Goal: Task Accomplishment & Management: Manage account settings

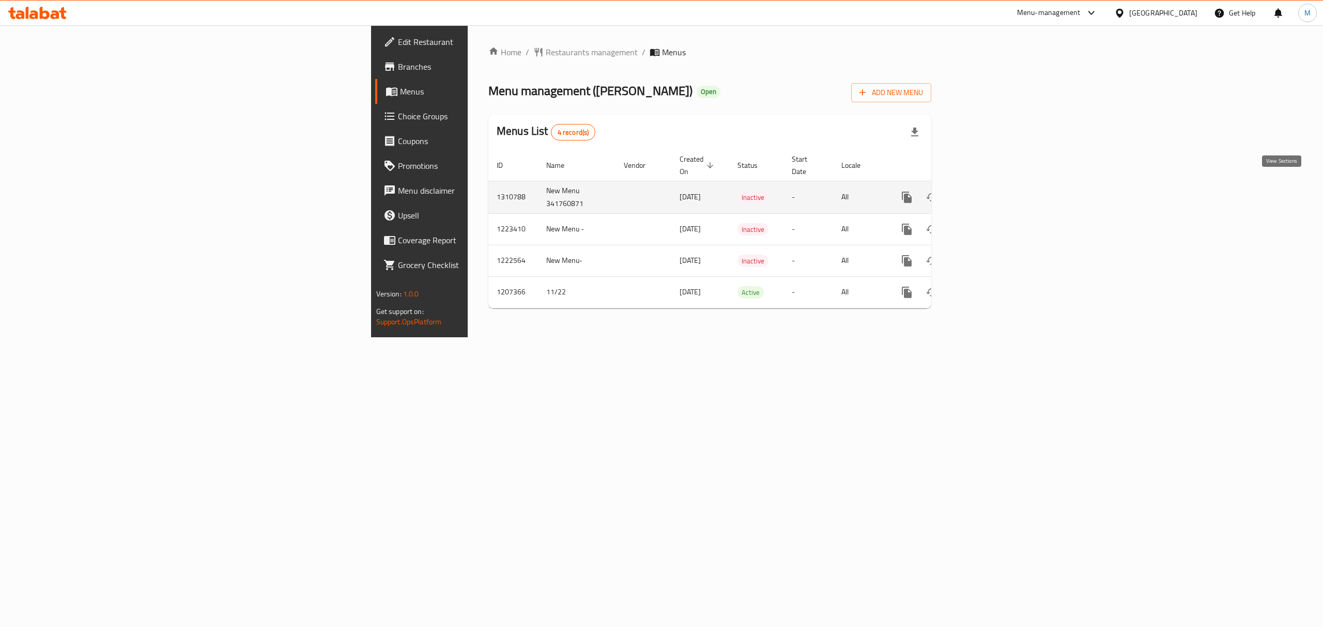
click at [988, 191] on icon "enhanced table" at bounding box center [981, 197] width 12 height 12
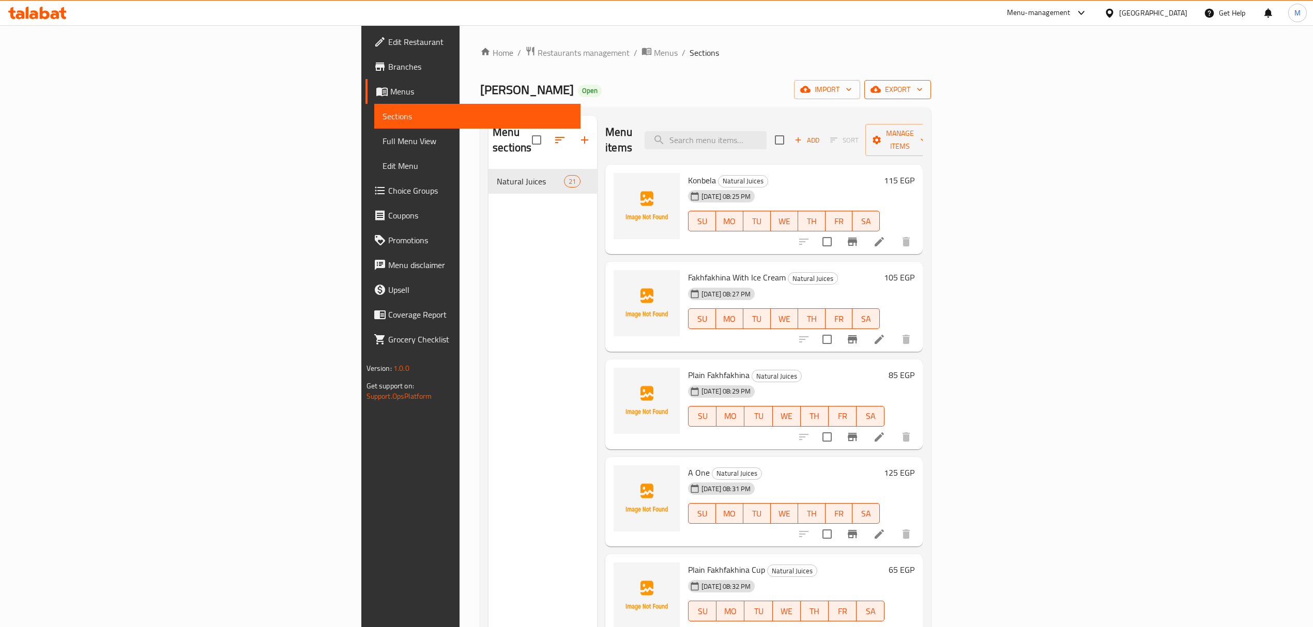
click at [923, 87] on span "export" at bounding box center [898, 89] width 50 height 13
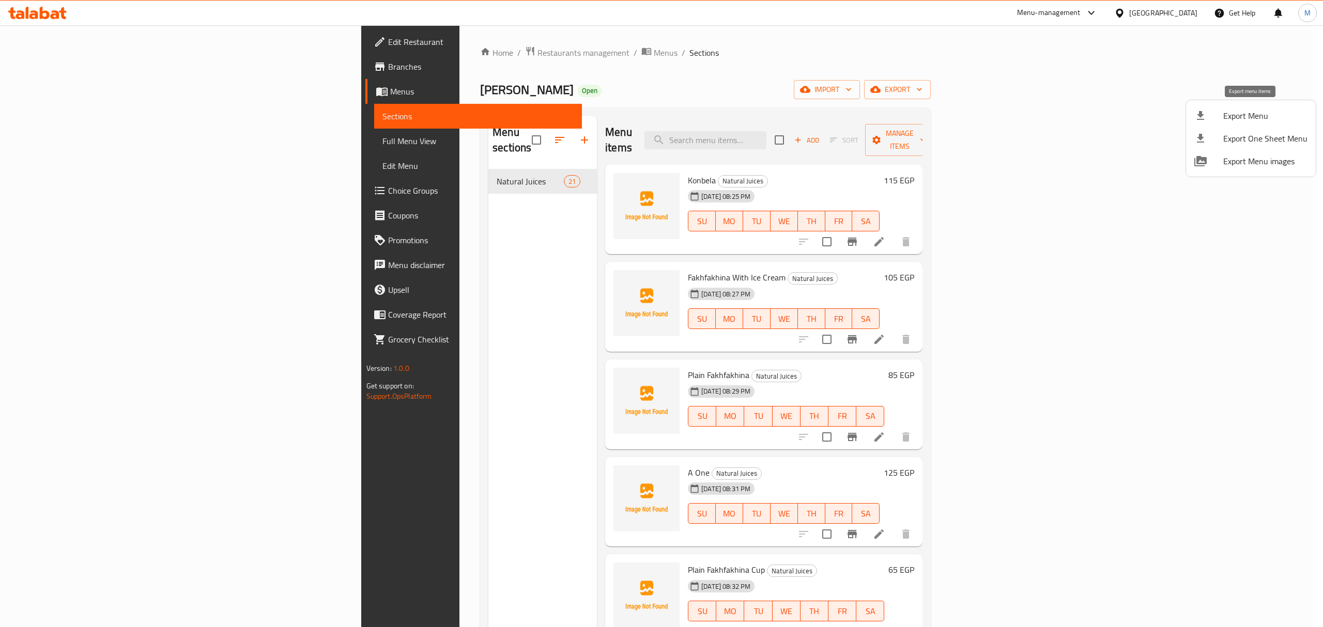
click at [1264, 110] on span "Export Menu" at bounding box center [1265, 116] width 84 height 12
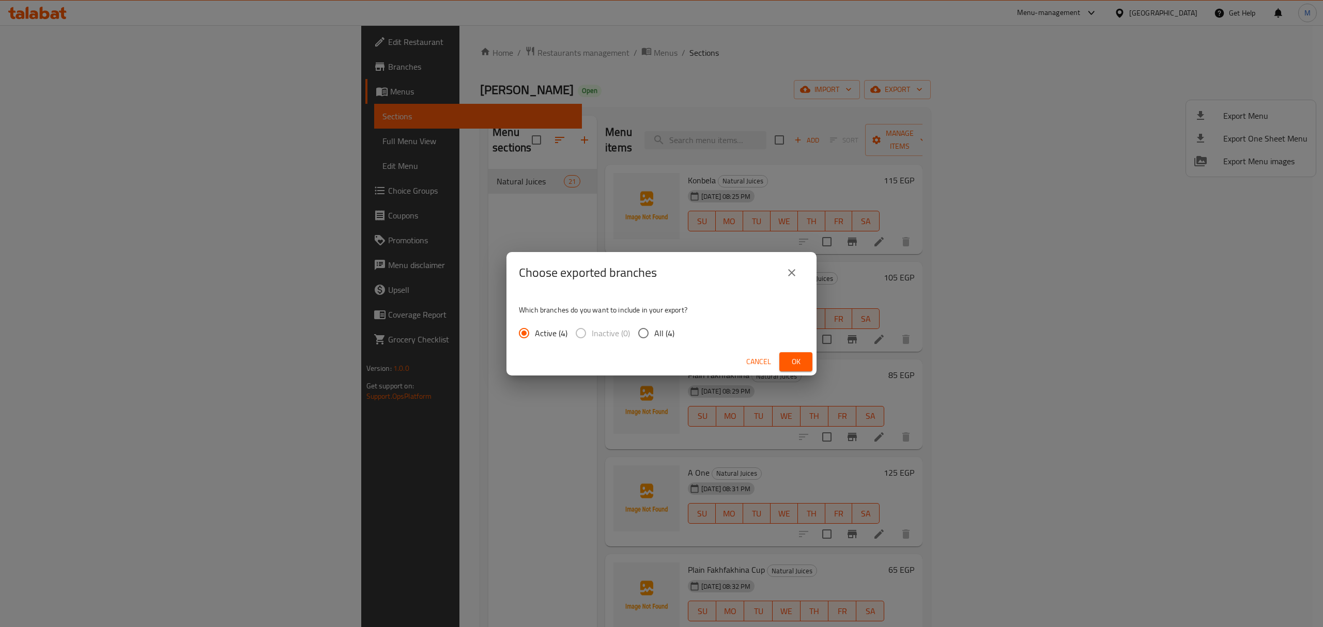
click at [665, 327] on span "All (4)" at bounding box center [664, 333] width 20 height 12
click at [654, 327] on input "All (4)" at bounding box center [644, 334] width 22 height 22
radio input "true"
click at [784, 363] on button "Ok" at bounding box center [795, 362] width 33 height 19
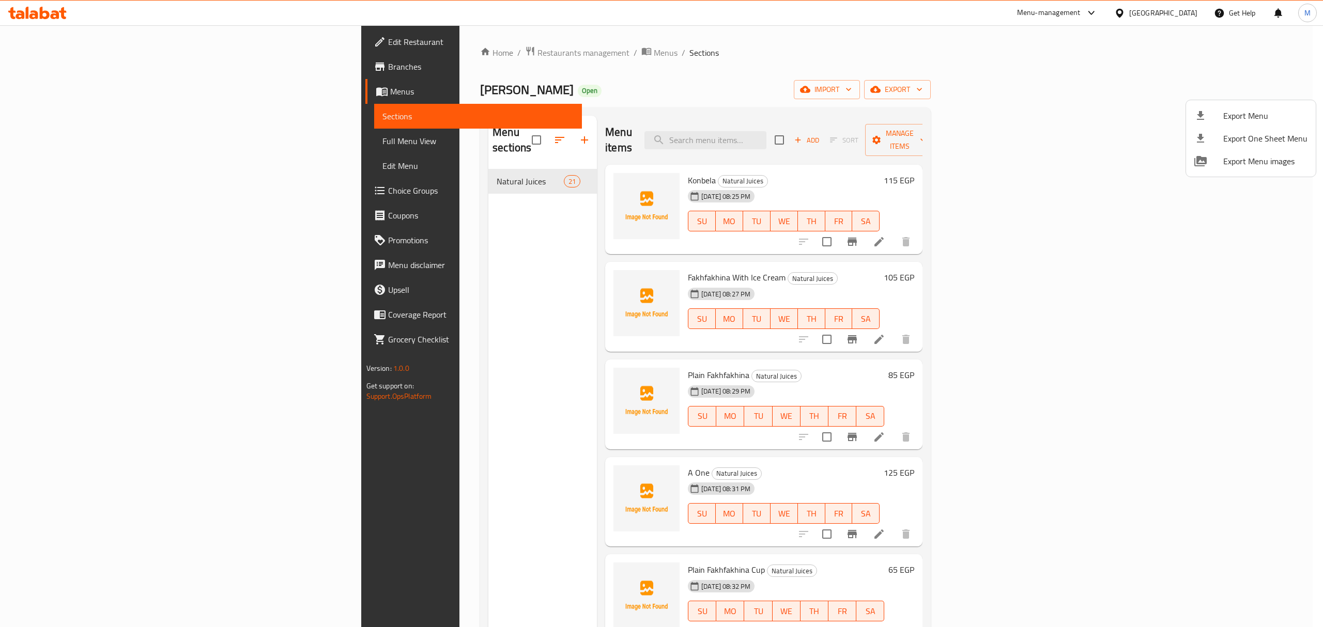
click at [435, 311] on div at bounding box center [661, 313] width 1323 height 627
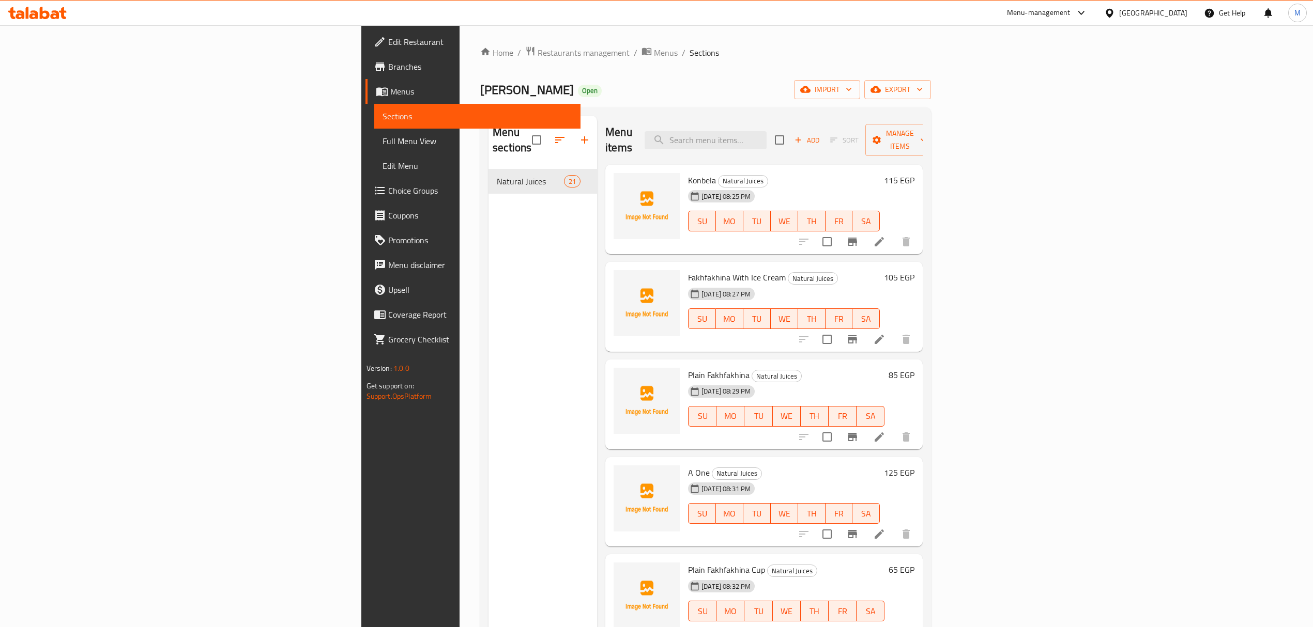
click at [488, 311] on div "Menu sections Natural Juices 21" at bounding box center [542, 429] width 109 height 627
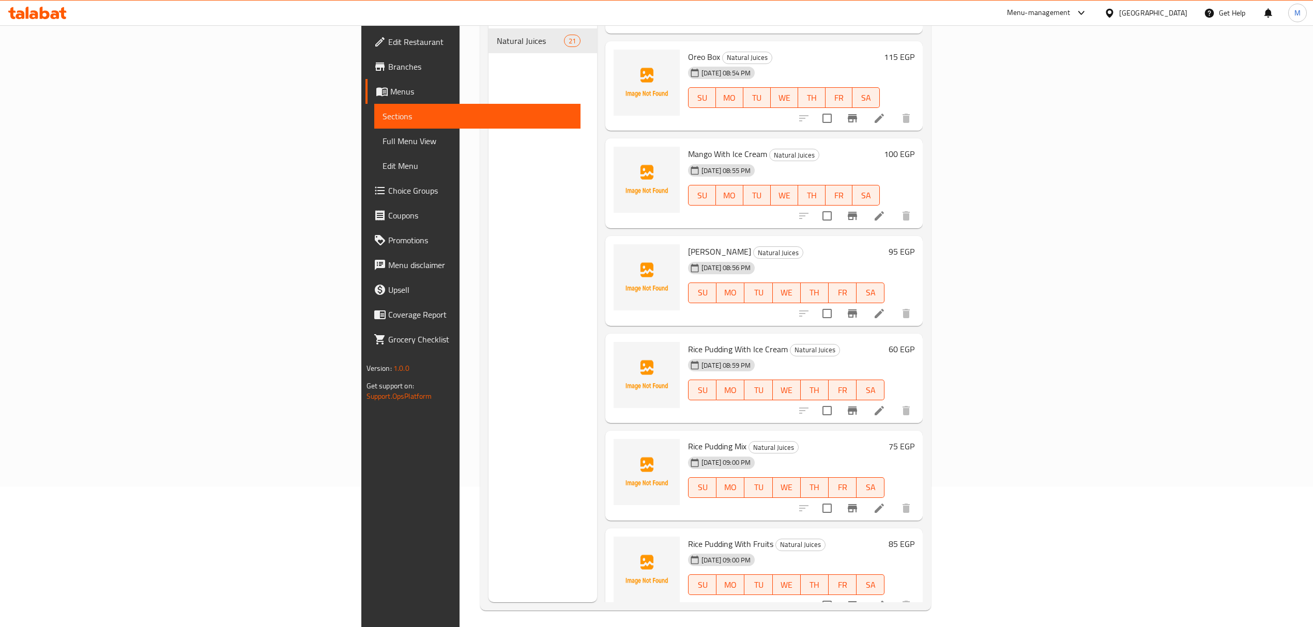
scroll to position [145, 0]
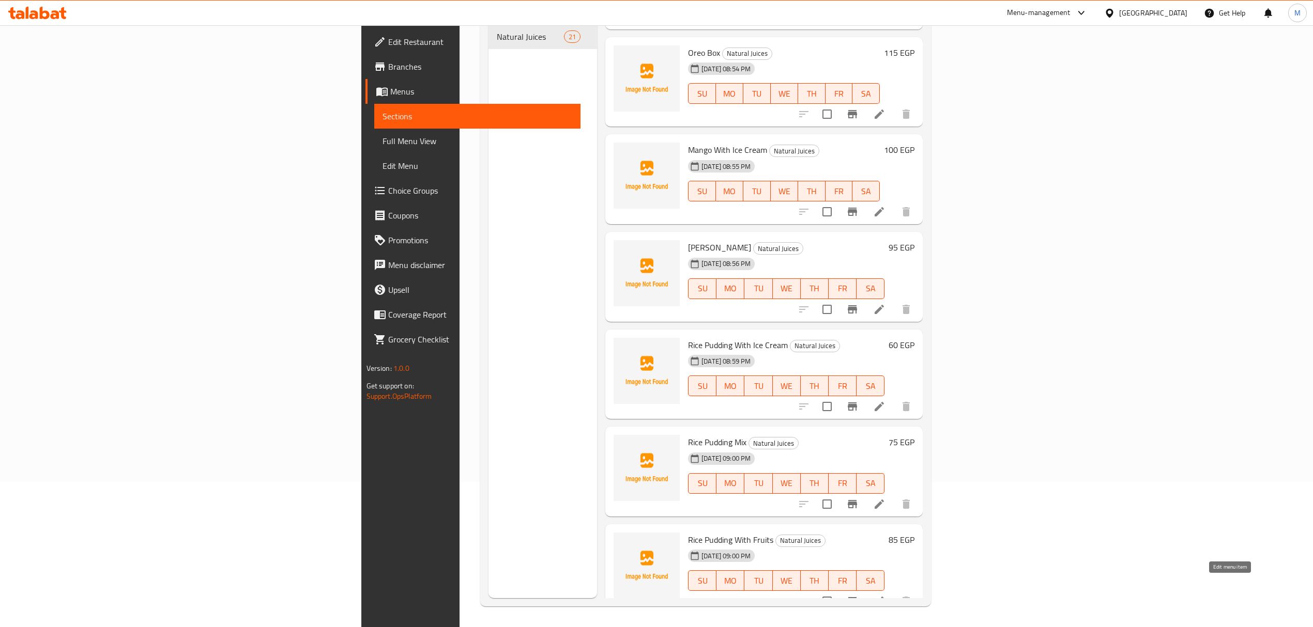
click at [885, 595] on icon at bounding box center [879, 601] width 12 height 12
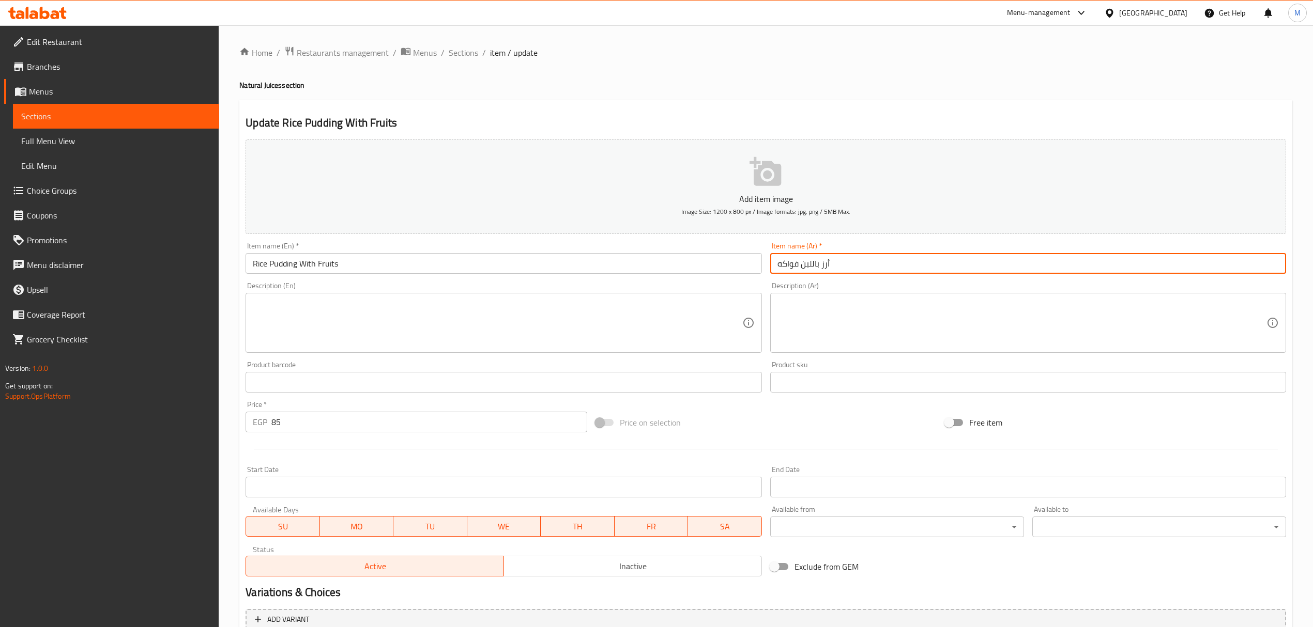
drag, startPoint x: 832, startPoint y: 259, endPoint x: 773, endPoint y: 261, distance: 58.4
click at [773, 261] on input "أرز باللبن فواكه" at bounding box center [1028, 263] width 516 height 21
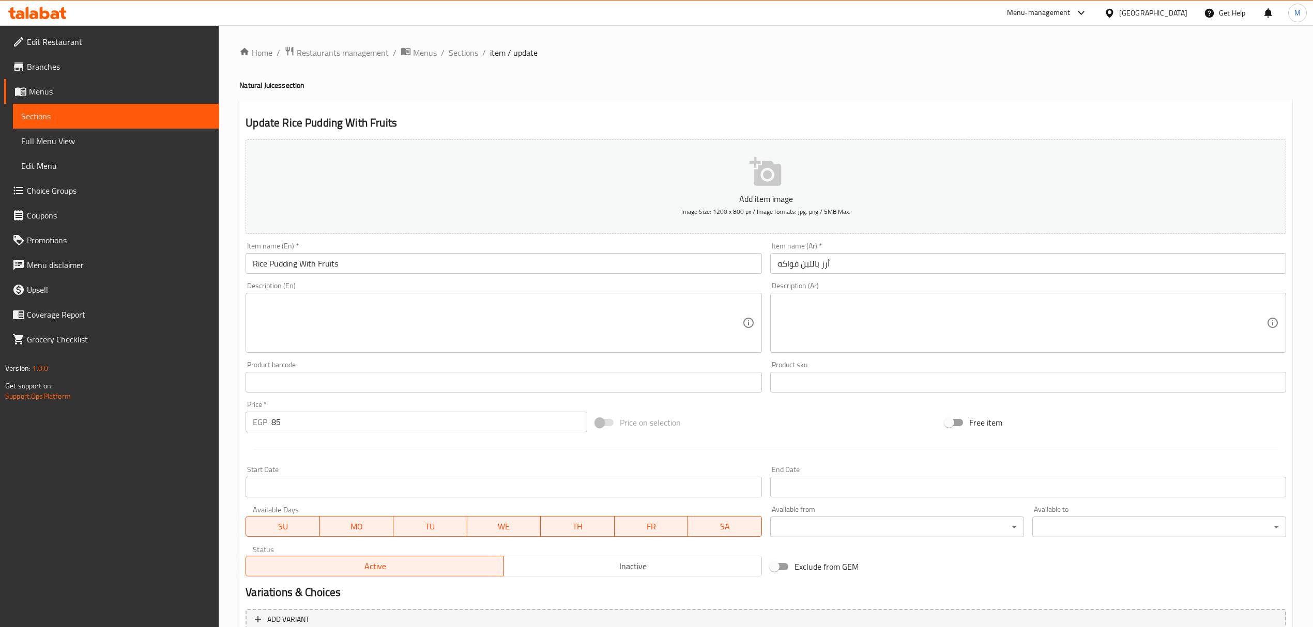
click at [447, 50] on ol "Home / Restaurants management / Menus / Sections / item / update" at bounding box center [765, 52] width 1053 height 13
click at [453, 56] on span "Sections" at bounding box center [463, 53] width 29 height 12
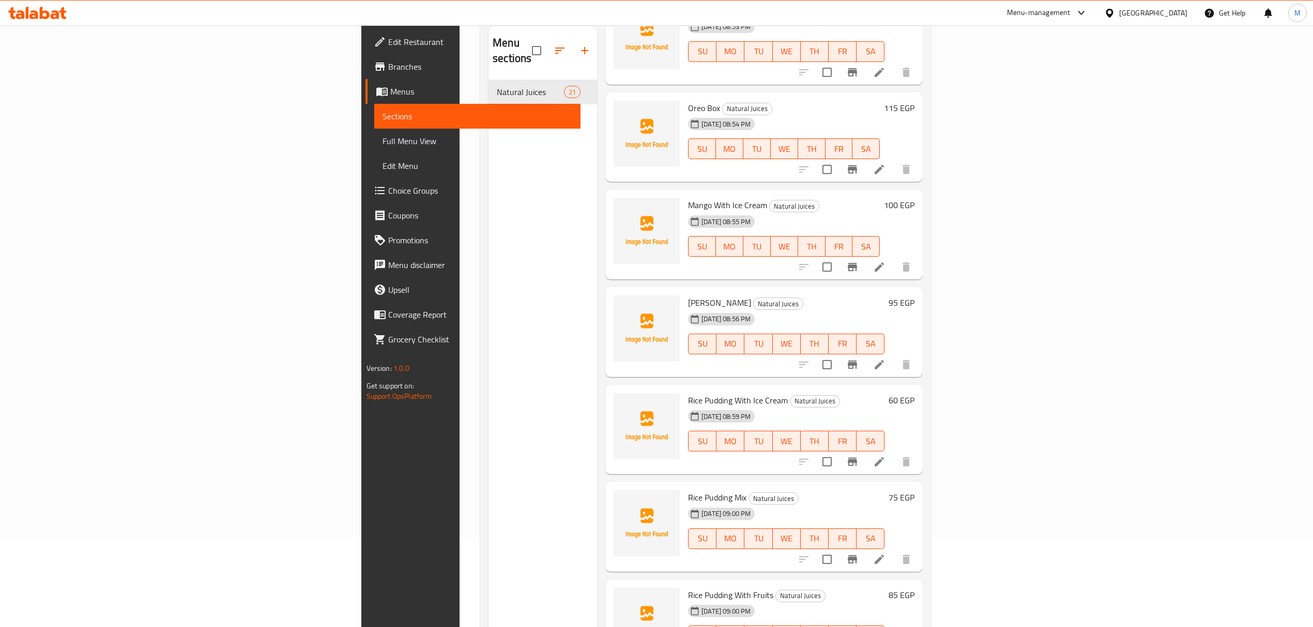
scroll to position [145, 0]
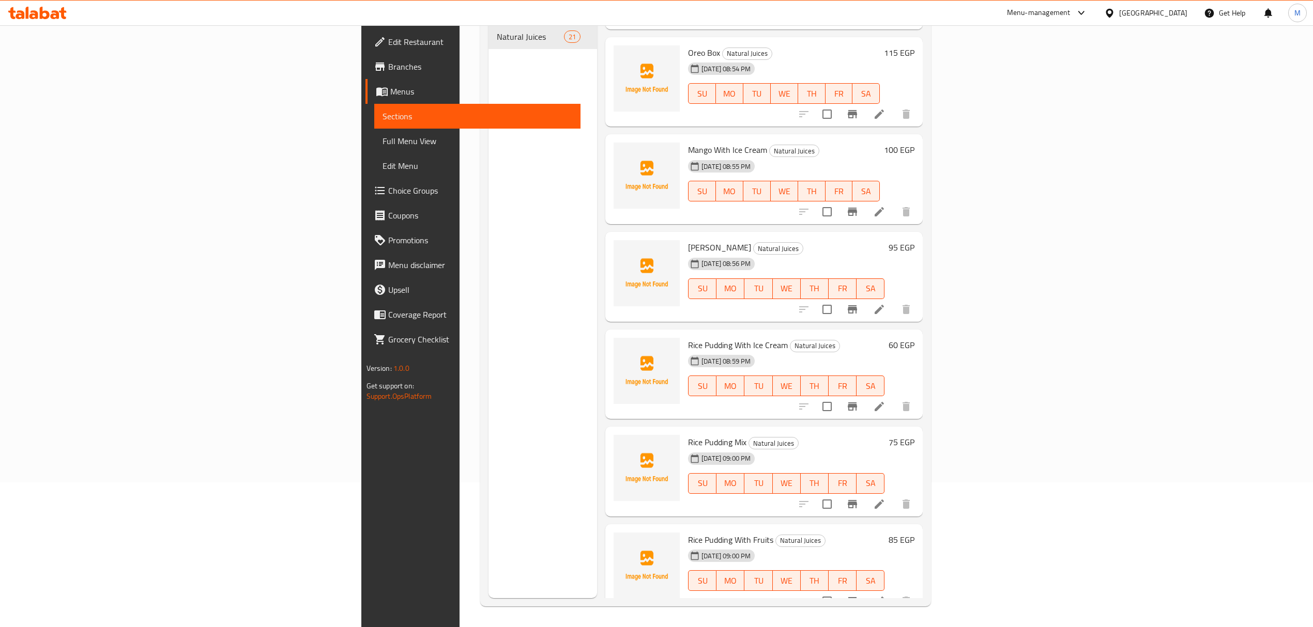
click at [390, 94] on span "Menus" at bounding box center [481, 91] width 182 height 12
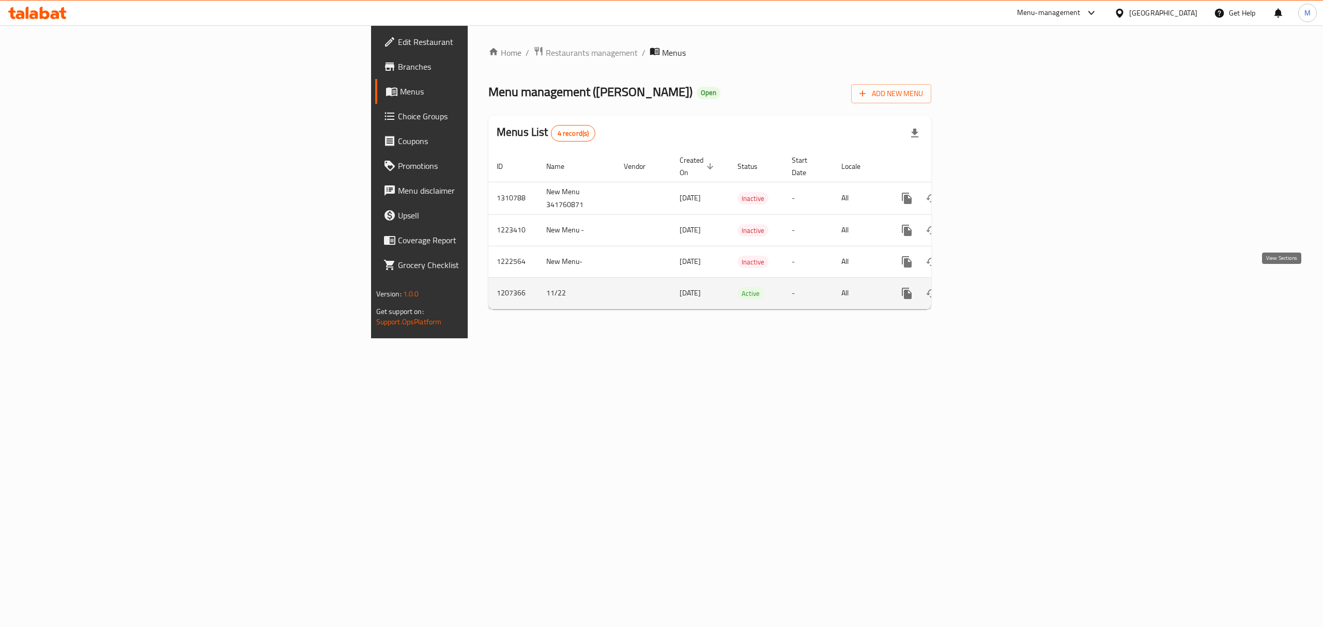
click at [988, 287] on icon "enhanced table" at bounding box center [981, 293] width 12 height 12
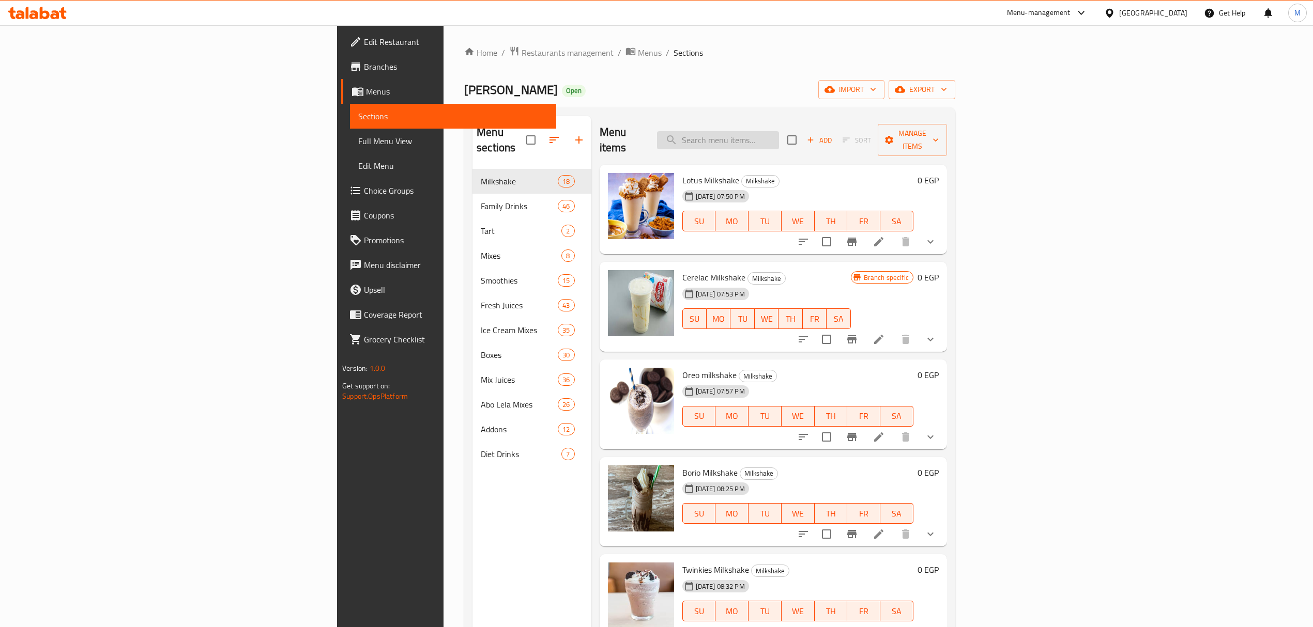
click at [779, 131] on input "search" at bounding box center [718, 140] width 122 height 18
paste input "أوريو نص ضربة"
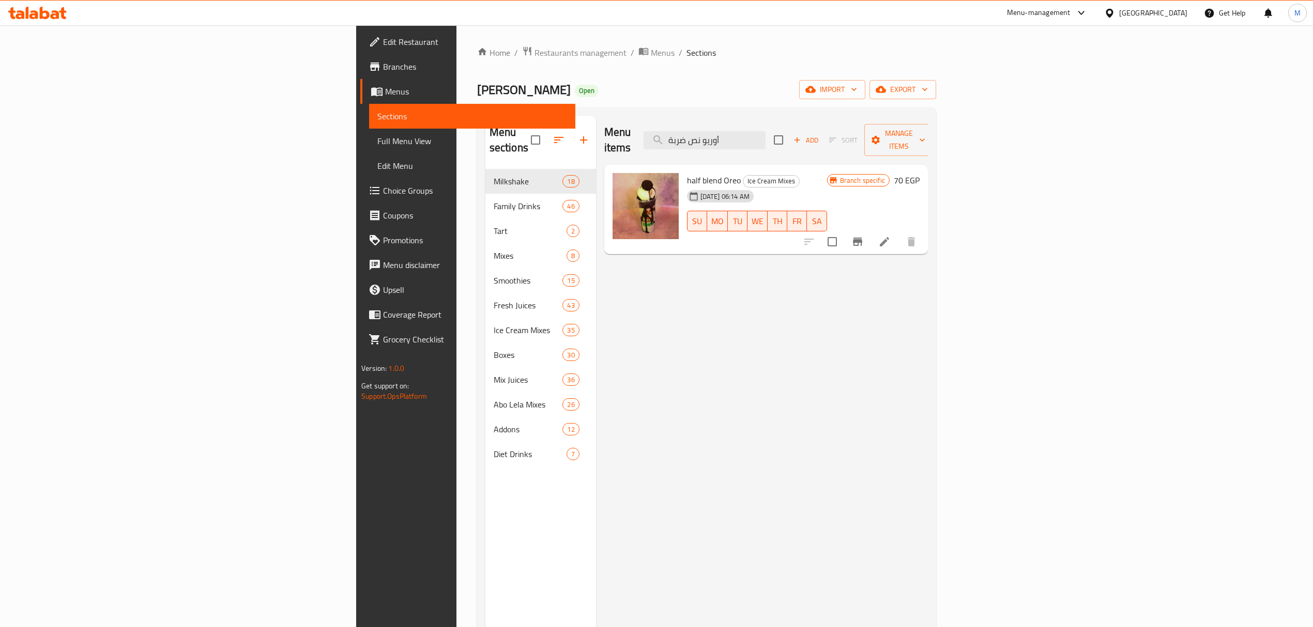
type input "أوريو نص ضربة"
drag, startPoint x: 703, startPoint y: 164, endPoint x: 656, endPoint y: 168, distance: 47.7
click at [743, 175] on span "Ice Cream Mixes" at bounding box center [771, 181] width 56 height 12
copy span "Ice Cream Mixes"
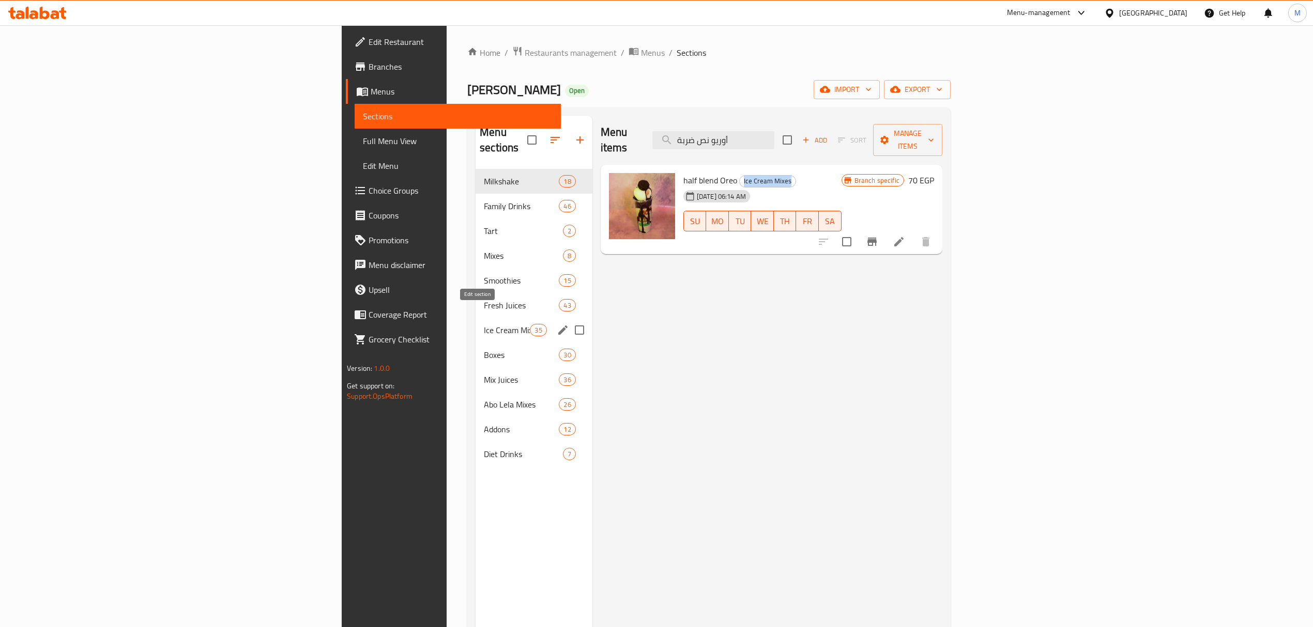
click at [557, 324] on icon "edit" at bounding box center [563, 330] width 12 height 12
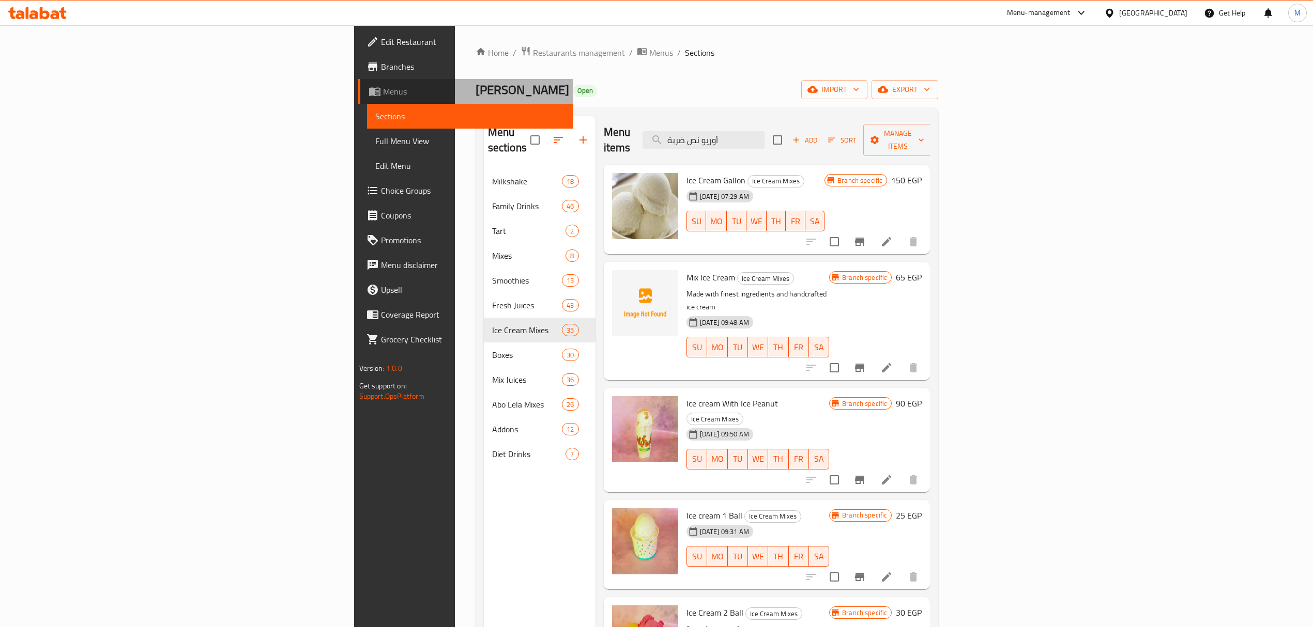
click at [383, 89] on span "Menus" at bounding box center [474, 91] width 182 height 12
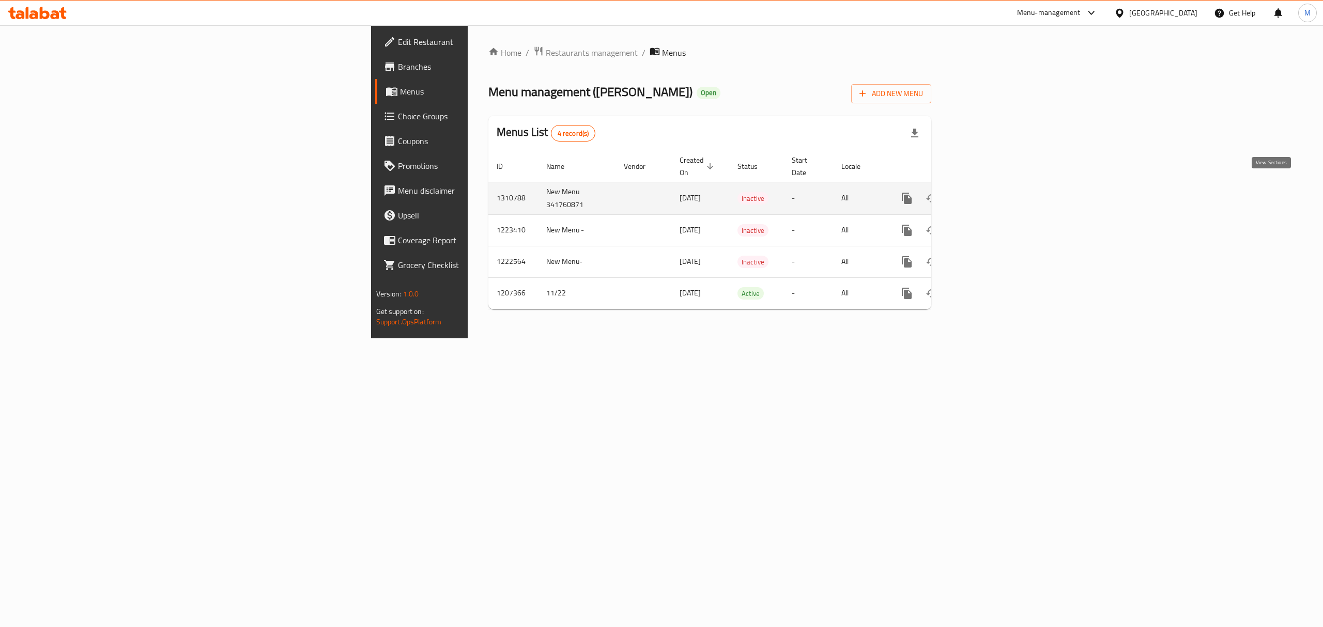
click at [988, 192] on icon "enhanced table" at bounding box center [981, 198] width 12 height 12
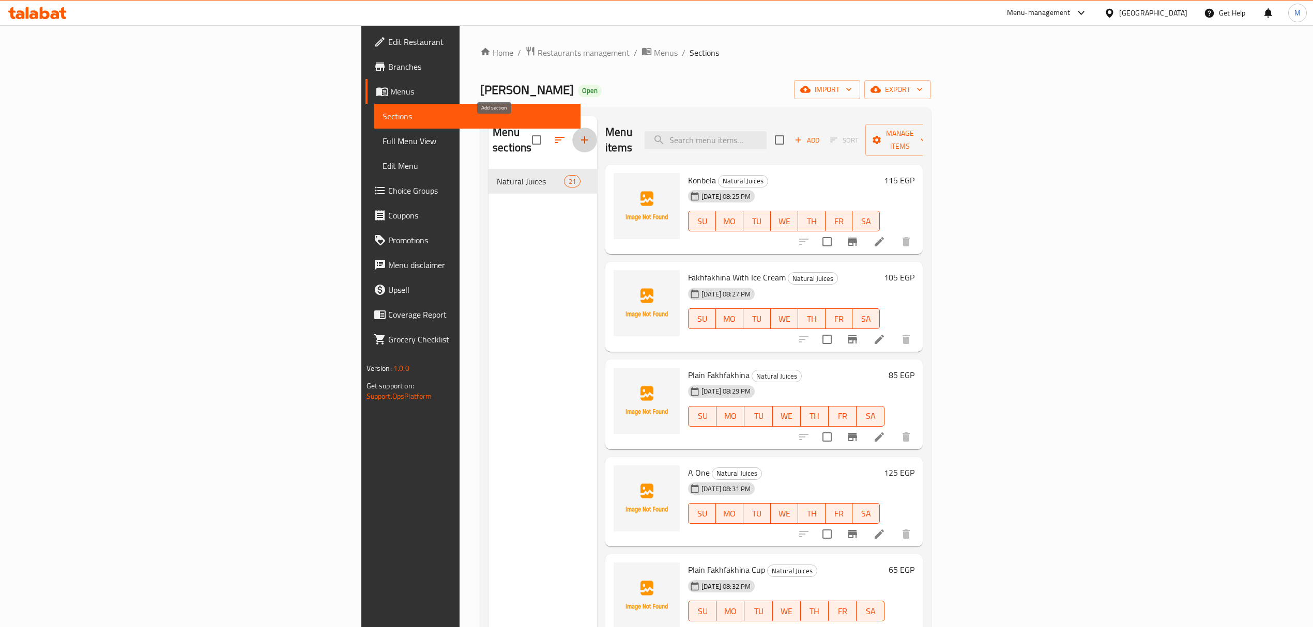
click at [572, 133] on button "button" at bounding box center [584, 140] width 25 height 25
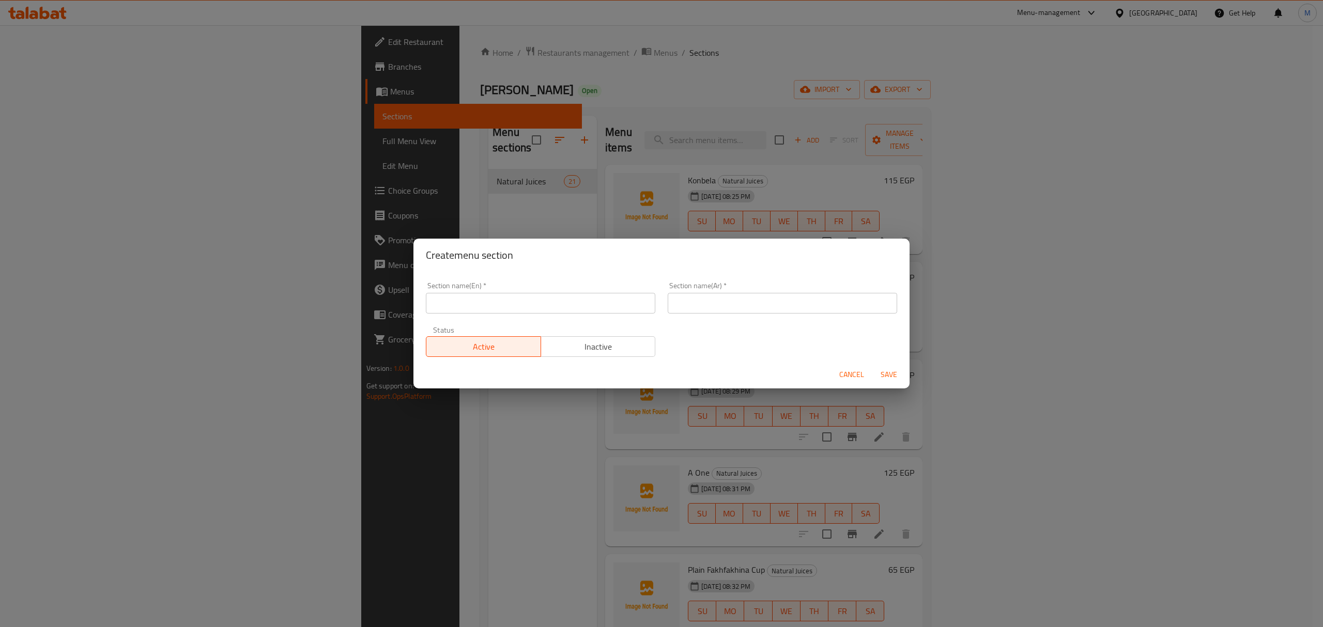
drag, startPoint x: 728, startPoint y: 311, endPoint x: 721, endPoint y: 310, distance: 7.8
click at [728, 311] on input "text" at bounding box center [782, 303] width 229 height 21
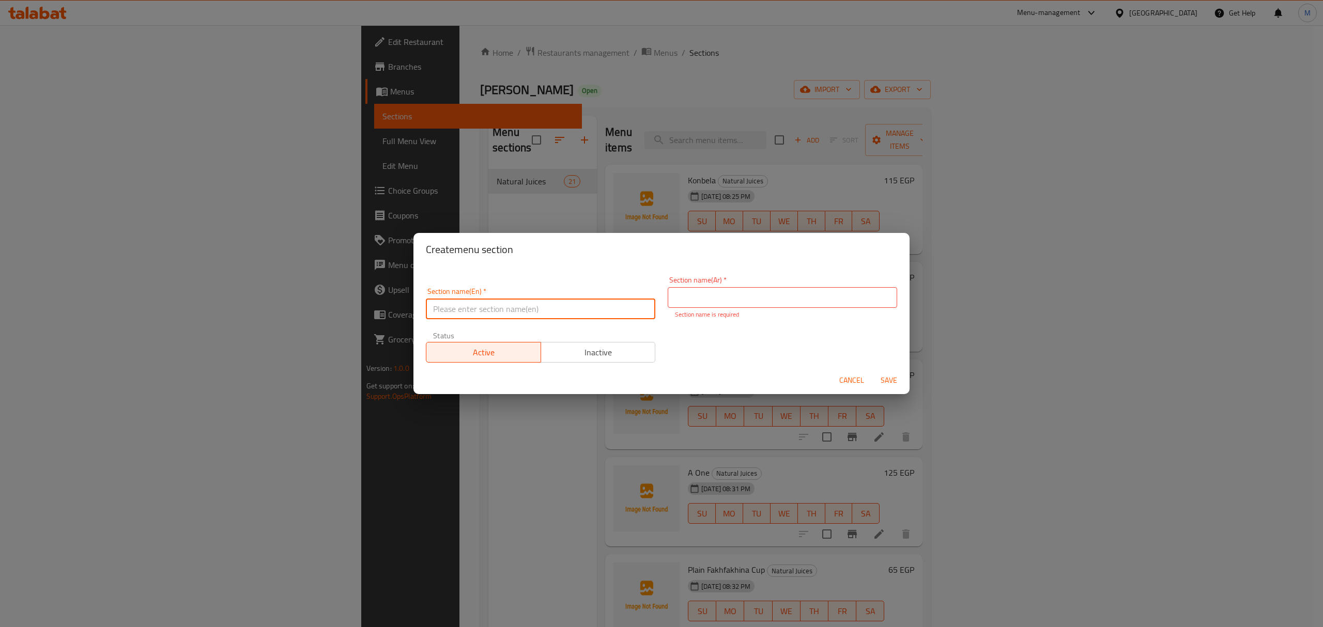
click at [584, 309] on input "text" at bounding box center [540, 309] width 229 height 21
paste input "Ice Cream Mixes"
type input "Ice Cream Mixes"
click at [732, 294] on input "text" at bounding box center [782, 297] width 229 height 21
type input "ميكسات الأيس كريم"
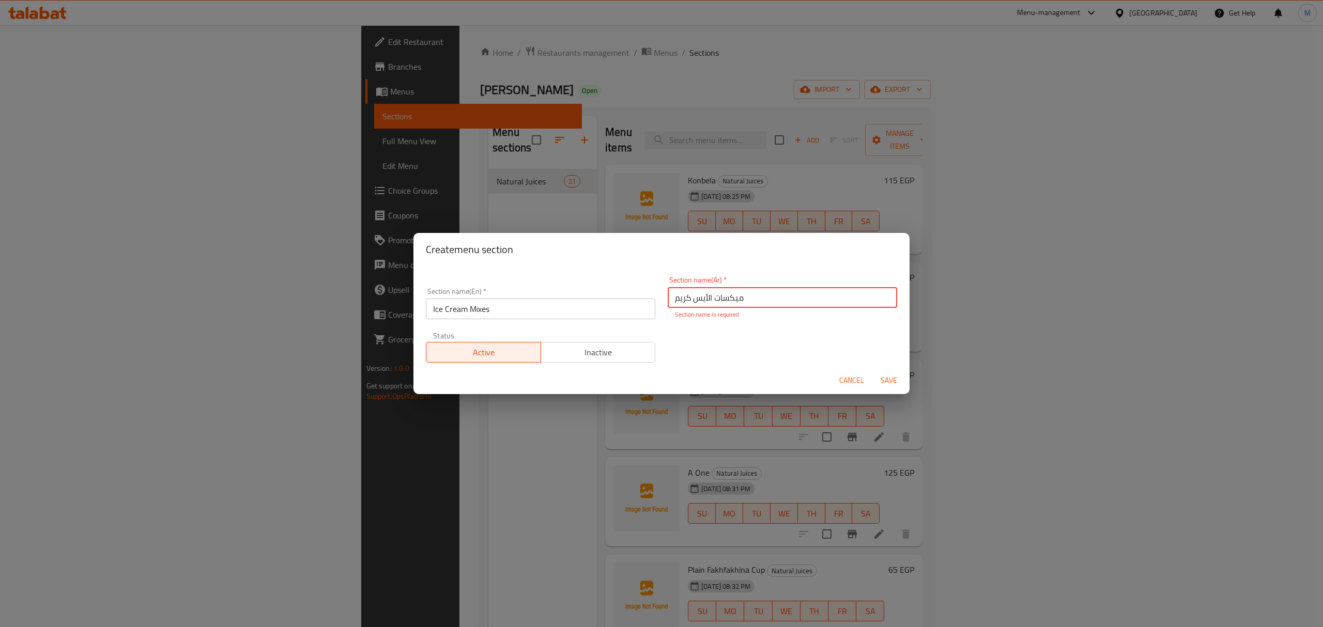
click at [885, 375] on span "Save" at bounding box center [889, 380] width 25 height 13
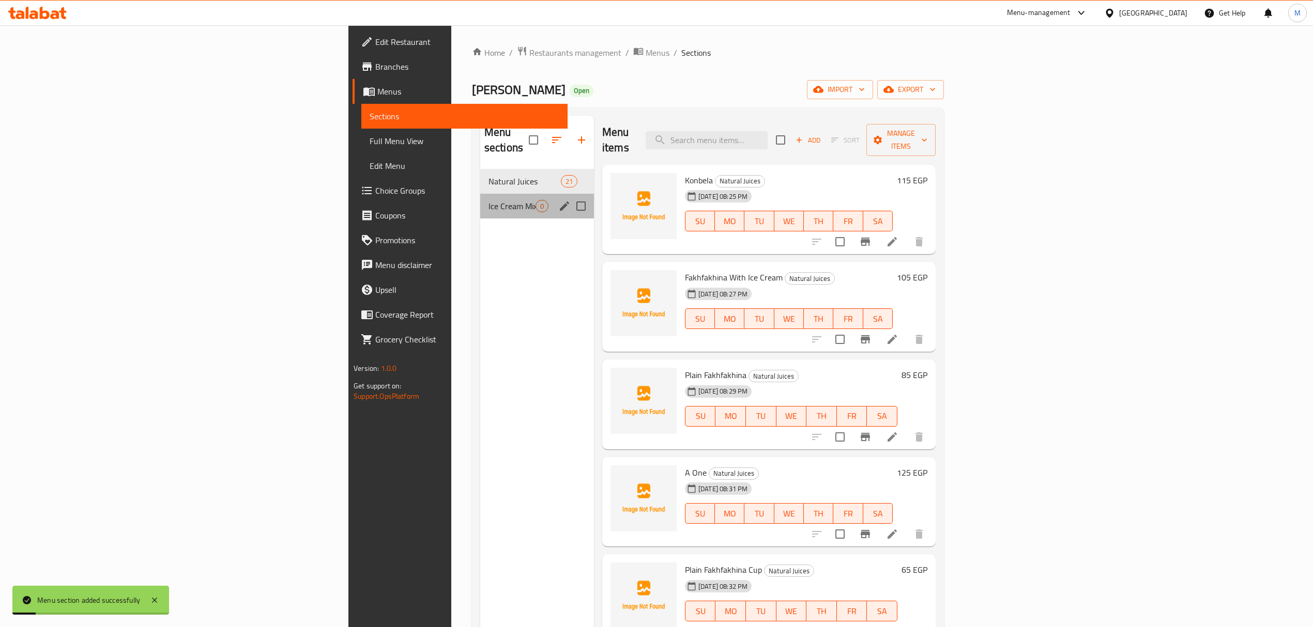
click at [488, 200] on span "Ice Cream Mixes" at bounding box center [511, 206] width 47 height 12
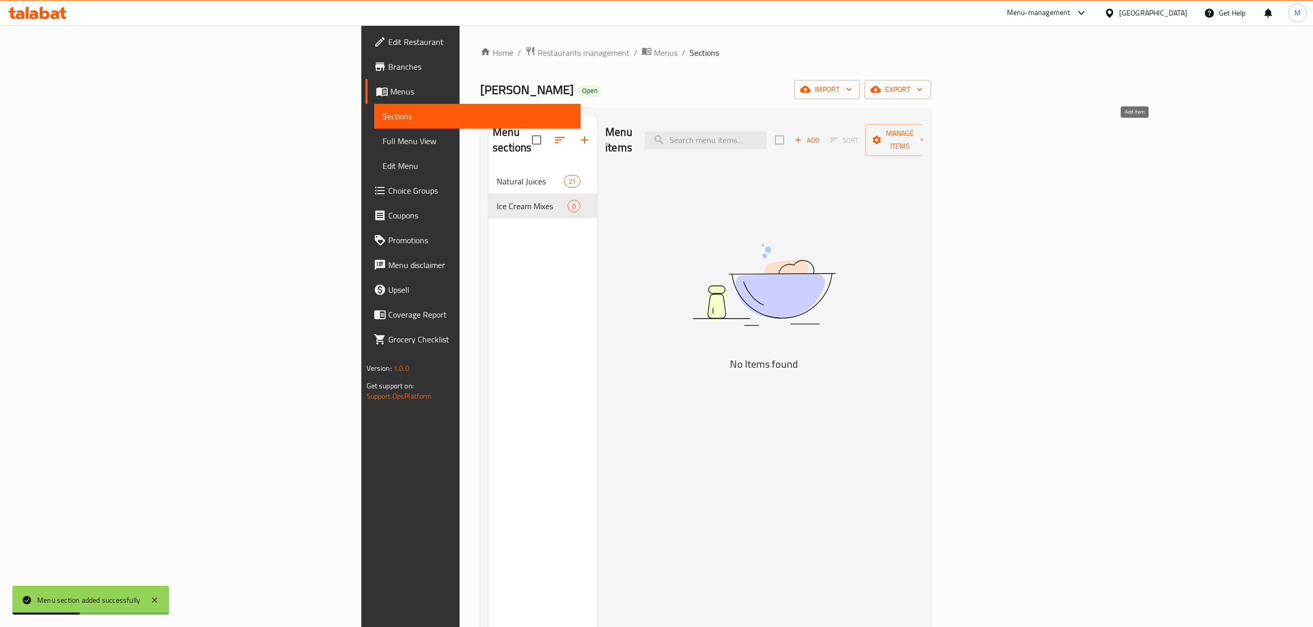
click at [821, 134] on span "Add" at bounding box center [807, 140] width 28 height 12
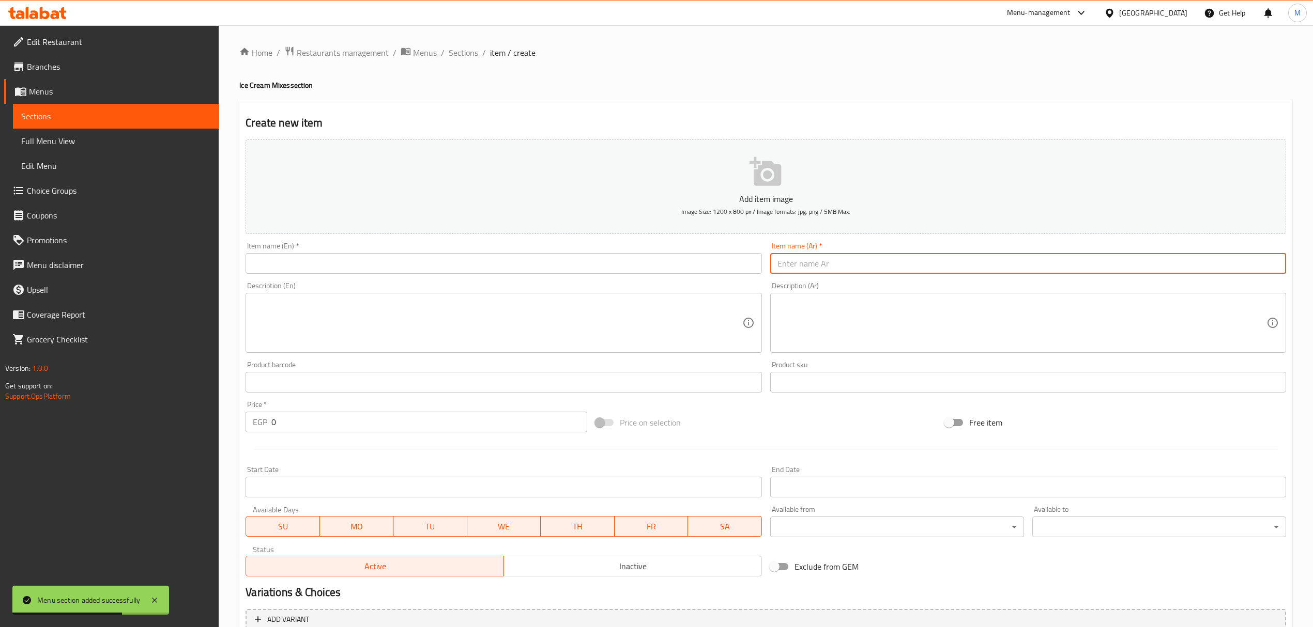
click at [1008, 261] on input "text" at bounding box center [1028, 263] width 516 height 21
paste input "آيس كريم كوباية"
type input "آيس كريم كوباية"
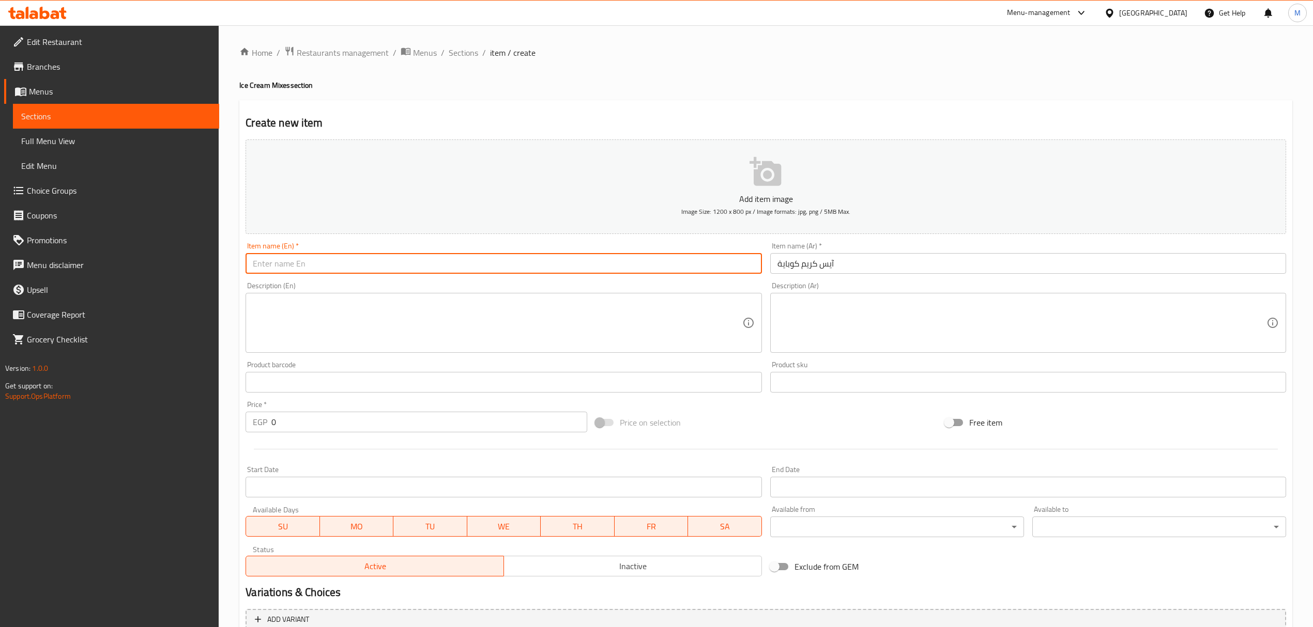
click at [513, 274] on input "text" at bounding box center [504, 263] width 516 height 21
paste input "Ice cream cup"
click at [513, 267] on input "Ice cream cup" at bounding box center [504, 263] width 516 height 21
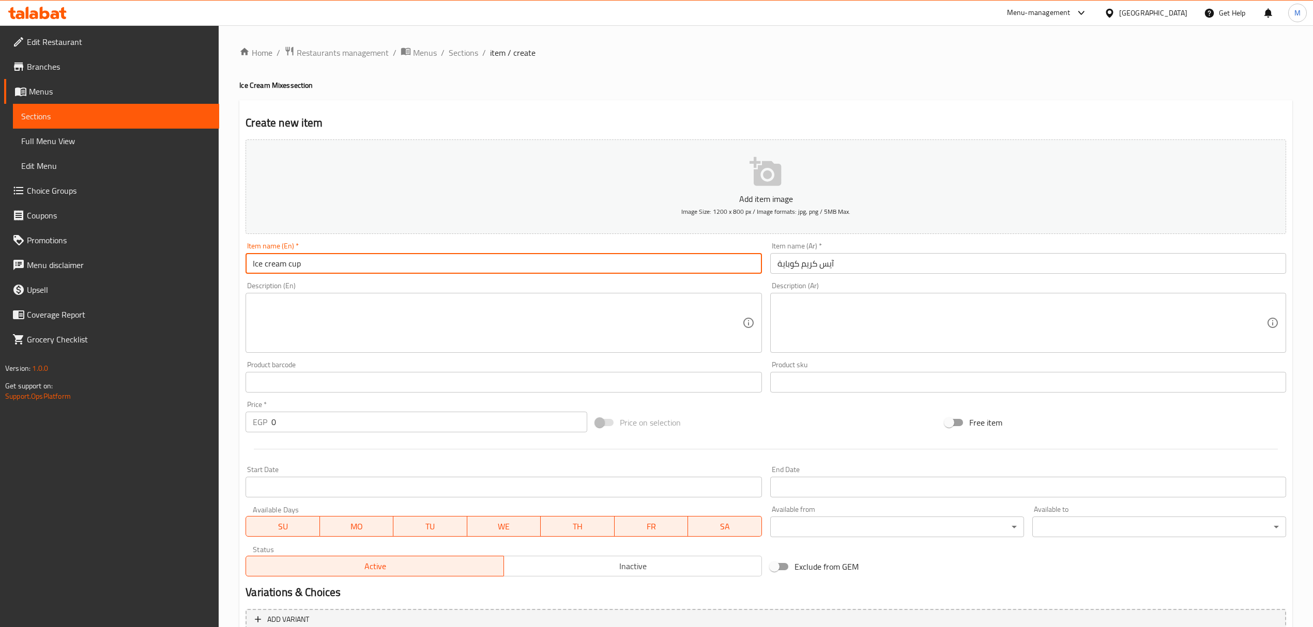
type input "Ice Cream Cup"
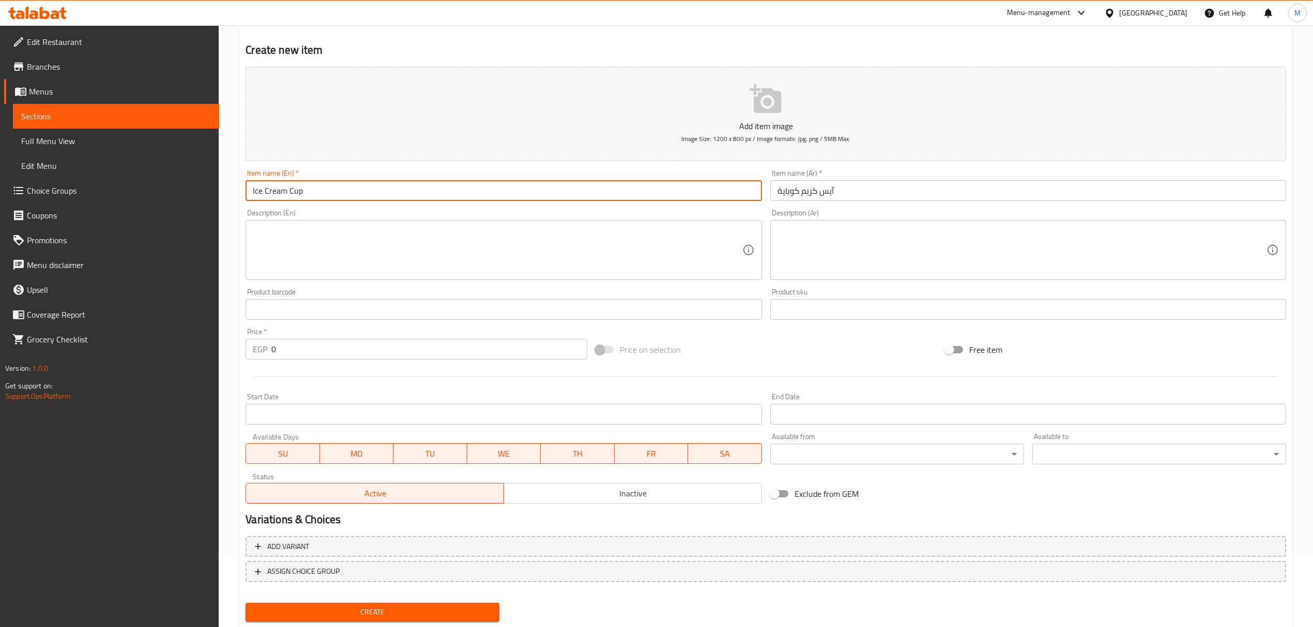
scroll to position [102, 0]
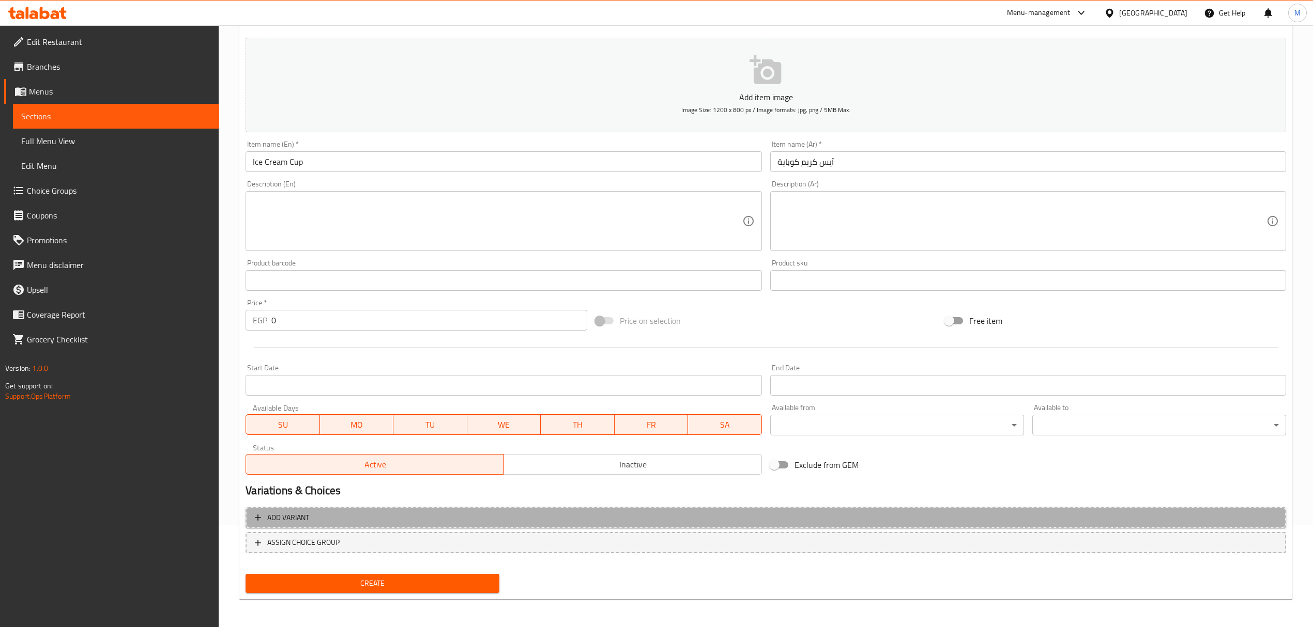
click at [785, 518] on span "Add variant" at bounding box center [766, 518] width 1022 height 13
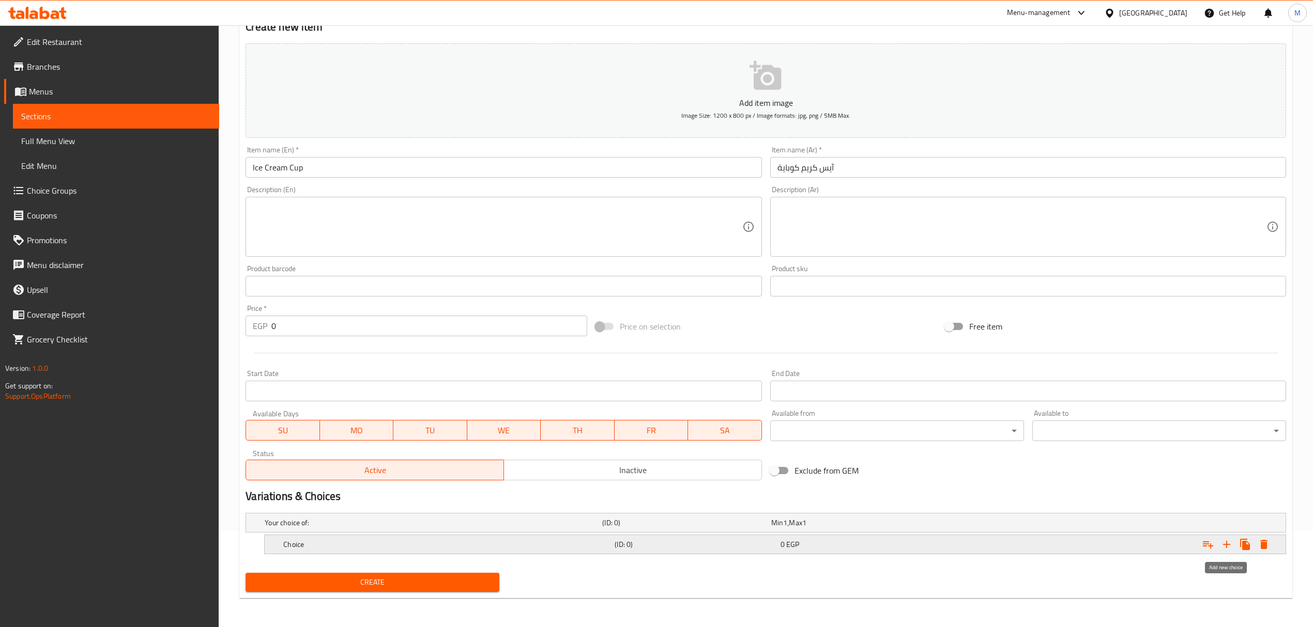
click at [1226, 539] on icon "Expand" at bounding box center [1226, 545] width 12 height 12
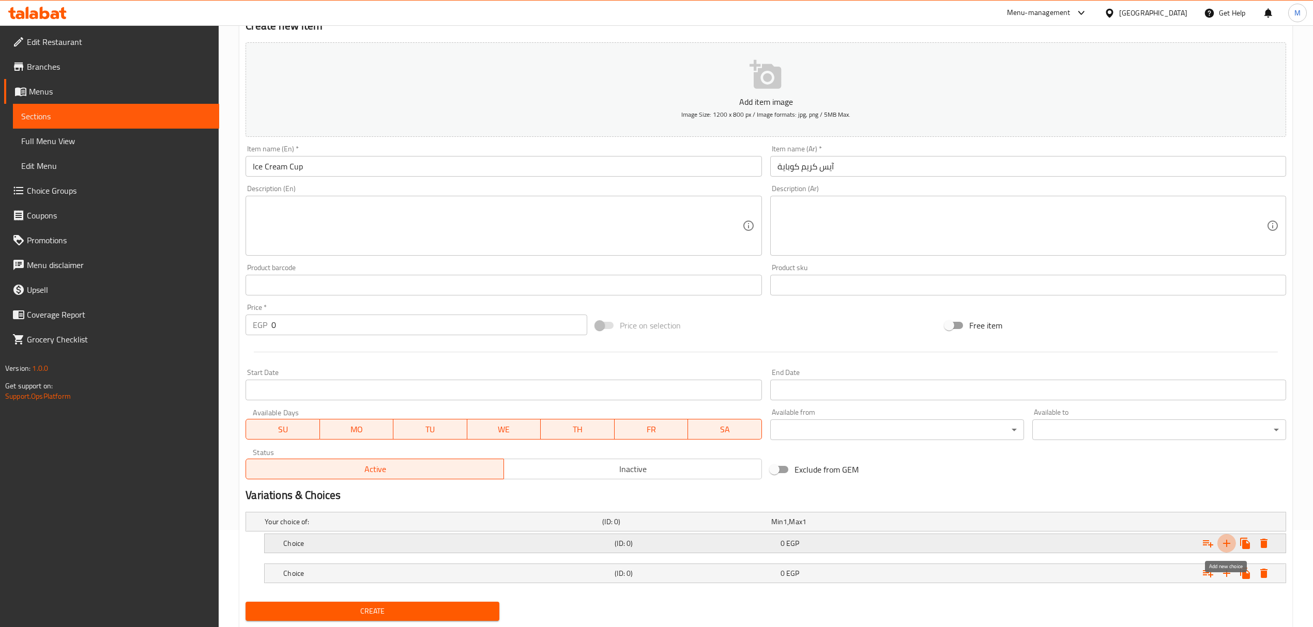
click at [1226, 539] on icon "Expand" at bounding box center [1226, 544] width 12 height 12
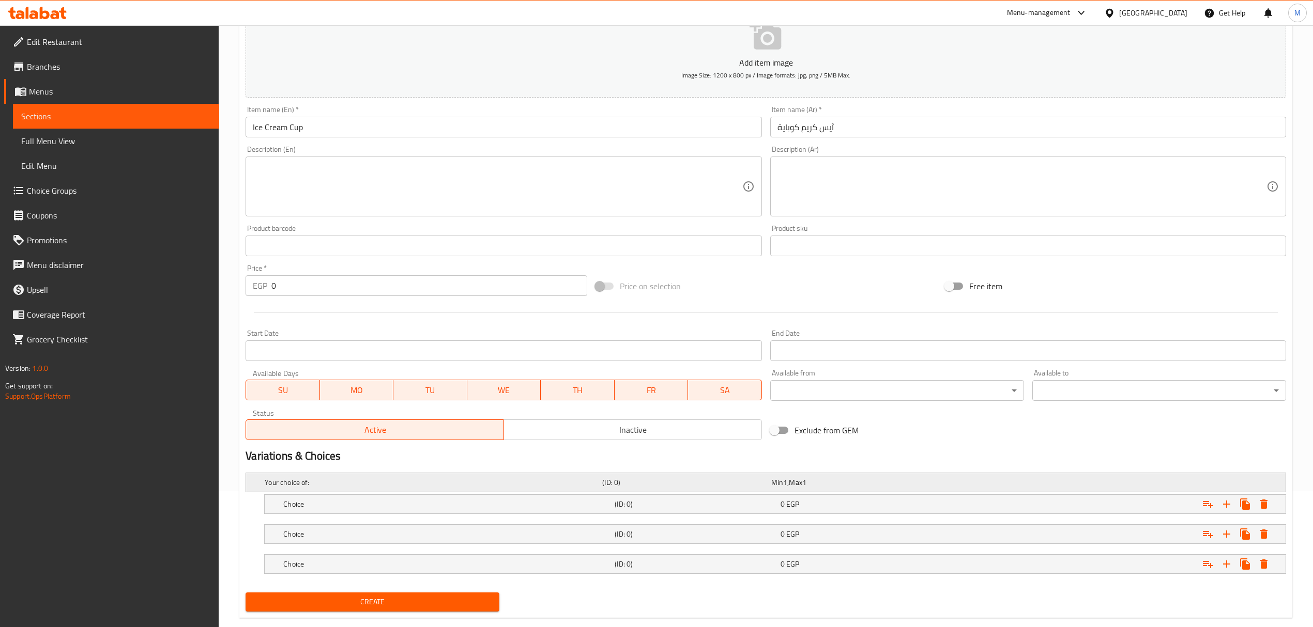
scroll to position [158, 0]
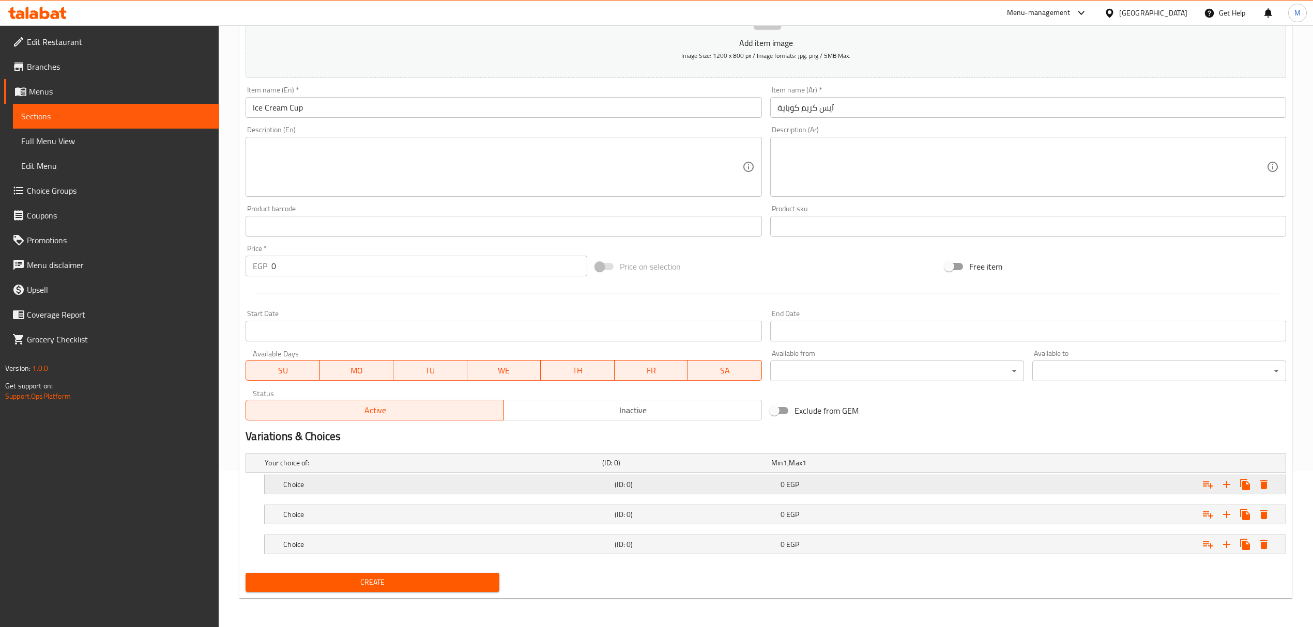
click at [589, 474] on div "Choice (ID: 0) 0 EGP" at bounding box center [778, 484] width 994 height 23
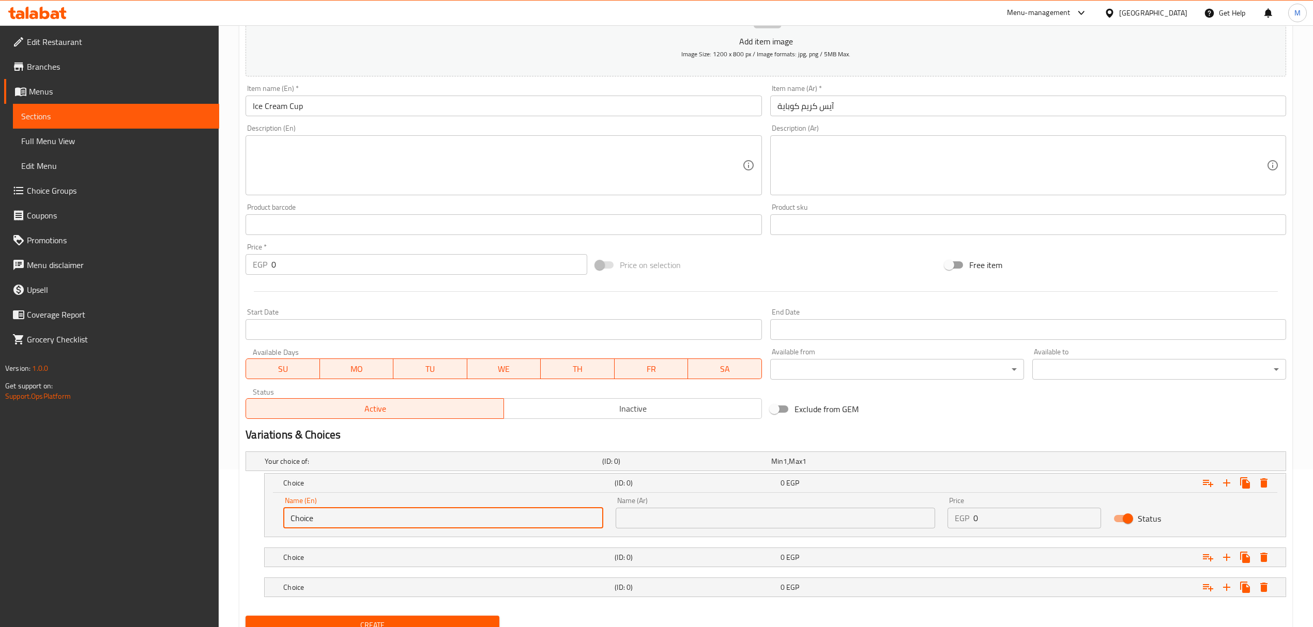
click at [432, 520] on input "Choice" at bounding box center [442, 518] width 319 height 21
type input "Small"
click at [408, 562] on h5 "Choice" at bounding box center [446, 558] width 327 height 10
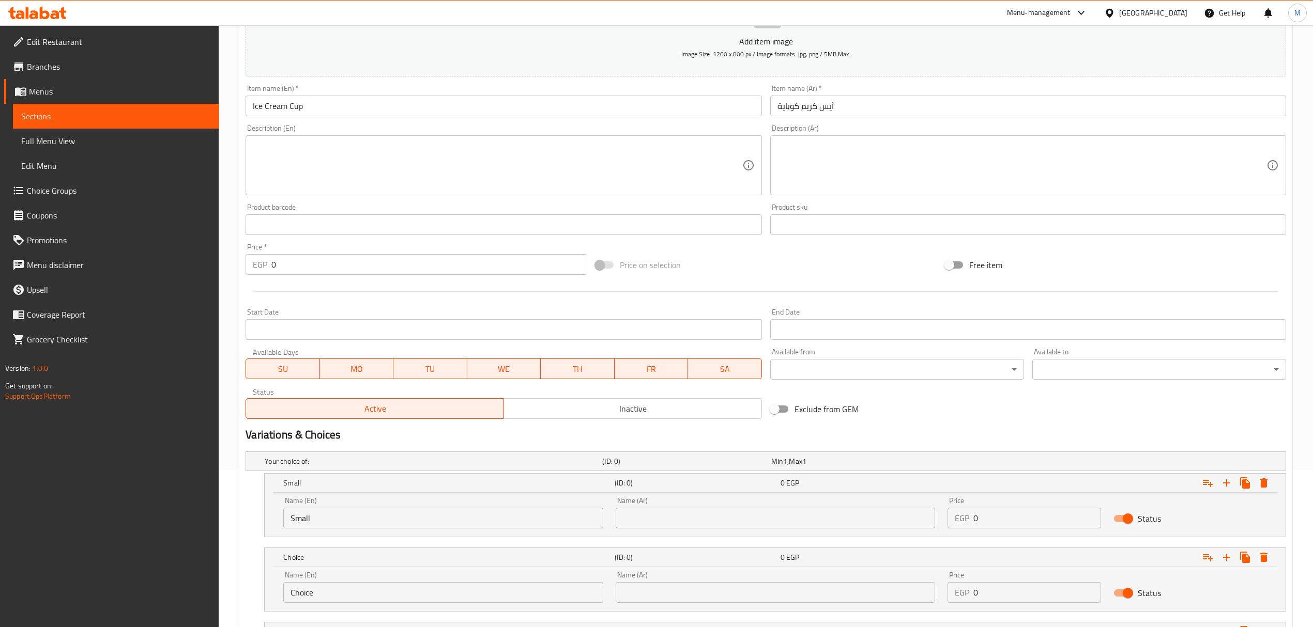
click at [398, 596] on input "Choice" at bounding box center [442, 593] width 319 height 21
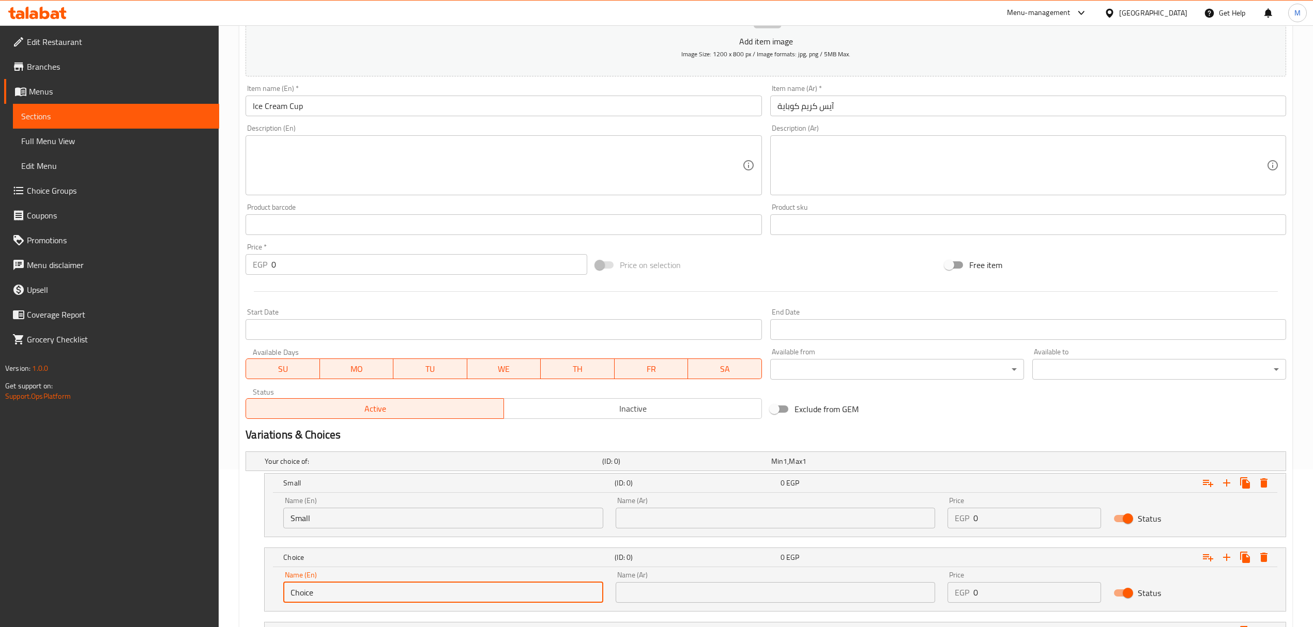
click at [398, 596] on input "Choice" at bounding box center [442, 593] width 319 height 21
type input "Medium"
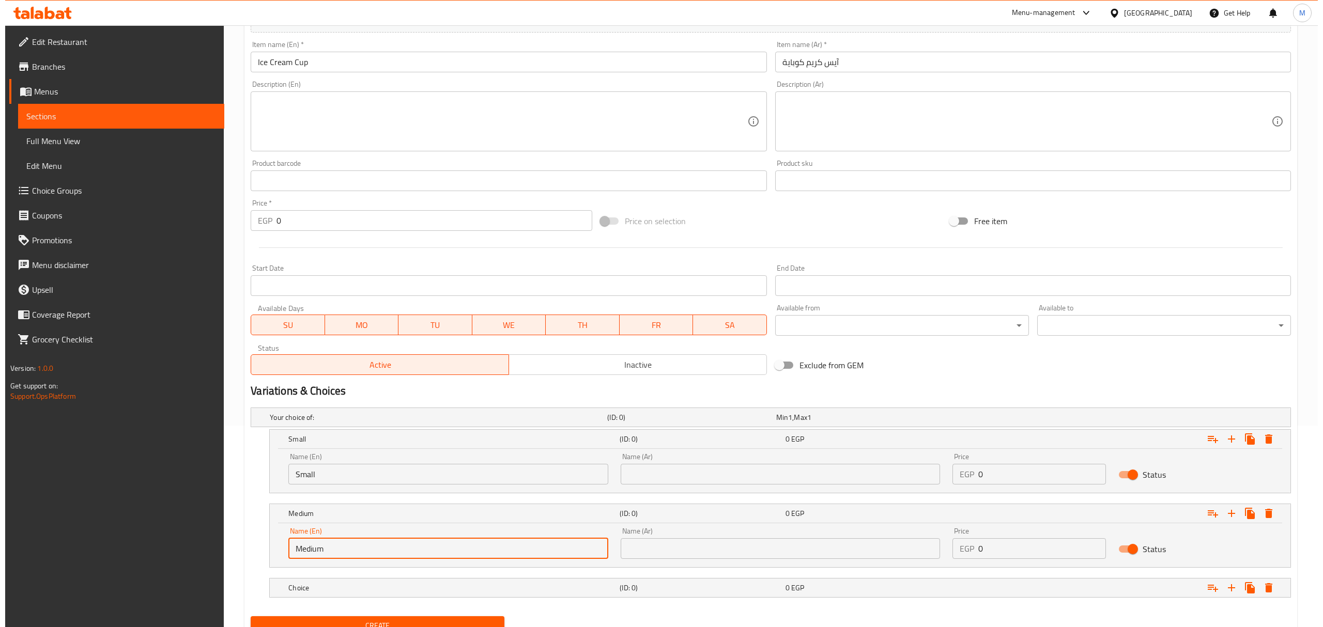
scroll to position [247, 0]
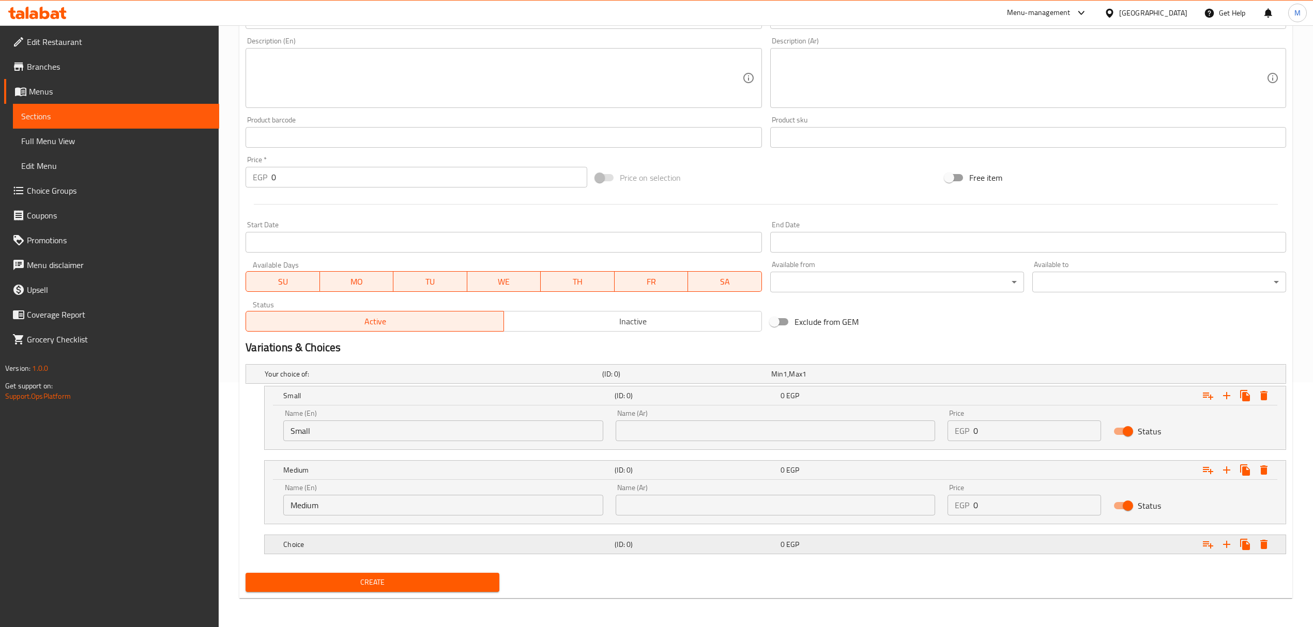
click at [421, 546] on h5 "Choice" at bounding box center [446, 545] width 327 height 10
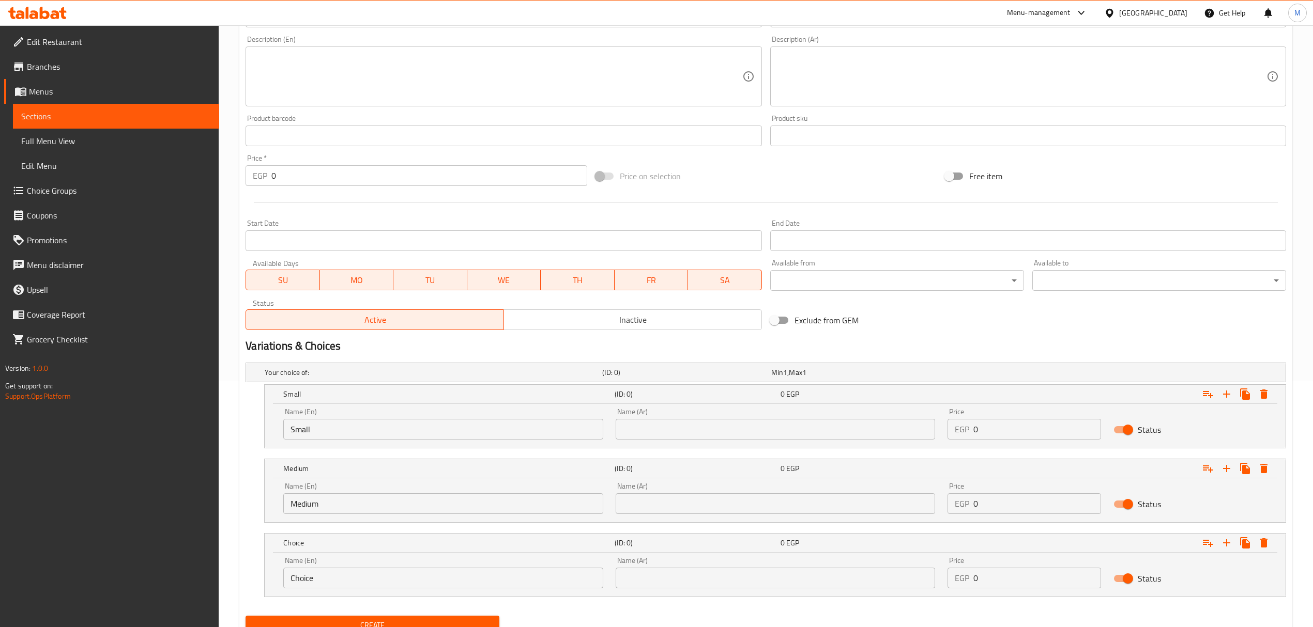
click at [419, 588] on input "Choice" at bounding box center [442, 578] width 319 height 21
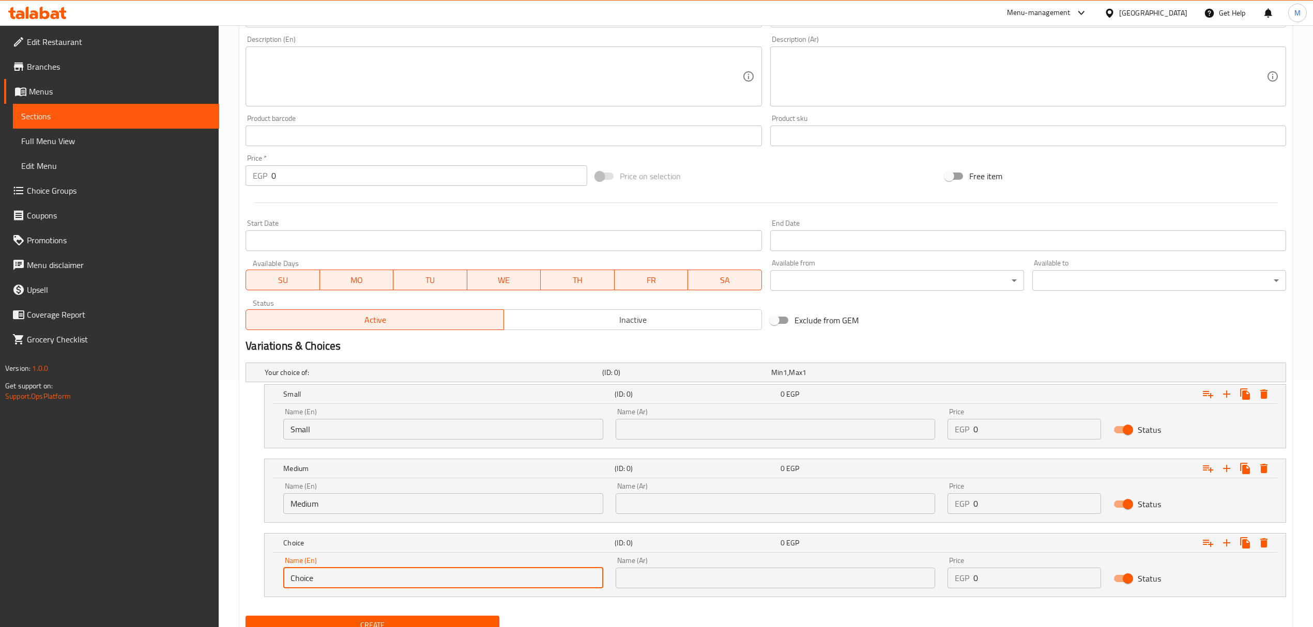
click at [419, 588] on input "Choice" at bounding box center [442, 578] width 319 height 21
type input "Large"
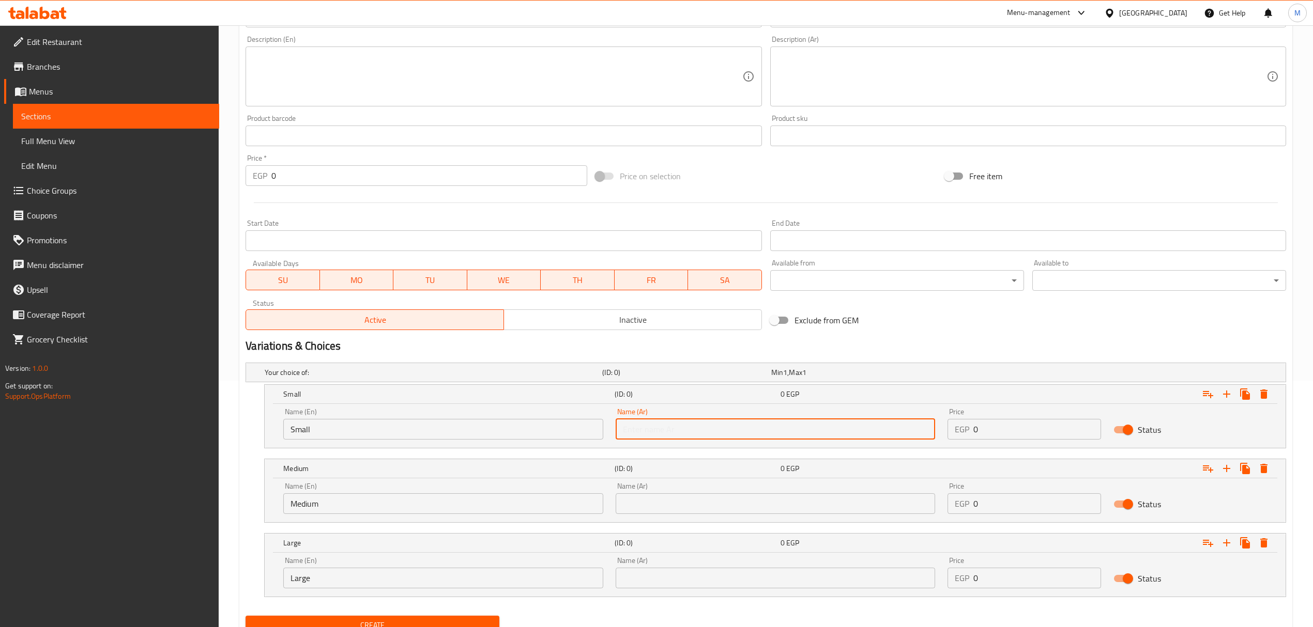
click at [692, 438] on input "text" at bounding box center [775, 429] width 319 height 21
type input "صغير"
click at [675, 486] on div "Name (Ar) Name (Ar)" at bounding box center [775, 499] width 319 height 32
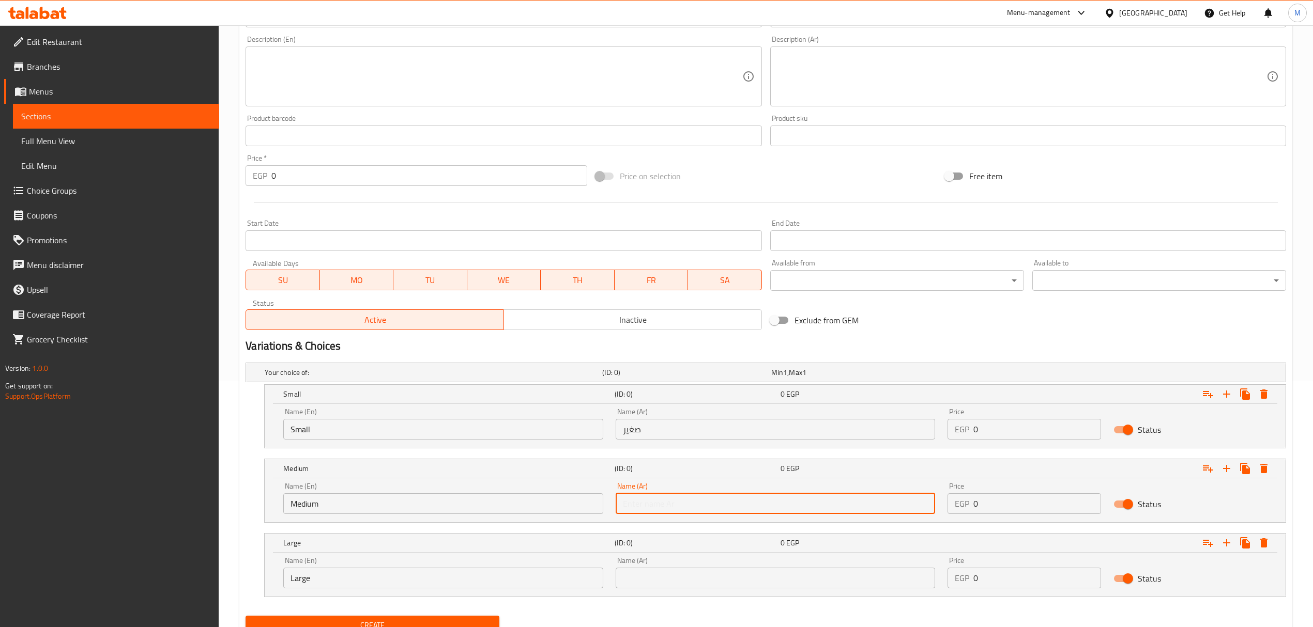
click at [673, 501] on input "text" at bounding box center [775, 504] width 319 height 21
type input "وسط"
click at [672, 592] on div "Name (Ar) Name (Ar)" at bounding box center [775, 573] width 332 height 44
click at [672, 582] on input "text" at bounding box center [775, 578] width 319 height 21
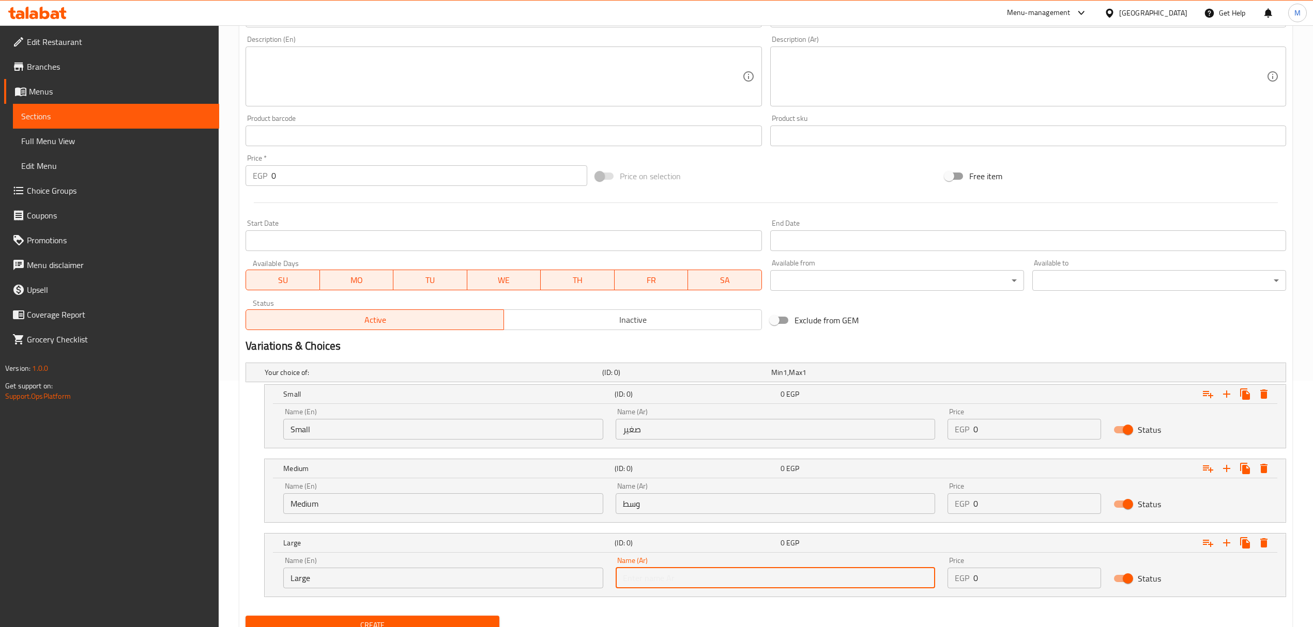
type input "كبير"
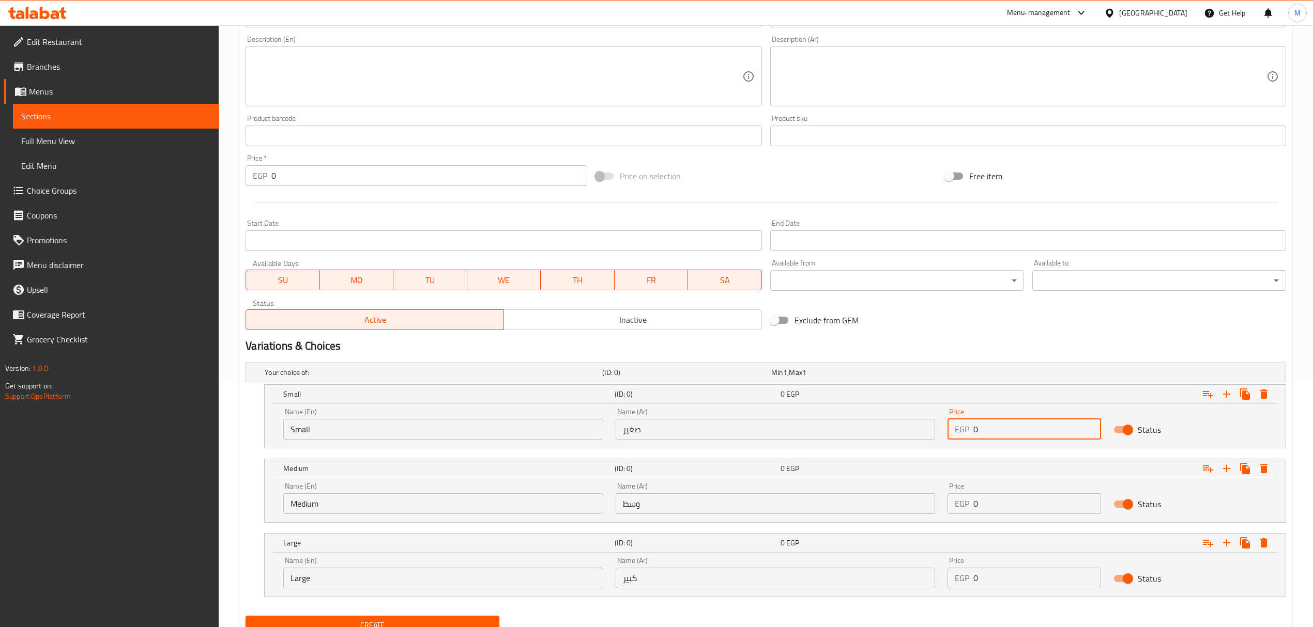
click at [999, 428] on input "0" at bounding box center [1037, 429] width 128 height 21
type input "25"
click at [997, 513] on input "0" at bounding box center [1037, 504] width 128 height 21
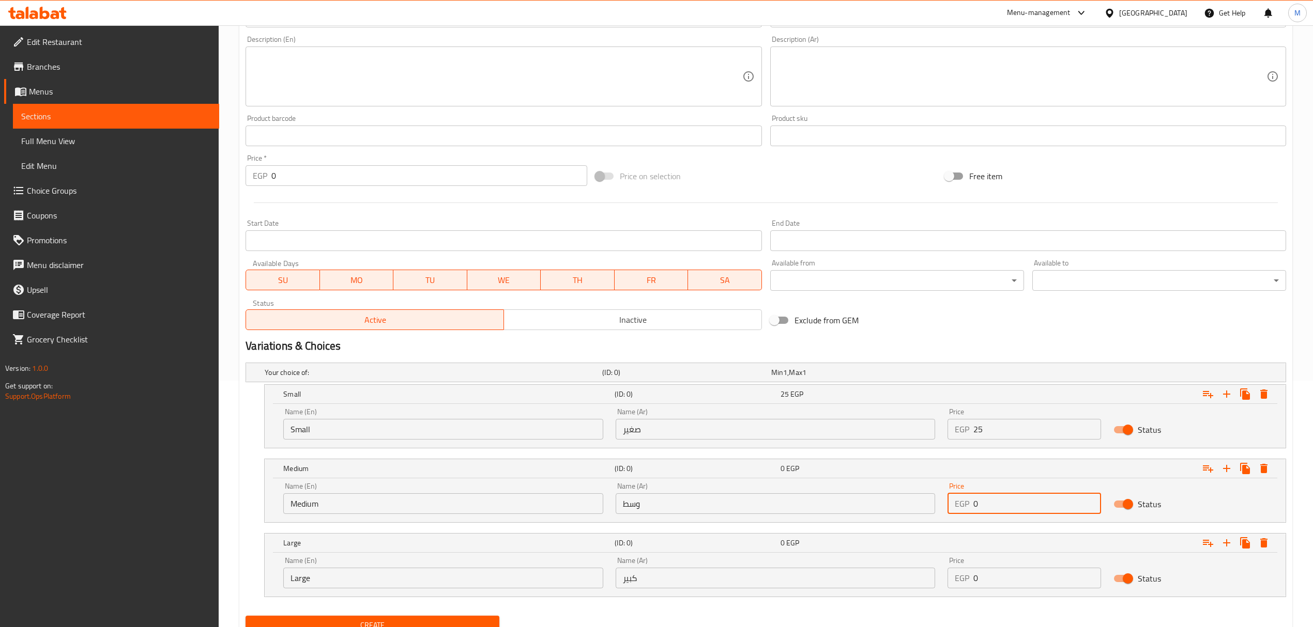
click at [997, 513] on input "0" at bounding box center [1037, 504] width 128 height 21
type input "35"
click at [991, 581] on input "0" at bounding box center [1037, 578] width 128 height 21
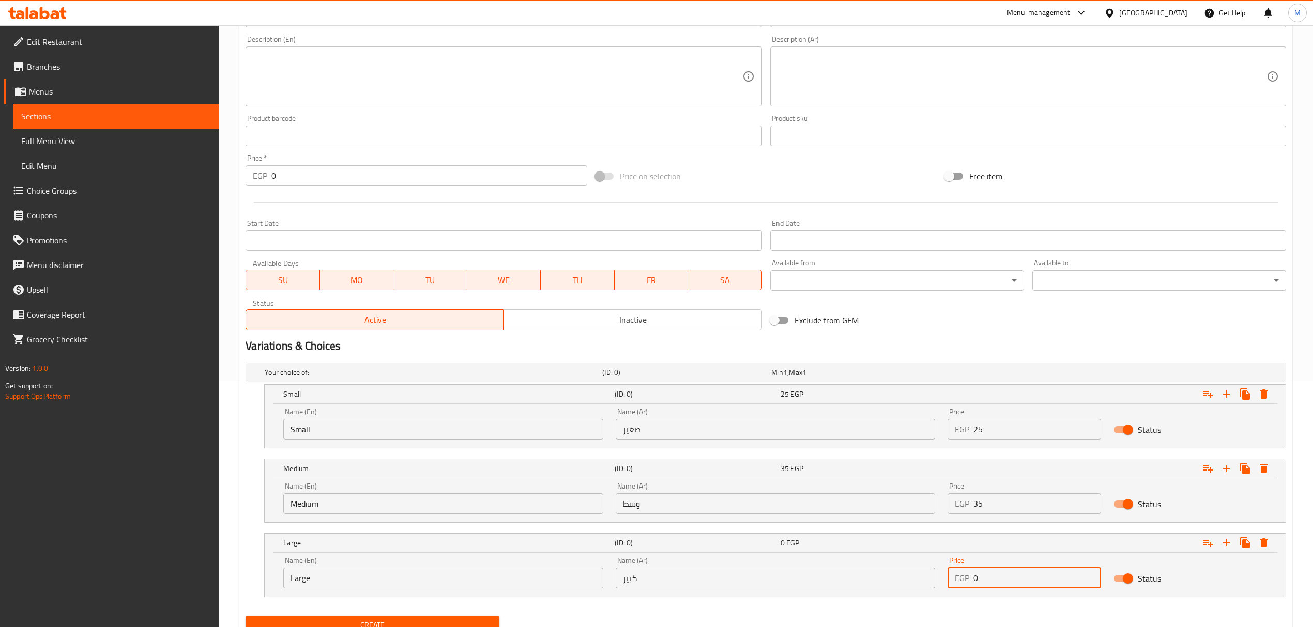
click at [991, 581] on input "0" at bounding box center [1037, 578] width 128 height 21
click at [246, 616] on button "Create" at bounding box center [373, 625] width 254 height 19
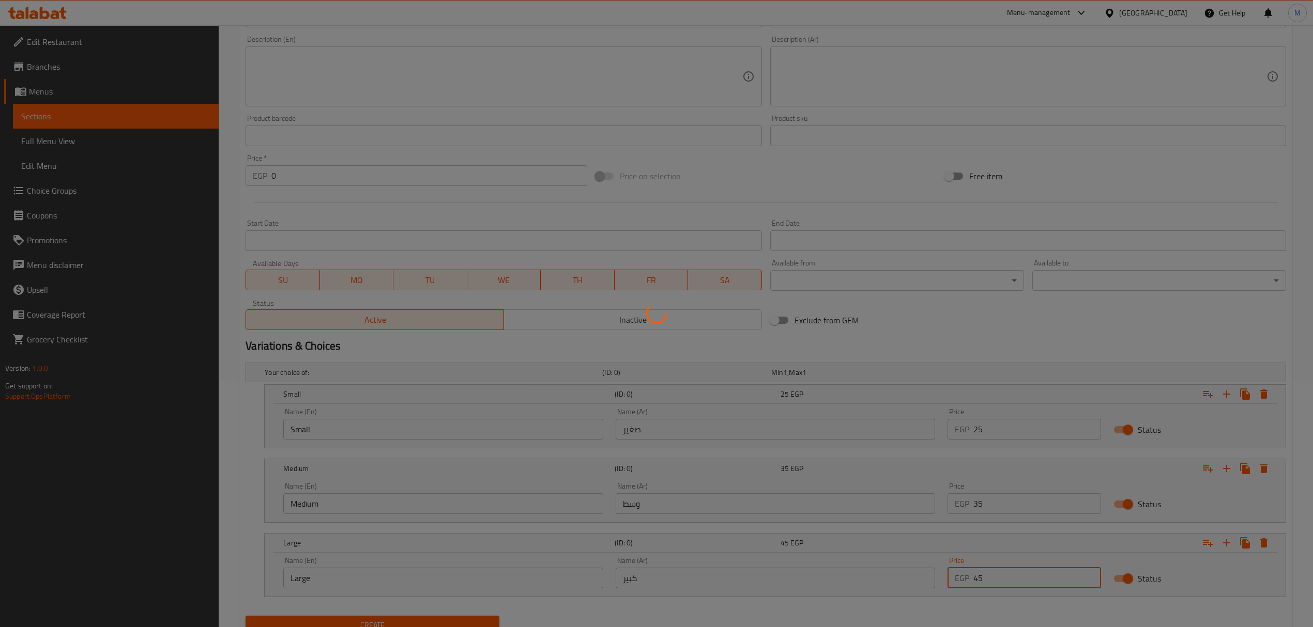
type input "0"
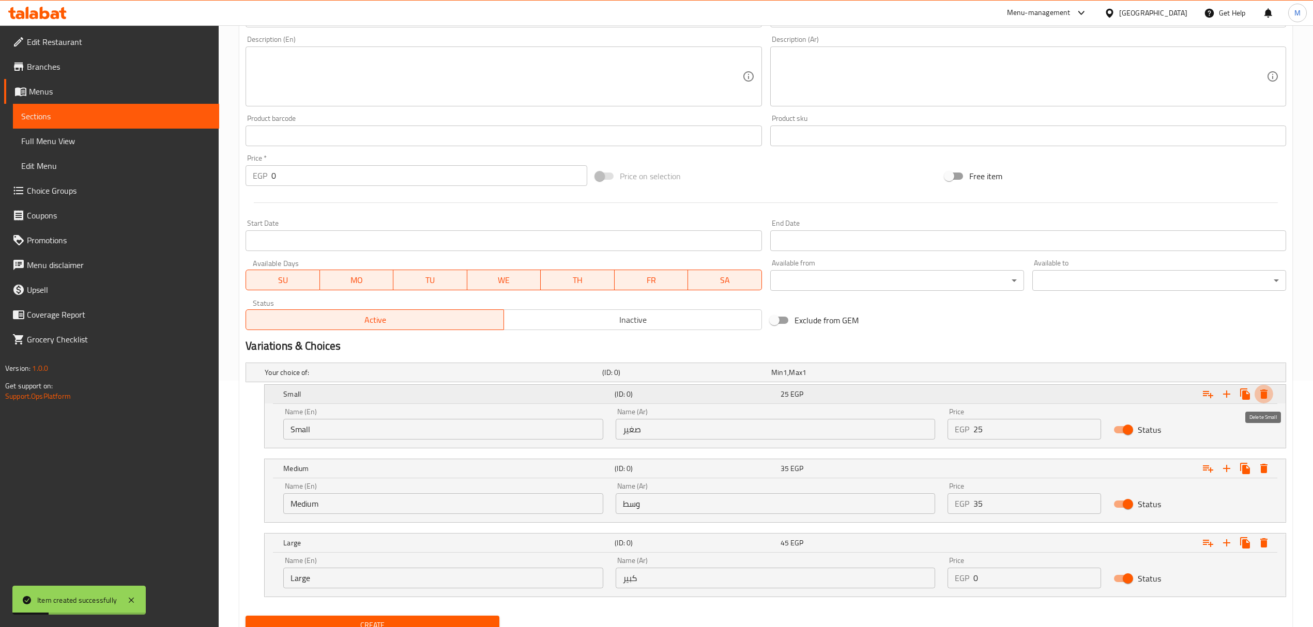
click at [1267, 393] on icon "Expand" at bounding box center [1264, 394] width 12 height 12
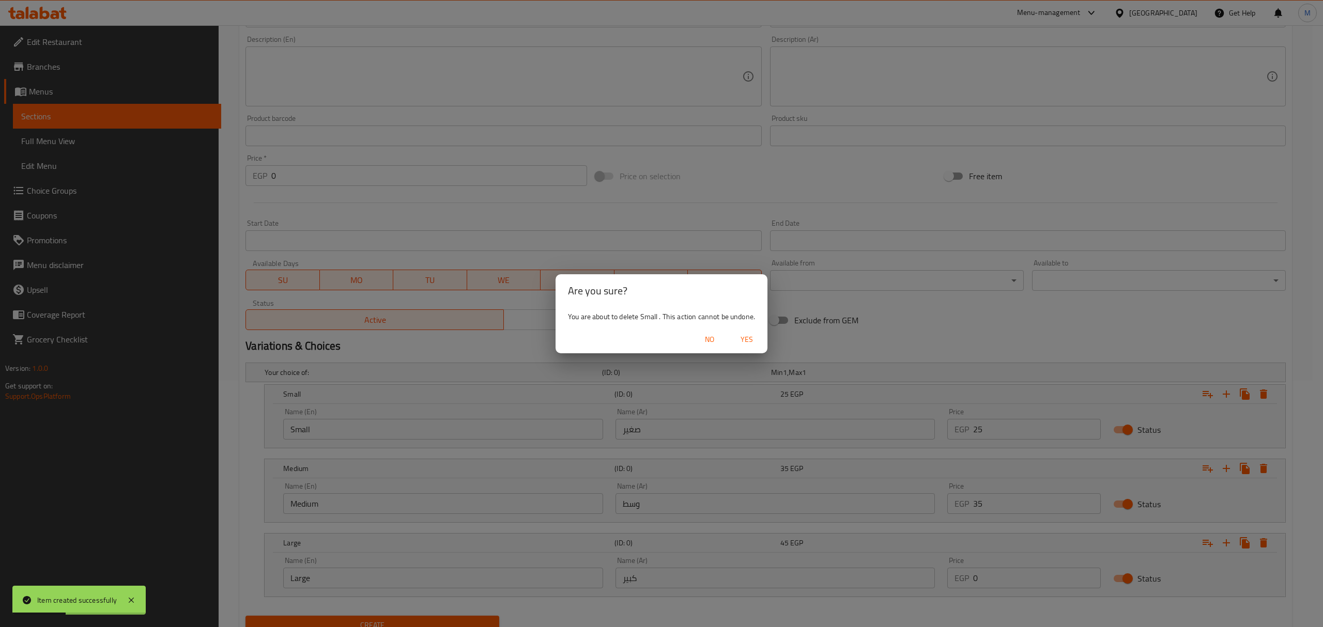
click at [739, 338] on span "Yes" at bounding box center [746, 339] width 25 height 13
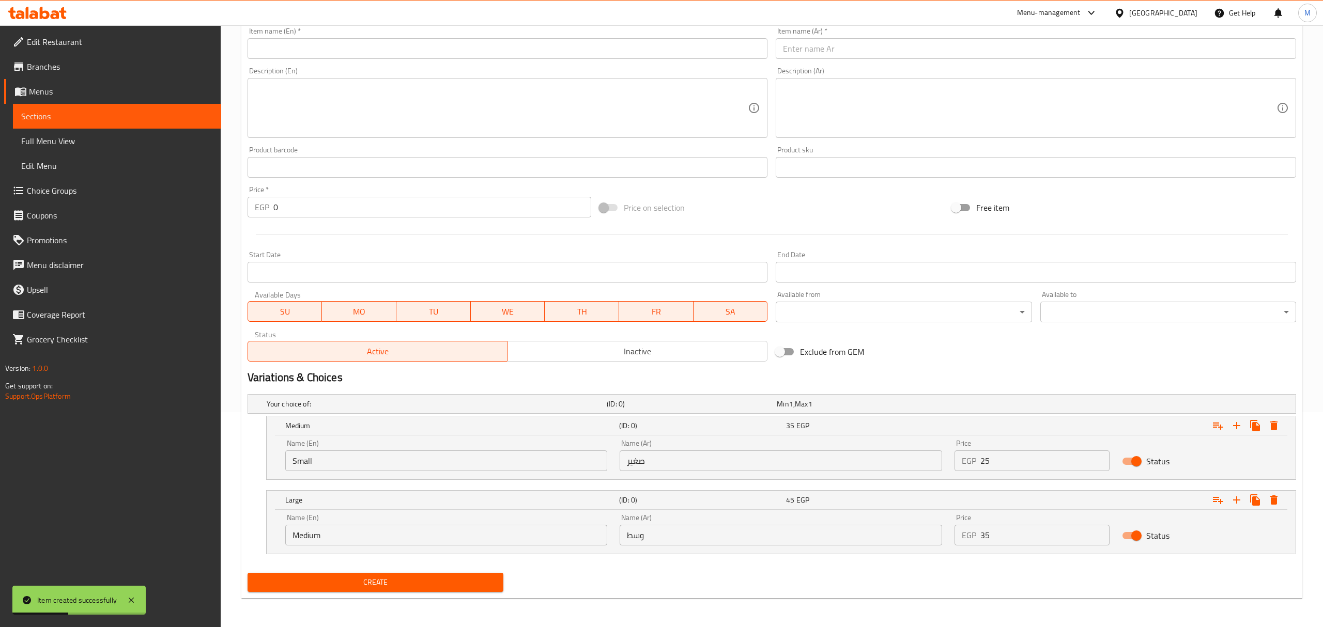
scroll to position [216, 0]
click at [1261, 428] on icon "Expand" at bounding box center [1263, 425] width 7 height 9
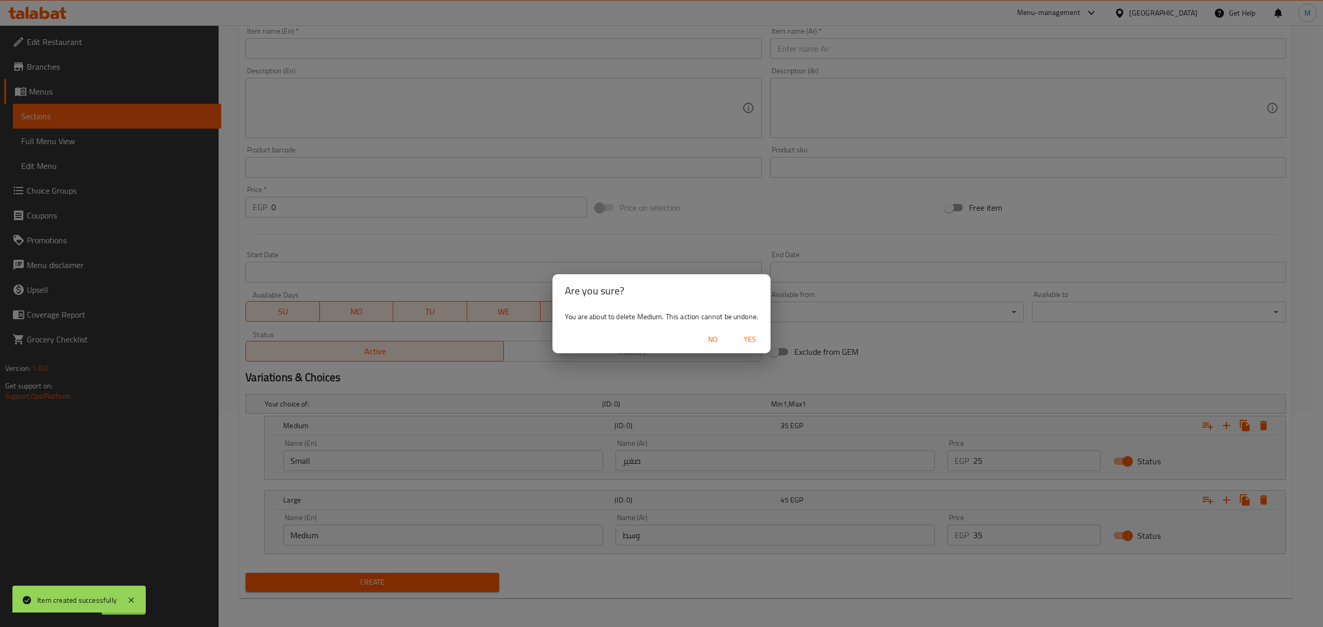
click at [757, 340] on span "Yes" at bounding box center [750, 339] width 25 height 13
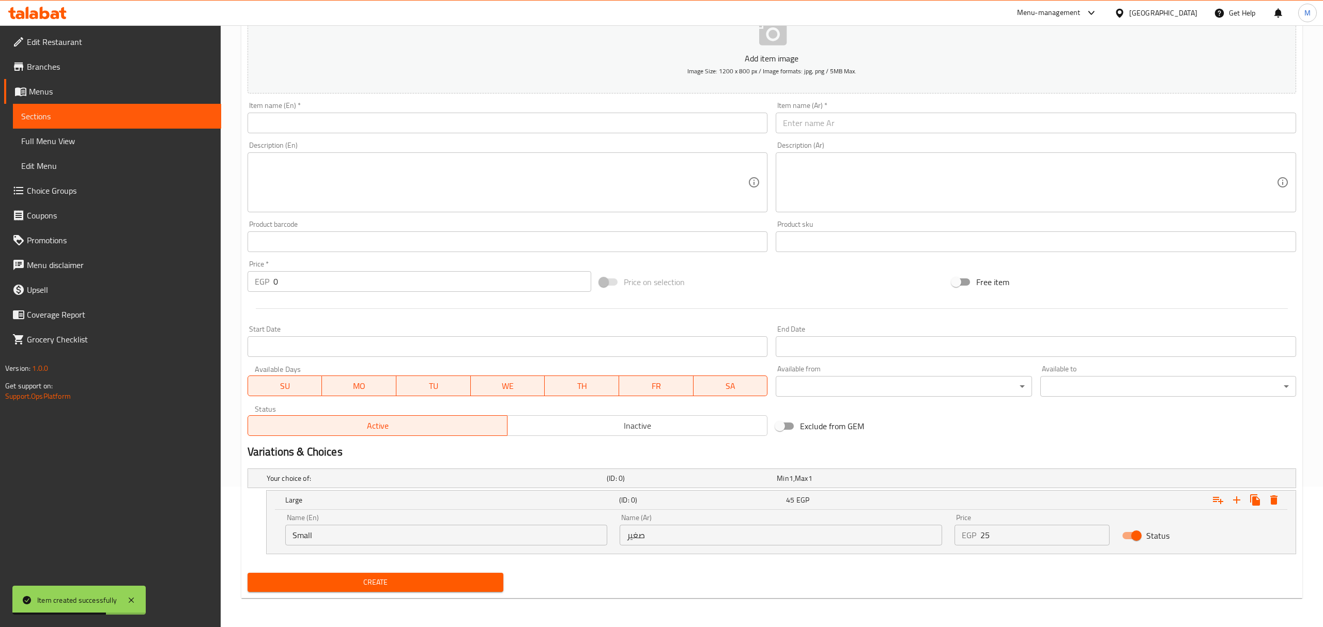
scroll to position [141, 0]
click at [1272, 499] on button "Expand" at bounding box center [1263, 500] width 19 height 19
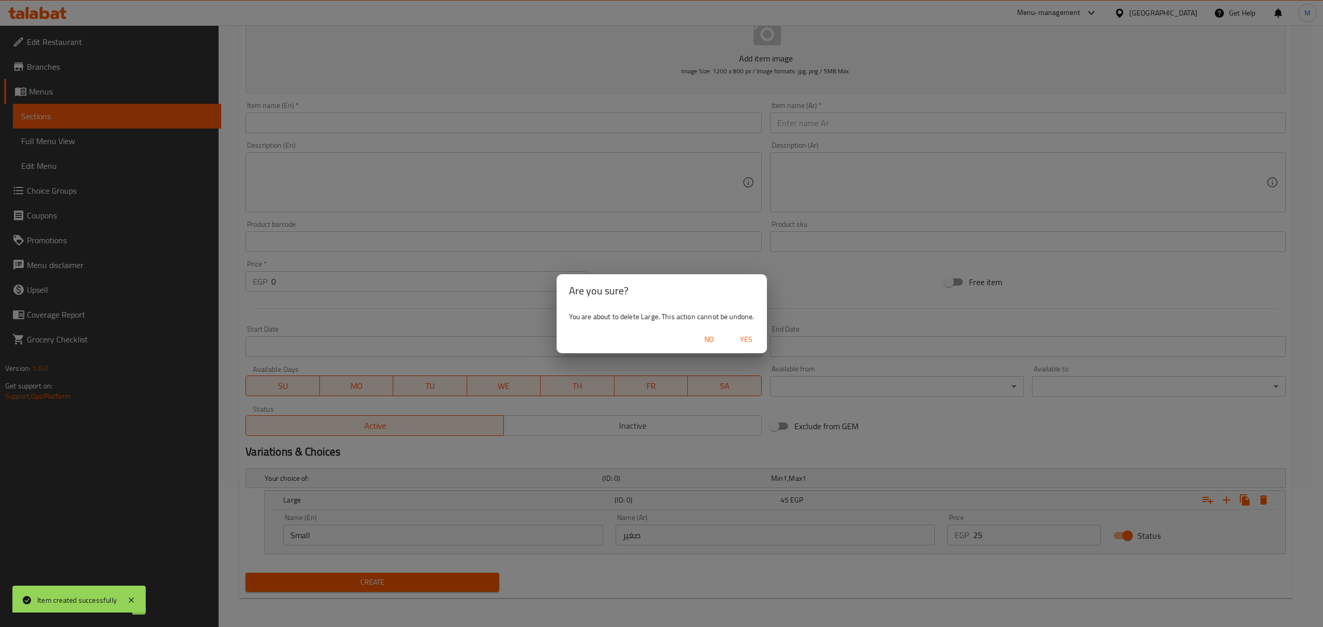
click at [755, 331] on button "Yes" at bounding box center [746, 339] width 33 height 19
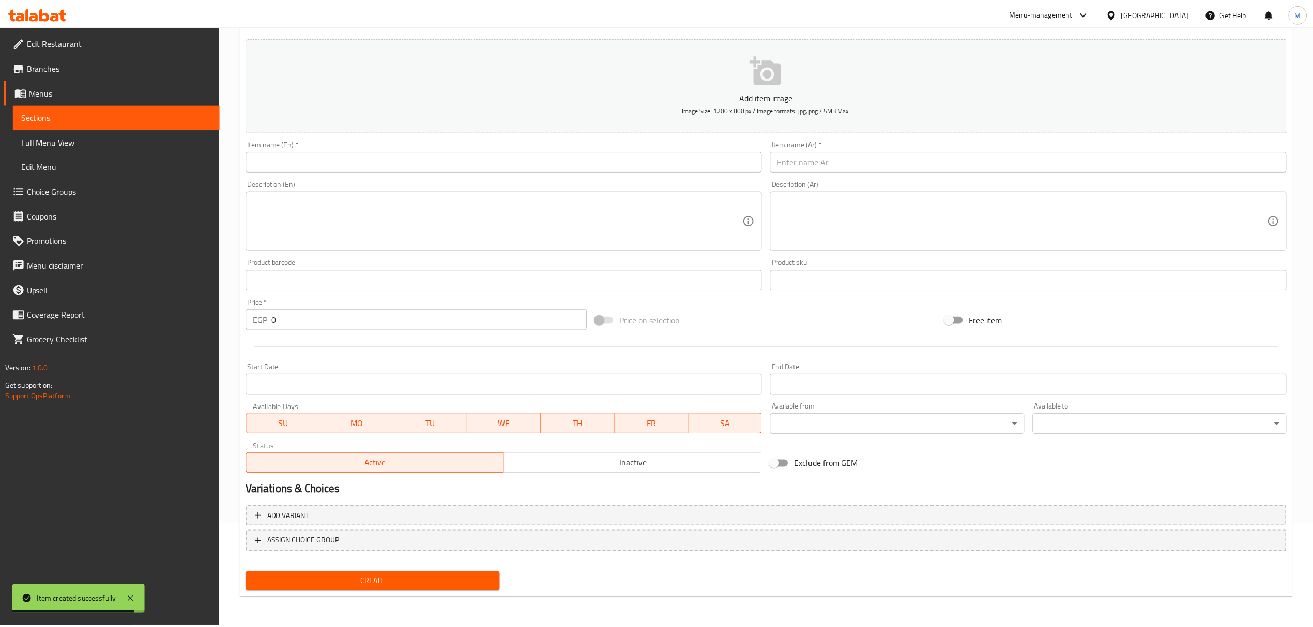
scroll to position [102, 0]
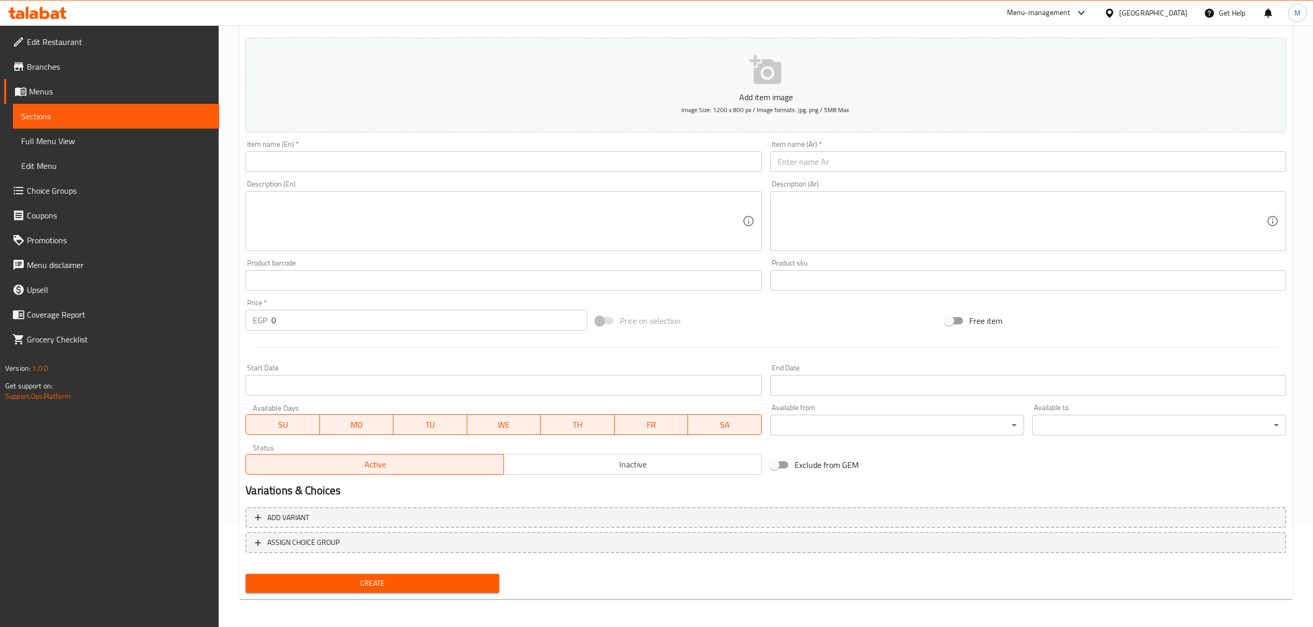
click at [1020, 171] on input "text" at bounding box center [1028, 161] width 516 height 21
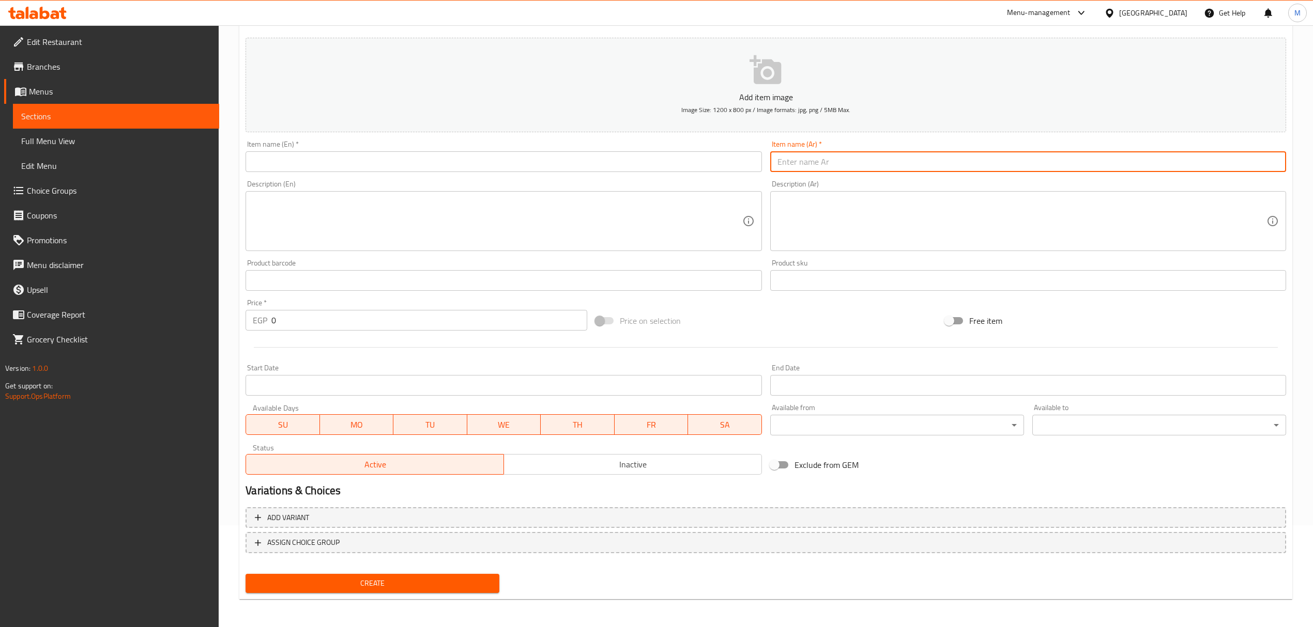
paste input "[PERSON_NAME] نص ضربة"
type input "[PERSON_NAME] نص ضربة"
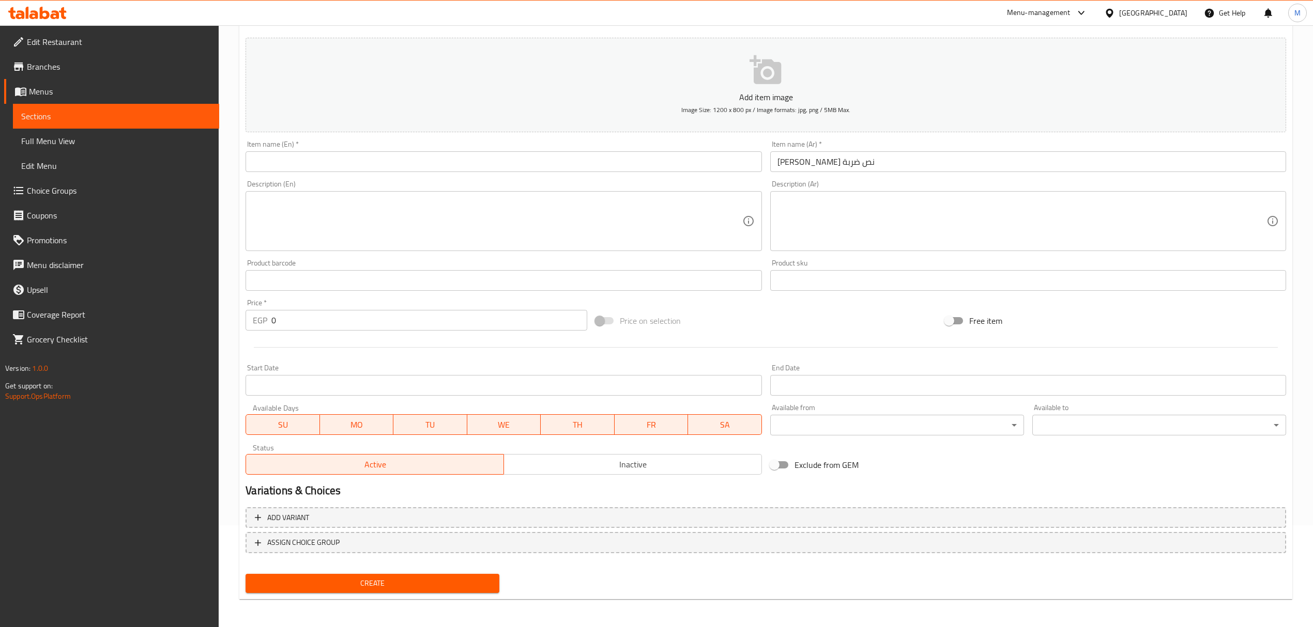
click at [871, 206] on textarea at bounding box center [1021, 221] width 489 height 49
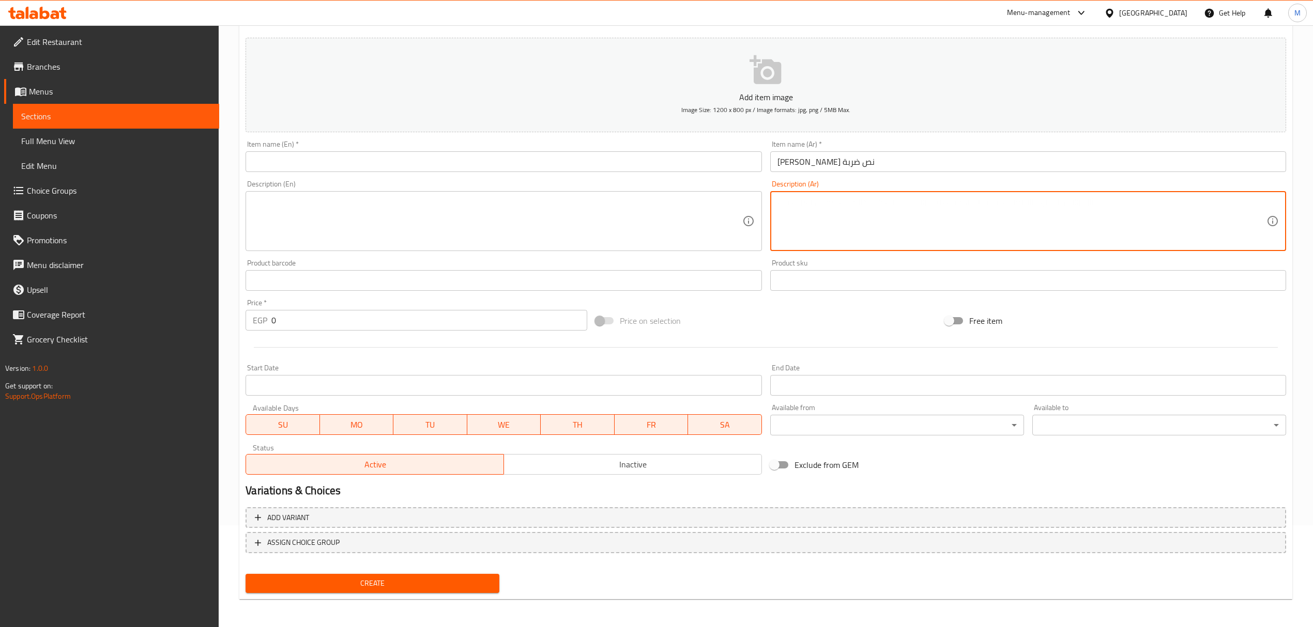
click at [522, 176] on div "Item name (En)   * Item name (En) *" at bounding box center [503, 156] width 524 height 40
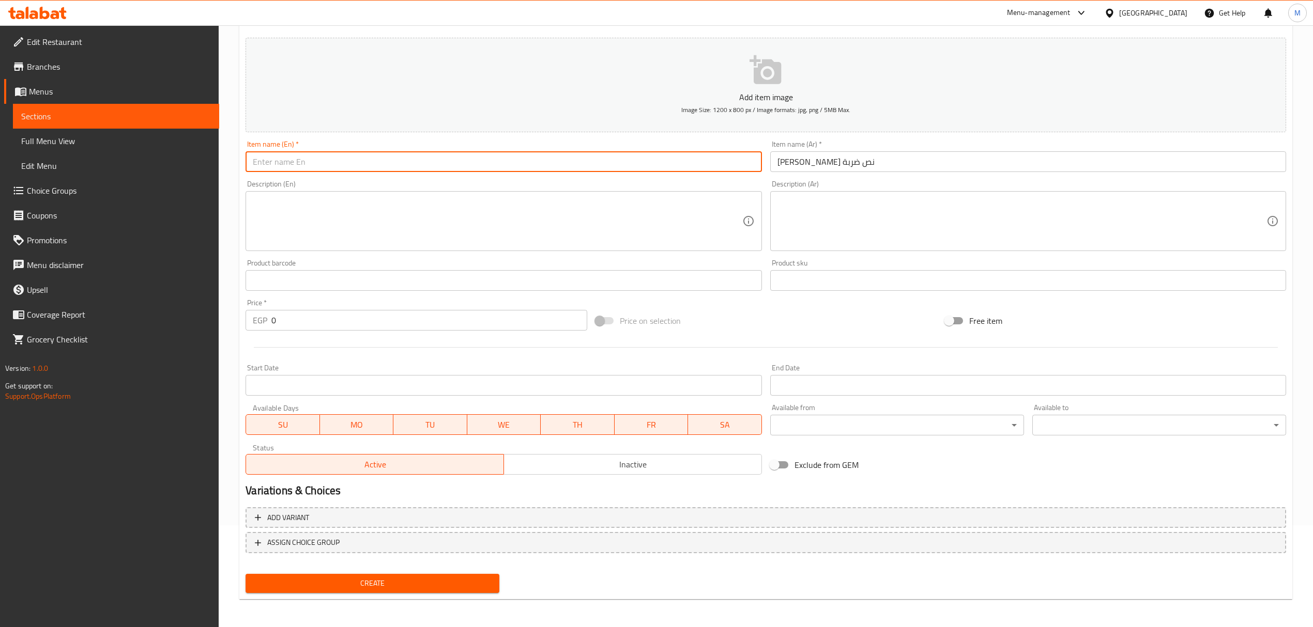
click at [503, 172] on input "text" at bounding box center [504, 161] width 516 height 21
paste input "half blend Borio"
click at [497, 170] on input "half blend Borio" at bounding box center [504, 161] width 516 height 21
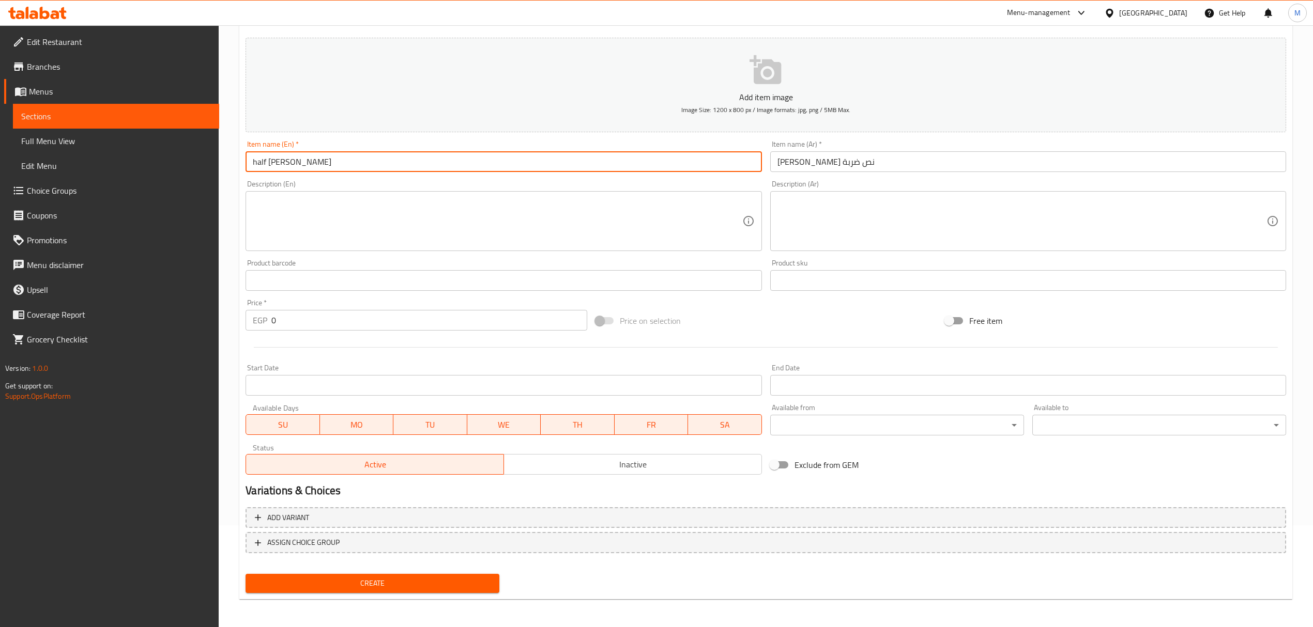
click at [253, 159] on input "half [PERSON_NAME]" at bounding box center [504, 161] width 516 height 21
click at [254, 162] on input "half [PERSON_NAME]" at bounding box center [504, 161] width 516 height 21
click at [253, 161] on input "half [PERSON_NAME]" at bounding box center [504, 161] width 516 height 21
type input "Half Blend Borio"
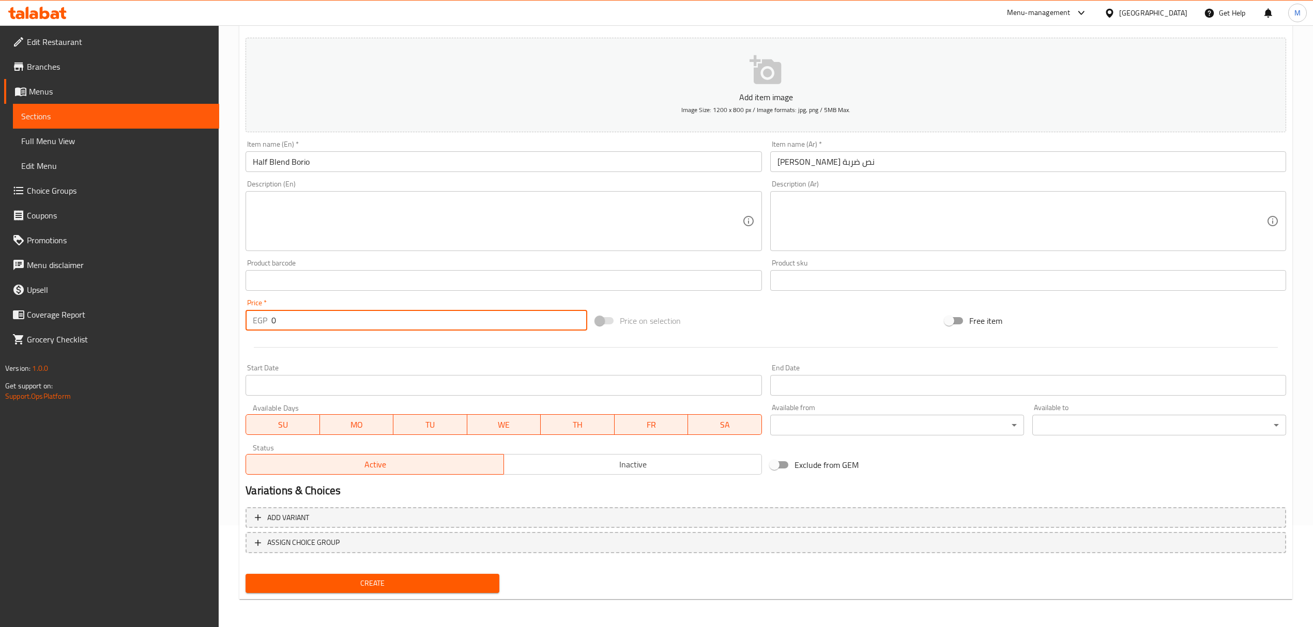
click at [328, 325] on input "0" at bounding box center [428, 320] width 315 height 21
paste input "65"
type input "65"
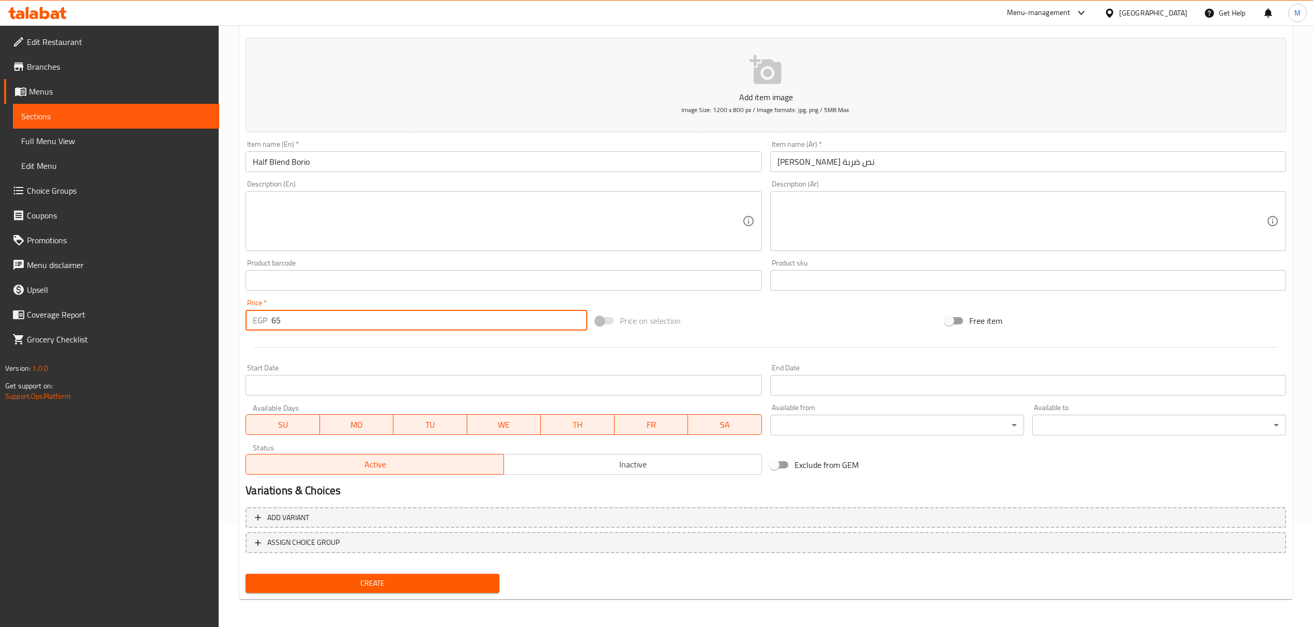
click at [246, 574] on button "Create" at bounding box center [373, 583] width 254 height 19
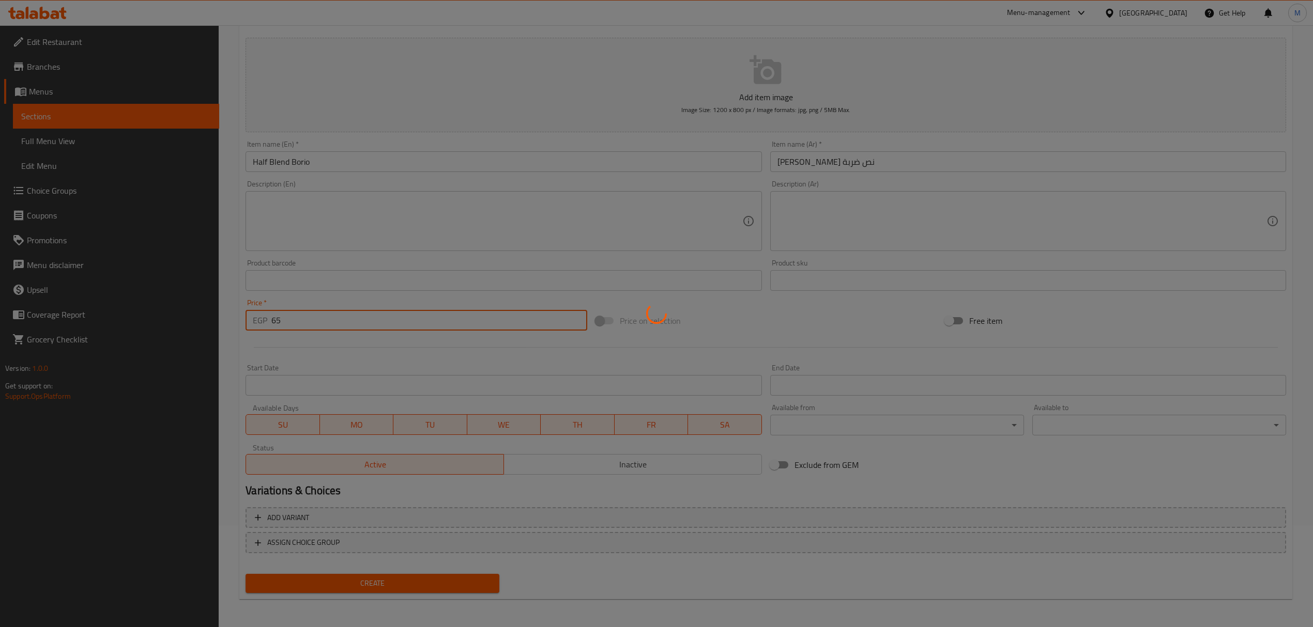
type input "0"
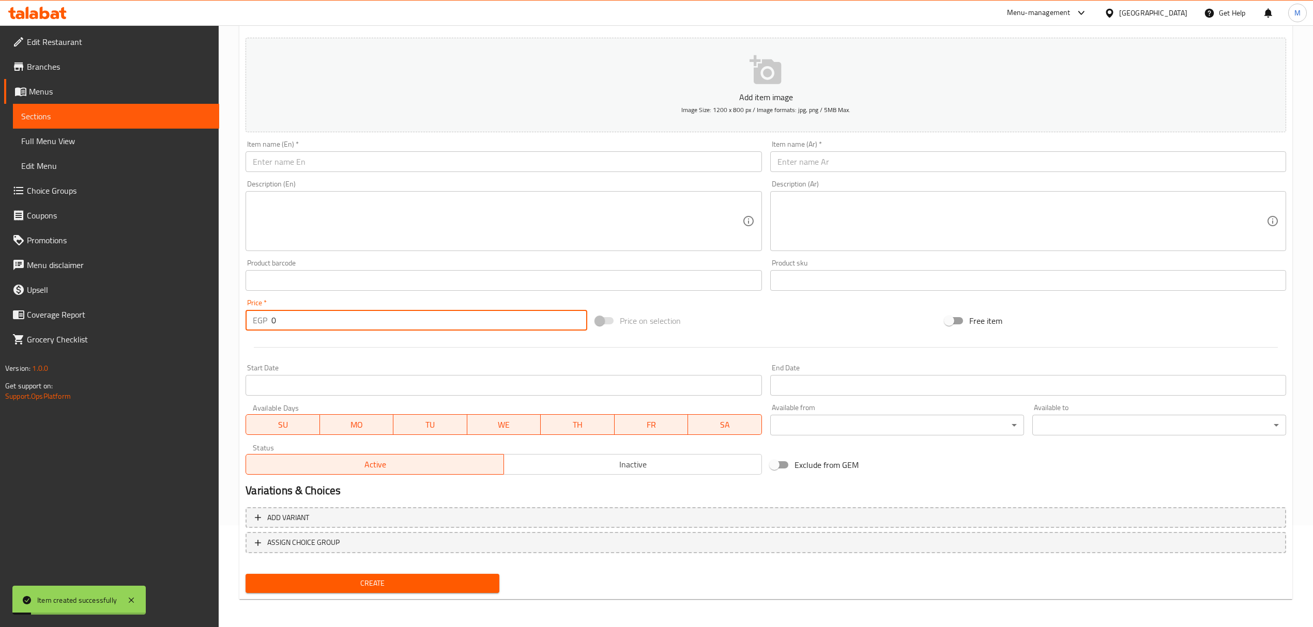
click at [840, 159] on input "text" at bounding box center [1028, 161] width 516 height 21
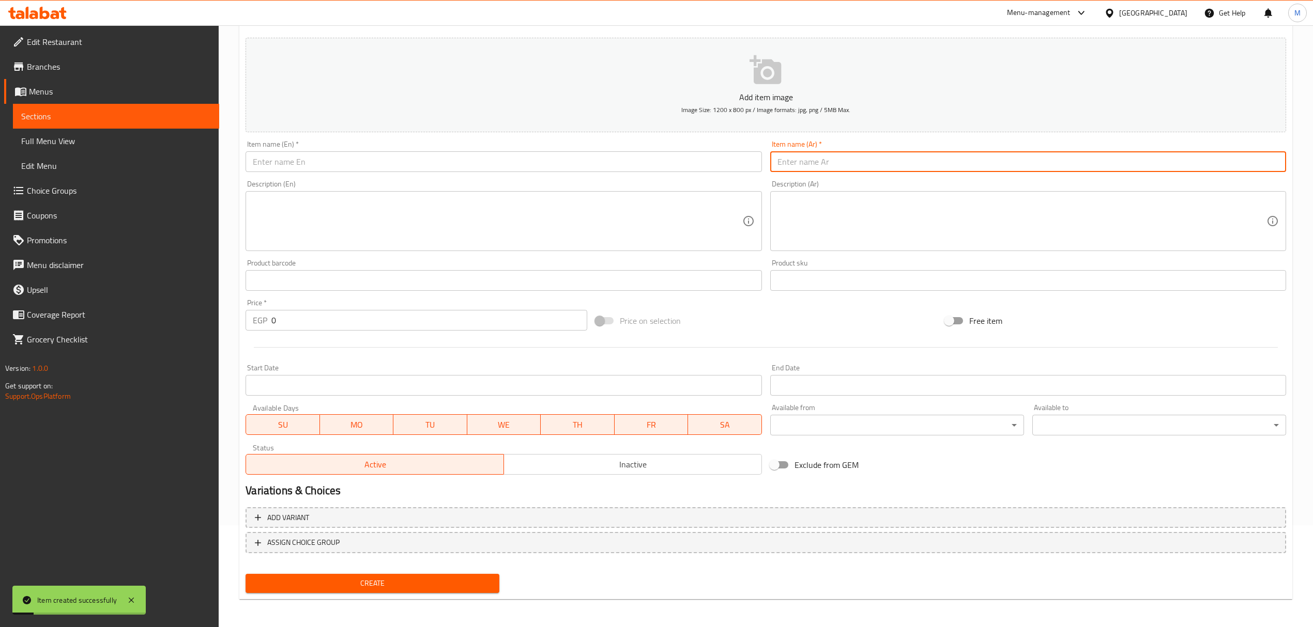
paste input "أوريو نص ضربة"
type input "أوريو نص ضربة"
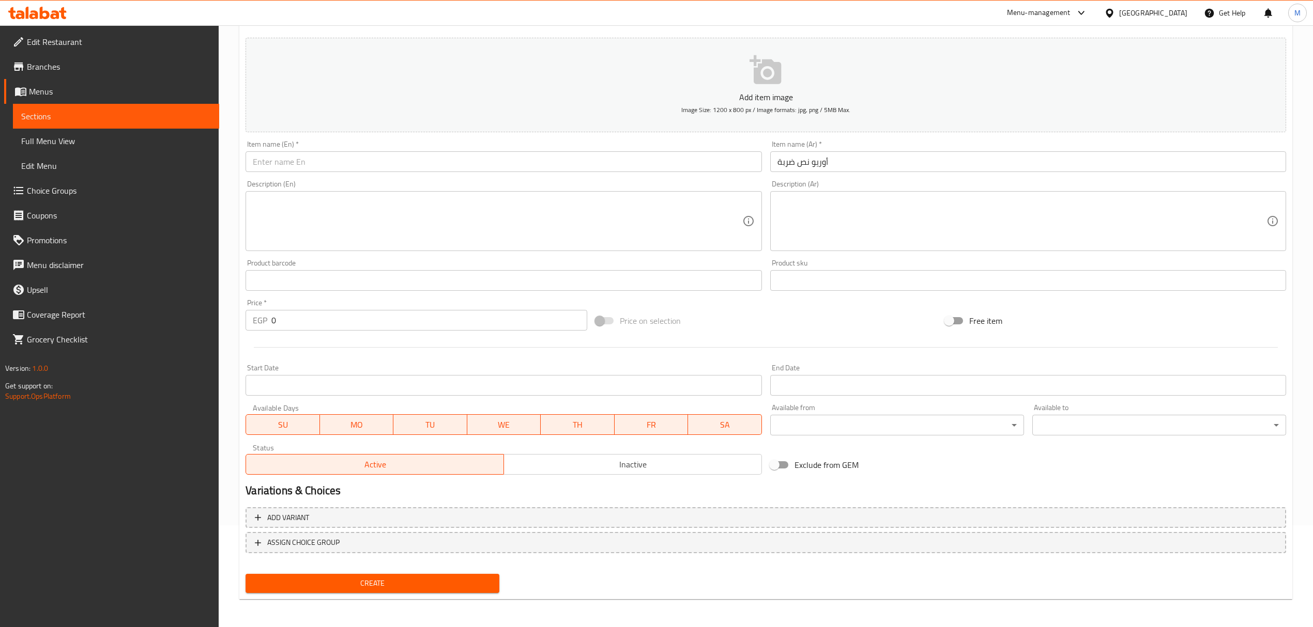
click at [399, 169] on input "text" at bounding box center [504, 161] width 516 height 21
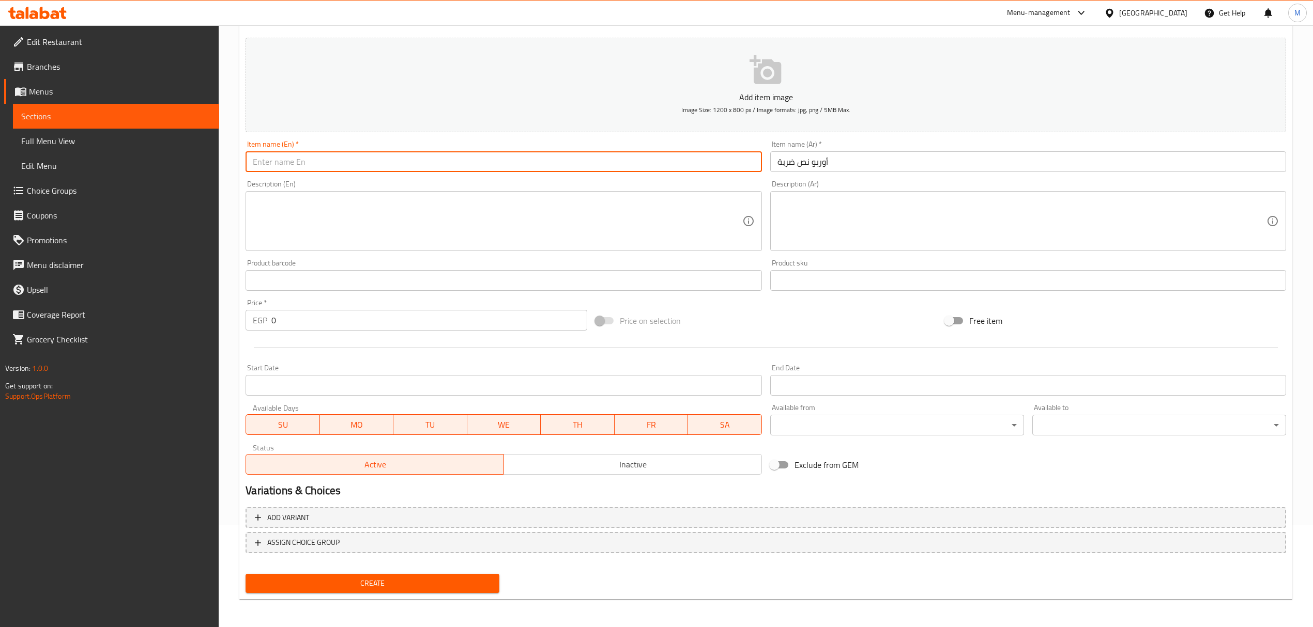
paste input "half blend Oreo"
click at [399, 169] on input "half blend Oreo" at bounding box center [504, 161] width 516 height 21
type input "Half Blend Oreo"
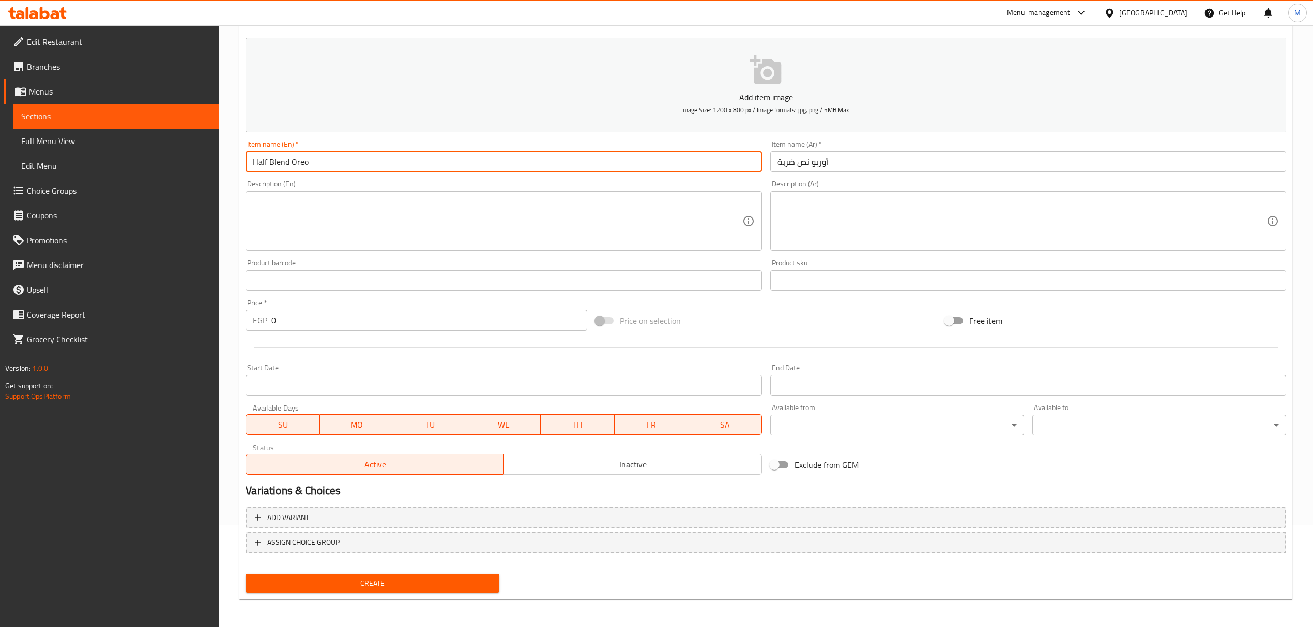
click at [338, 330] on input "0" at bounding box center [428, 320] width 315 height 21
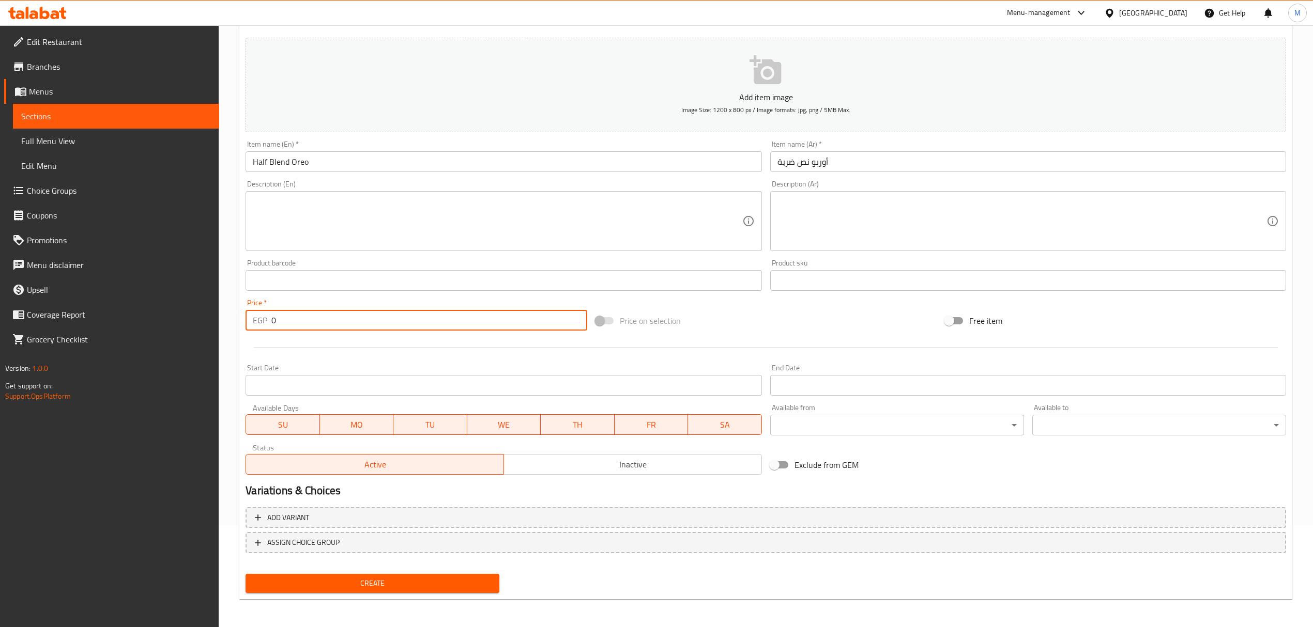
click at [338, 330] on input "0" at bounding box center [428, 320] width 315 height 21
paste input "number"
type input "75"
click at [246, 574] on button "Create" at bounding box center [373, 583] width 254 height 19
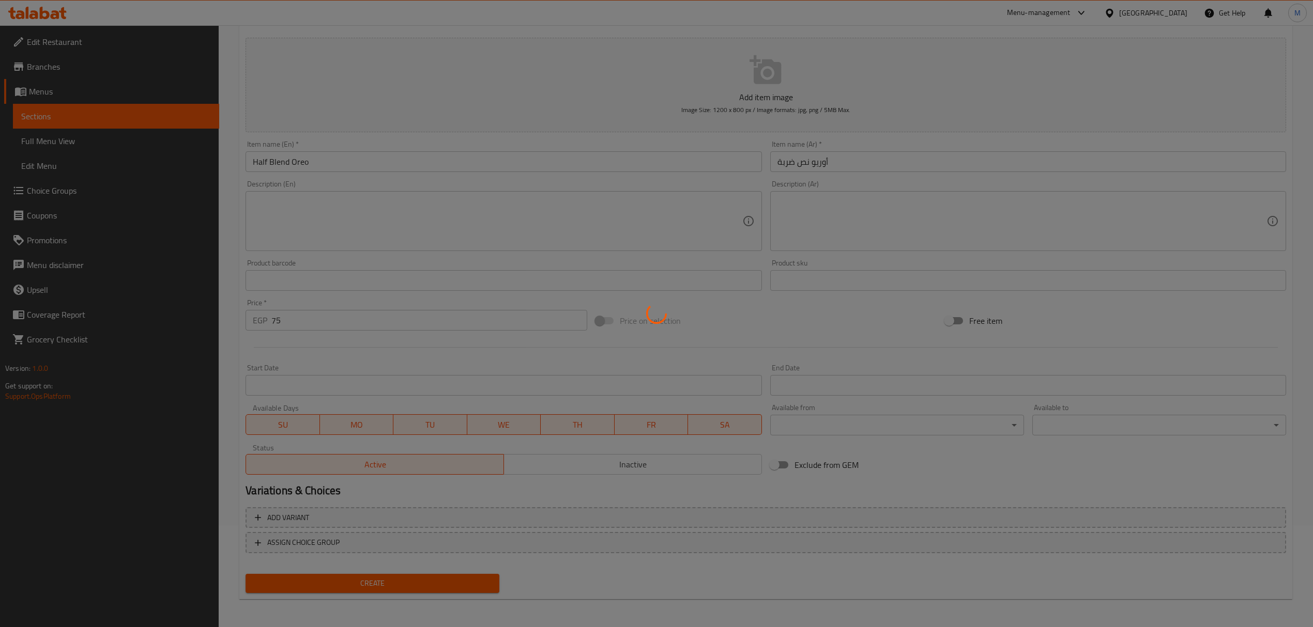
type input "0"
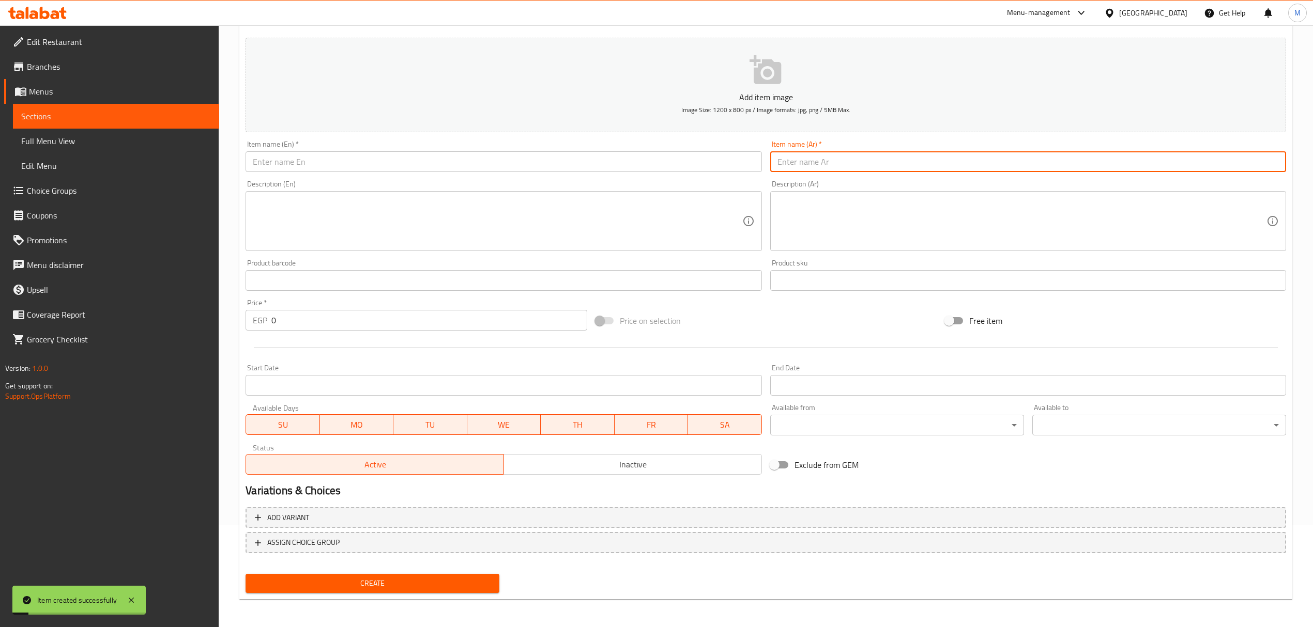
click at [913, 167] on input "text" at bounding box center [1028, 161] width 516 height 21
paste input "كوباية سوداني آيس"
type input "كوباية سوداني آيس"
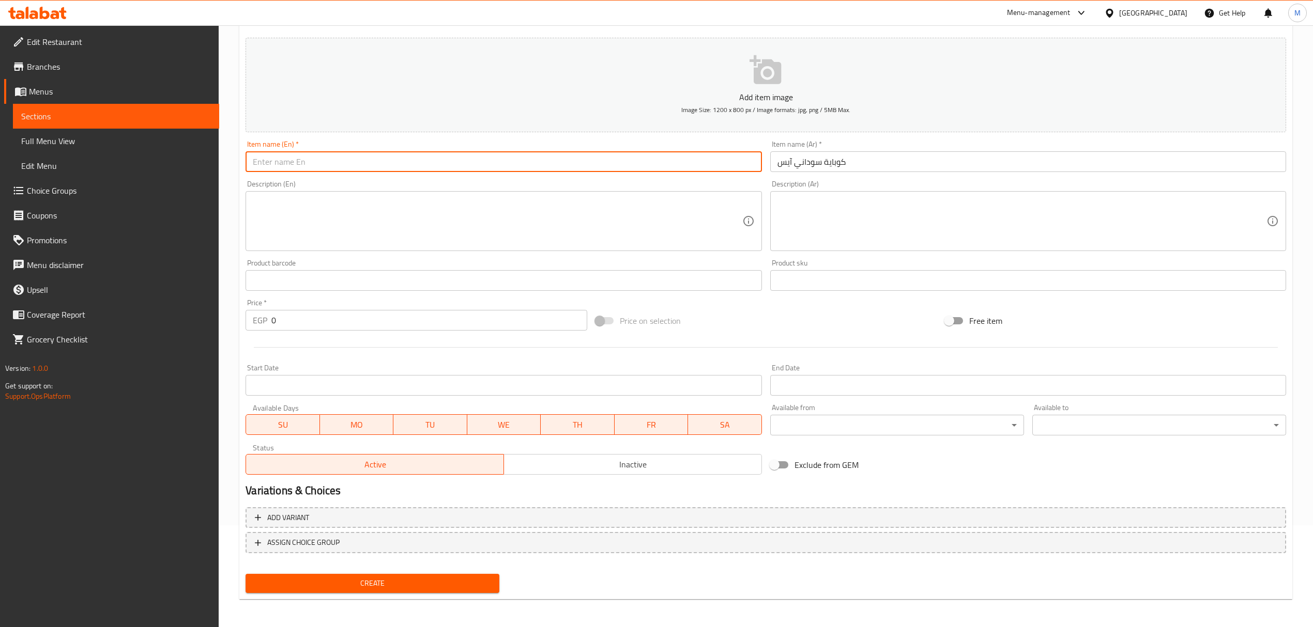
click at [454, 166] on input "text" at bounding box center [504, 161] width 516 height 21
paste input "Ice cream With Ice Peanut"
click at [454, 166] on input "Ice cream With Ice Peanut" at bounding box center [504, 161] width 516 height 21
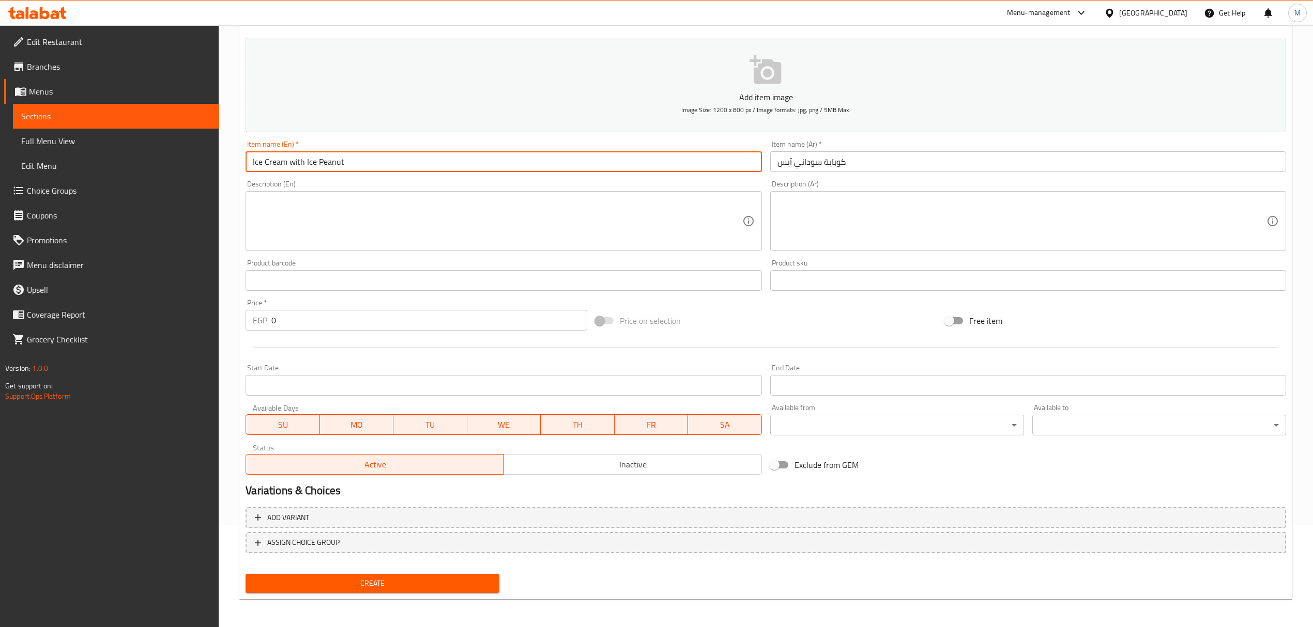
click at [290, 165] on input "Ice Cream with Ice Peanut" at bounding box center [504, 161] width 516 height 21
click at [270, 164] on input "Ice Cream With Ice Peanut" at bounding box center [504, 161] width 516 height 21
drag, startPoint x: 295, startPoint y: 165, endPoint x: 265, endPoint y: 166, distance: 30.0
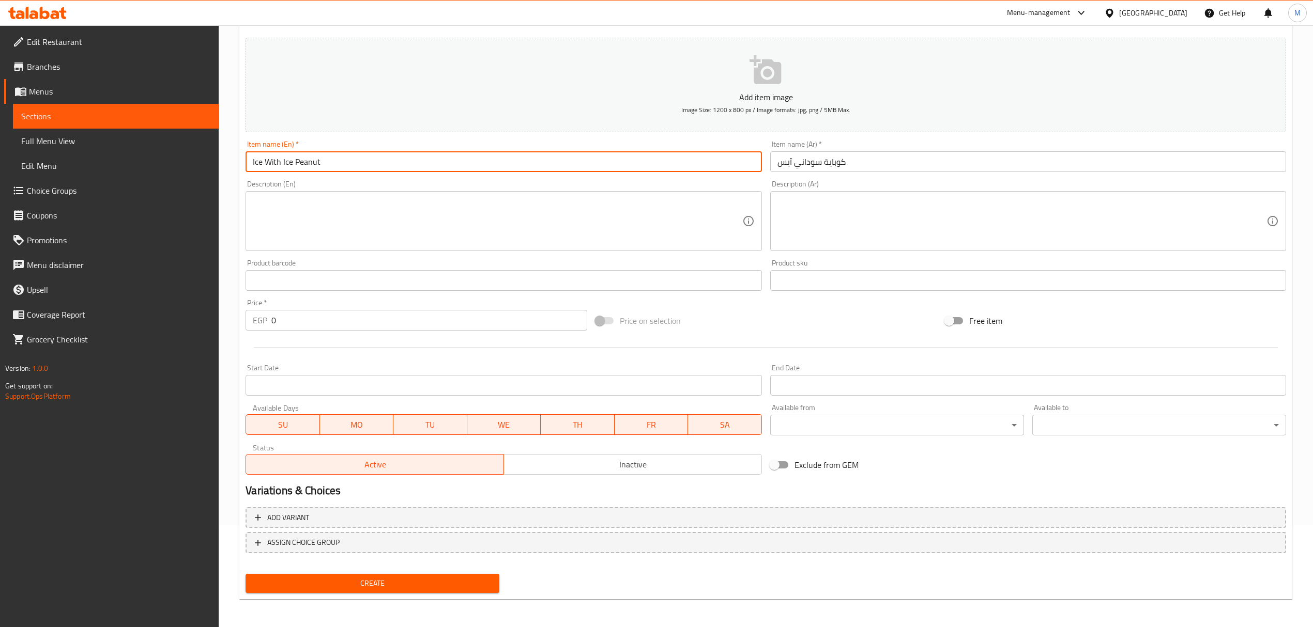
click at [265, 166] on input "Ice With Ice Peanut" at bounding box center [504, 161] width 516 height 21
click at [292, 164] on input "Ice Peanut" at bounding box center [504, 161] width 516 height 21
click at [268, 164] on input "Ice Peanut Cup" at bounding box center [504, 161] width 516 height 21
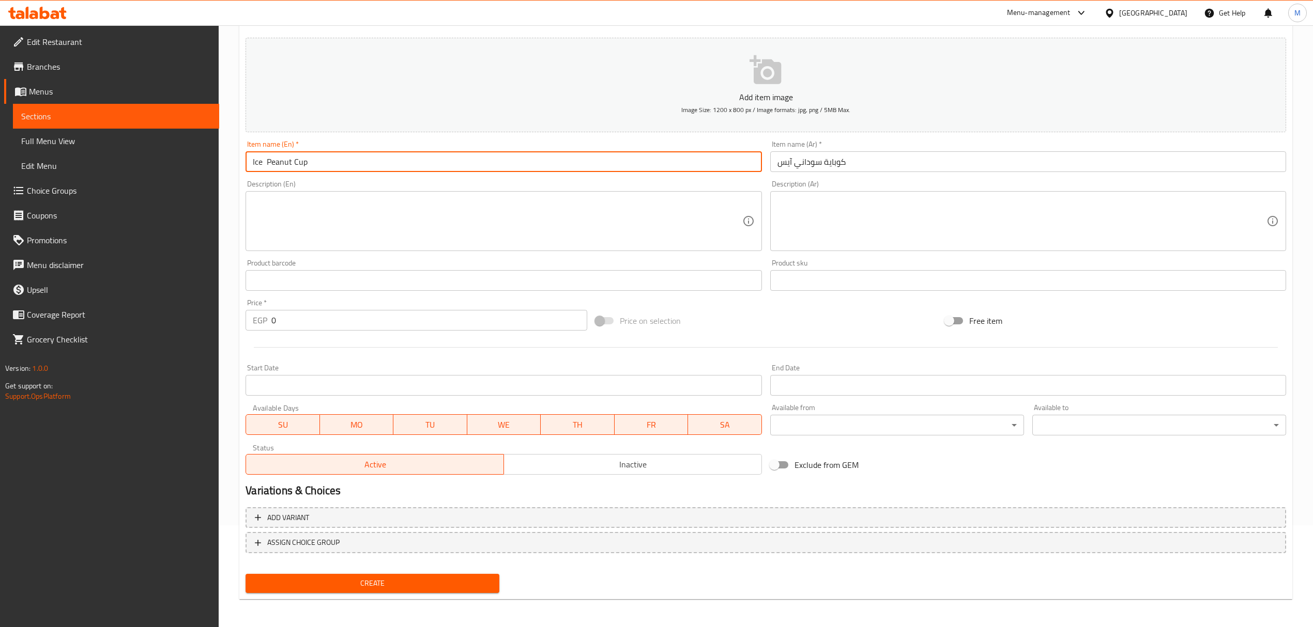
drag, startPoint x: 257, startPoint y: 163, endPoint x: 266, endPoint y: 166, distance: 9.3
click at [257, 164] on input "Ice Peanut Cup" at bounding box center [504, 161] width 516 height 21
click at [266, 166] on input "Ice Peanut Cup" at bounding box center [504, 161] width 516 height 21
type input "Ice Peanut Cup"
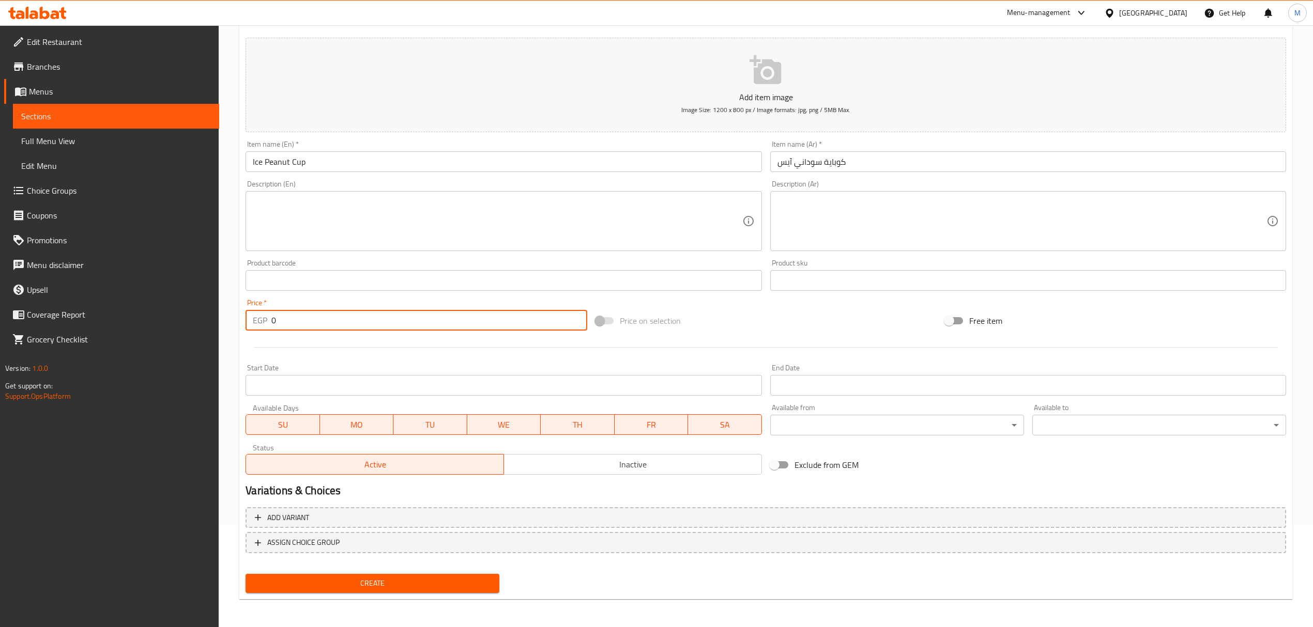
click at [323, 324] on input "0" at bounding box center [428, 320] width 315 height 21
paste input "75"
type input "75"
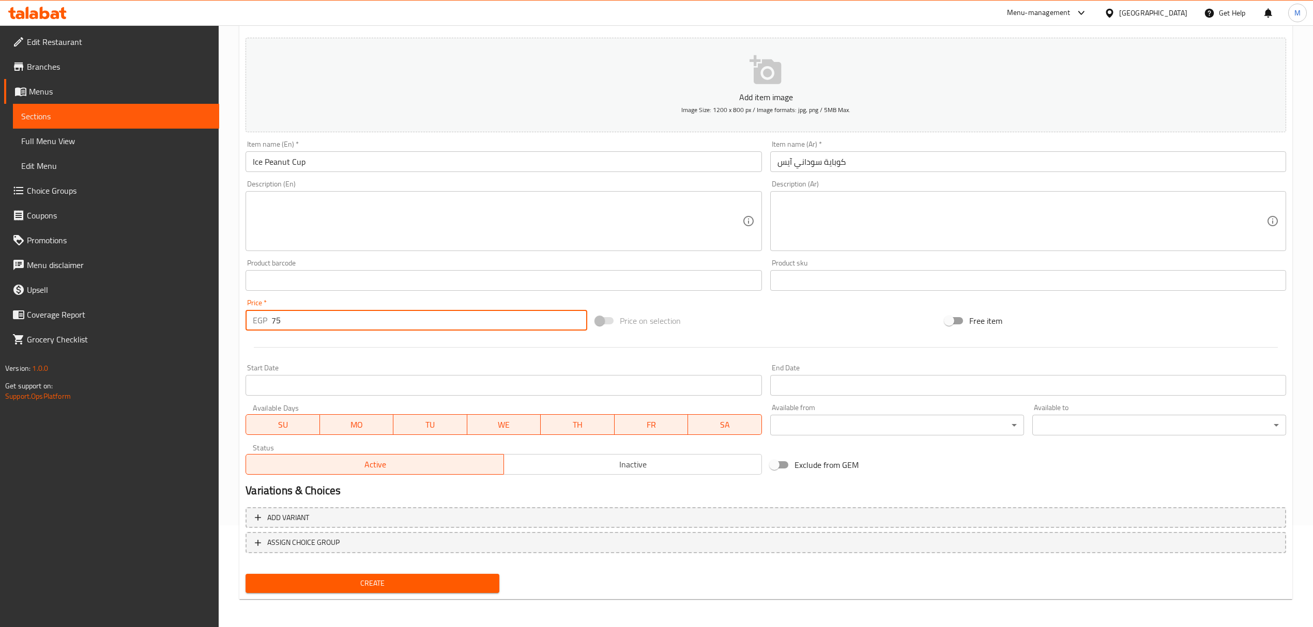
click at [246, 574] on button "Create" at bounding box center [373, 583] width 254 height 19
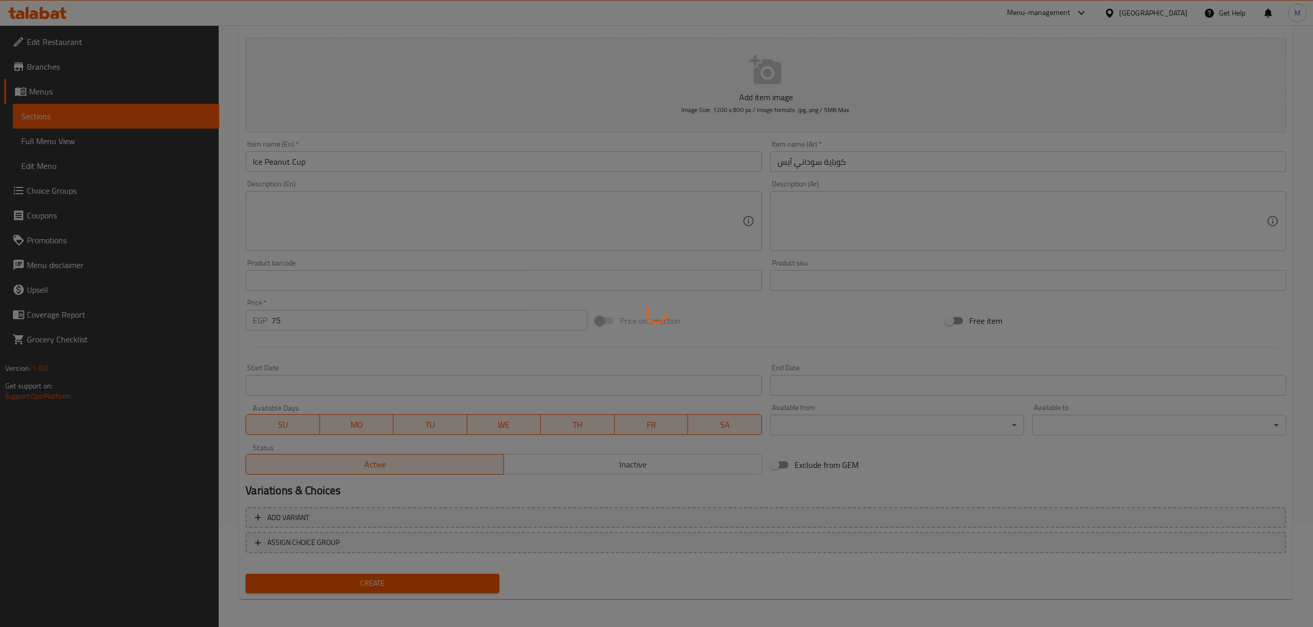
type input "0"
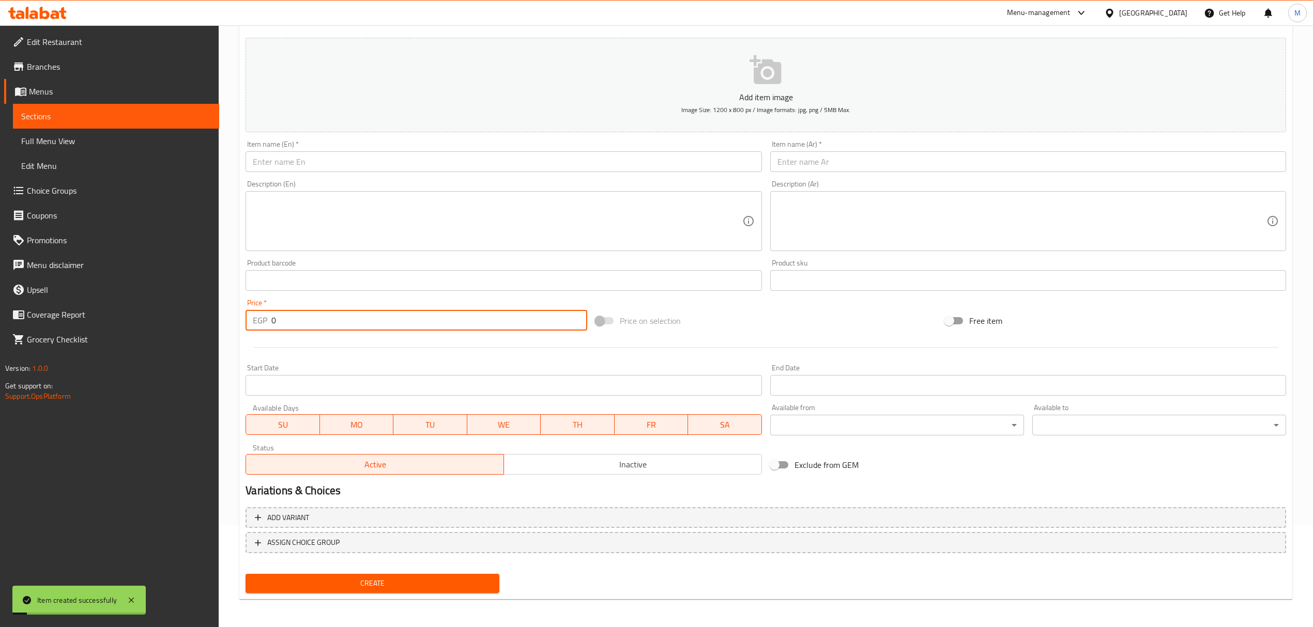
click at [947, 154] on div "Item name (Ar)   * Item name (Ar) *" at bounding box center [1028, 157] width 516 height 32
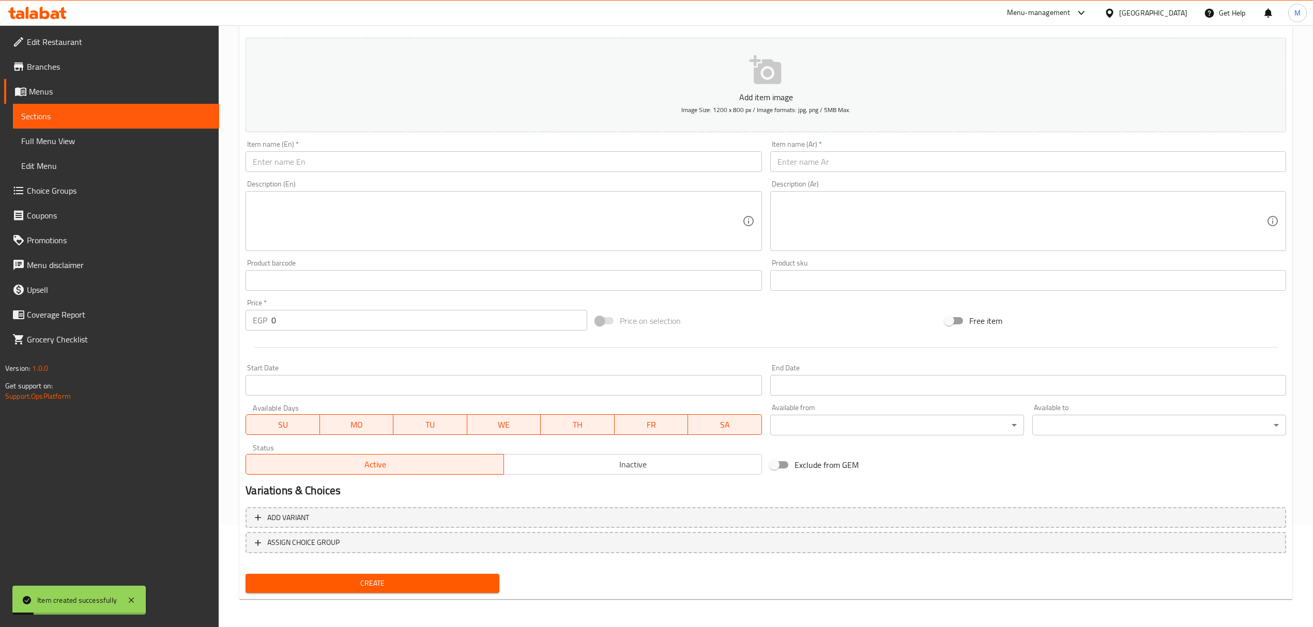
click at [942, 182] on div "Description (Ar) Description (Ar)" at bounding box center [1028, 215] width 516 height 71
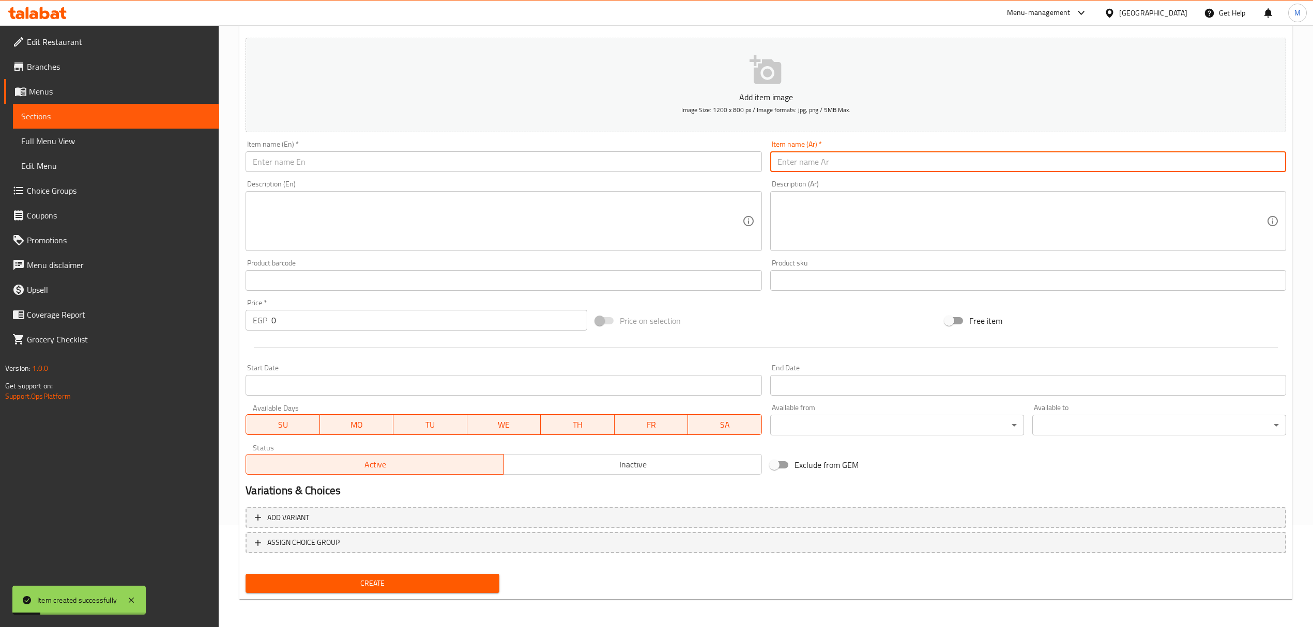
click at [937, 167] on input "text" at bounding box center [1028, 161] width 516 height 21
paste input "كوب أناناس قطع"
type input "كوب أناناس قطع"
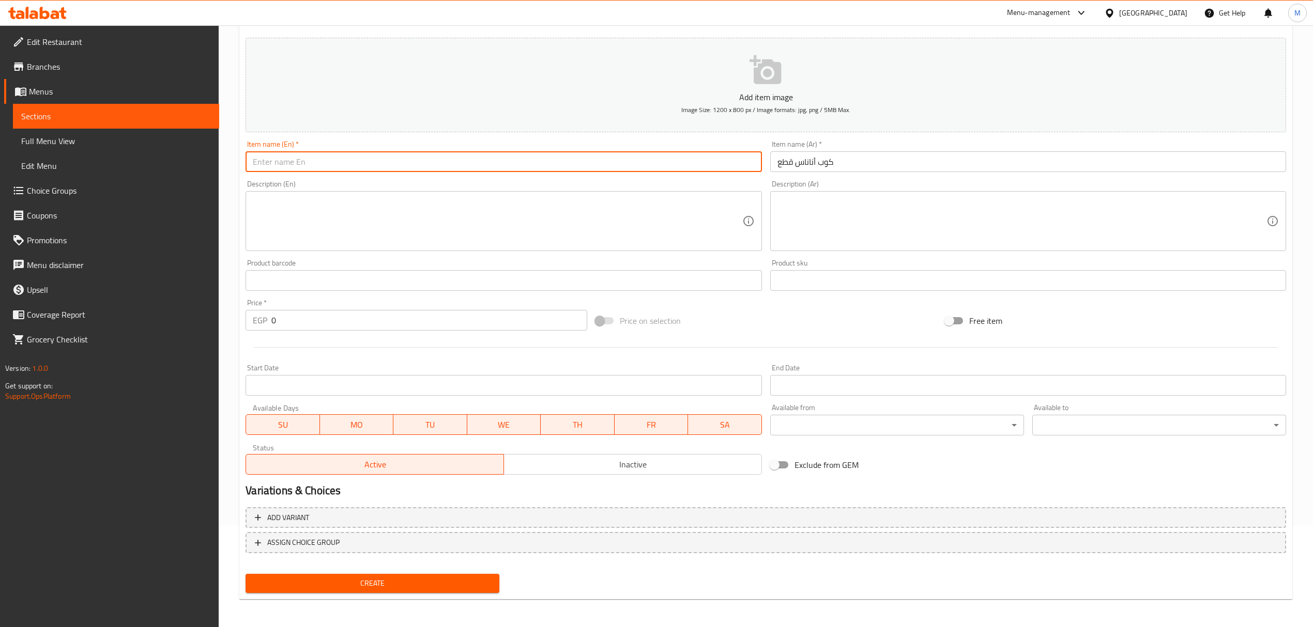
click at [405, 162] on input "text" at bounding box center [504, 161] width 516 height 21
paste input "Pineapple"
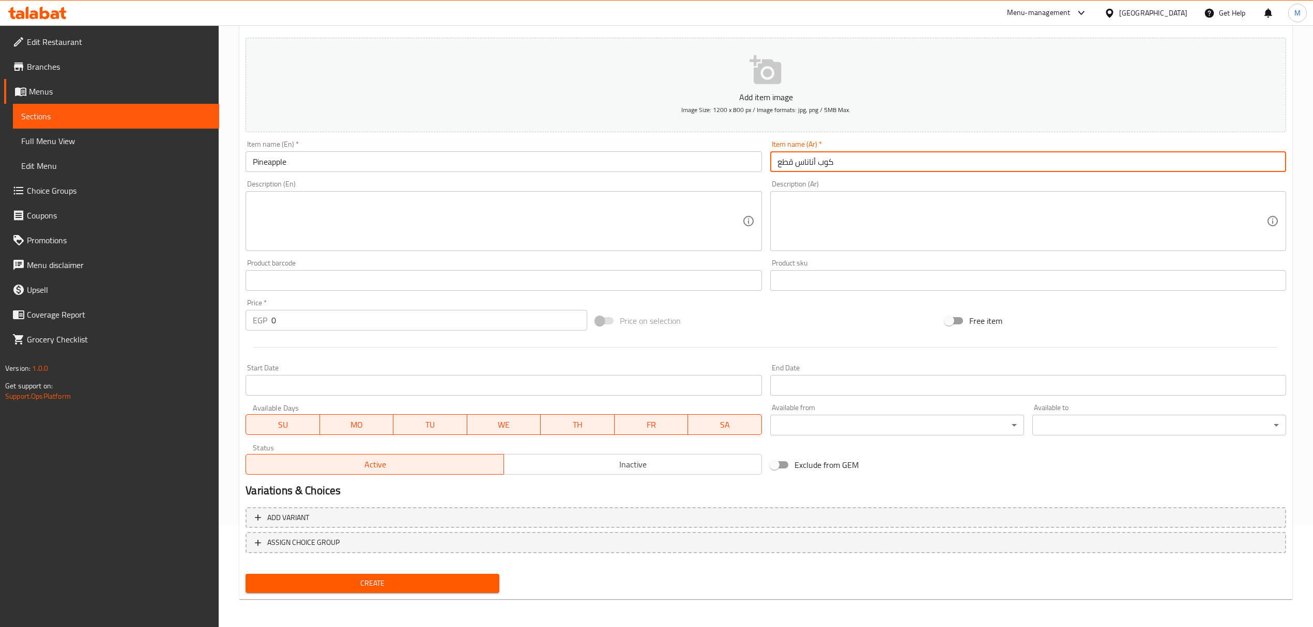
drag, startPoint x: 841, startPoint y: 164, endPoint x: 820, endPoint y: 165, distance: 21.8
click at [820, 165] on input "كوب أناناس قطع" at bounding box center [1028, 161] width 516 height 21
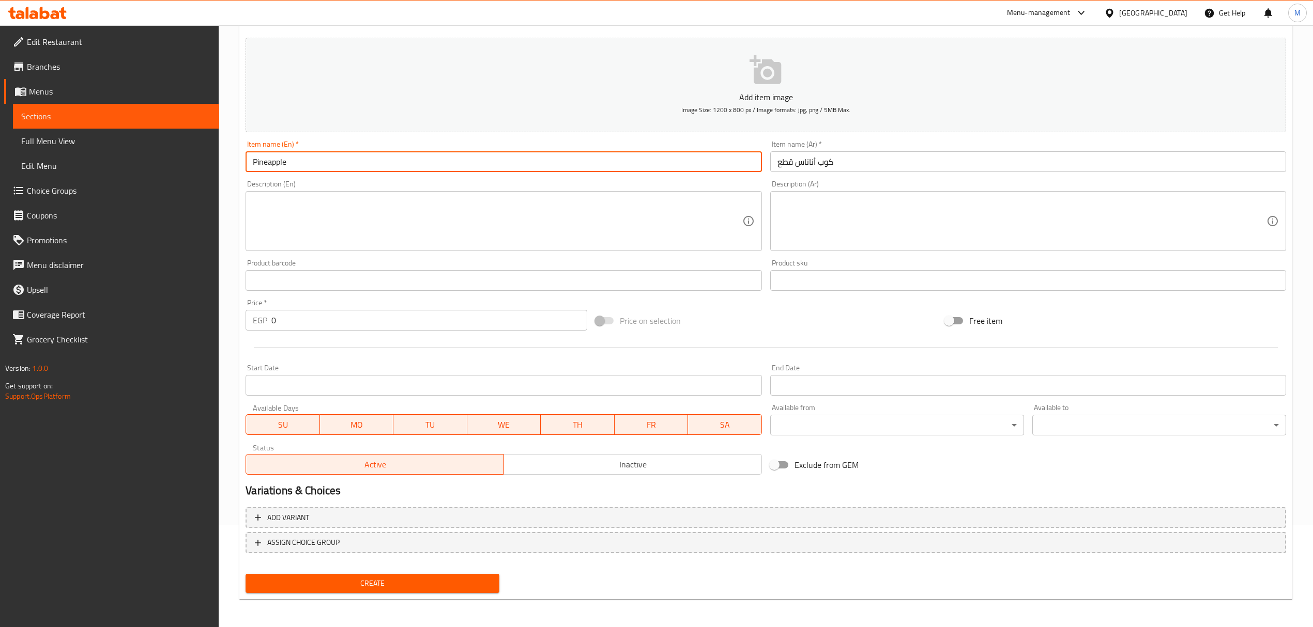
click at [418, 159] on input "Pineapple" at bounding box center [504, 161] width 516 height 21
click at [296, 167] on input "Pineapple Pieces Cup" at bounding box center [504, 161] width 516 height 21
click at [256, 162] on input "Pineapple Cup" at bounding box center [504, 161] width 516 height 21
click at [250, 161] on input "Pineapple Cup" at bounding box center [504, 161] width 516 height 21
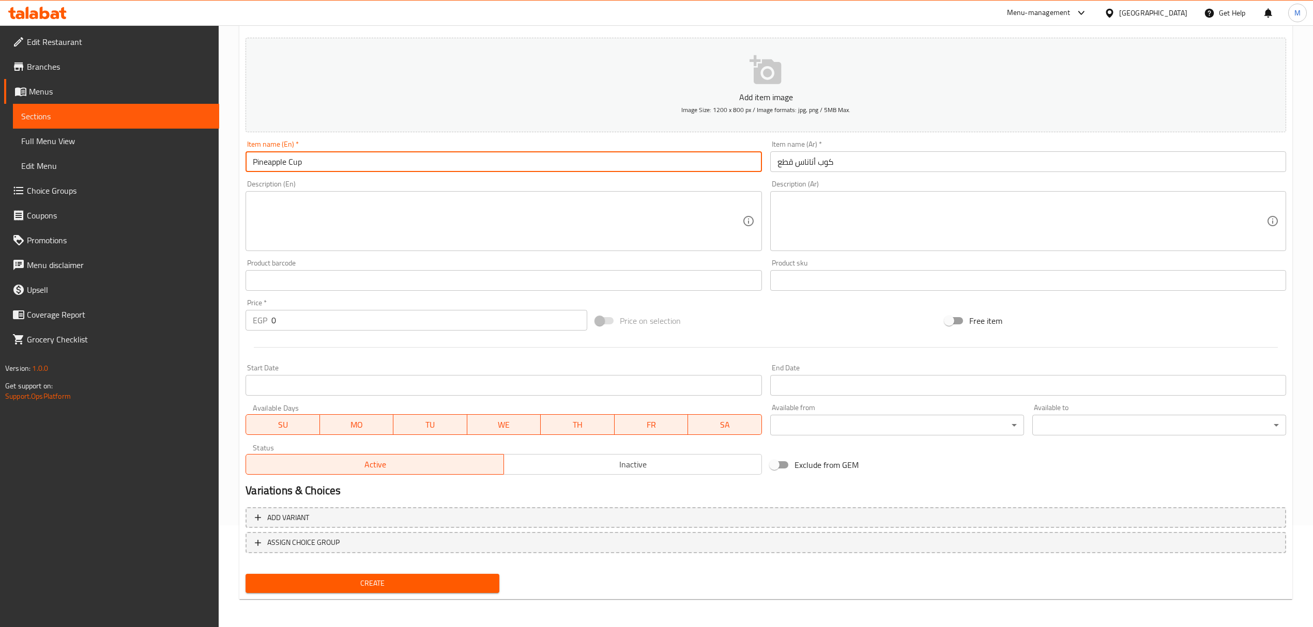
paste input "Pieces"
type input "Pieces Pineapple Cup"
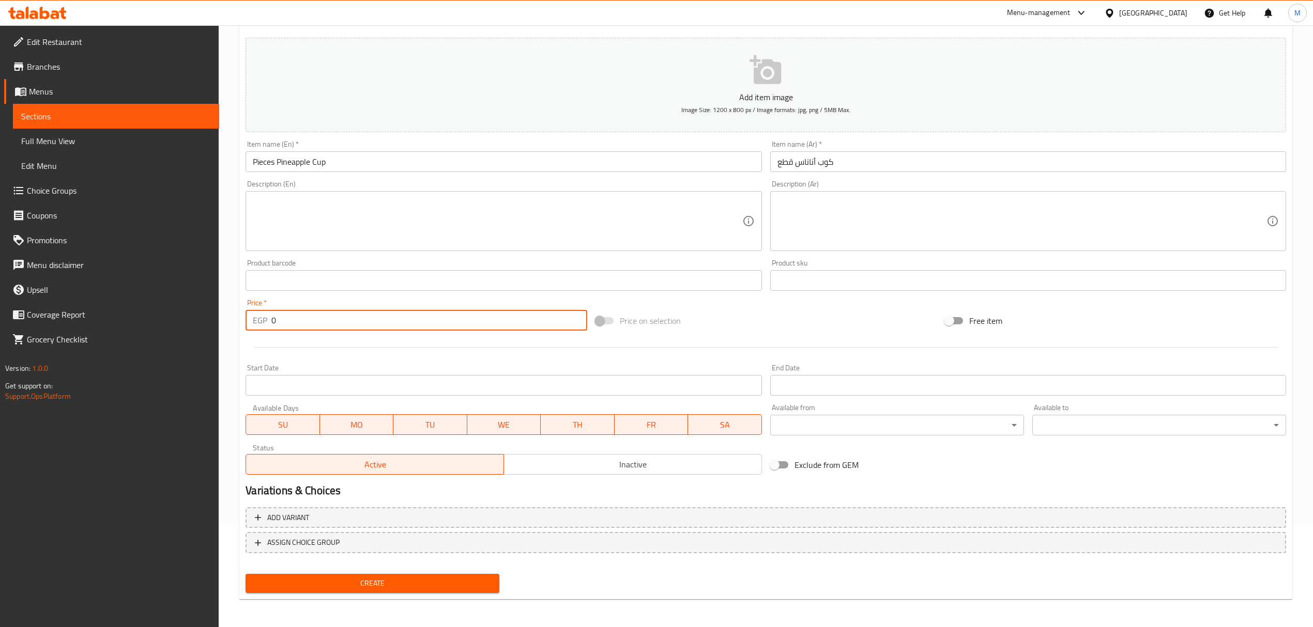
click at [330, 318] on input "0" at bounding box center [428, 320] width 315 height 21
paste input "115"
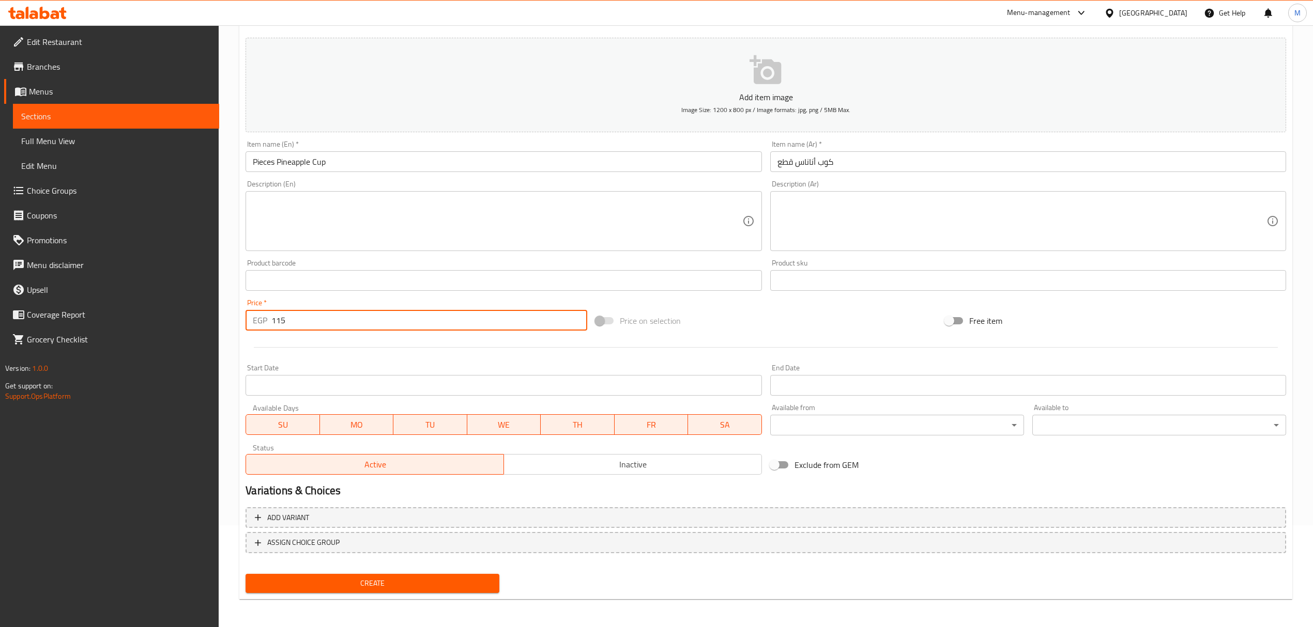
type input "115"
click at [246, 574] on button "Create" at bounding box center [373, 583] width 254 height 19
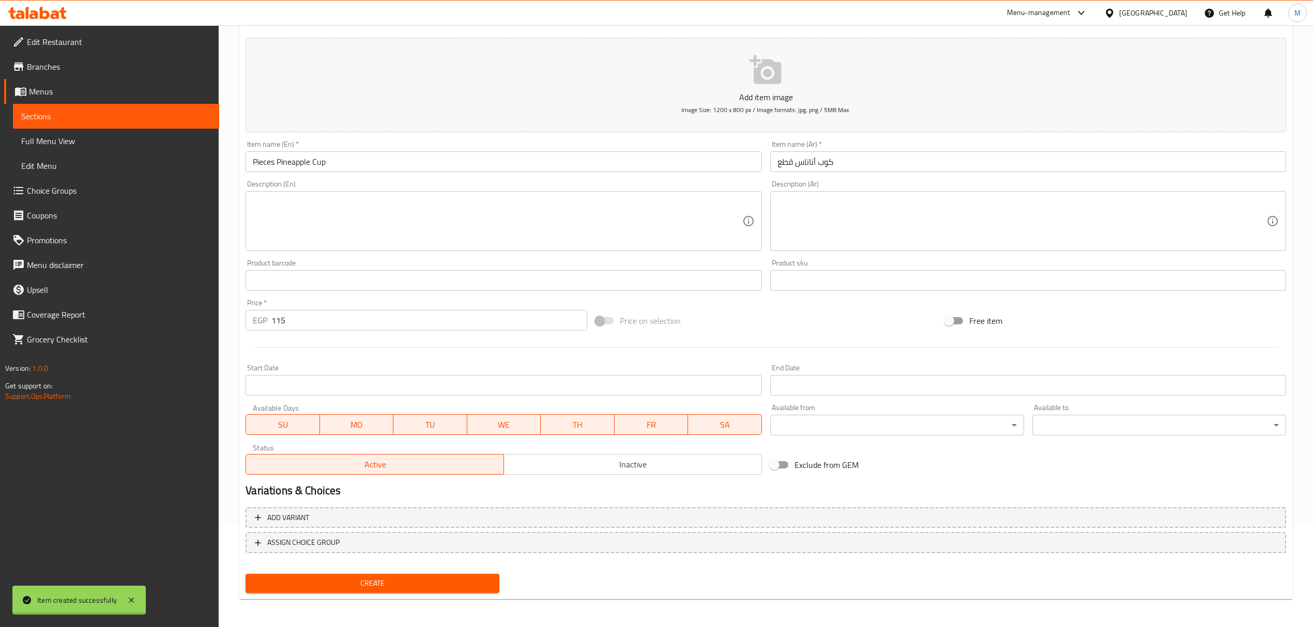
type input "0"
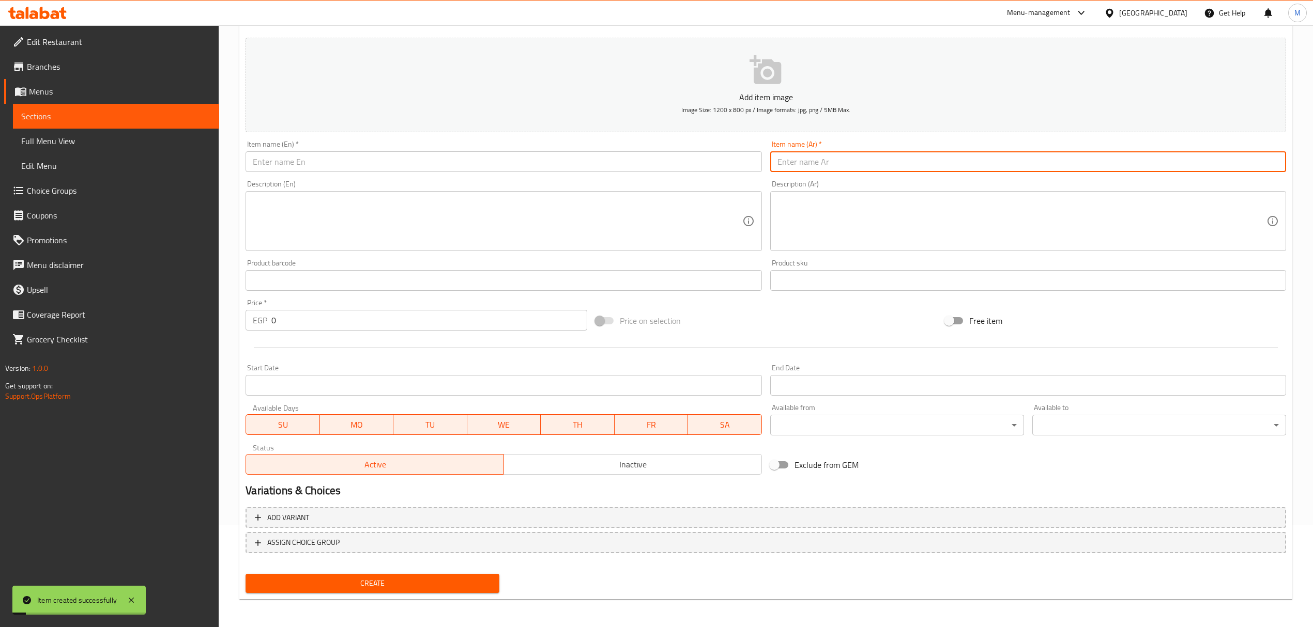
click at [807, 155] on input "text" at bounding box center [1028, 161] width 516 height 21
paste input "أناناس ساده"
type input "أناناس ساده"
click at [323, 156] on input "text" at bounding box center [504, 161] width 516 height 21
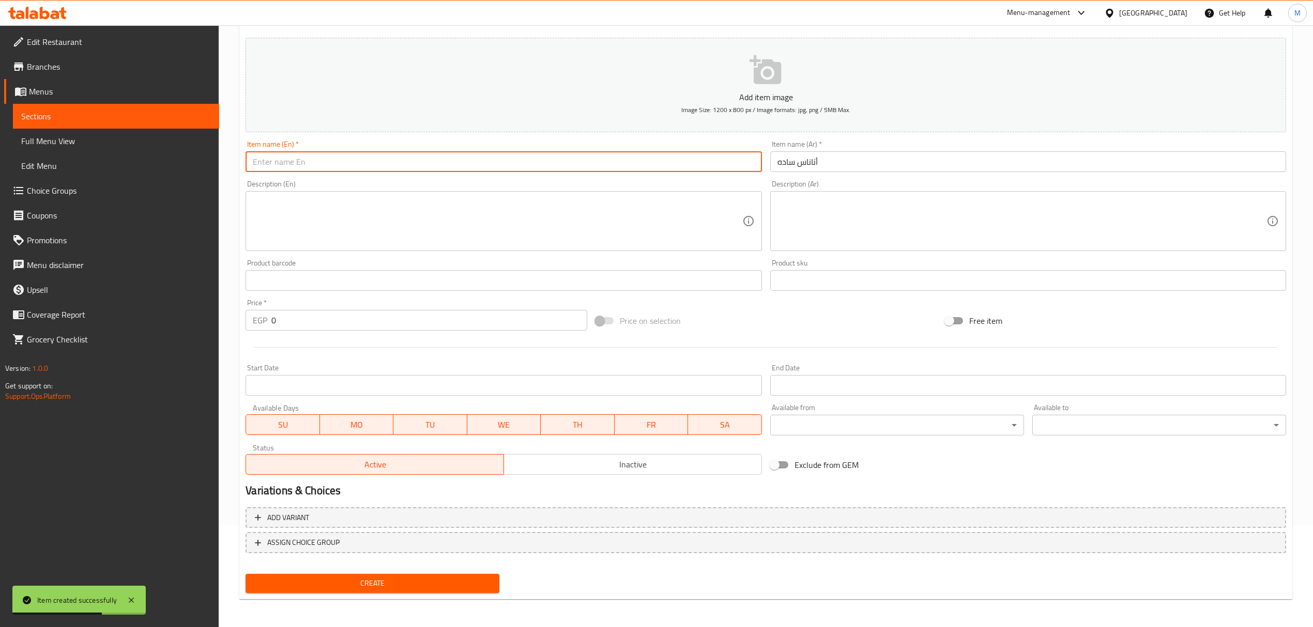
paste input "Plain pineapple"
click at [323, 156] on input "Plain pineapple" at bounding box center [504, 161] width 516 height 21
click at [256, 161] on input "plain Pineapple" at bounding box center [504, 161] width 516 height 21
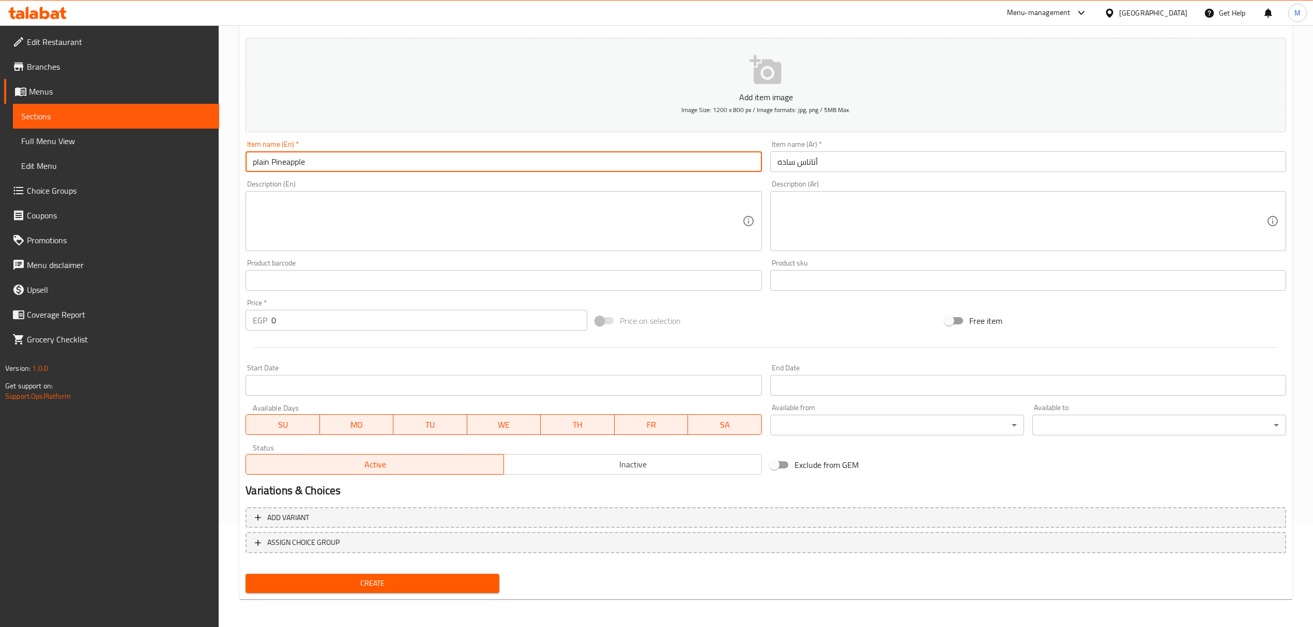
click at [263, 164] on input "plain Pineapple" at bounding box center [504, 161] width 516 height 21
type input "Plain Pineapple"
click at [330, 315] on input "0" at bounding box center [428, 320] width 315 height 21
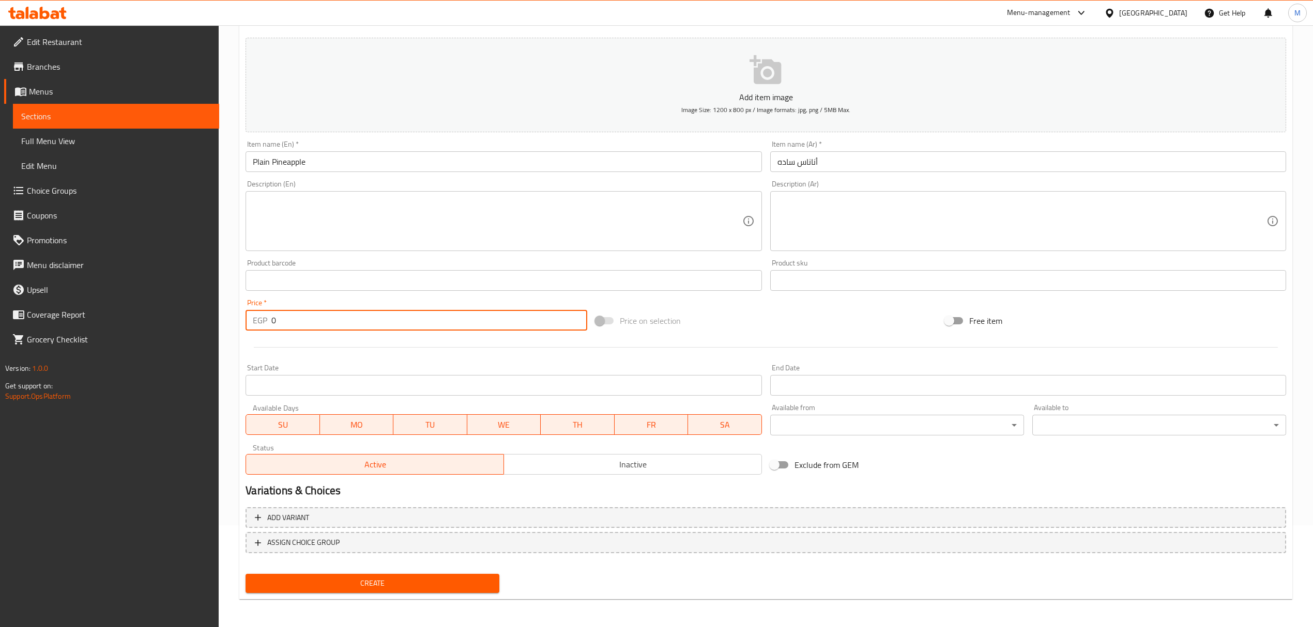
click at [330, 315] on input "0" at bounding box center [428, 320] width 315 height 21
paste input "18"
type input "180"
click at [246, 574] on button "Create" at bounding box center [373, 583] width 254 height 19
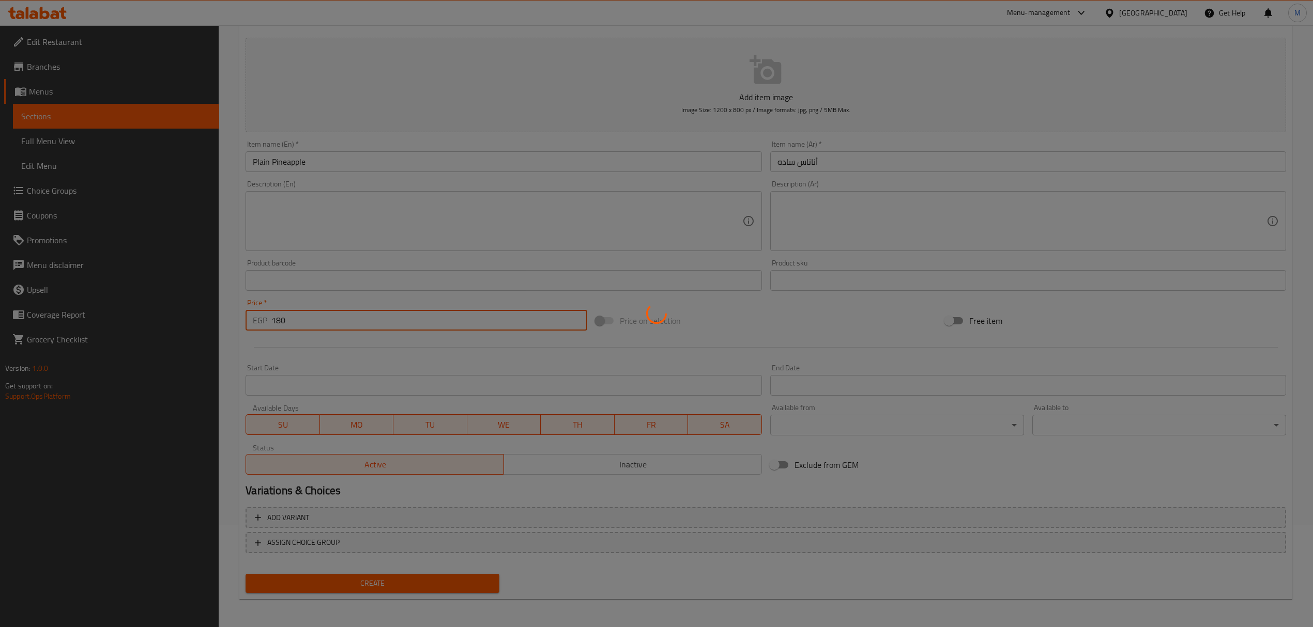
type input "0"
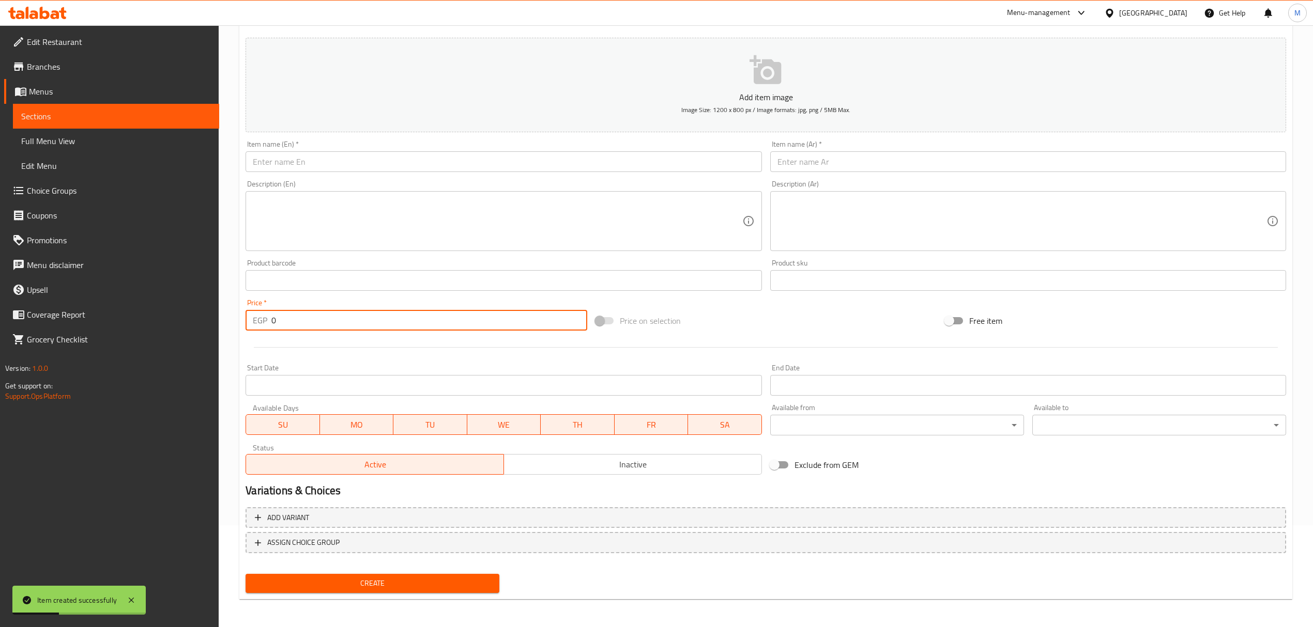
click at [914, 169] on input "text" at bounding box center [1028, 161] width 516 height 21
paste input "أناناس بالآيس [PERSON_NAME]"
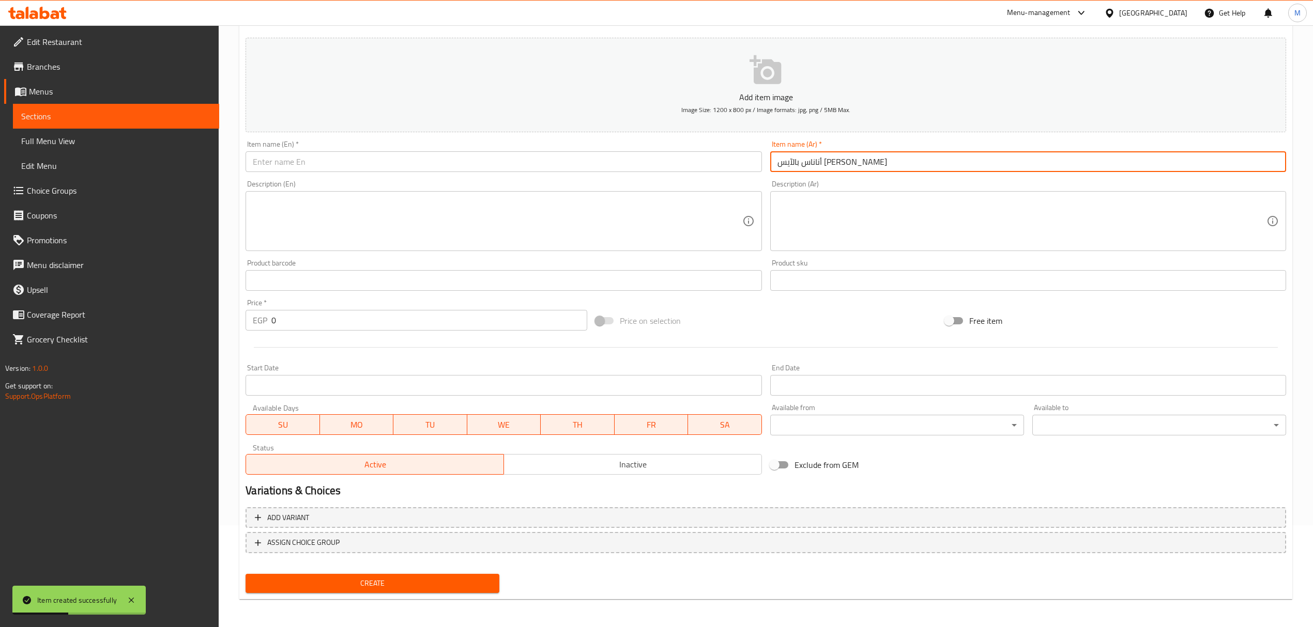
type input "أناناس بالآيس [PERSON_NAME]"
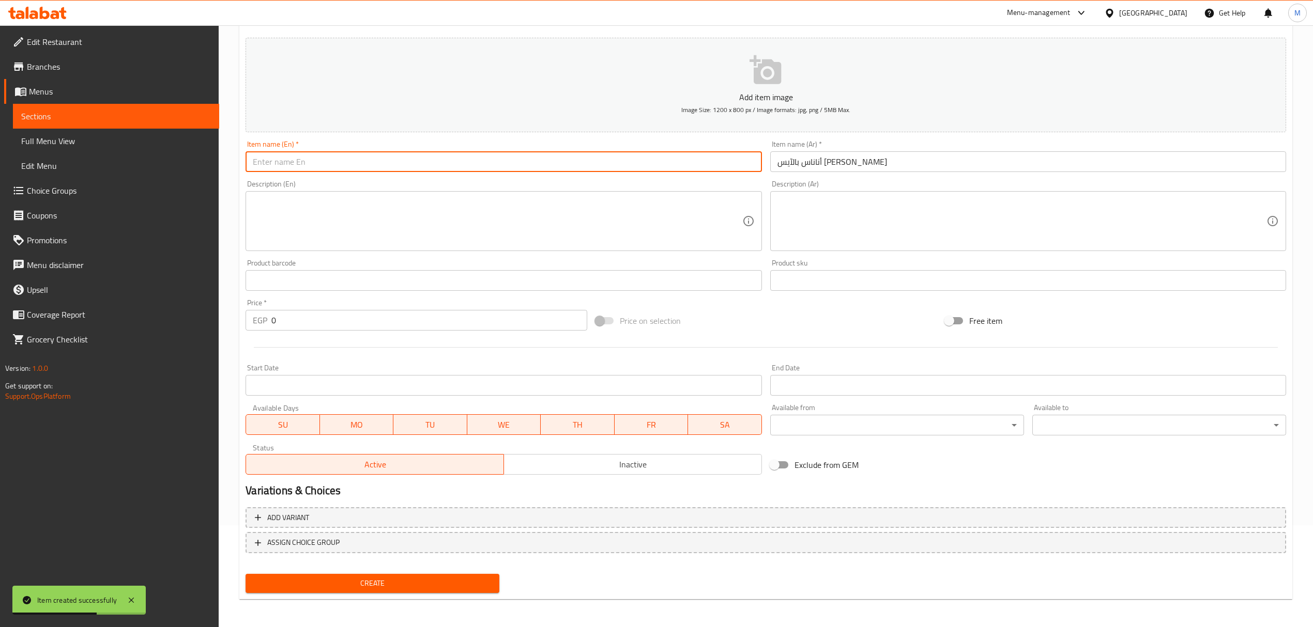
click at [412, 163] on input "text" at bounding box center [504, 161] width 516 height 21
paste input "Pineapple with ice cream"
click at [386, 163] on input "Pineapple with ice cream" at bounding box center [504, 161] width 516 height 21
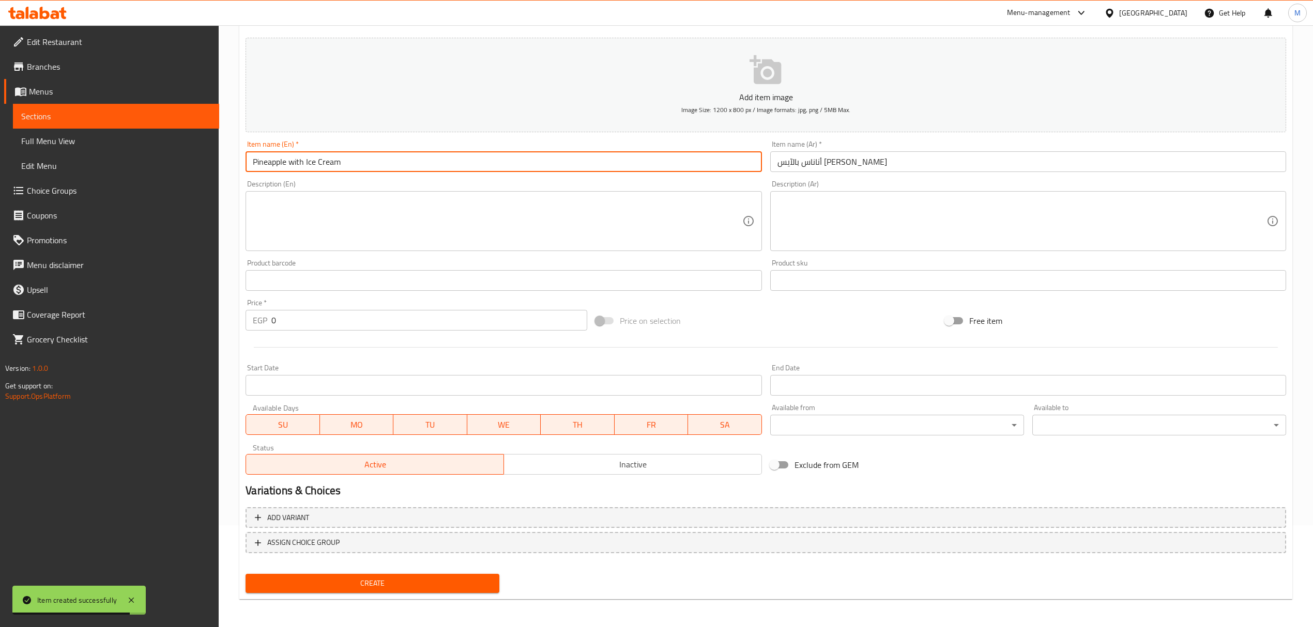
click at [299, 164] on input "Pineapple with Ice Cream" at bounding box center [504, 161] width 516 height 21
type input "Pineapple With Ice Cream"
click at [360, 313] on input "0" at bounding box center [428, 320] width 315 height 21
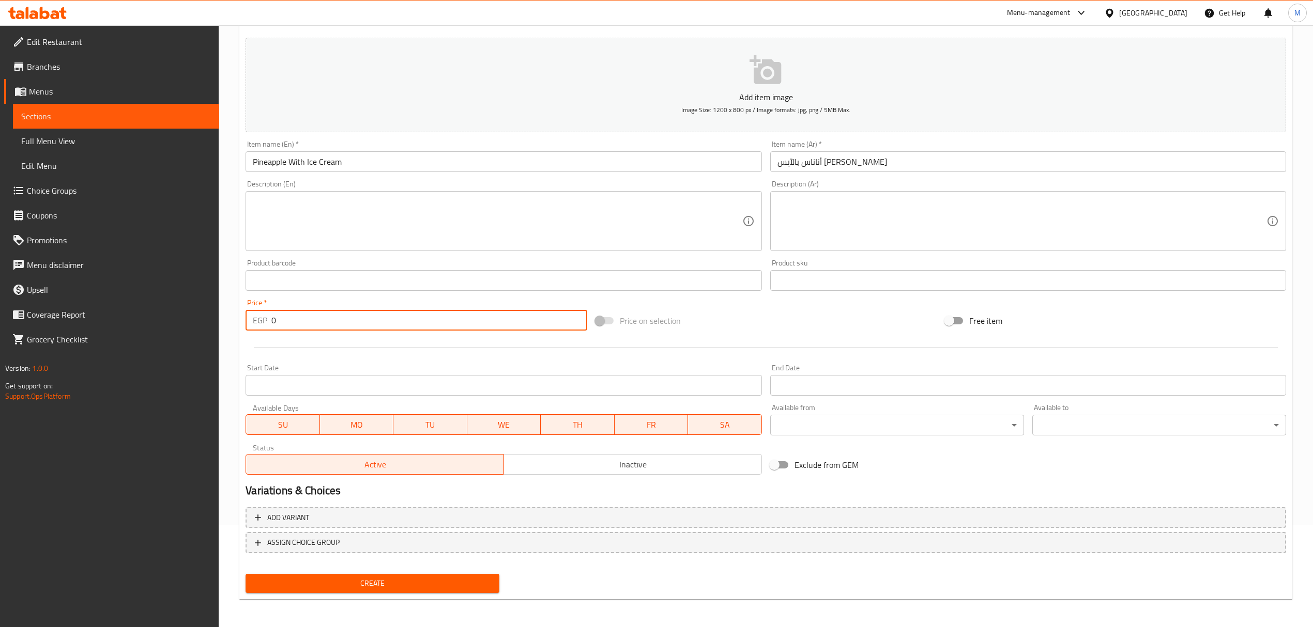
click at [358, 318] on input "0" at bounding box center [428, 320] width 315 height 21
paste input "20"
type input "200"
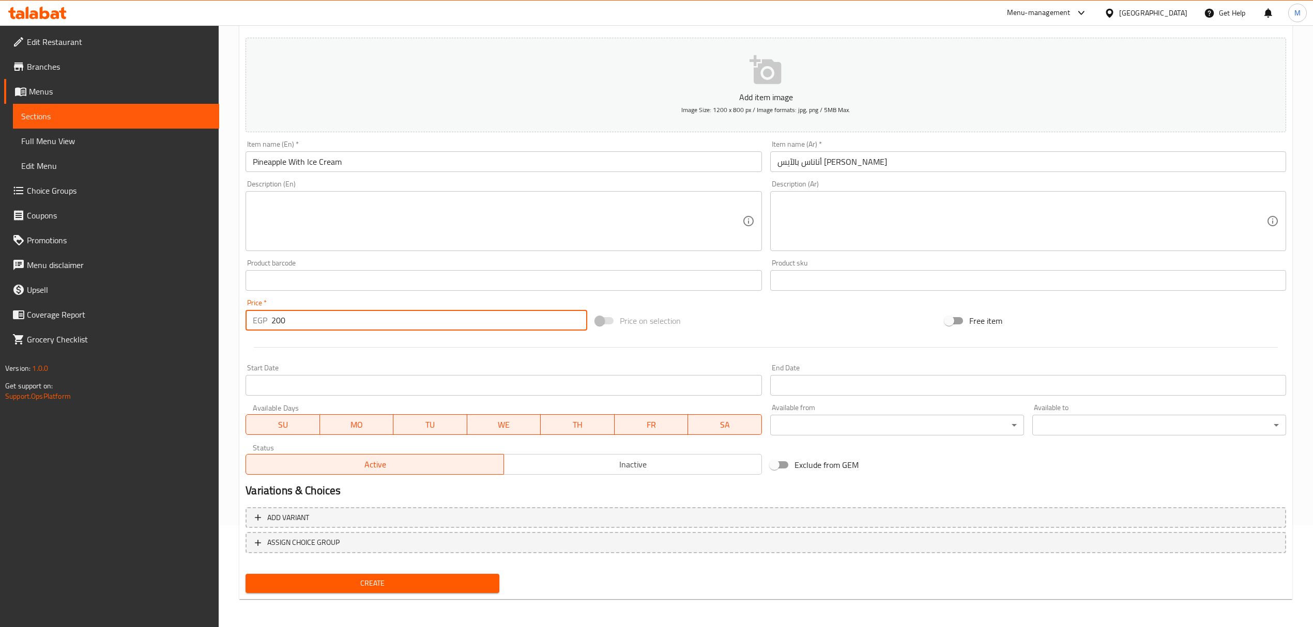
click at [246, 574] on button "Create" at bounding box center [373, 583] width 254 height 19
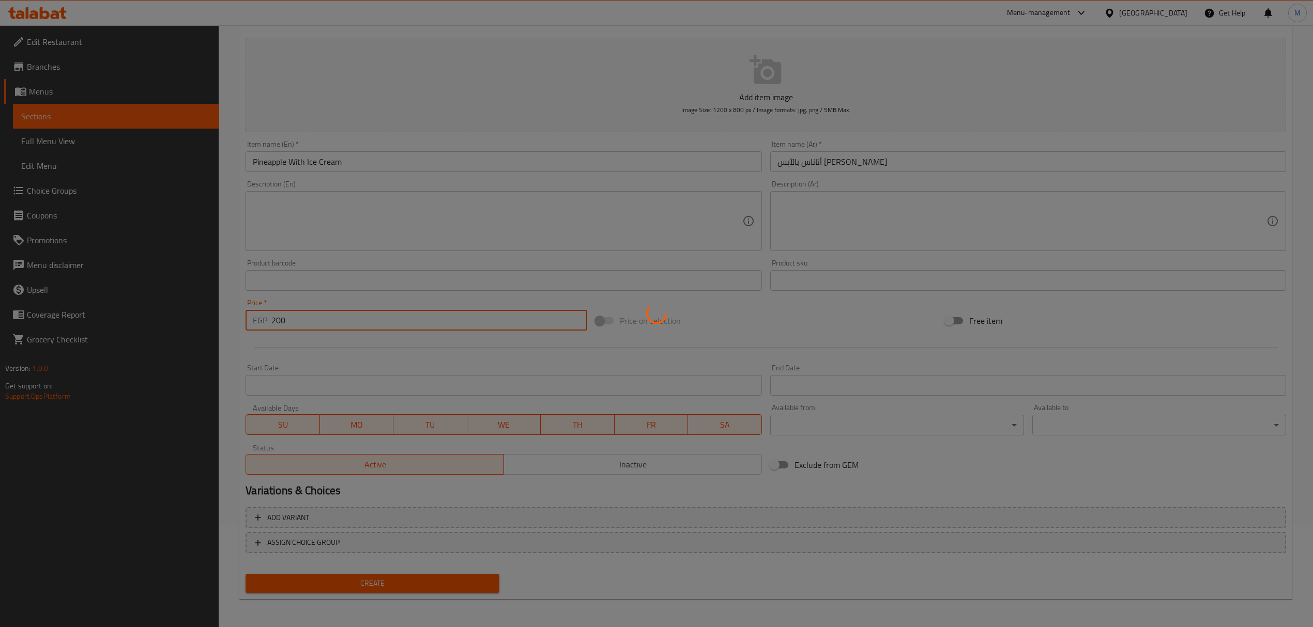
type input "0"
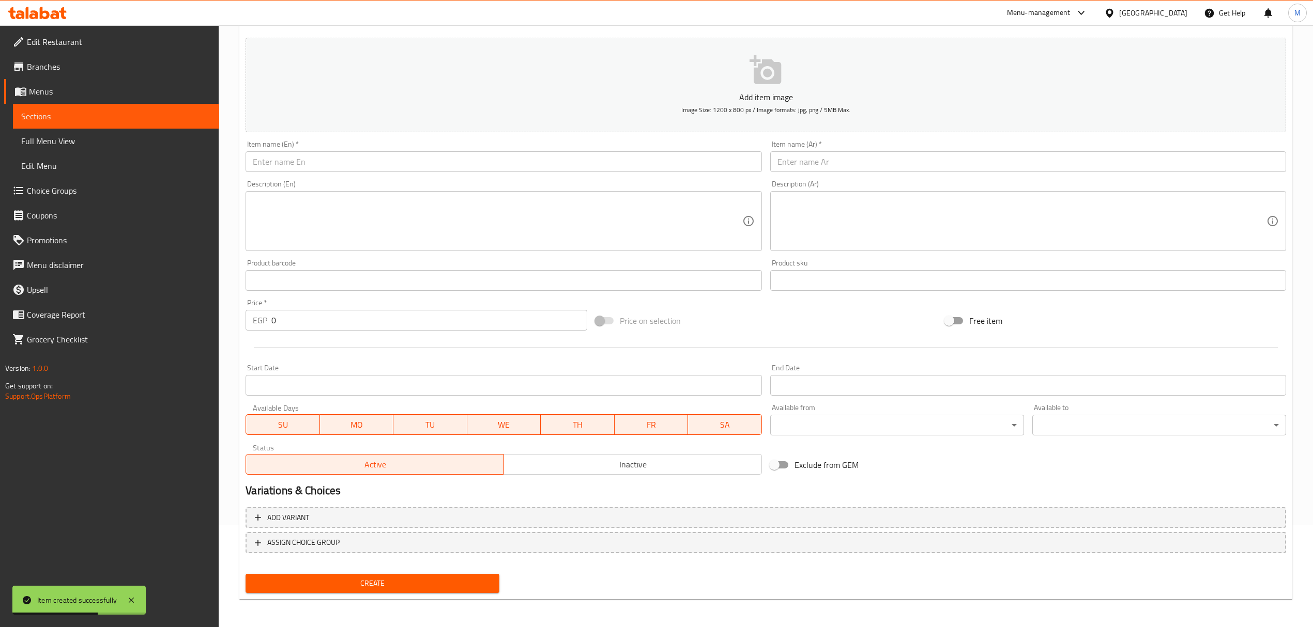
click at [1049, 151] on div "Item name (Ar)   * Item name (Ar) *" at bounding box center [1028, 157] width 516 height 32
click at [1051, 160] on input "text" at bounding box center [1028, 161] width 516 height 21
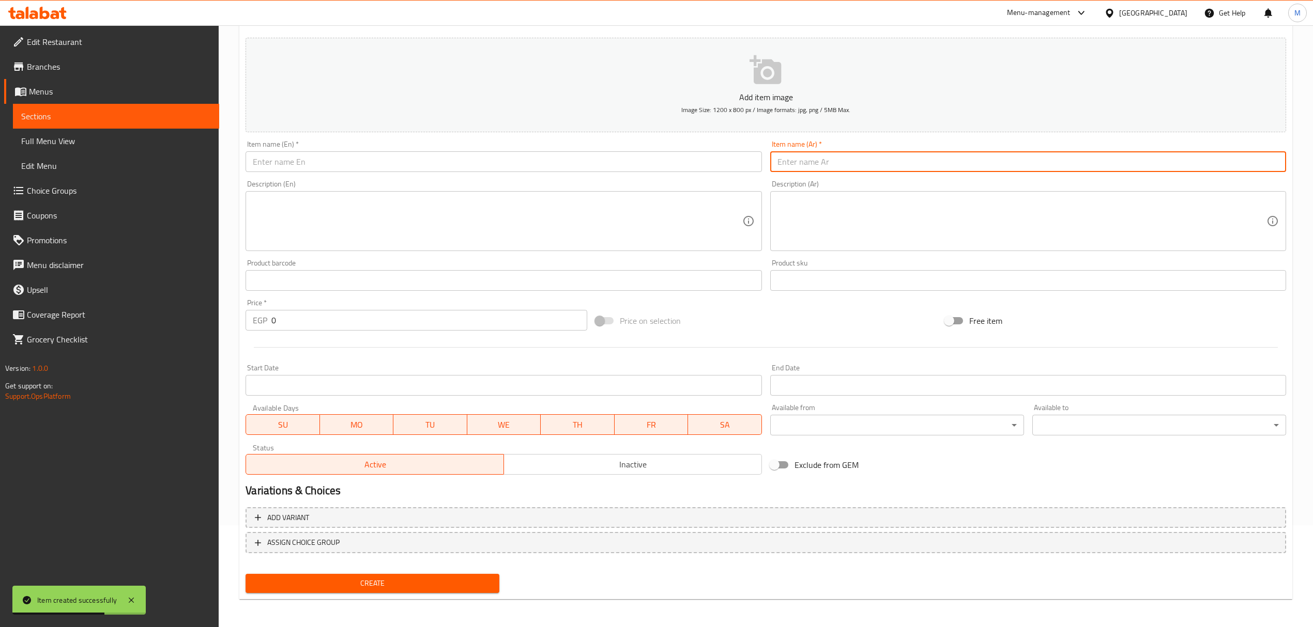
paste input "كوب كيوى قطع"
drag, startPoint x: 792, startPoint y: 164, endPoint x: 753, endPoint y: 158, distance: 39.8
click at [753, 158] on div "Add item image Image Size: 1200 x 800 px / Image formats: jpg, png / 5MB Max. I…" at bounding box center [765, 257] width 1049 height 446
type input "كوب كيوى قطع"
click at [801, 164] on input "كوب كيوى قطع" at bounding box center [1028, 161] width 516 height 21
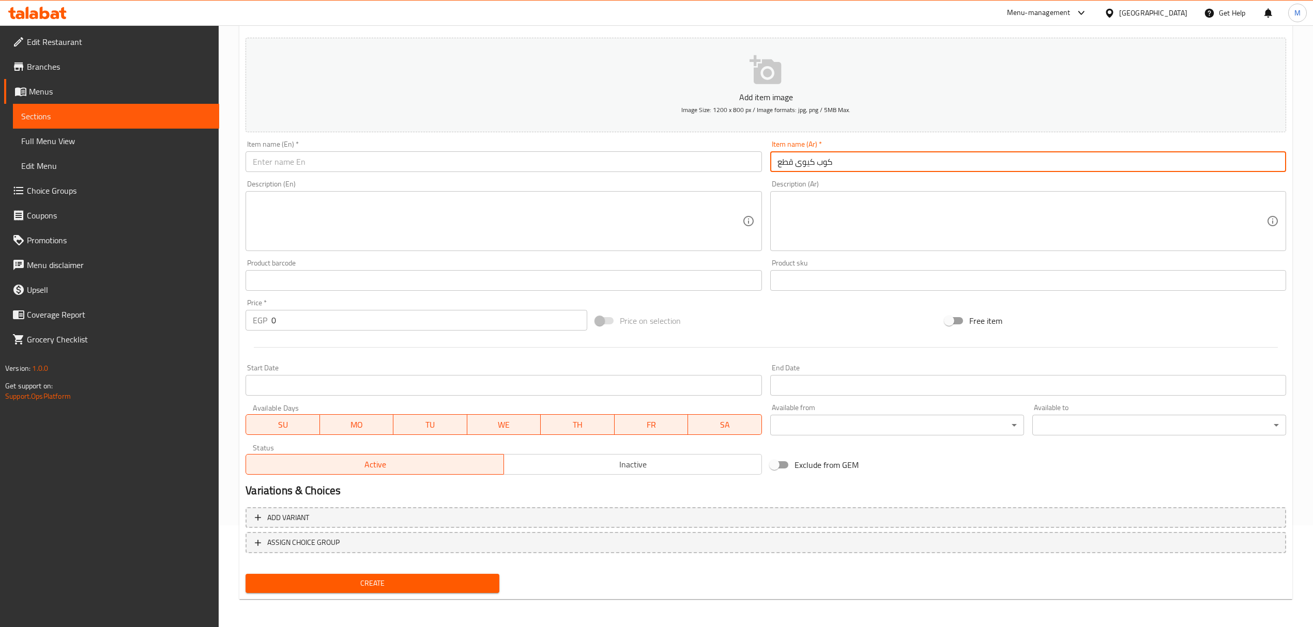
click at [801, 164] on input "كوب كيوى قطع" at bounding box center [1028, 161] width 516 height 21
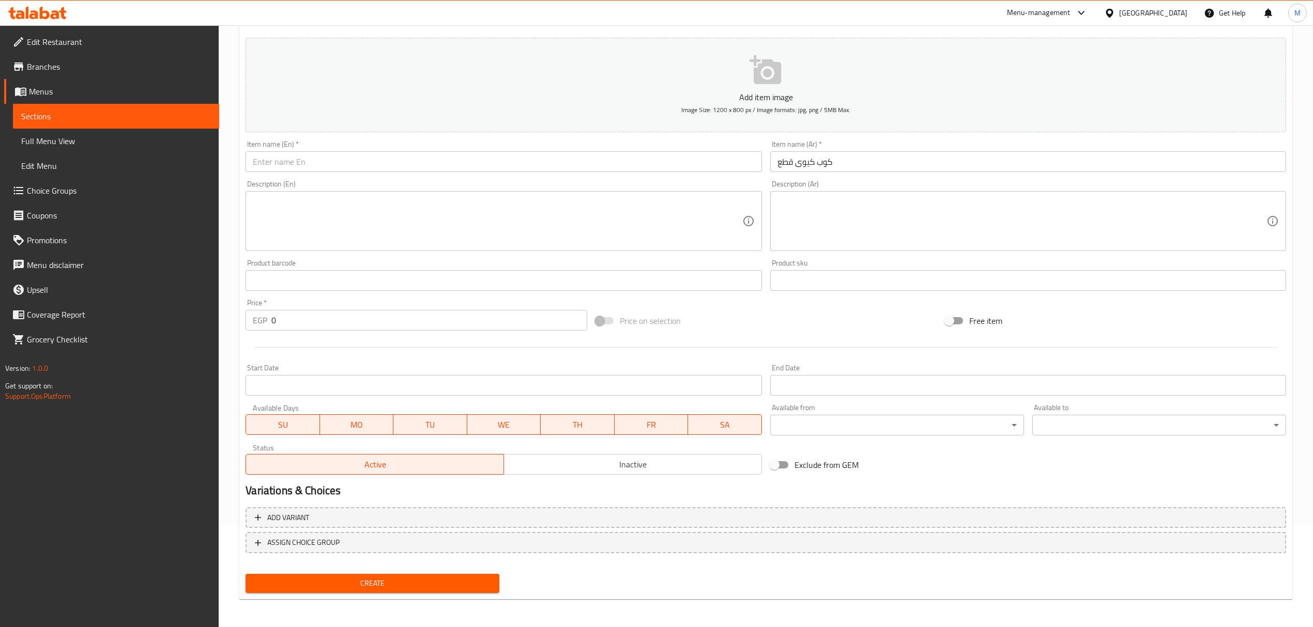
drag, startPoint x: 244, startPoint y: 160, endPoint x: 308, endPoint y: 166, distance: 64.4
click at [247, 160] on div "Item name (En)   * Item name (En) *" at bounding box center [503, 156] width 524 height 40
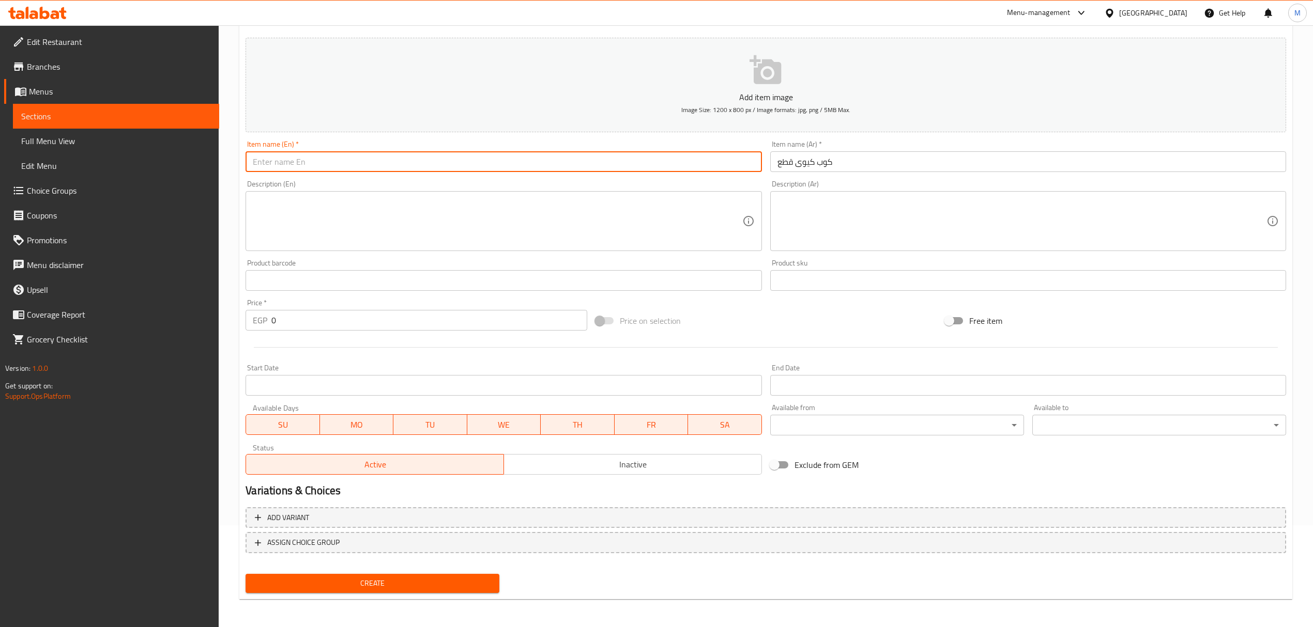
click at [309, 166] on input "text" at bounding box center [504, 161] width 516 height 21
paste input "Kiwi pieces cup"
click at [309, 166] on input "Kiwi pieces cup" at bounding box center [504, 161] width 516 height 21
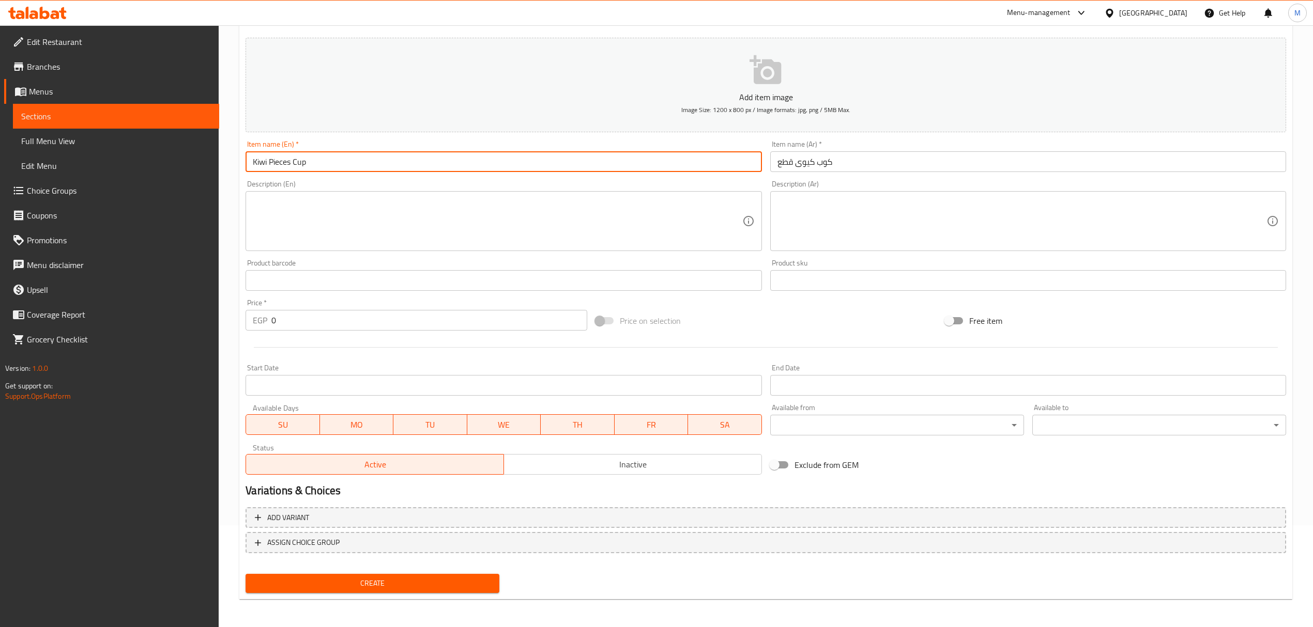
click at [280, 161] on input "Kiwi Pieces Cup" at bounding box center [504, 161] width 516 height 21
type input "Kiwi Pieces Cup"
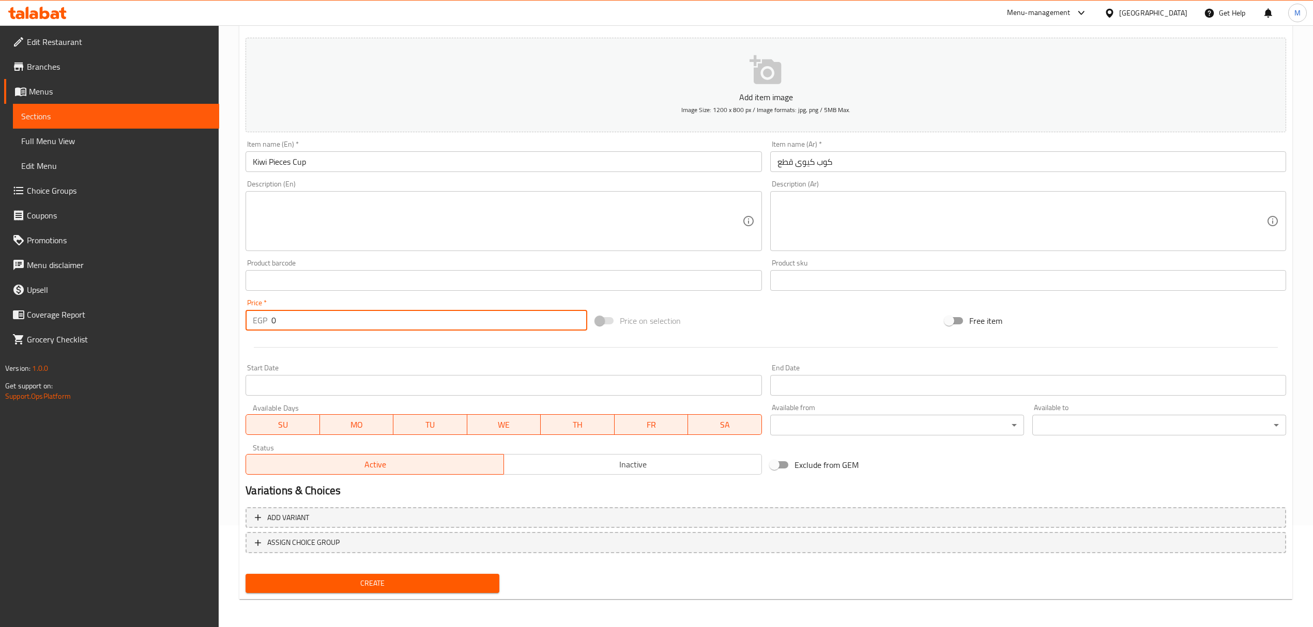
click at [342, 326] on input "0" at bounding box center [428, 320] width 315 height 21
paste input "155"
type input "155"
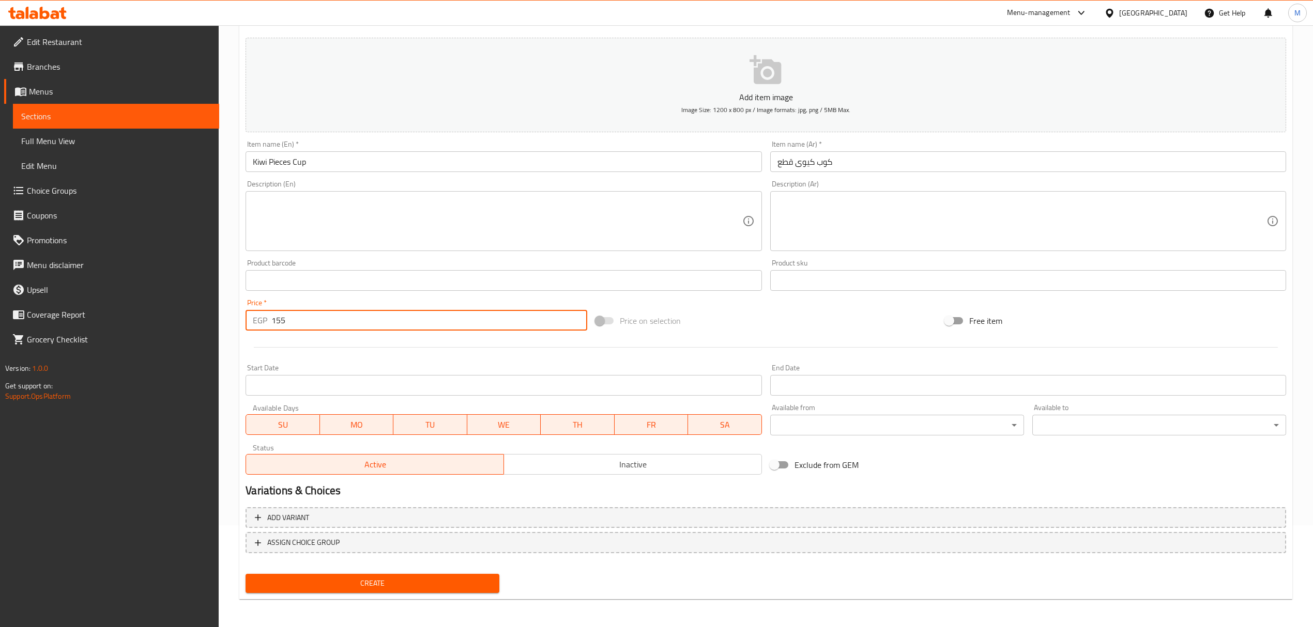
click at [246, 574] on button "Create" at bounding box center [373, 583] width 254 height 19
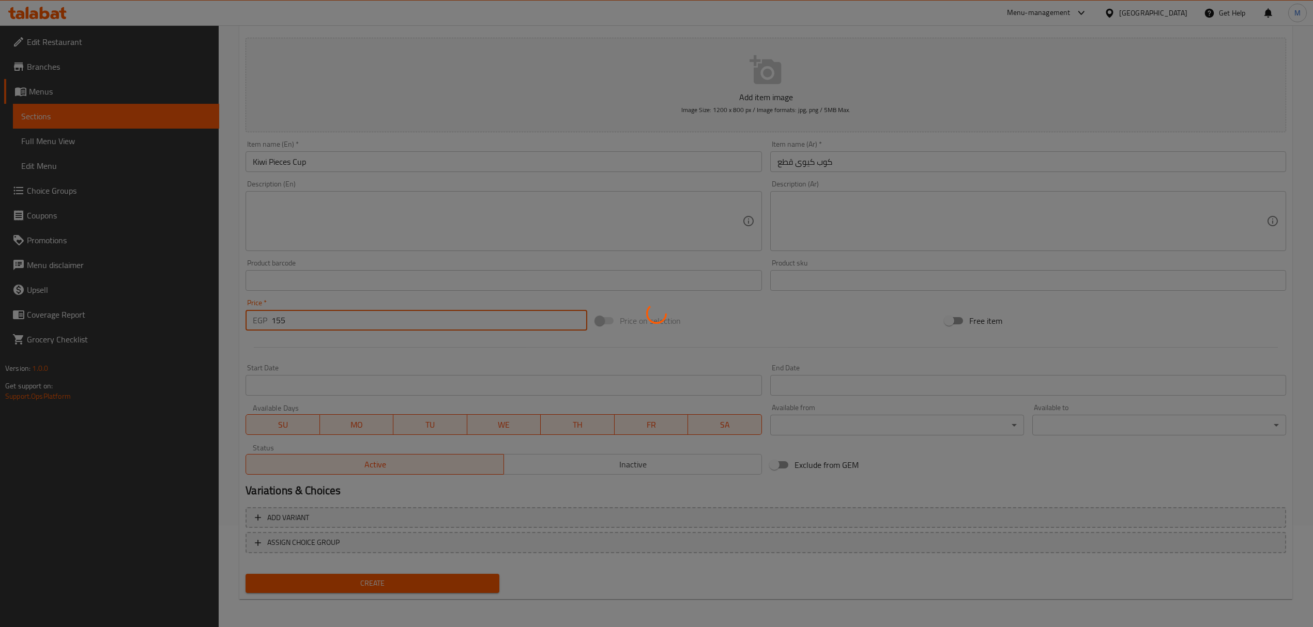
type input "0"
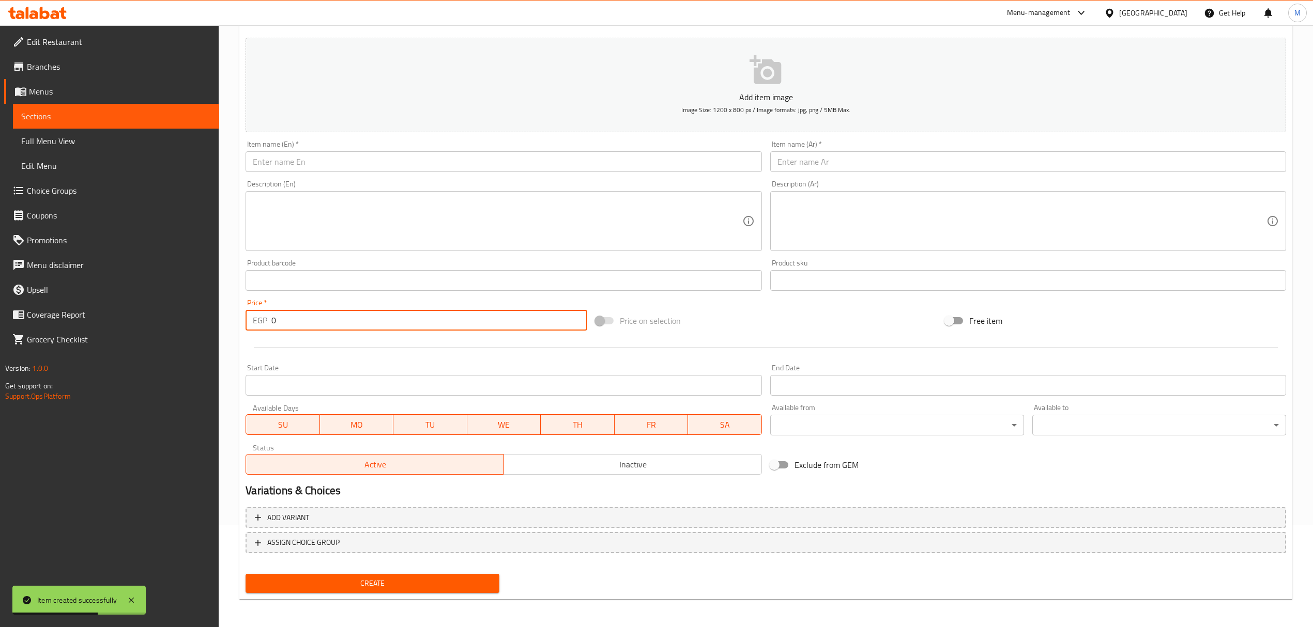
click at [902, 161] on input "text" at bounding box center [1028, 161] width 516 height 21
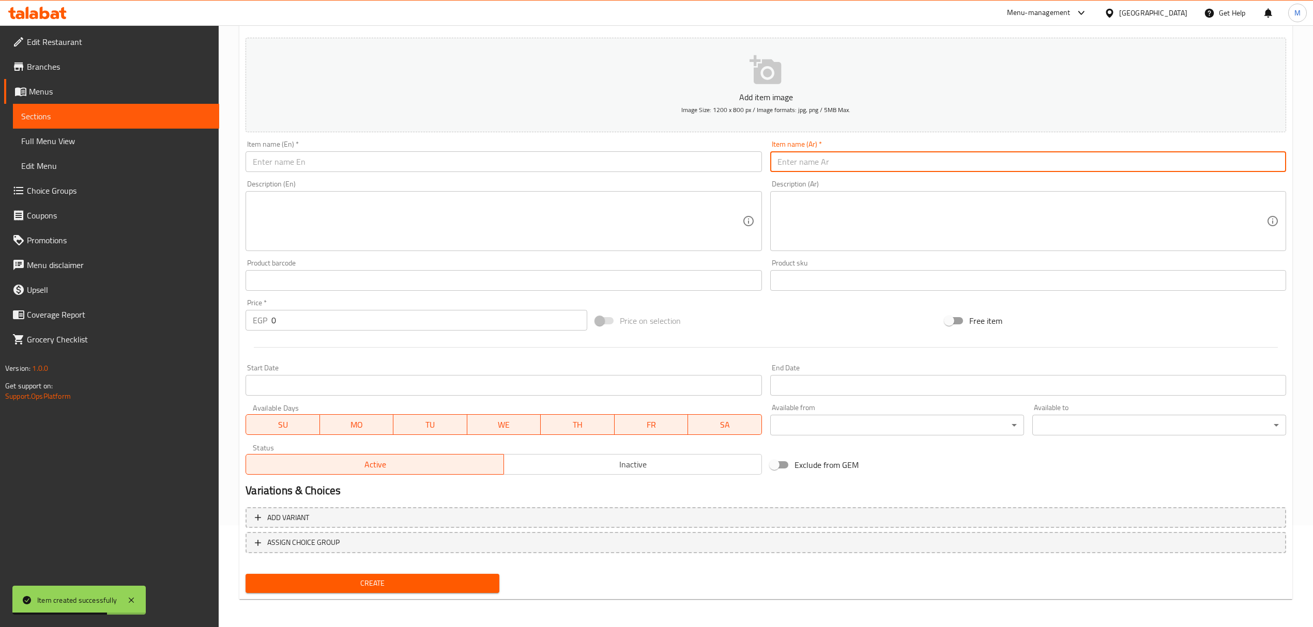
paste input "کیوی ساده"
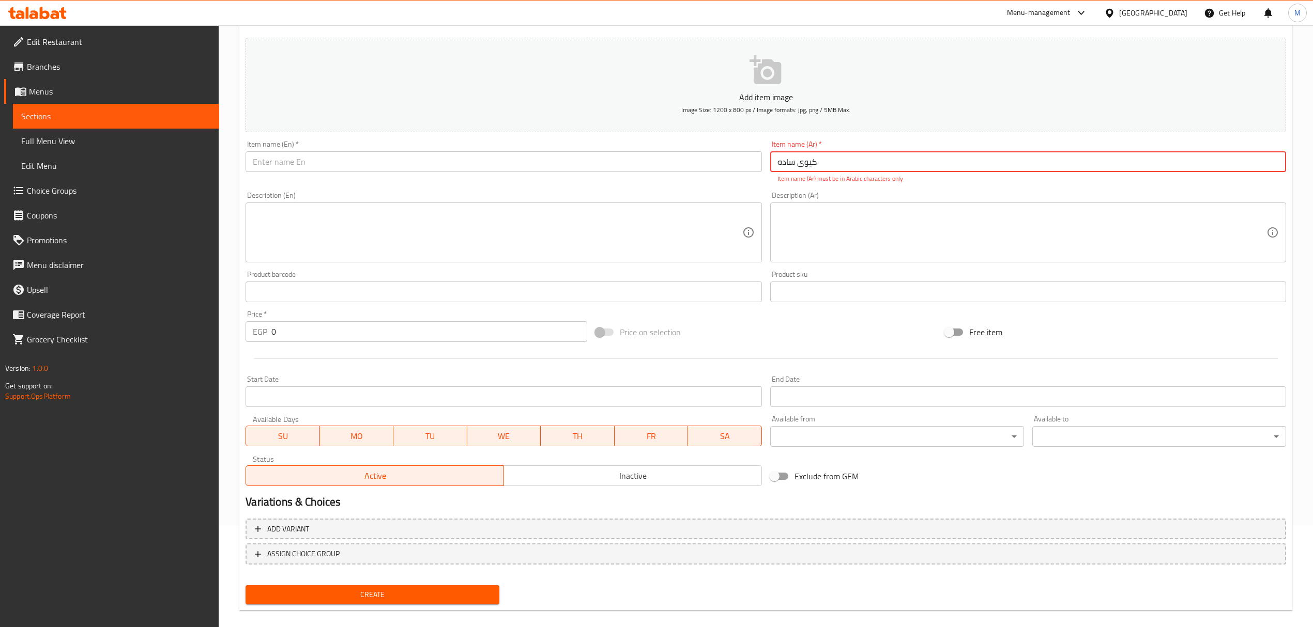
click at [828, 164] on input "کیوی ساده" at bounding box center [1028, 161] width 516 height 21
drag, startPoint x: 828, startPoint y: 164, endPoint x: 765, endPoint y: 151, distance: 63.8
click at [765, 151] on div "Add item image Image Size: 1200 x 800 px / Image formats: jpg, png / 5MB Max. I…" at bounding box center [765, 262] width 1049 height 457
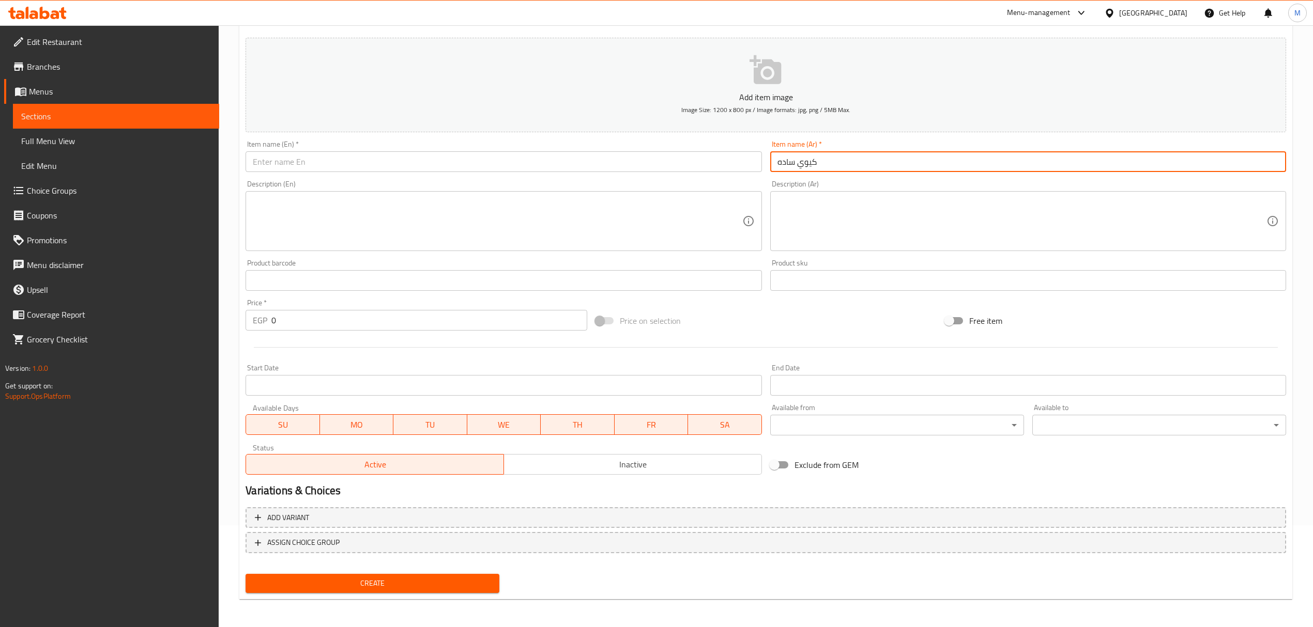
type input "كيوي ساده"
click at [470, 163] on input "text" at bounding box center [504, 161] width 516 height 21
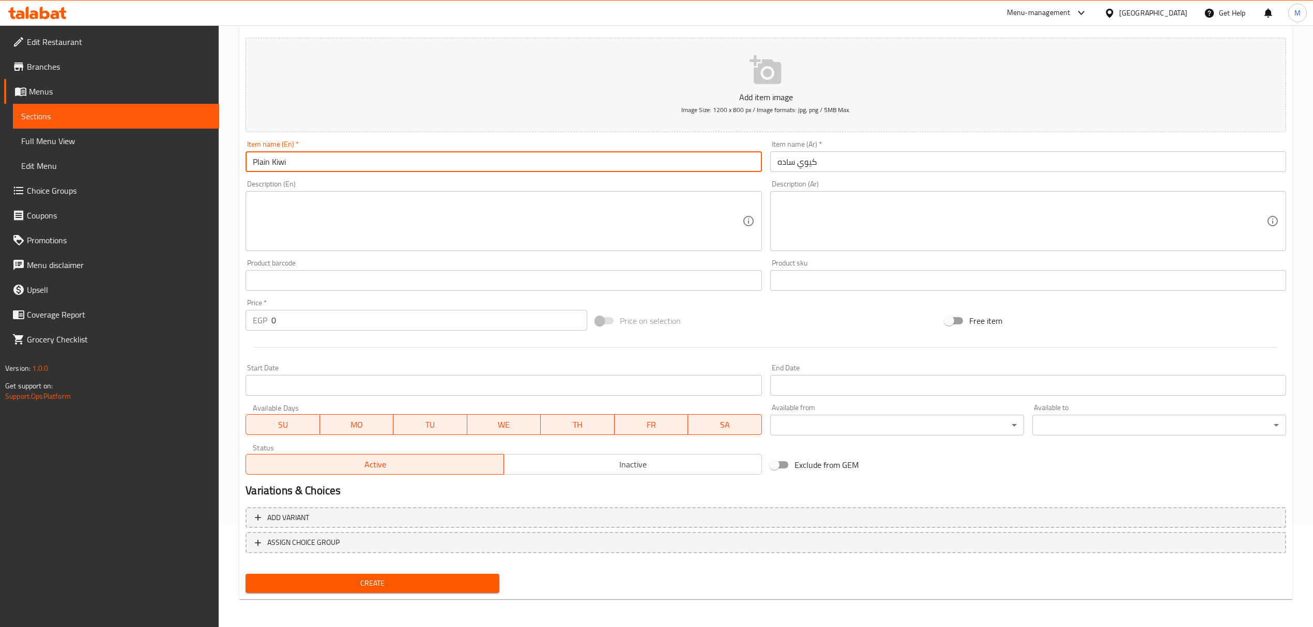
type input "Plain Kiwi"
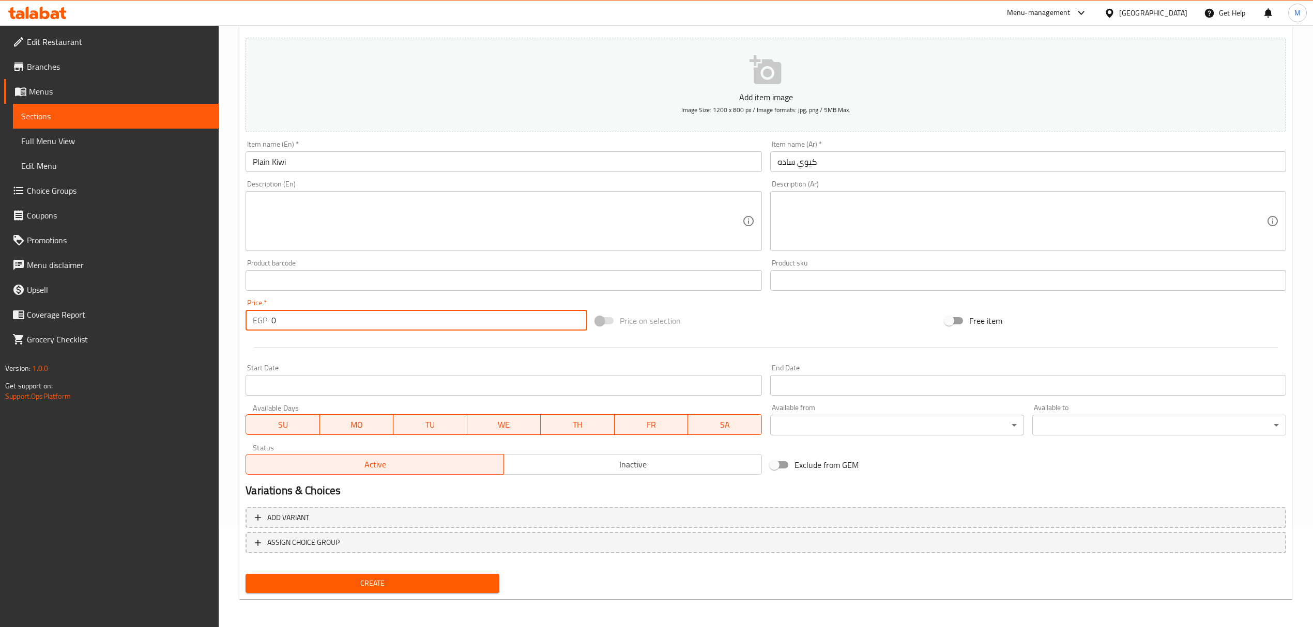
click at [317, 323] on input "0" at bounding box center [428, 320] width 315 height 21
paste input "135"
click at [317, 323] on input "0" at bounding box center [428, 320] width 315 height 21
type input "135"
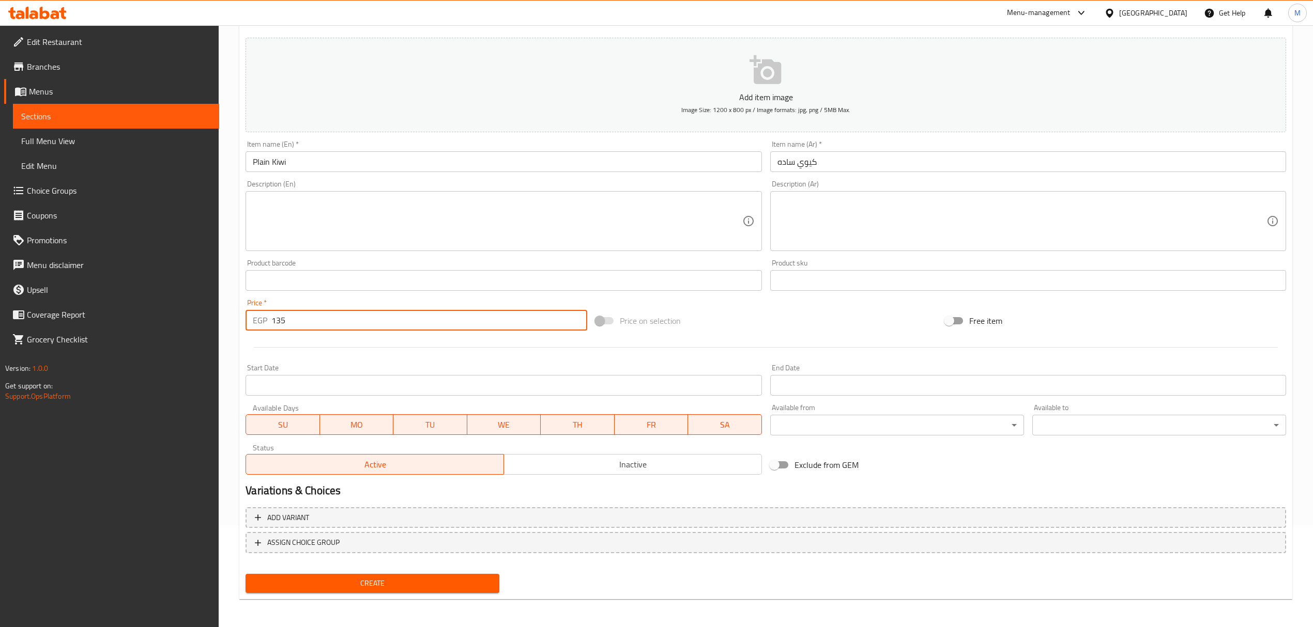
click at [246, 574] on button "Create" at bounding box center [373, 583] width 254 height 19
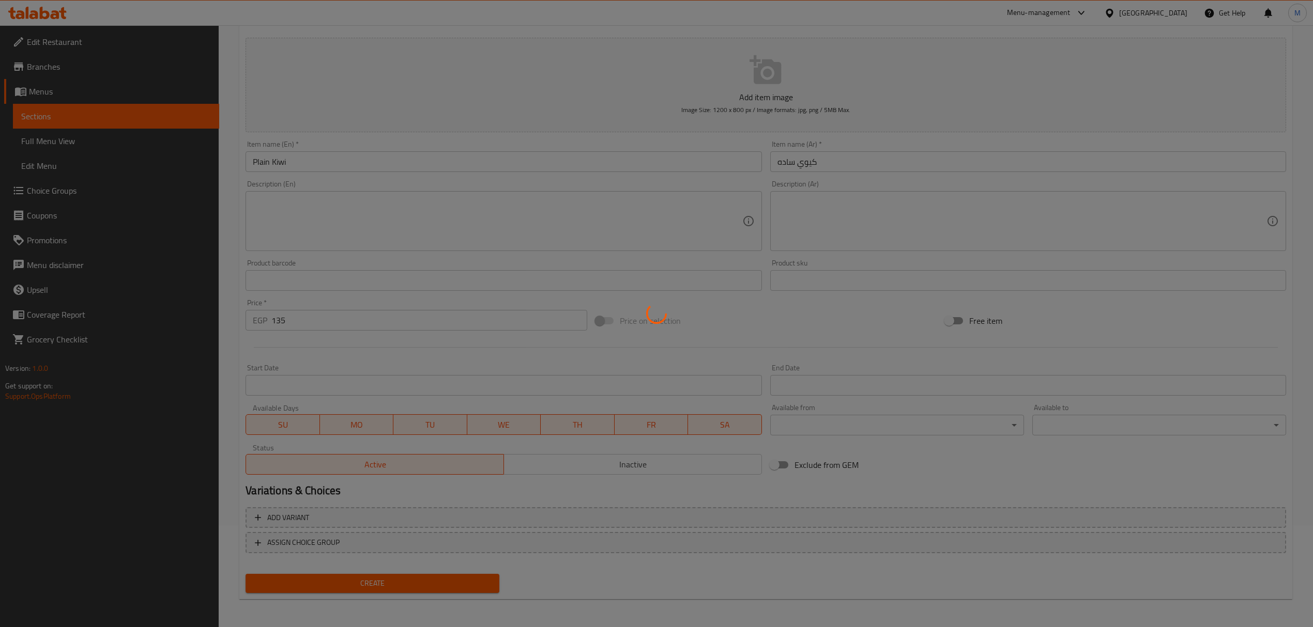
type input "0"
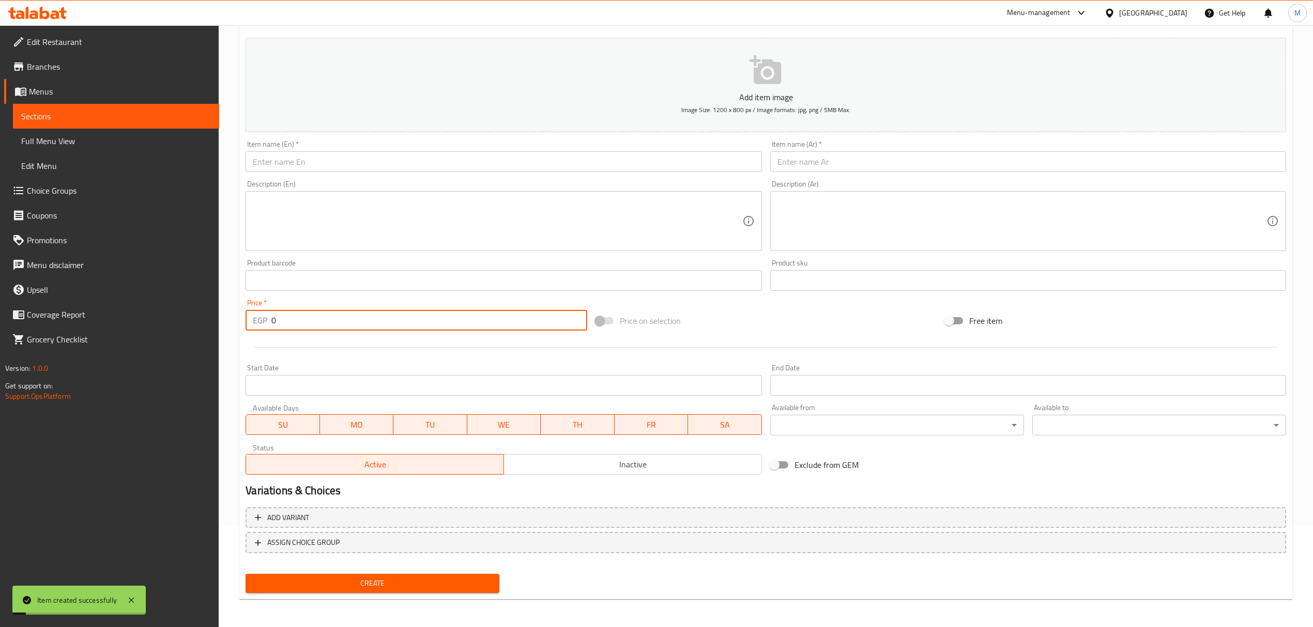
click at [917, 158] on input "text" at bounding box center [1028, 161] width 516 height 21
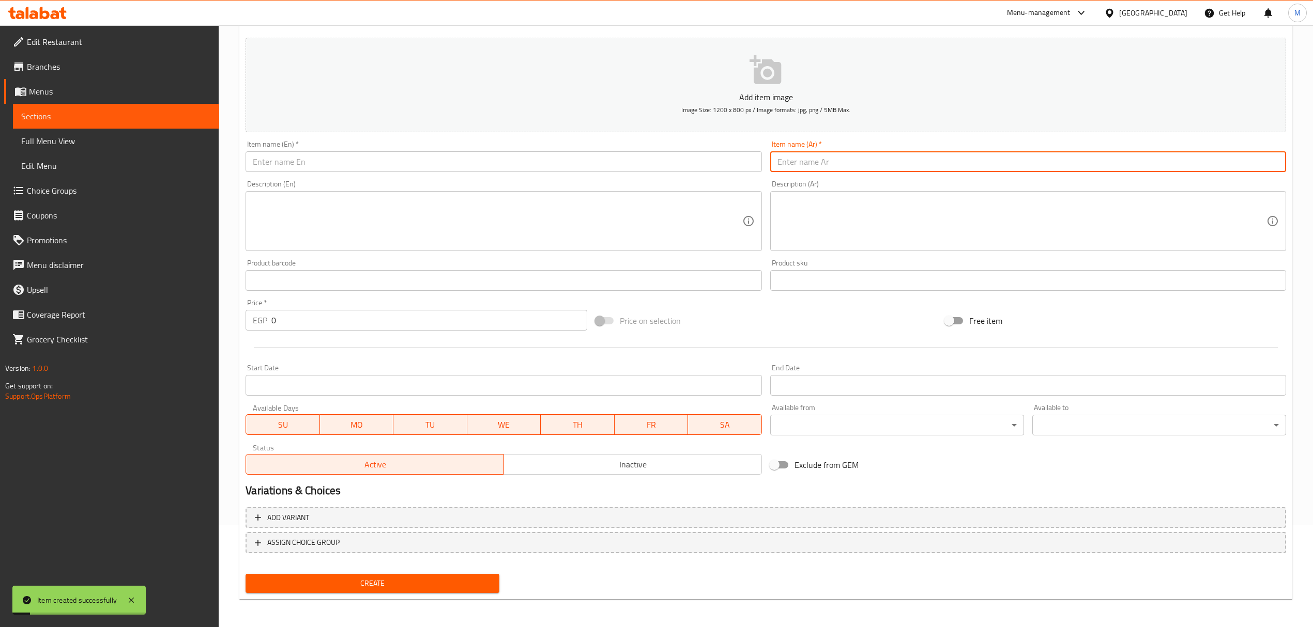
paste input "كيوي بالآيس كريم"
type input "كيوي بالآيس كريم"
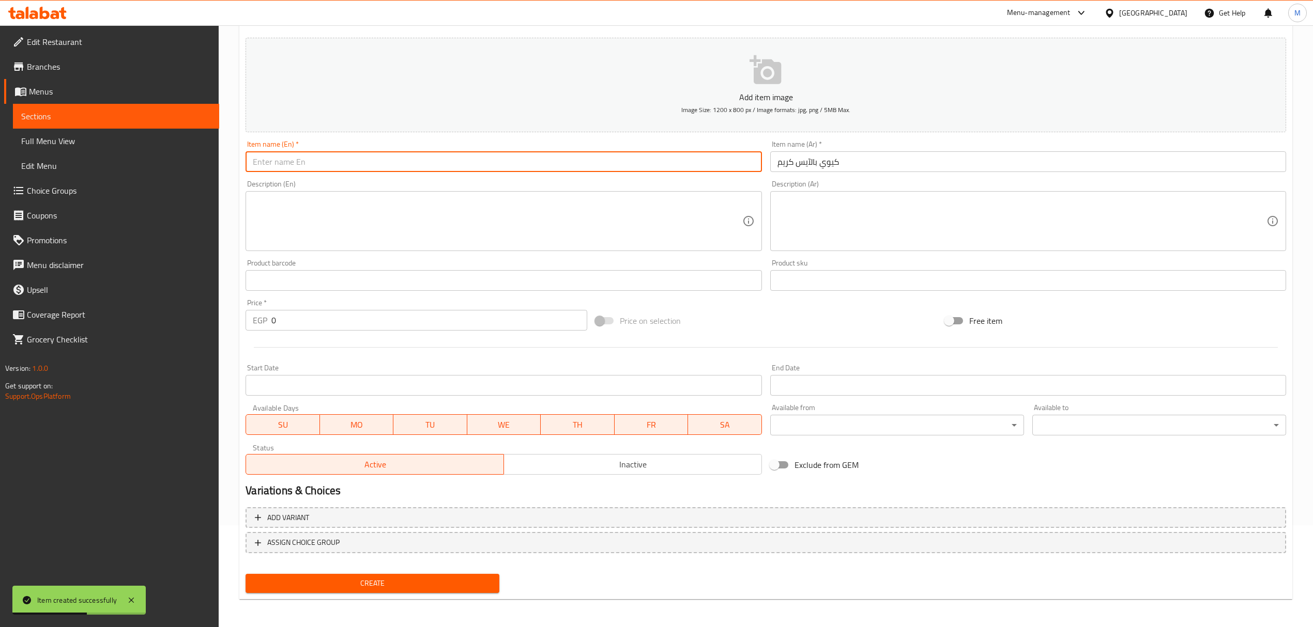
click at [373, 172] on input "text" at bounding box center [504, 161] width 516 height 21
paste input "Kiwi with ice cream"
click at [373, 172] on input "Kiwi with ice cream" at bounding box center [504, 161] width 516 height 21
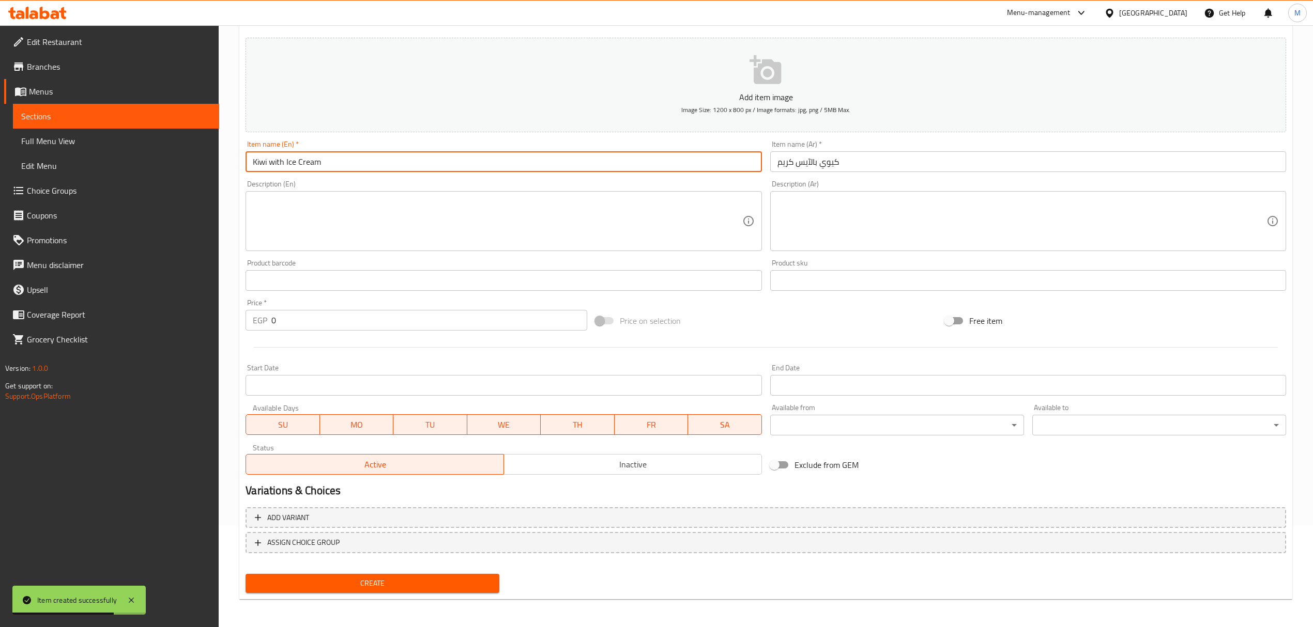
click at [261, 168] on input "Kiwi with Ice Cream" at bounding box center [504, 161] width 516 height 21
click at [271, 171] on input "Kiwi with Ice Cream" at bounding box center [504, 161] width 516 height 21
type input "Kiwi With Ice Cream"
click at [314, 323] on input "0" at bounding box center [428, 320] width 315 height 21
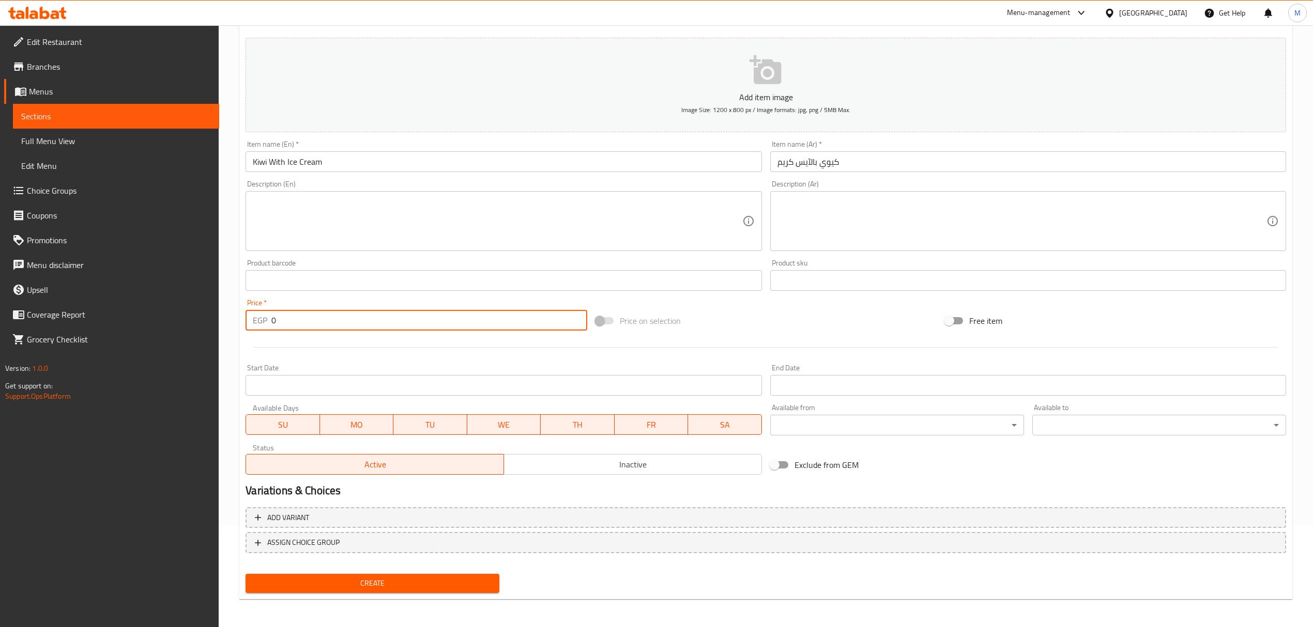
click at [314, 323] on input "0" at bounding box center [428, 320] width 315 height 21
paste input "15"
type input "150"
click at [246, 574] on button "Create" at bounding box center [373, 583] width 254 height 19
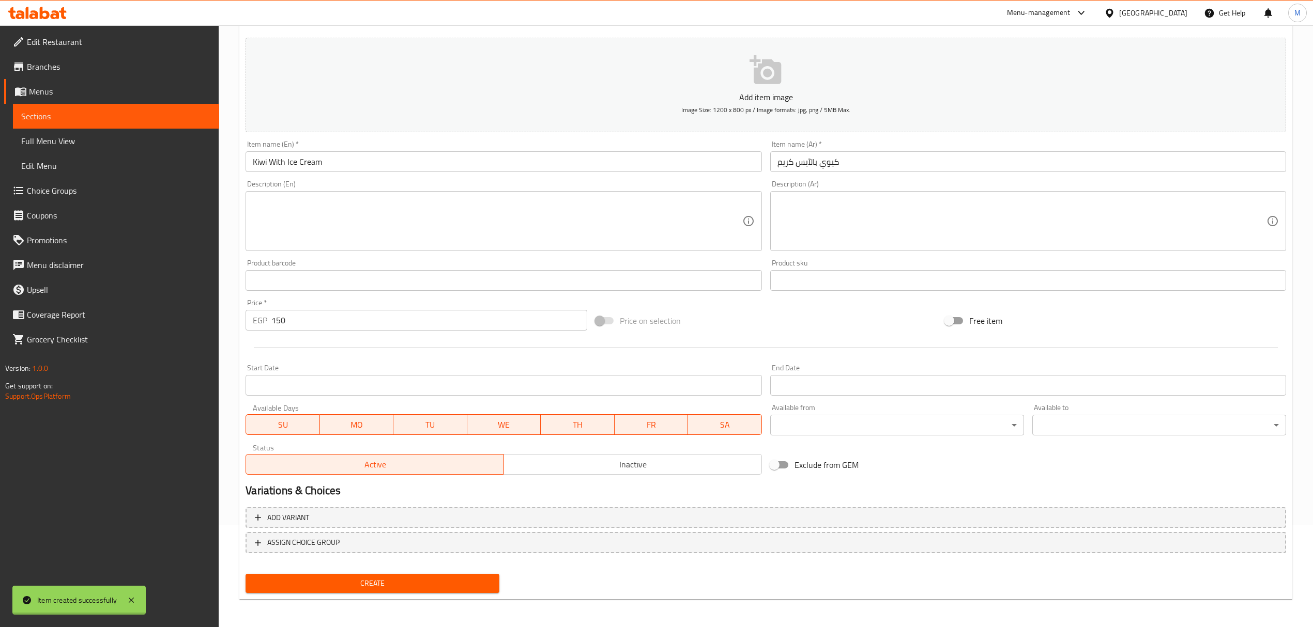
type input "0"
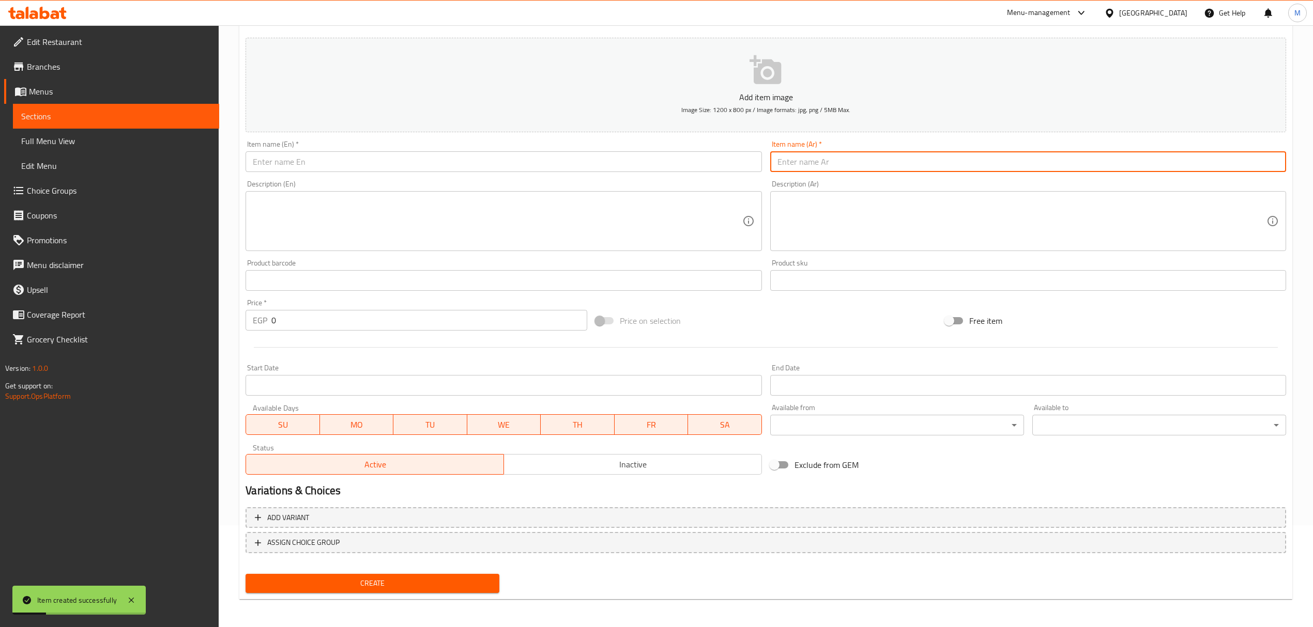
drag, startPoint x: 970, startPoint y: 166, endPoint x: 971, endPoint y: 172, distance: 5.7
click at [971, 172] on input "text" at bounding box center [1028, 161] width 516 height 21
paste input "موز قطع بالأيس كريم"
type input "موز قطع بالأيس كريم"
click at [423, 152] on input "text" at bounding box center [504, 161] width 516 height 21
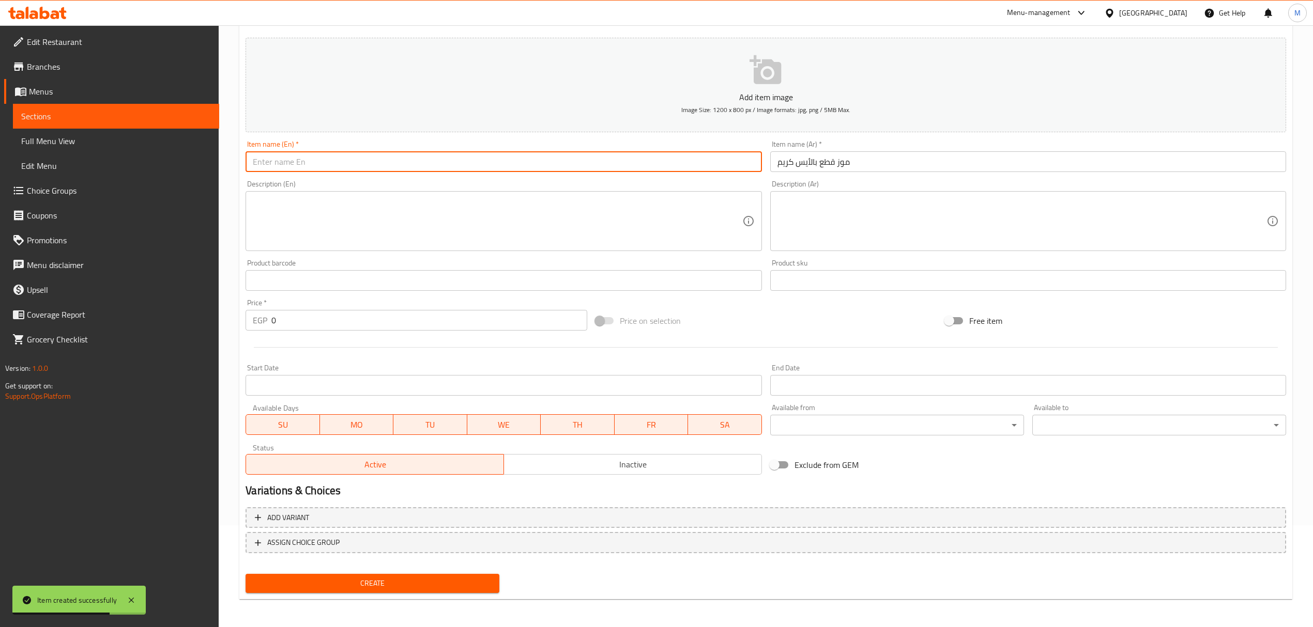
paste input "Banana pieces with ice cream"
click at [354, 165] on input "Banana pieces with ice cream" at bounding box center [504, 161] width 516 height 21
click at [315, 164] on input "Banana Pieces with Ice Cream" at bounding box center [504, 161] width 516 height 21
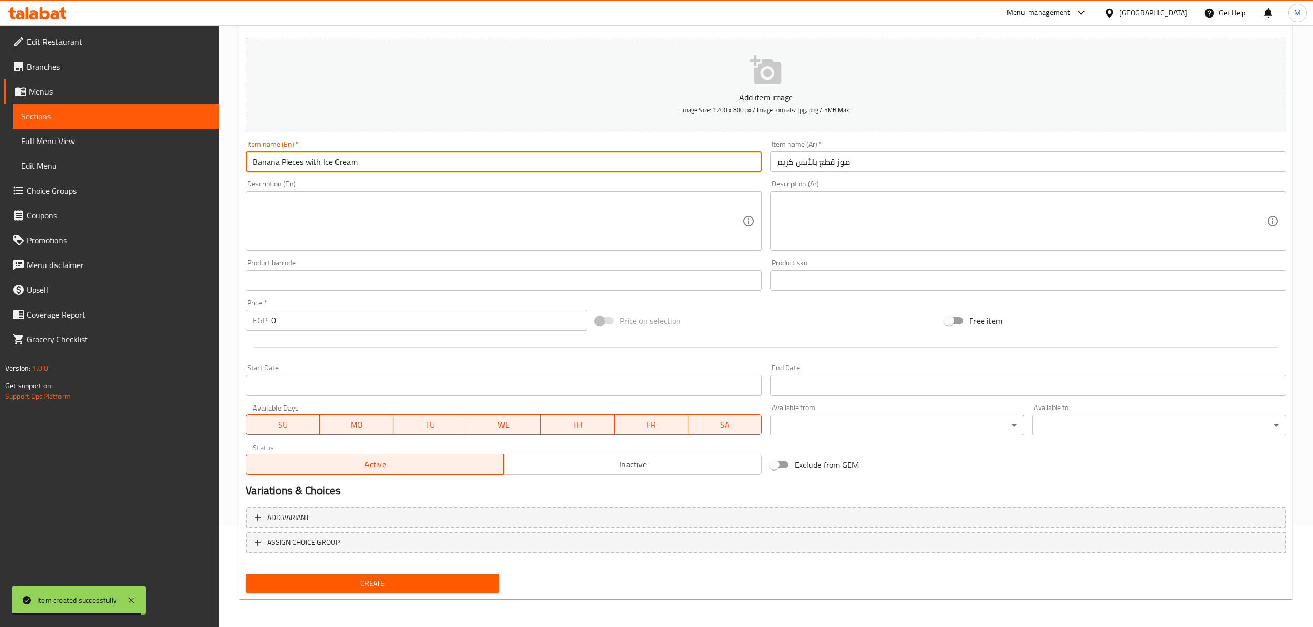
click at [315, 164] on input "Banana Pieces with Ice Cream" at bounding box center [504, 161] width 516 height 21
type input "Banana Pieces With Ice Cream"
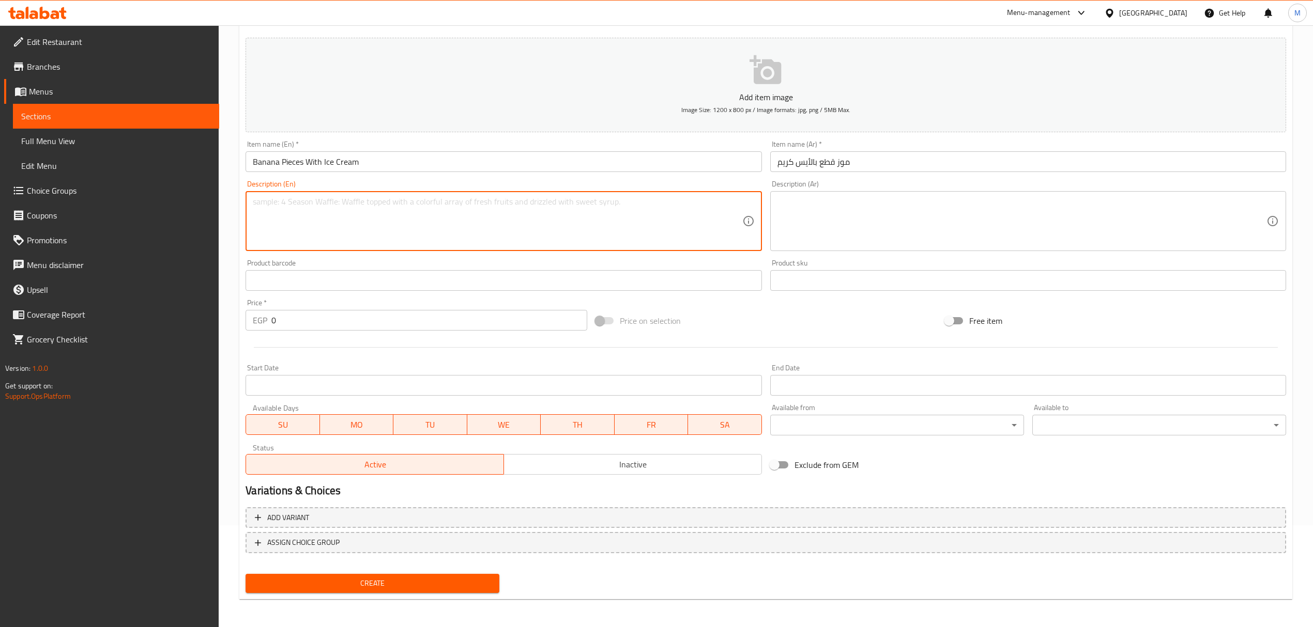
click at [354, 242] on textarea at bounding box center [497, 221] width 489 height 49
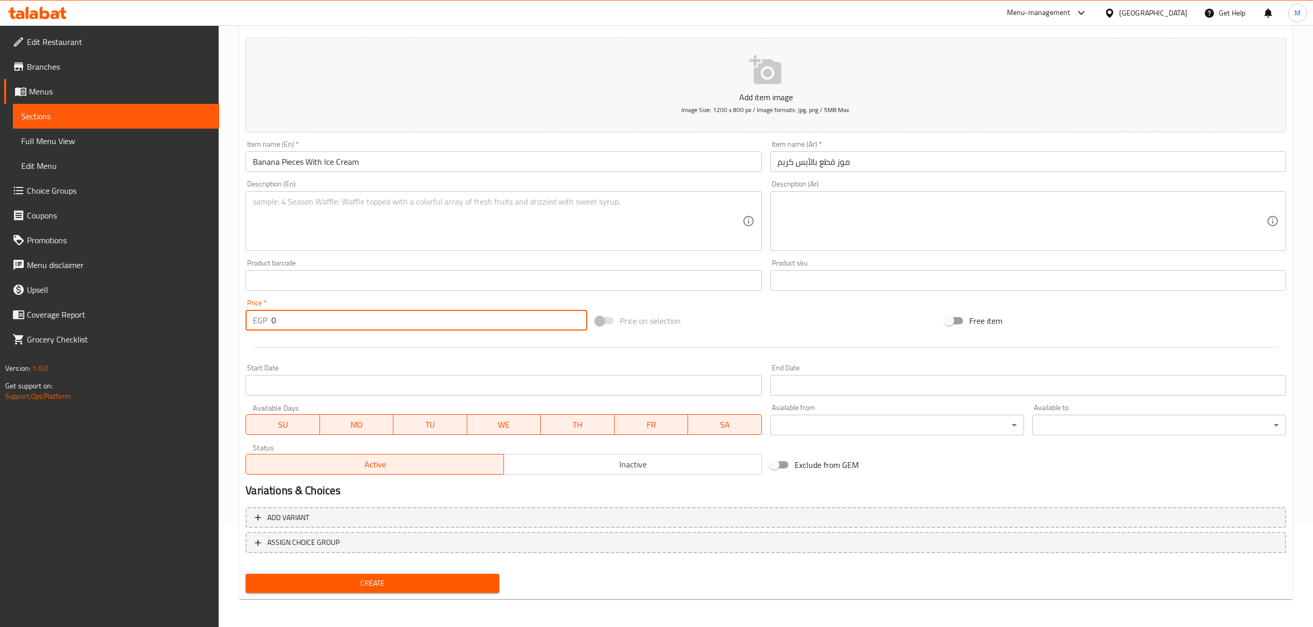
click at [381, 315] on input "0" at bounding box center [428, 320] width 315 height 21
paste input "8"
type input "80"
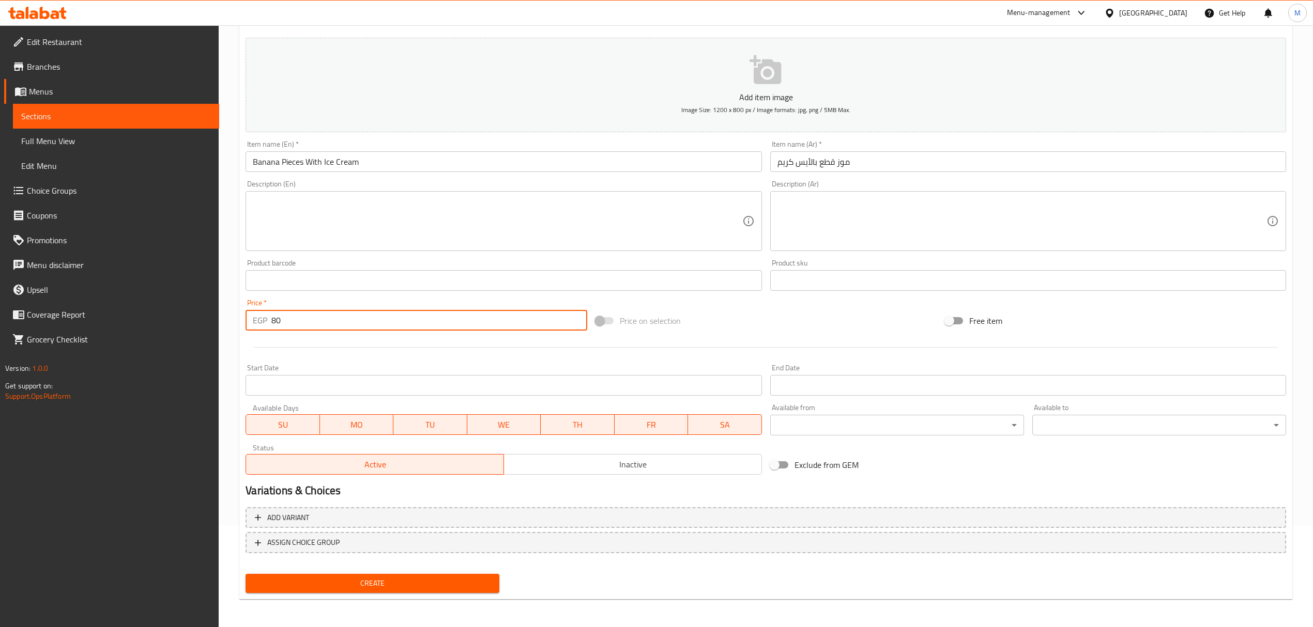
click at [246, 574] on button "Create" at bounding box center [373, 583] width 254 height 19
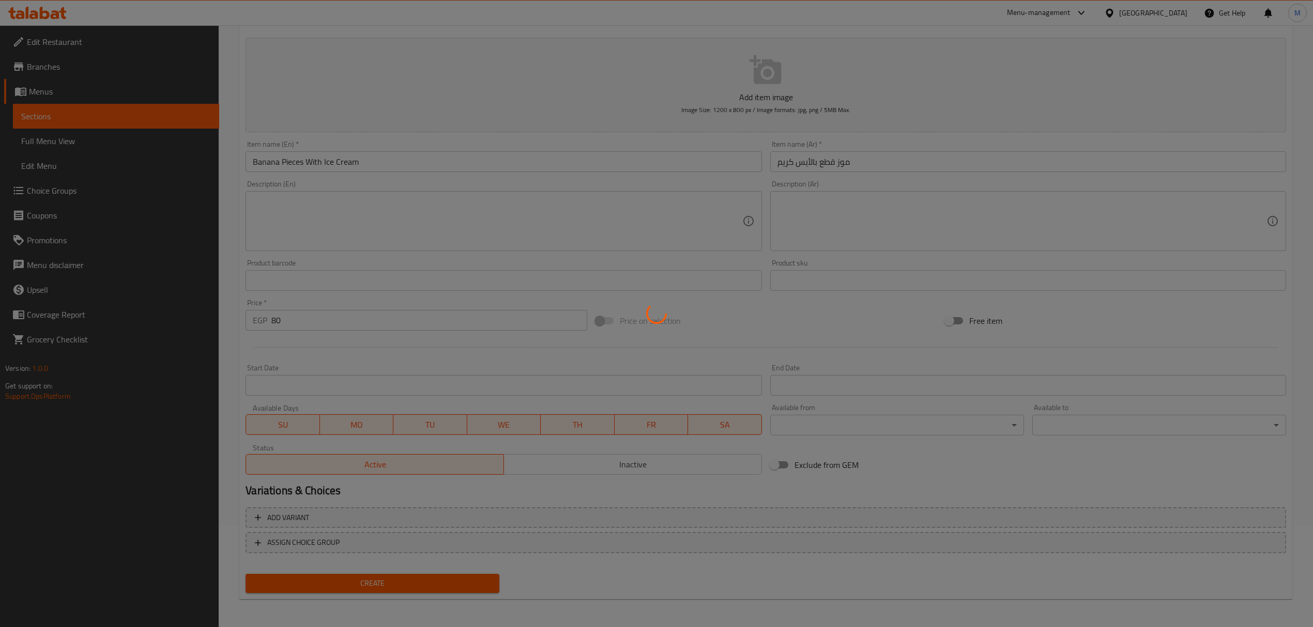
type input "0"
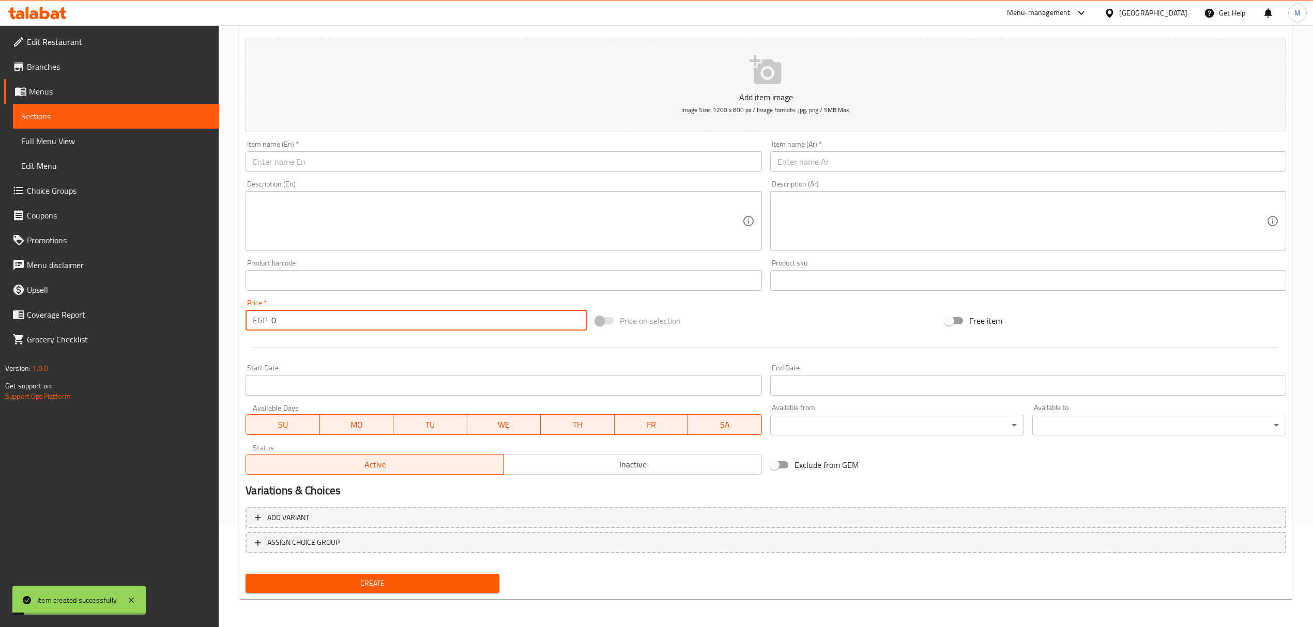
click at [894, 161] on input "text" at bounding box center [1028, 161] width 516 height 21
paste input "بندق فانيليا"
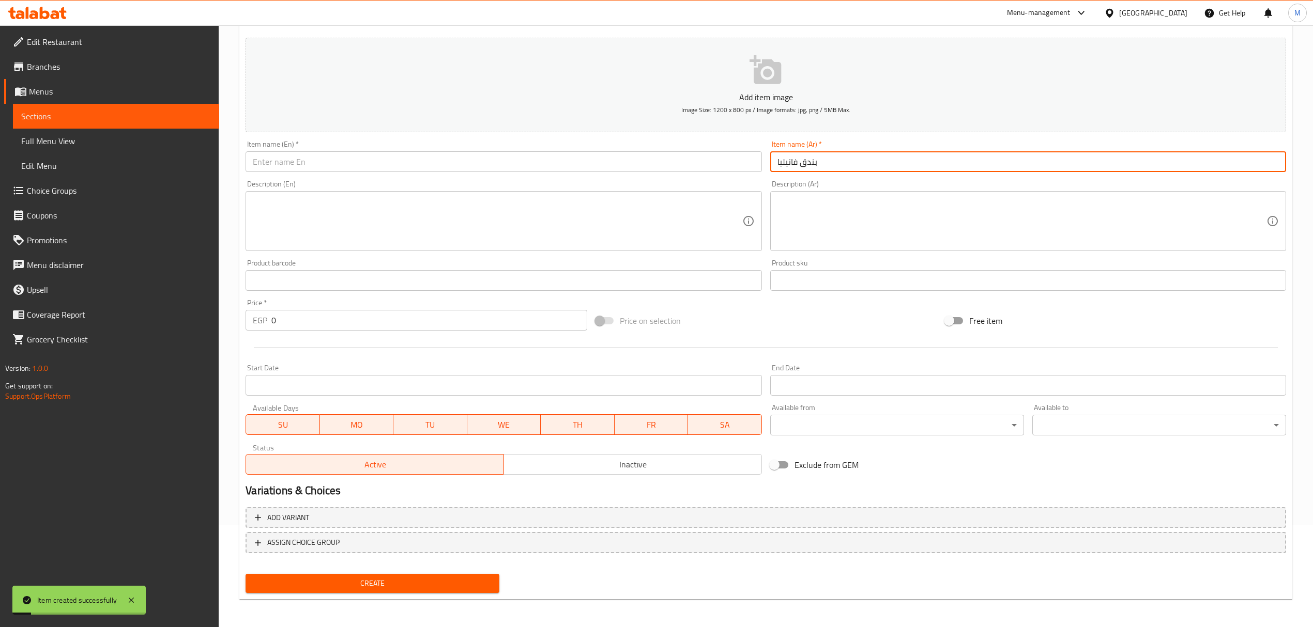
type input "بندق فانيليا"
click at [403, 157] on input "text" at bounding box center [504, 161] width 516 height 21
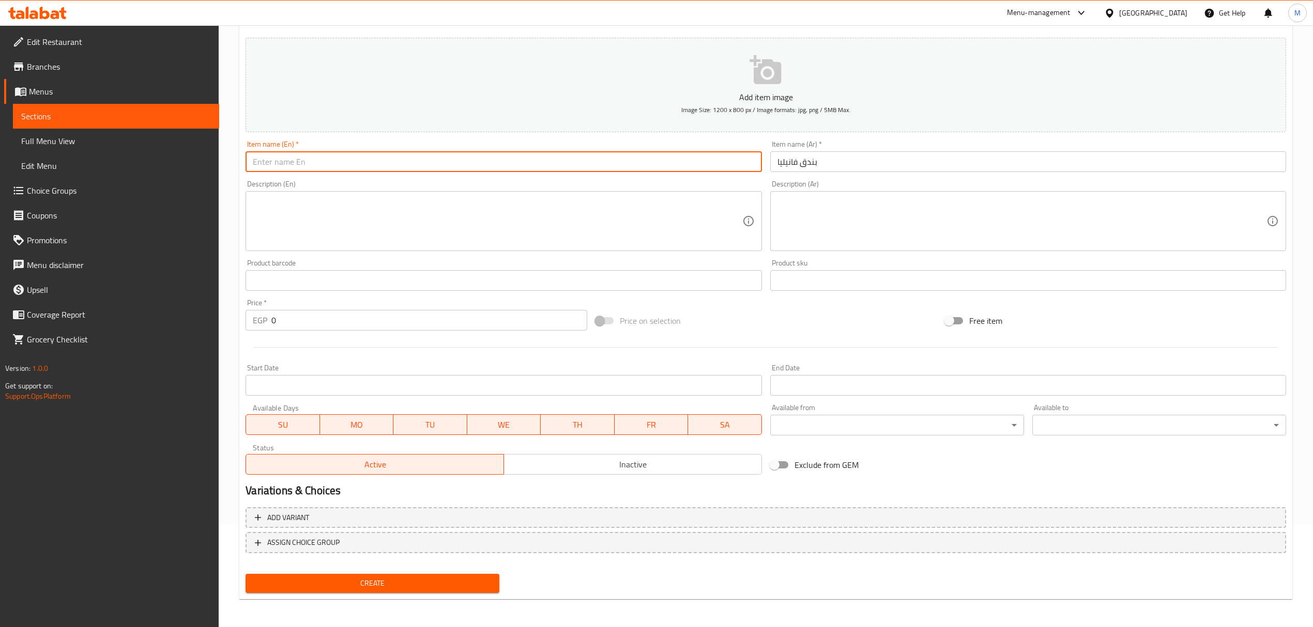
paste input "vanilla hazelnut ice cream"
click at [397, 160] on input "vanilla hazelnut ice cream" at bounding box center [504, 161] width 516 height 21
click at [312, 166] on input "Vanilla Hazelnut Ice Cream" at bounding box center [504, 161] width 516 height 21
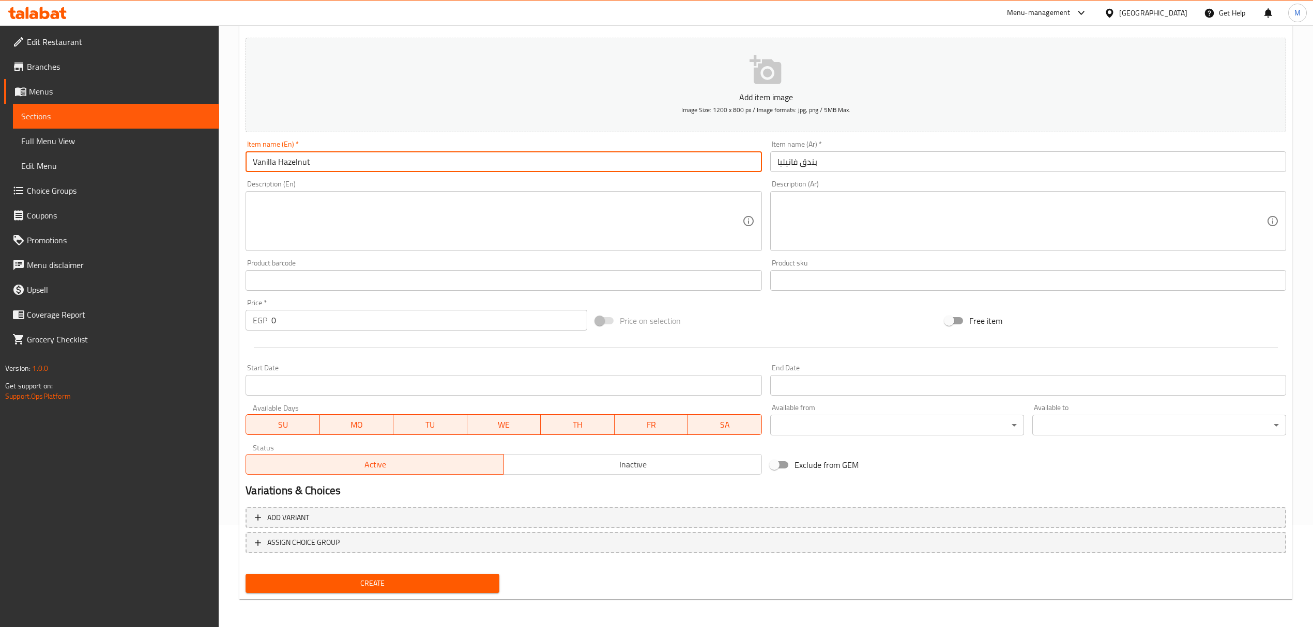
drag, startPoint x: 308, startPoint y: 166, endPoint x: 388, endPoint y: 172, distance: 79.8
click at [388, 172] on input "Vanilla Hazelnut" at bounding box center [504, 161] width 516 height 21
type input "Vanilla Hazelnut"
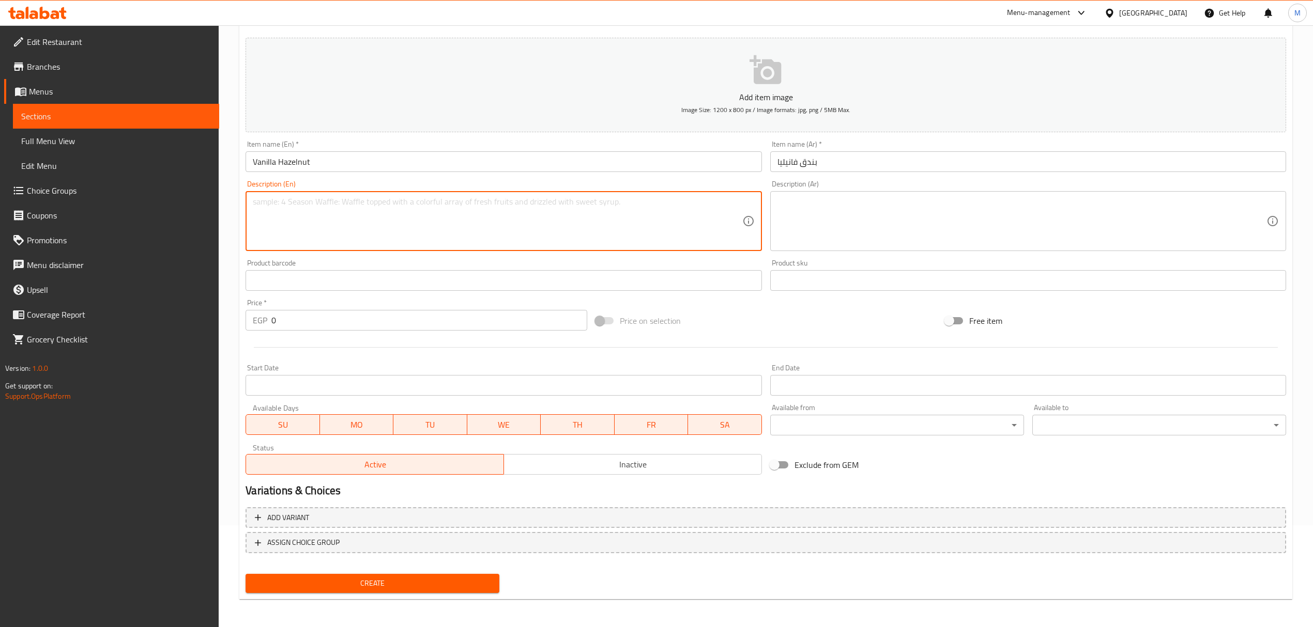
click at [400, 207] on textarea at bounding box center [497, 221] width 489 height 49
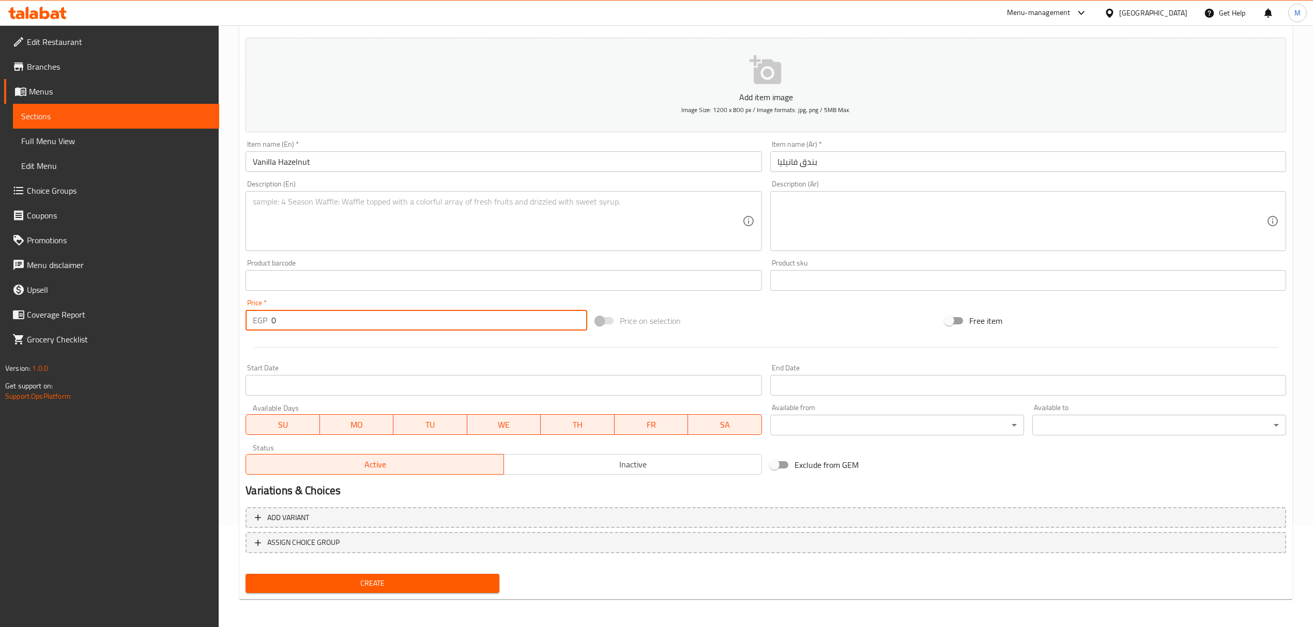
click at [320, 331] on input "0" at bounding box center [428, 320] width 315 height 21
paste input "13"
click at [246, 574] on button "Create" at bounding box center [373, 583] width 254 height 19
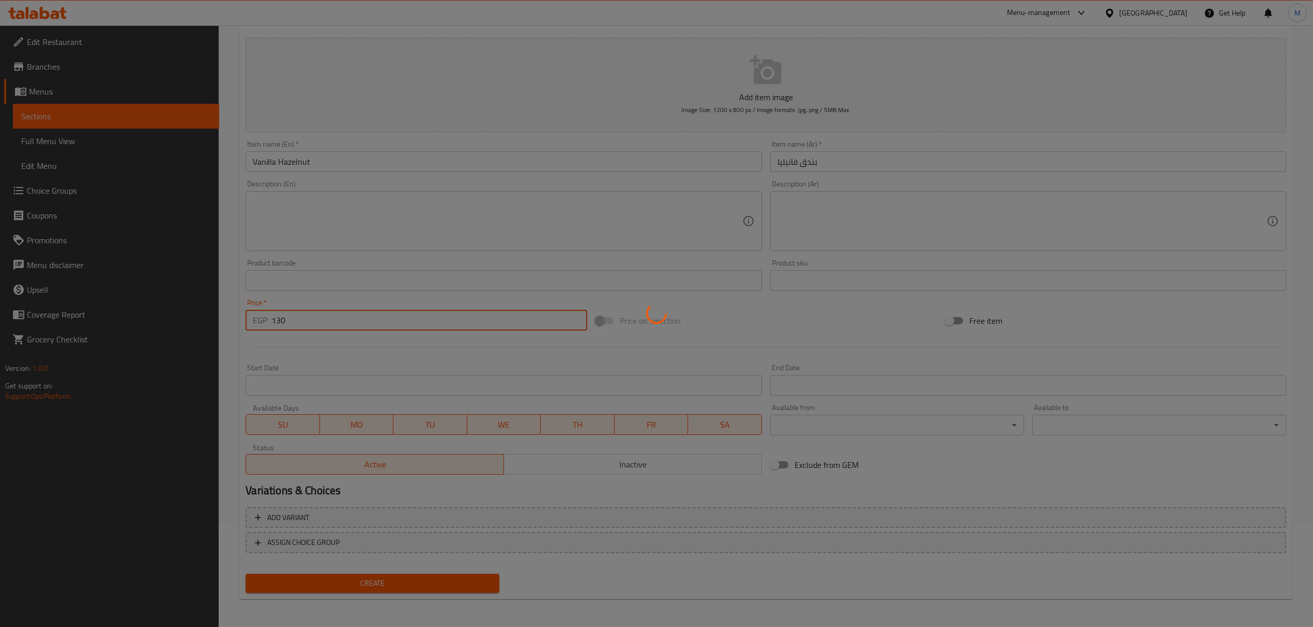
type input "0"
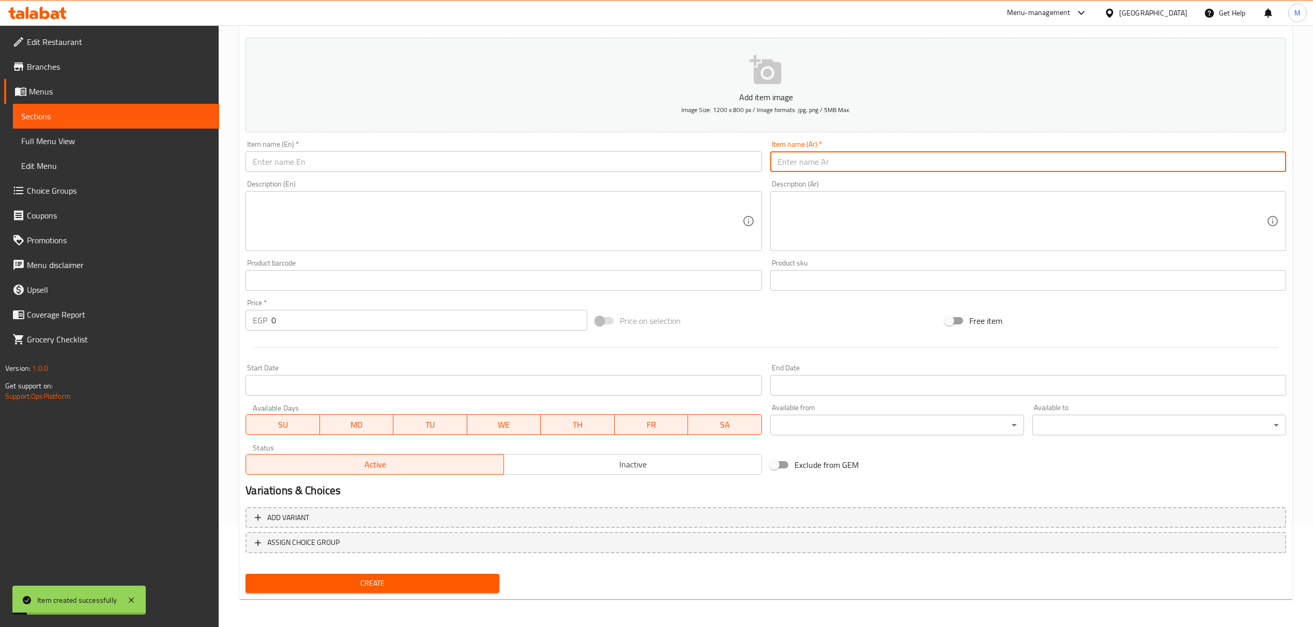
click at [939, 153] on input "text" at bounding box center [1028, 161] width 516 height 21
paste input "كاجو باللبن"
type input "كاجو باللبن"
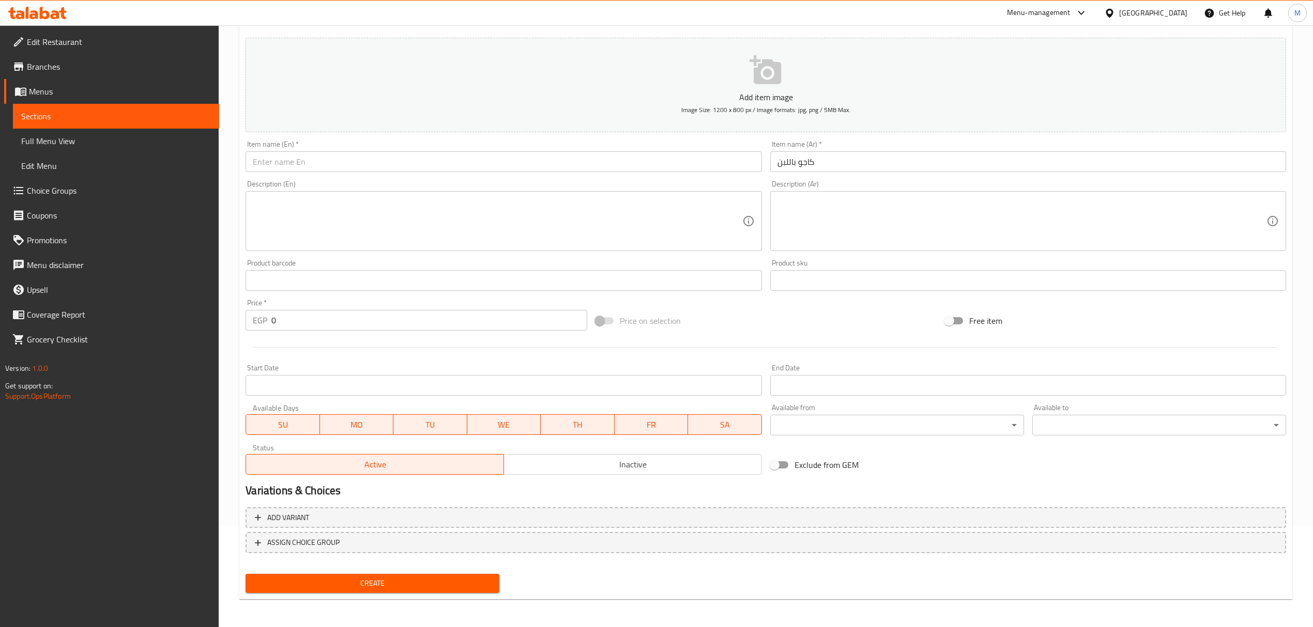
click at [375, 174] on div "Item name (En)   * Item name (En) *" at bounding box center [503, 156] width 524 height 40
click at [373, 162] on input "text" at bounding box center [504, 161] width 516 height 21
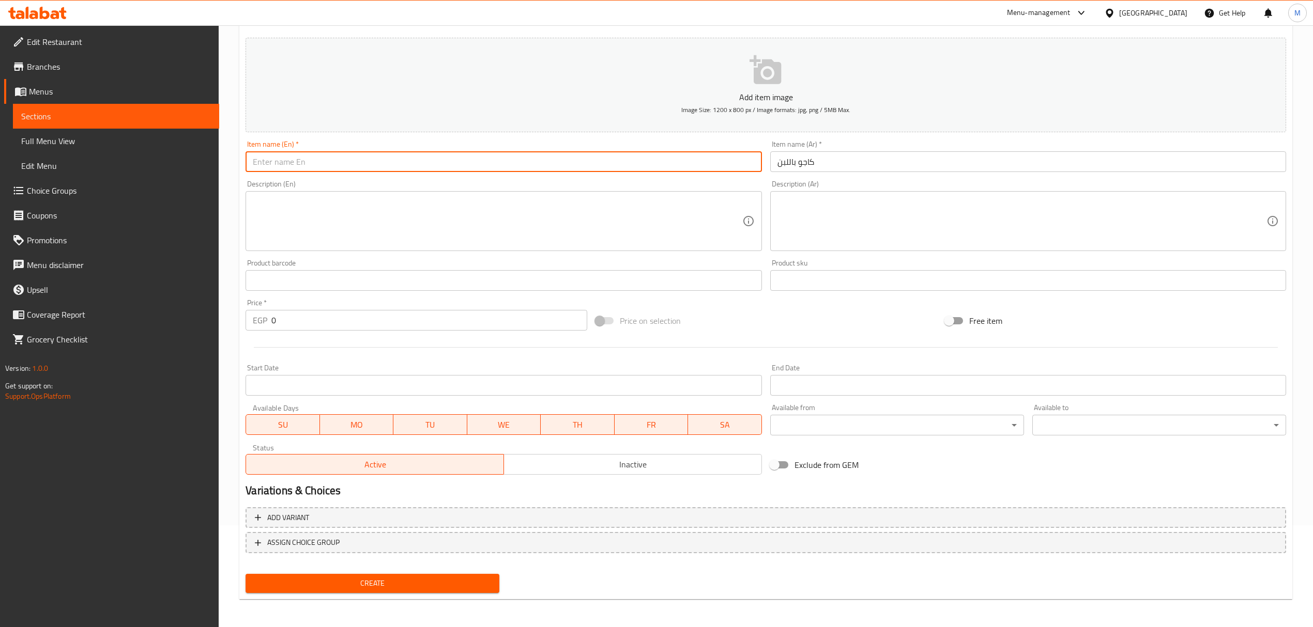
paste input "cashew ice cream with milk"
drag, startPoint x: 309, startPoint y: 158, endPoint x: 314, endPoint y: 160, distance: 6.0
click at [310, 159] on input "cashew ice cream with milk" at bounding box center [504, 161] width 516 height 21
drag, startPoint x: 318, startPoint y: 162, endPoint x: 279, endPoint y: 164, distance: 39.3
click at [279, 164] on input "cashew ice cream with milk" at bounding box center [504, 161] width 516 height 21
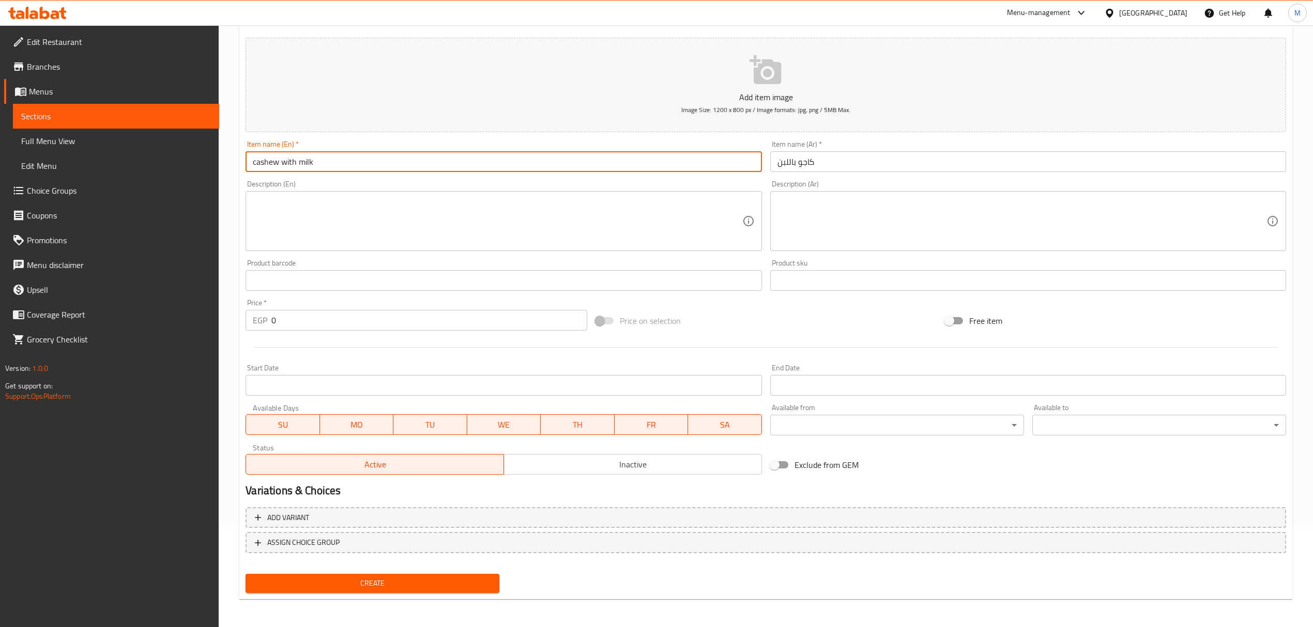
click at [338, 158] on input "cashew with milk" at bounding box center [504, 161] width 516 height 21
click at [290, 165] on input "Cashew with Milk" at bounding box center [504, 161] width 516 height 21
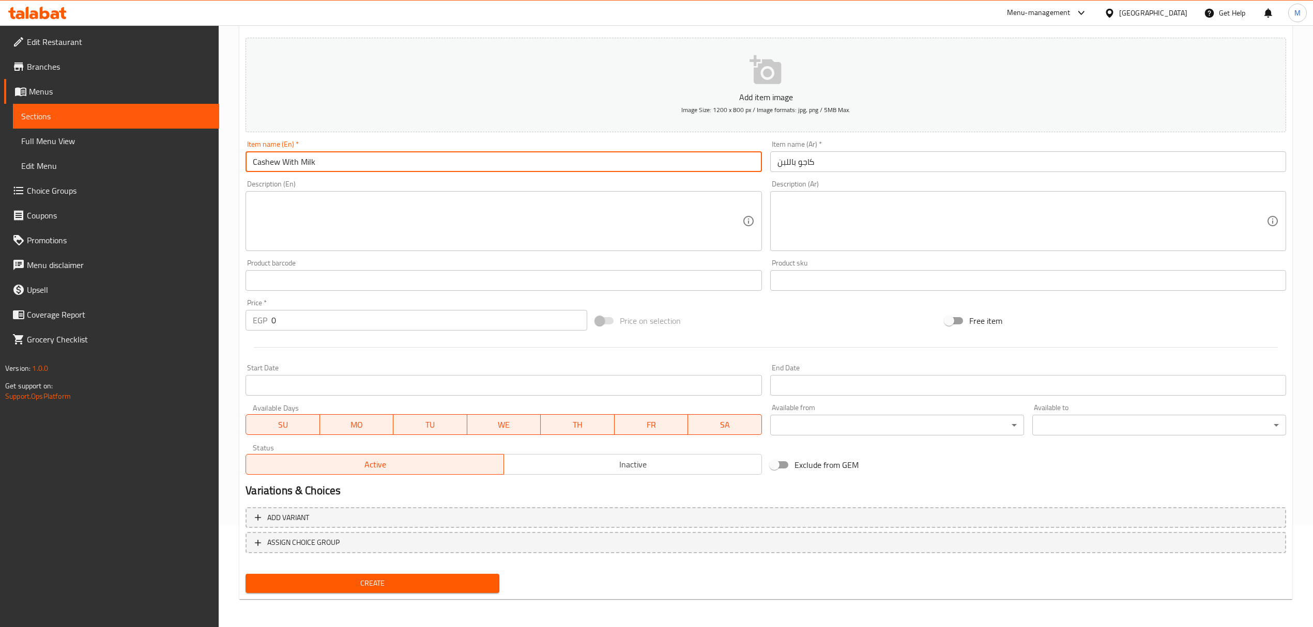
type input "Cashew With Milk"
click at [307, 205] on textarea at bounding box center [497, 221] width 489 height 49
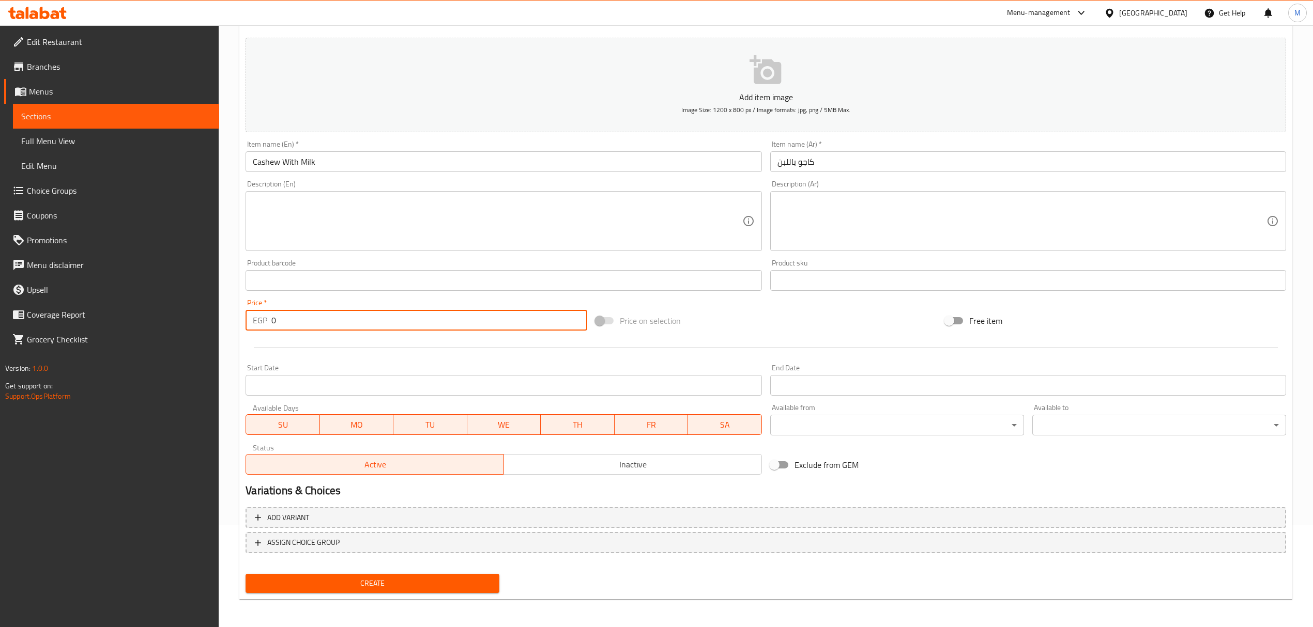
click at [323, 314] on input "0" at bounding box center [428, 320] width 315 height 21
paste input "13"
type input "130"
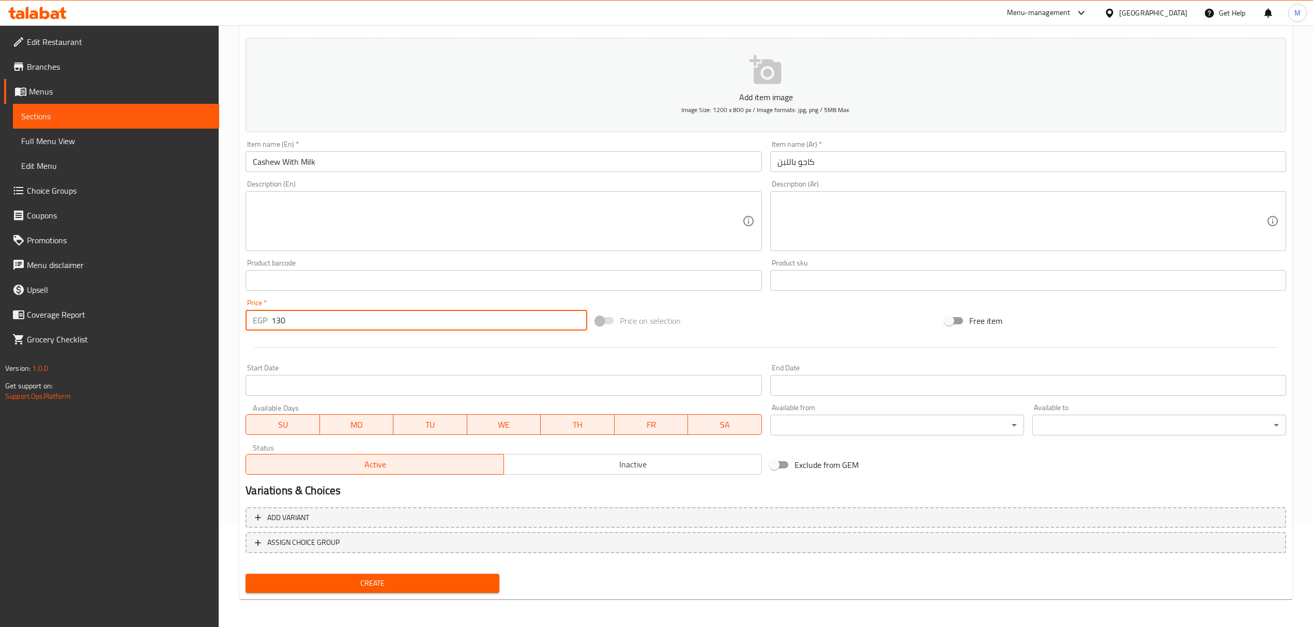
click at [246, 574] on button "Create" at bounding box center [373, 583] width 254 height 19
type input "0"
click at [869, 169] on input "text" at bounding box center [1028, 161] width 516 height 21
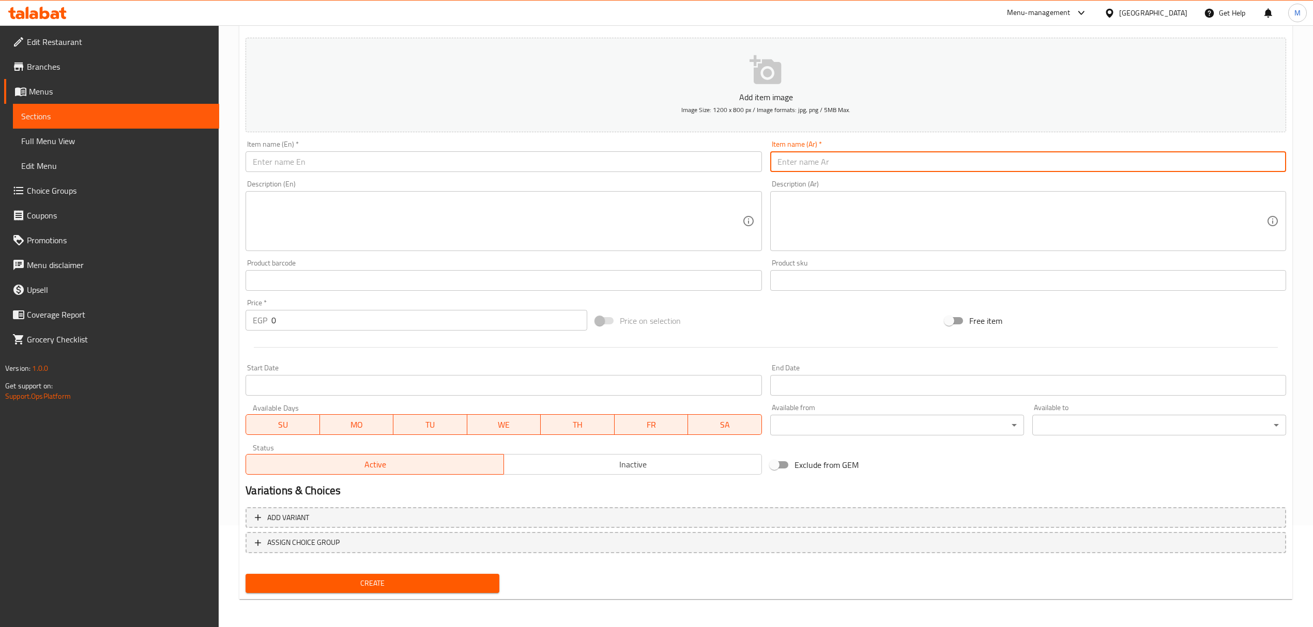
paste input "فستق باللبن"
type input "فستق باللبن"
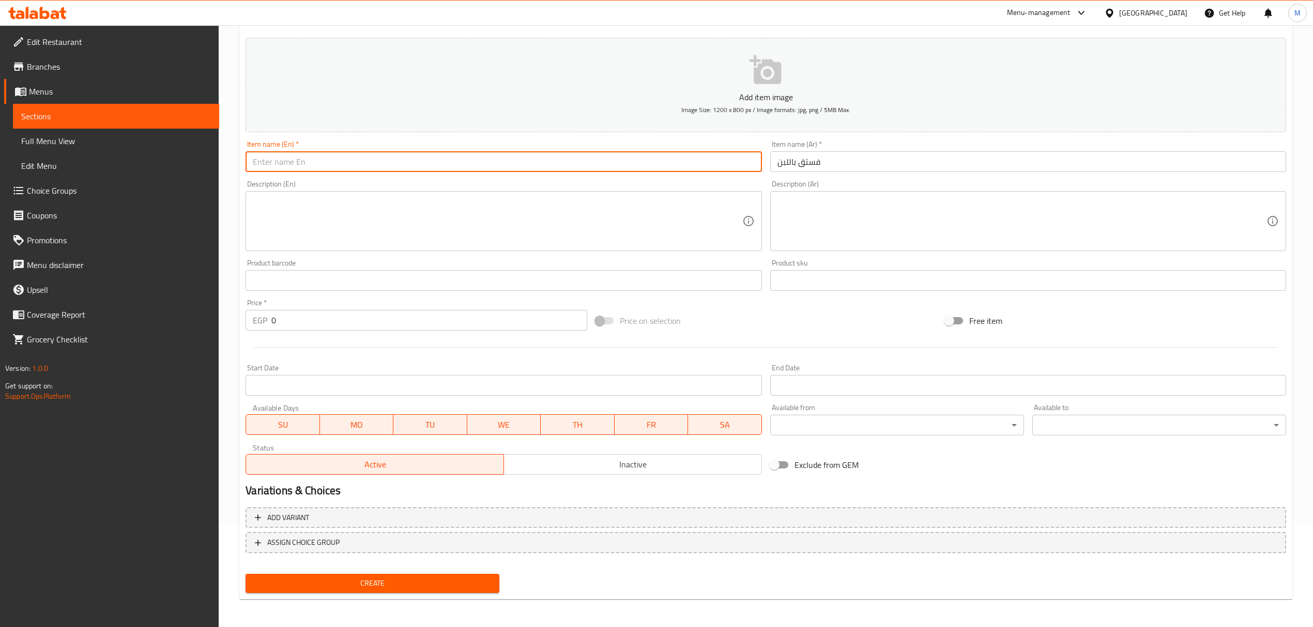
click at [530, 169] on input "text" at bounding box center [504, 161] width 516 height 21
paste input "pistachio ice cream with milk"
click at [324, 164] on input "pistachio ice cream with milk" at bounding box center [504, 161] width 516 height 21
click at [317, 162] on input "pistachio ice cream with milk" at bounding box center [504, 161] width 516 height 21
drag, startPoint x: 323, startPoint y: 164, endPoint x: 282, endPoint y: 166, distance: 40.4
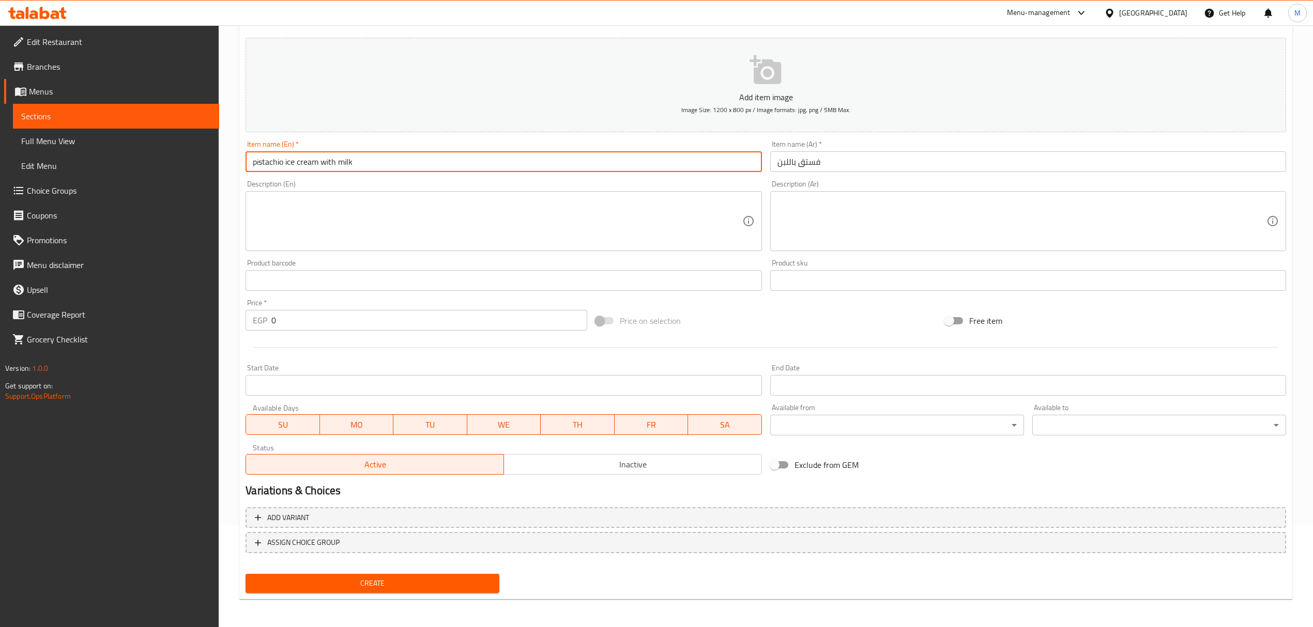
click at [282, 166] on input "pistachio ice cream with milk" at bounding box center [504, 161] width 516 height 21
click at [282, 166] on input "pistachio with milk" at bounding box center [504, 161] width 516 height 21
type input "Pistachio with Milk"
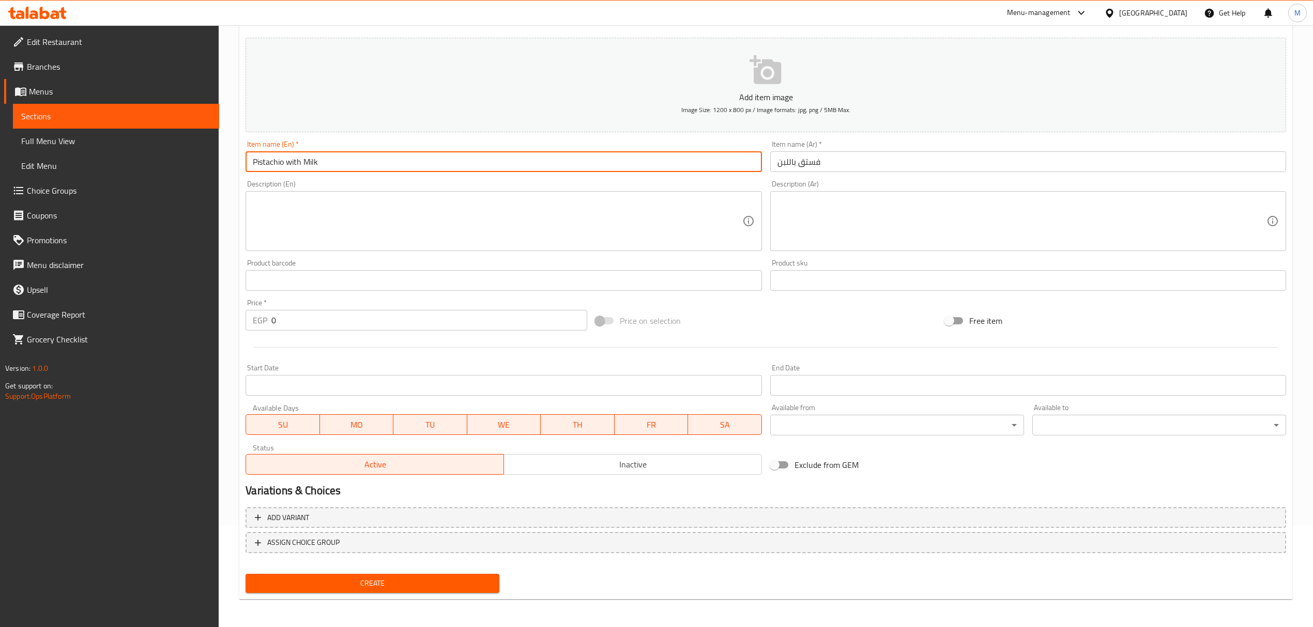
click at [410, 316] on input "0" at bounding box center [428, 320] width 315 height 21
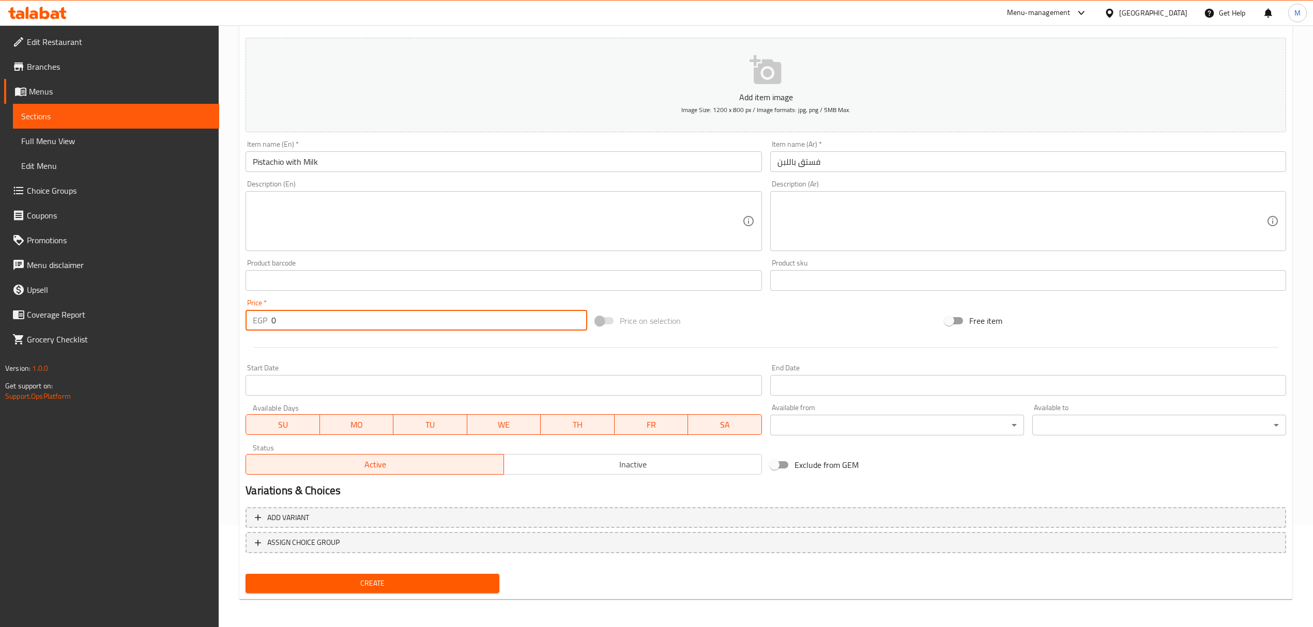
click at [410, 316] on input "0" at bounding box center [428, 320] width 315 height 21
paste input "145"
type input "145"
click at [246, 574] on button "Create" at bounding box center [373, 583] width 254 height 19
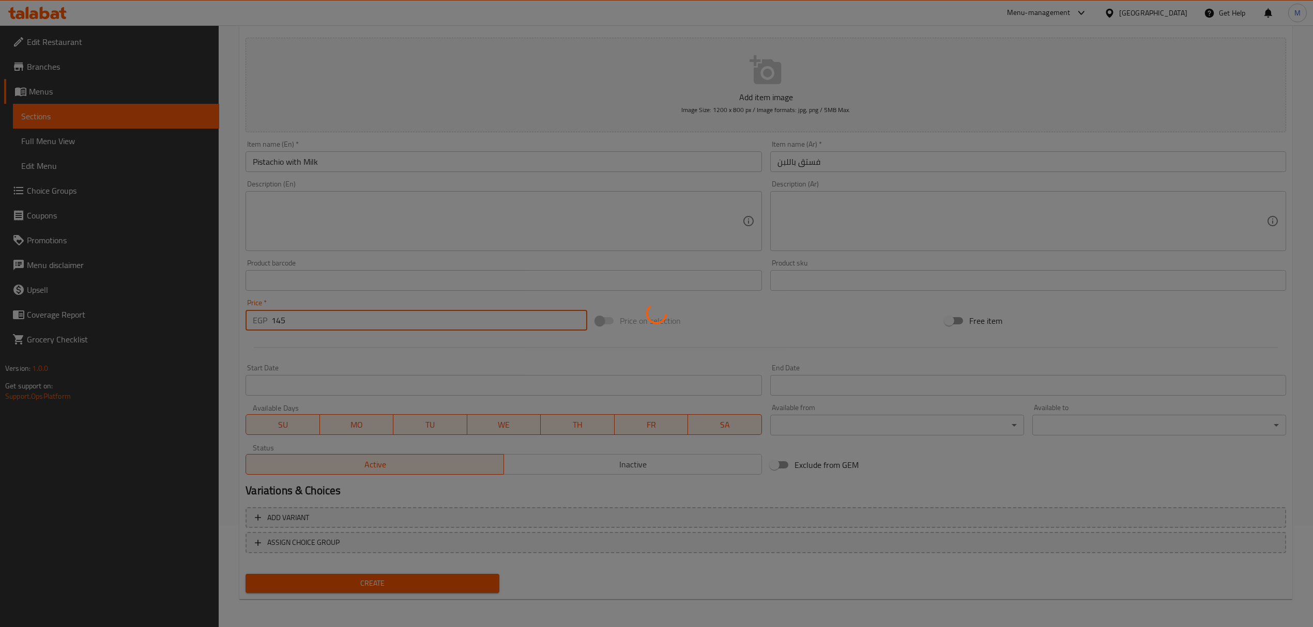
type input "0"
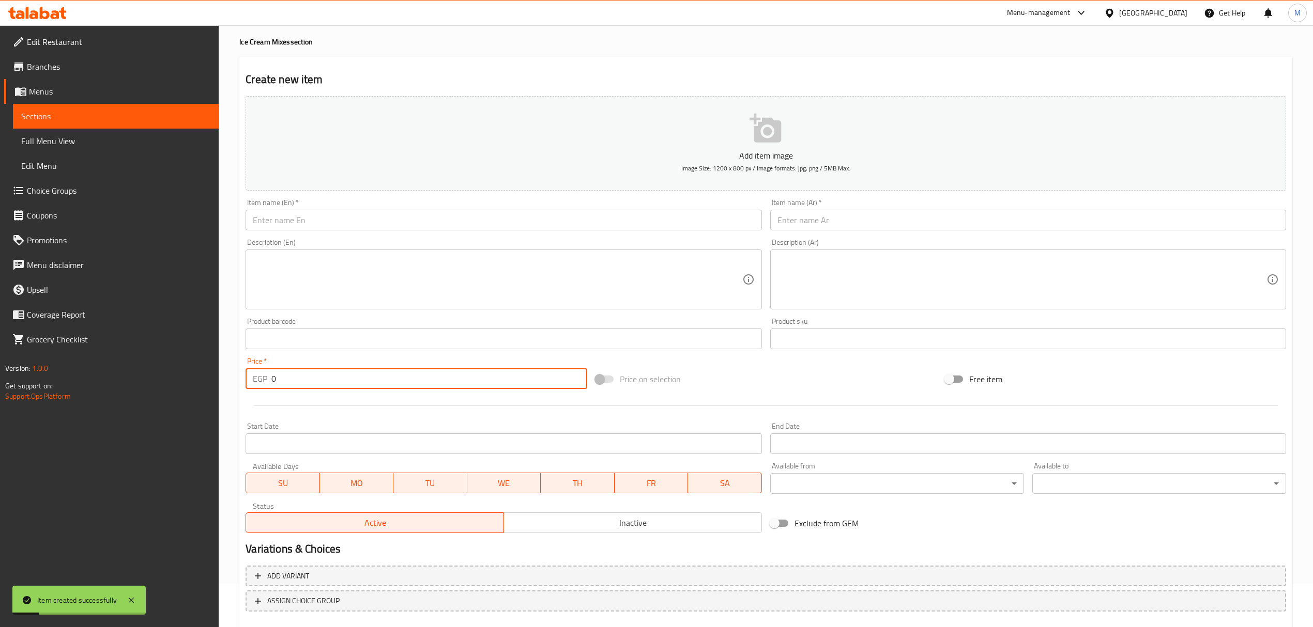
scroll to position [0, 0]
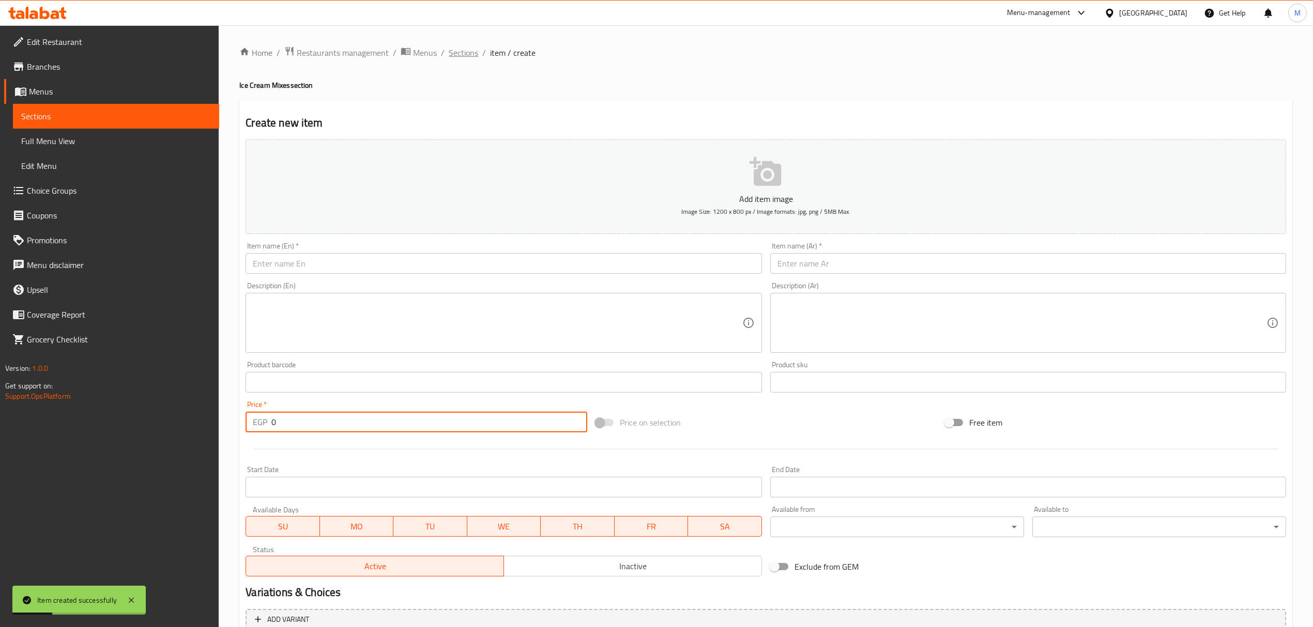
click at [460, 54] on span "Sections" at bounding box center [463, 53] width 29 height 12
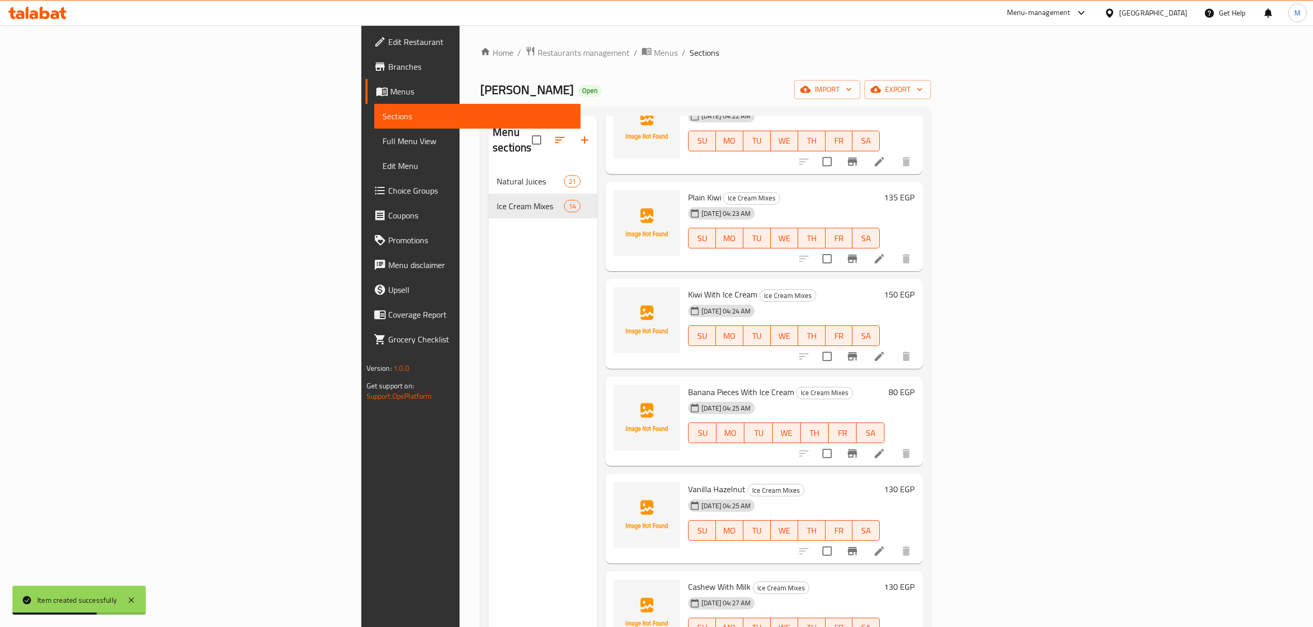
scroll to position [145, 0]
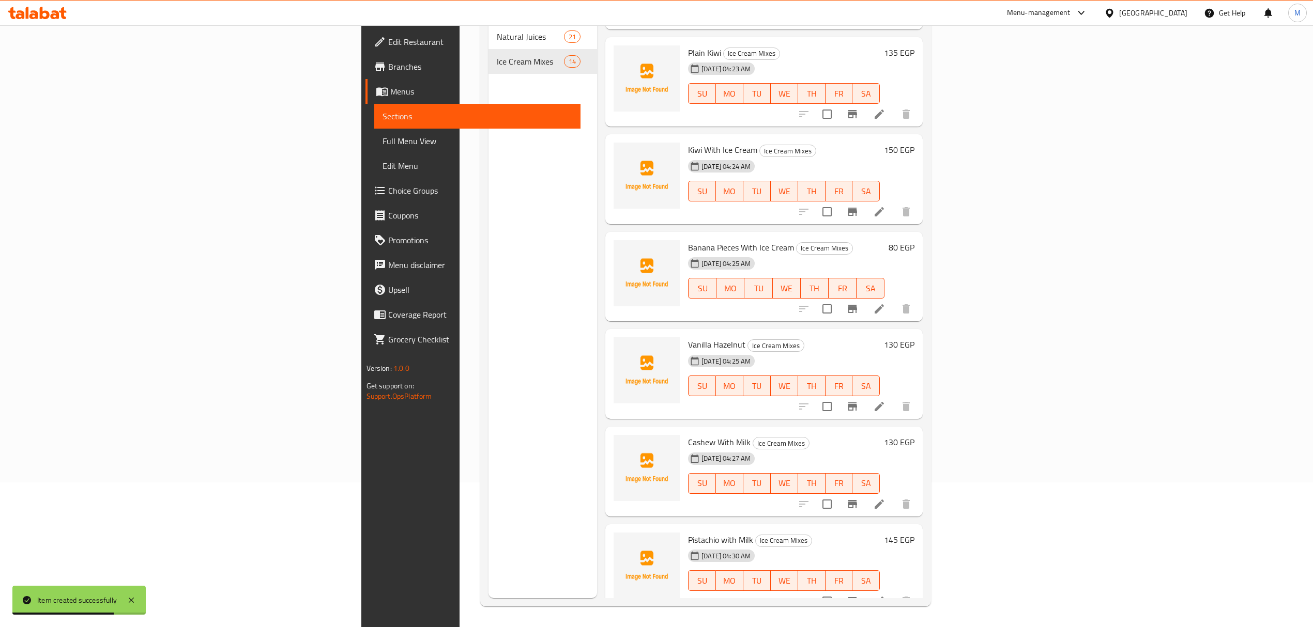
click at [885, 595] on icon at bounding box center [879, 601] width 12 height 12
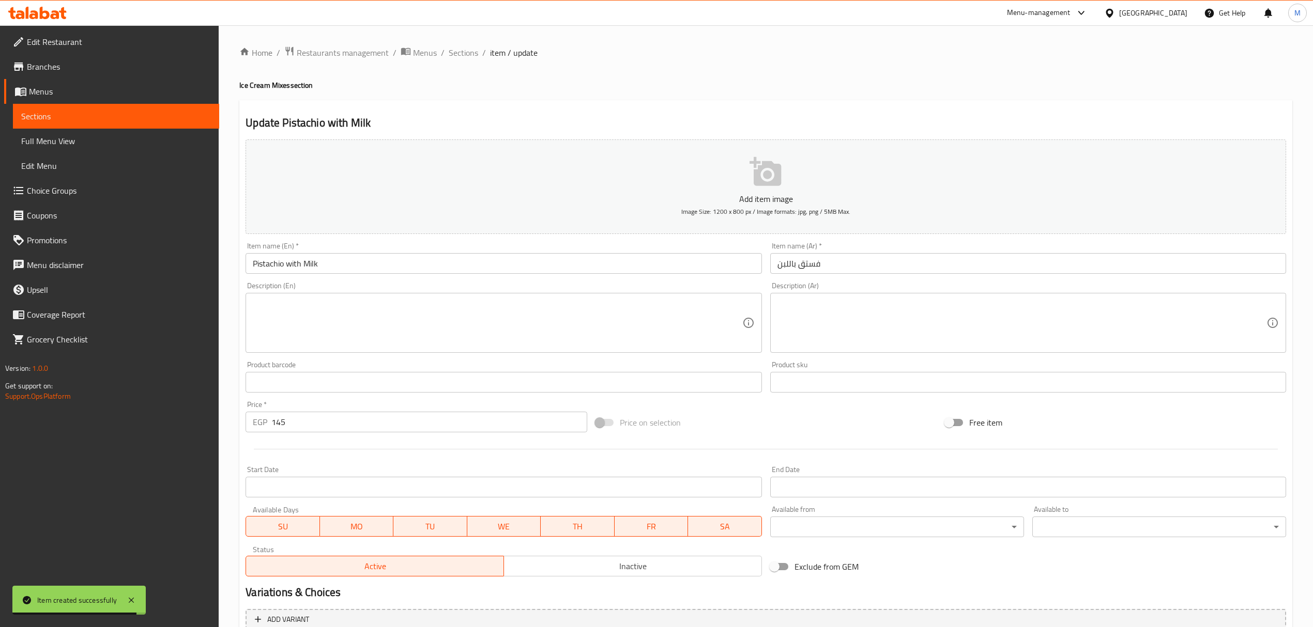
click at [290, 264] on input "Pistachio with Milk" at bounding box center [504, 263] width 516 height 21
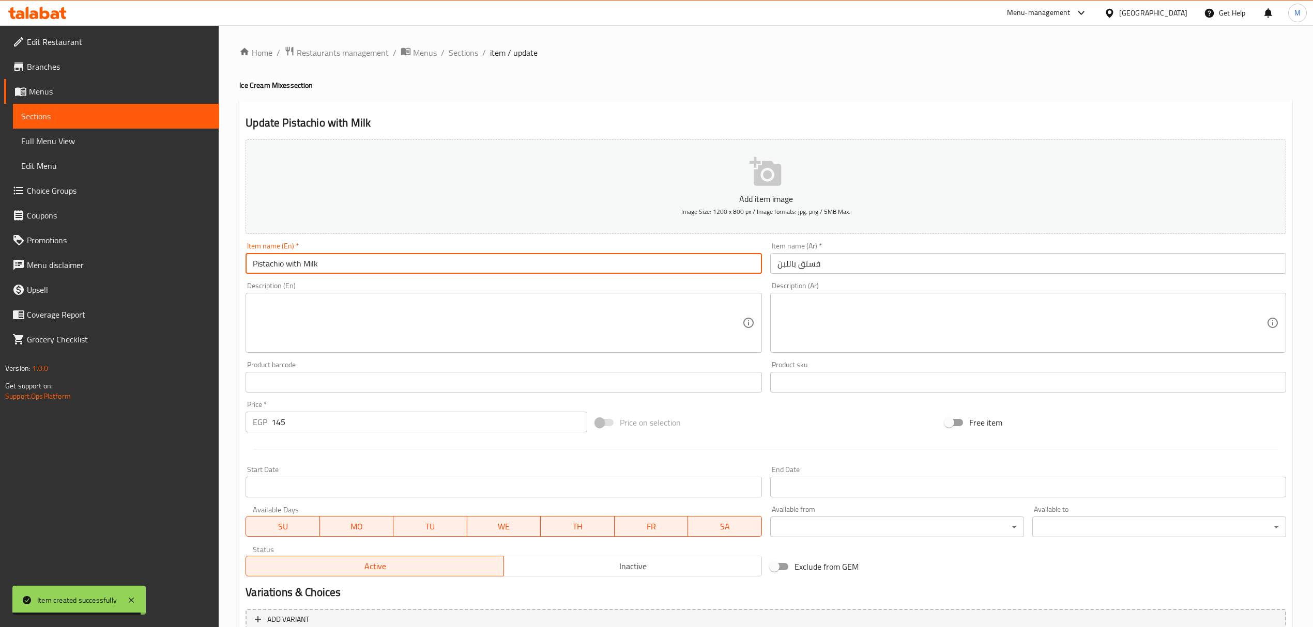
click at [290, 264] on input "Pistachio with Milk" at bounding box center [504, 263] width 516 height 21
type input "Pistachio With Milk"
click at [368, 267] on input "Pistachio With Milk" at bounding box center [504, 263] width 516 height 21
click at [455, 53] on span "Sections" at bounding box center [463, 53] width 29 height 12
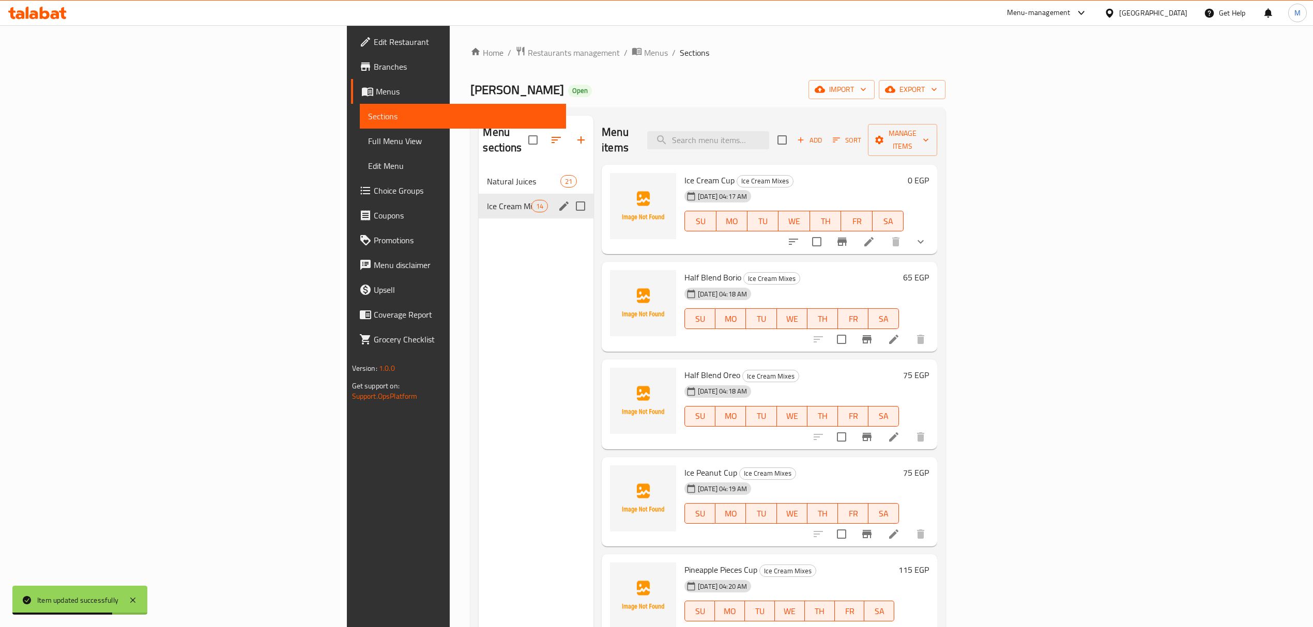
click at [570, 195] on input "Menu sections" at bounding box center [581, 206] width 22 height 22
checkbox input "true"
click at [559, 202] on icon "edit" at bounding box center [563, 206] width 9 height 9
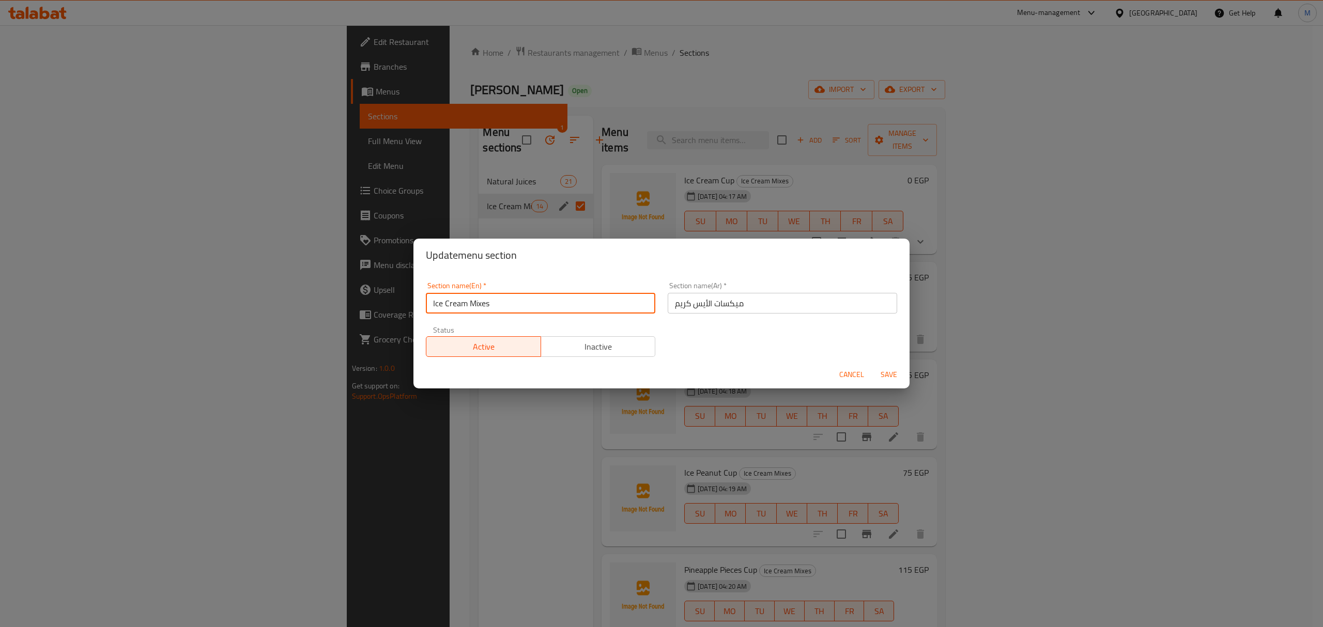
drag, startPoint x: 500, startPoint y: 303, endPoint x: 432, endPoint y: 301, distance: 68.3
click at [432, 301] on input "Ice Cream Mixes" at bounding box center [540, 303] width 229 height 21
type input "Cup"
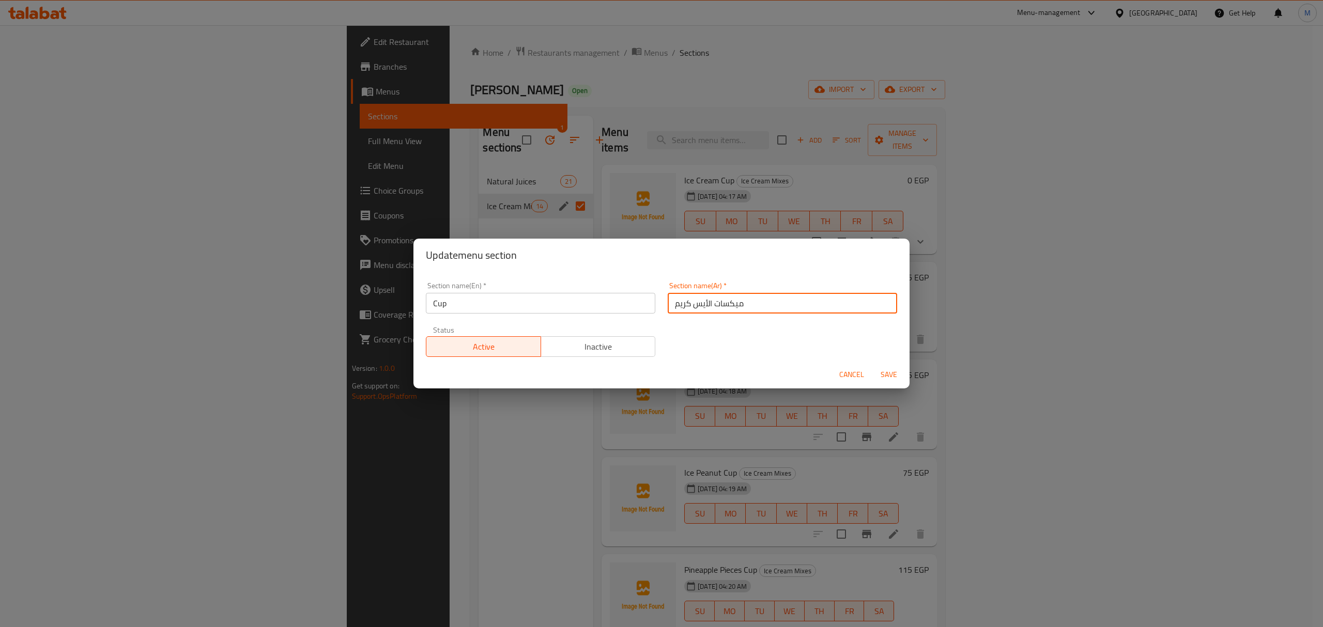
click at [788, 304] on input "ميكسات الأيس كريم" at bounding box center [782, 303] width 229 height 21
paste input "وب"
type input "كوب"
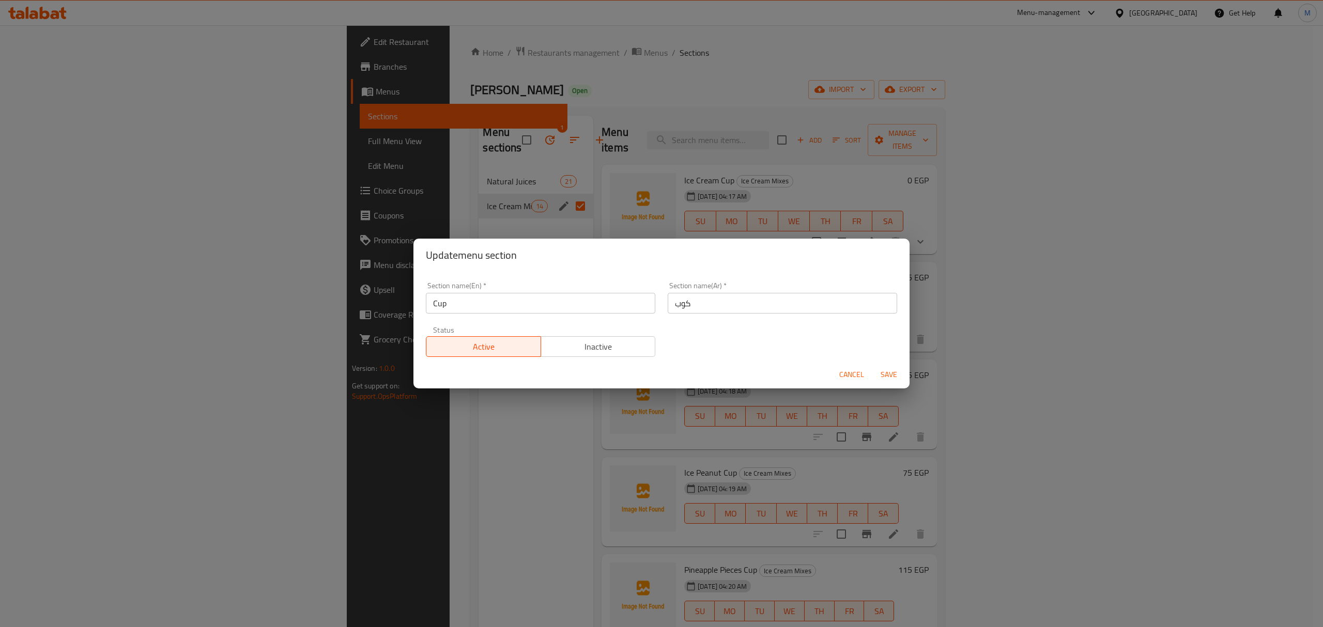
click at [681, 342] on div "Section name(En)   * Cup Section name(En) * Section name(Ar)   * كوب Section na…" at bounding box center [662, 319] width 484 height 87
drag, startPoint x: 873, startPoint y: 373, endPoint x: 887, endPoint y: 377, distance: 15.5
click at [877, 373] on button "Save" at bounding box center [889, 374] width 33 height 19
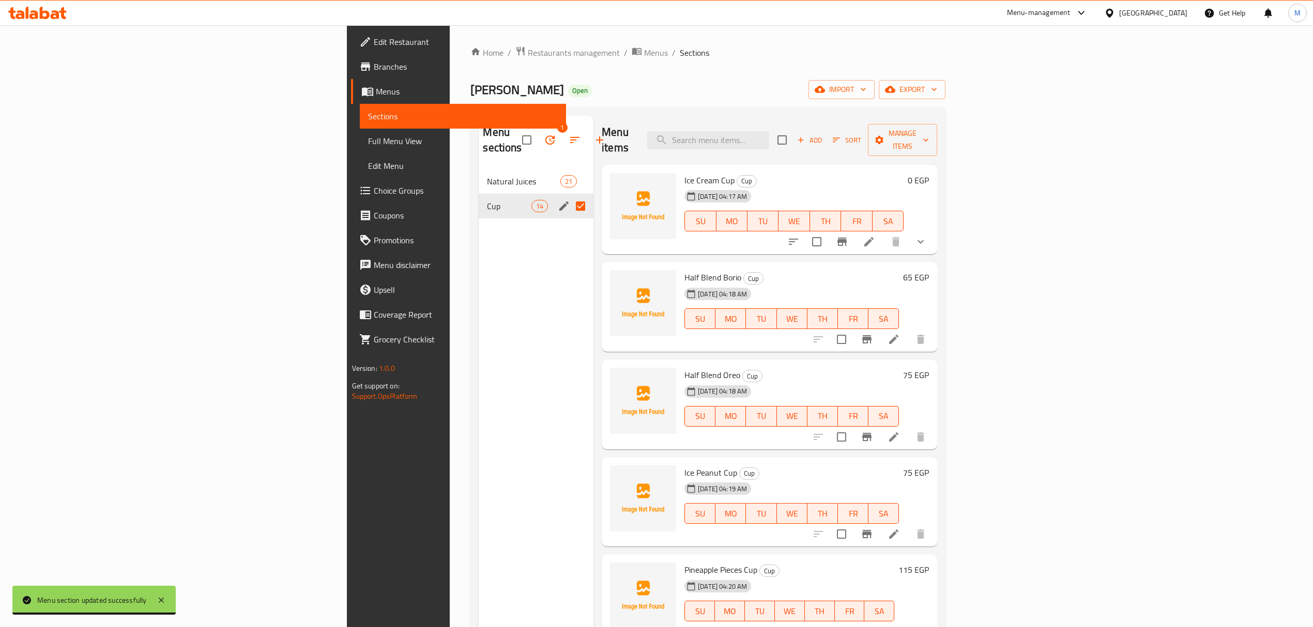
click at [570, 195] on input "Menu sections" at bounding box center [581, 206] width 22 height 22
checkbox input "false"
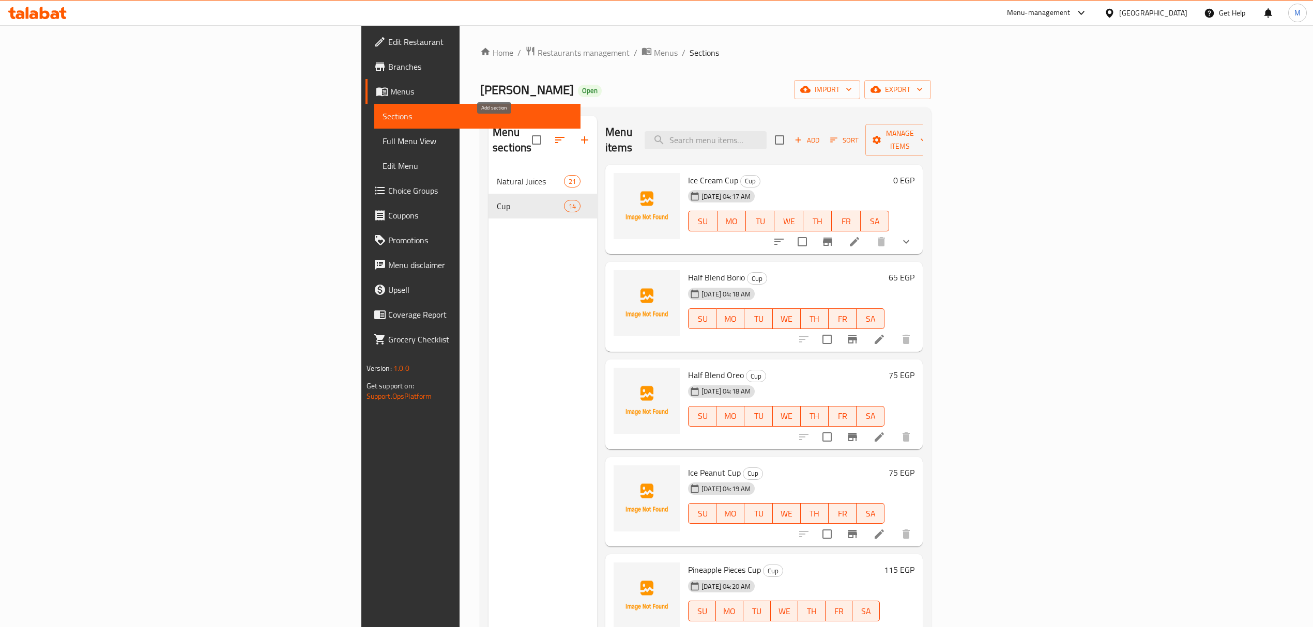
click at [578, 135] on icon "button" at bounding box center [584, 140] width 12 height 12
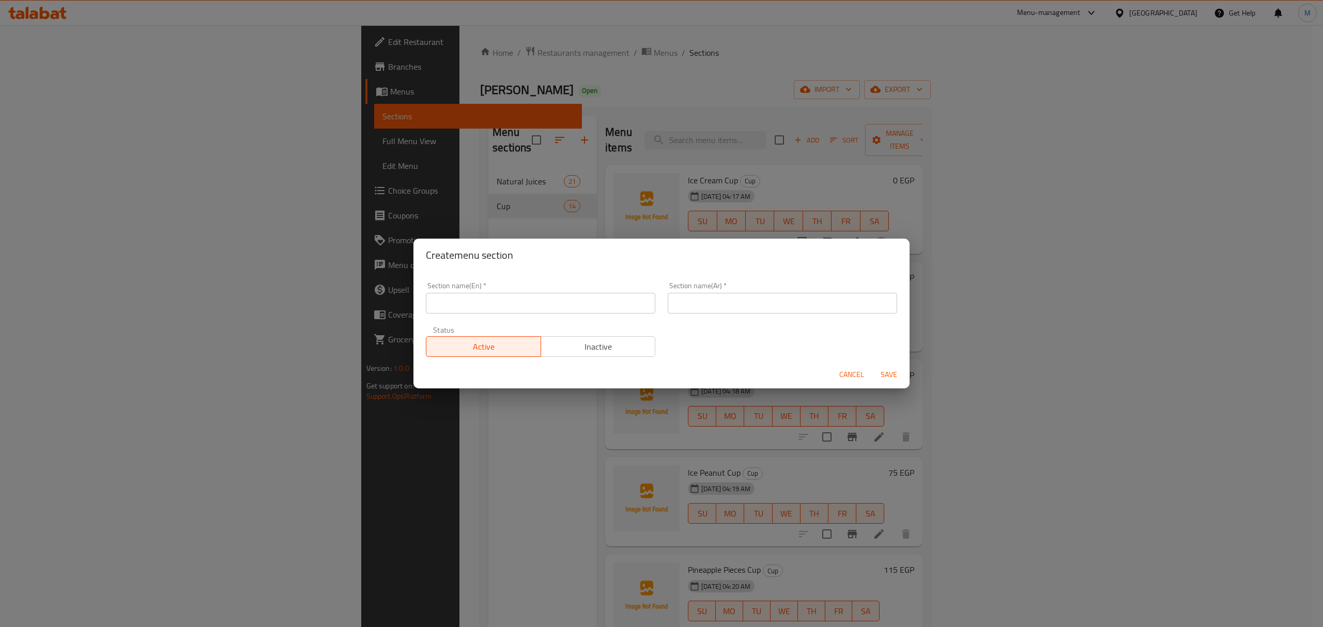
click at [590, 311] on input "text" at bounding box center [540, 303] width 229 height 21
paste input "Mix Juices"
type input "Mix Juices"
click at [784, 317] on div "Section name(Ar)   * Section name(Ar) *" at bounding box center [783, 298] width 242 height 44
click at [786, 300] on input "text" at bounding box center [782, 303] width 229 height 21
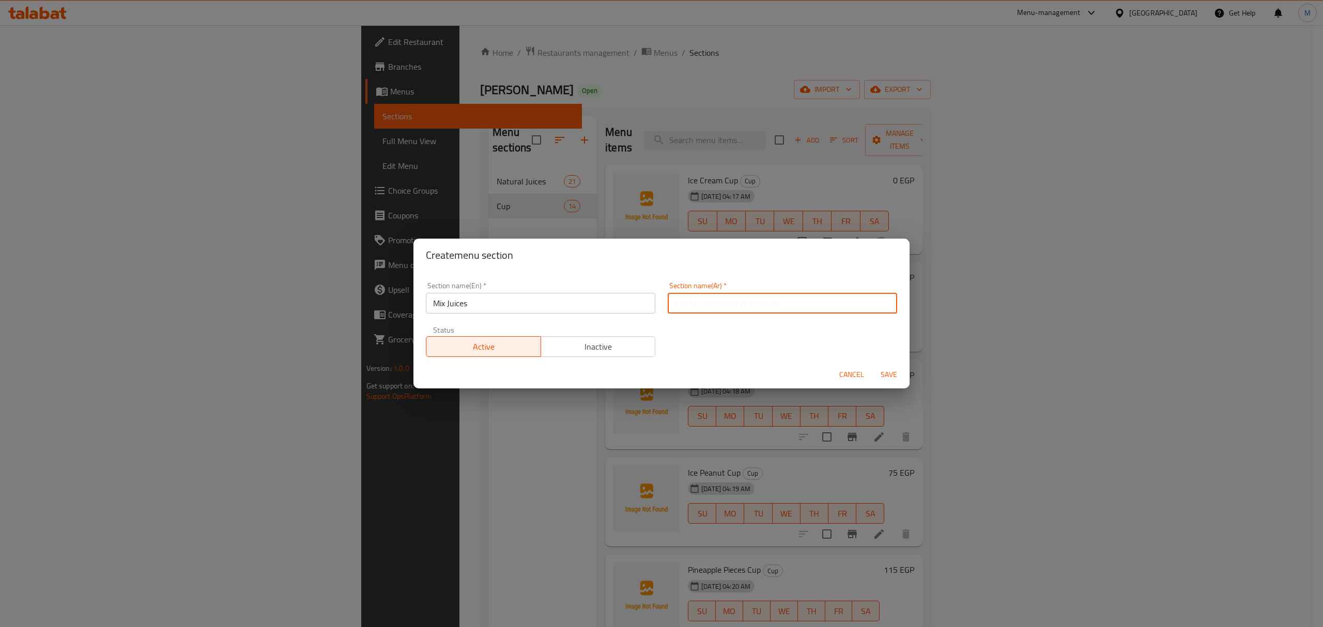
paste input "العصائر الميكس"
click at [691, 302] on input "العصائر الميكس" at bounding box center [782, 303] width 229 height 21
drag, startPoint x: 693, startPoint y: 302, endPoint x: 699, endPoint y: 304, distance: 7.2
click at [699, 304] on input "العصائر الميكس" at bounding box center [782, 303] width 229 height 21
drag, startPoint x: 714, startPoint y: 300, endPoint x: 726, endPoint y: 304, distance: 13.1
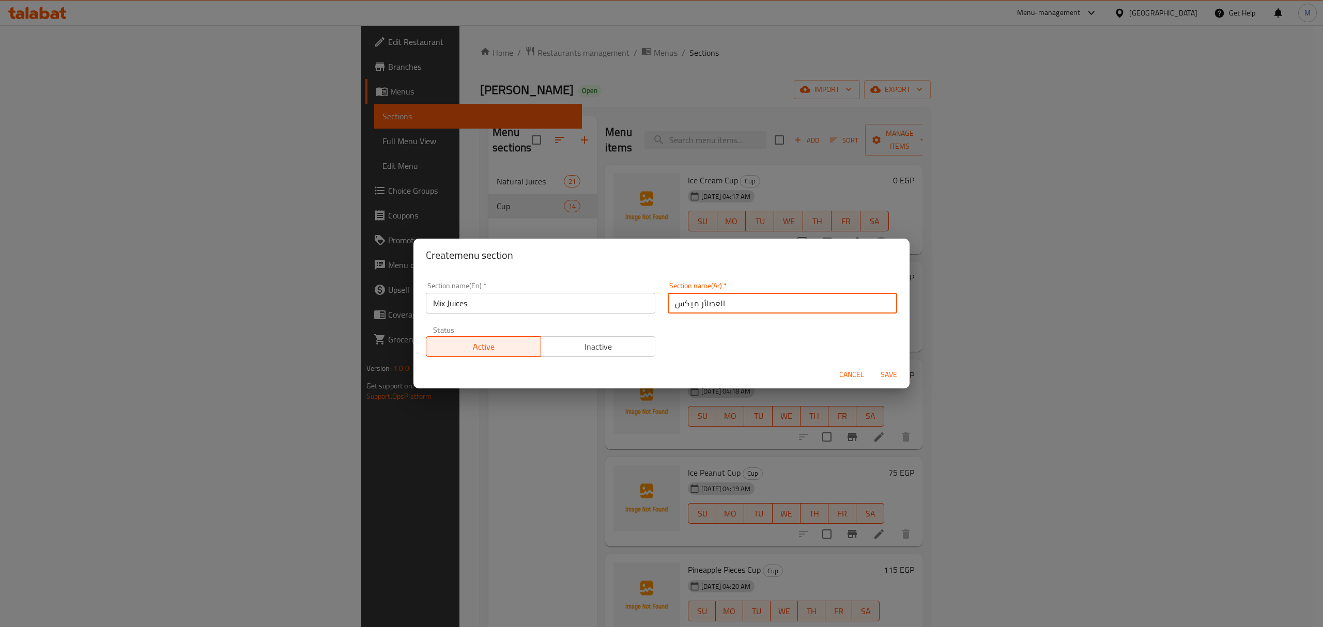
click at [726, 304] on input "العصائر ميكس" at bounding box center [782, 303] width 229 height 21
type input "عصائر ميكس"
click at [884, 372] on span "Save" at bounding box center [889, 375] width 25 height 13
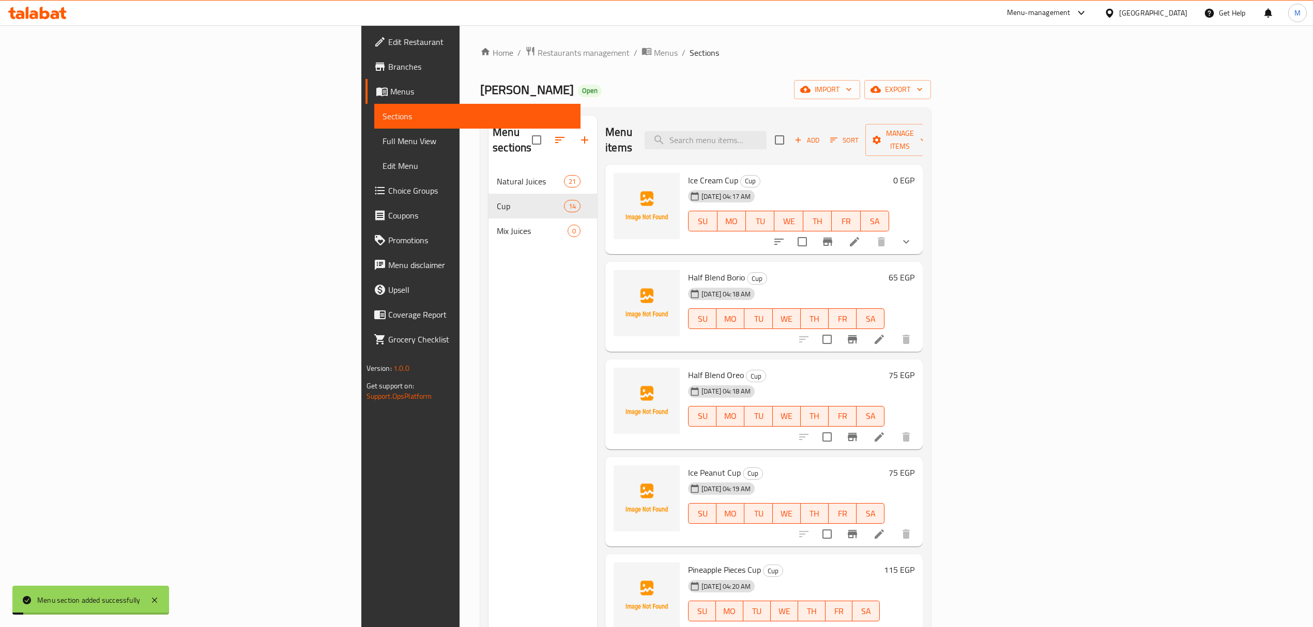
click at [488, 230] on nav "Natural Juices 21 Cup 14 Mix Juices 0" at bounding box center [542, 206] width 109 height 83
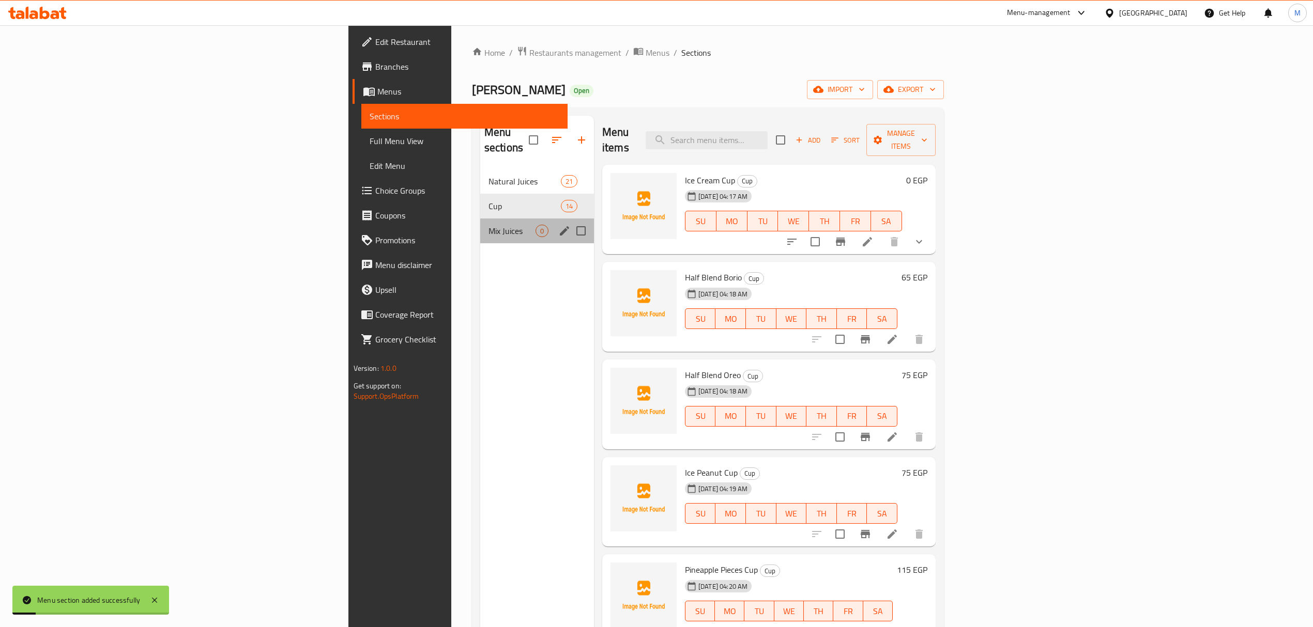
click at [480, 226] on div "Mix Juices 0" at bounding box center [537, 231] width 114 height 25
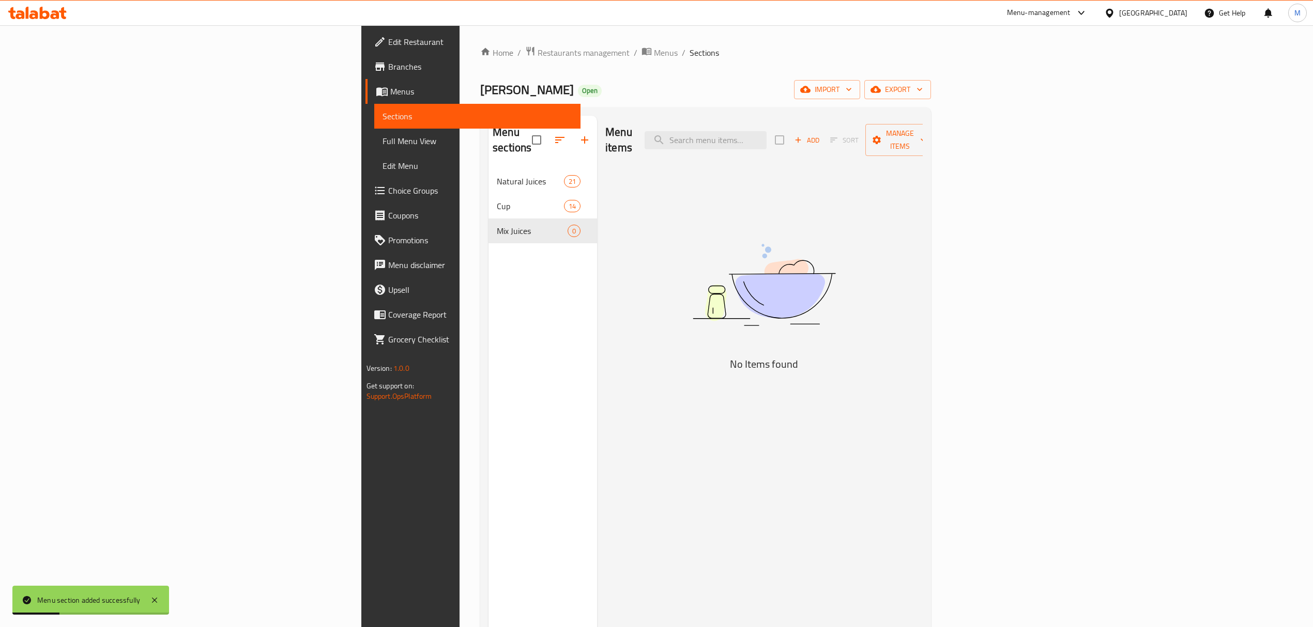
click at [821, 134] on span "Add" at bounding box center [807, 140] width 28 height 12
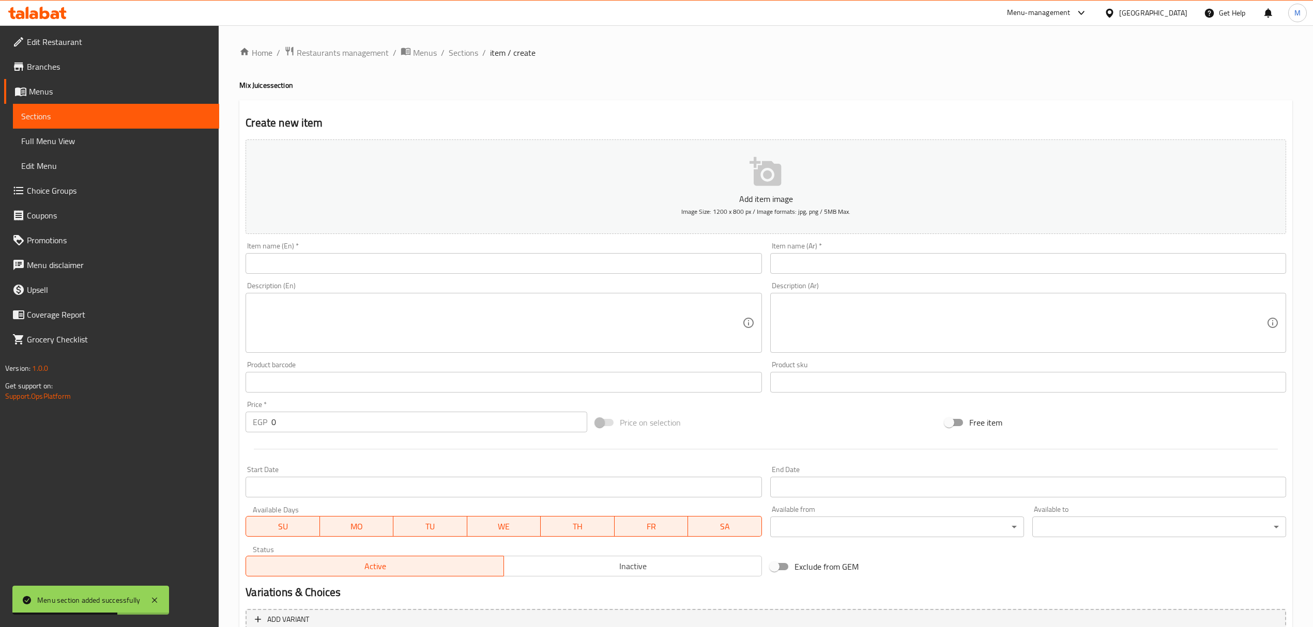
click at [920, 263] on input "text" at bounding box center [1028, 263] width 516 height 21
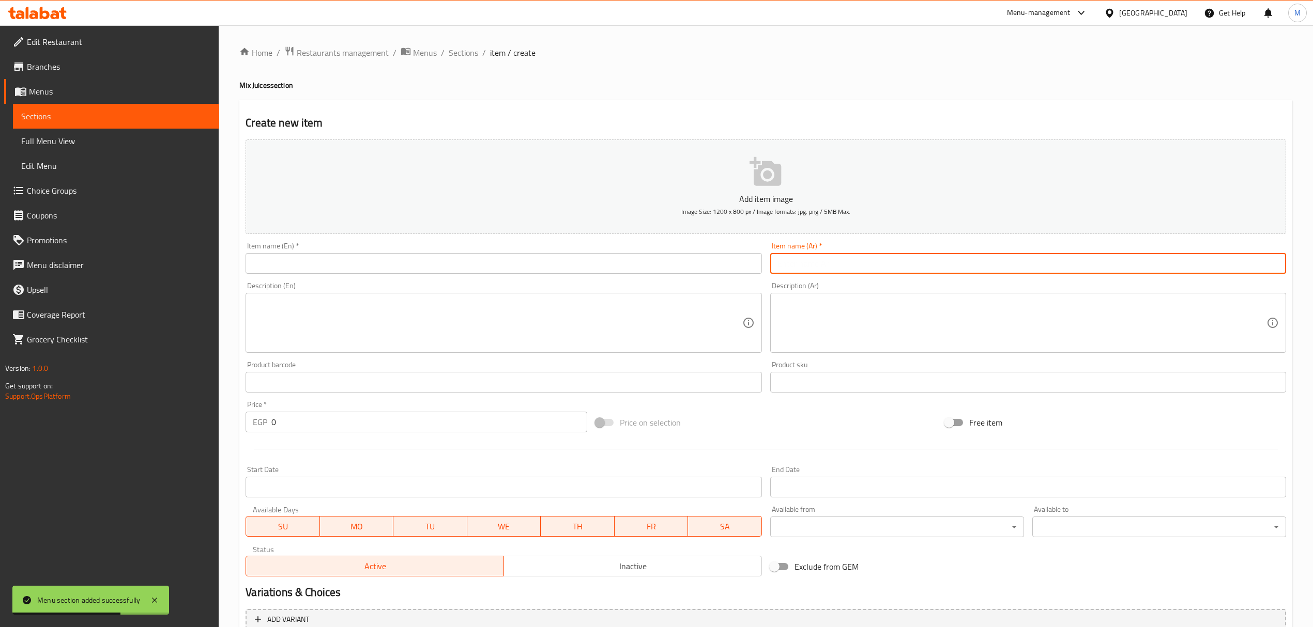
paste input "ليمون بالنعناع"
type input "ليمون بالنعناع"
click at [466, 284] on div "Description (En) Description (En)" at bounding box center [504, 317] width 516 height 71
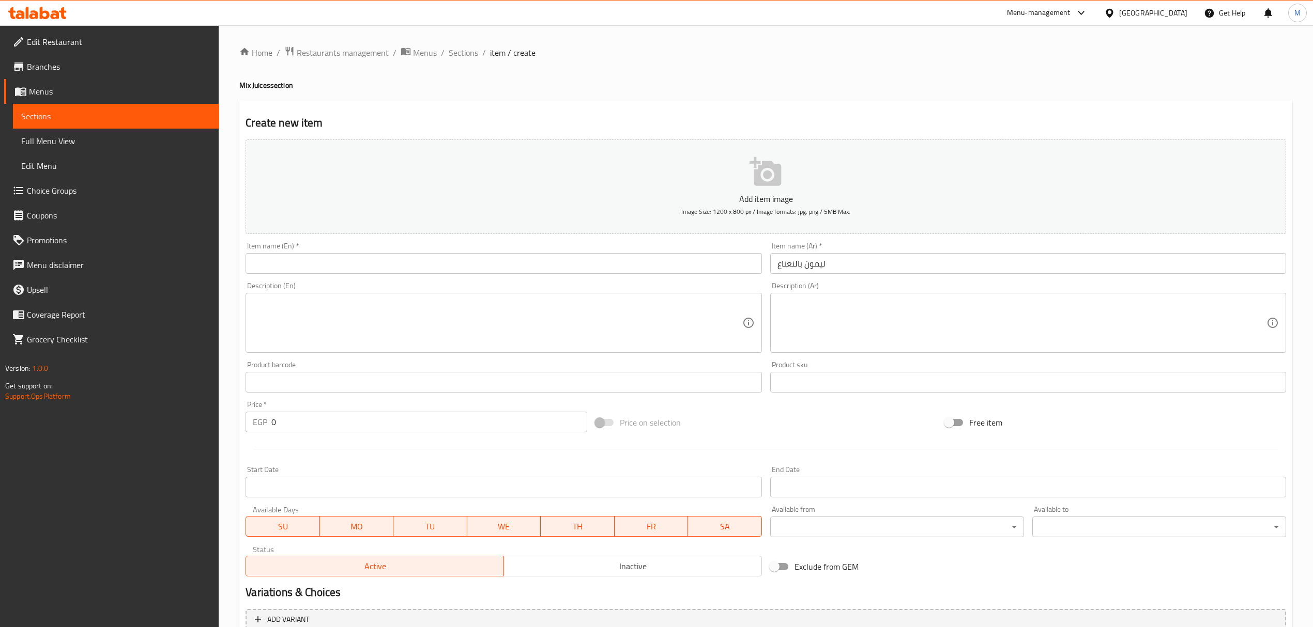
click at [473, 273] on input "text" at bounding box center [504, 263] width 516 height 21
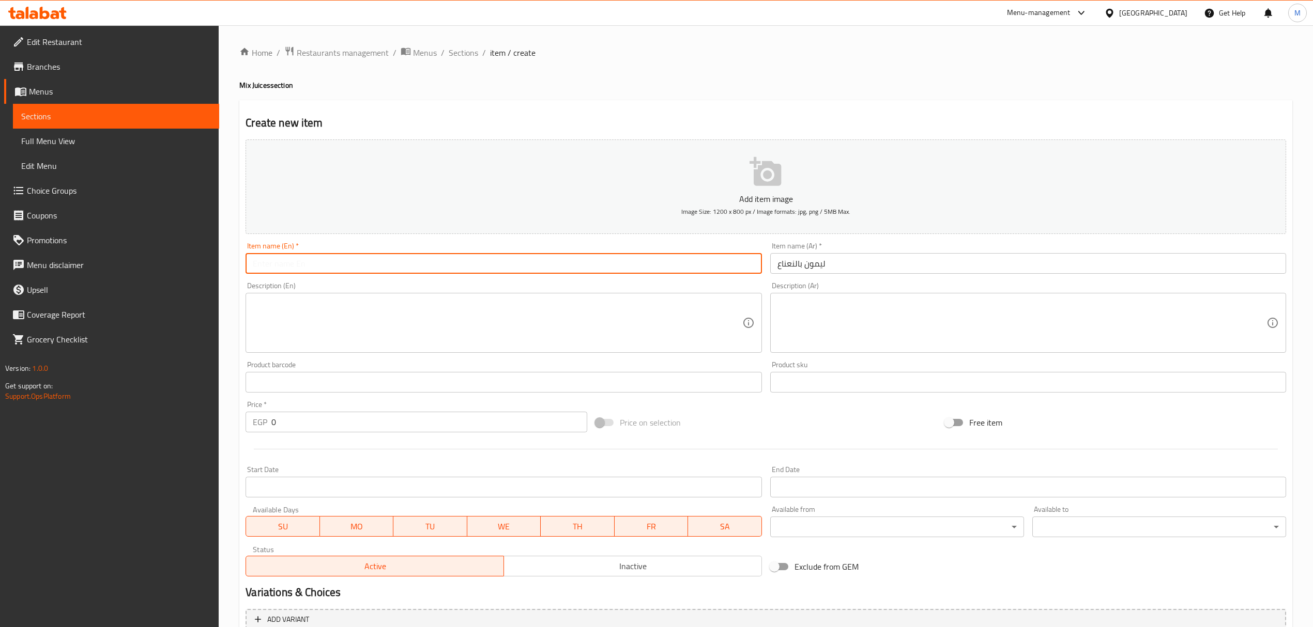
paste input "Lemon mint juice"
click at [474, 271] on input "Lemon mint juice" at bounding box center [504, 263] width 516 height 21
type input "Lemon Mint Juice"
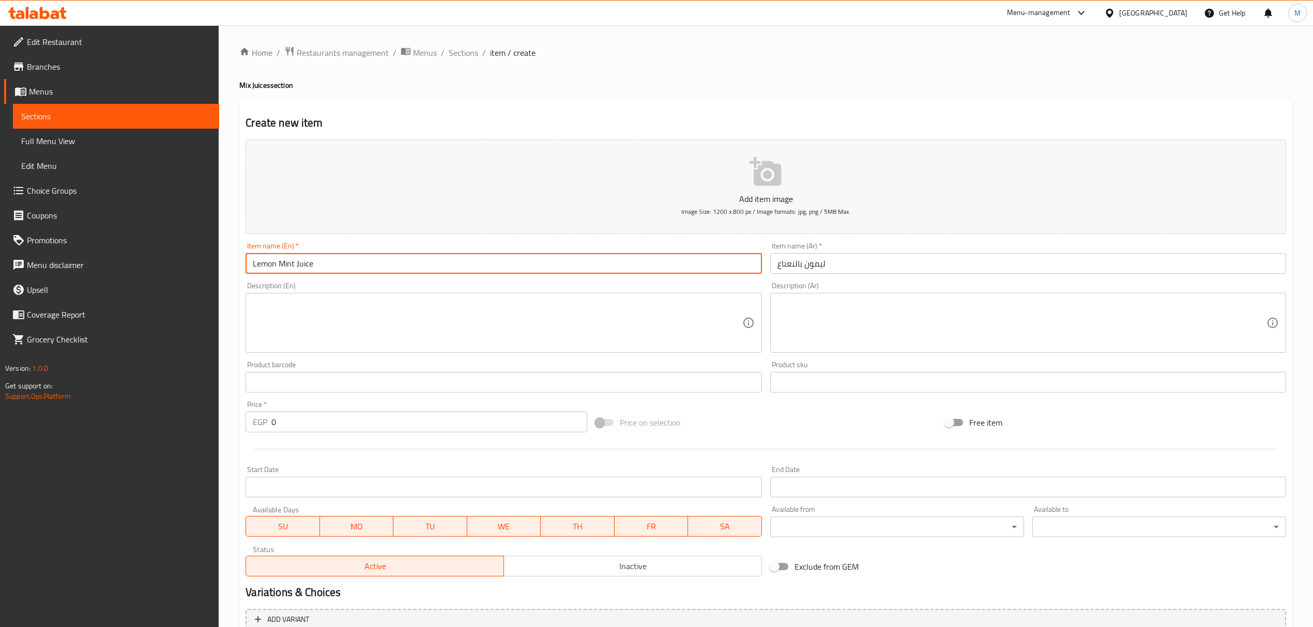
click at [327, 420] on input "0" at bounding box center [428, 422] width 315 height 21
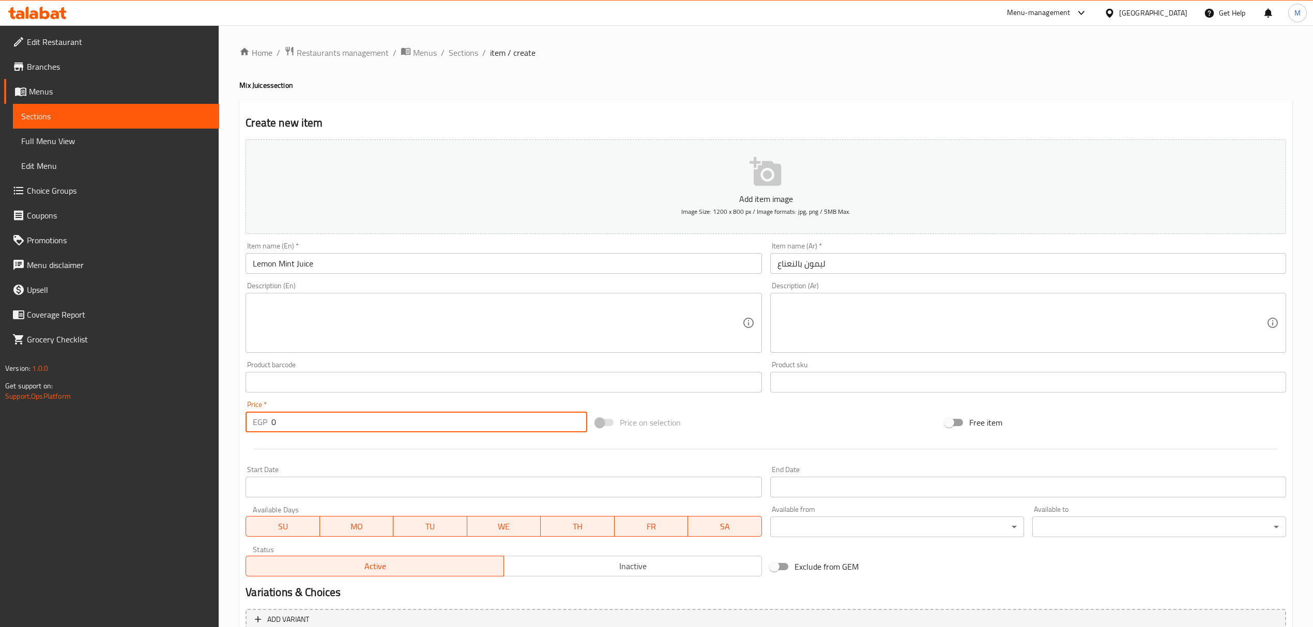
click at [327, 420] on input "0" at bounding box center [428, 422] width 315 height 21
paste input "number"
click at [275, 430] on input "number" at bounding box center [428, 422] width 315 height 21
type input "45"
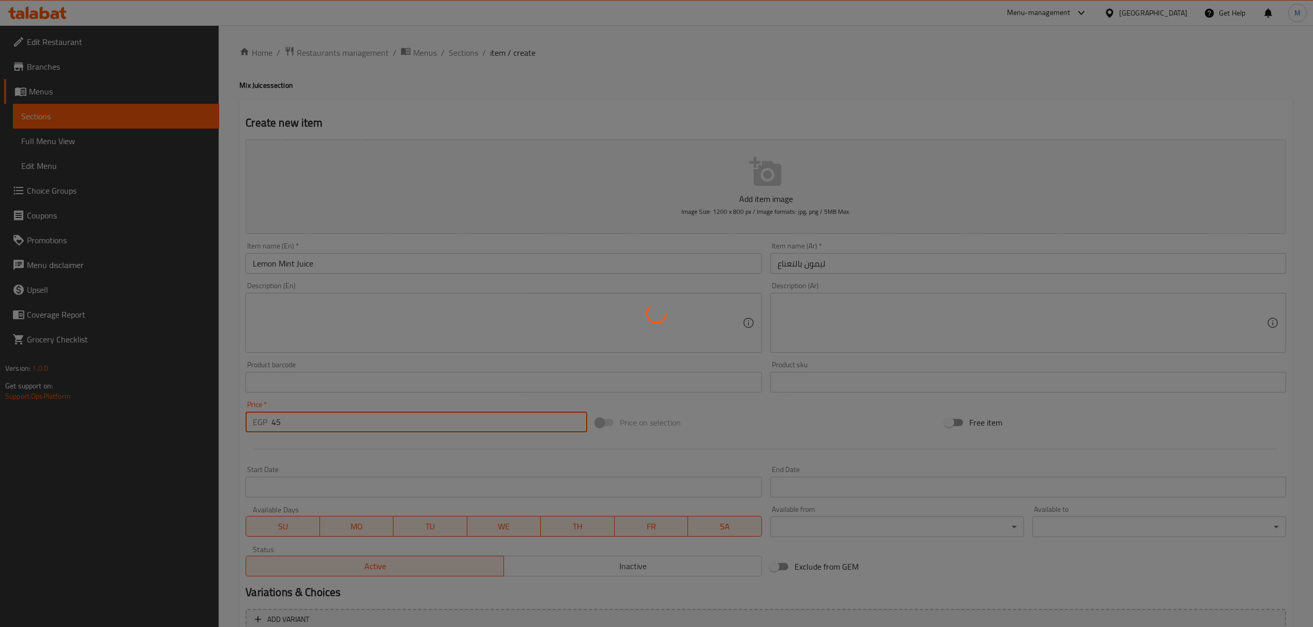
type input "0"
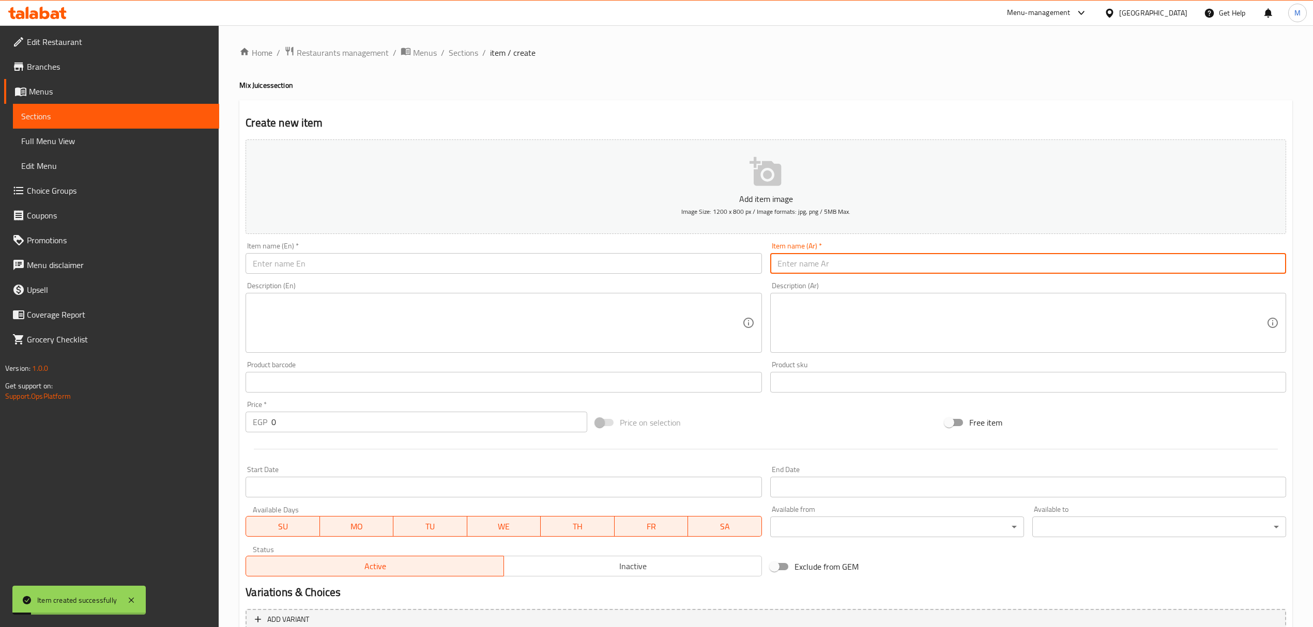
click at [835, 263] on input "text" at bounding box center [1028, 263] width 516 height 21
paste input "زبادي بالعسل"
type input "زبادي بالعسل"
click at [458, 273] on input "text" at bounding box center [504, 263] width 516 height 21
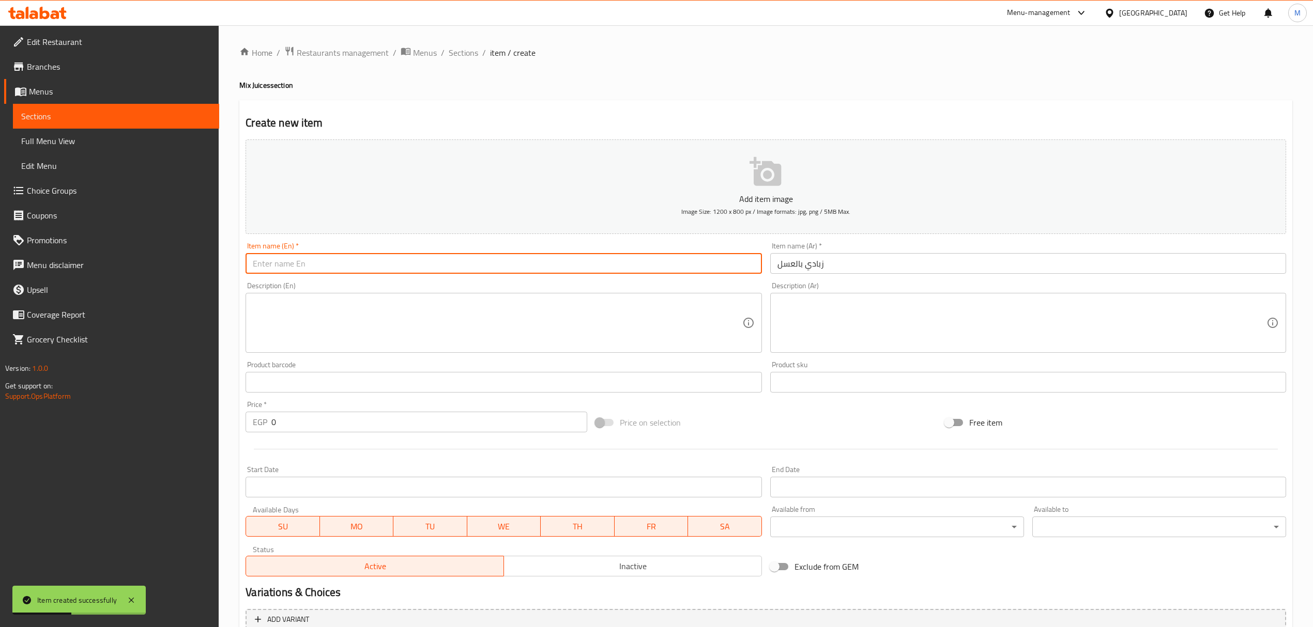
paste input "Yogurt juice with honey"
click at [450, 271] on input "Yogurt juice with honey" at bounding box center [504, 263] width 516 height 21
click at [302, 268] on input "yogurt Juice with Honey" at bounding box center [504, 263] width 516 height 21
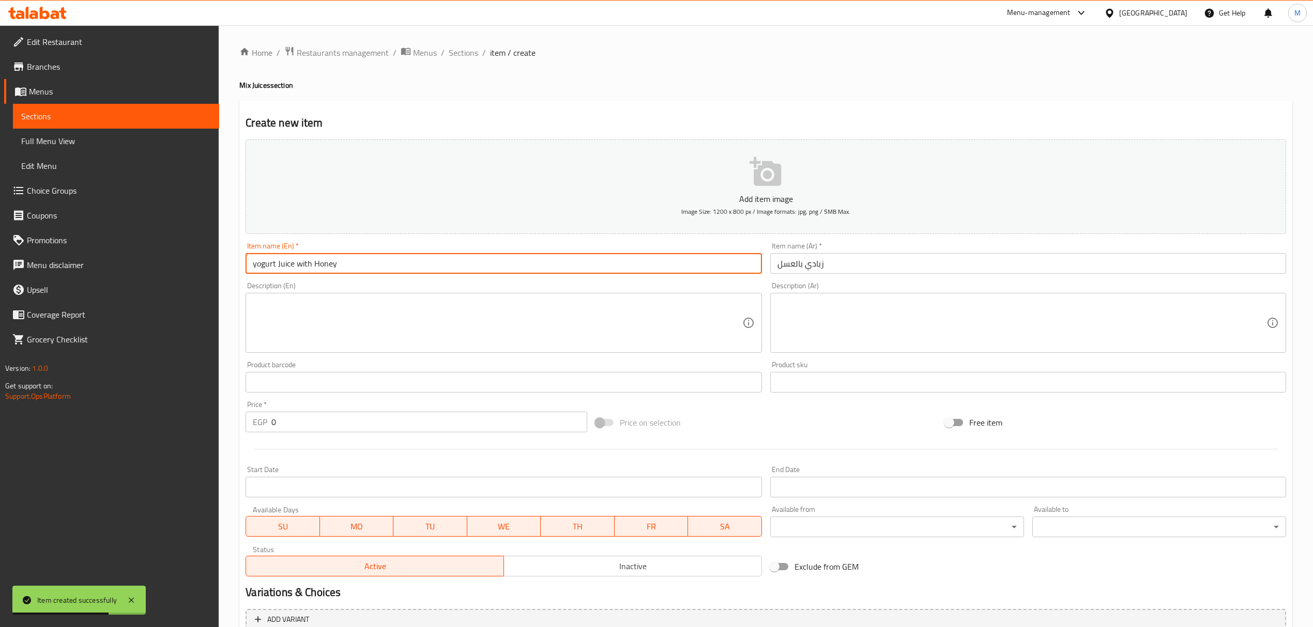
click at [302, 268] on input "yogurt Juice with Honey" at bounding box center [504, 263] width 516 height 21
click at [259, 268] on input "yogurt Juice With Honey" at bounding box center [504, 263] width 516 height 21
click at [258, 268] on input "yogurt Juice With Honey" at bounding box center [504, 263] width 516 height 21
click at [253, 270] on input "Yogurt Juice With Honey" at bounding box center [504, 263] width 516 height 21
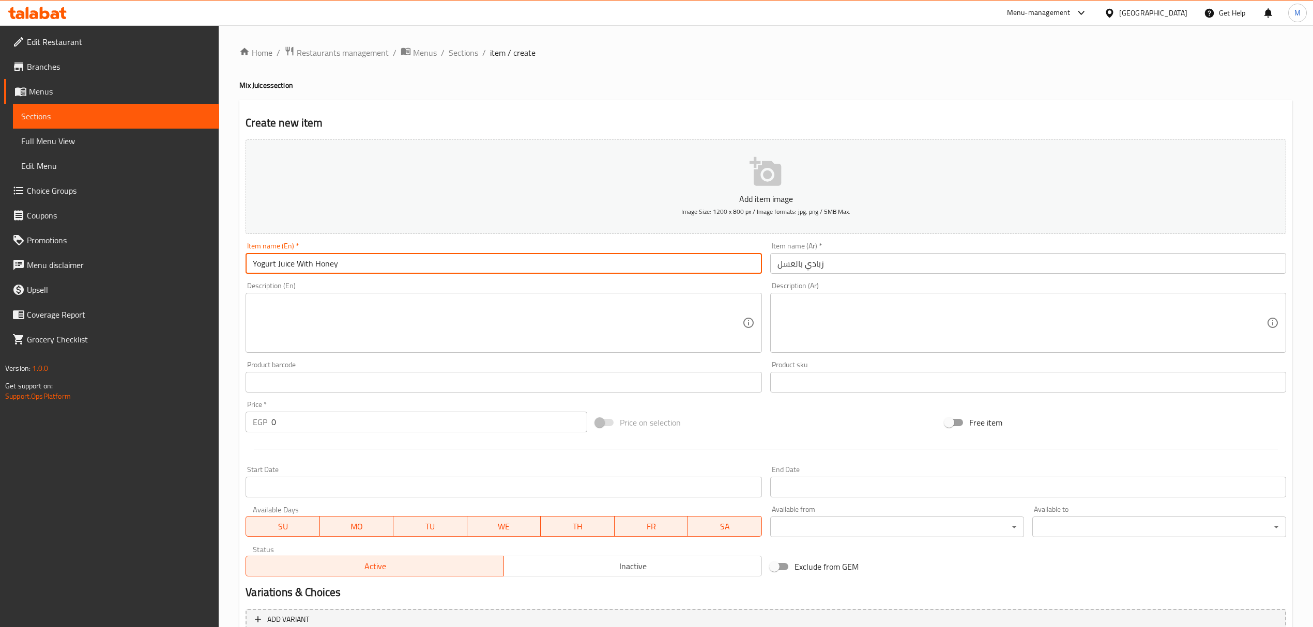
click at [257, 271] on input "Yogurt Juice With Honey" at bounding box center [504, 263] width 516 height 21
click at [255, 271] on input "Yogurt Juice With Honey" at bounding box center [504, 263] width 516 height 21
type input "Yogurt Juice With Honey"
click at [315, 420] on input "0" at bounding box center [428, 422] width 315 height 21
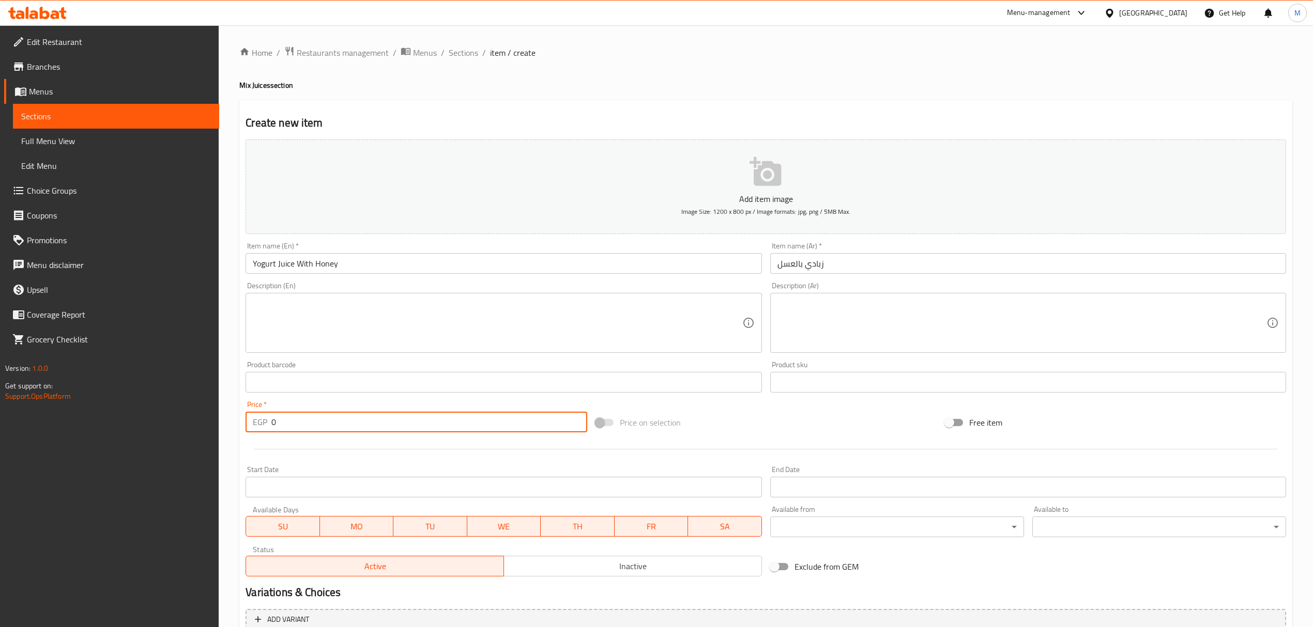
click at [315, 420] on input "0" at bounding box center [428, 422] width 315 height 21
paste input "number"
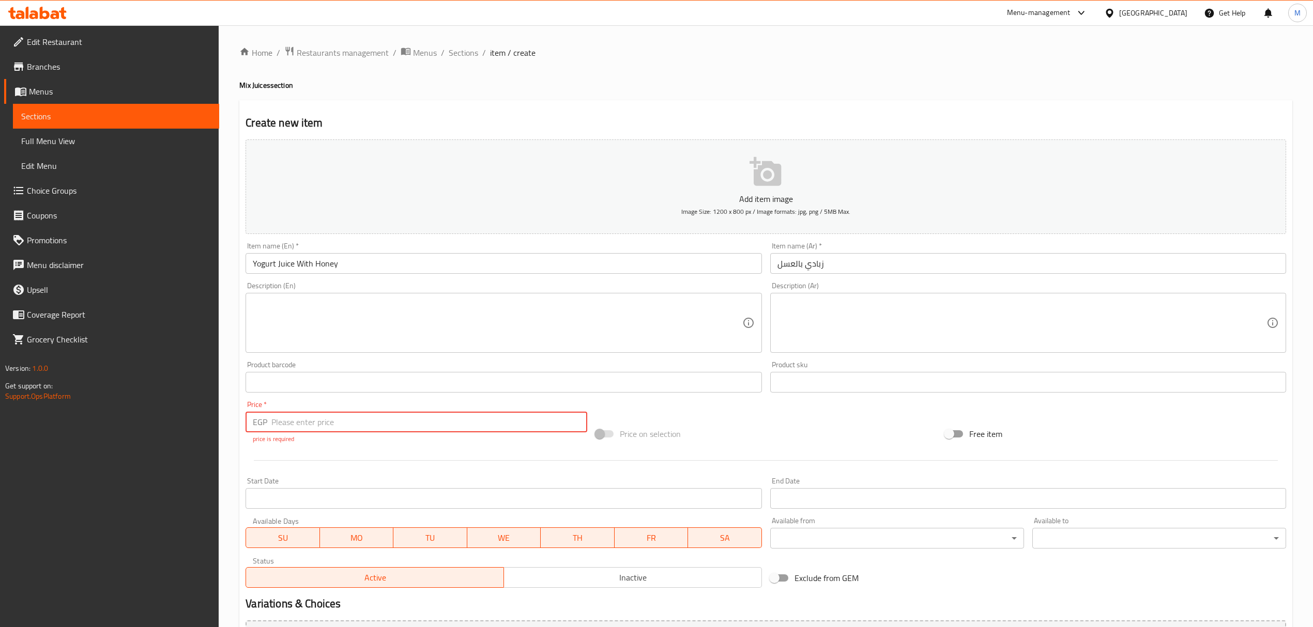
click at [276, 424] on input "number" at bounding box center [428, 422] width 315 height 21
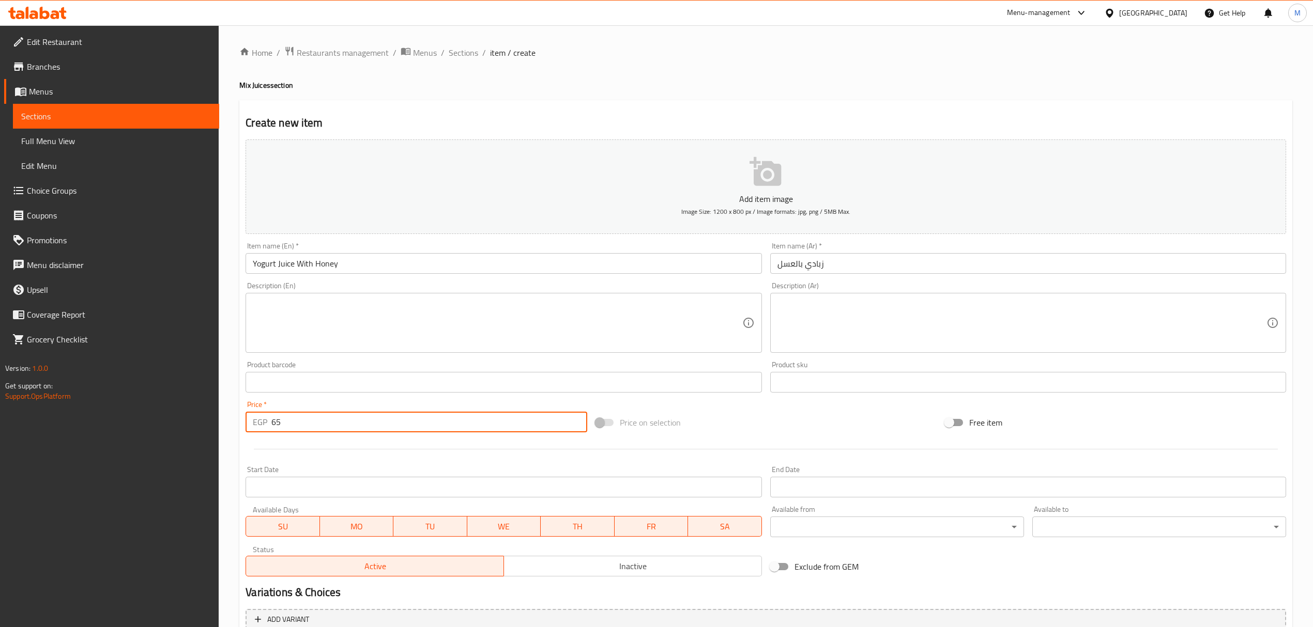
type input "65"
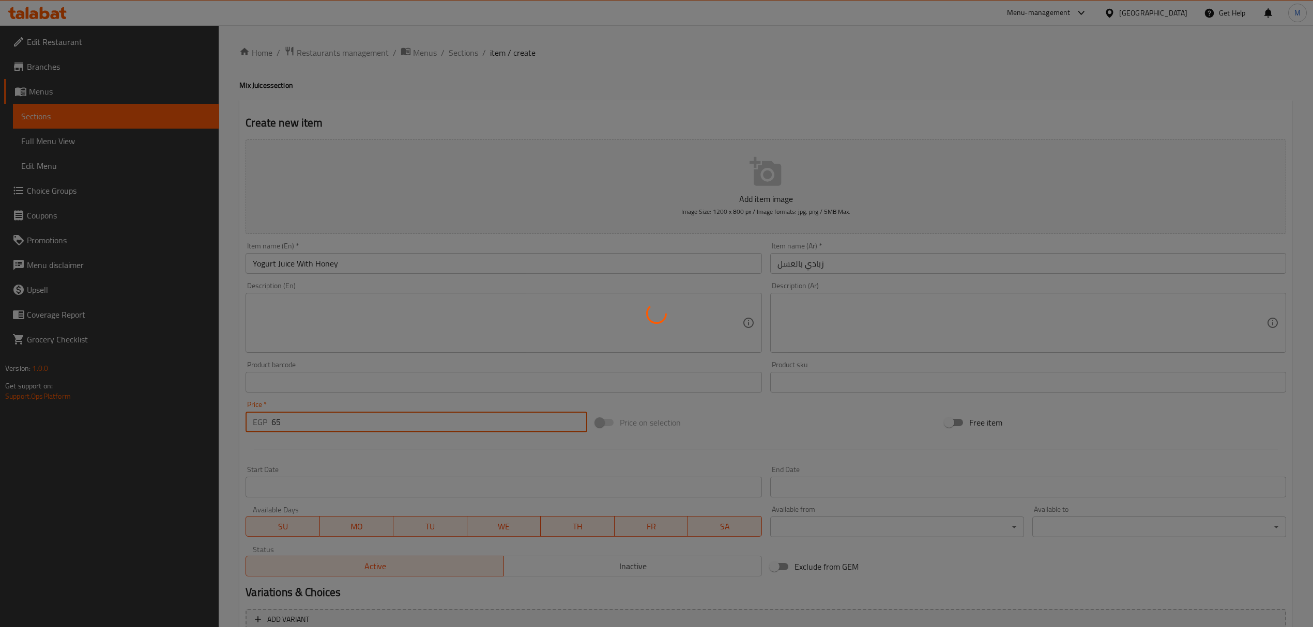
type input "0"
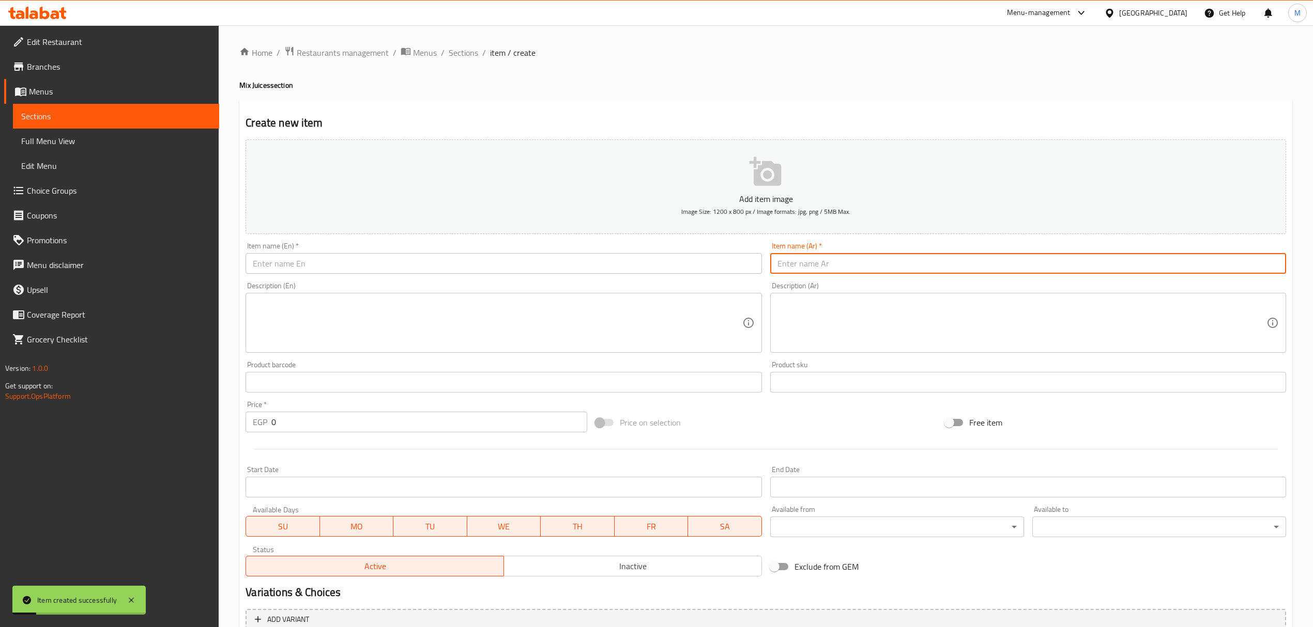
click at [905, 269] on input "text" at bounding box center [1028, 263] width 516 height 21
paste input "زبادي فواكه"
type input "زبادي فواكه"
click at [524, 283] on div "Description (En) Description (En)" at bounding box center [504, 317] width 516 height 71
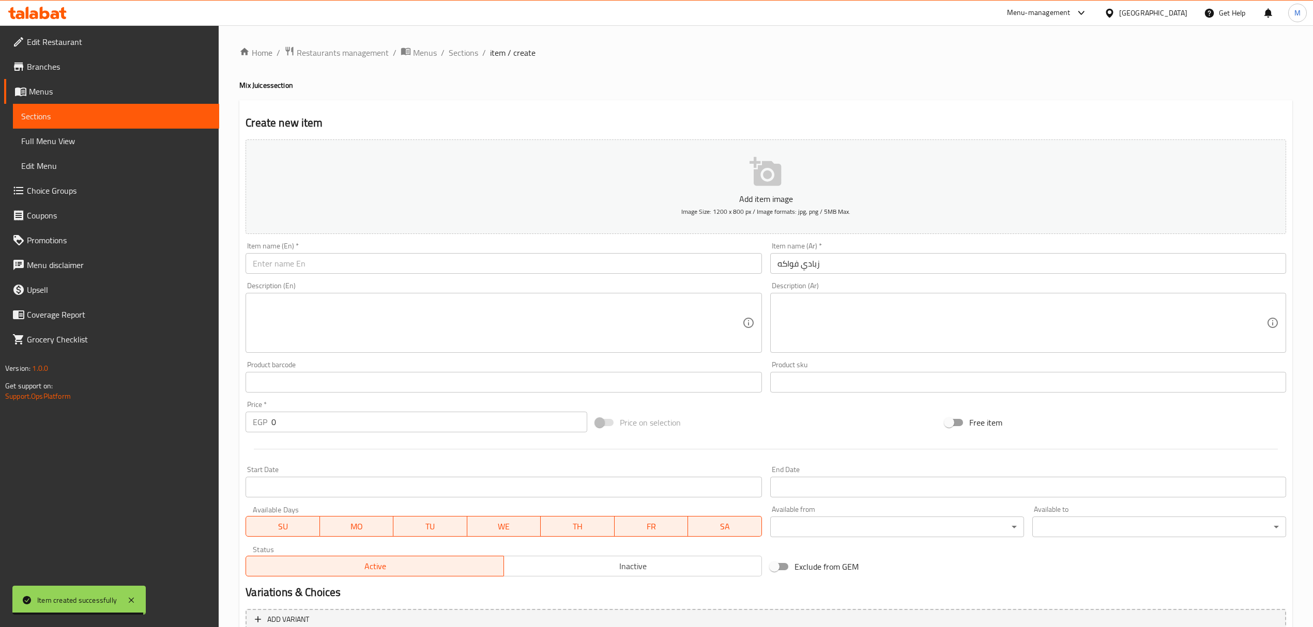
click at [515, 269] on input "text" at bounding box center [504, 263] width 516 height 21
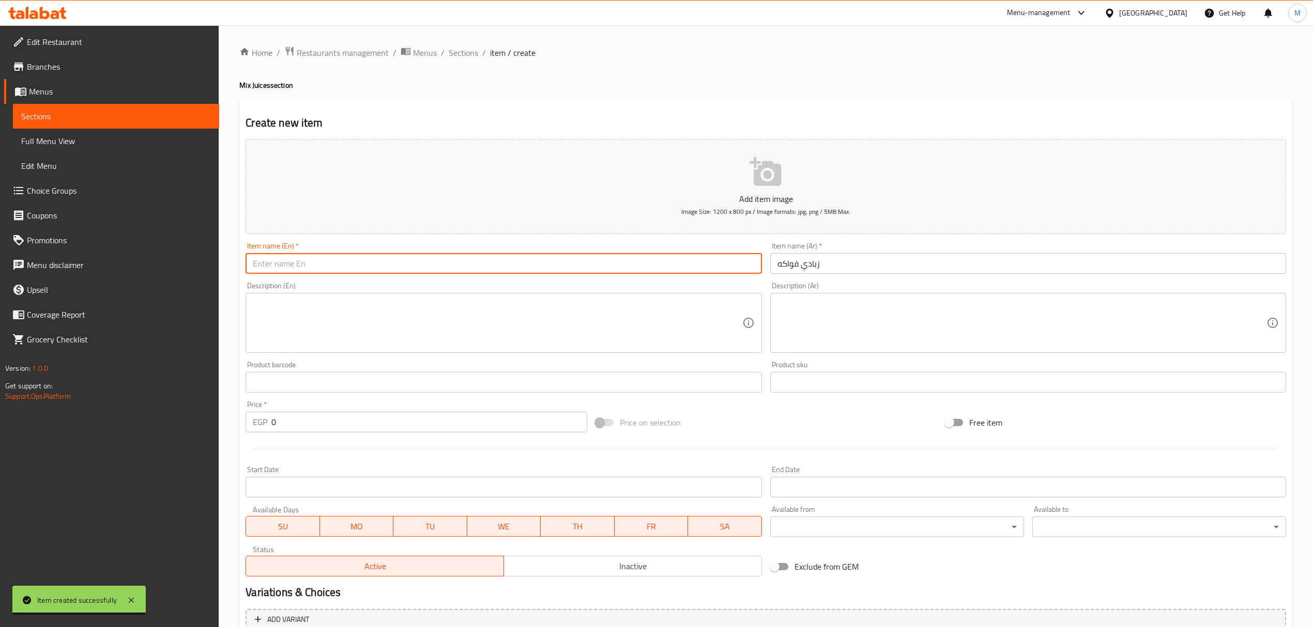
paste input "Fruit Yogurt"
click at [267, 265] on input "Fruit Yogurt" at bounding box center [504, 263] width 516 height 21
click at [270, 267] on input "Fruit Yogurt" at bounding box center [504, 263] width 516 height 21
click at [268, 267] on input "Fruit Yogurt" at bounding box center [504, 263] width 516 height 21
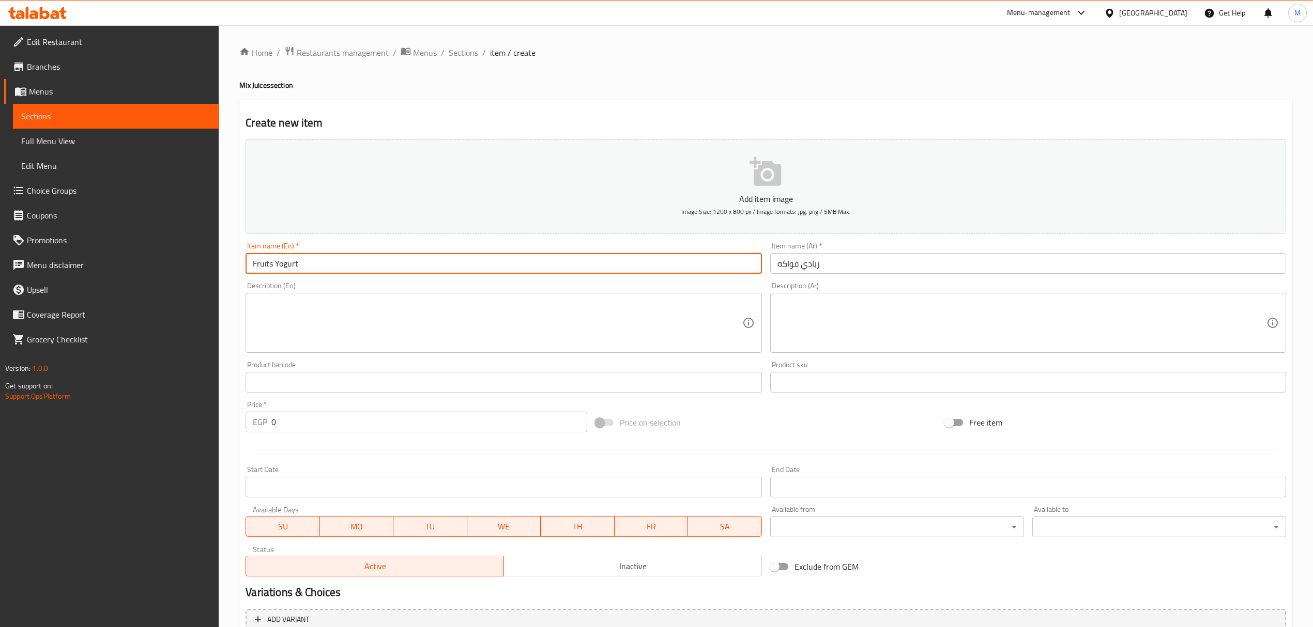
type input "Fruits Yogurt"
click at [321, 412] on div "Price   * EGP 0 Price *" at bounding box center [416, 417] width 341 height 32
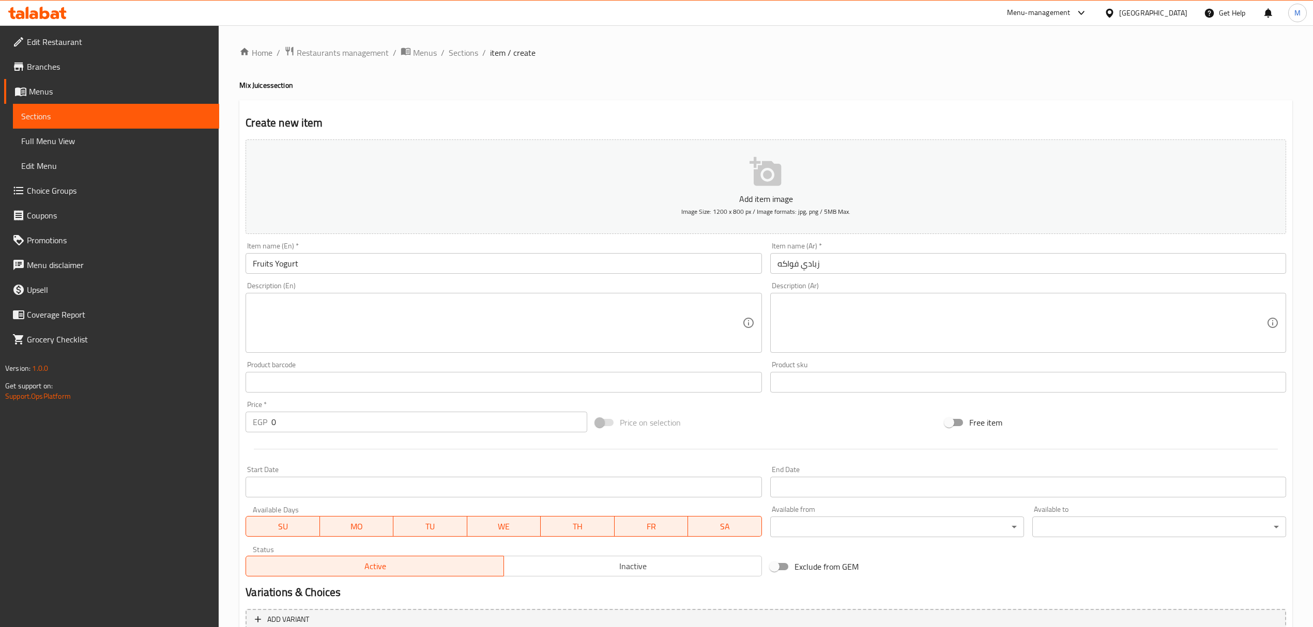
click at [321, 412] on div "Price   * EGP 0 Price *" at bounding box center [416, 417] width 341 height 32
click at [321, 418] on input "0" at bounding box center [428, 422] width 315 height 21
paste input "5"
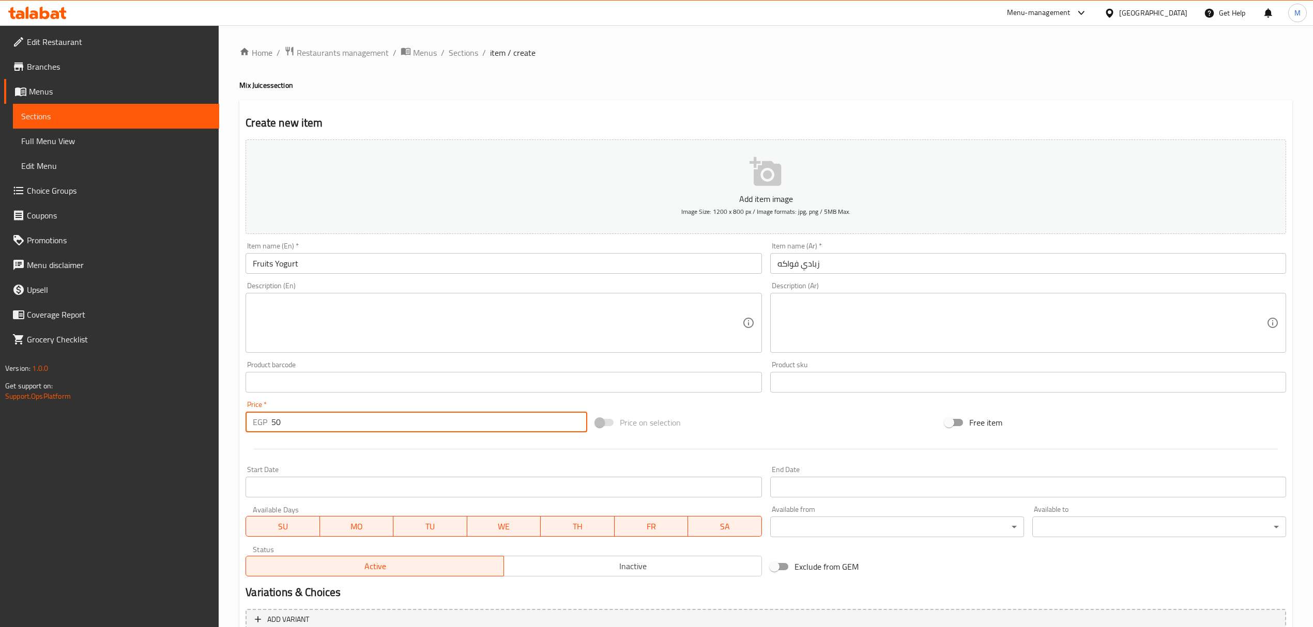
type input "50"
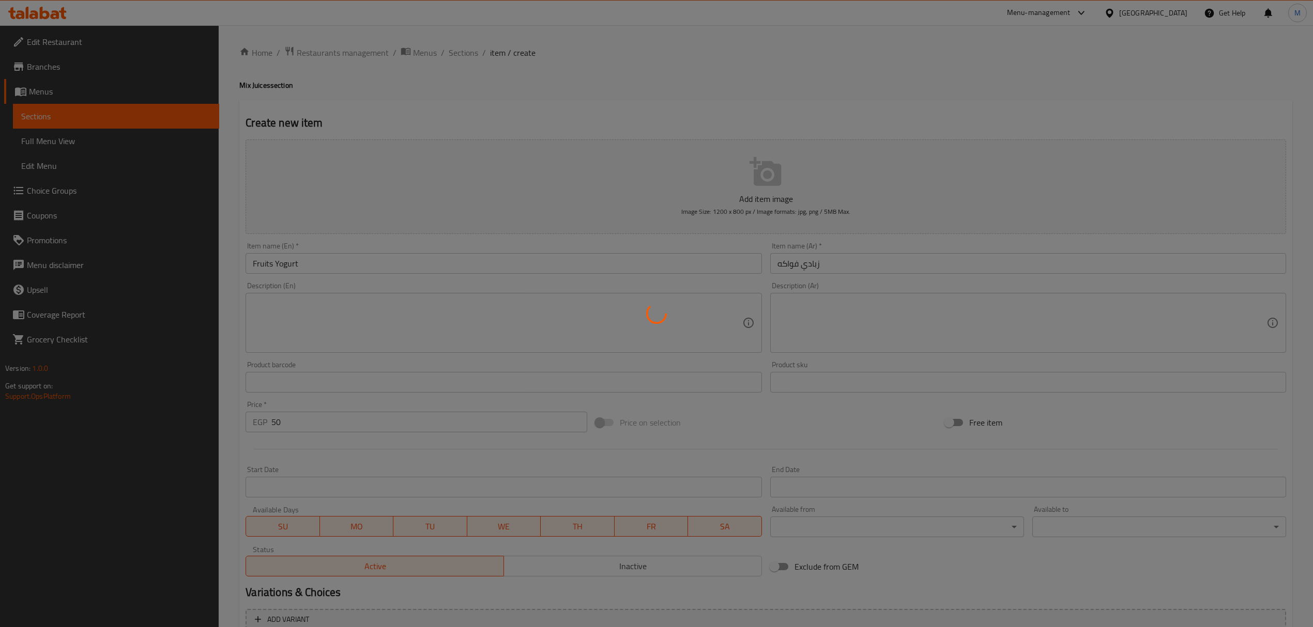
type input "0"
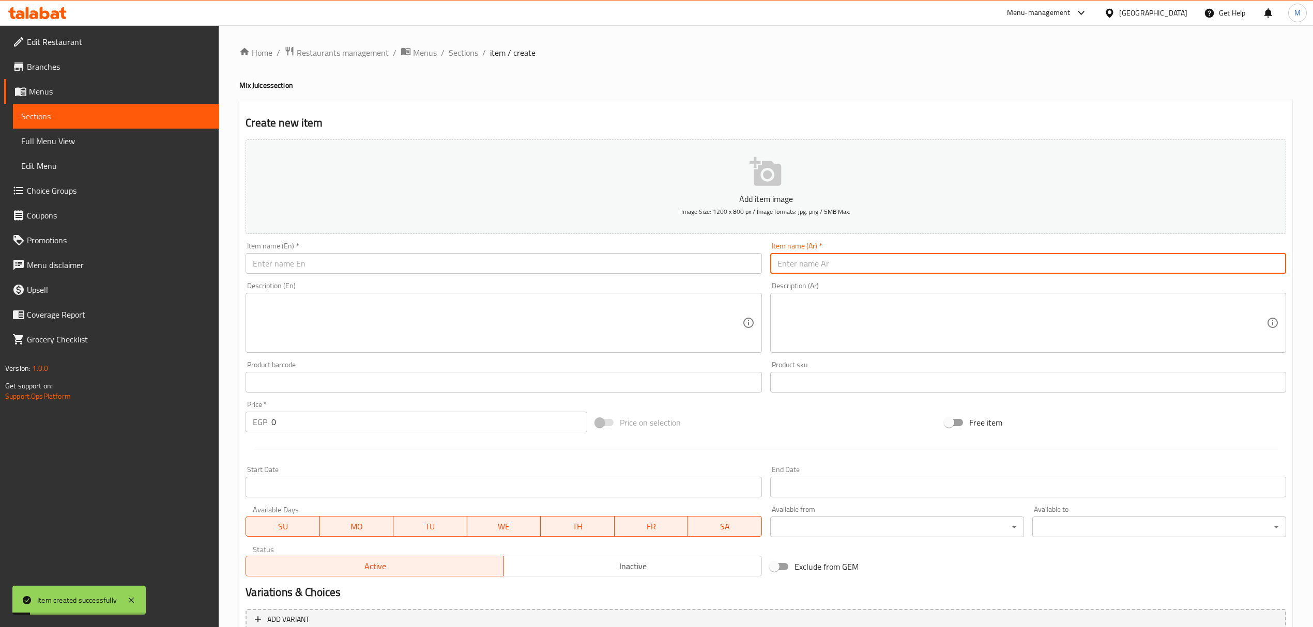
click at [892, 273] on input "text" at bounding box center [1028, 263] width 516 height 21
paste input "عصير مانجو بالآيس كريم"
type input "عصير مانجو بالآيس كريم"
click at [441, 261] on input "text" at bounding box center [504, 263] width 516 height 21
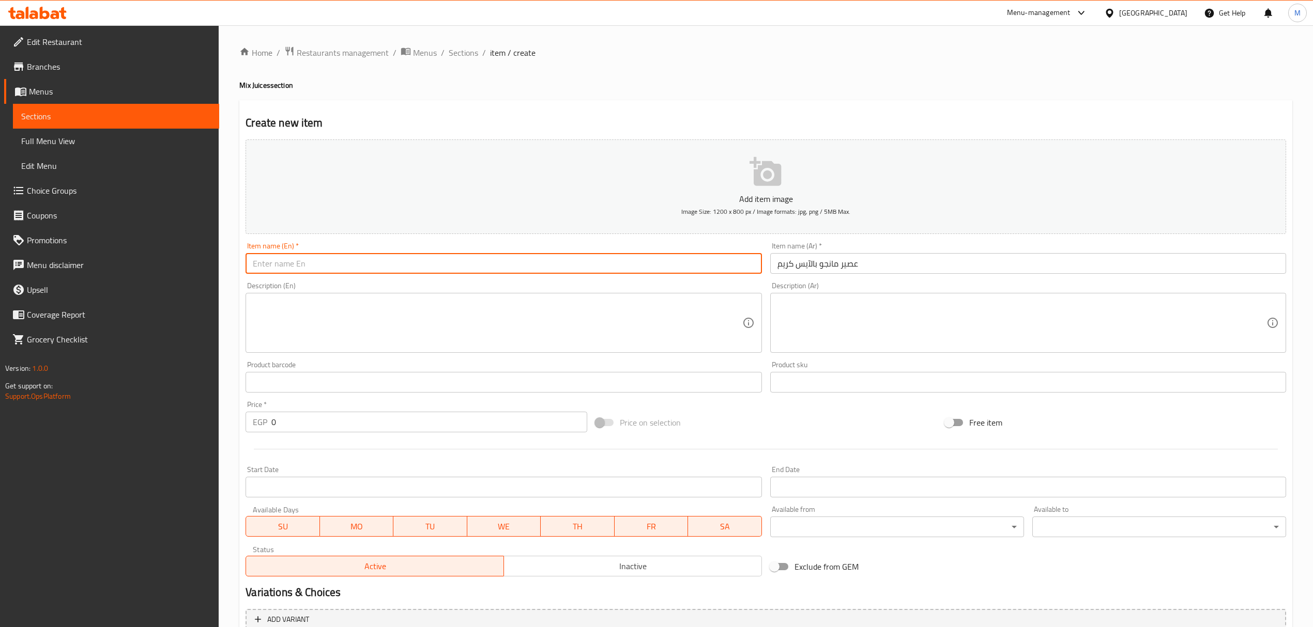
paste input "Mango juice with ice cream"
click at [391, 269] on input "Mango juice with ice cream" at bounding box center [504, 263] width 516 height 21
click at [304, 263] on input "Mango Juice with Ice Cream" at bounding box center [504, 263] width 516 height 21
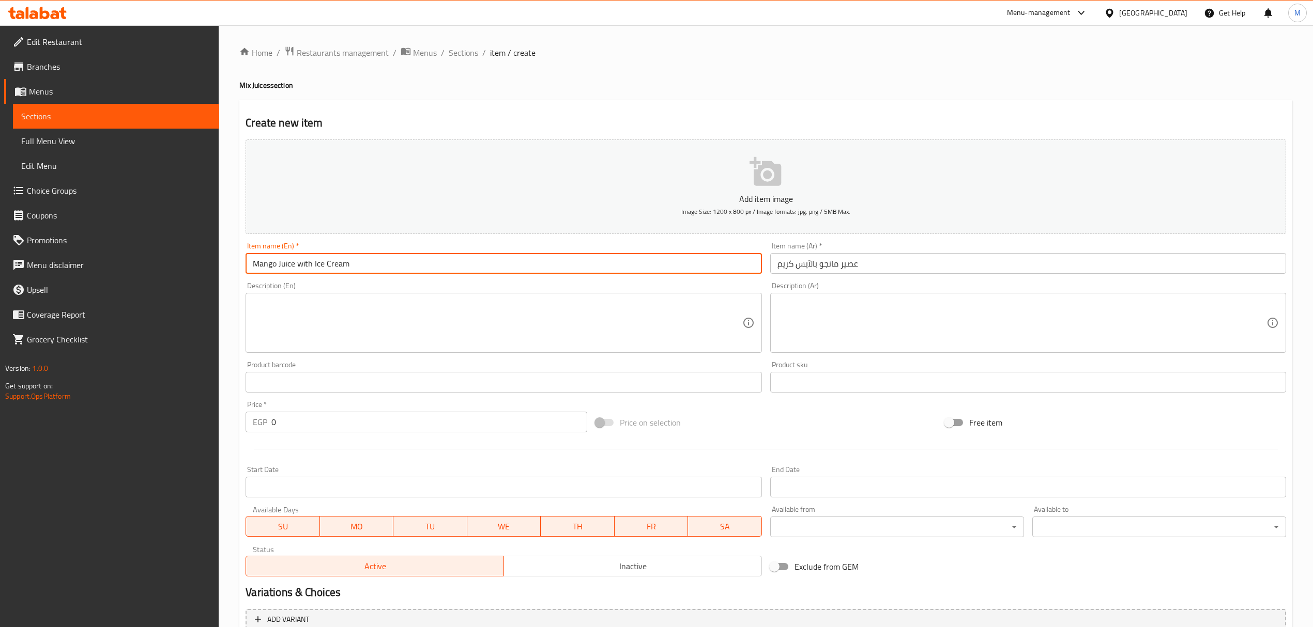
click at [304, 263] on input "Mango Juice with Ice Cream" at bounding box center [504, 263] width 516 height 21
type input "Mango Juice With Ice Cream"
click at [370, 431] on input "0" at bounding box center [428, 422] width 315 height 21
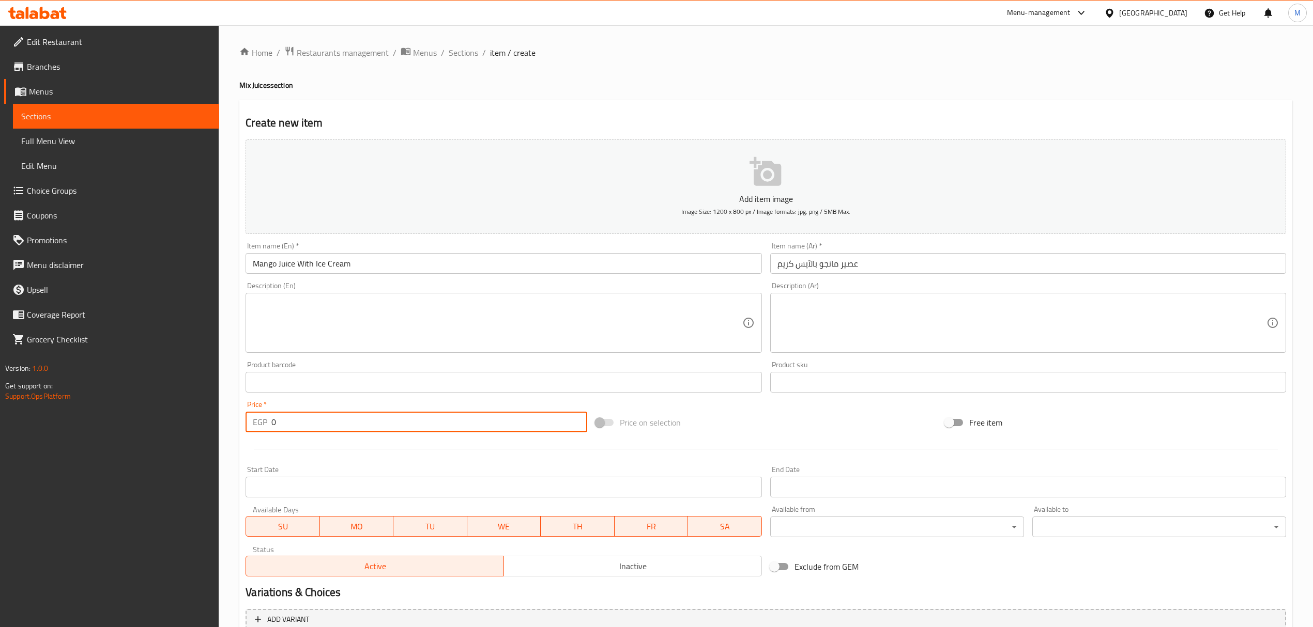
click at [370, 431] on input "0" at bounding box center [428, 422] width 315 height 21
paste input "65"
type input "65"
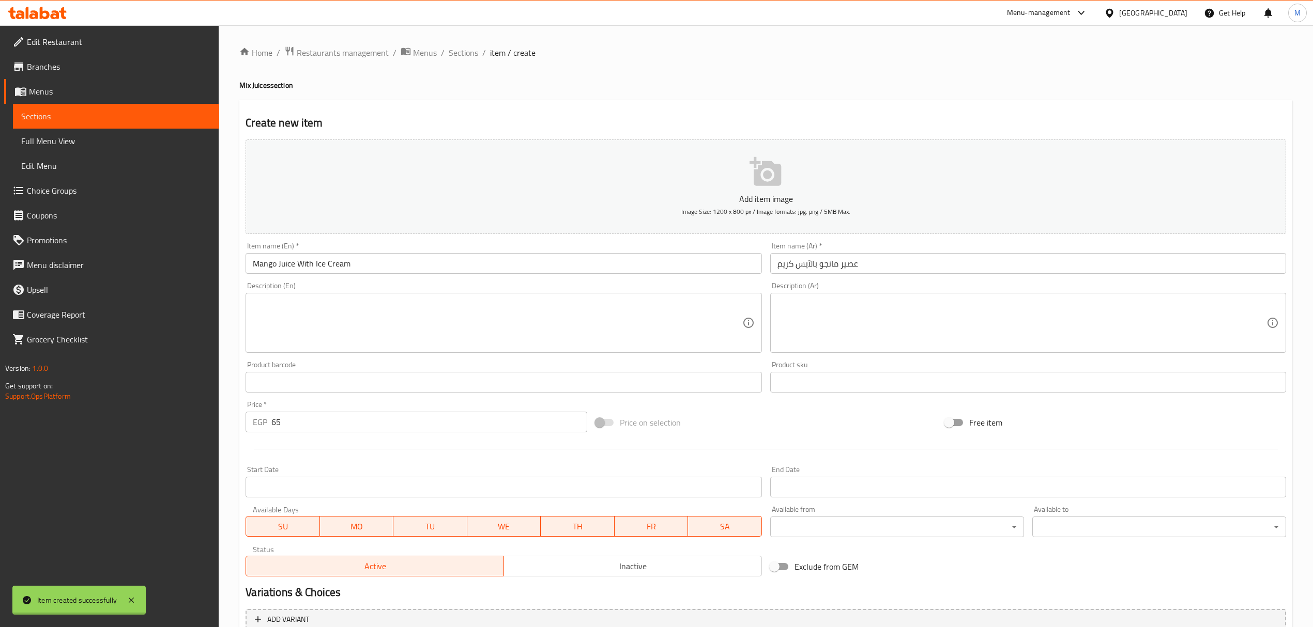
type input "0"
click at [890, 266] on input "text" at bounding box center [1028, 263] width 516 height 21
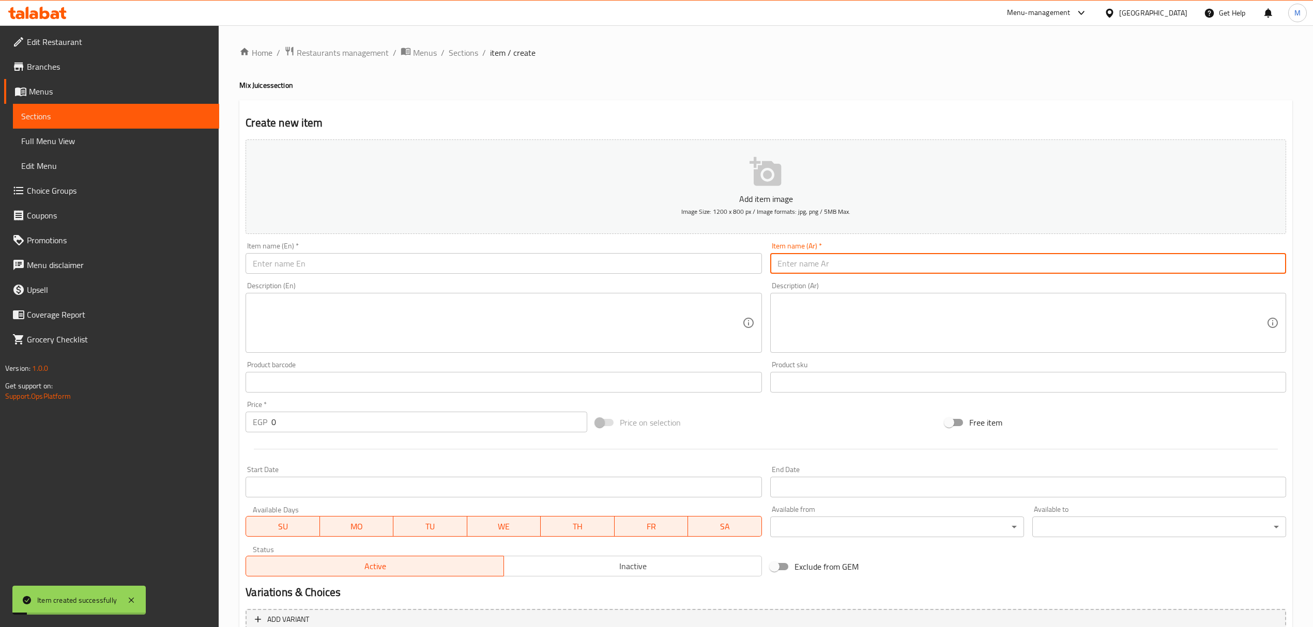
paste input "مانجو مو"
type input "[PERSON_NAME]"
click at [1008, 278] on div "Item name (Ar)   * [PERSON_NAME] Item name (Ar) *" at bounding box center [1028, 258] width 524 height 40
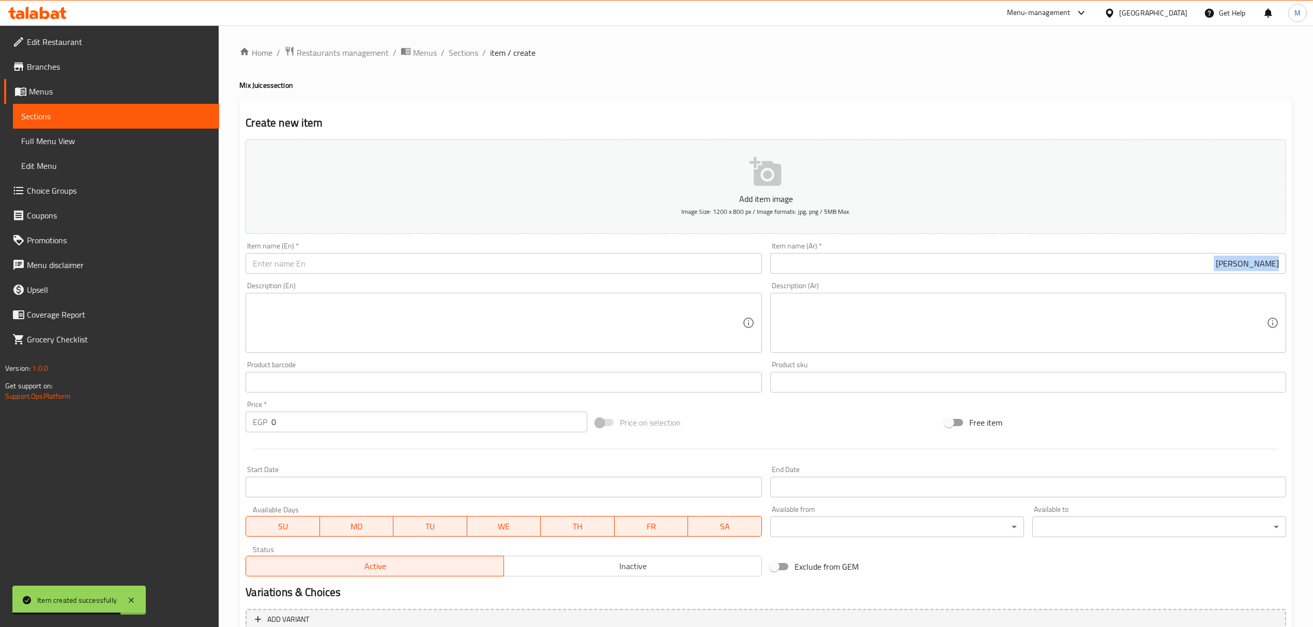
click at [1008, 278] on div "Item name (Ar)   * [PERSON_NAME] Item name (Ar) *" at bounding box center [1028, 258] width 524 height 40
click at [1026, 269] on input "[PERSON_NAME]" at bounding box center [1028, 263] width 516 height 21
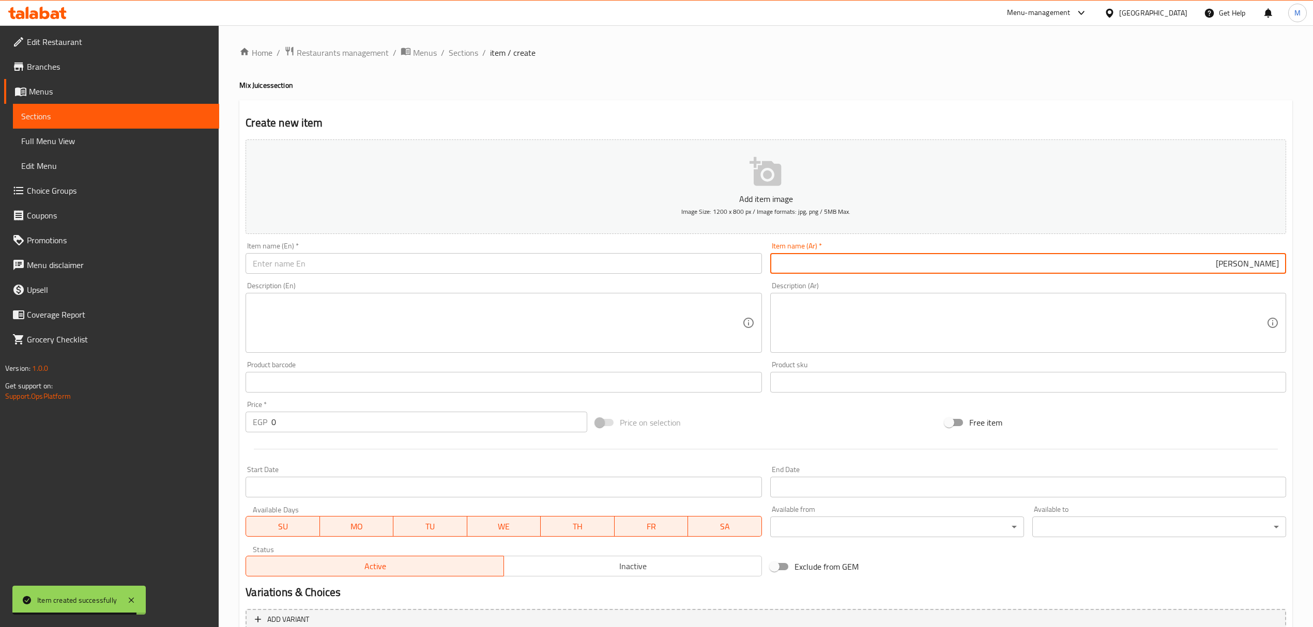
click at [1026, 269] on input "[PERSON_NAME]" at bounding box center [1028, 263] width 516 height 21
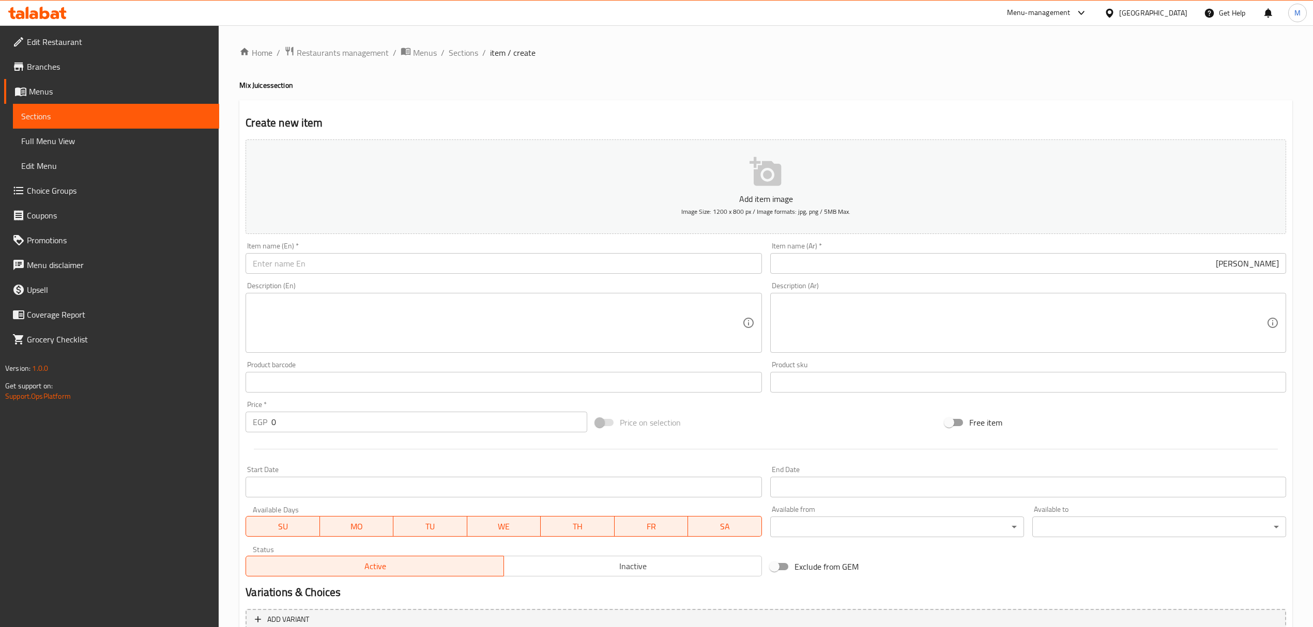
click at [362, 278] on div "Item name (En)   * Item name (En) *" at bounding box center [503, 258] width 524 height 40
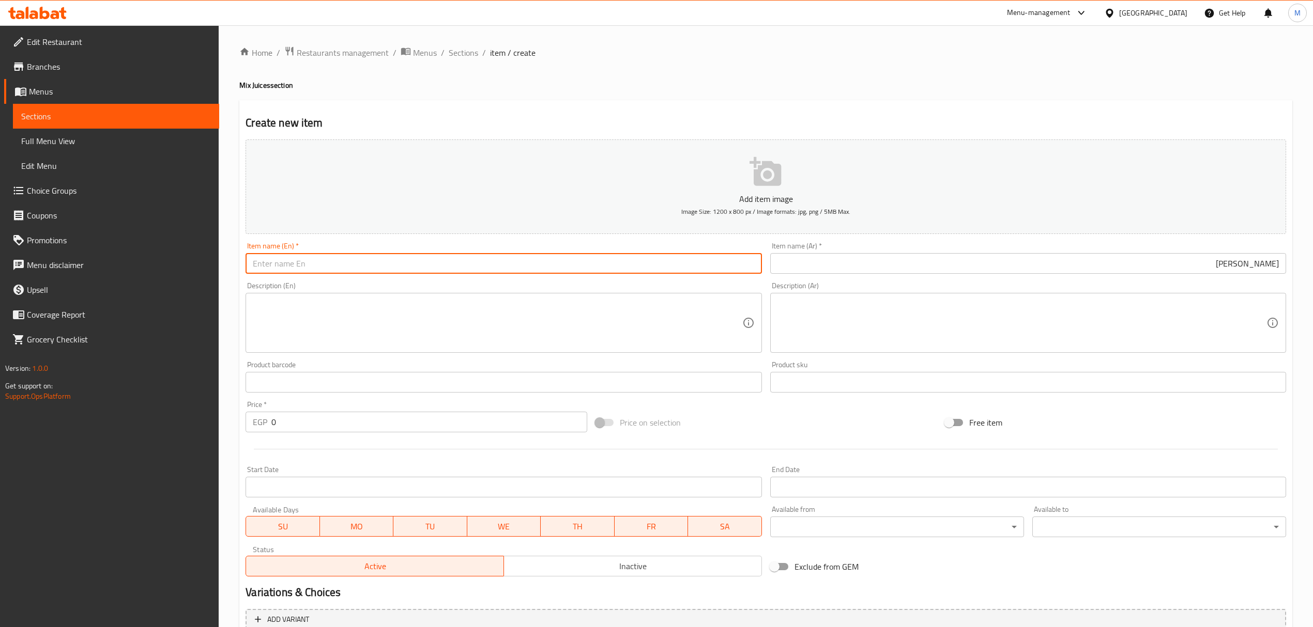
click at [362, 266] on input "text" at bounding box center [504, 263] width 516 height 21
paste input "Mango [MEDICAL_DATA]"
click at [346, 265] on input "Mango [MEDICAL_DATA]" at bounding box center [504, 263] width 516 height 21
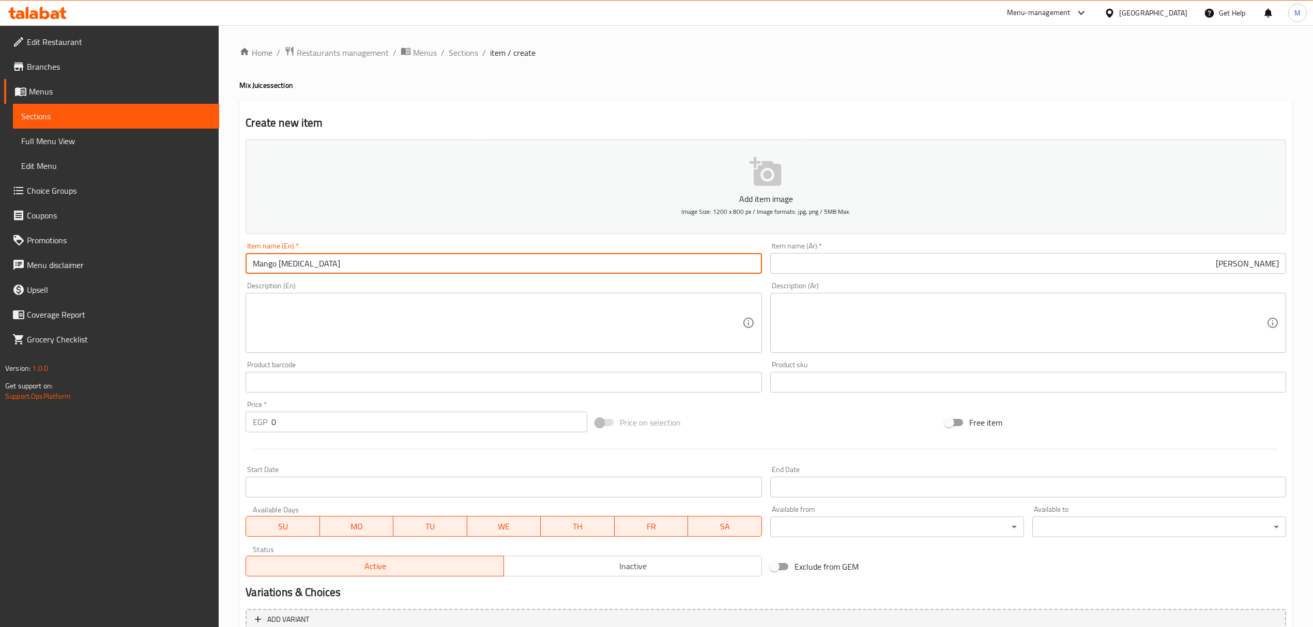
click at [346, 265] on input "Mango [MEDICAL_DATA]" at bounding box center [504, 263] width 516 height 21
click at [346, 265] on input "Mango banana" at bounding box center [504, 263] width 516 height 21
type input "[PERSON_NAME]"
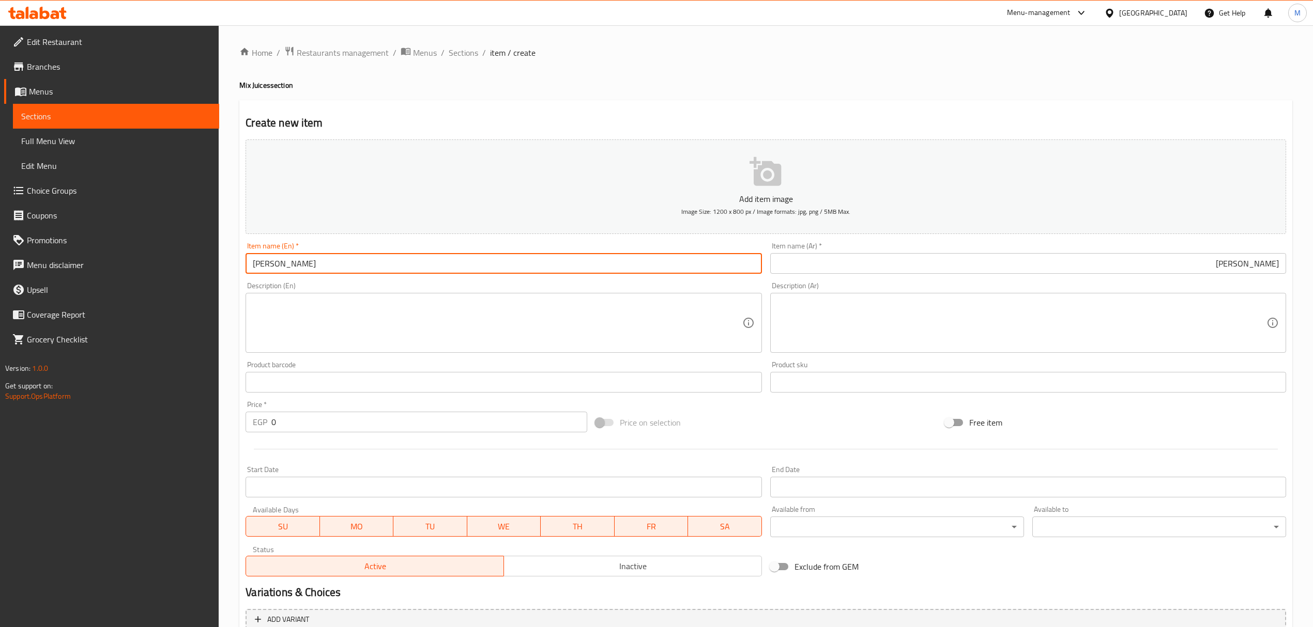
click at [380, 426] on input "0" at bounding box center [428, 422] width 315 height 21
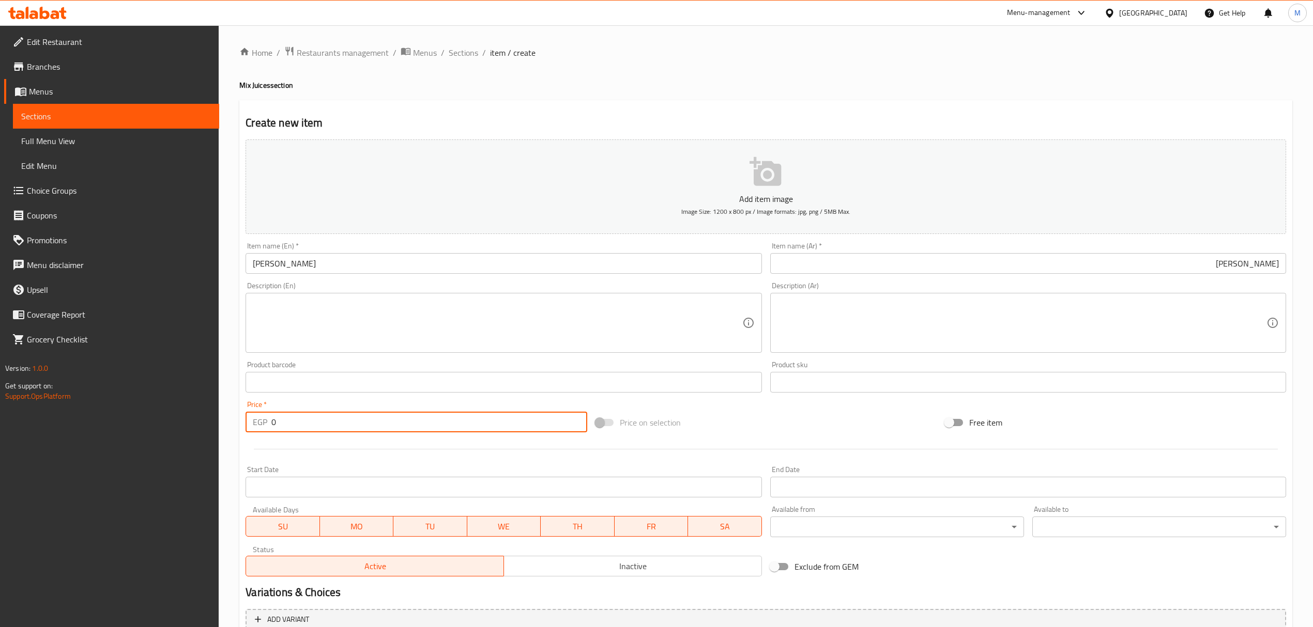
click at [380, 426] on input "0" at bounding box center [428, 422] width 315 height 21
paste input "5"
type input "50"
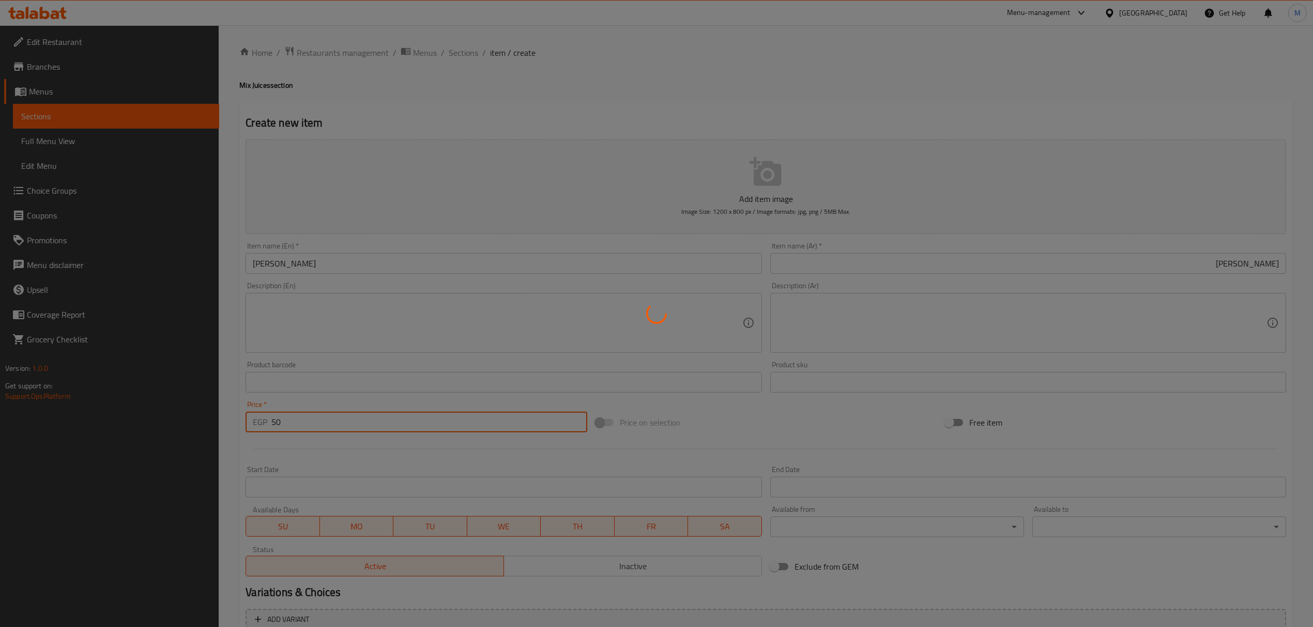
type input "0"
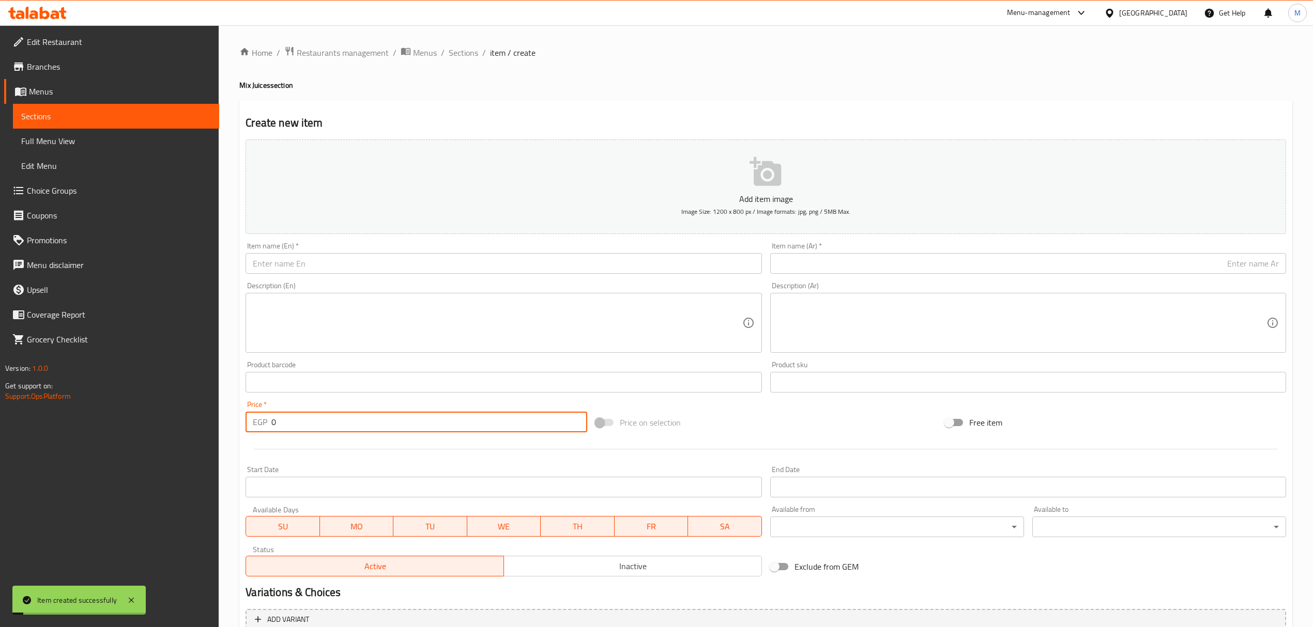
click at [561, 270] on input "text" at bounding box center [504, 263] width 516 height 21
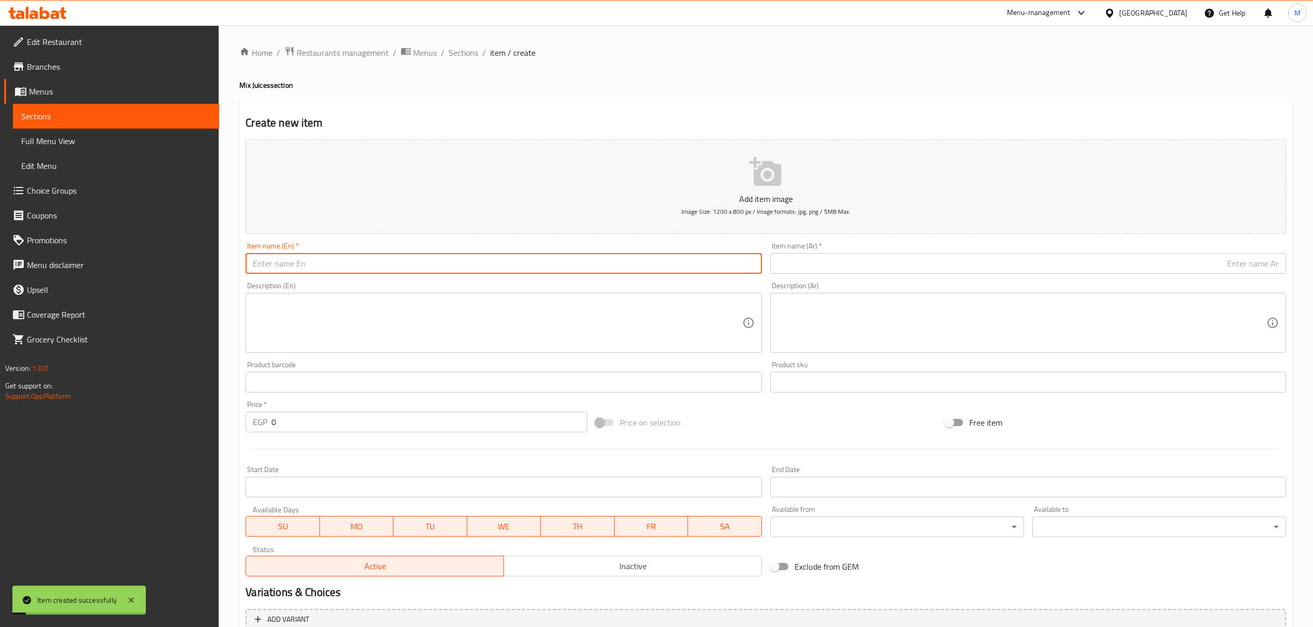
paste input "5"
type input "5"
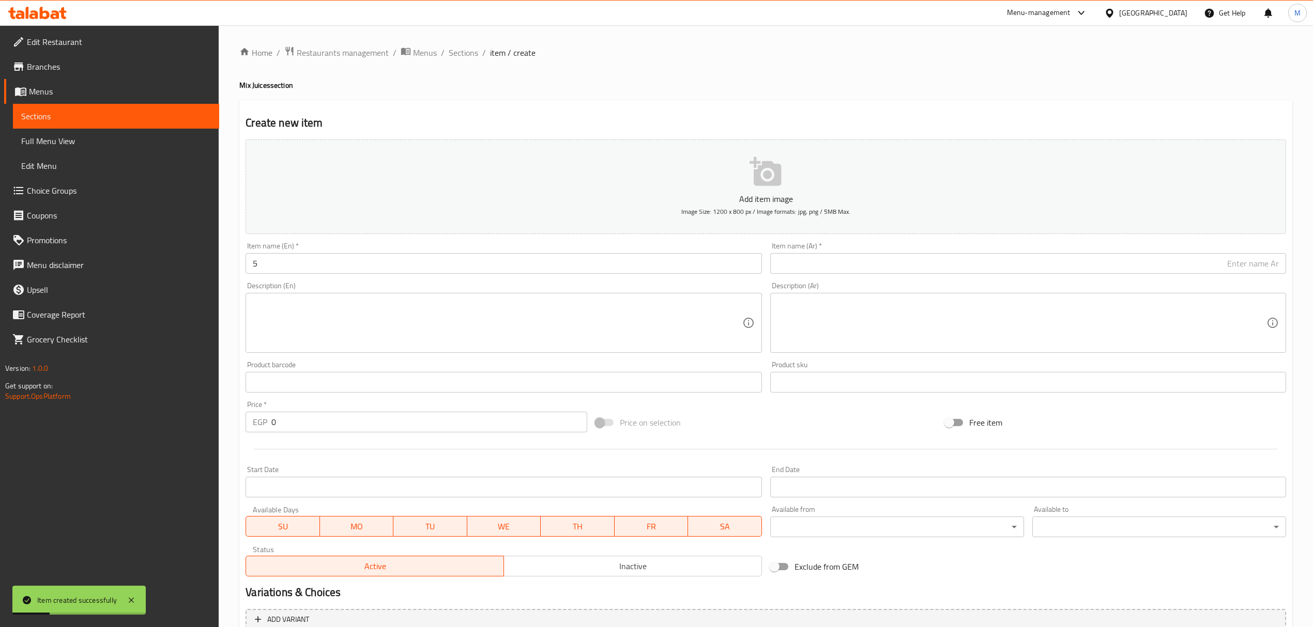
drag, startPoint x: 414, startPoint y: 403, endPoint x: 415, endPoint y: 416, distance: 12.4
click at [415, 415] on div "Price   * EGP 0 Price *" at bounding box center [416, 417] width 341 height 32
click at [415, 416] on input "0" at bounding box center [428, 422] width 315 height 21
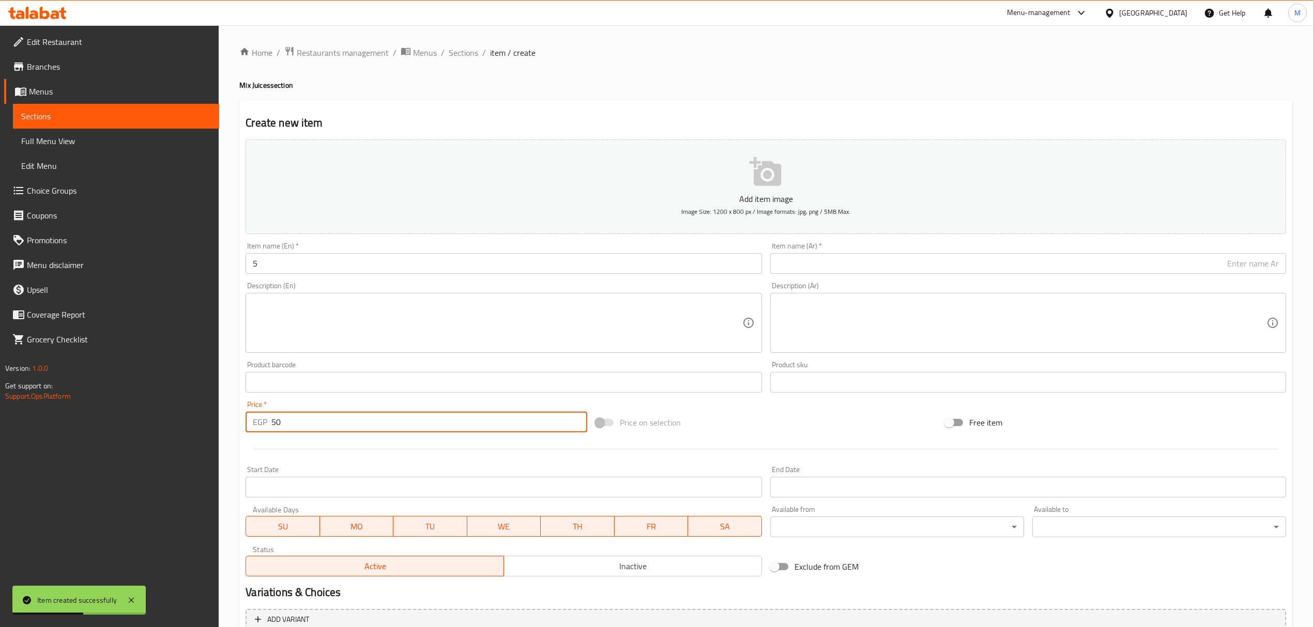
type input "50"
drag, startPoint x: 939, startPoint y: 249, endPoint x: 941, endPoint y: 254, distance: 5.6
click at [939, 250] on div "Item name (Ar)   * Item name (Ar) *" at bounding box center [1028, 258] width 516 height 32
click at [941, 259] on input "text" at bounding box center [1028, 263] width 516 height 21
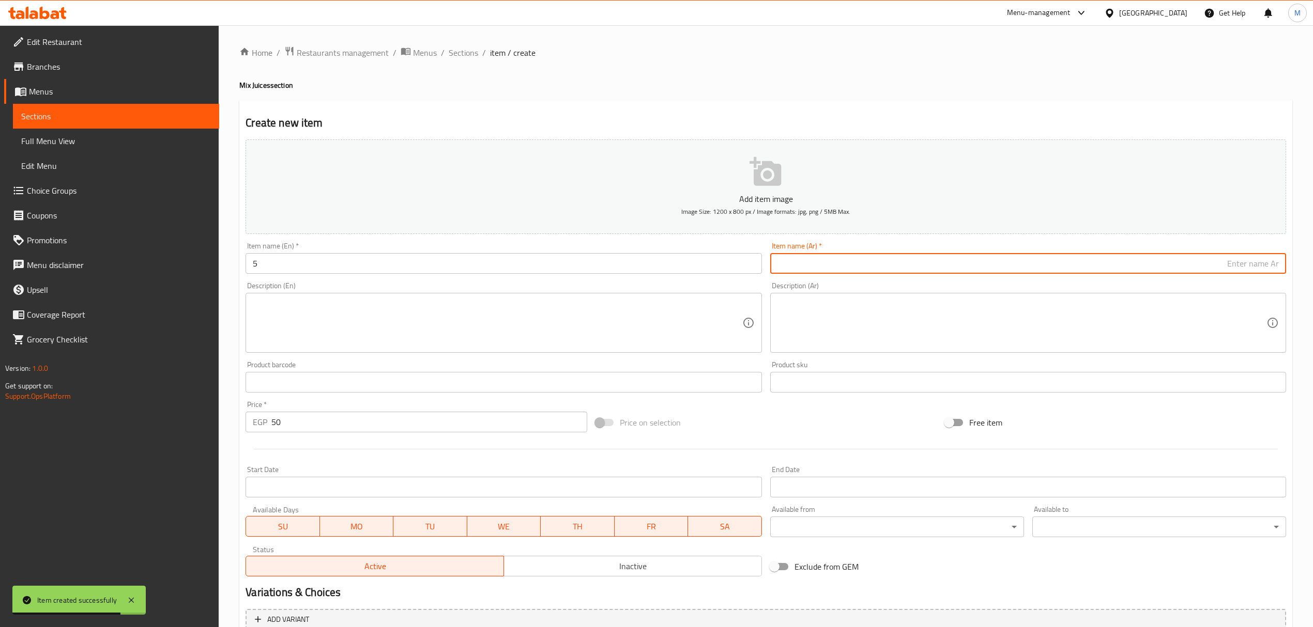
paste input "مانجو رمان"
type input "مانجو رمان"
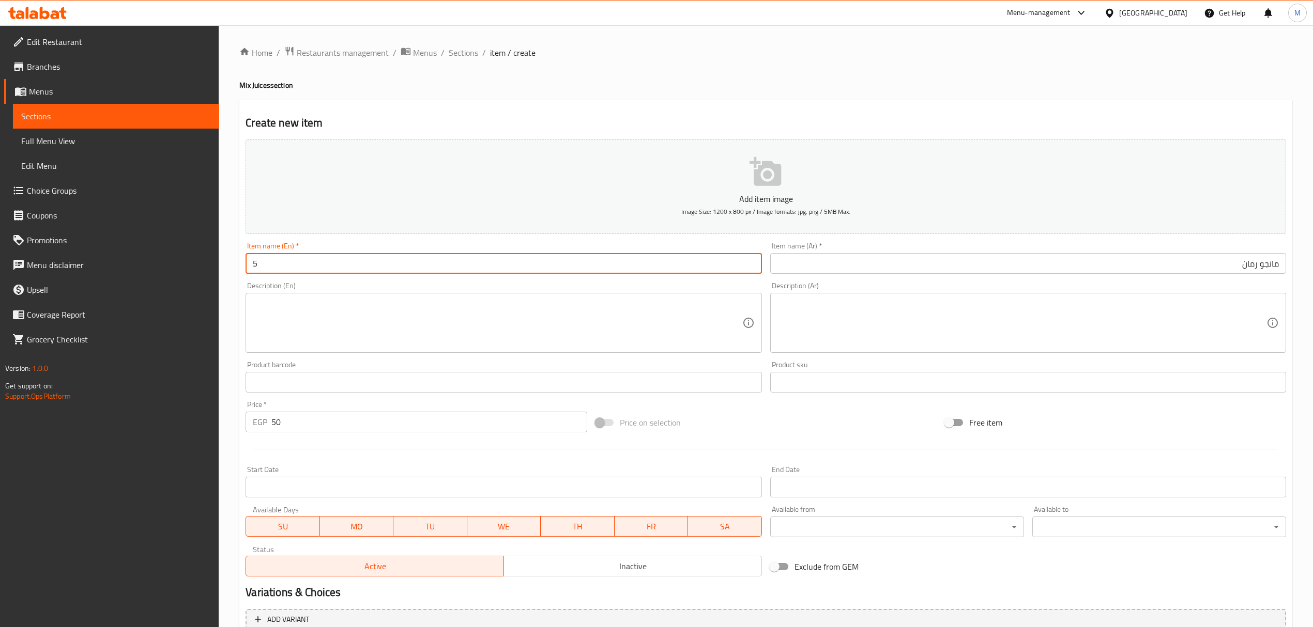
click at [364, 273] on input "5" at bounding box center [504, 263] width 516 height 21
paste input "Mango pomegranate"
click at [363, 269] on input "Mango pomegranate" at bounding box center [504, 263] width 516 height 21
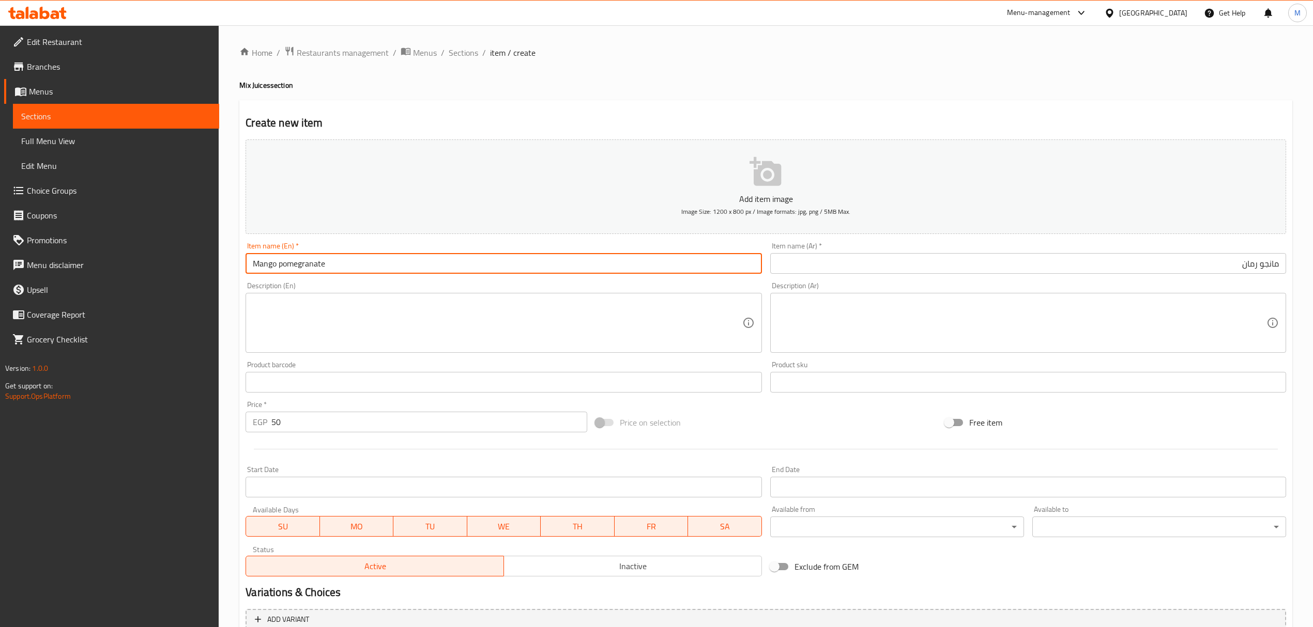
click at [363, 269] on input "Mango pomegranate" at bounding box center [504, 263] width 516 height 21
click at [256, 262] on input "mango Pomegranate" at bounding box center [504, 263] width 516 height 21
click at [263, 270] on input "mango Pomegranate" at bounding box center [504, 263] width 516 height 21
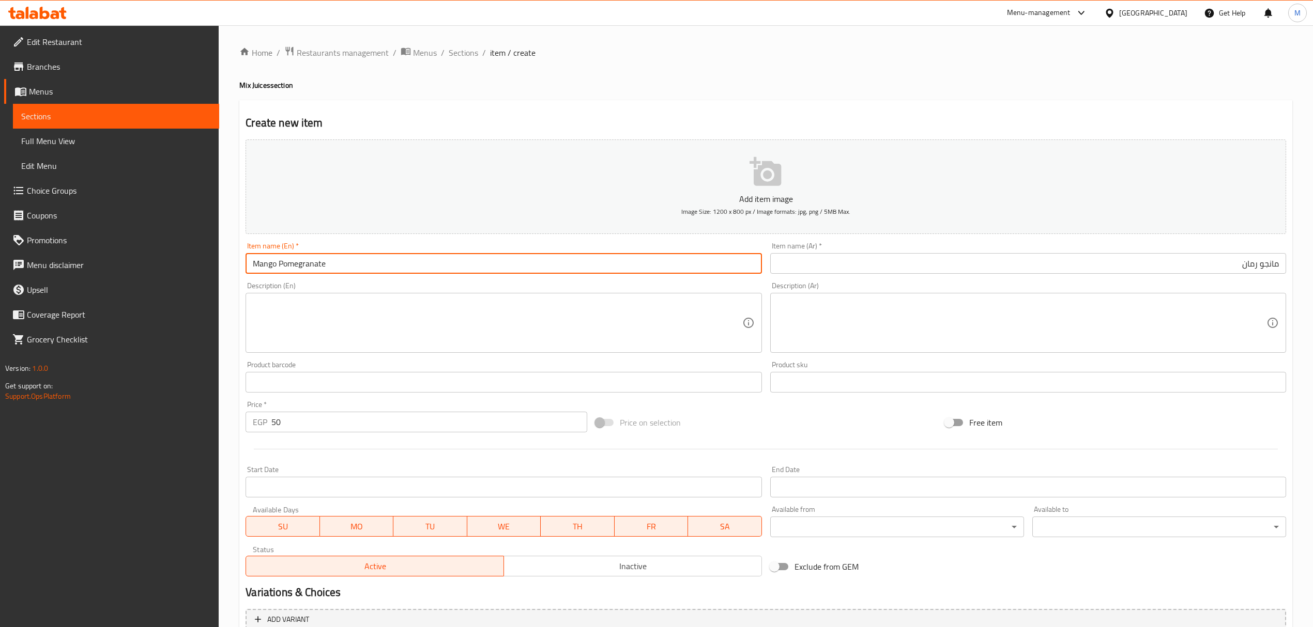
click at [348, 271] on input "Mango Pomegranate" at bounding box center [504, 263] width 516 height 21
type input "Mango Pomegranate"
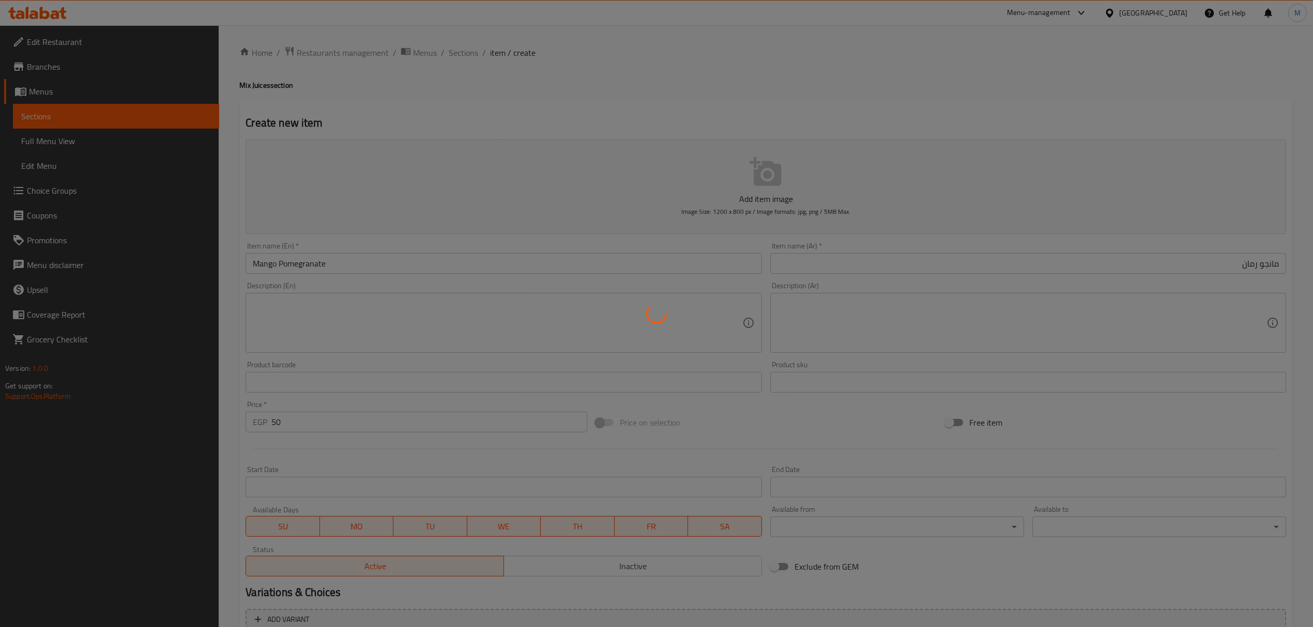
type input "0"
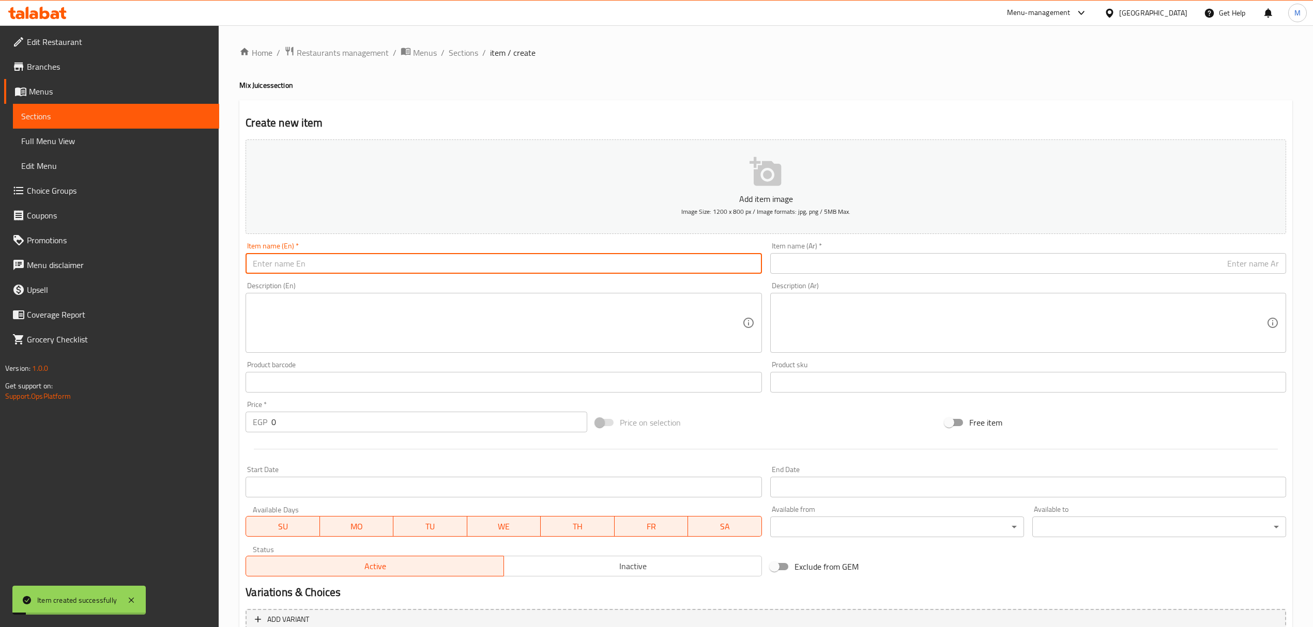
click at [859, 259] on input "text" at bounding box center [1028, 263] width 516 height 21
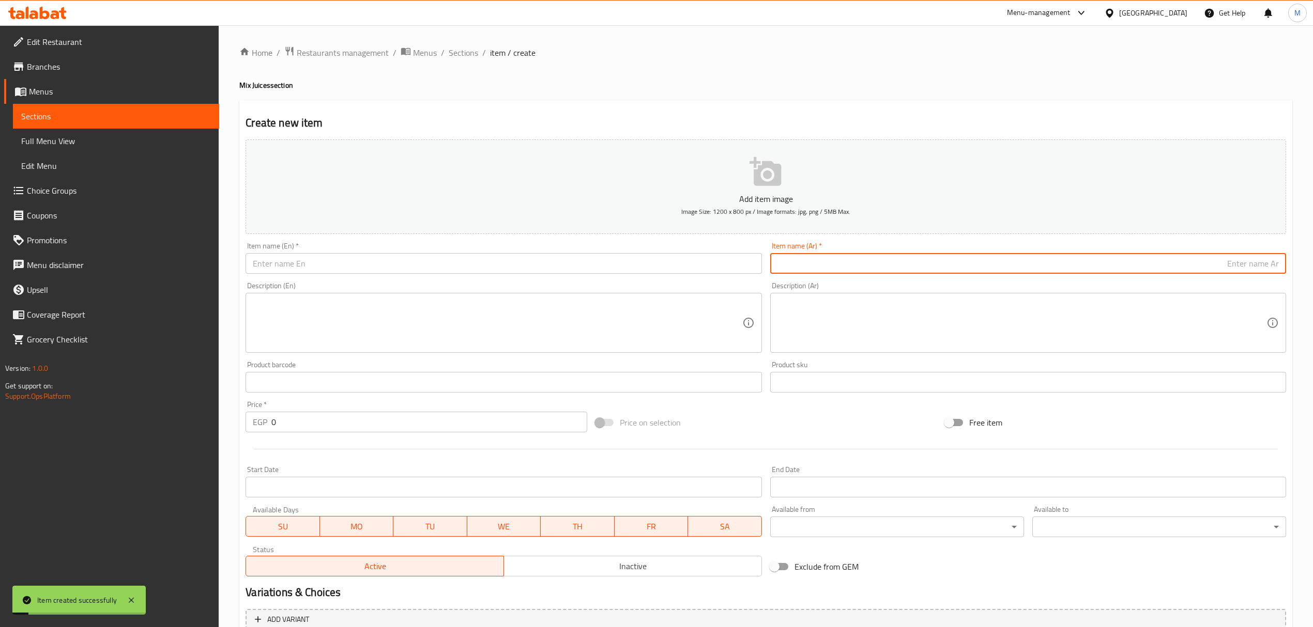
paste input "فيتامين سي"
type input "فيتامين سي"
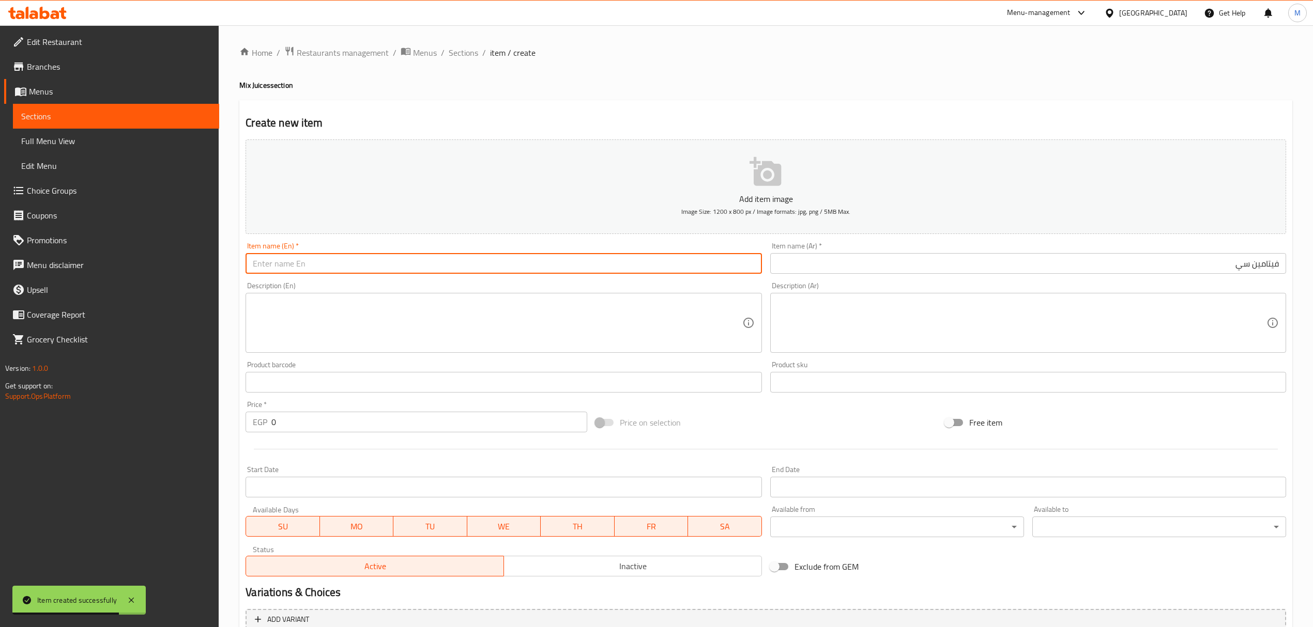
click at [362, 273] on input "text" at bounding box center [504, 263] width 516 height 21
paste input "Vitamin C"
type input "Vitamin C"
click at [385, 421] on input "0" at bounding box center [428, 422] width 315 height 21
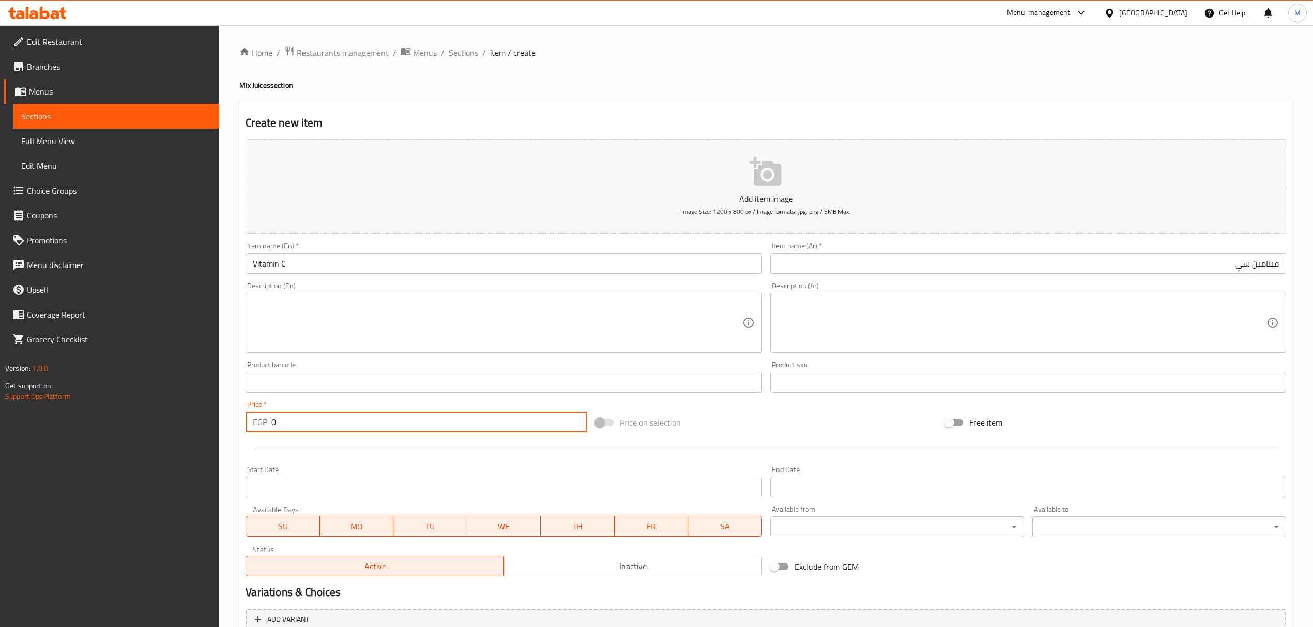
click at [385, 421] on input "0" at bounding box center [428, 422] width 315 height 21
paste input "6"
type input "60"
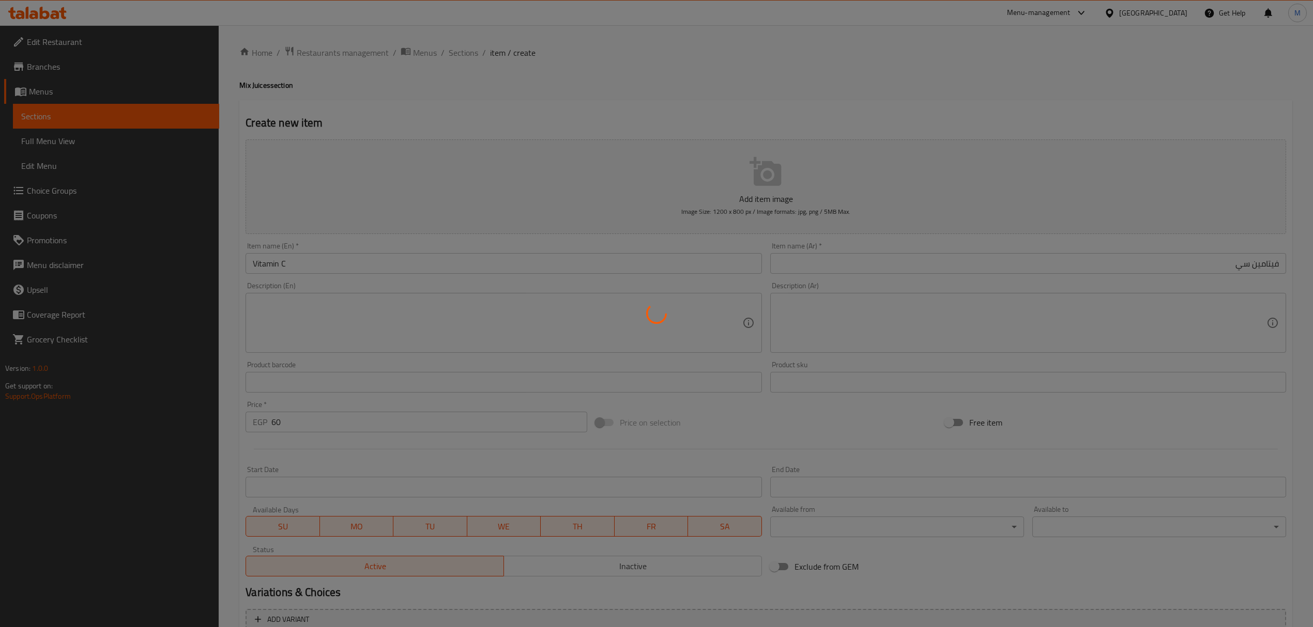
type input "0"
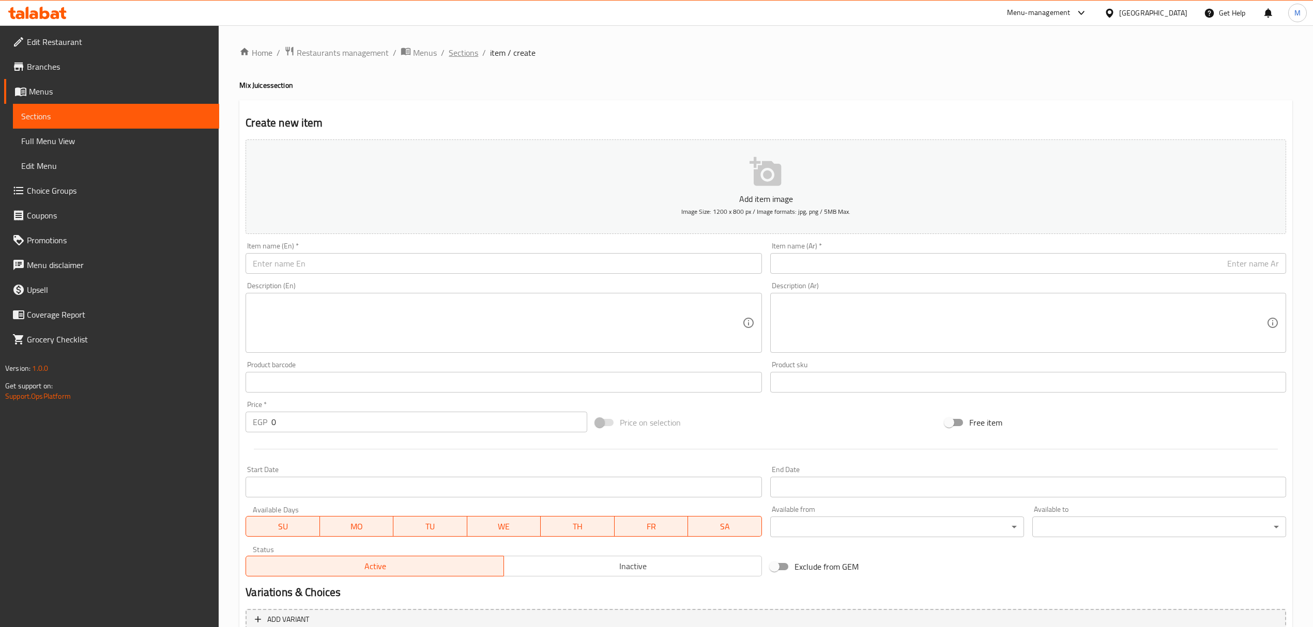
click at [469, 47] on span "Sections" at bounding box center [463, 53] width 29 height 12
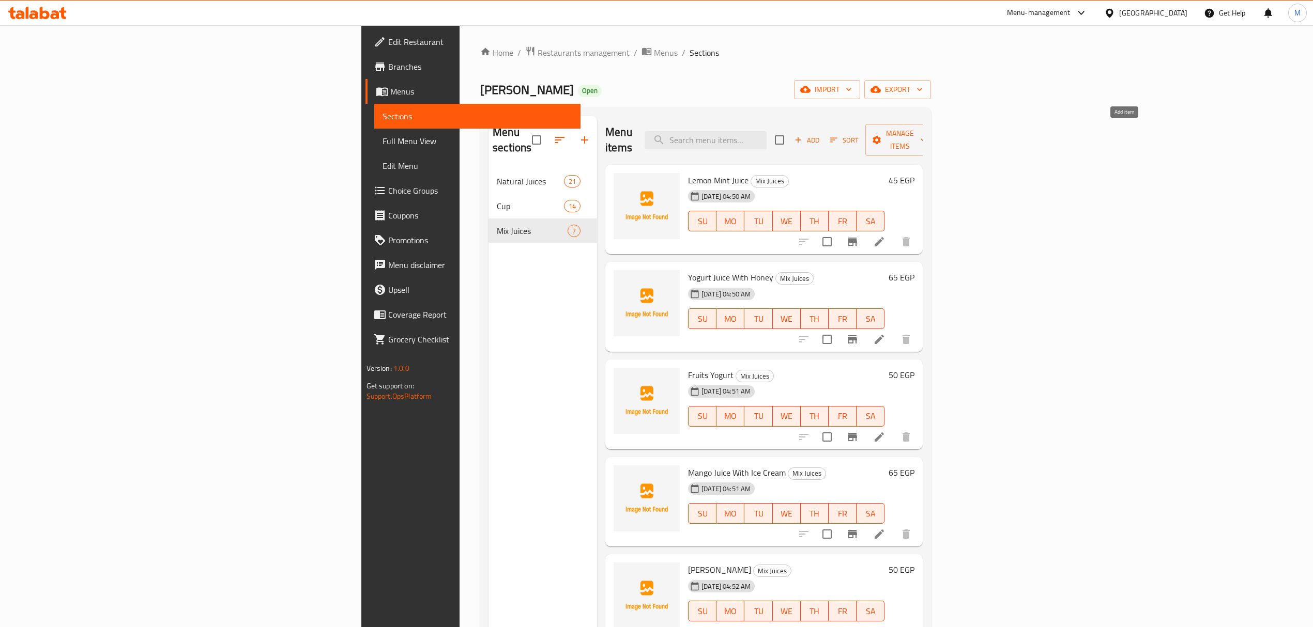
click at [821, 134] on span "Add" at bounding box center [807, 140] width 28 height 12
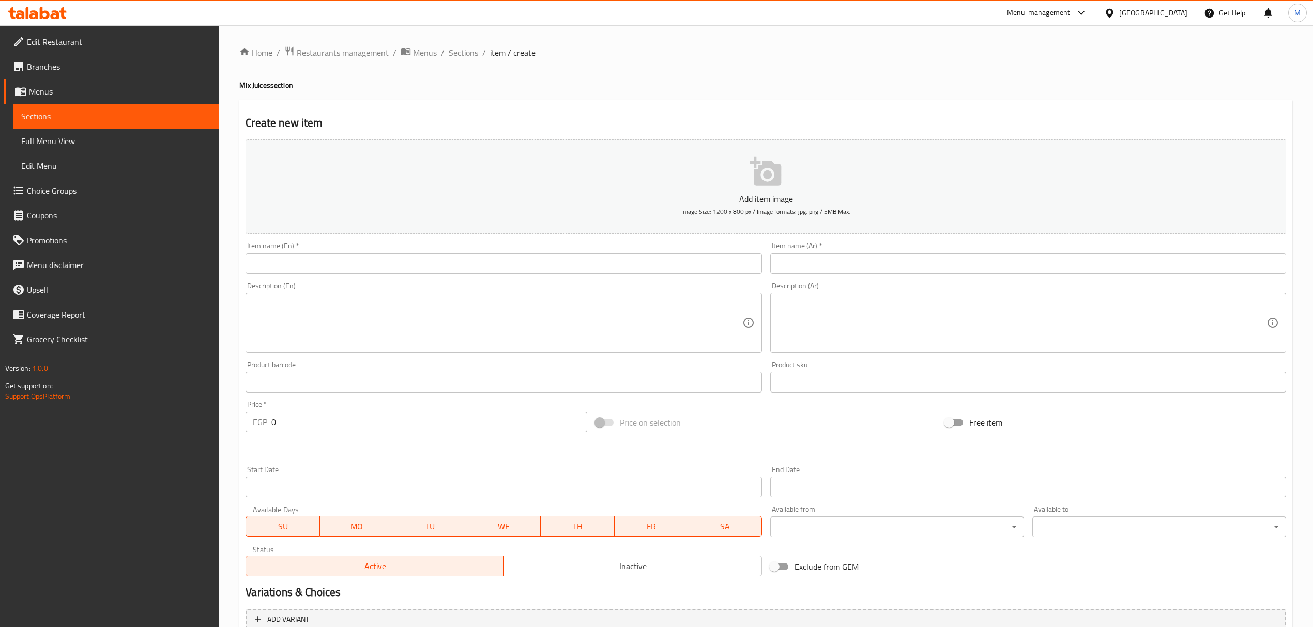
click at [672, 254] on input "text" at bounding box center [504, 263] width 516 height 21
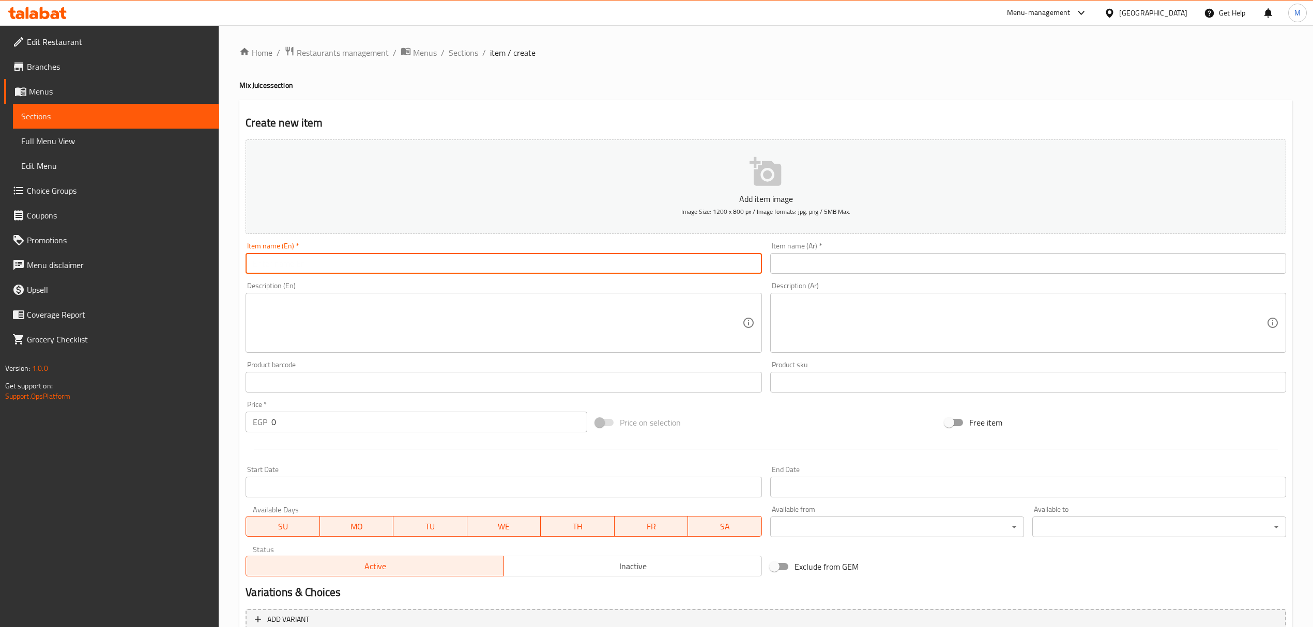
paste input "Red Kathafa"
type input "Red Kathafa"
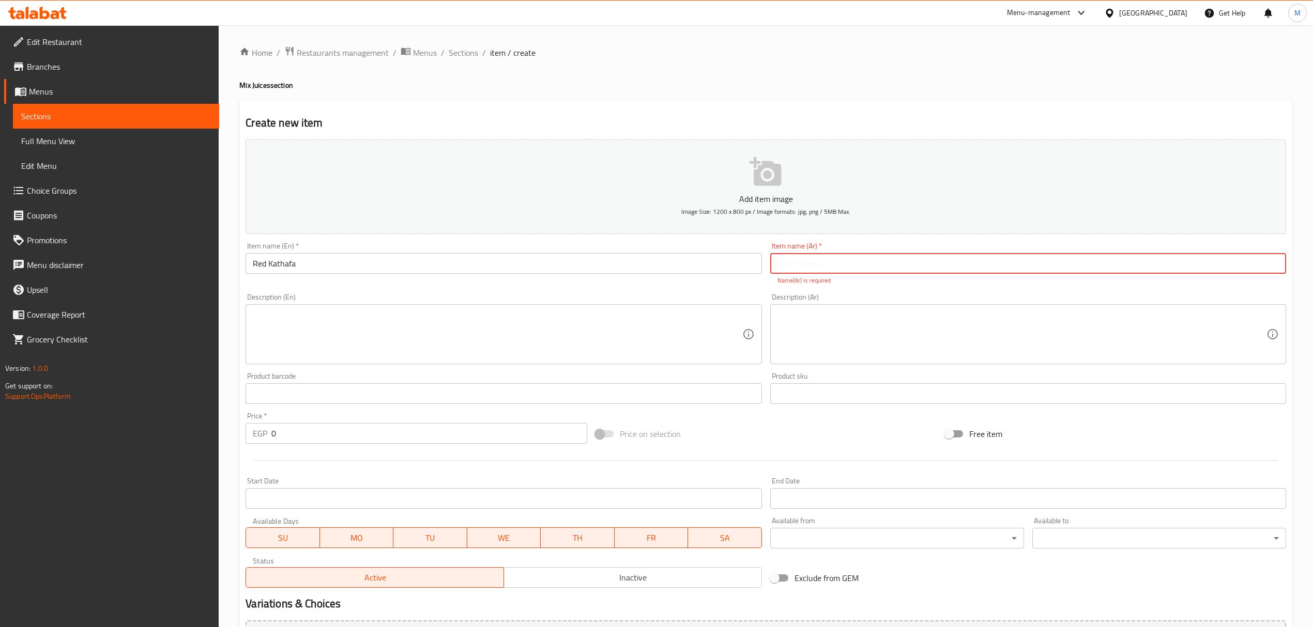
paste input "كثافة حمراء"
type input "كثافة حمراء"
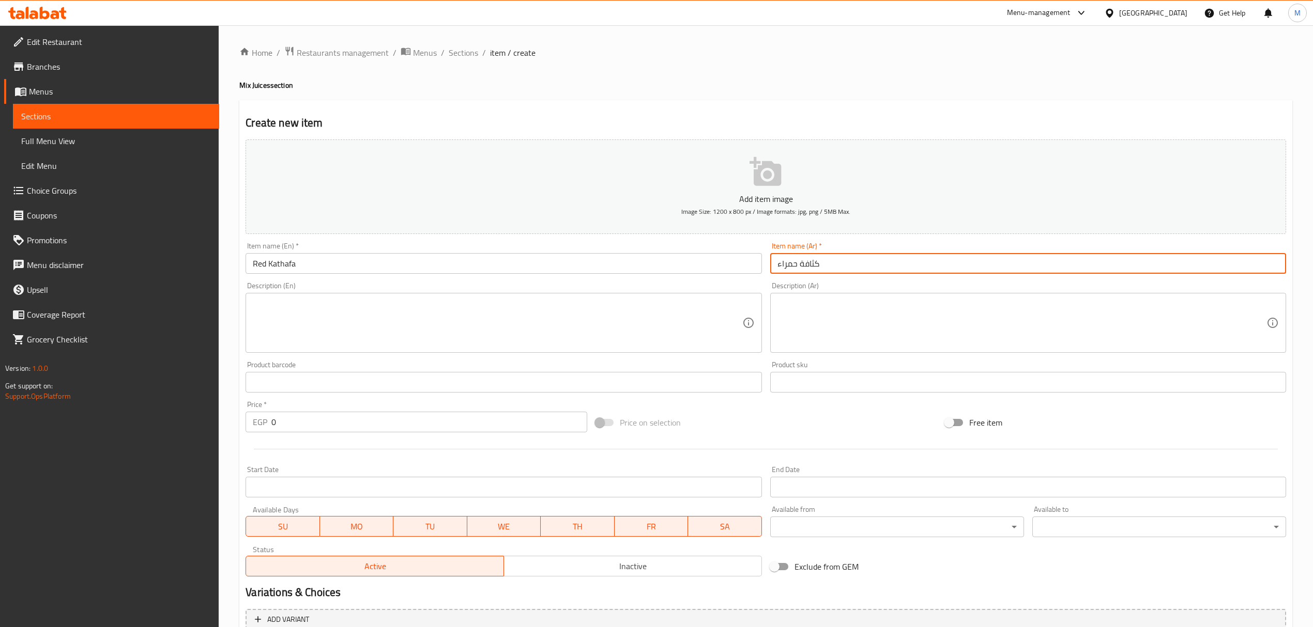
click at [383, 416] on input "0" at bounding box center [428, 422] width 315 height 21
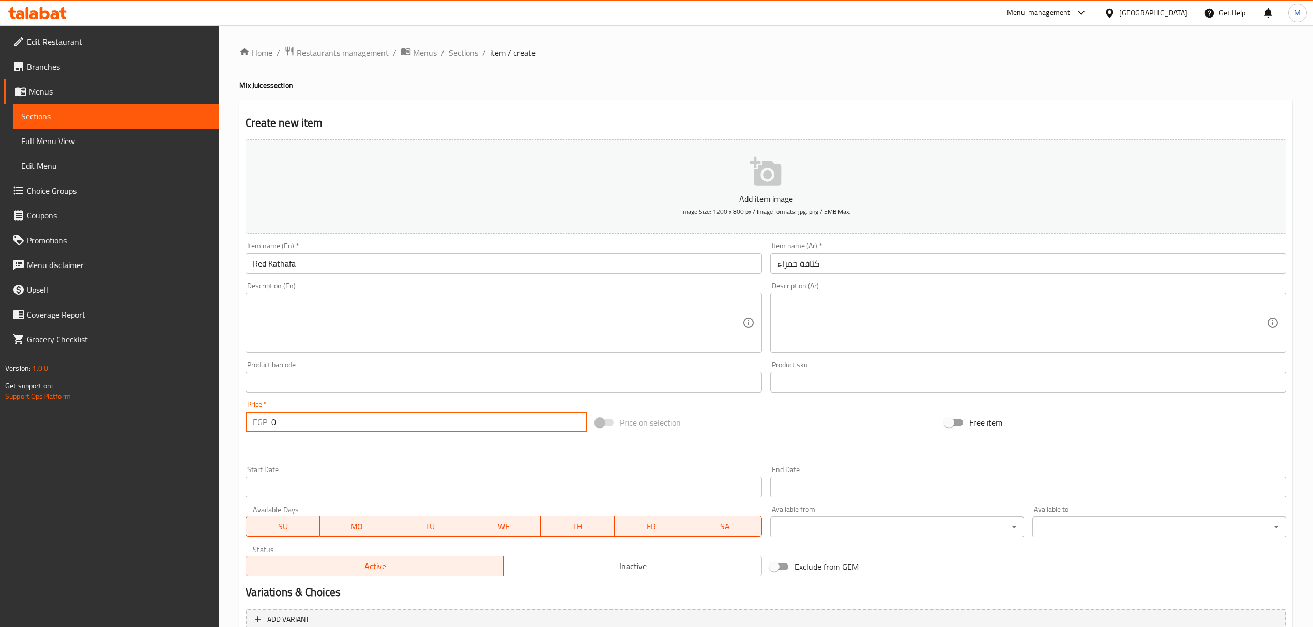
click at [383, 416] on input "0" at bounding box center [428, 422] width 315 height 21
paste input "7"
type input "70"
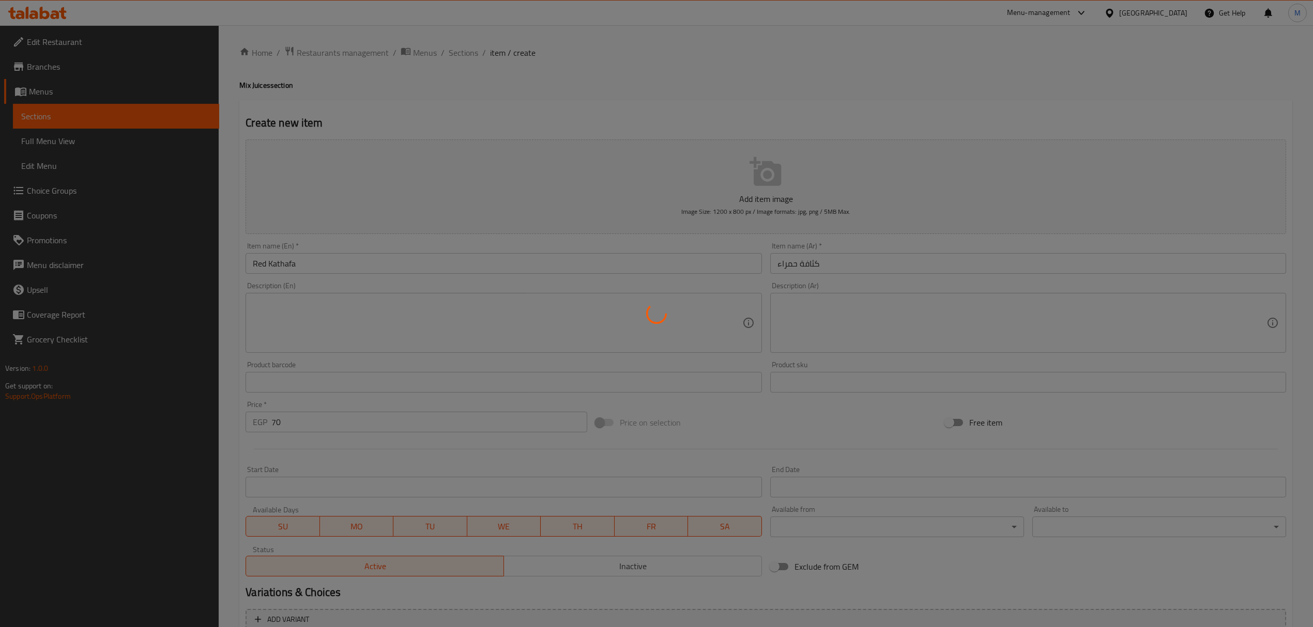
type input "0"
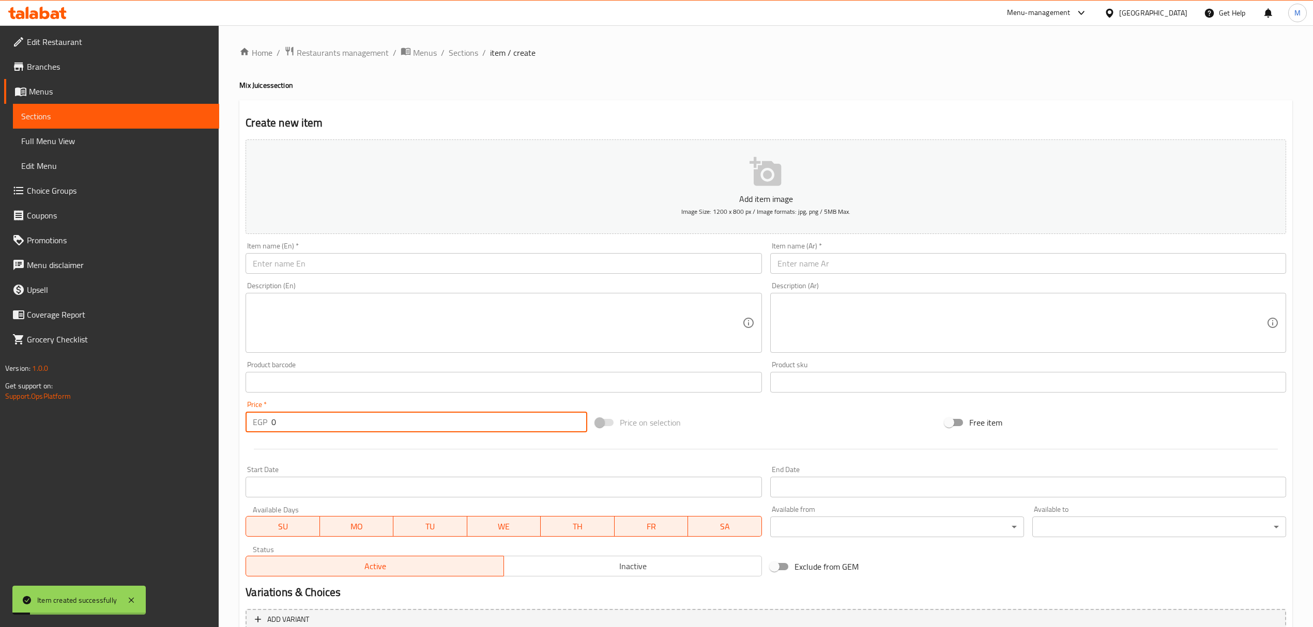
click at [951, 259] on input "text" at bounding box center [1028, 263] width 516 height 21
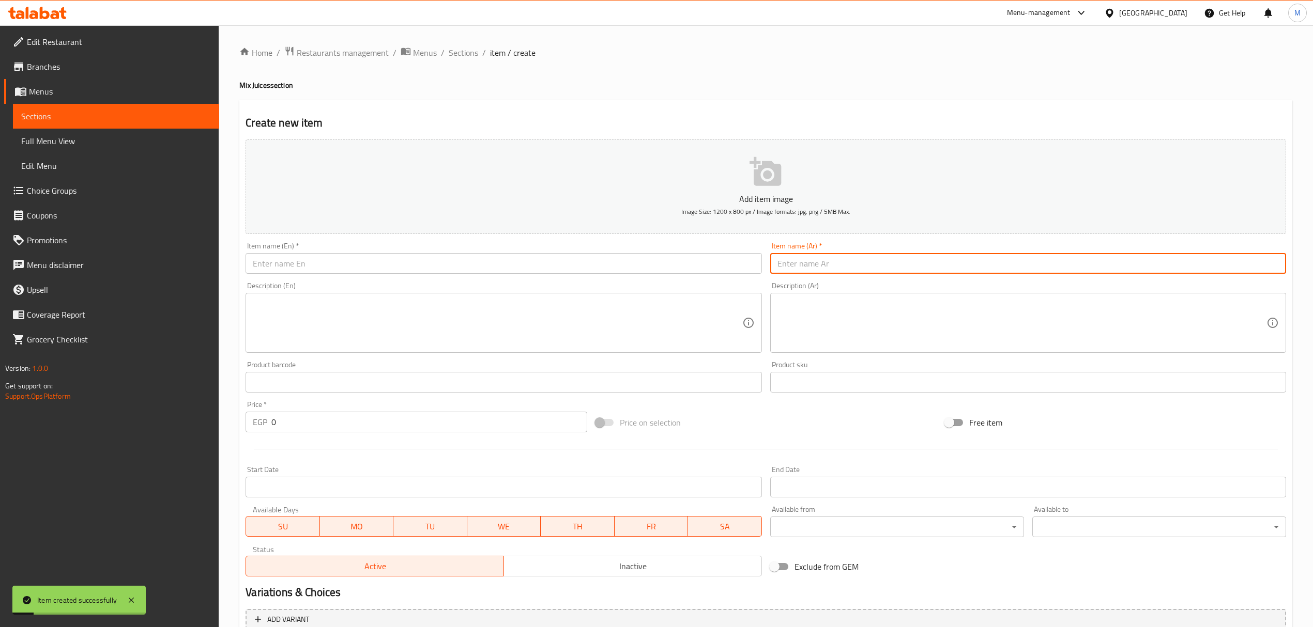
paste input "كثافة حمراء أو صفراء"
drag, startPoint x: 798, startPoint y: 263, endPoint x: 831, endPoint y: 271, distance: 34.1
click at [831, 271] on input "كثافة حمراء أو صفراء" at bounding box center [1028, 263] width 516 height 21
type input "كثافة صفراء"
click at [365, 253] on div "Item name (En)   * Item name (En) *" at bounding box center [504, 258] width 516 height 32
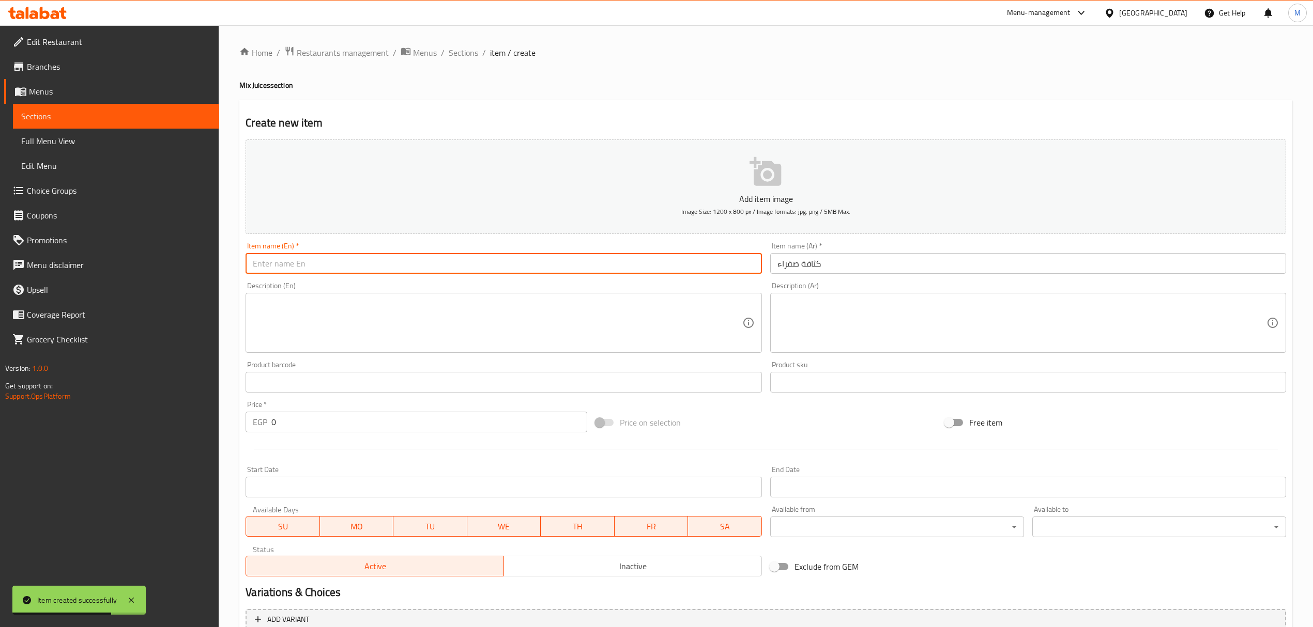
click at [354, 265] on input "text" at bounding box center [504, 263] width 516 height 21
paste input "Red Kathafa"
click at [251, 258] on input "Red Kathafa" at bounding box center [504, 263] width 516 height 21
type input "Yellow Kathafa"
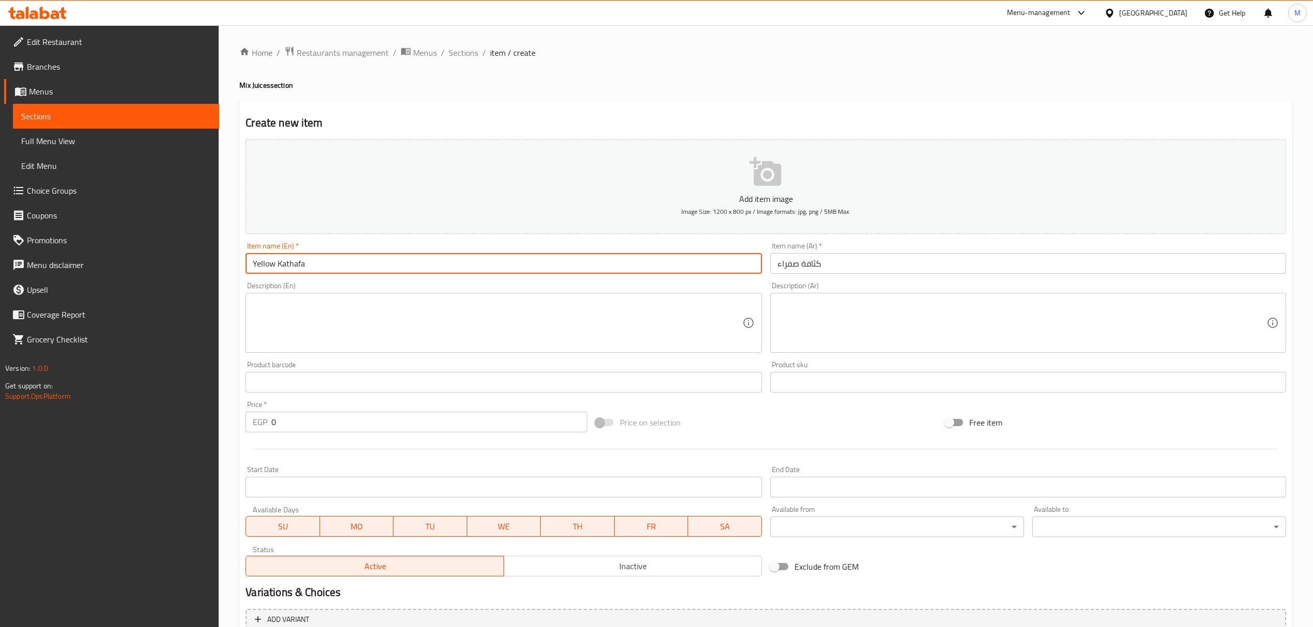
click at [344, 435] on div "Price   * EGP 0 Price *" at bounding box center [415, 417] width 349 height 40
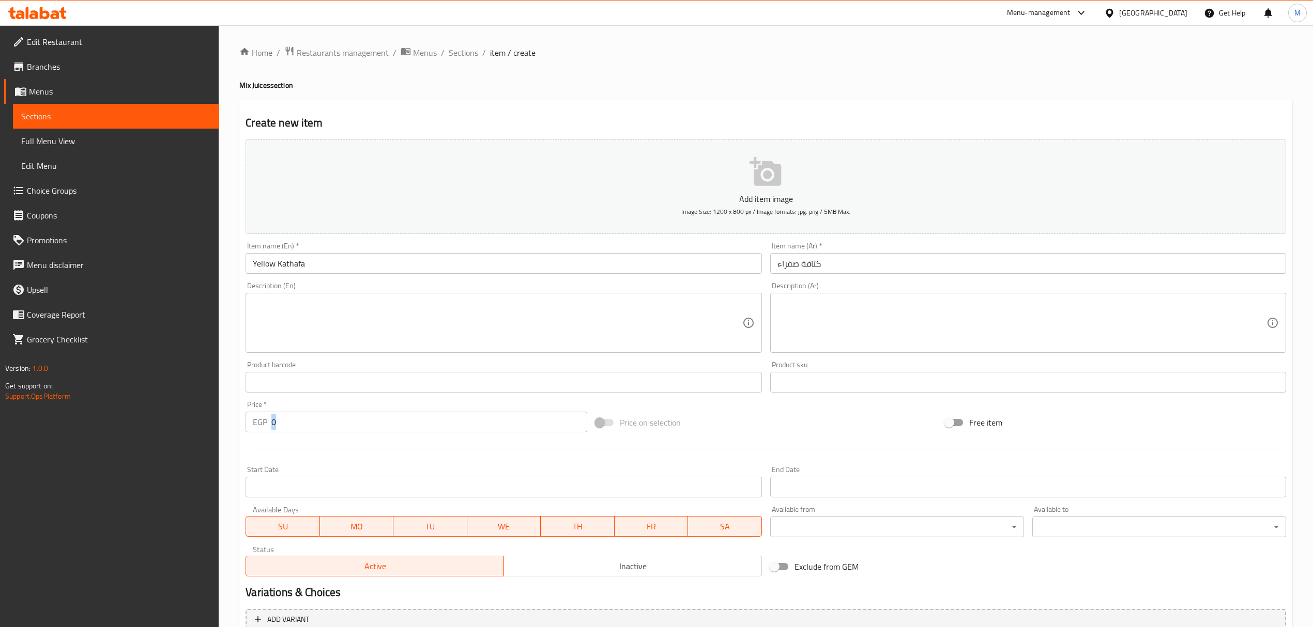
click at [344, 435] on div "Price   * EGP 0 Price *" at bounding box center [415, 417] width 349 height 40
click at [337, 420] on input "0" at bounding box center [428, 422] width 315 height 21
type input "70"
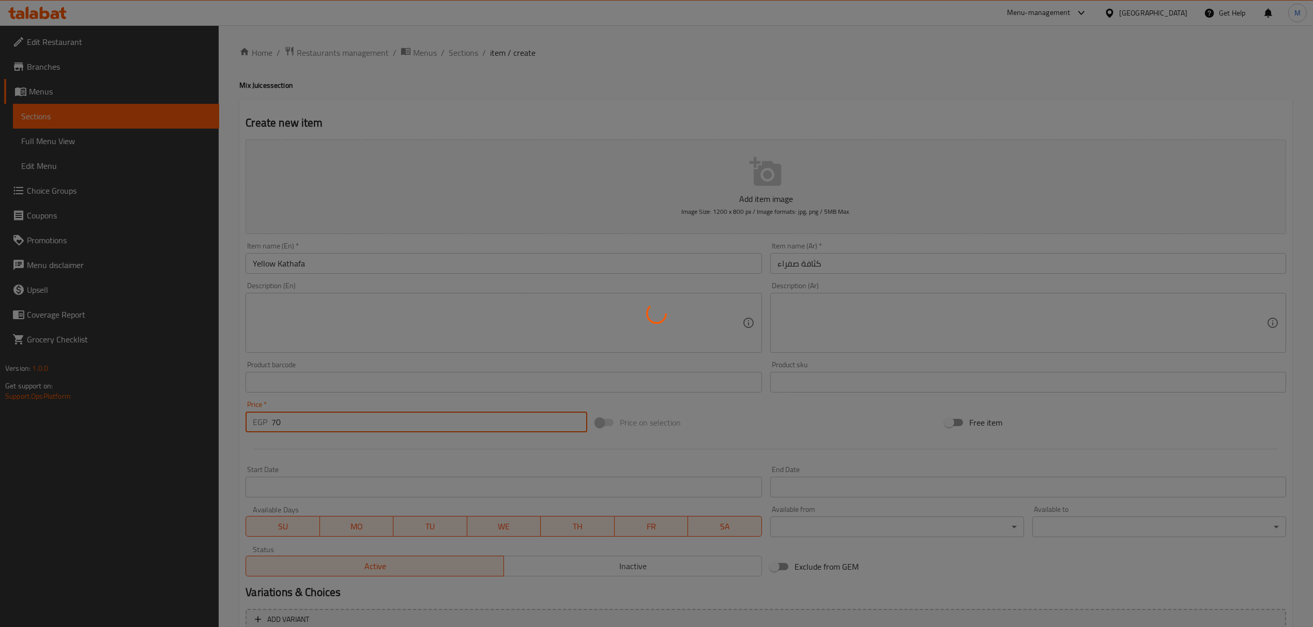
type input "0"
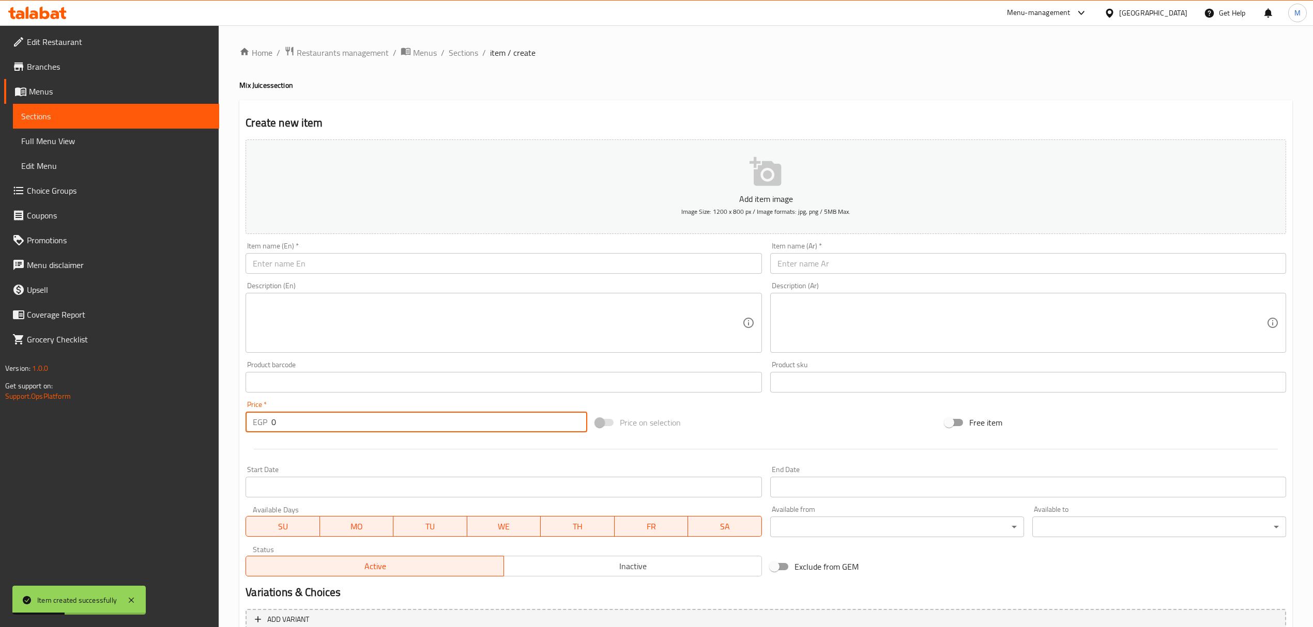
click at [923, 273] on input "text" at bounding box center [1028, 263] width 516 height 21
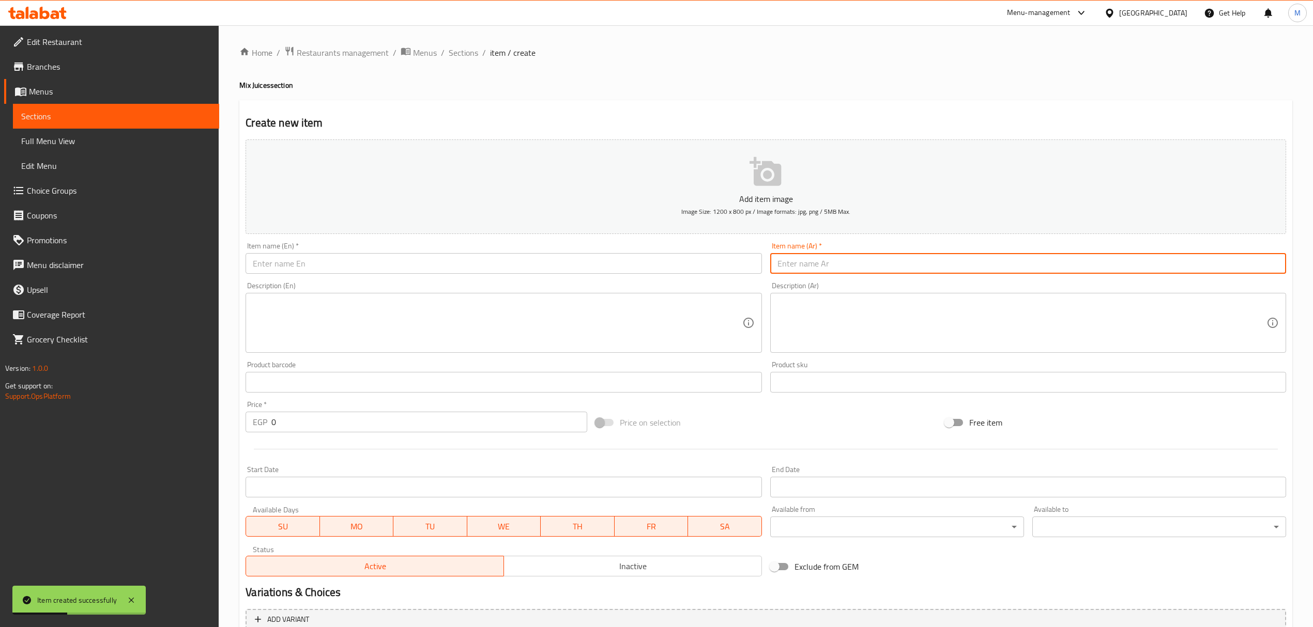
paste input "كوكتيل طبقات"
type input "كوكتيل طبقات"
click at [424, 272] on input "text" at bounding box center [504, 263] width 516 height 21
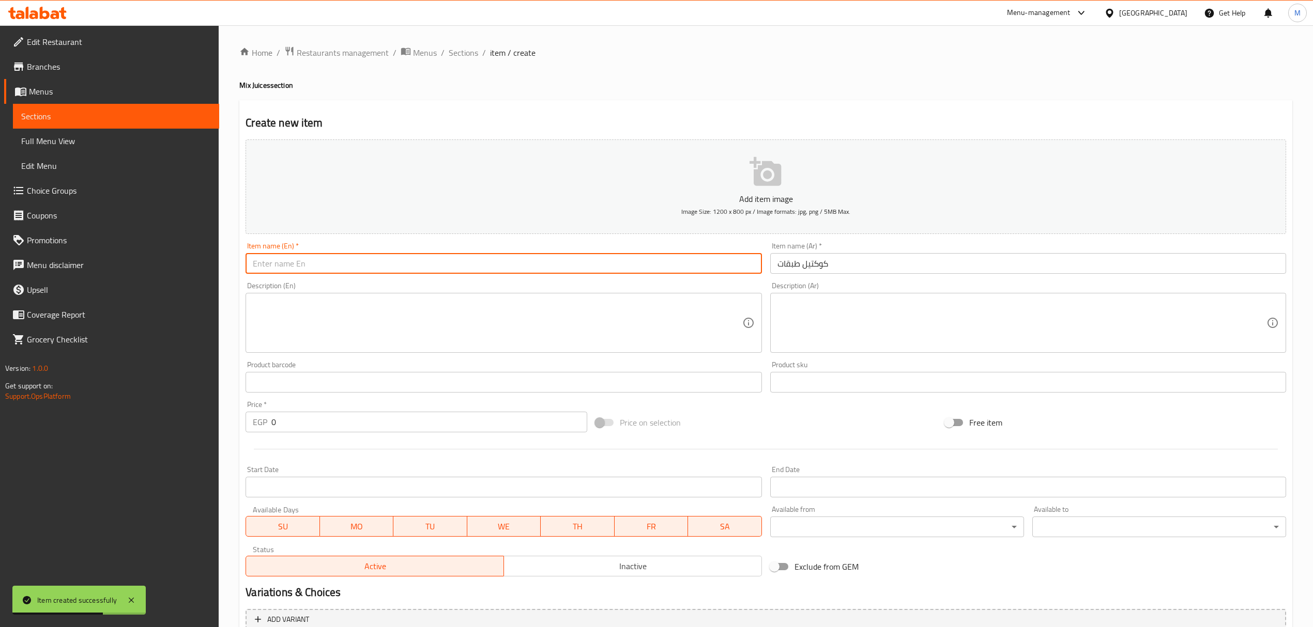
paste input "Tabakat cocktail"
click at [424, 272] on input "Tabakat cocktail" at bounding box center [504, 263] width 516 height 21
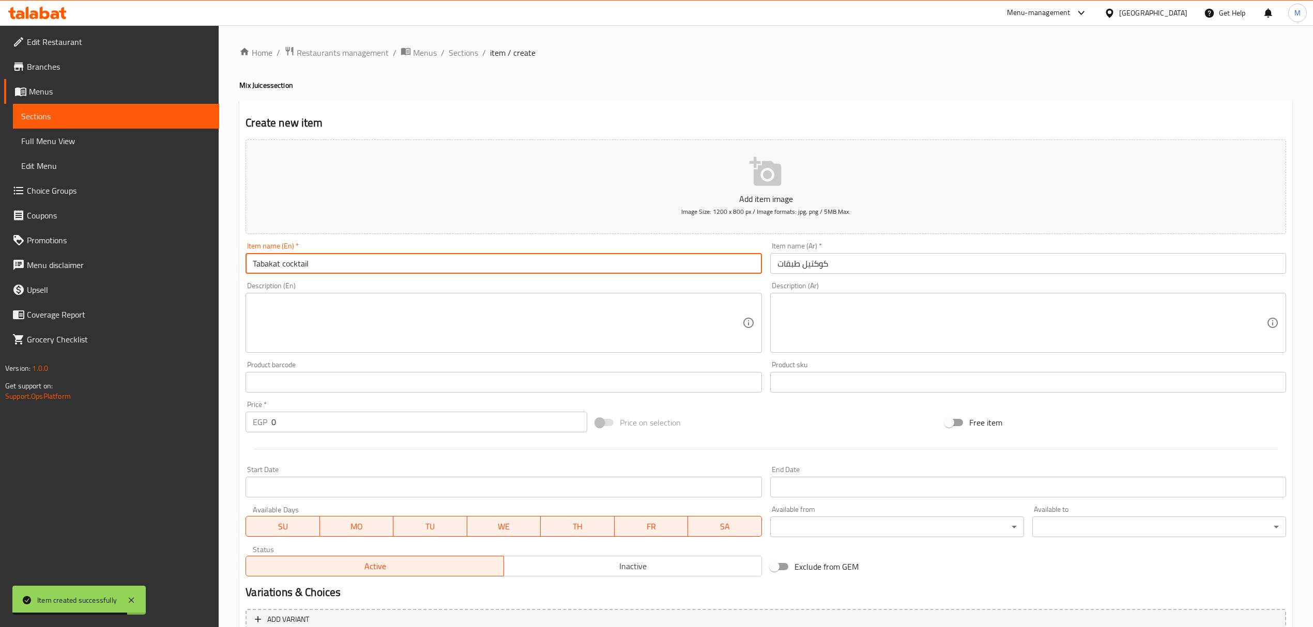
click at [424, 272] on input "Tabakat cocktail" at bounding box center [504, 263] width 516 height 21
type input "Tabakat Cocktail"
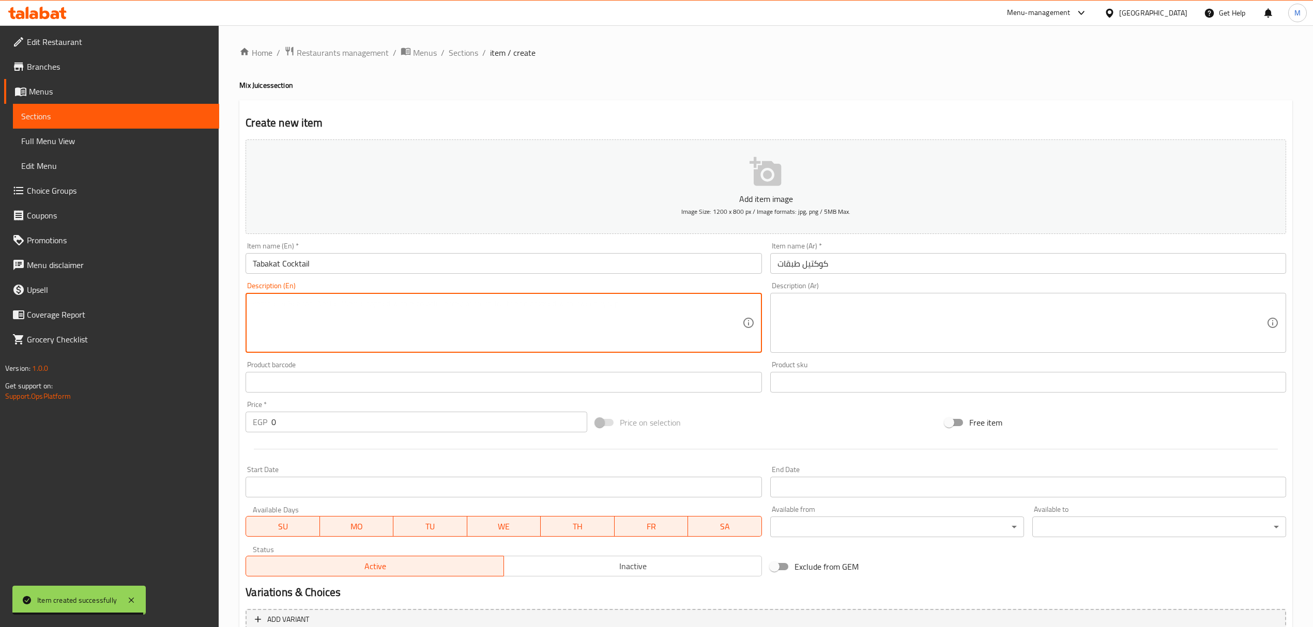
click at [407, 317] on textarea at bounding box center [497, 323] width 489 height 49
click at [417, 441] on div at bounding box center [765, 449] width 1049 height 25
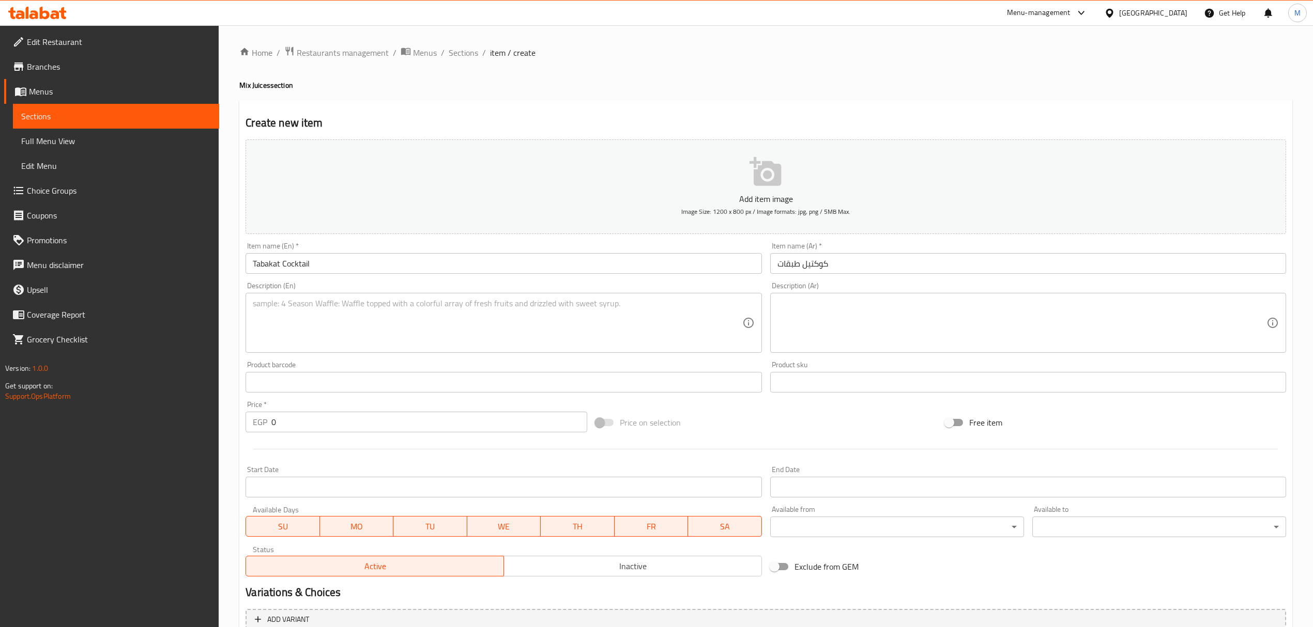
click at [388, 401] on div "Price   * EGP 0 Price *" at bounding box center [415, 417] width 349 height 40
click at [377, 417] on input "0" at bounding box center [428, 422] width 315 height 21
paste input "6"
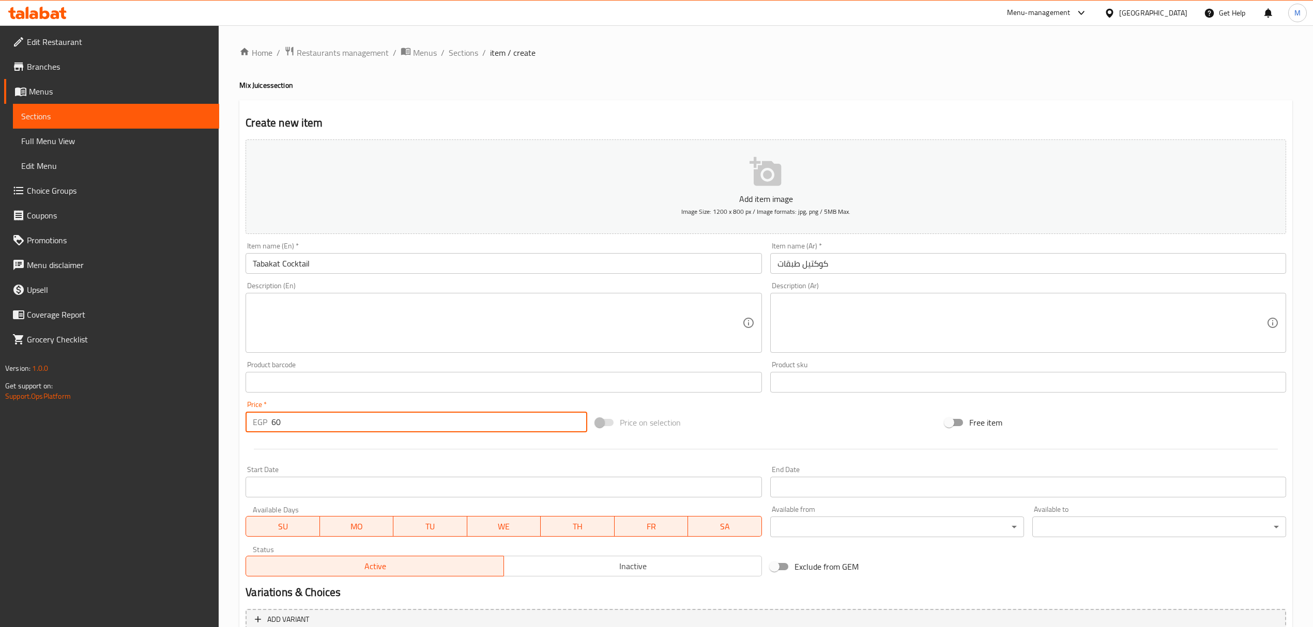
type input "60"
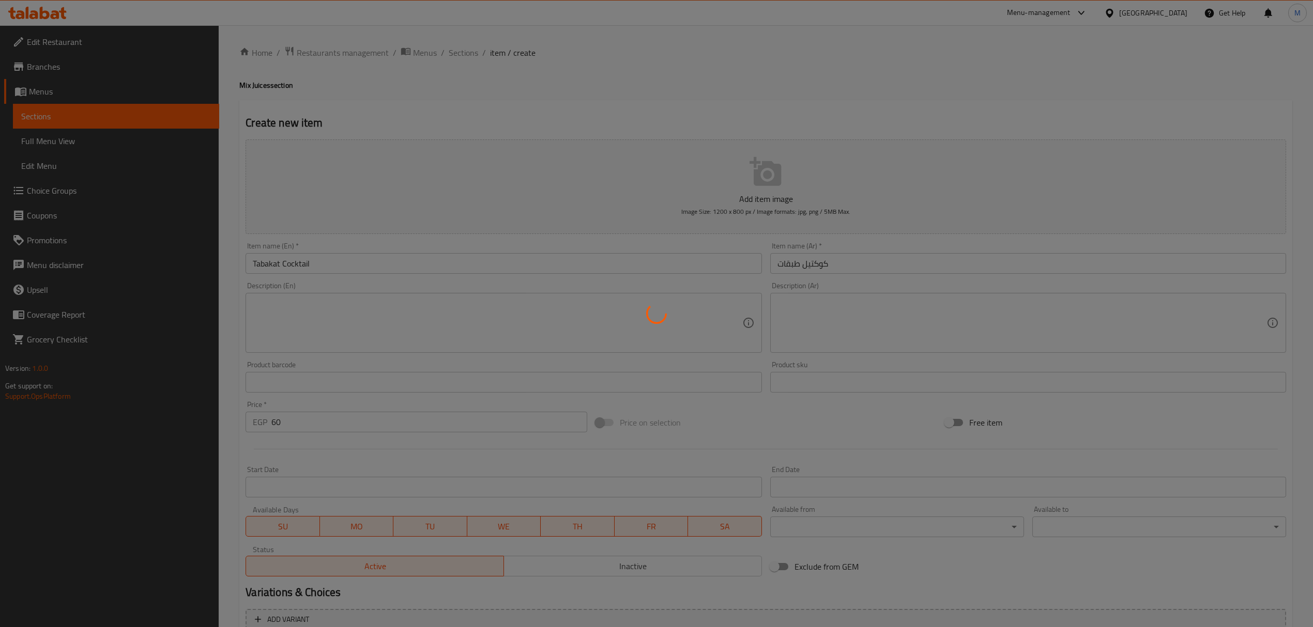
type input "0"
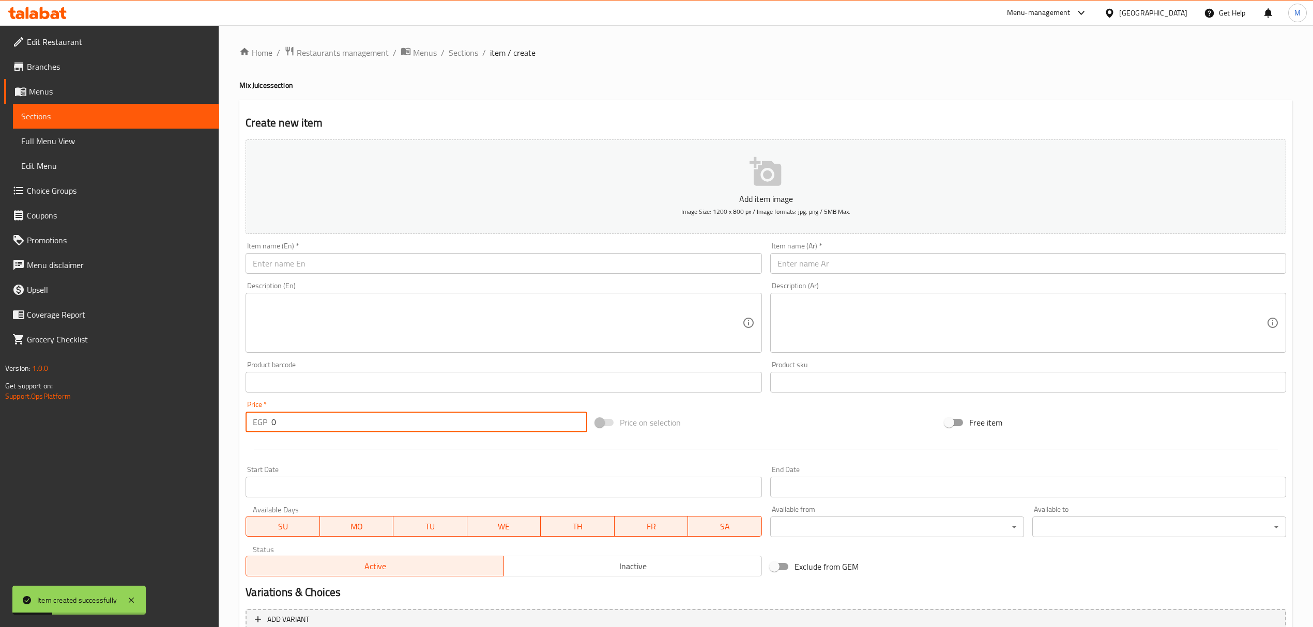
click at [898, 275] on div "Item name (Ar)   * Item name (Ar) *" at bounding box center [1028, 258] width 524 height 40
click at [890, 267] on input "text" at bounding box center [1028, 263] width 516 height 21
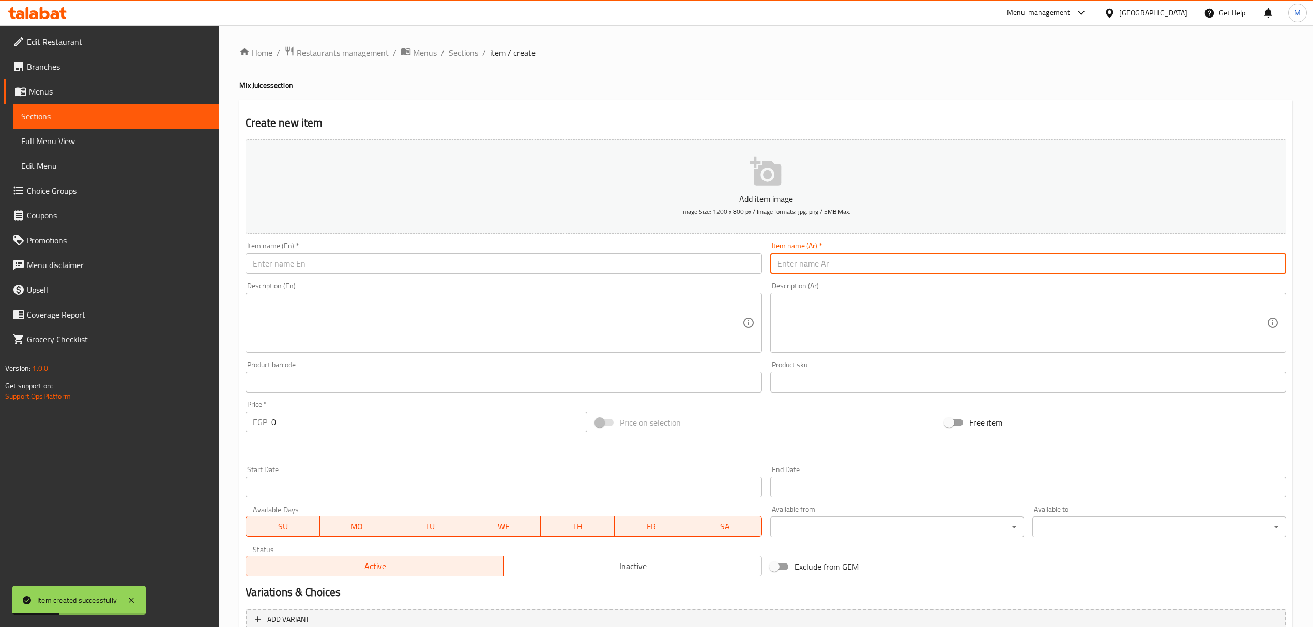
paste input "زبادى فواكه قطع ساده"
type input "زبادى فواكه قطع ساده"
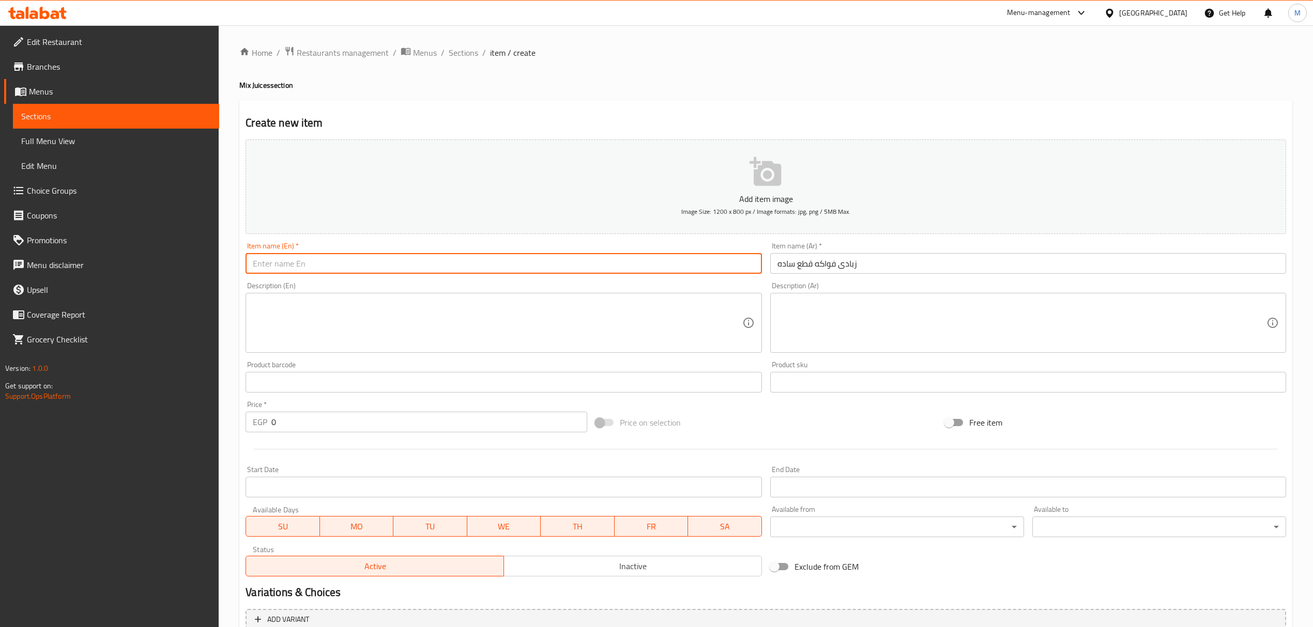
click at [631, 264] on input "text" at bounding box center [504, 263] width 516 height 21
paste input "Plain fruit yogurt pieces"
click at [378, 259] on input "Plain fruit yogurt pieces" at bounding box center [504, 263] width 516 height 21
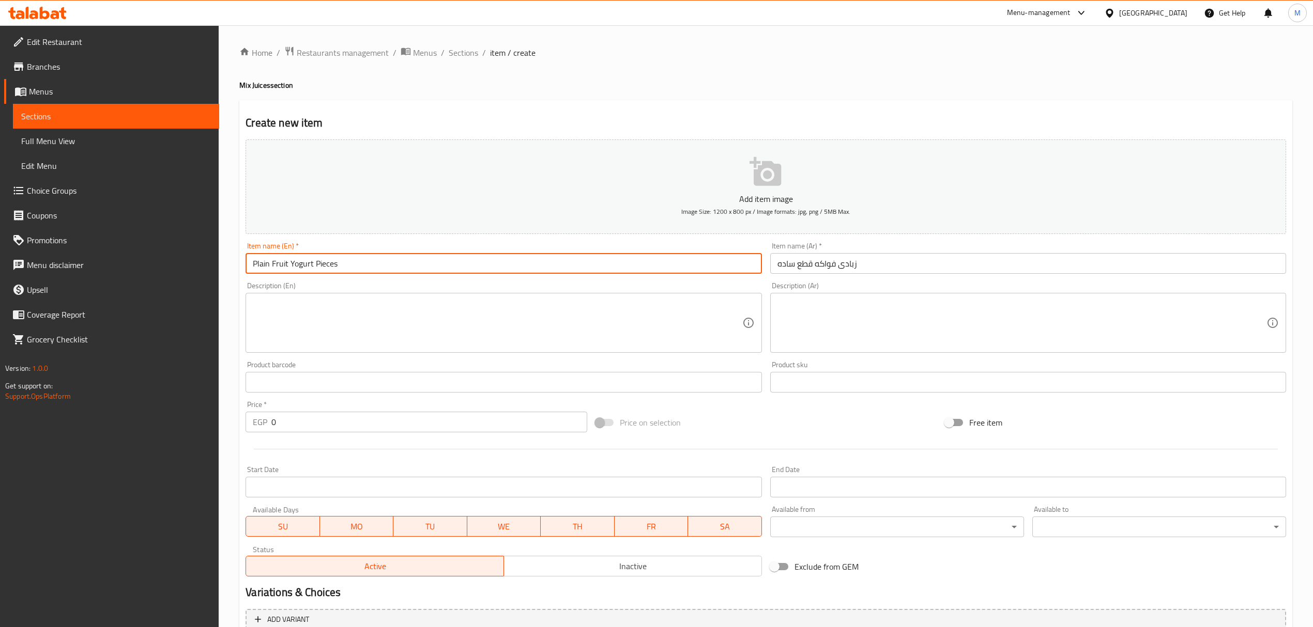
click at [384, 274] on input "Plain Fruit Yogurt Pieces" at bounding box center [504, 263] width 516 height 21
type input "Plain Fruit Yogurt Pieces"
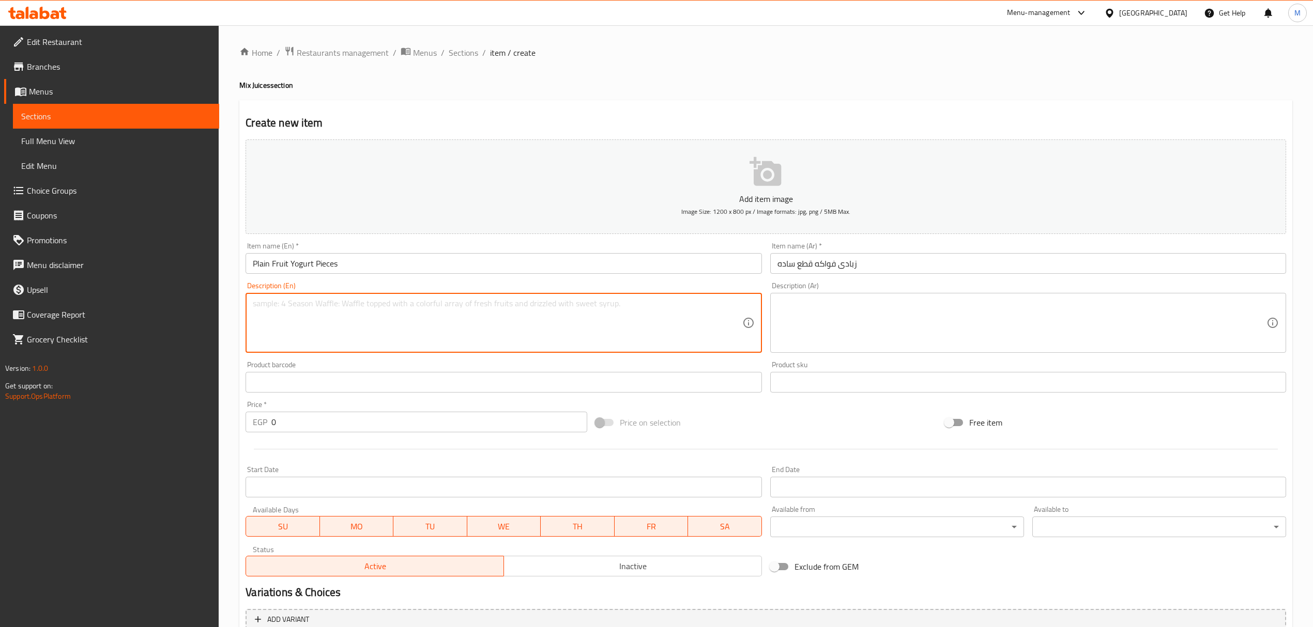
click at [391, 313] on textarea at bounding box center [497, 323] width 489 height 49
click at [355, 418] on input "0" at bounding box center [428, 422] width 315 height 21
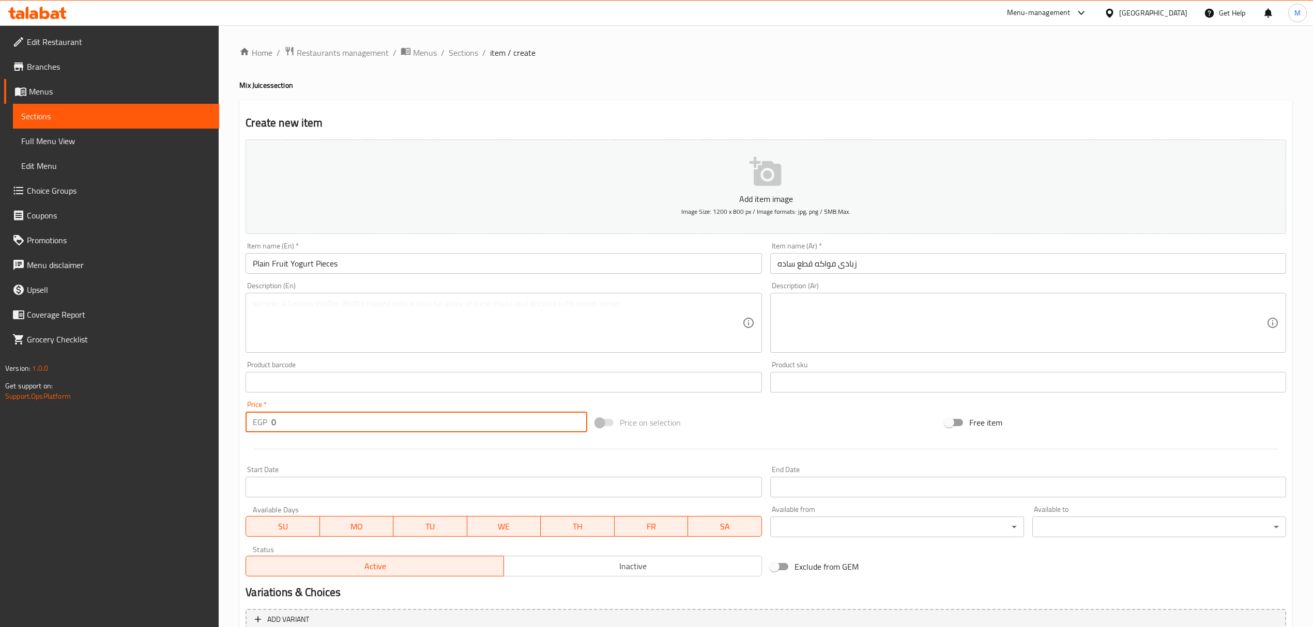
click at [355, 418] on input "0" at bounding box center [428, 422] width 315 height 21
paste input "85"
type input "85"
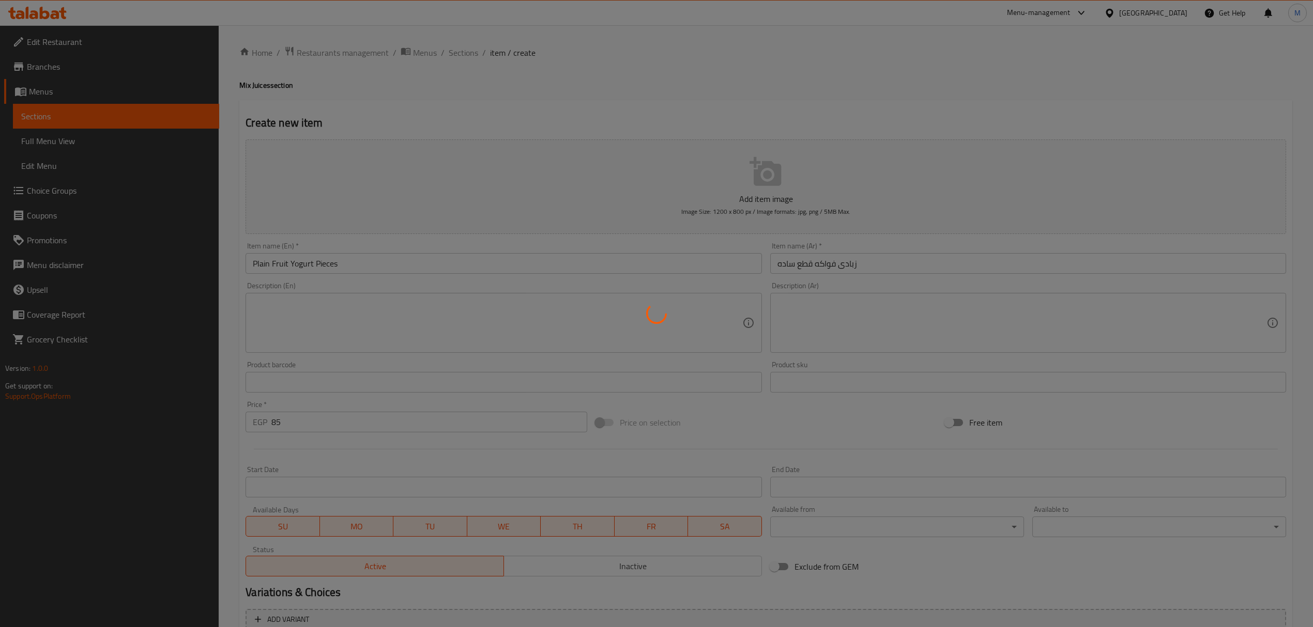
type input "0"
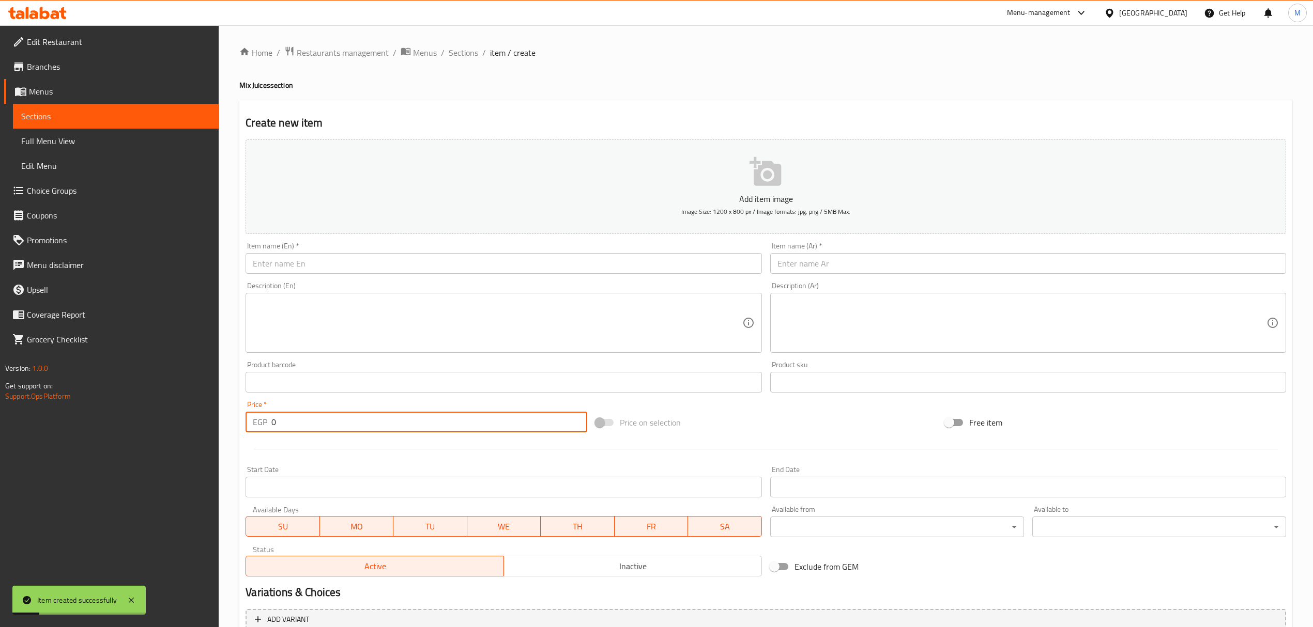
click at [912, 262] on input "text" at bounding box center [1028, 263] width 516 height 21
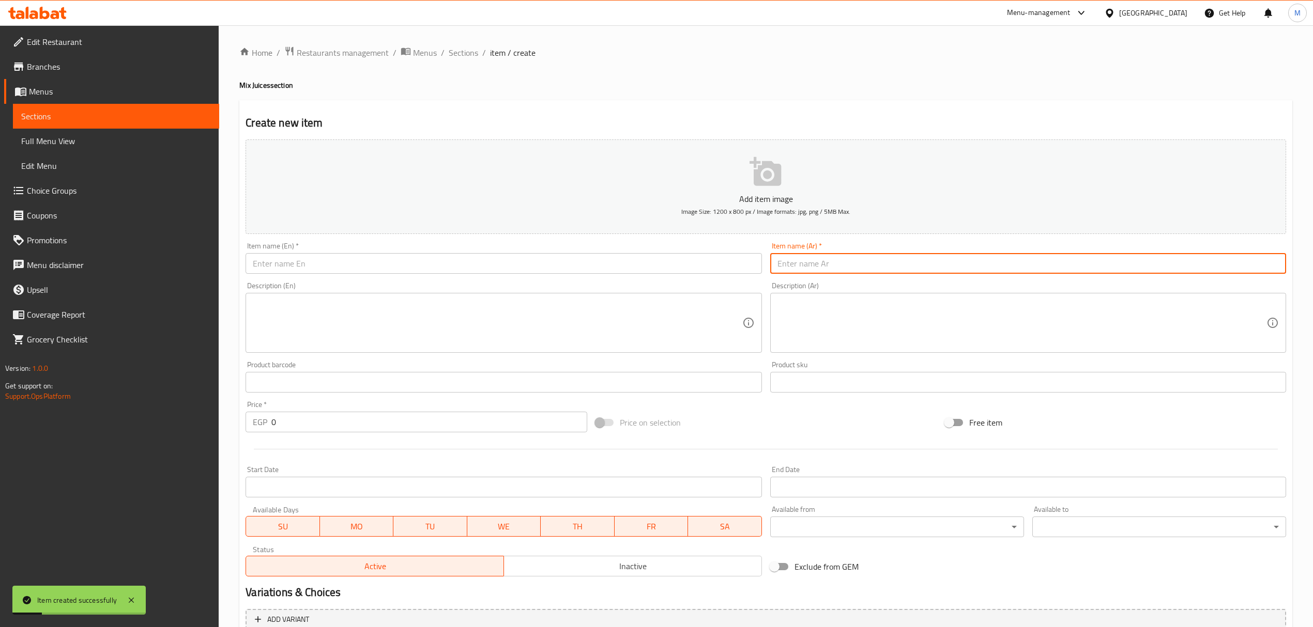
paste input "زبادي فواكه قطع بالآيس"
type input "زبادي فواكه قطع بالآيس"
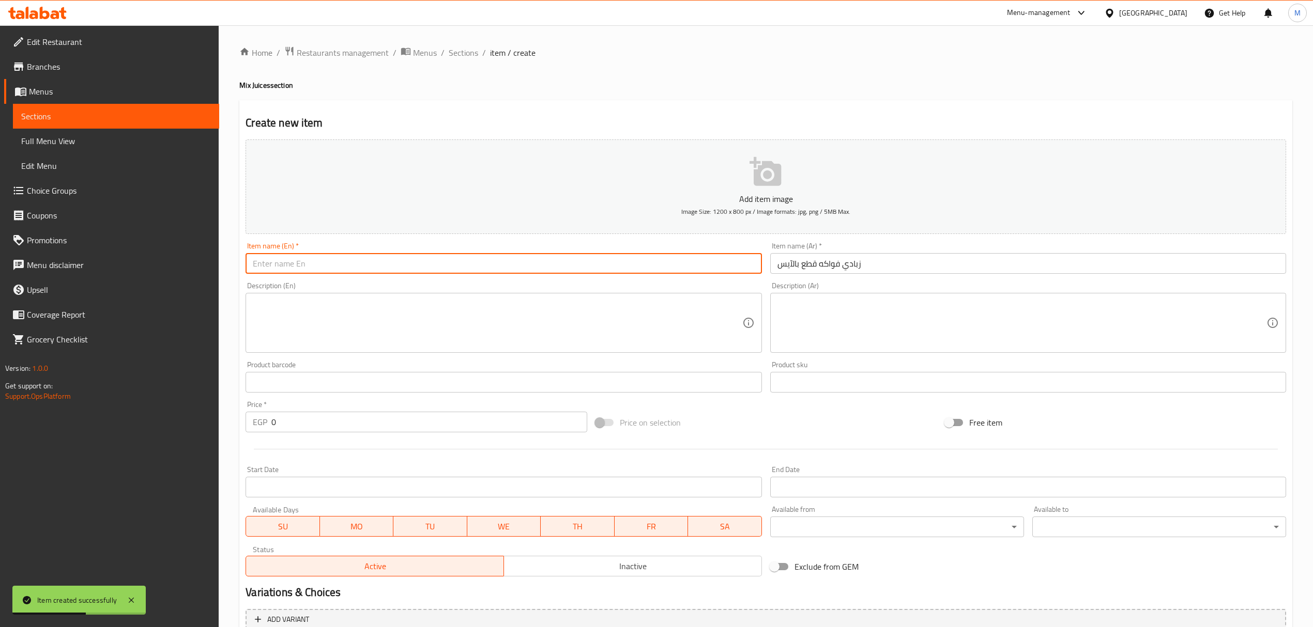
click at [540, 270] on input "text" at bounding box center [504, 263] width 516 height 21
paste input "fruit yogurt pieces"
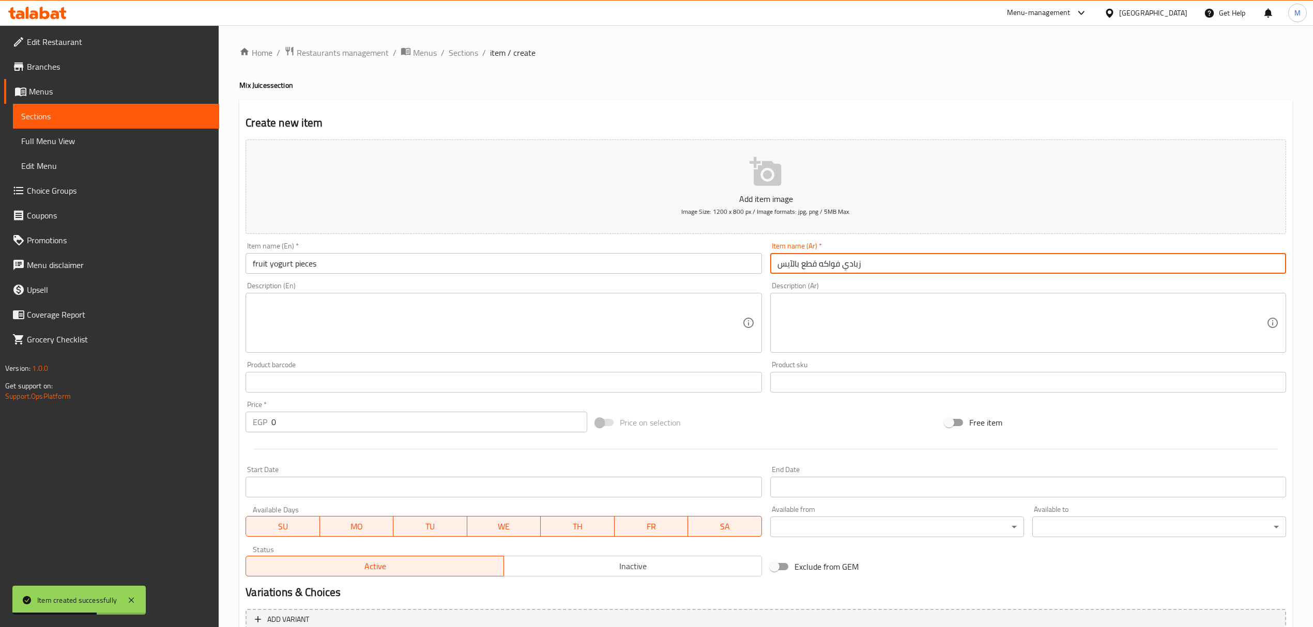
click at [865, 261] on input "زبادي فواكه قطع بالآيس" at bounding box center [1028, 263] width 516 height 21
click at [354, 267] on input "fruit yogurt pieces" at bounding box center [504, 263] width 516 height 21
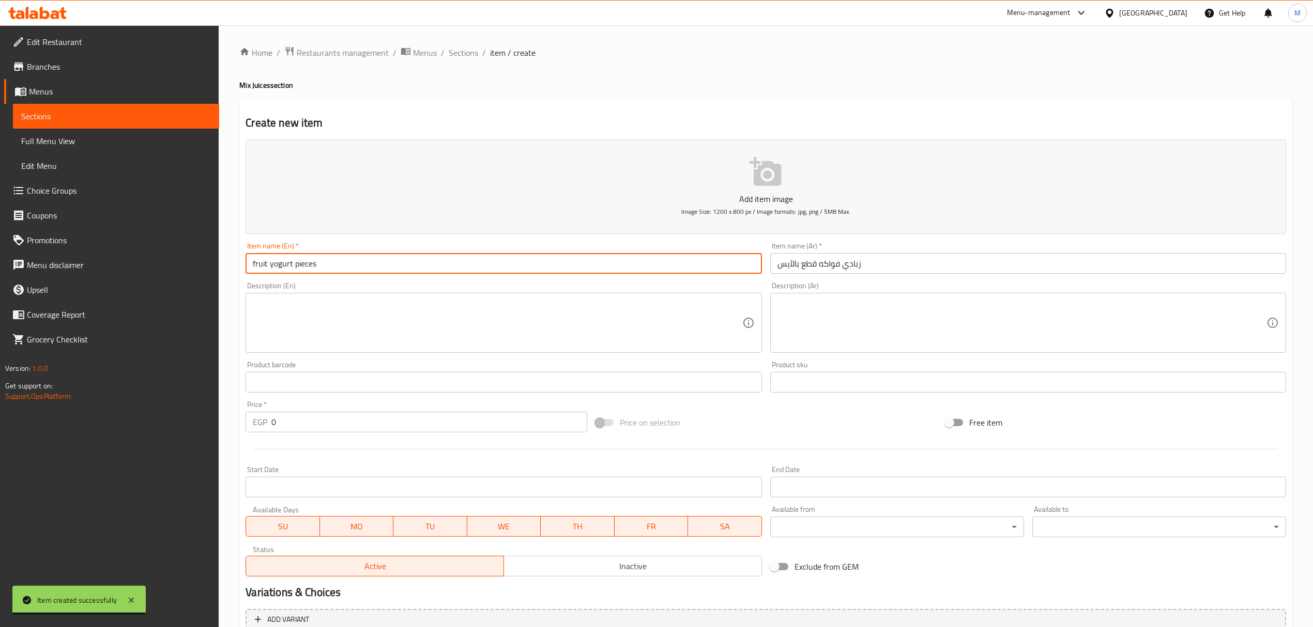
paste input "with ice"
click at [354, 267] on input "fruit yogurt pieces with ice" at bounding box center [504, 263] width 516 height 21
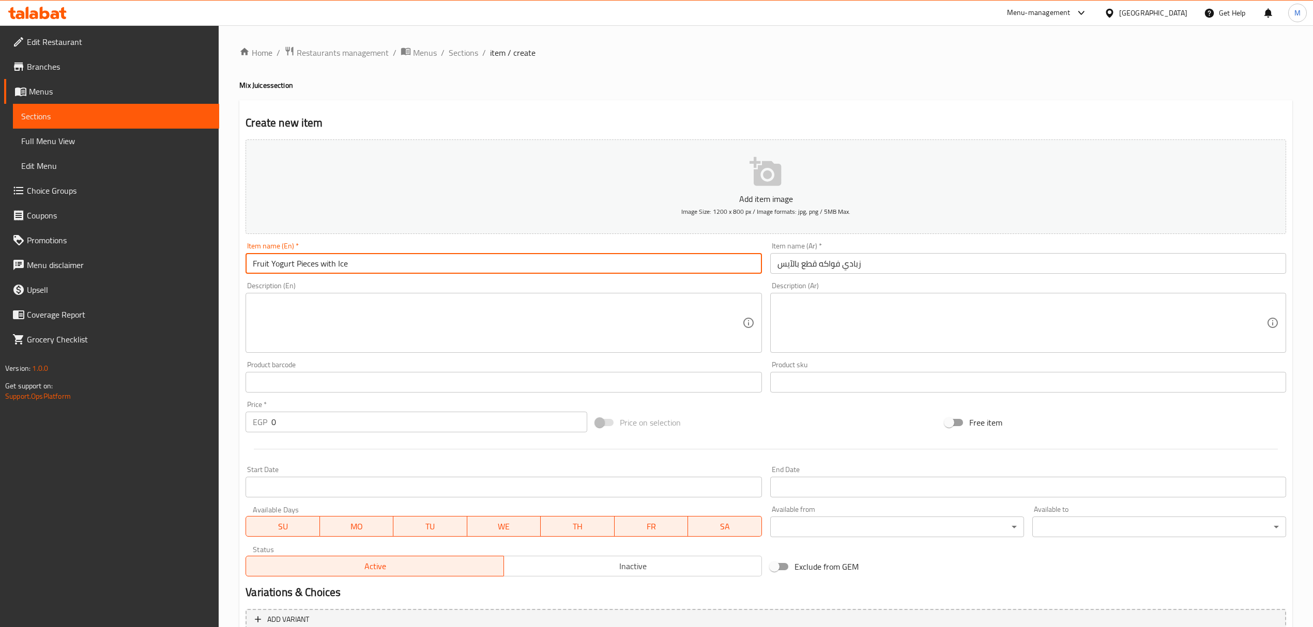
click at [329, 262] on input "Fruit Yogurt Pieces with Ice" at bounding box center [504, 263] width 516 height 21
type input "Fruit Yogurt Pieces With Ice"
click at [288, 432] on input "0" at bounding box center [428, 422] width 315 height 21
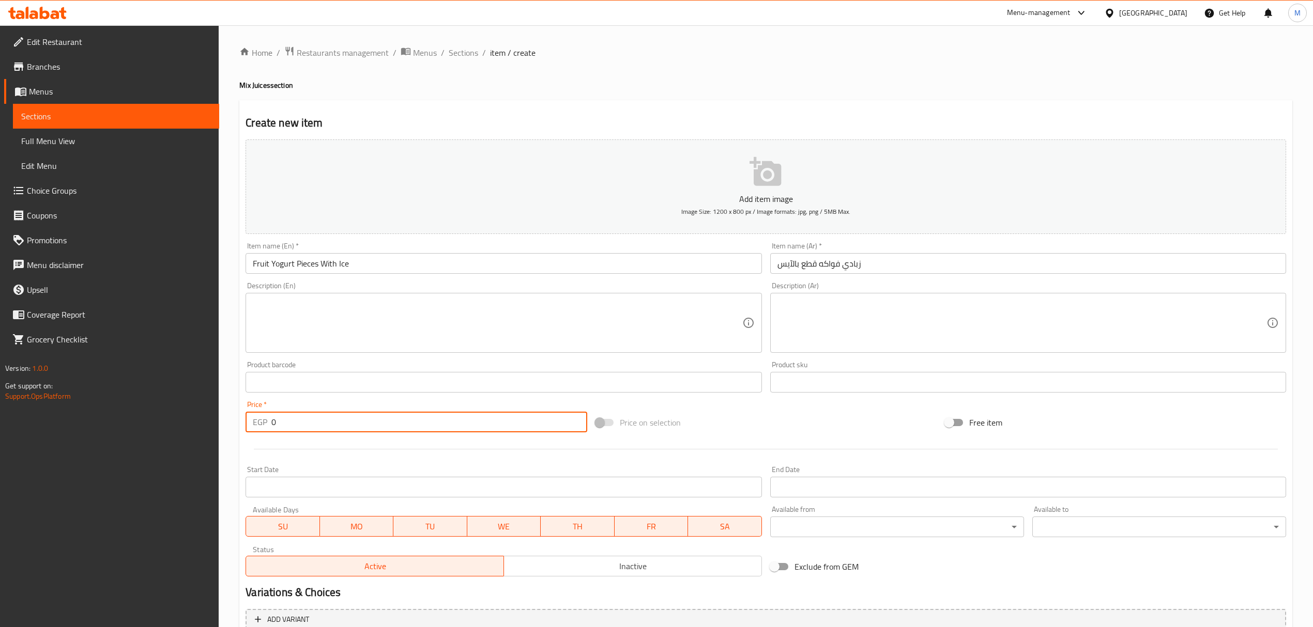
click at [288, 432] on input "0" at bounding box center [428, 422] width 315 height 21
paste input "9"
type input "90"
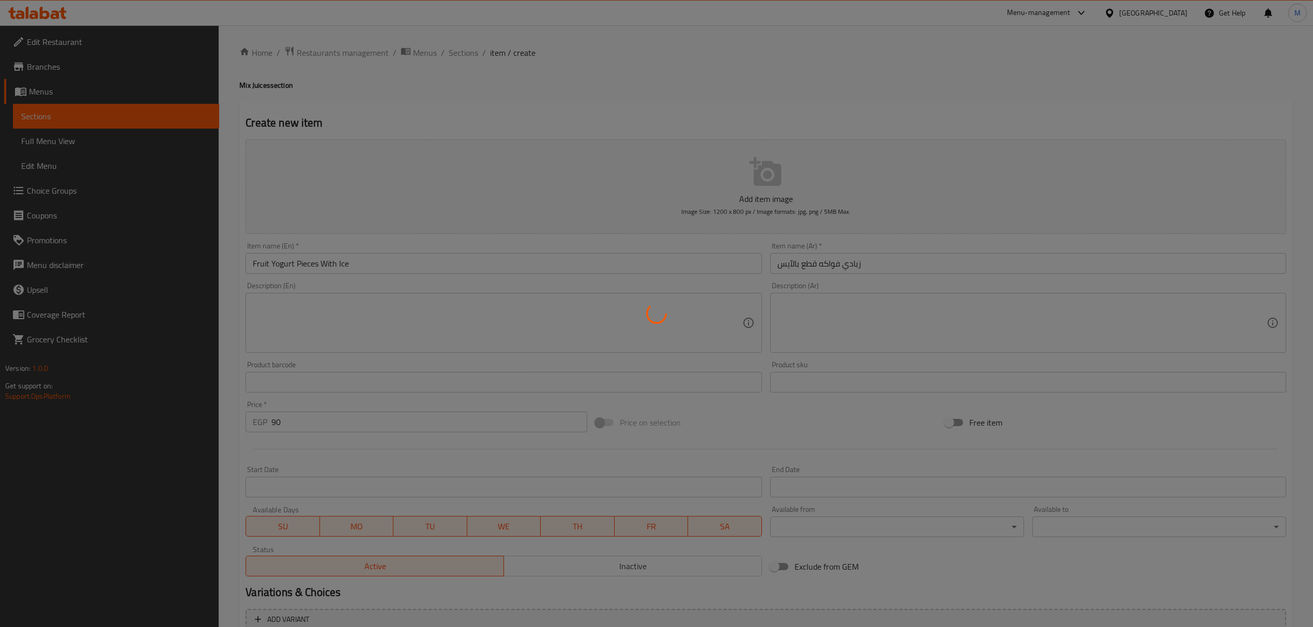
type input "0"
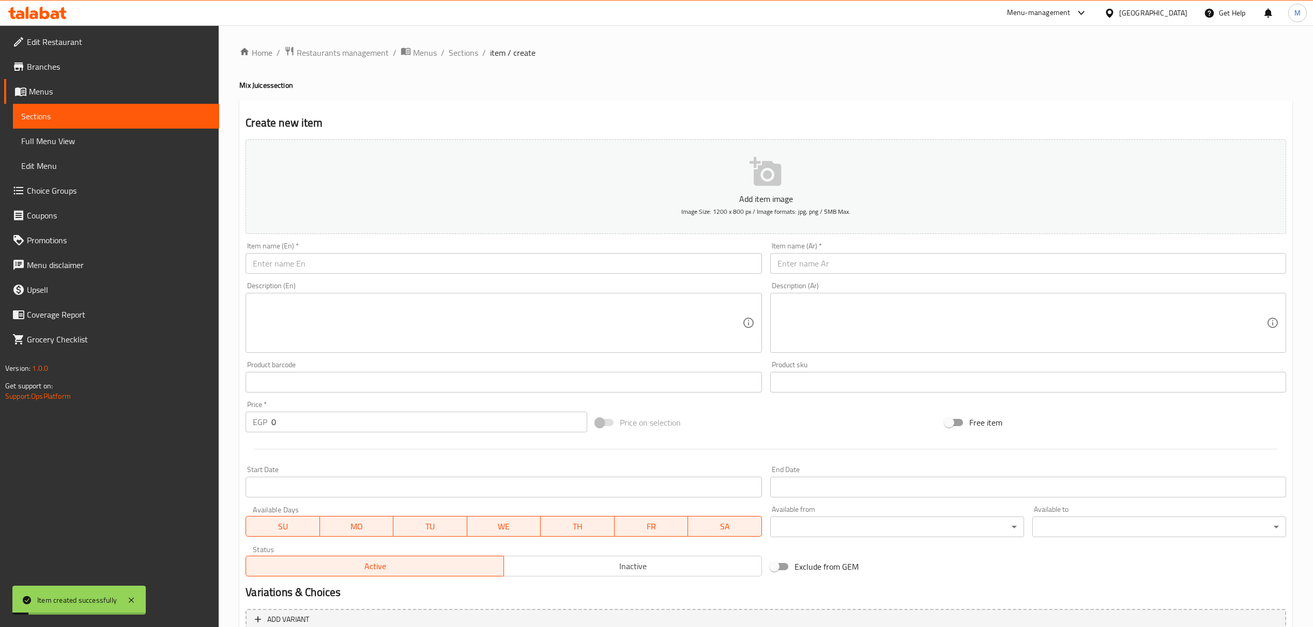
click at [803, 277] on div "Item name (Ar)   * Item name (Ar) *" at bounding box center [1028, 258] width 524 height 40
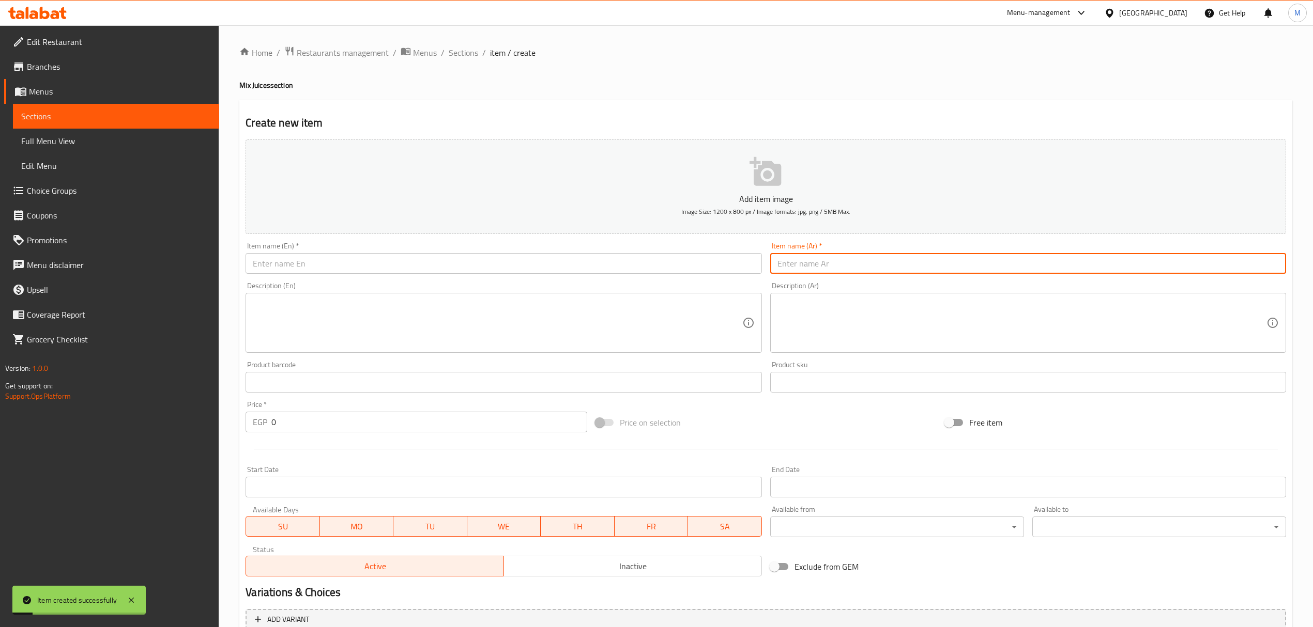
click at [801, 271] on input "text" at bounding box center [1028, 263] width 516 height 21
paste input "أفوكادو ساده"
type input "أفوكادو ساده"
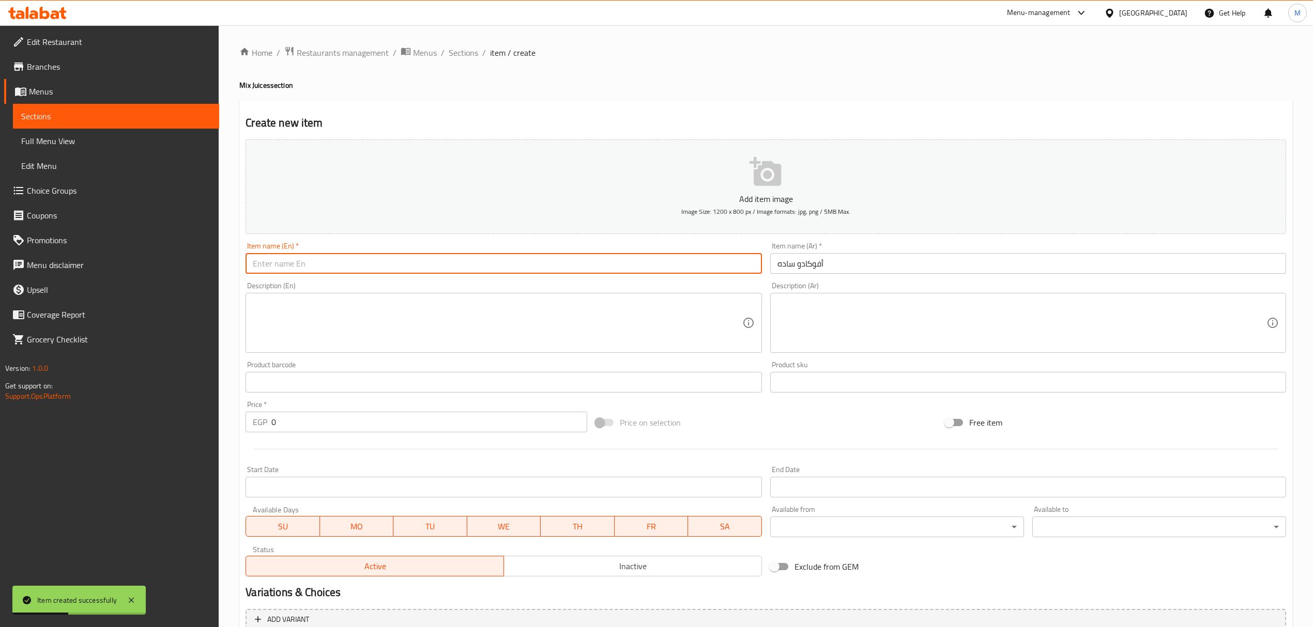
click at [358, 271] on input "text" at bounding box center [504, 263] width 516 height 21
paste input "Plain avocado"
click at [358, 271] on input "Plain avocado" at bounding box center [504, 263] width 516 height 21
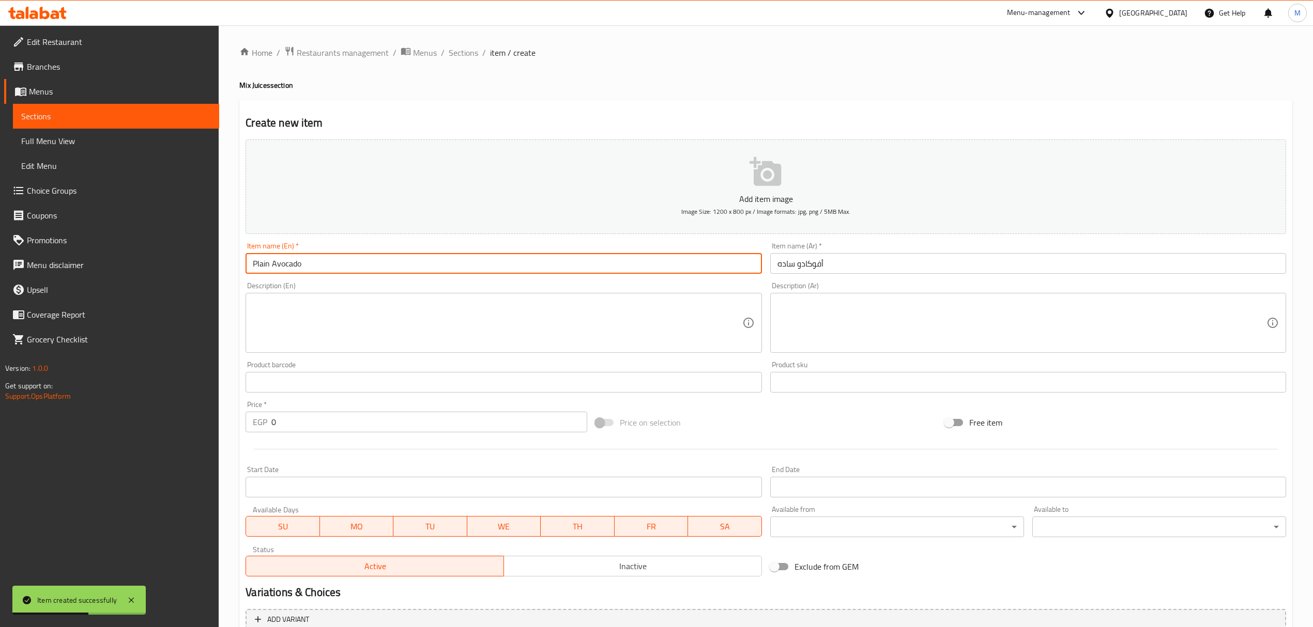
type input "Plain Avocado"
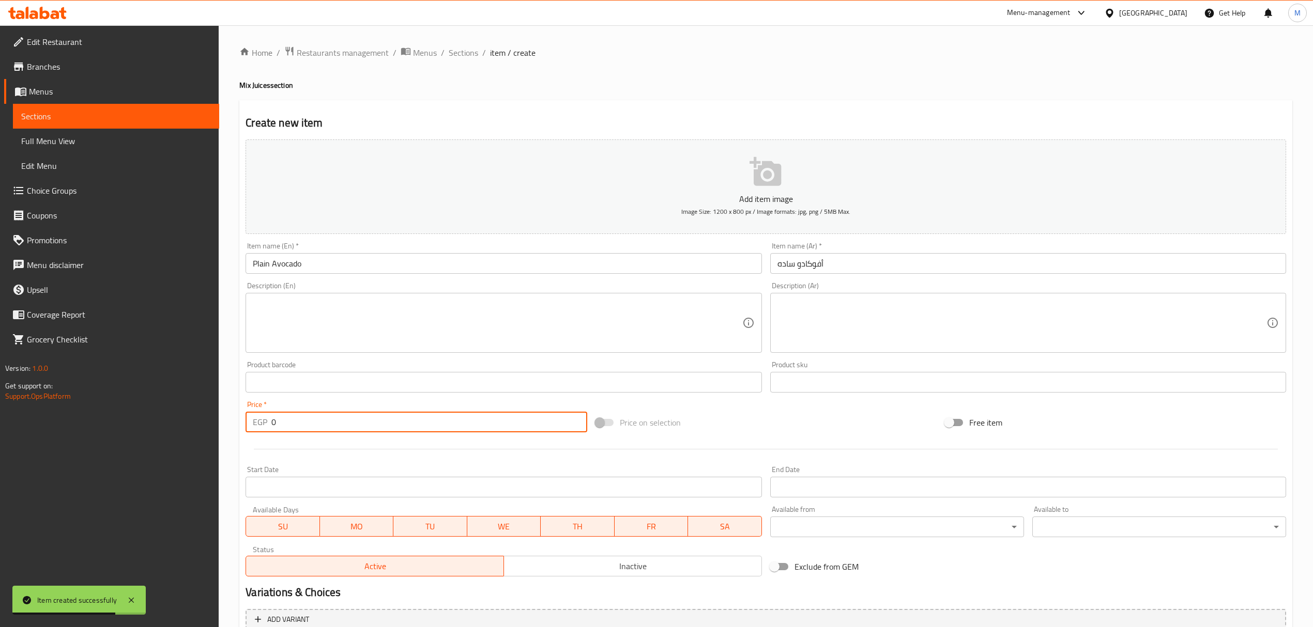
click at [342, 418] on input "0" at bounding box center [428, 422] width 315 height 21
paste input "number"
type input "75"
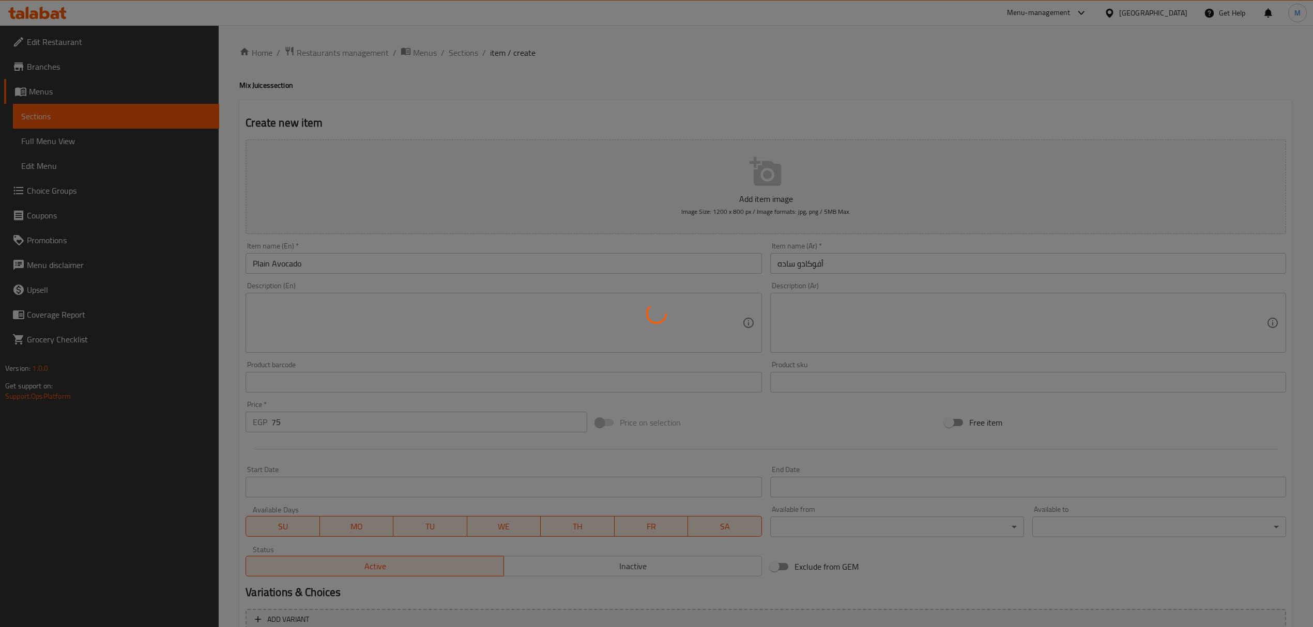
type input "0"
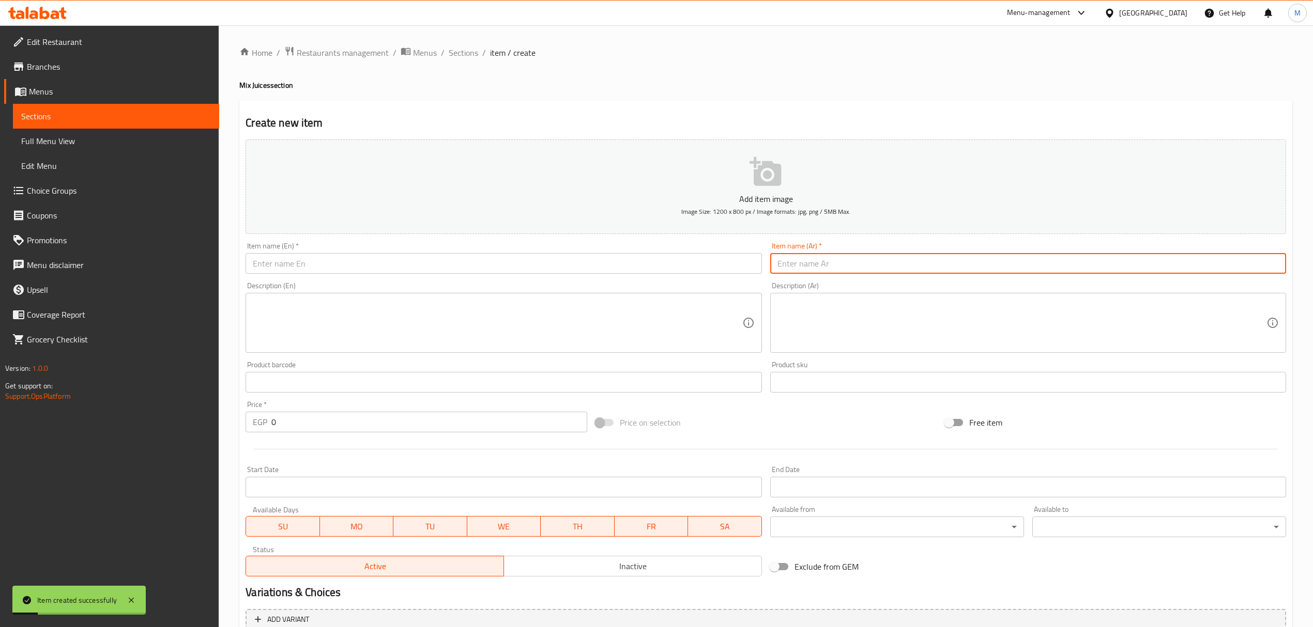
click at [1020, 269] on input "text" at bounding box center [1028, 263] width 516 height 21
paste input "أفوكادو لبن"
type input "أفوكادو لبن"
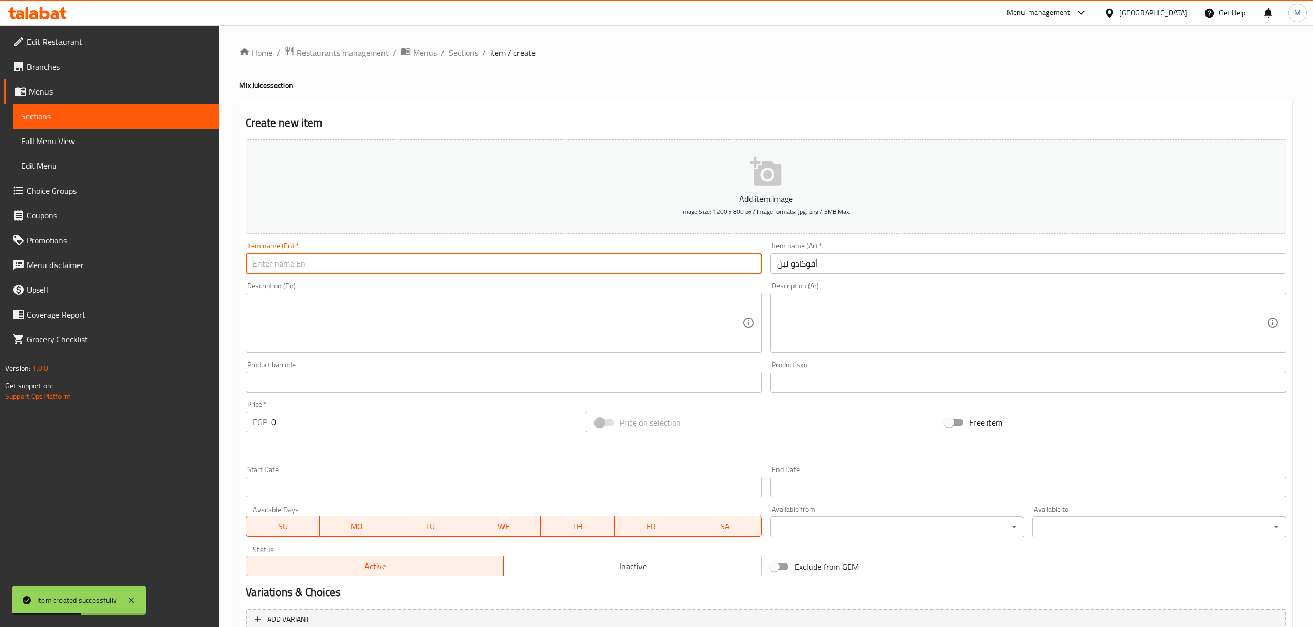
click at [453, 265] on input "text" at bounding box center [504, 263] width 516 height 21
paste input "Avocado milk"
click at [453, 265] on input "Avocado milk" at bounding box center [504, 263] width 516 height 21
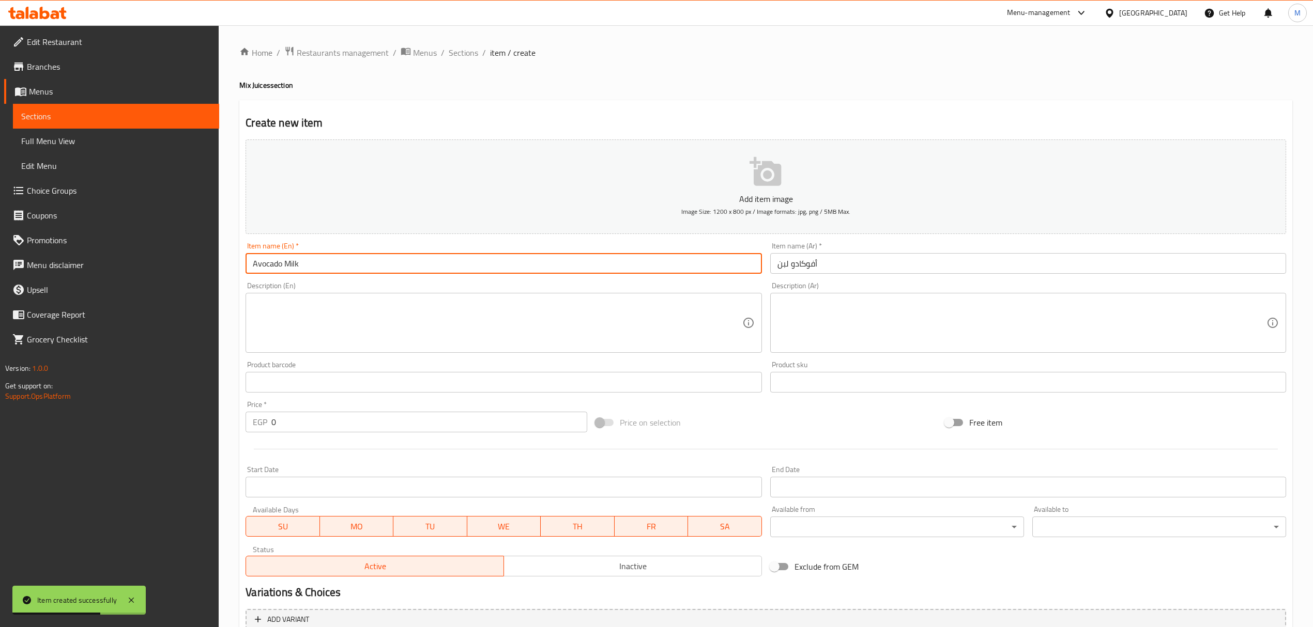
type input "Avocado Milk"
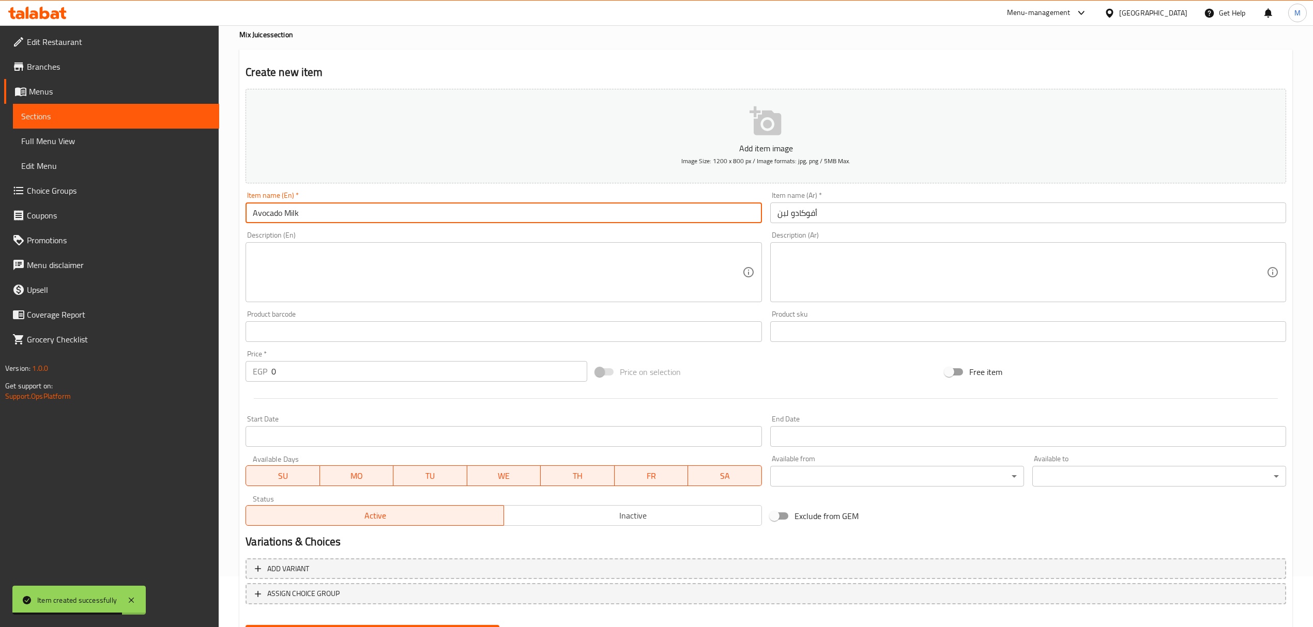
scroll to position [102, 0]
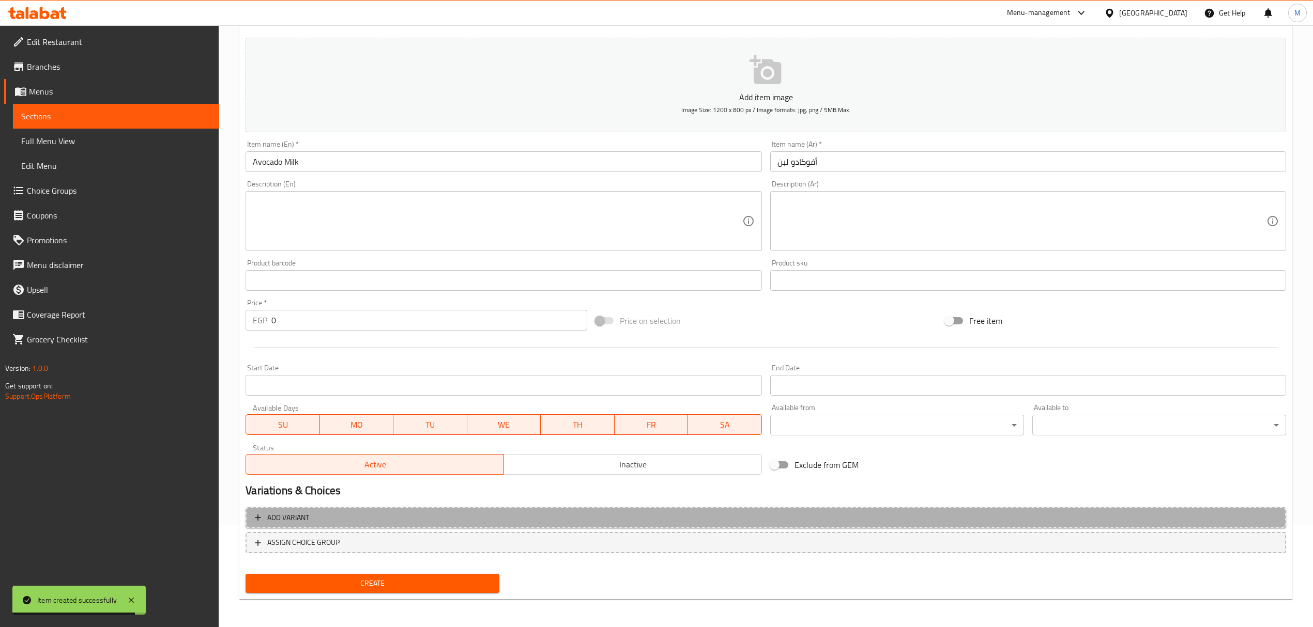
click at [1085, 517] on span "Add variant" at bounding box center [766, 518] width 1022 height 13
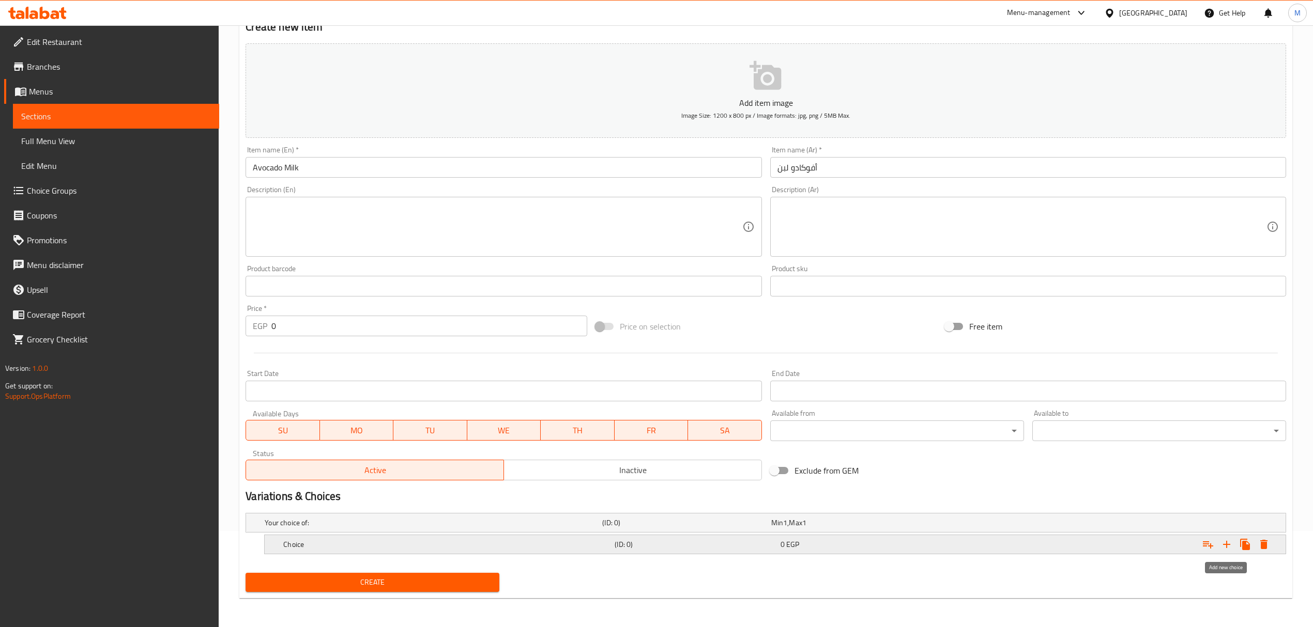
click at [1222, 544] on icon "Expand" at bounding box center [1226, 545] width 12 height 12
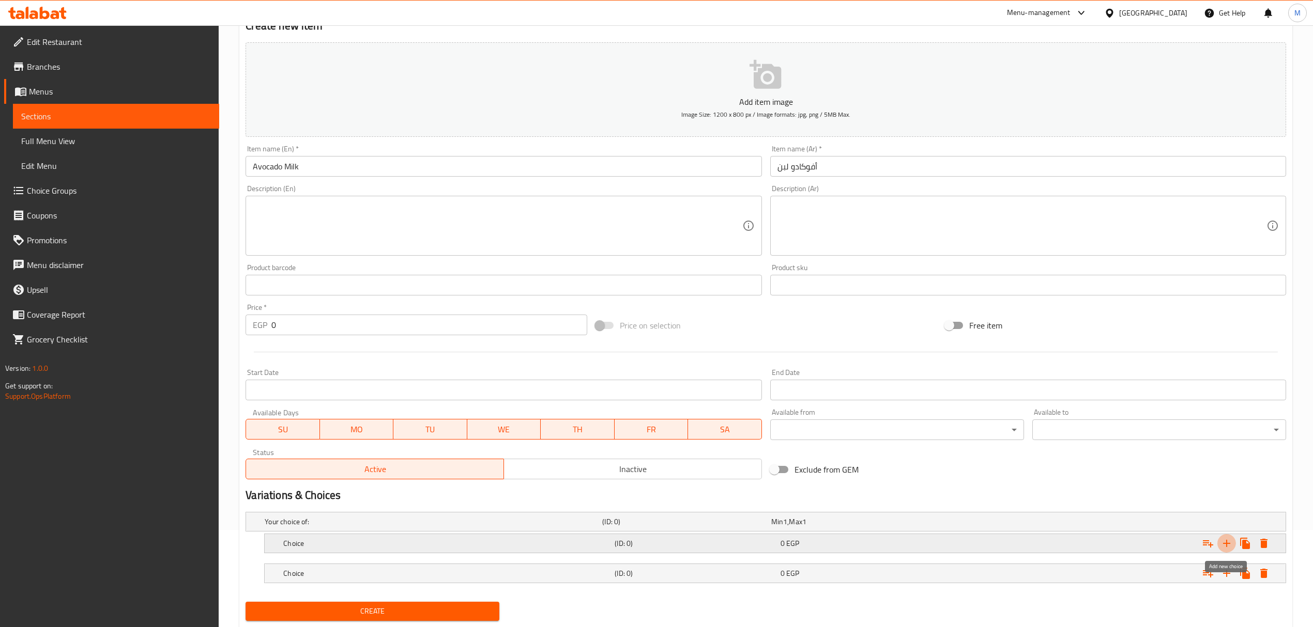
click at [1222, 544] on icon "Expand" at bounding box center [1226, 544] width 12 height 12
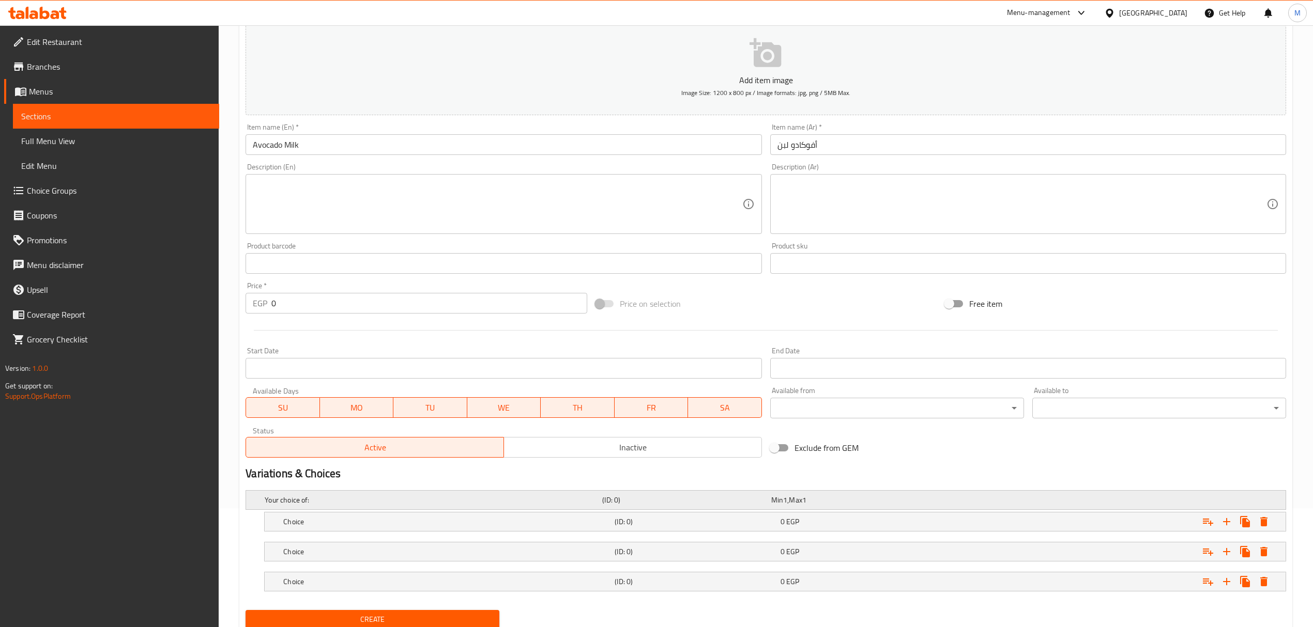
scroll to position [158, 0]
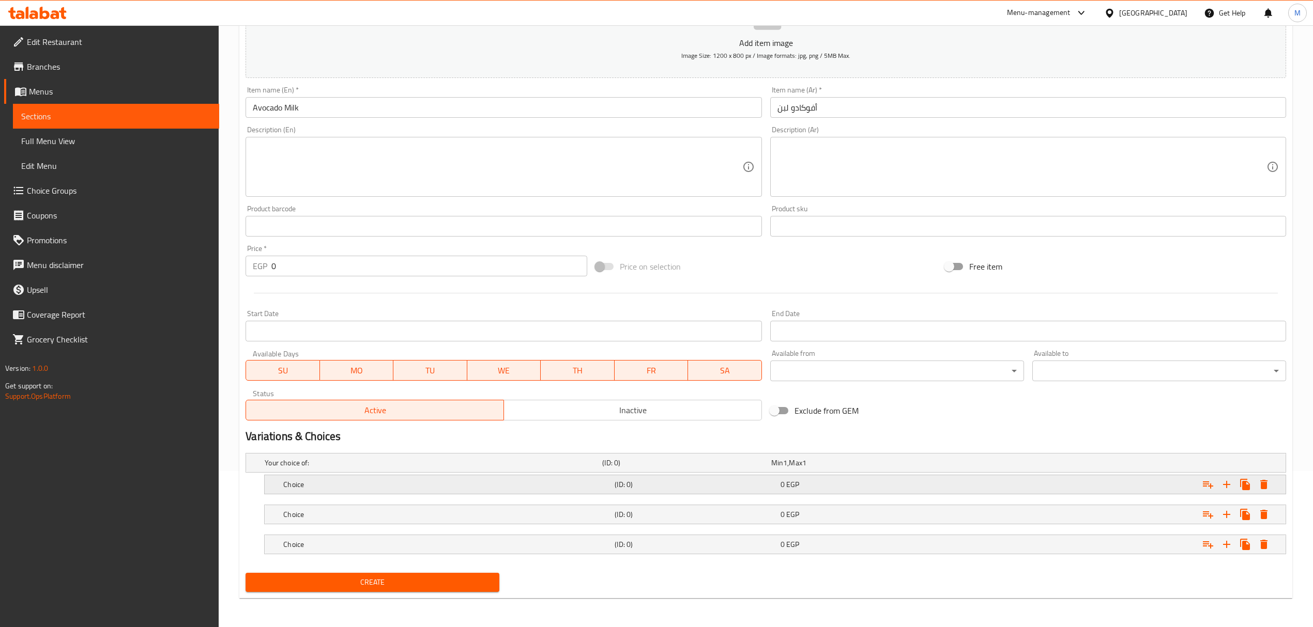
click at [766, 485] on h5 "(ID: 0)" at bounding box center [695, 485] width 161 height 10
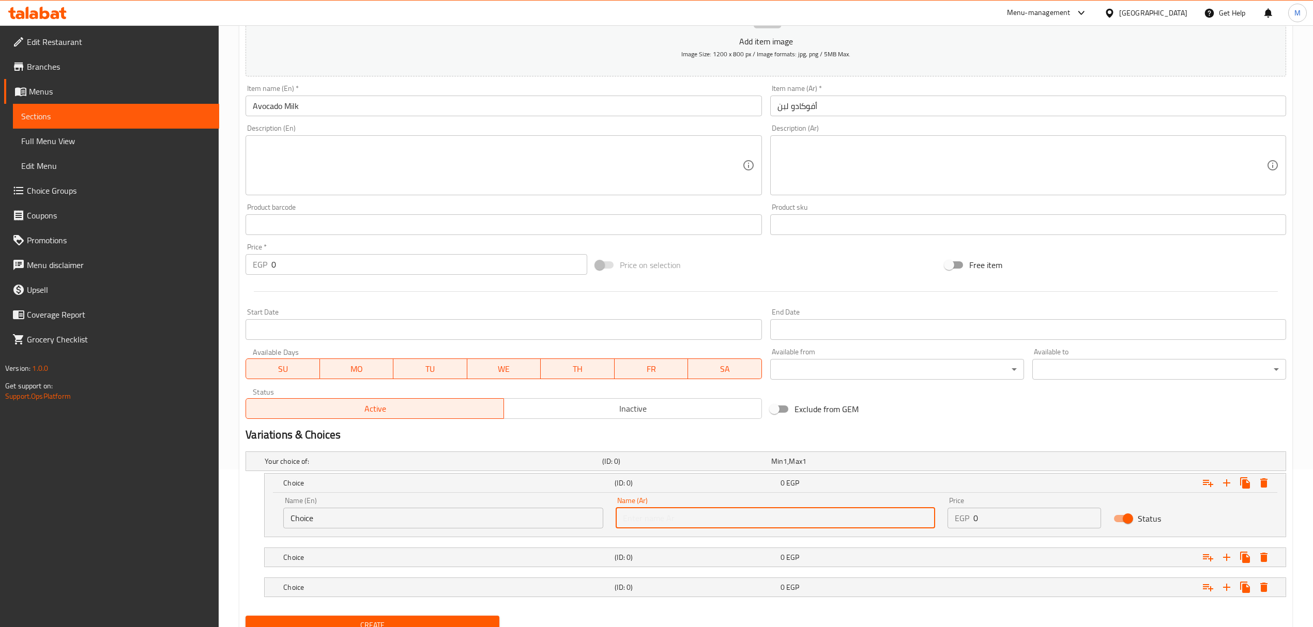
click at [757, 515] on input "text" at bounding box center [775, 518] width 319 height 21
type input "صغير"
click at [546, 521] on input "Choice" at bounding box center [442, 518] width 319 height 21
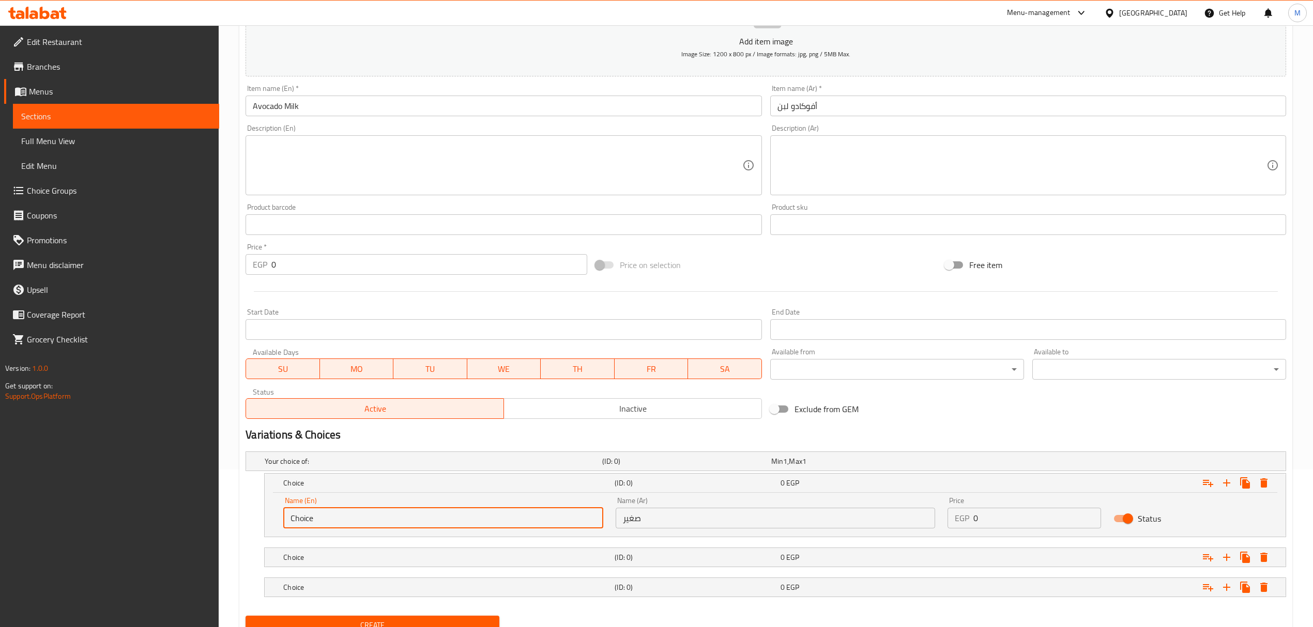
click at [546, 521] on input "Choice" at bounding box center [442, 518] width 319 height 21
type input "Small"
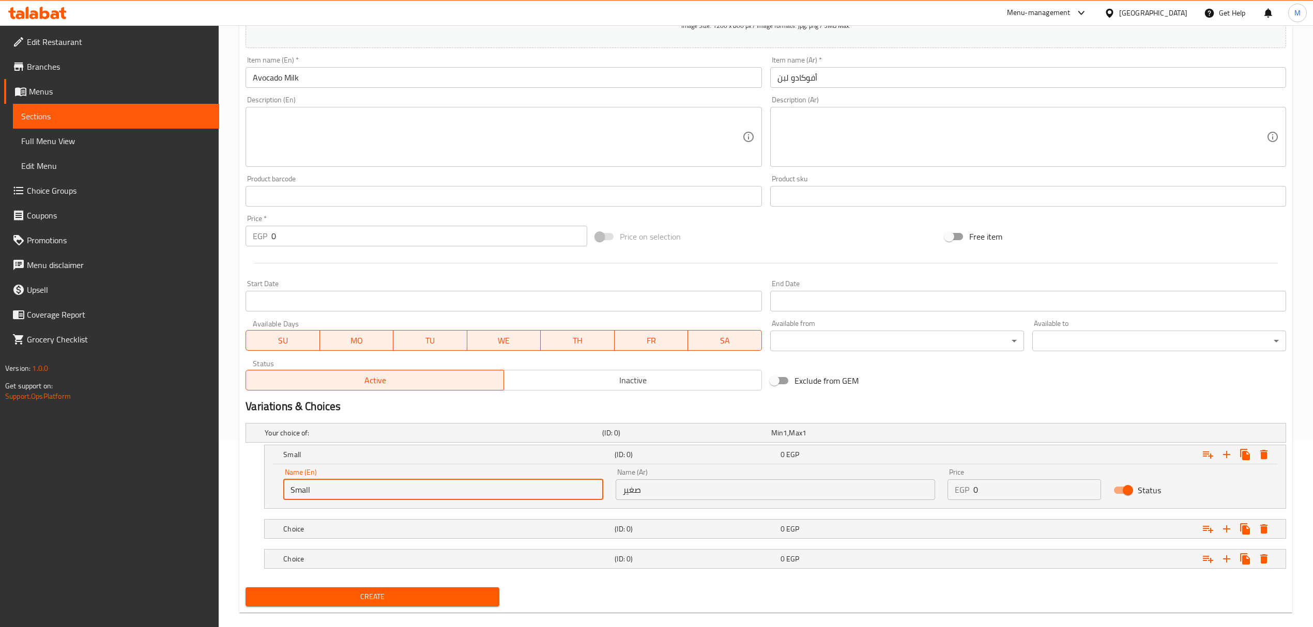
scroll to position [202, 0]
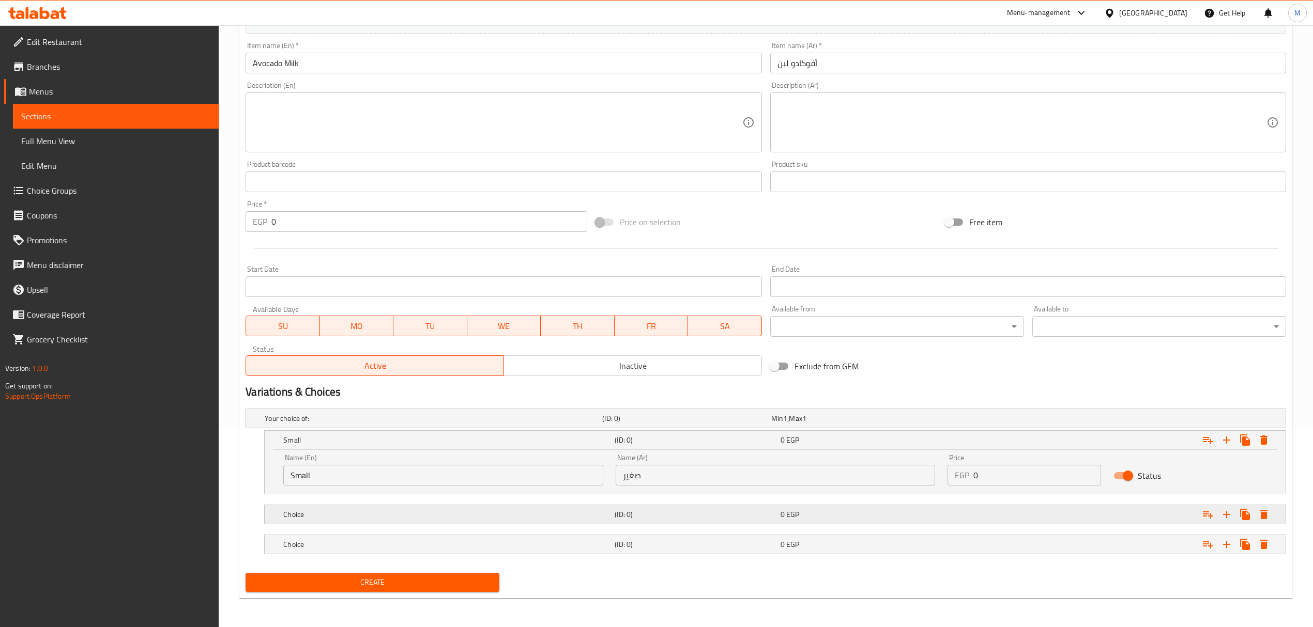
click at [812, 510] on div "0 EGP" at bounding box center [860, 515] width 161 height 10
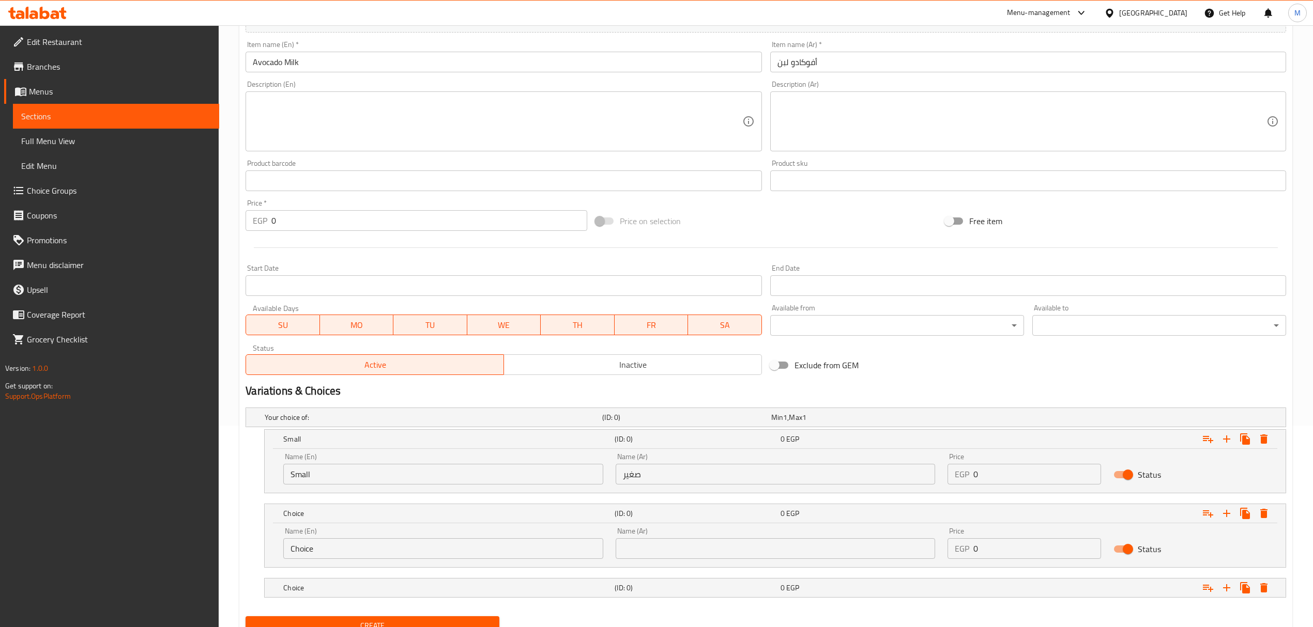
click at [787, 555] on input "text" at bounding box center [775, 549] width 319 height 21
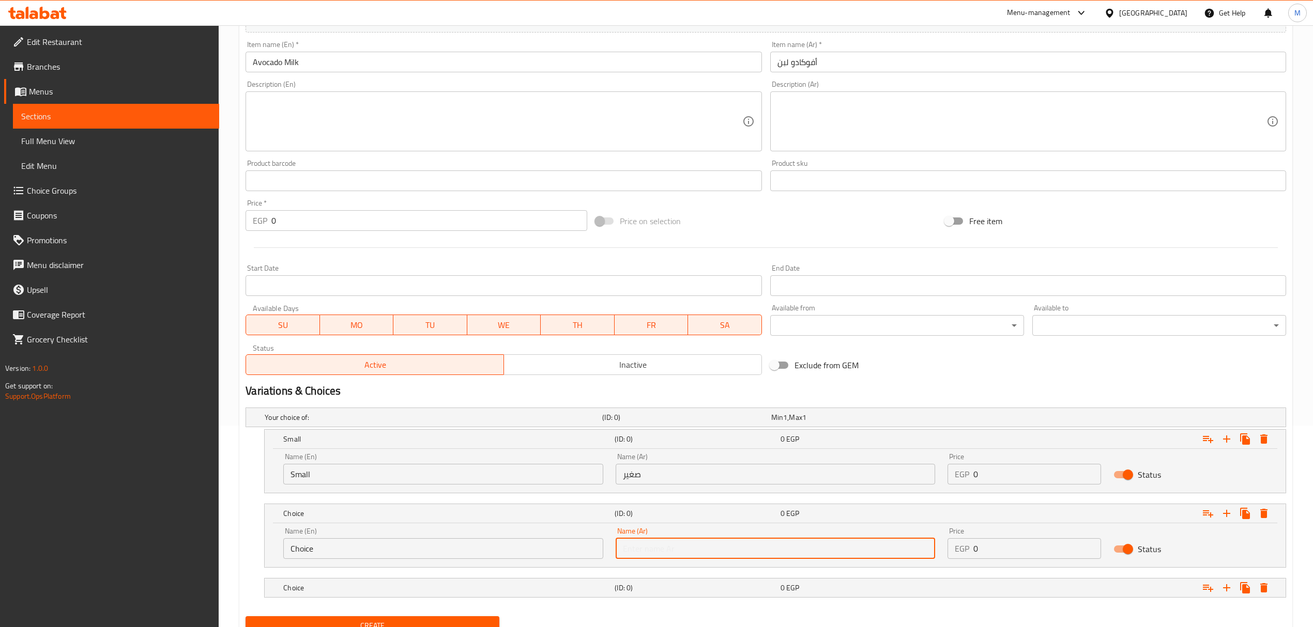
type input "وسط"
drag, startPoint x: 824, startPoint y: 577, endPoint x: 818, endPoint y: 593, distance: 17.2
click at [824, 579] on div "Your choice of: (ID: 0) Min 1 , Max 1 Name (En) Your choice of: Name (En) Name …" at bounding box center [765, 508] width 1049 height 209
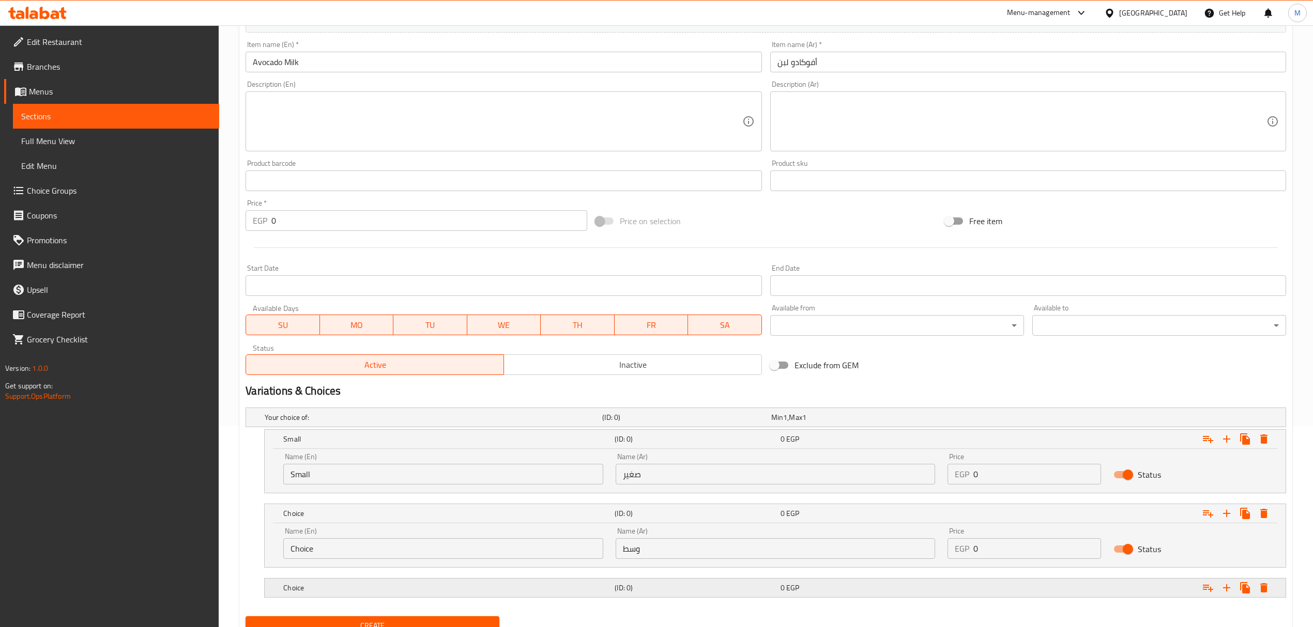
click at [818, 593] on div "0 EGP" at bounding box center [860, 588] width 161 height 10
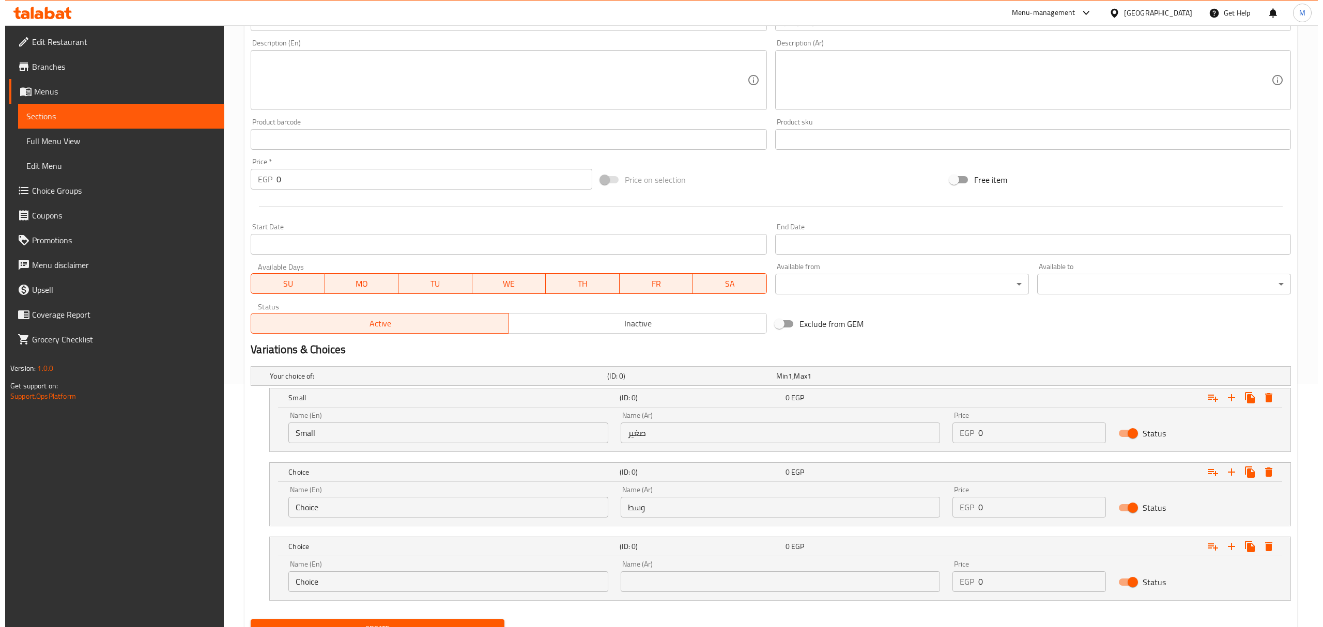
scroll to position [290, 0]
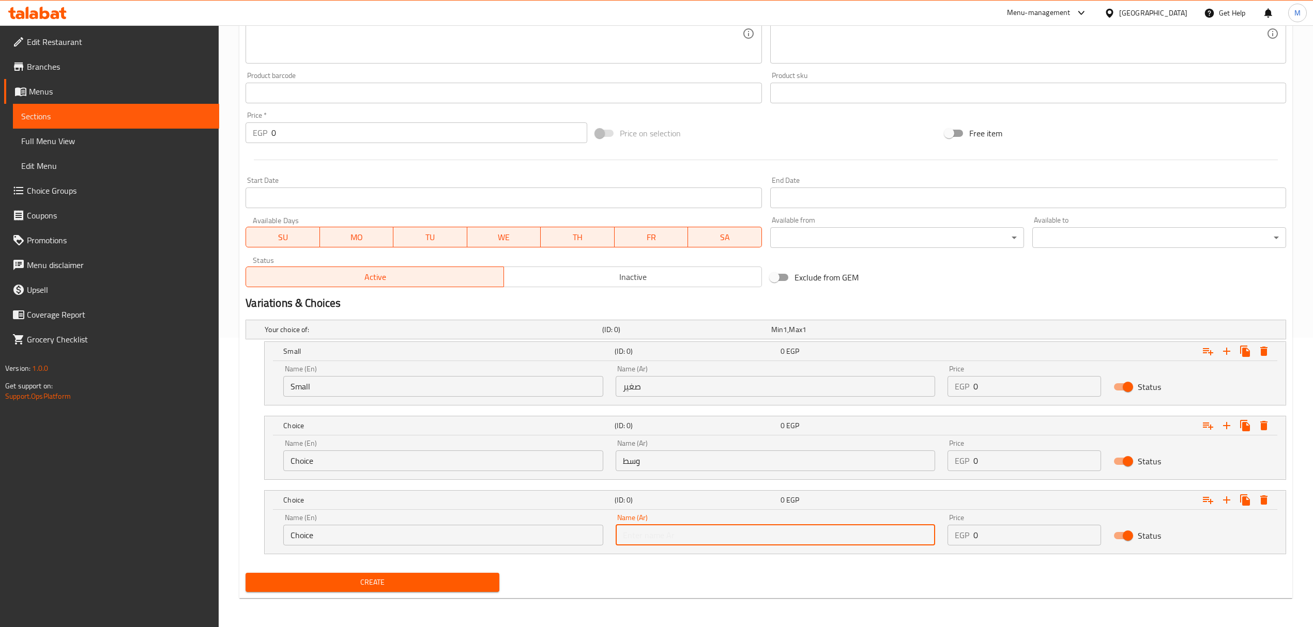
click at [779, 544] on input "text" at bounding box center [775, 535] width 319 height 21
type input "كبير"
click at [460, 457] on input "Choice" at bounding box center [442, 461] width 319 height 21
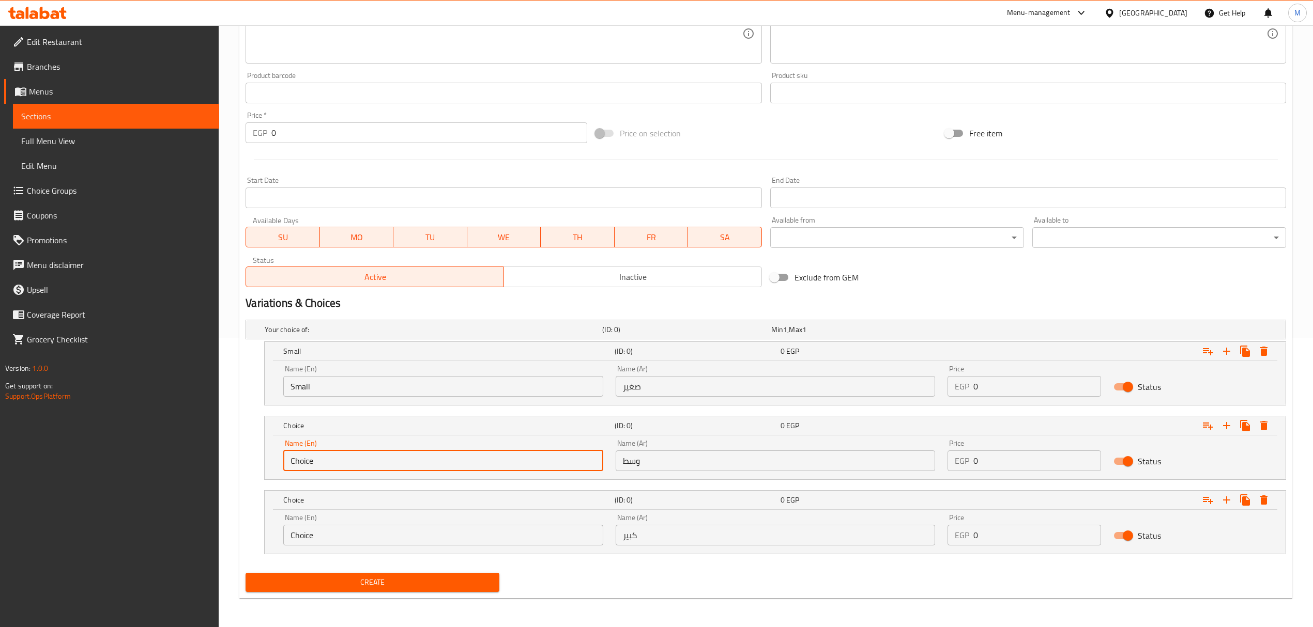
click at [460, 457] on input "Choice" at bounding box center [442, 461] width 319 height 21
type input "Medium"
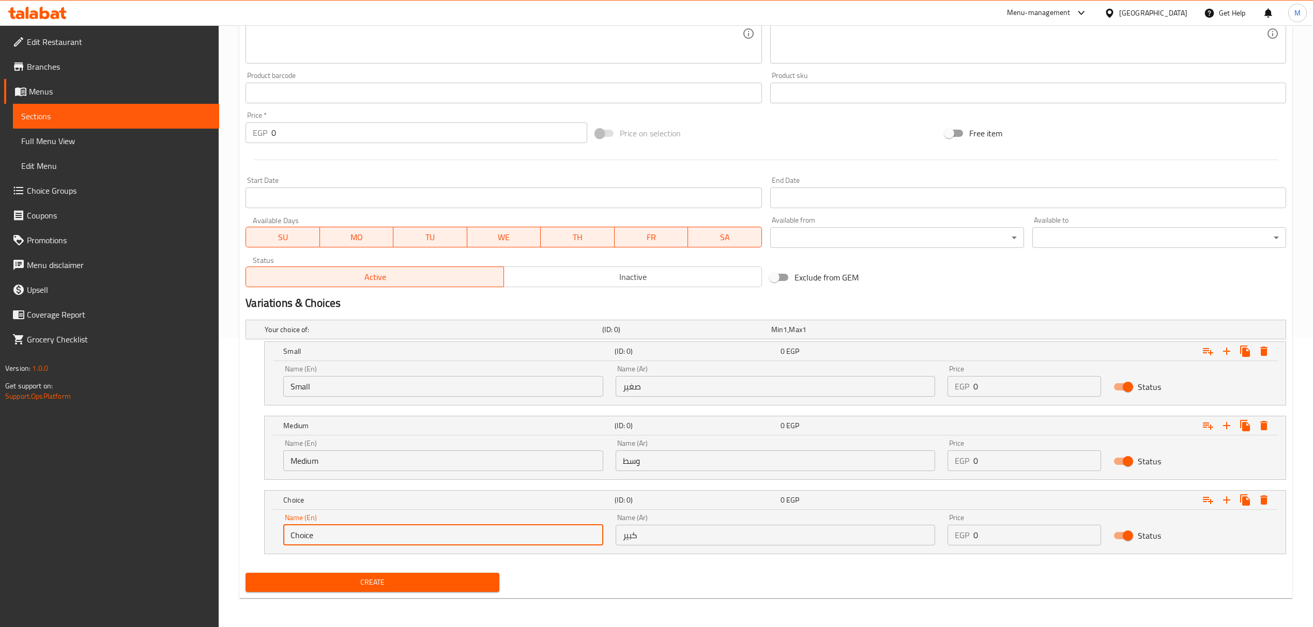
click at [373, 535] on input "Choice" at bounding box center [442, 535] width 319 height 21
type input "Large"
click at [1017, 387] on input "0" at bounding box center [1037, 386] width 128 height 21
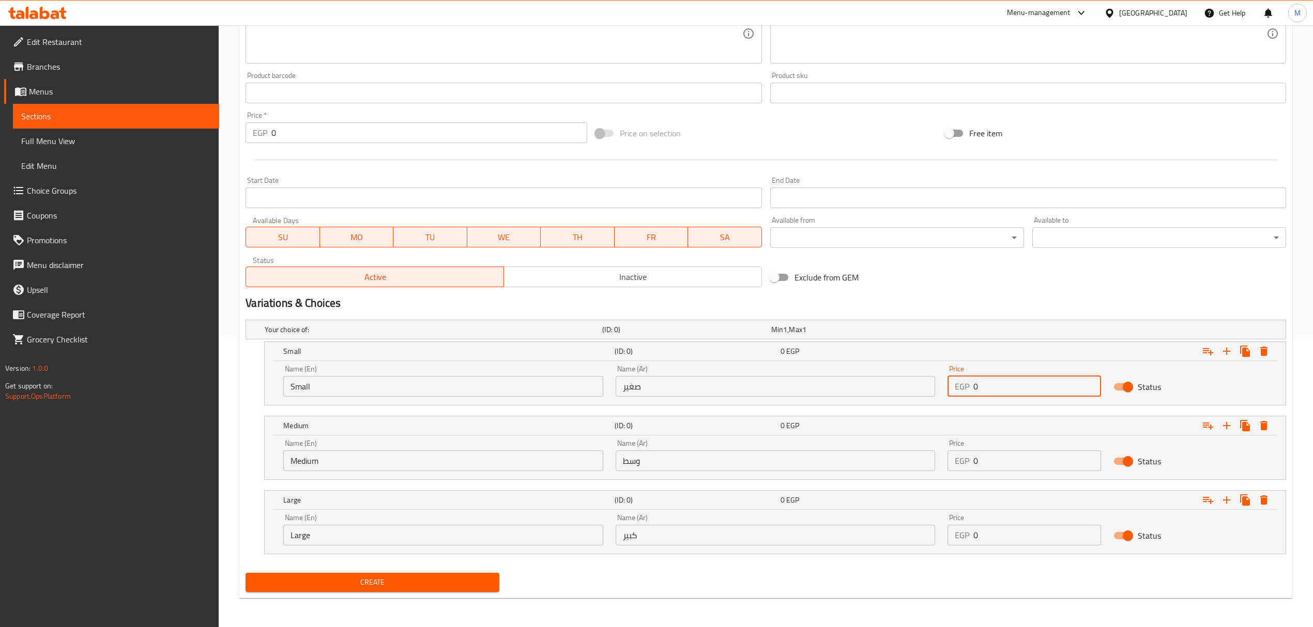
click at [1017, 387] on input "0" at bounding box center [1037, 386] width 128 height 21
paste input "8"
type input "80"
click at [1001, 468] on input "0" at bounding box center [1037, 461] width 128 height 21
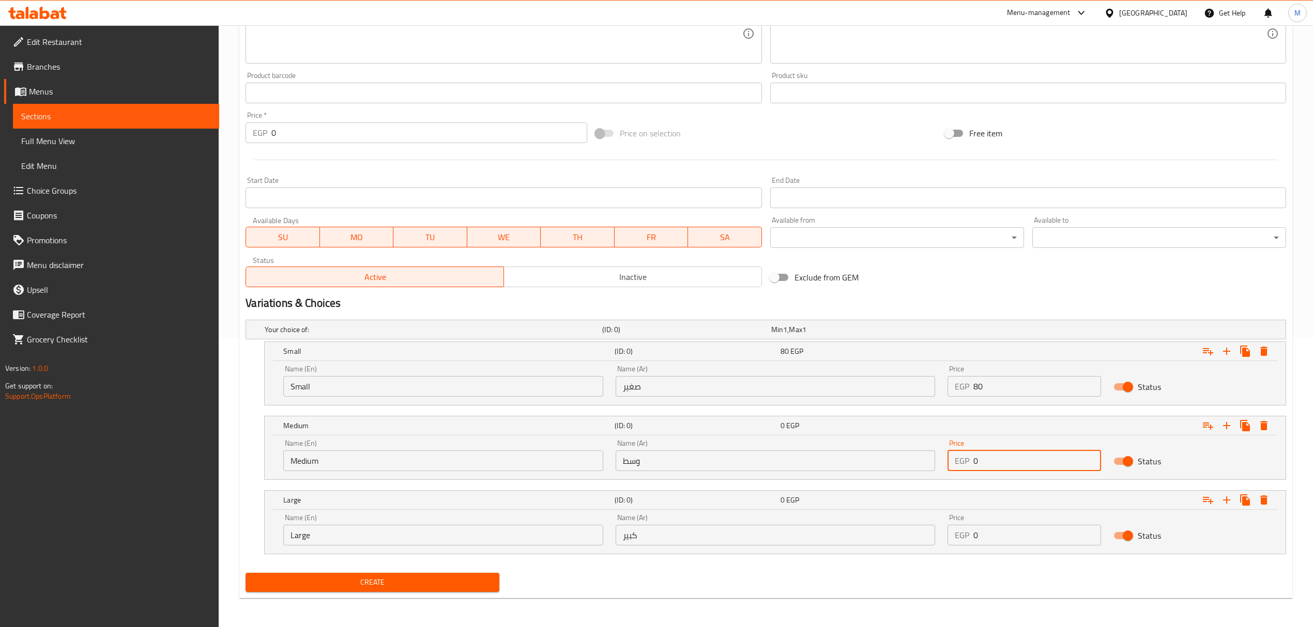
click at [1001, 468] on input "0" at bounding box center [1037, 461] width 128 height 21
paste input "11"
type input "110"
click at [1010, 520] on div "Price EGP 0 Price" at bounding box center [1024, 530] width 154 height 32
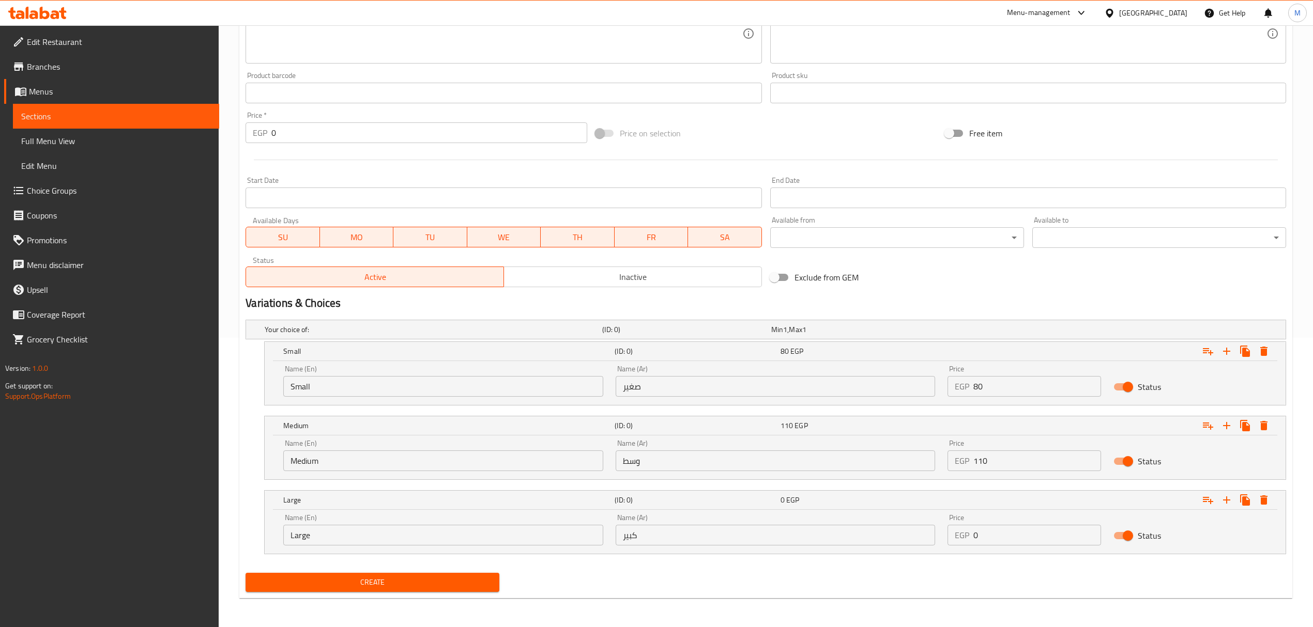
click at [1007, 534] on input "0" at bounding box center [1037, 535] width 128 height 21
paste input "14"
type input "140"
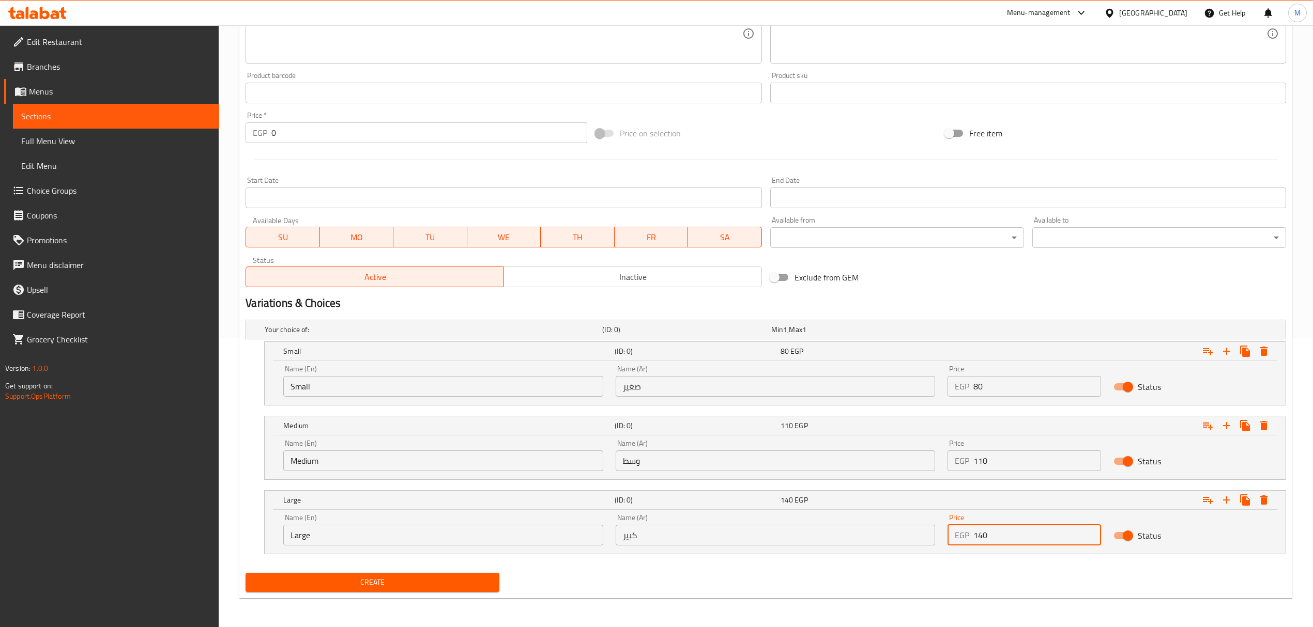
click at [246, 573] on button "Create" at bounding box center [373, 582] width 254 height 19
click at [1268, 353] on icon "Expand" at bounding box center [1264, 351] width 12 height 12
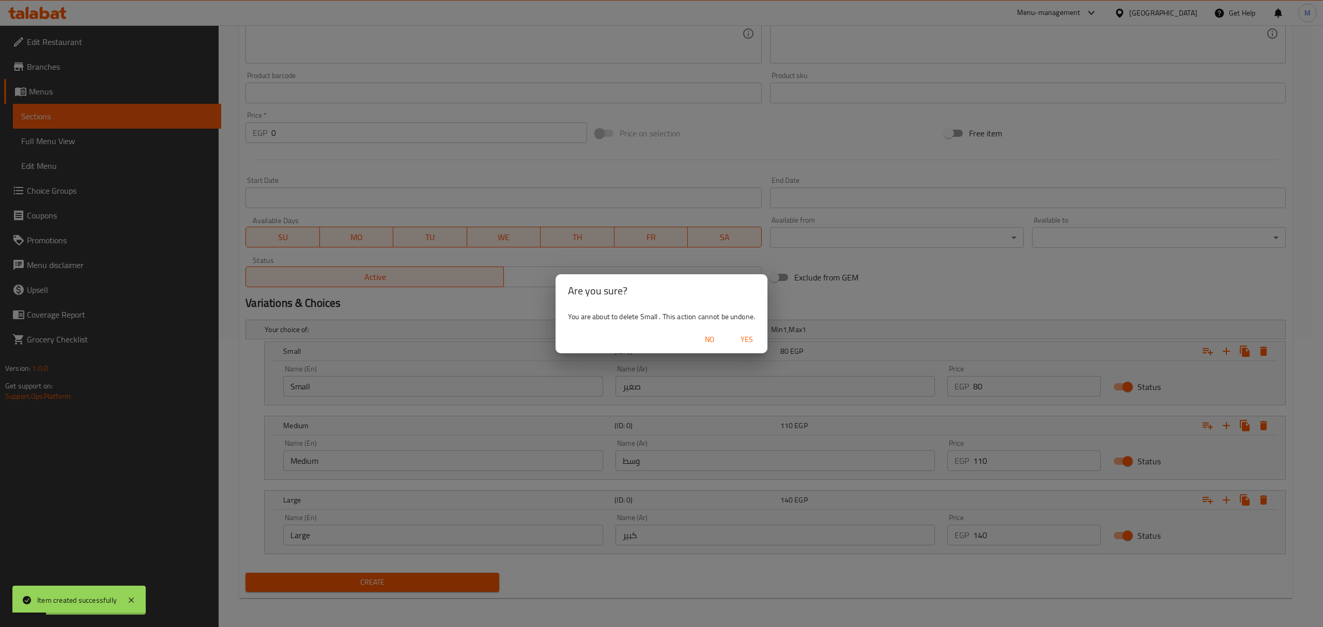
click at [749, 344] on span "Yes" at bounding box center [746, 339] width 25 height 13
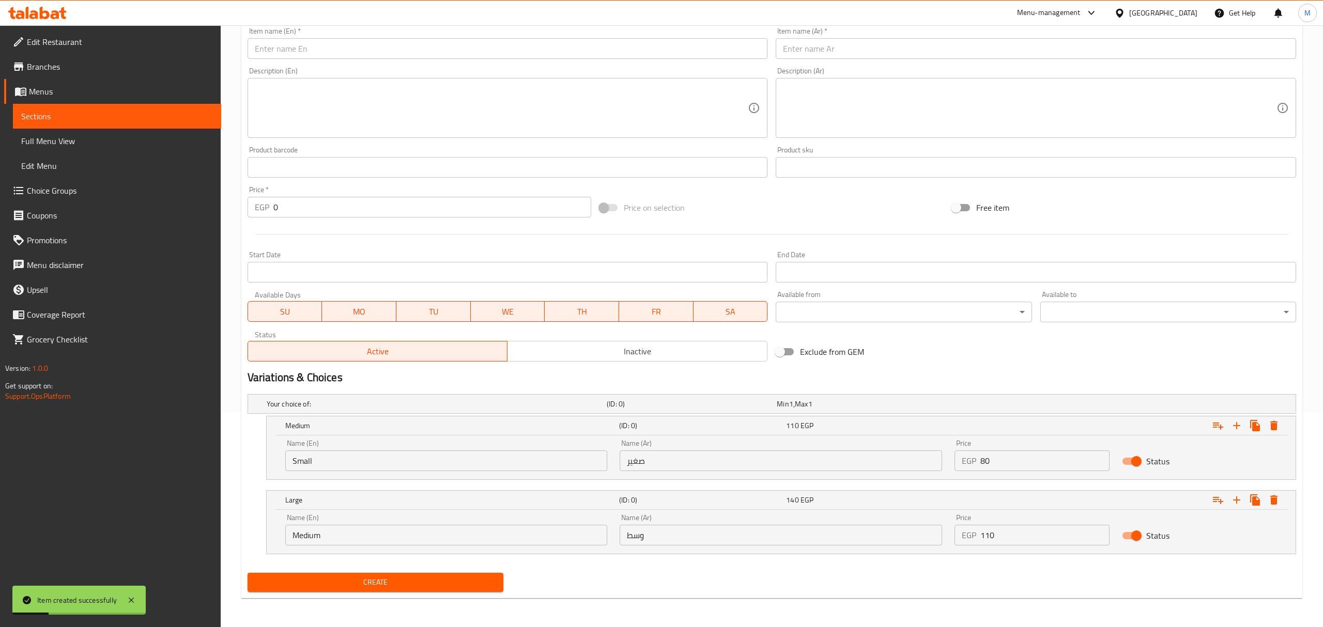
scroll to position [216, 0]
click at [1258, 424] on icon "Expand" at bounding box center [1264, 426] width 12 height 12
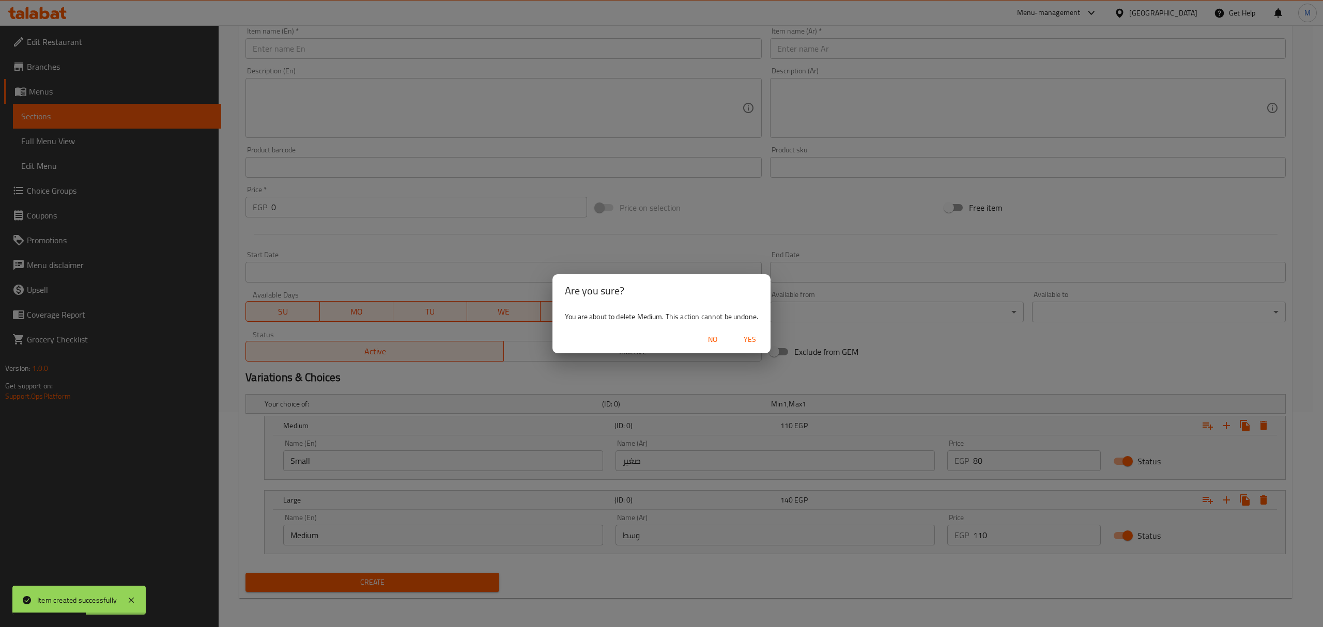
click at [755, 333] on span "Yes" at bounding box center [750, 339] width 25 height 13
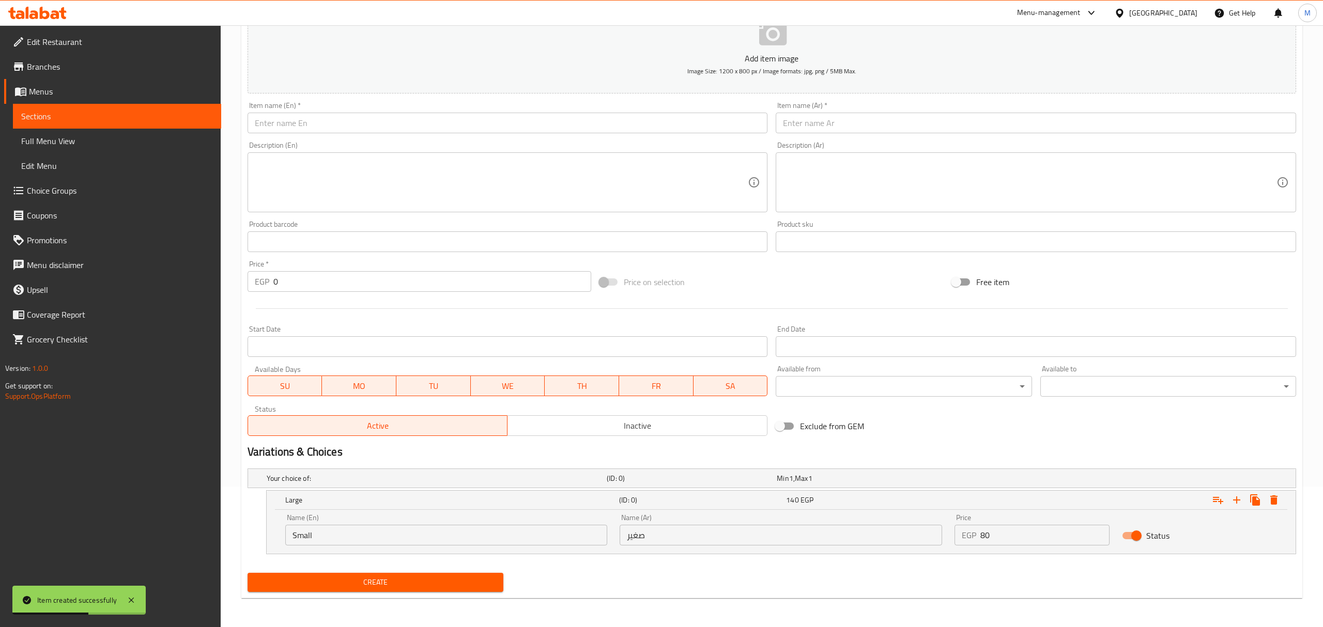
scroll to position [141, 0]
click at [1262, 506] on icon "Expand" at bounding box center [1264, 500] width 12 height 12
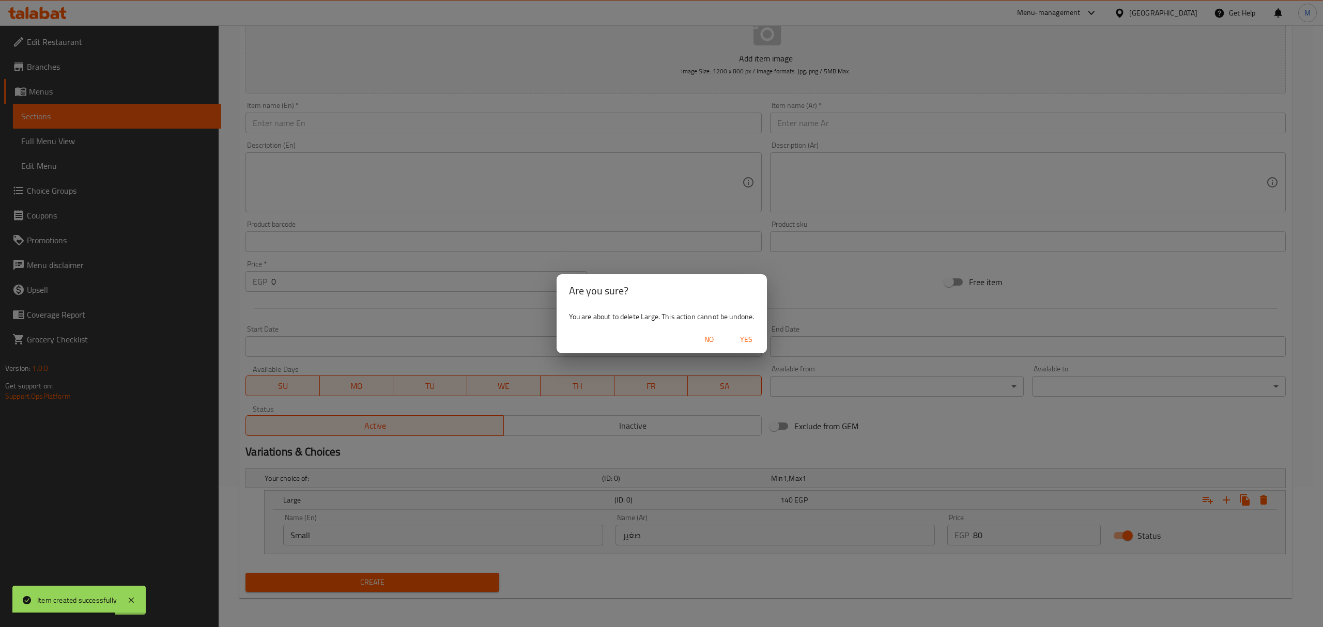
click at [746, 349] on div "No Yes" at bounding box center [662, 339] width 210 height 27
click at [745, 346] on button "Yes" at bounding box center [746, 339] width 33 height 19
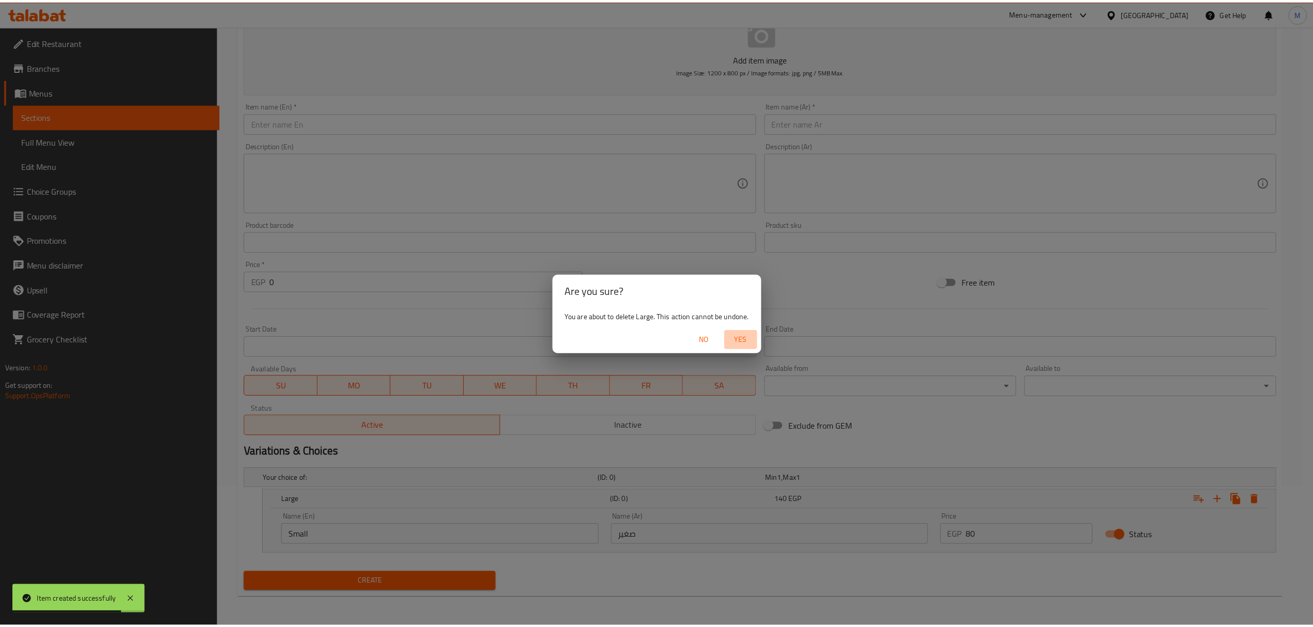
scroll to position [102, 0]
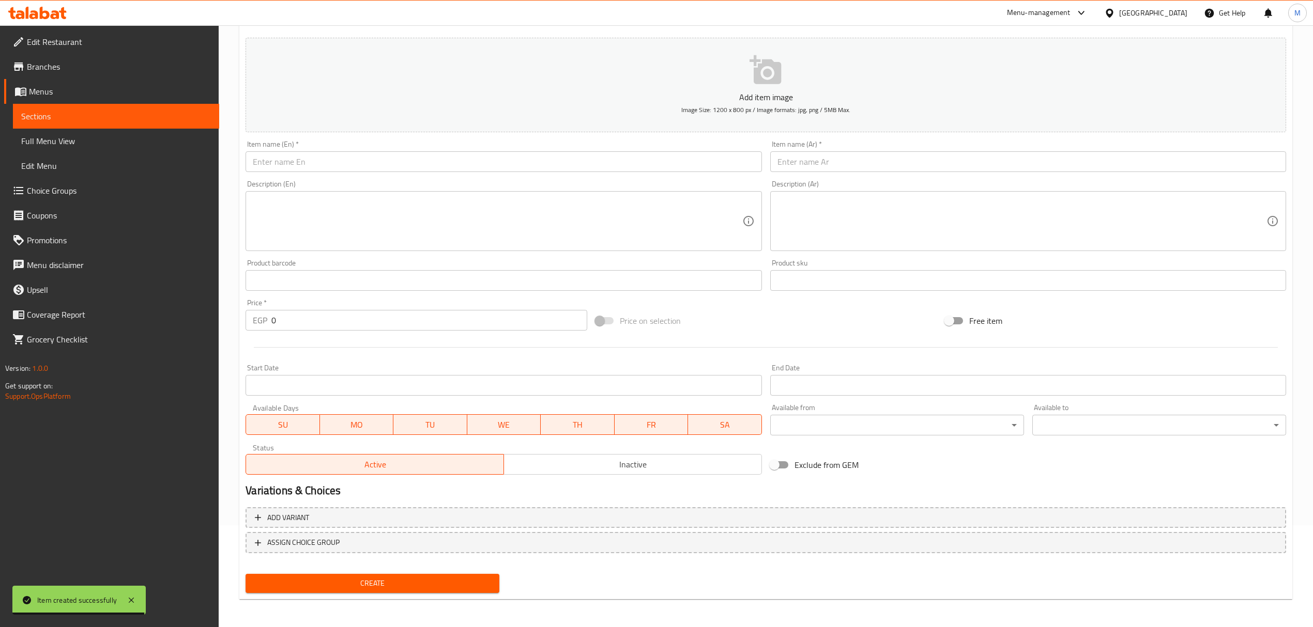
click at [954, 162] on input "text" at bounding box center [1028, 161] width 516 height 21
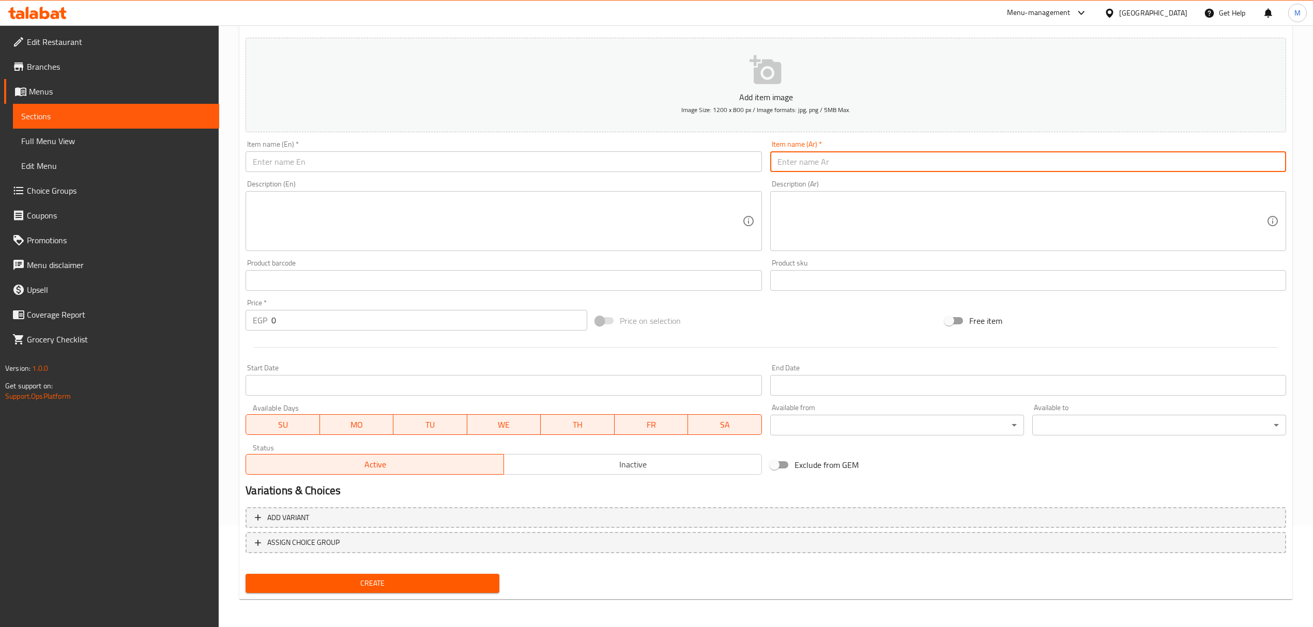
paste input "أفوكادو عسل"
type input "أفوكادو عسل"
click at [397, 168] on input "text" at bounding box center [504, 161] width 516 height 21
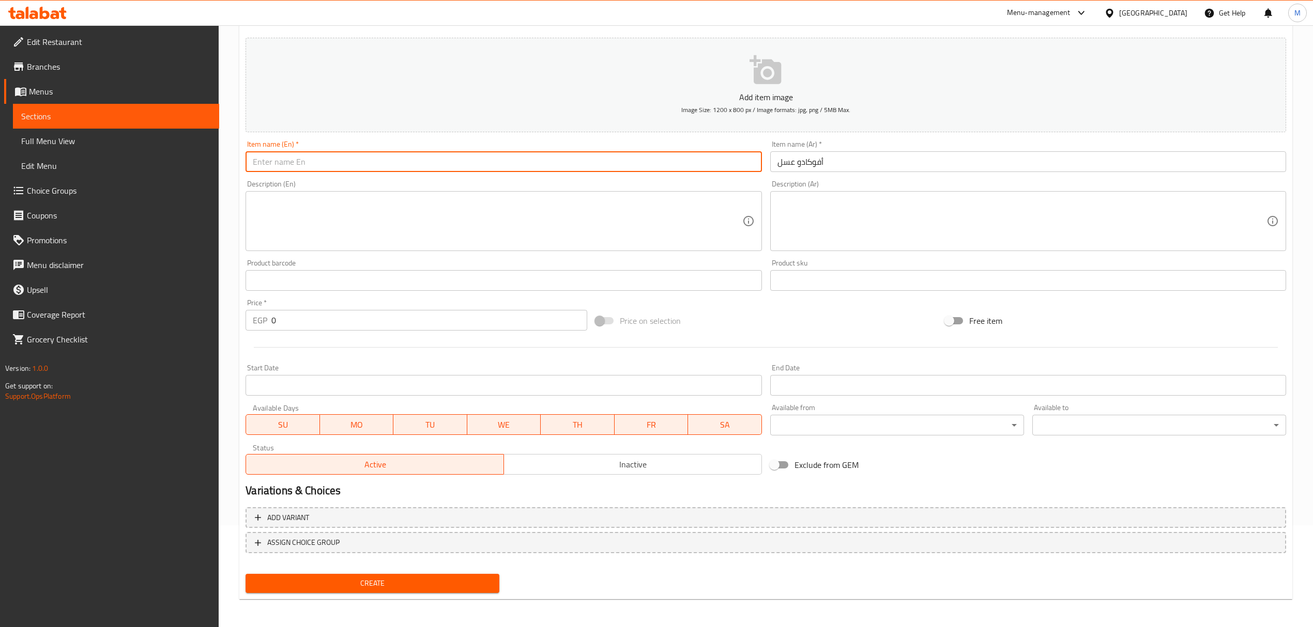
paste input "Avocado honey"
click at [391, 167] on input "Avocado honey" at bounding box center [504, 161] width 516 height 21
type input "Avocado Honey"
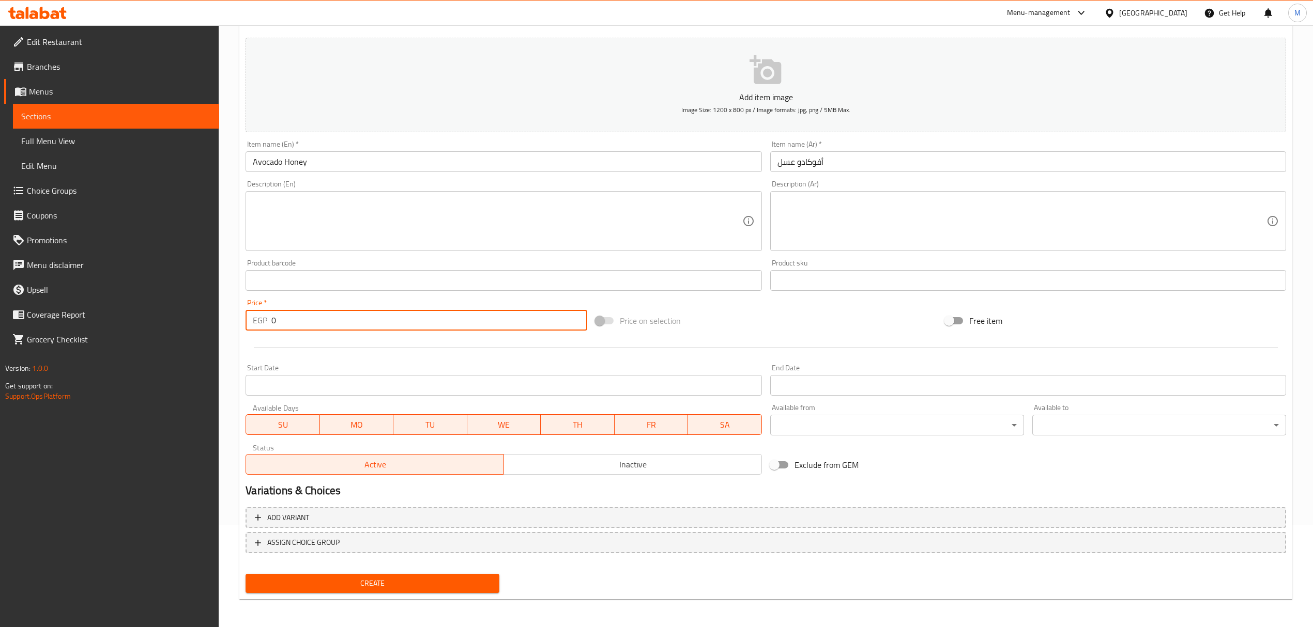
click at [348, 325] on input "0" at bounding box center [428, 320] width 315 height 21
paste input "85"
type input "85"
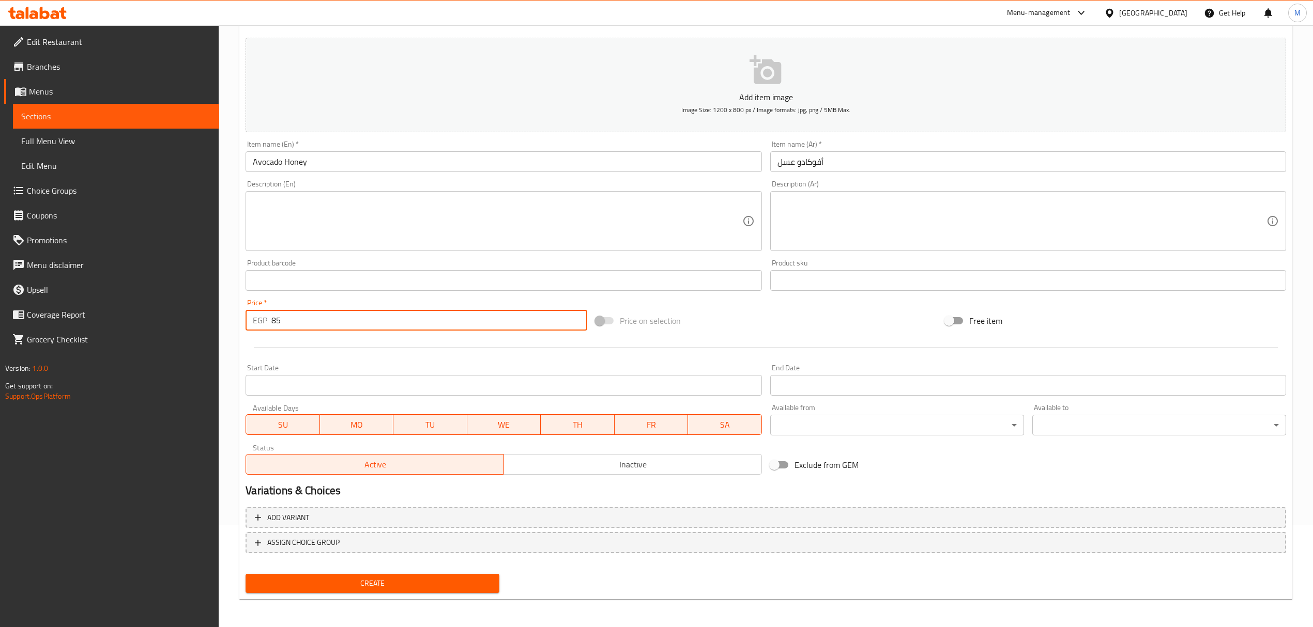
click at [246, 574] on button "Create" at bounding box center [373, 583] width 254 height 19
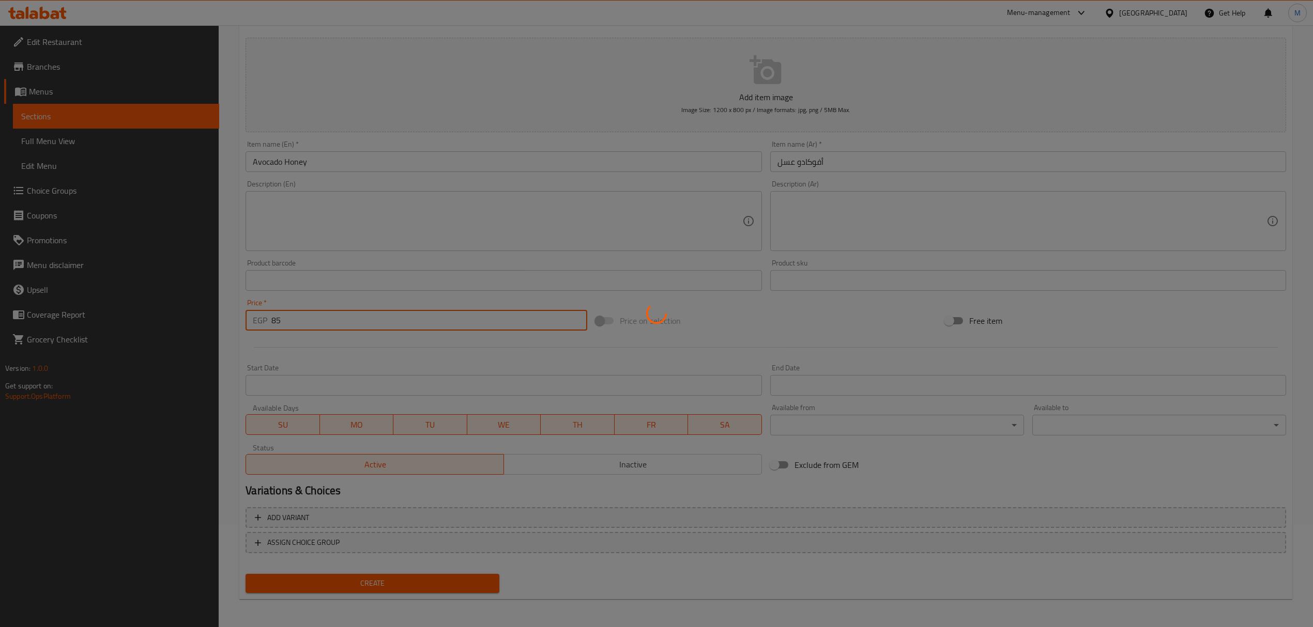
type input "0"
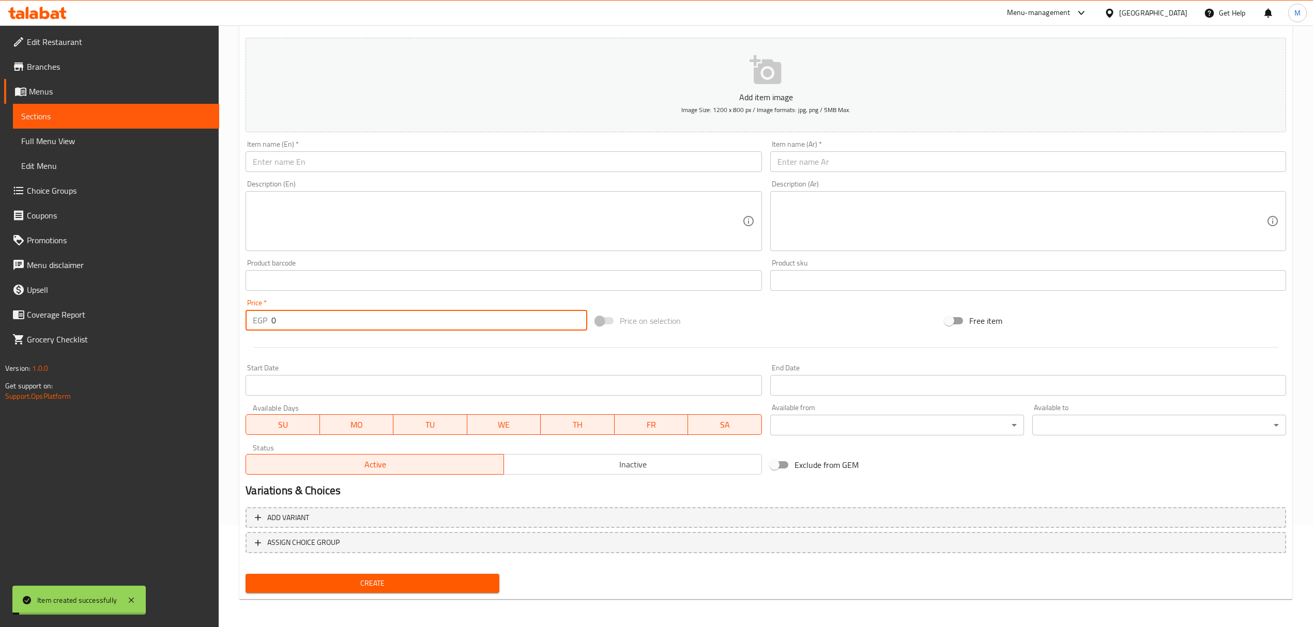
click at [929, 164] on input "text" at bounding box center [1028, 161] width 516 height 21
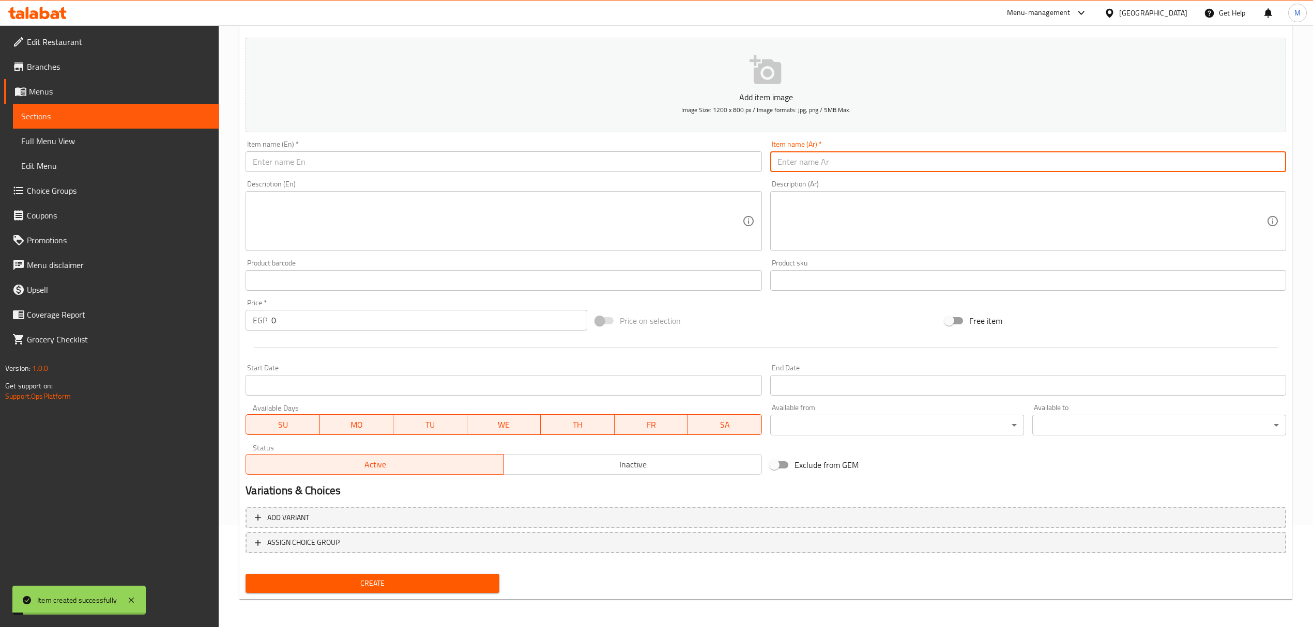
click at [929, 164] on input "text" at bounding box center [1028, 161] width 516 height 21
paste input "أفوكادو [PERSON_NAME]"
type input "أفوكادو [PERSON_NAME]"
click at [417, 154] on input "text" at bounding box center [504, 161] width 516 height 21
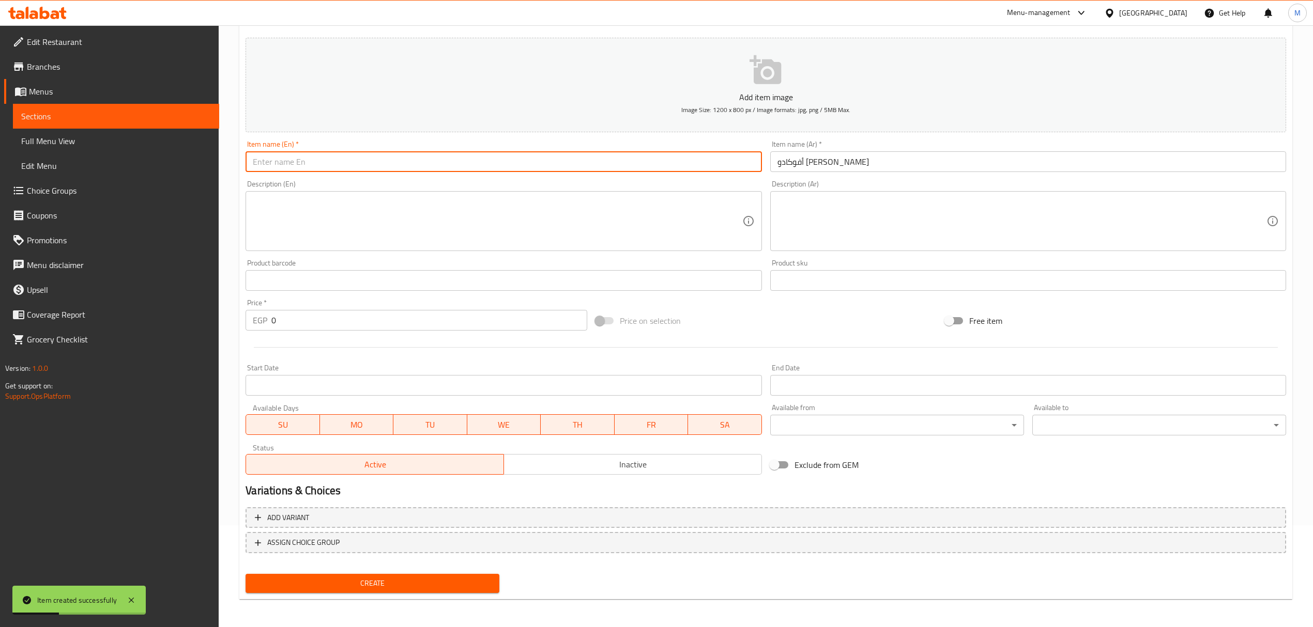
paste input "Avocado ice cream"
click at [417, 159] on input "Avocado ice cream" at bounding box center [504, 161] width 516 height 21
type input "Avocado Ice Cream"
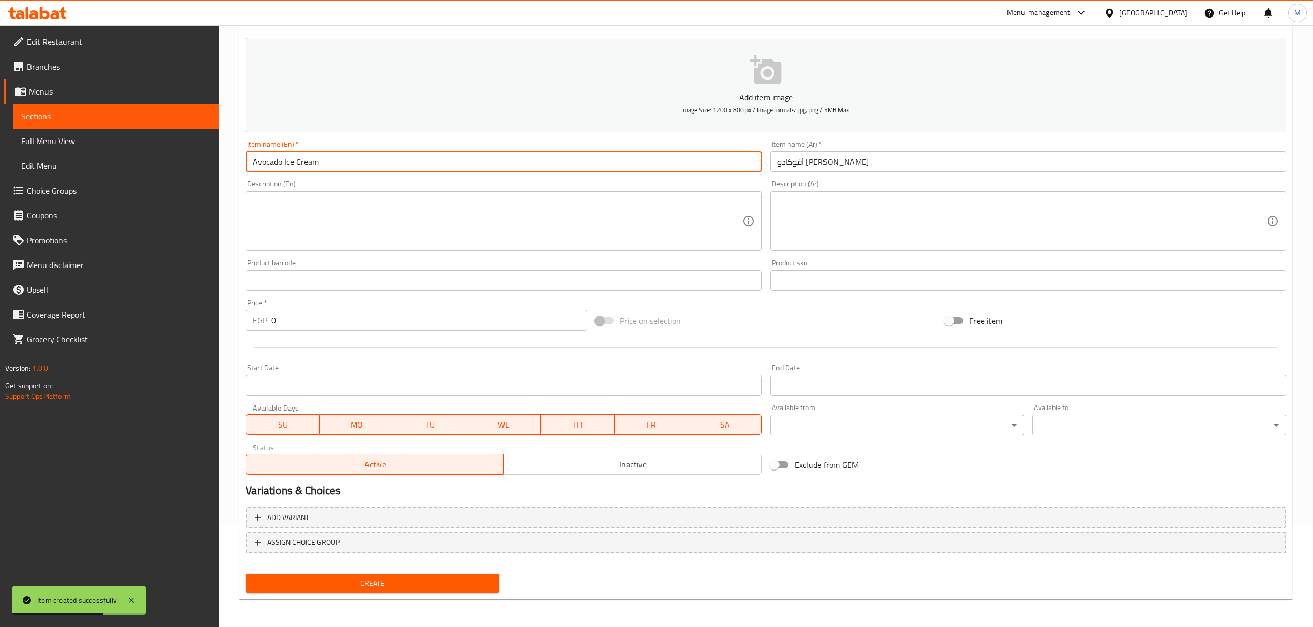
click at [373, 313] on input "0" at bounding box center [428, 320] width 315 height 21
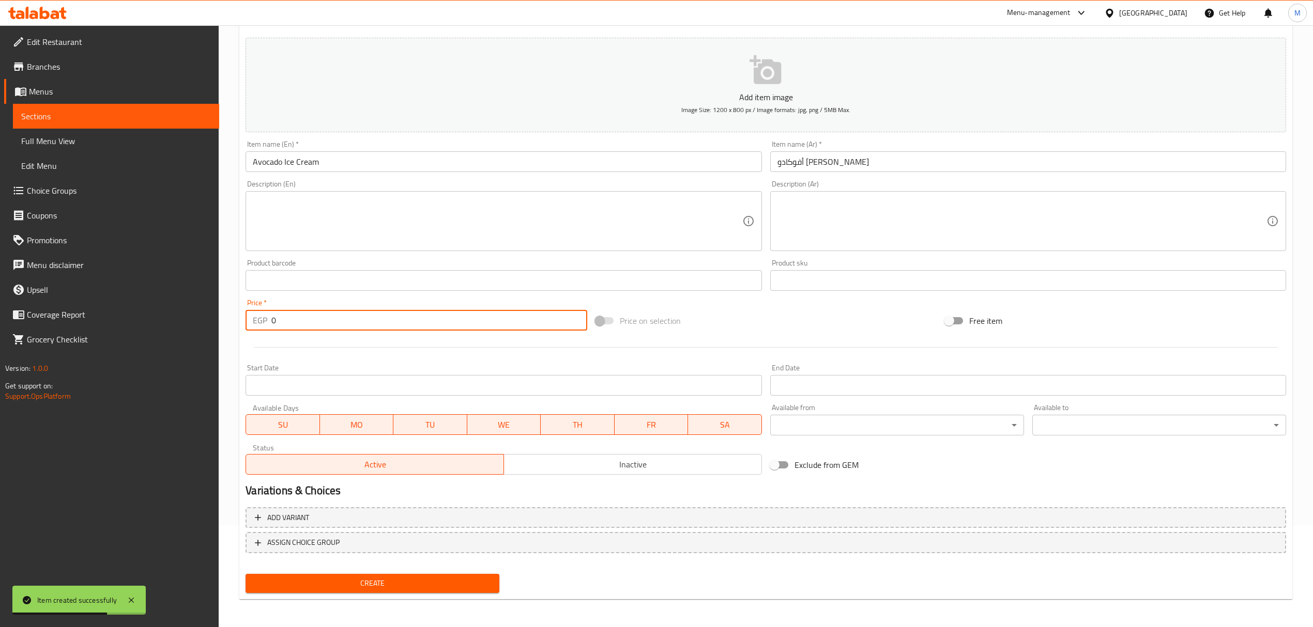
click at [373, 313] on input "0" at bounding box center [428, 320] width 315 height 21
paste input "85"
click at [246, 574] on button "Create" at bounding box center [373, 583] width 254 height 19
click at [866, 170] on input "text" at bounding box center [1028, 161] width 516 height 21
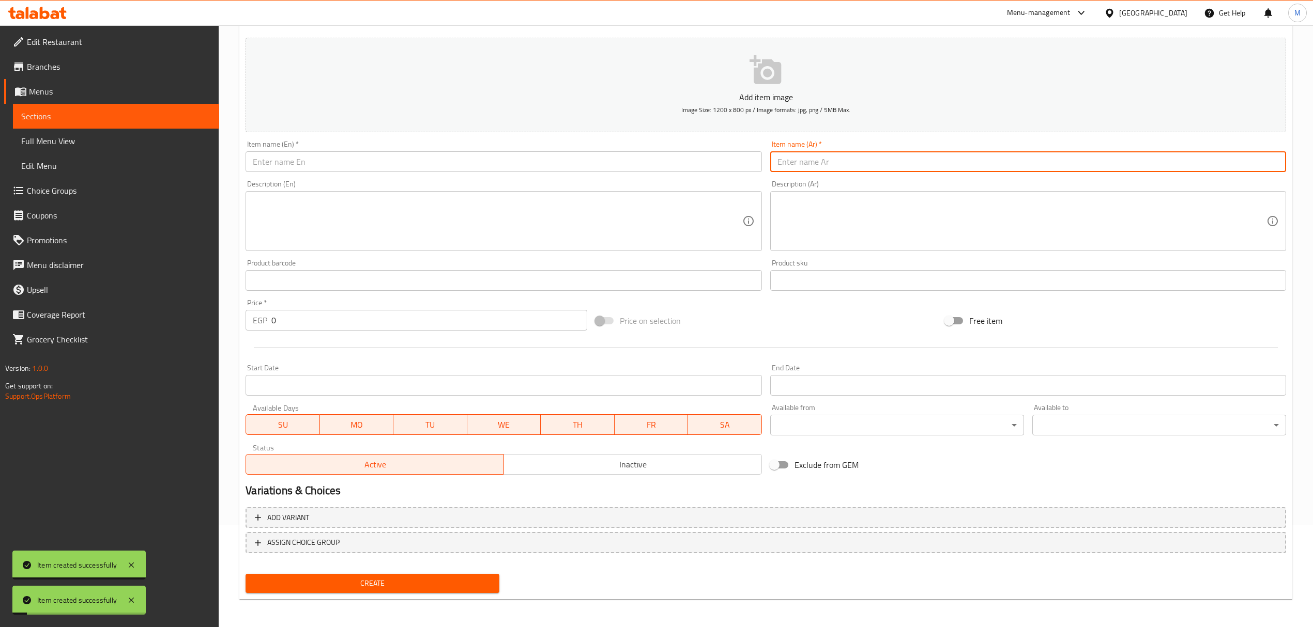
paste input "أفوكادو كيوي"
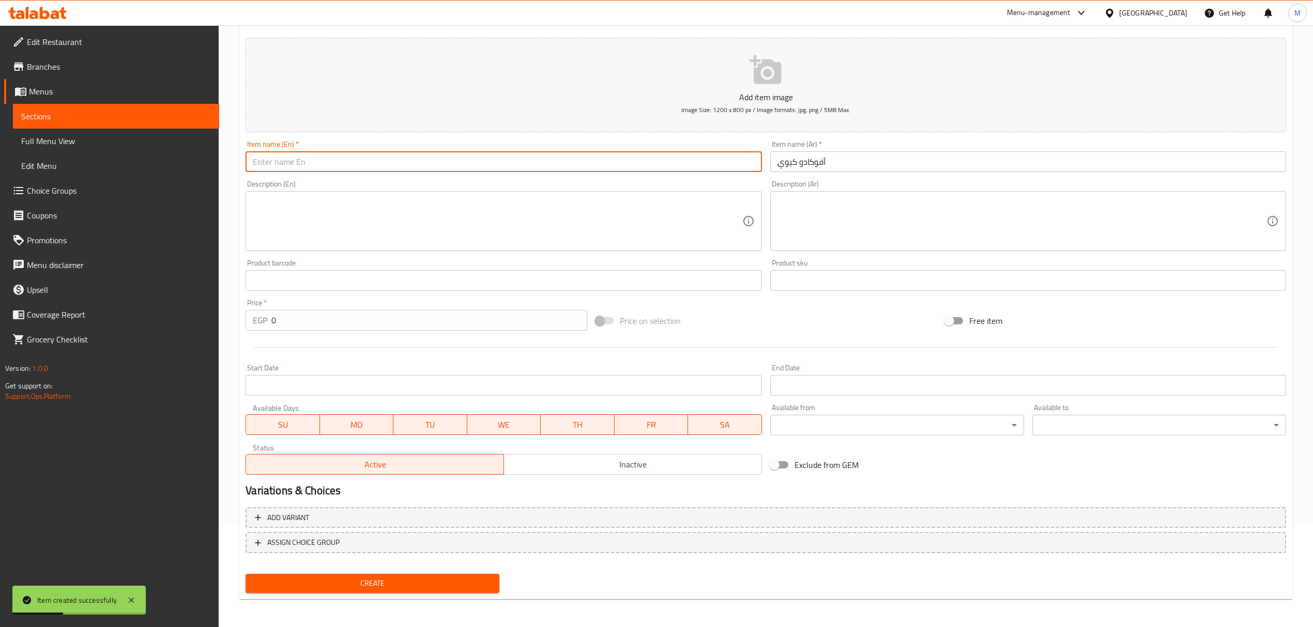
click at [357, 170] on input "text" at bounding box center [504, 161] width 516 height 21
paste input "Avocado Kiwi"
click at [361, 323] on input "0" at bounding box center [428, 320] width 315 height 21
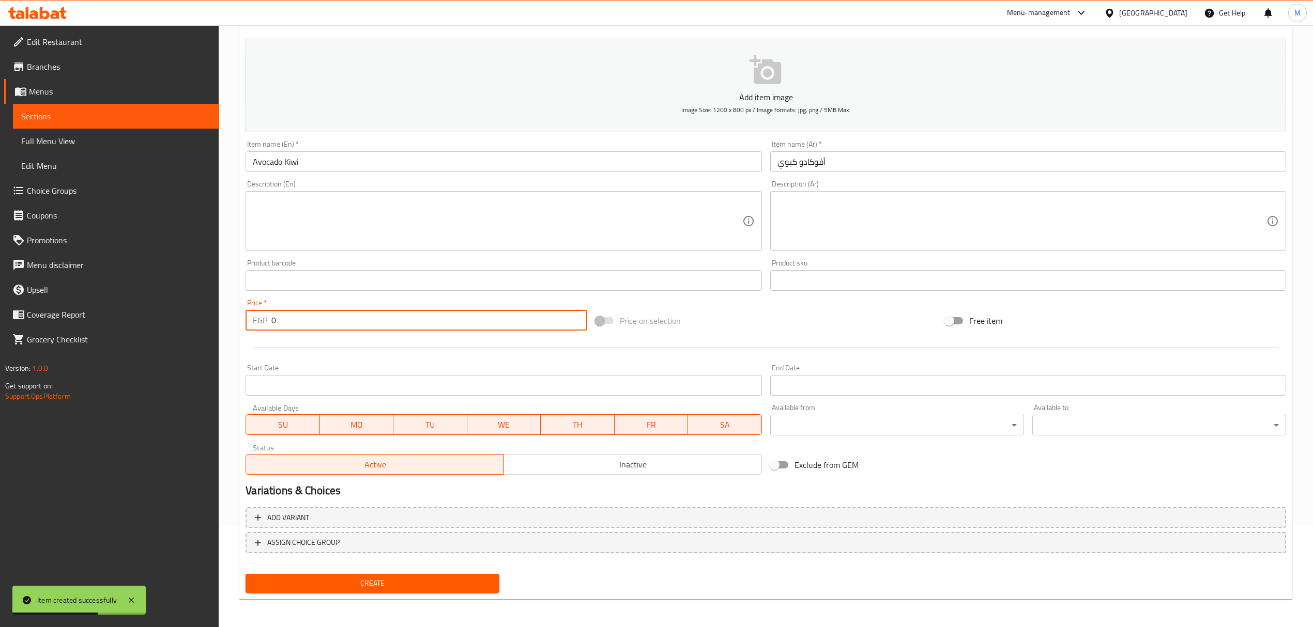
click at [361, 323] on input "0" at bounding box center [428, 320] width 315 height 21
paste input "85"
click at [246, 574] on button "Create" at bounding box center [373, 583] width 254 height 19
click at [860, 166] on input "text" at bounding box center [1028, 161] width 516 height 21
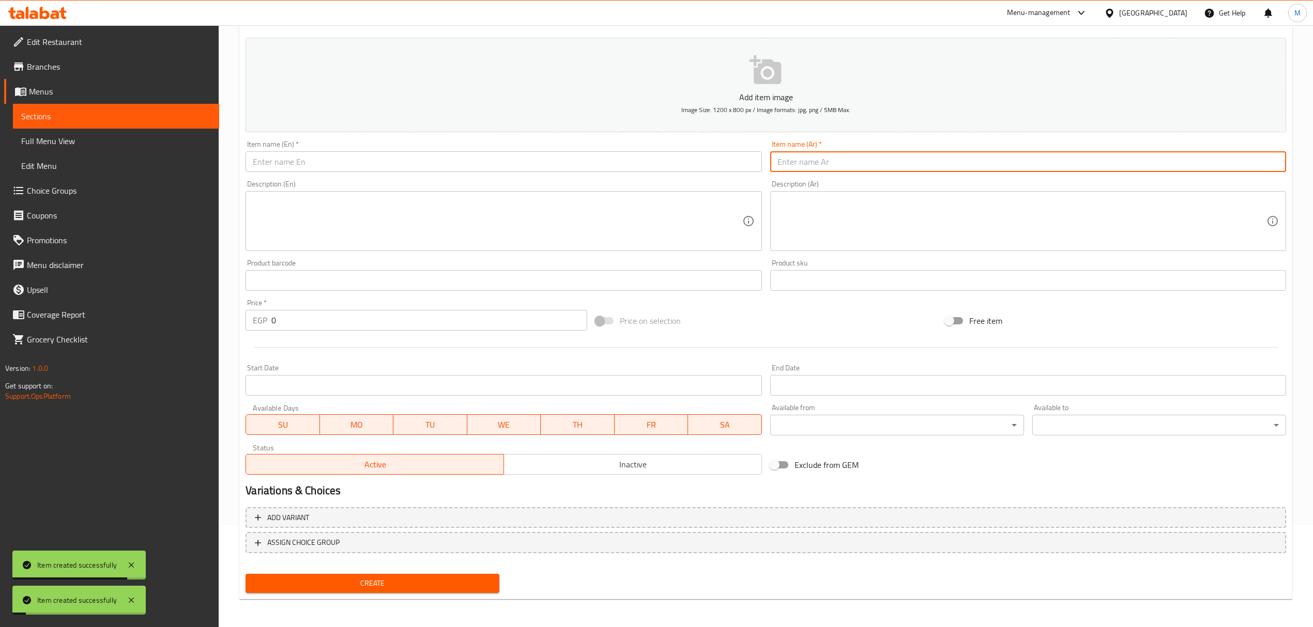
paste input "أفوكادو بالكاجو"
click at [373, 159] on input "text" at bounding box center [504, 161] width 516 height 21
paste
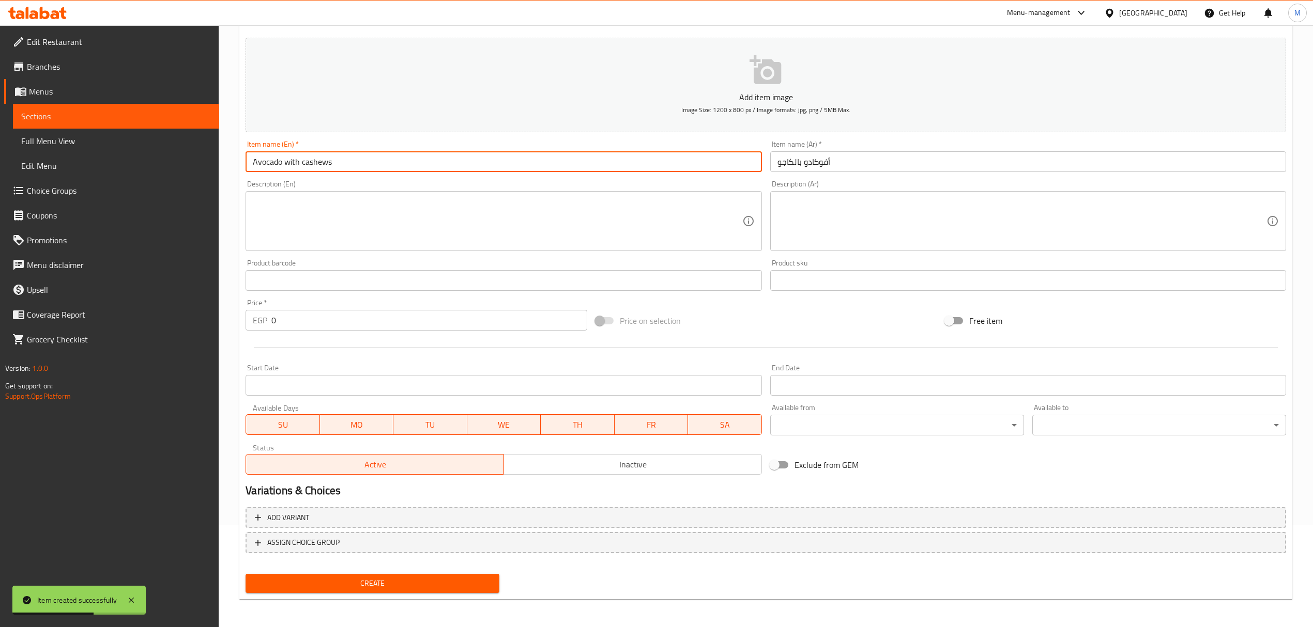
drag, startPoint x: 368, startPoint y: 161, endPoint x: 328, endPoint y: 162, distance: 40.3
click at [328, 162] on input "Avocado with cashews" at bounding box center [504, 161] width 516 height 21
click at [330, 166] on input "Avocado with cashew" at bounding box center [504, 161] width 516 height 21
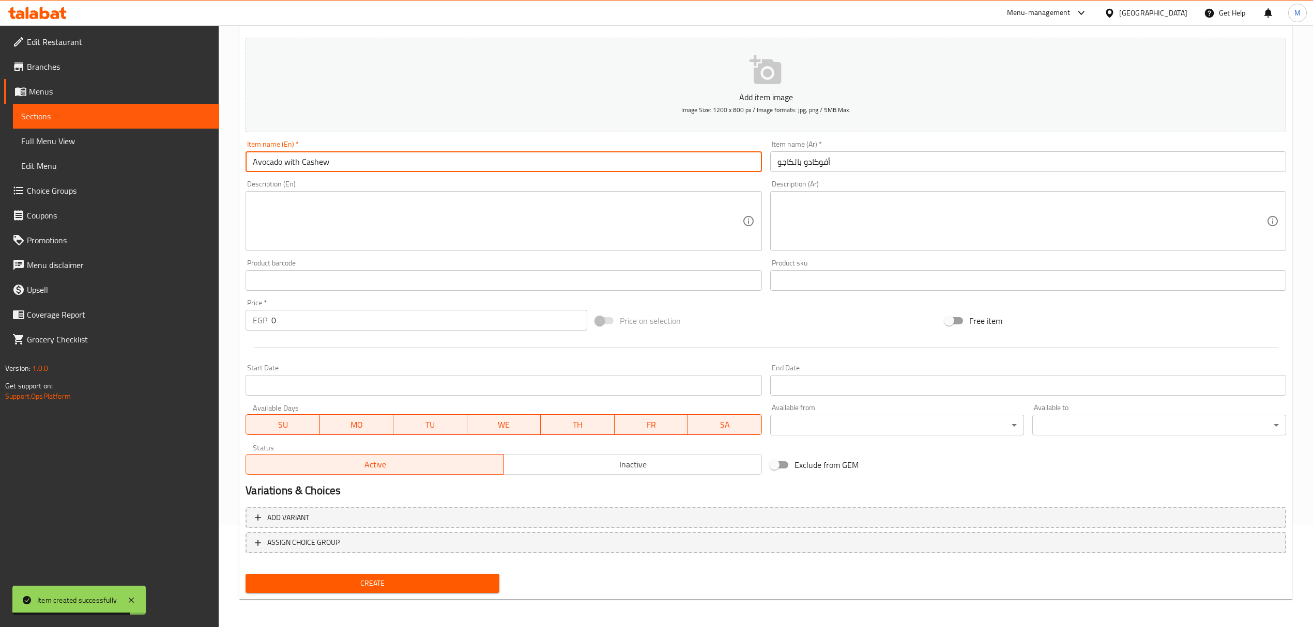
click at [293, 159] on input "Avocado with Cashew" at bounding box center [504, 161] width 516 height 21
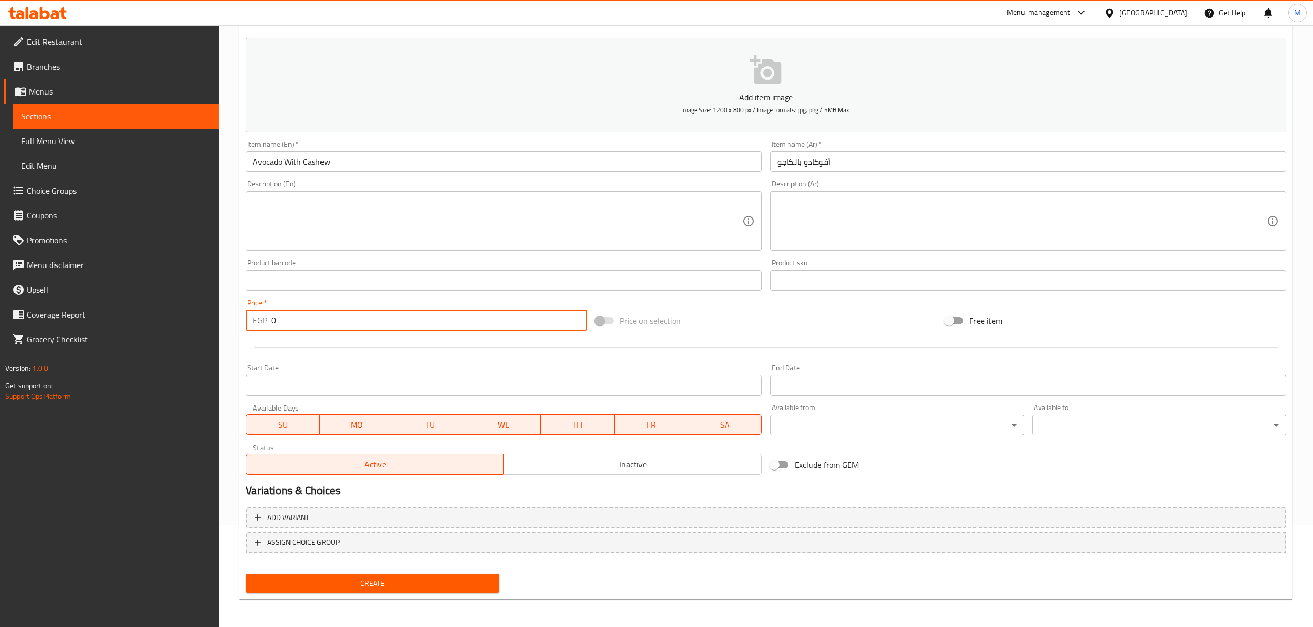
click at [329, 325] on input "0" at bounding box center [428, 320] width 315 height 21
click at [246, 574] on button "Create" at bounding box center [373, 583] width 254 height 19
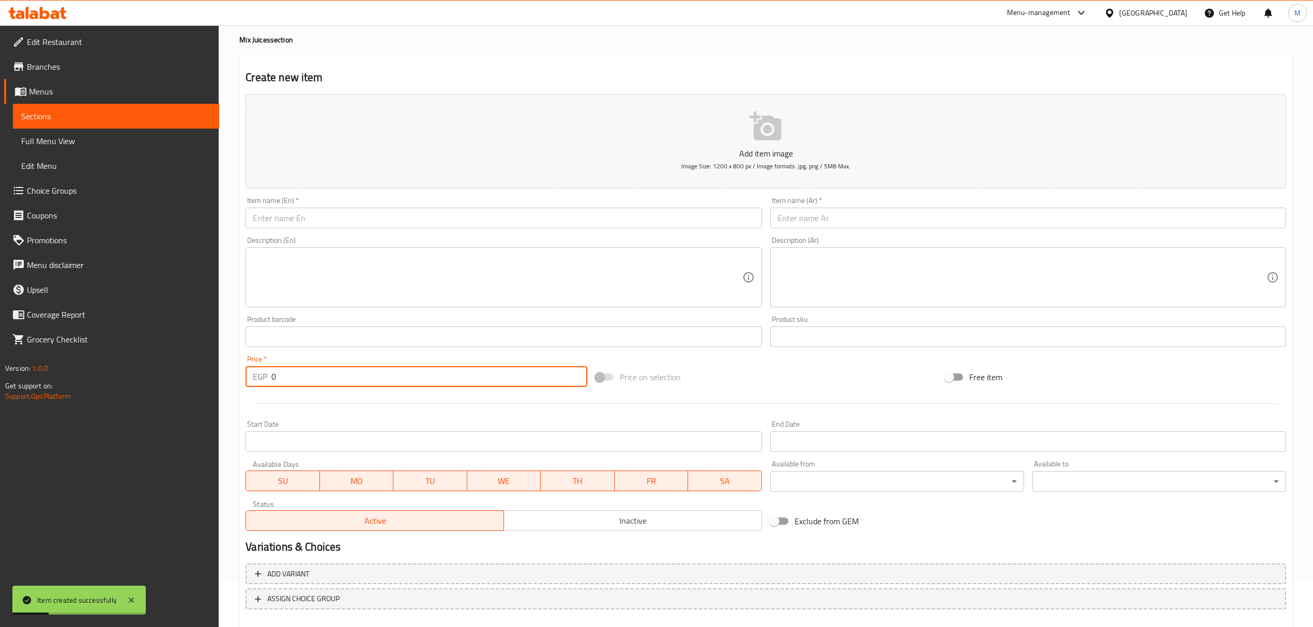
scroll to position [0, 0]
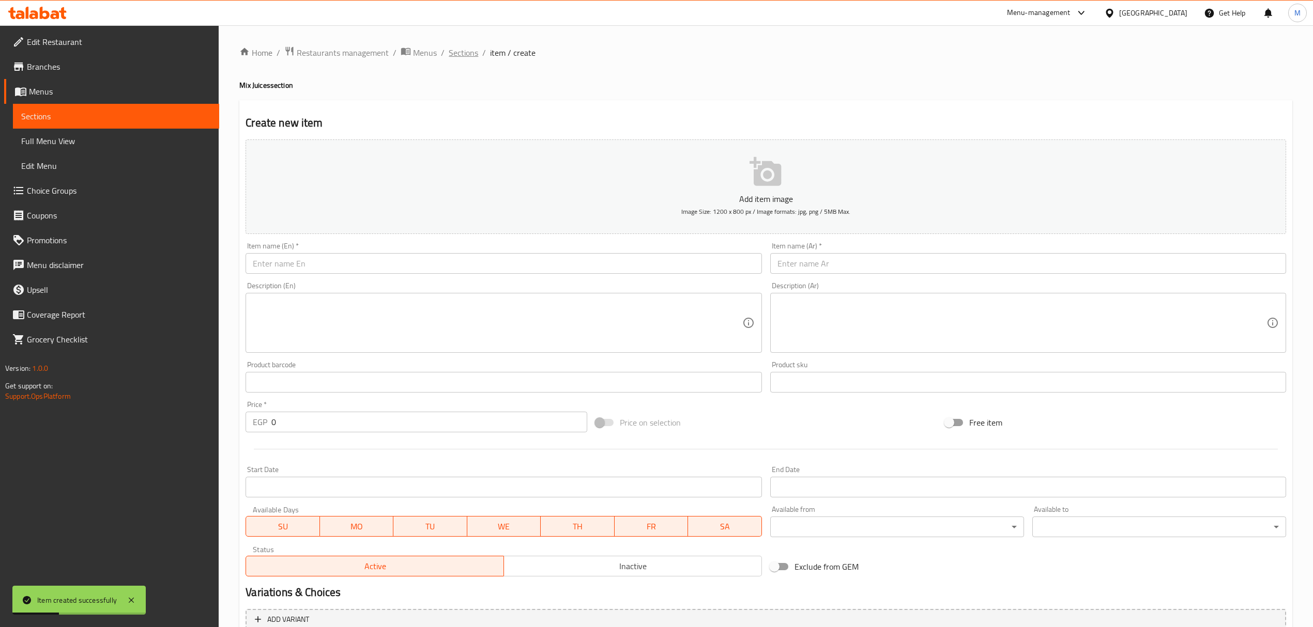
click at [453, 48] on span "Sections" at bounding box center [463, 53] width 29 height 12
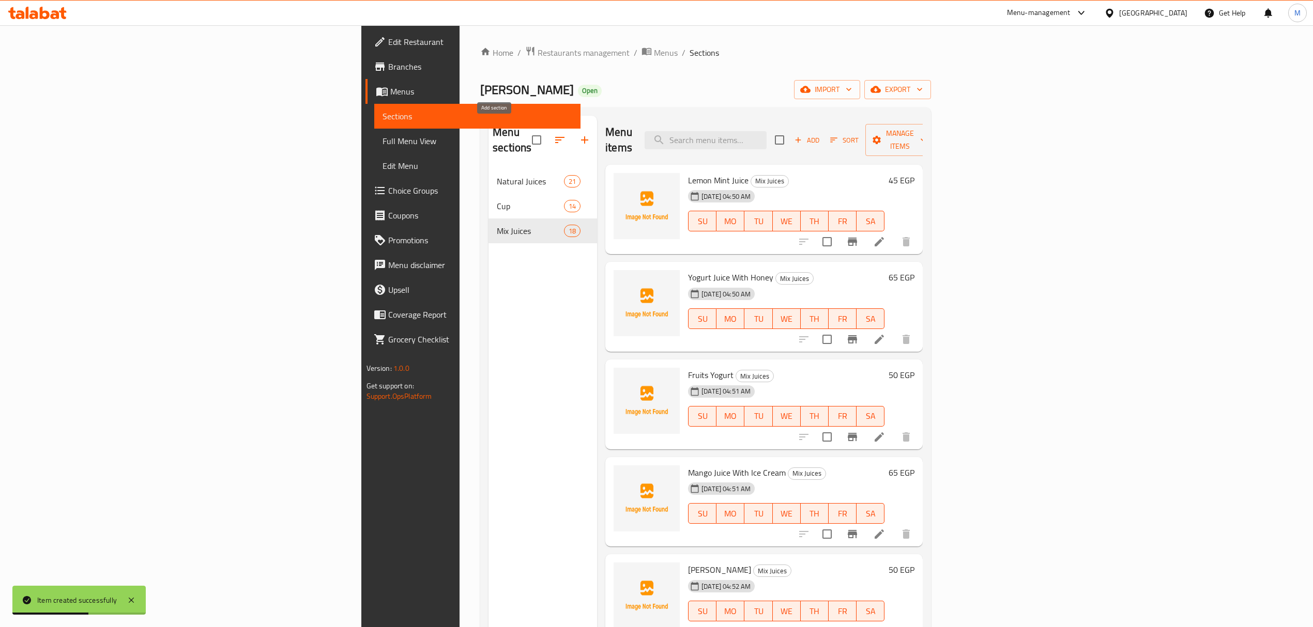
click at [578, 137] on icon "button" at bounding box center [584, 140] width 12 height 12
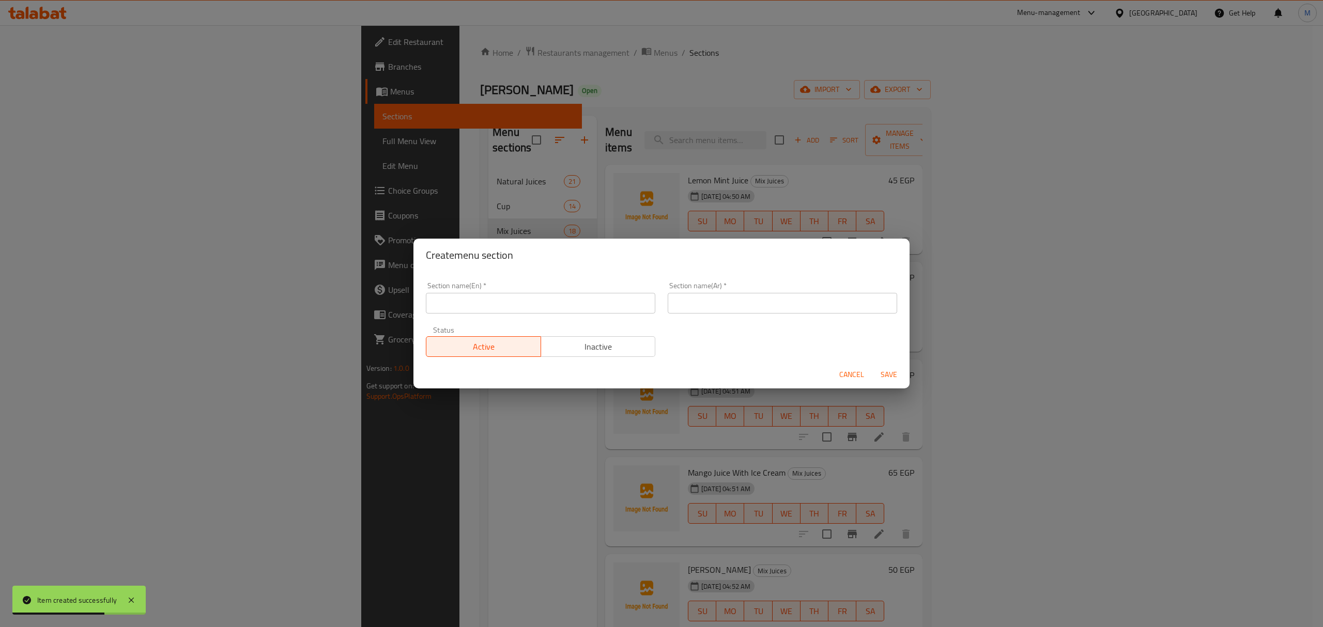
click at [714, 298] on input "text" at bounding box center [782, 303] width 229 height 21
click at [552, 298] on input "text" at bounding box center [540, 303] width 229 height 21
click at [890, 371] on span "Save" at bounding box center [889, 375] width 25 height 13
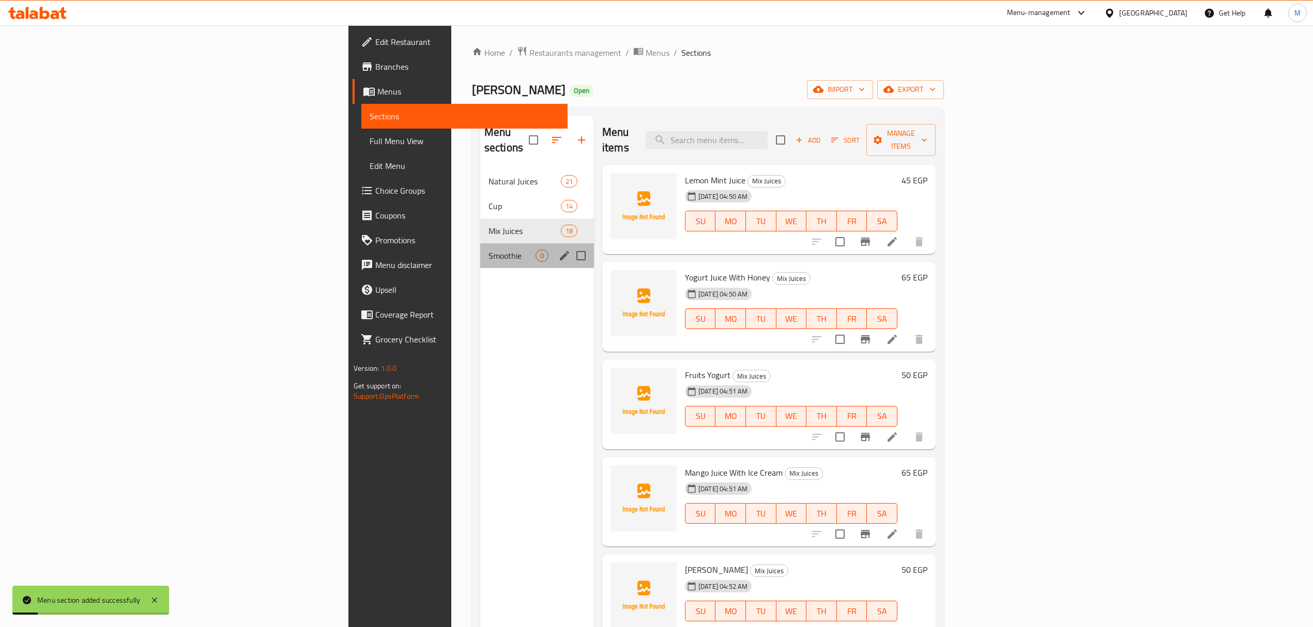
click at [480, 248] on div "Smoothie 0" at bounding box center [537, 255] width 114 height 25
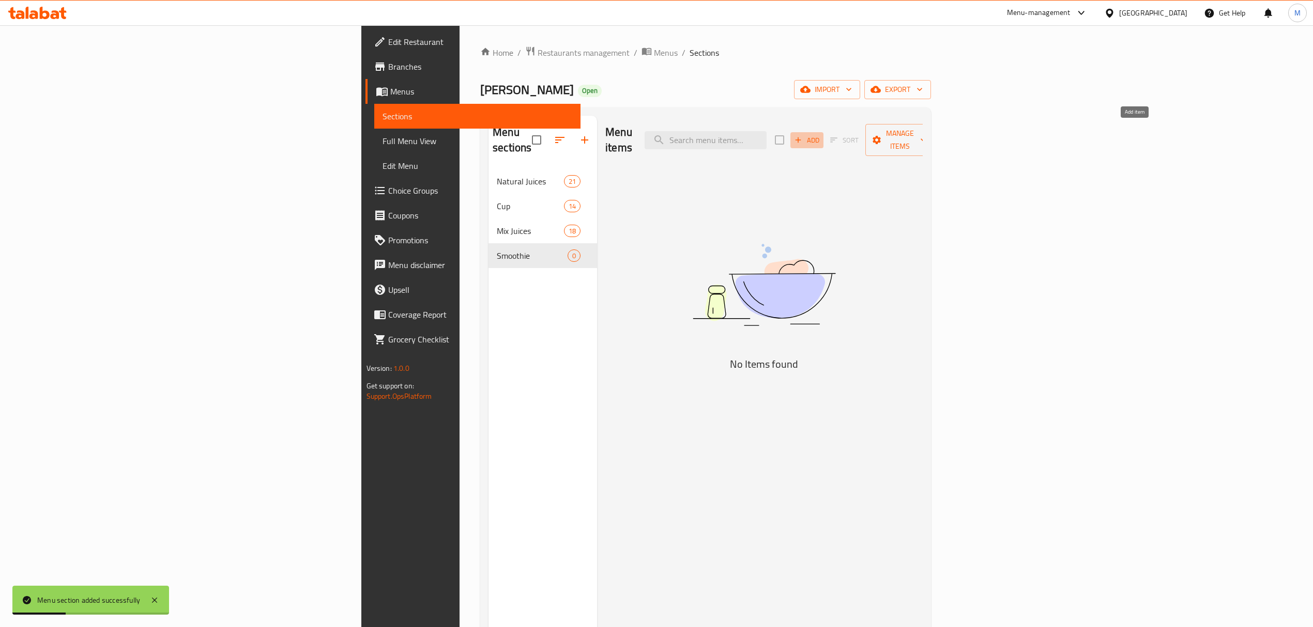
click at [803, 135] on icon "button" at bounding box center [797, 139] width 9 height 9
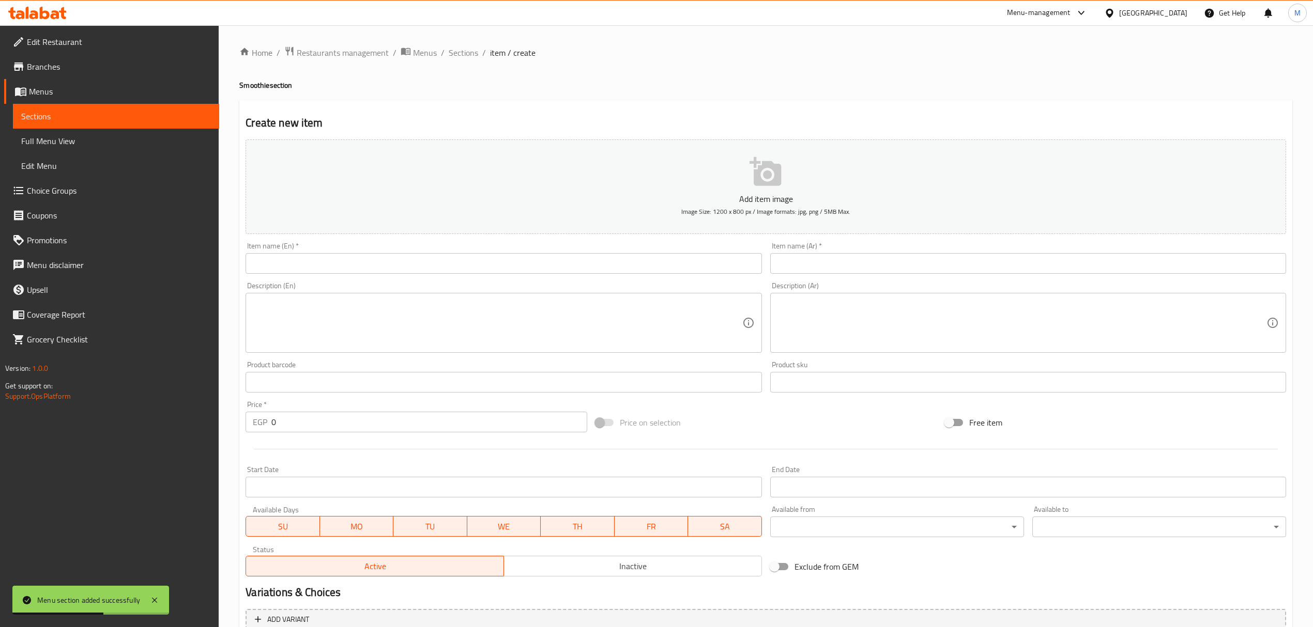
click at [946, 277] on div "Item name (Ar)   * Item name (Ar) *" at bounding box center [1028, 258] width 524 height 40
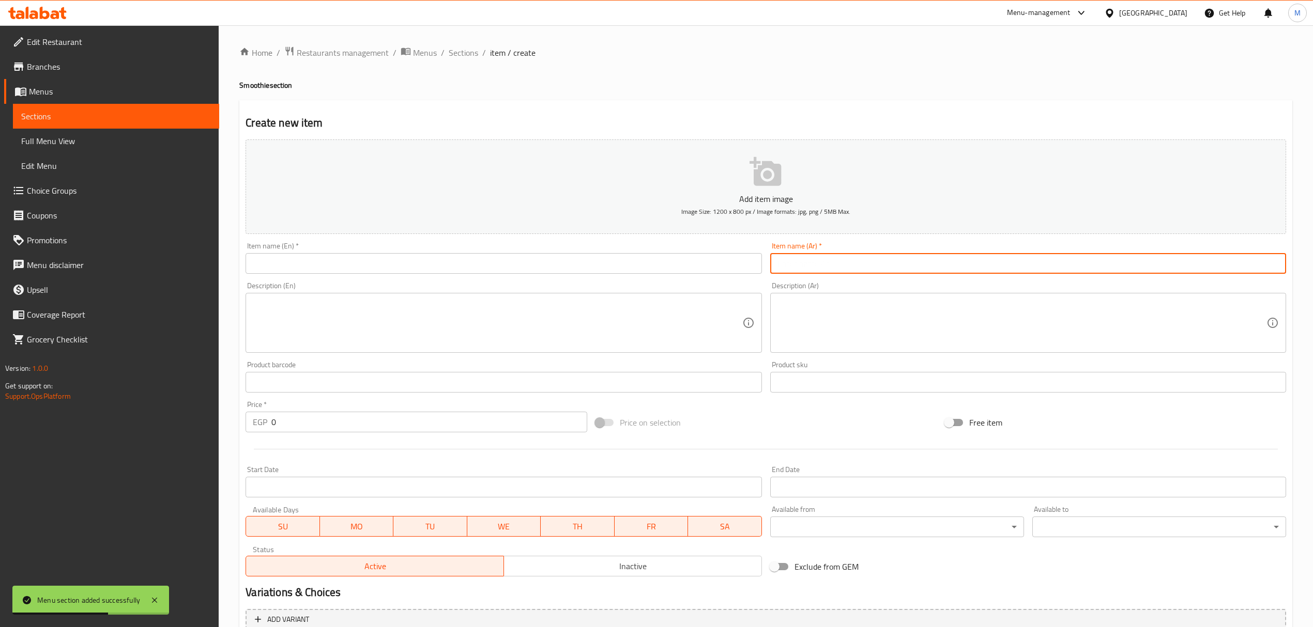
click at [942, 271] on input "text" at bounding box center [1028, 263] width 516 height 21
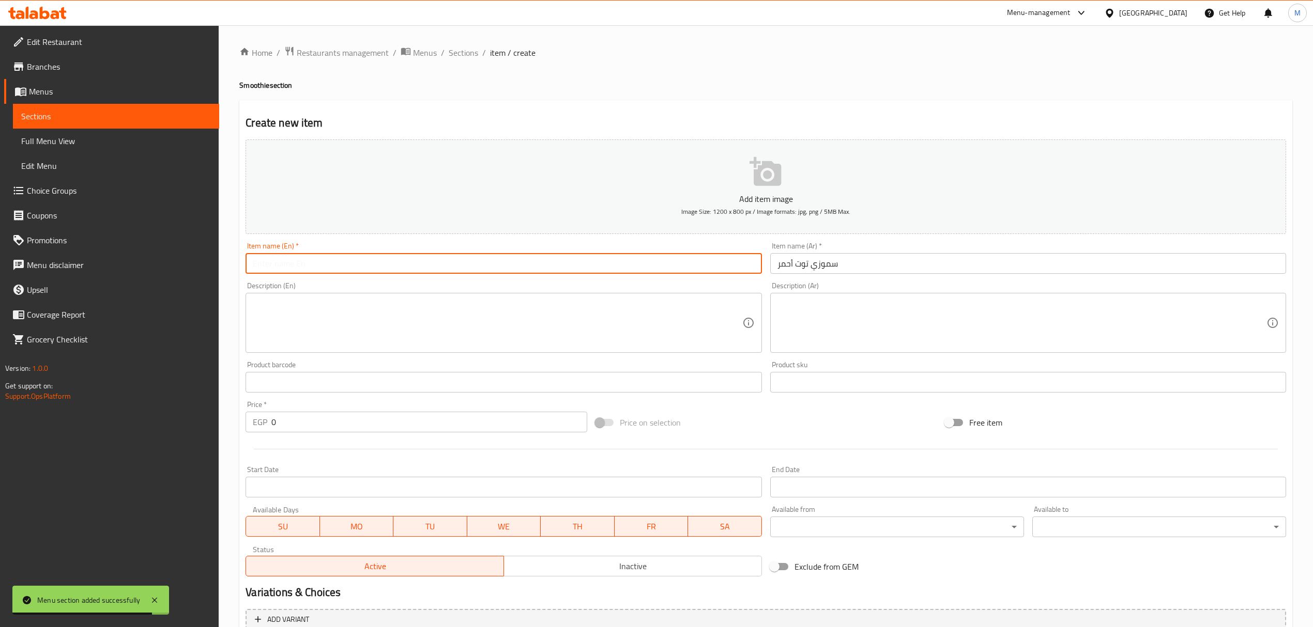
click at [594, 274] on input "text" at bounding box center [504, 263] width 516 height 21
click at [590, 273] on input "text" at bounding box center [504, 263] width 516 height 21
click at [411, 272] on input "Red berry smoothie" at bounding box center [504, 263] width 516 height 21
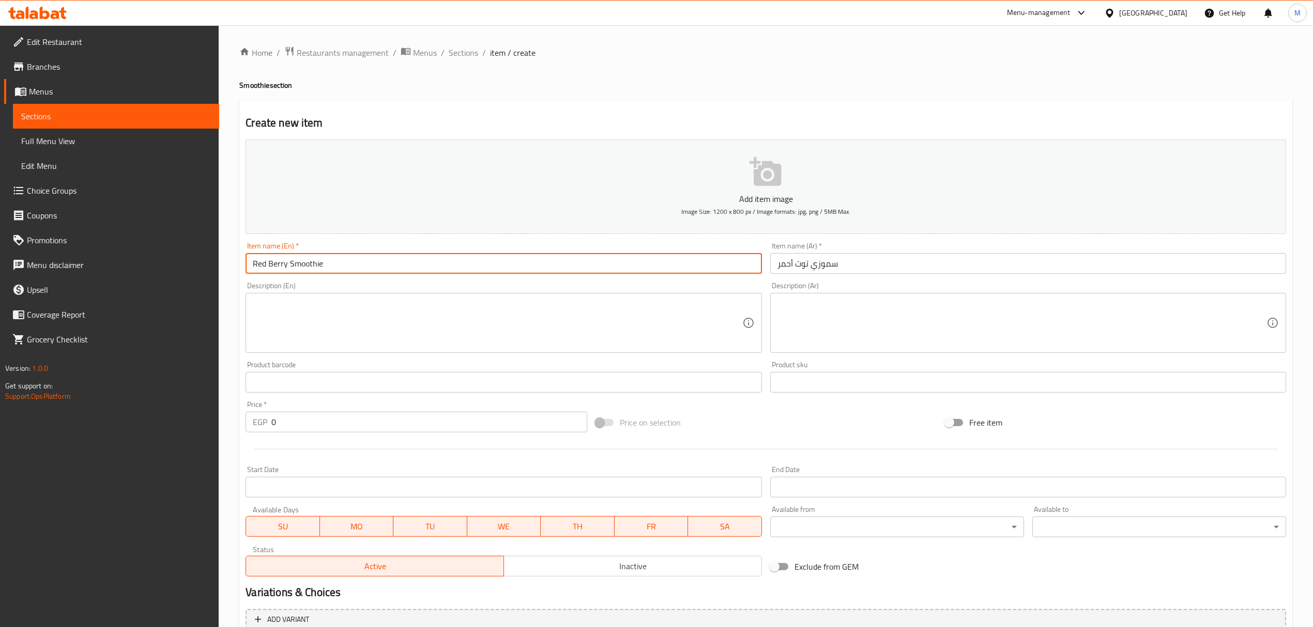
click at [376, 424] on input "0" at bounding box center [428, 422] width 315 height 21
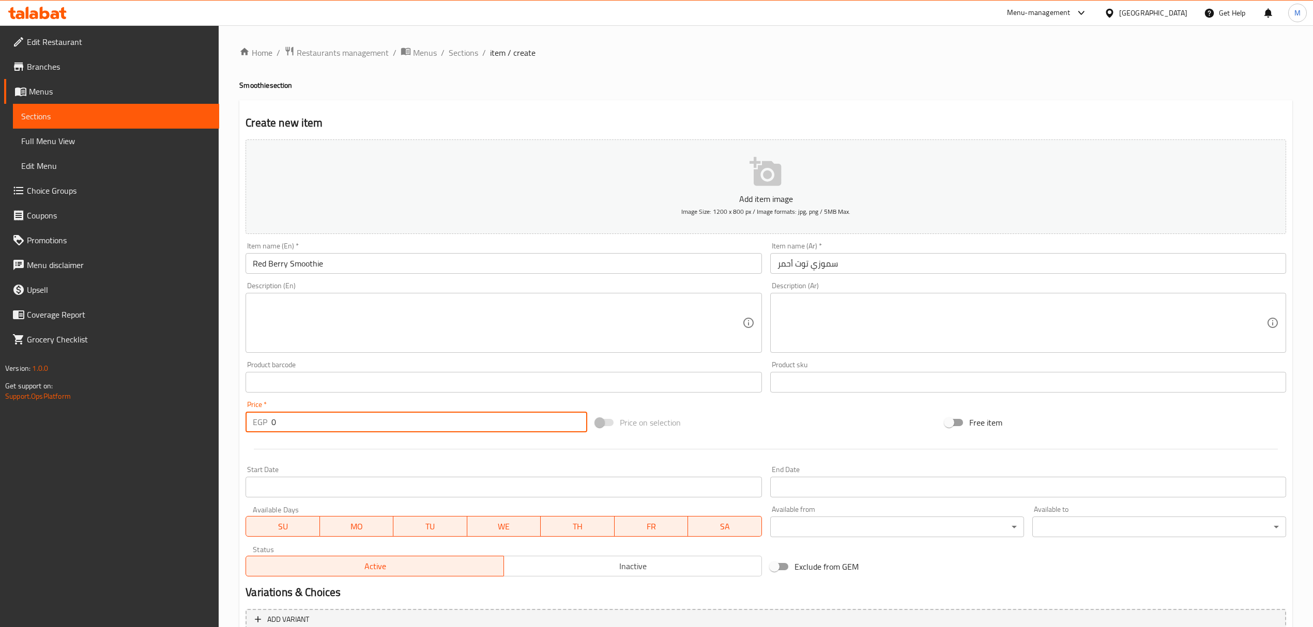
click at [376, 424] on input "0" at bounding box center [428, 422] width 315 height 21
click at [861, 261] on input "text" at bounding box center [1028, 263] width 516 height 21
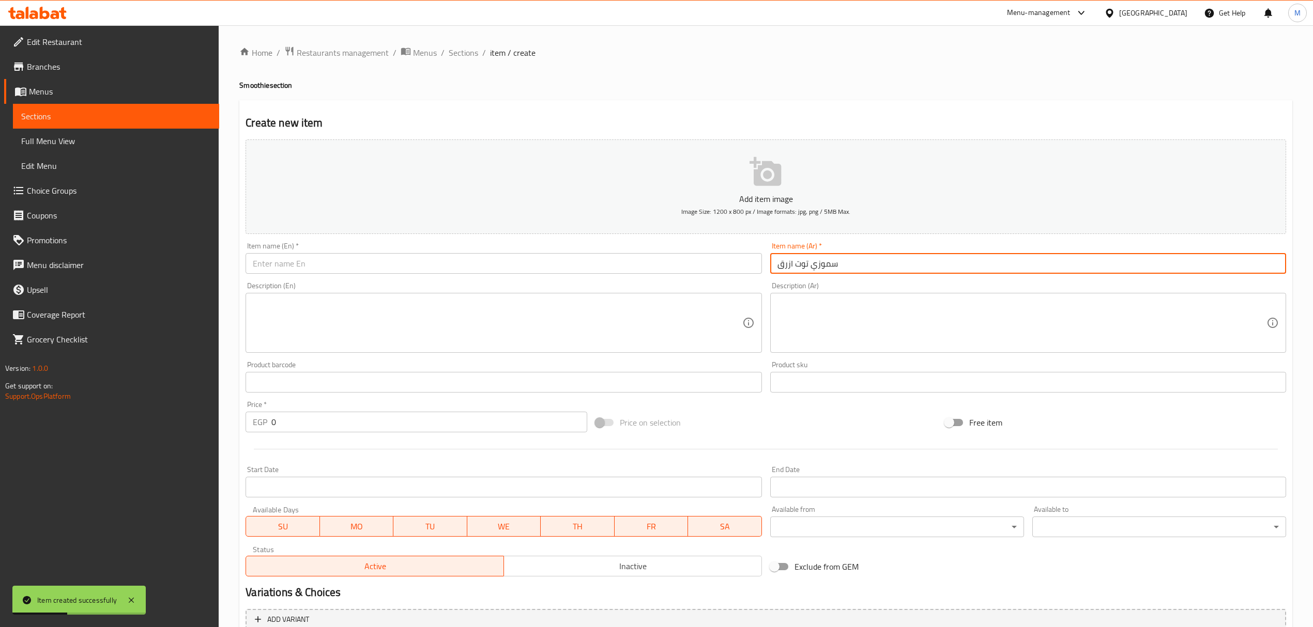
click at [414, 273] on input "text" at bounding box center [504, 263] width 516 height 21
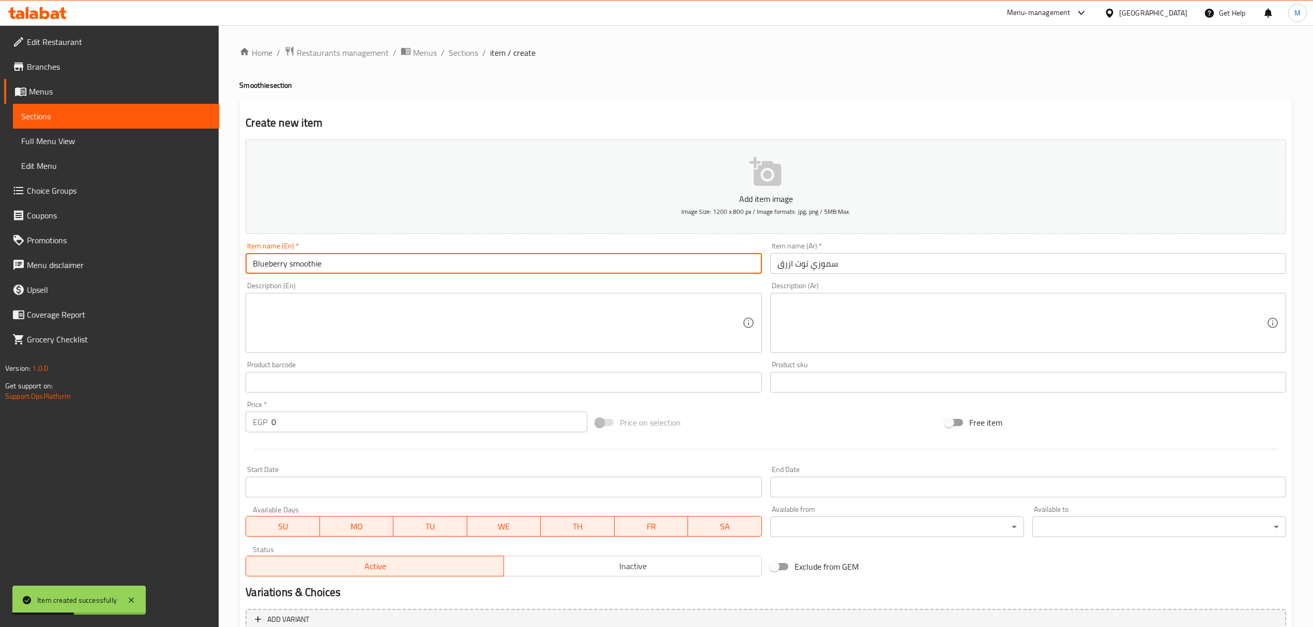
click at [408, 271] on input "Blueberry smoothie" at bounding box center [504, 263] width 516 height 21
click at [295, 419] on input "0" at bounding box center [428, 422] width 315 height 21
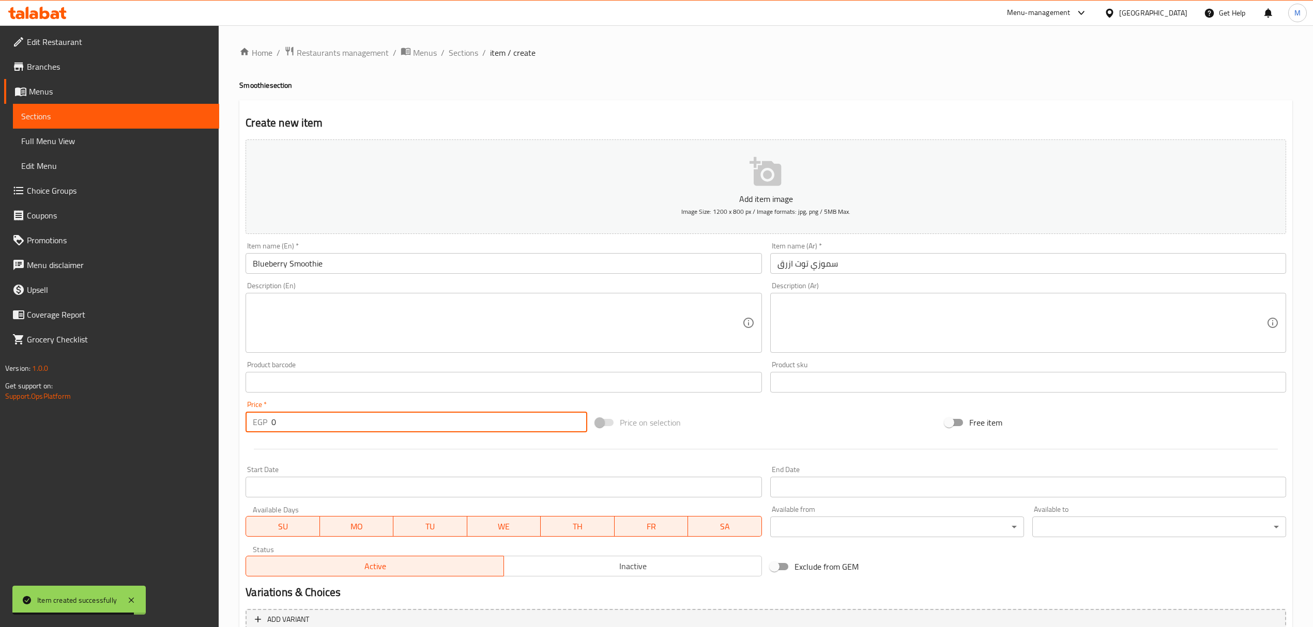
click at [295, 419] on input "0" at bounding box center [428, 422] width 315 height 21
click at [814, 266] on input "text" at bounding box center [1028, 263] width 516 height 21
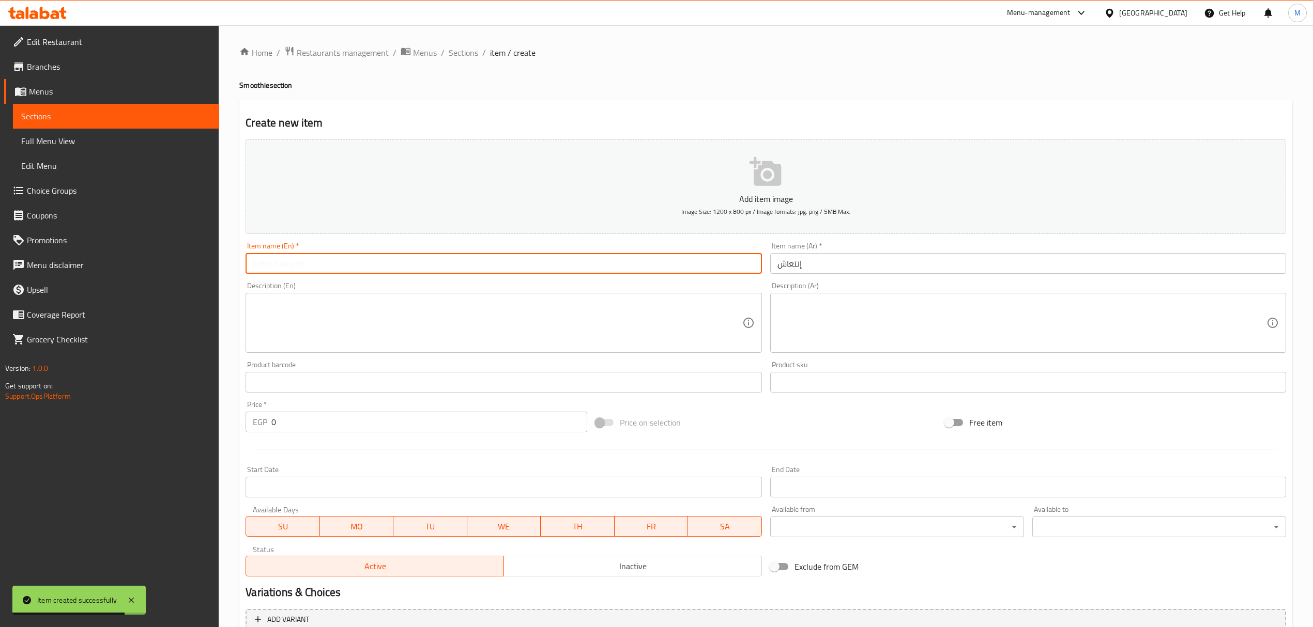
click at [294, 261] on input "text" at bounding box center [504, 263] width 516 height 21
click at [468, 433] on input "0" at bounding box center [428, 422] width 315 height 21
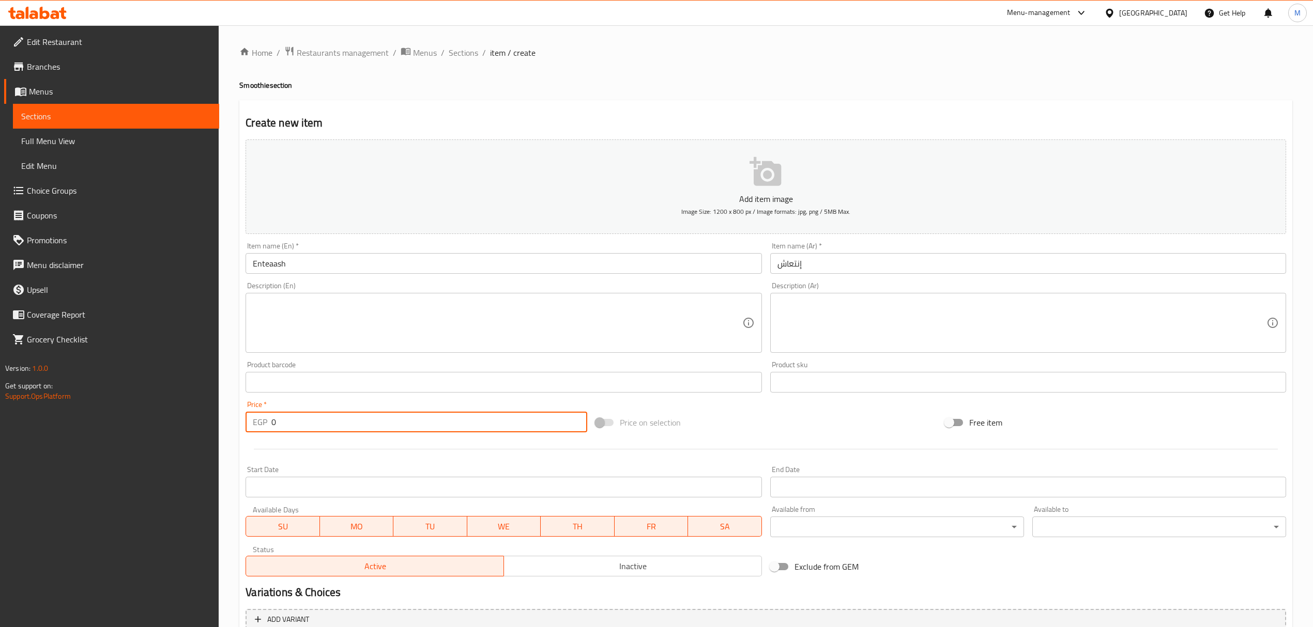
click at [468, 433] on input "0" at bounding box center [428, 422] width 315 height 21
click at [832, 259] on input "text" at bounding box center [1028, 263] width 516 height 21
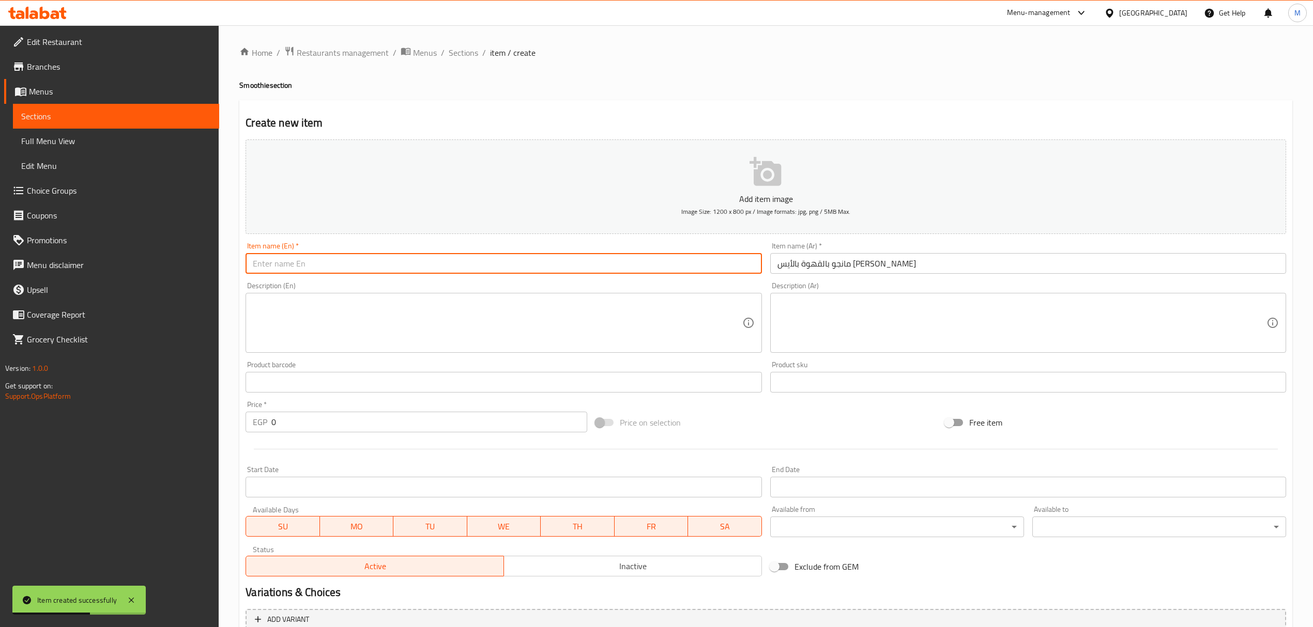
click at [522, 261] on input "text" at bounding box center [504, 263] width 516 height 21
click at [522, 261] on input "Mango coffee ice cream" at bounding box center [504, 263] width 516 height 21
click at [473, 410] on div "Price   * EGP 0 Price *" at bounding box center [416, 417] width 341 height 32
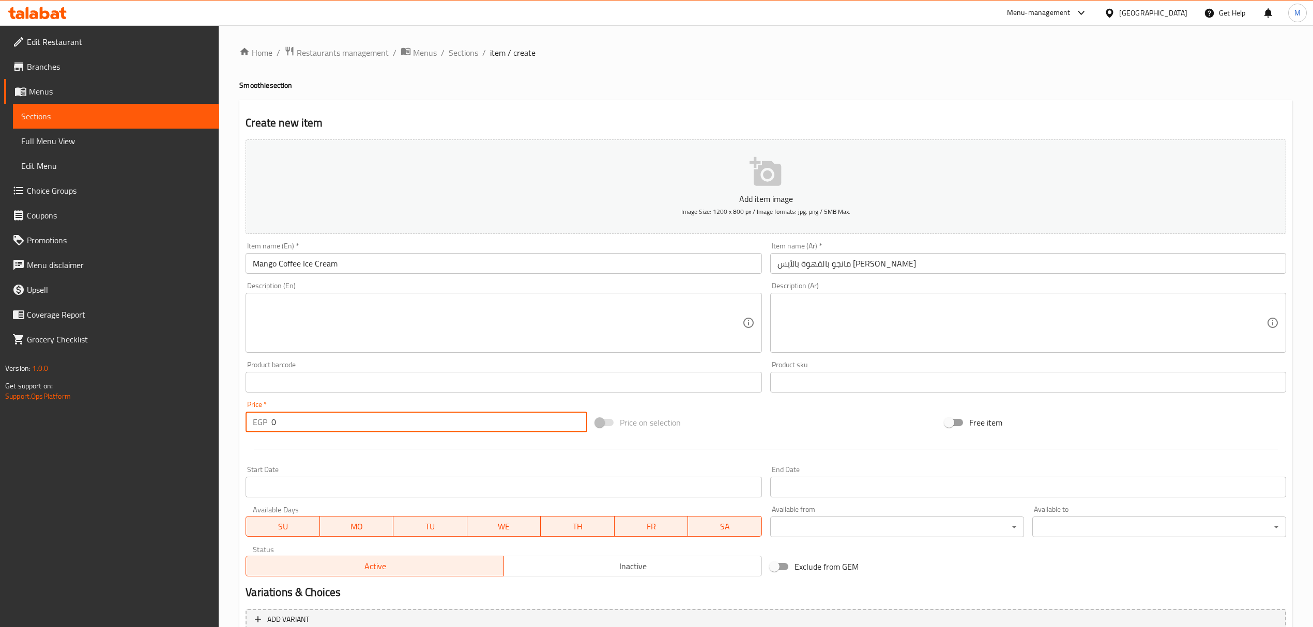
click at [474, 418] on input "0" at bounding box center [428, 422] width 315 height 21
click at [921, 268] on input "text" at bounding box center [1028, 263] width 516 height 21
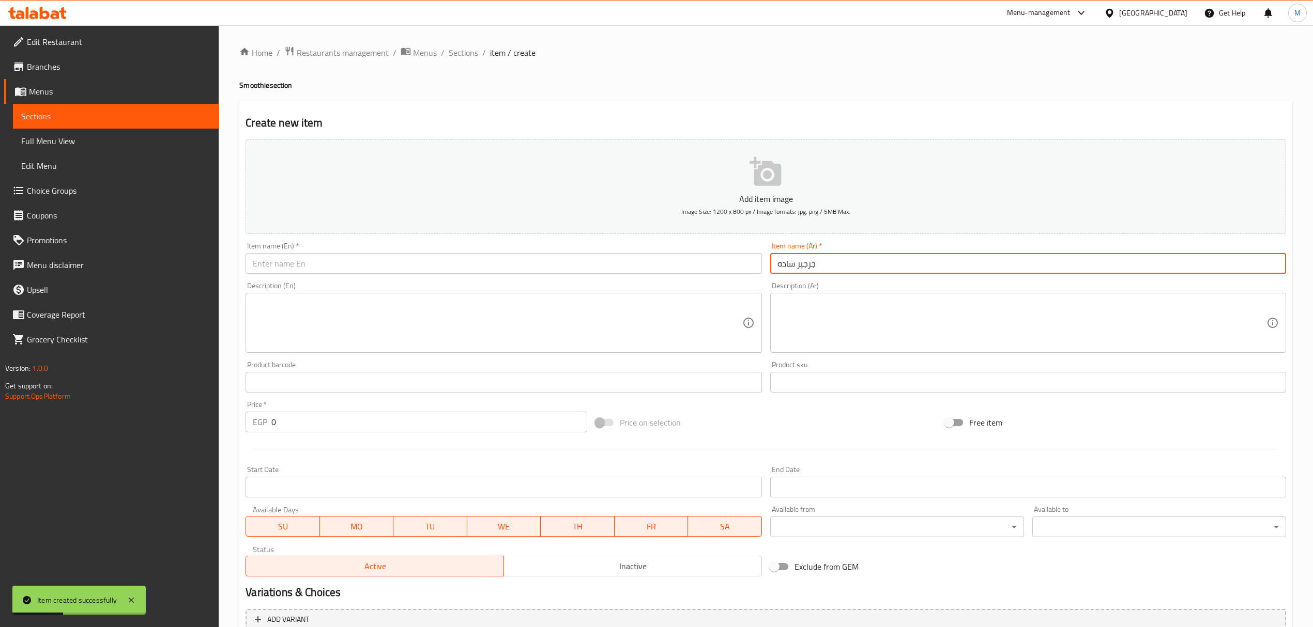
click at [360, 282] on div "Description (En) Description (En)" at bounding box center [503, 317] width 524 height 79
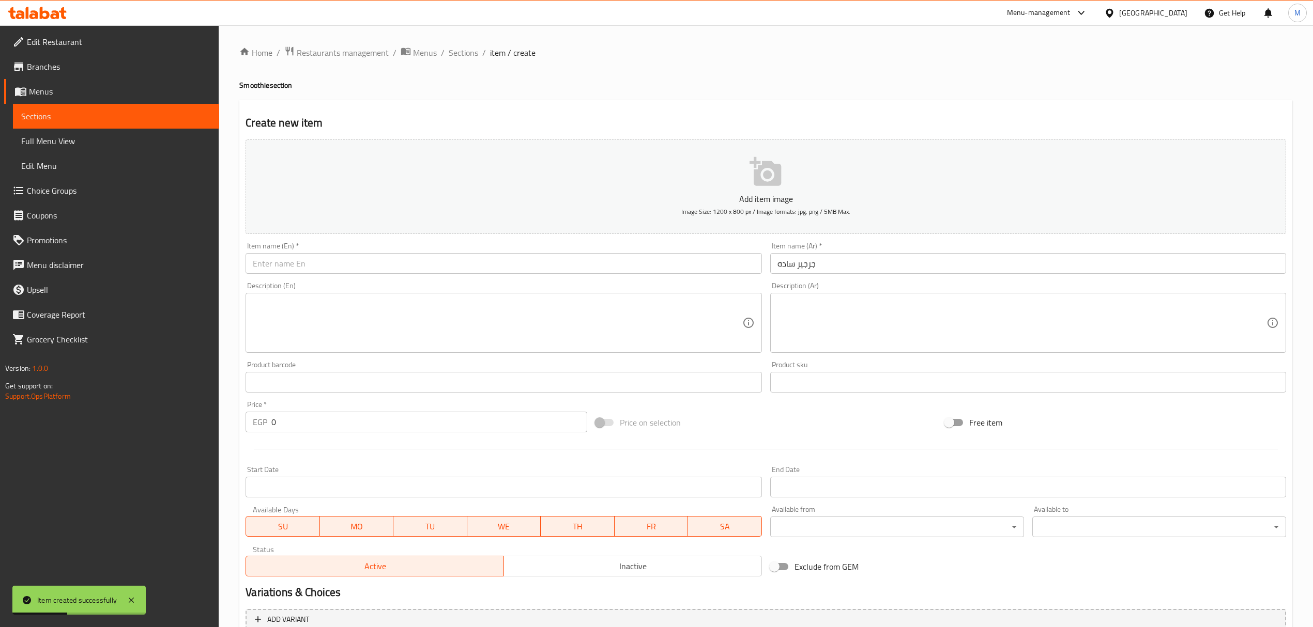
click at [357, 277] on div "Item name (En)   * Item name (En) *" at bounding box center [503, 258] width 524 height 40
click at [354, 265] on input "text" at bounding box center [504, 263] width 516 height 21
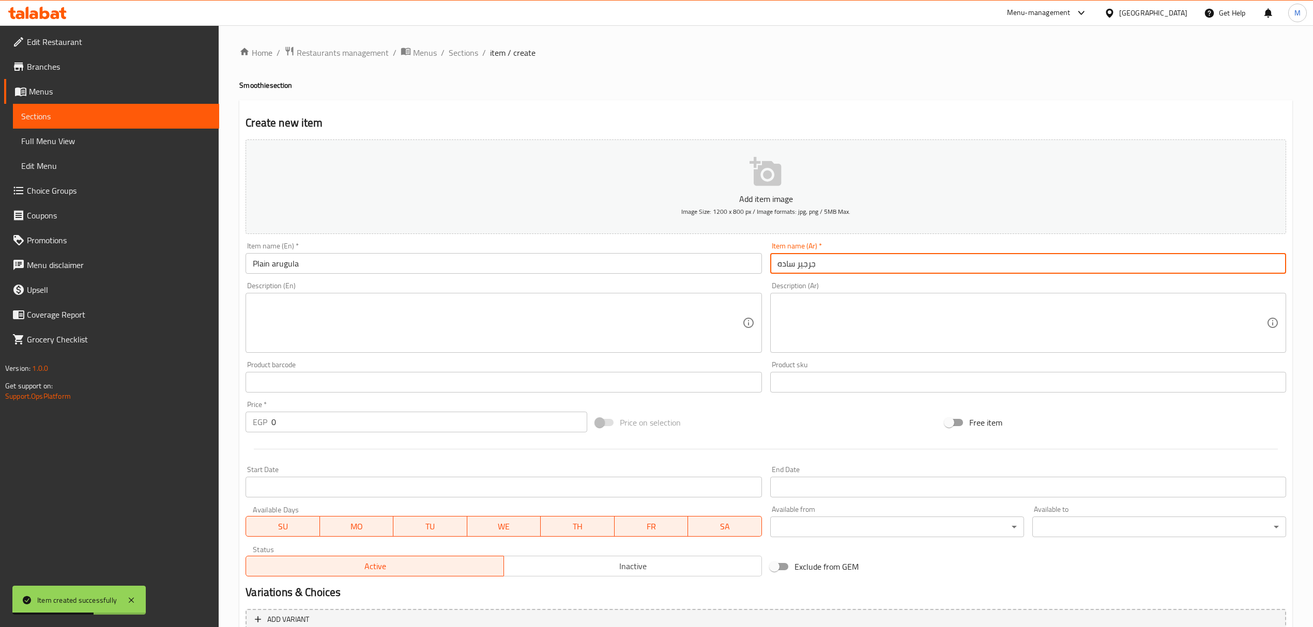
click at [803, 263] on input "جرجير ساده" at bounding box center [1028, 263] width 516 height 21
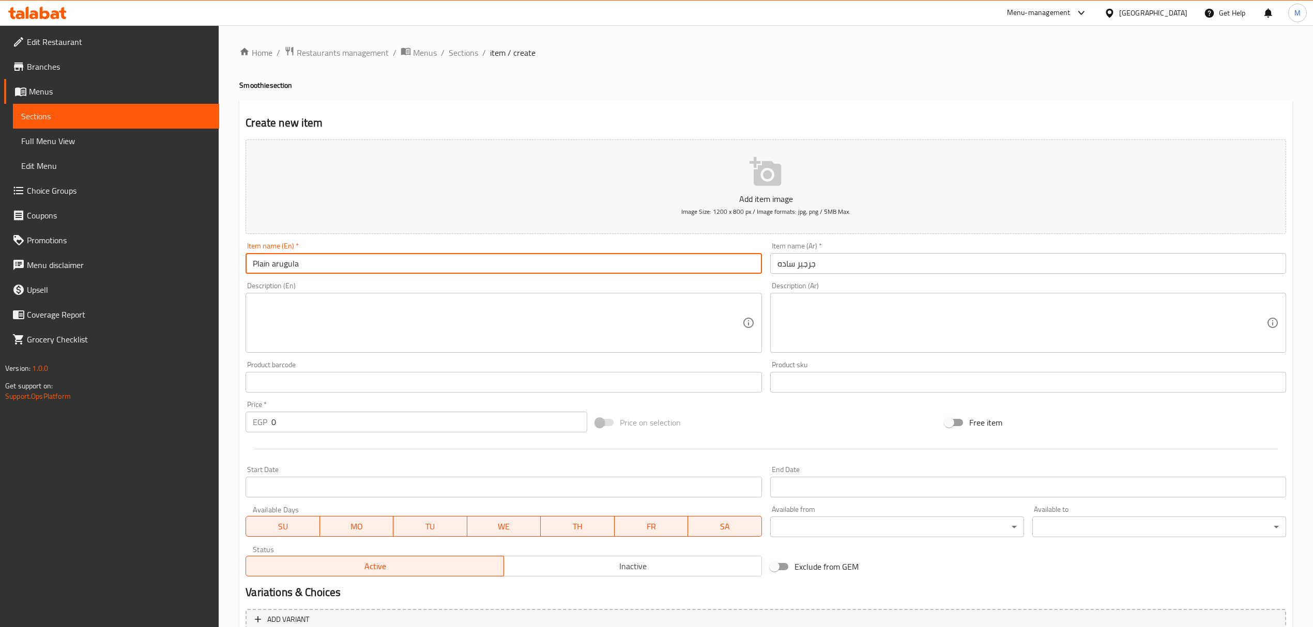
click at [284, 267] on input "Plain arugula" at bounding box center [504, 263] width 516 height 21
click at [369, 417] on input "0" at bounding box center [428, 422] width 315 height 21
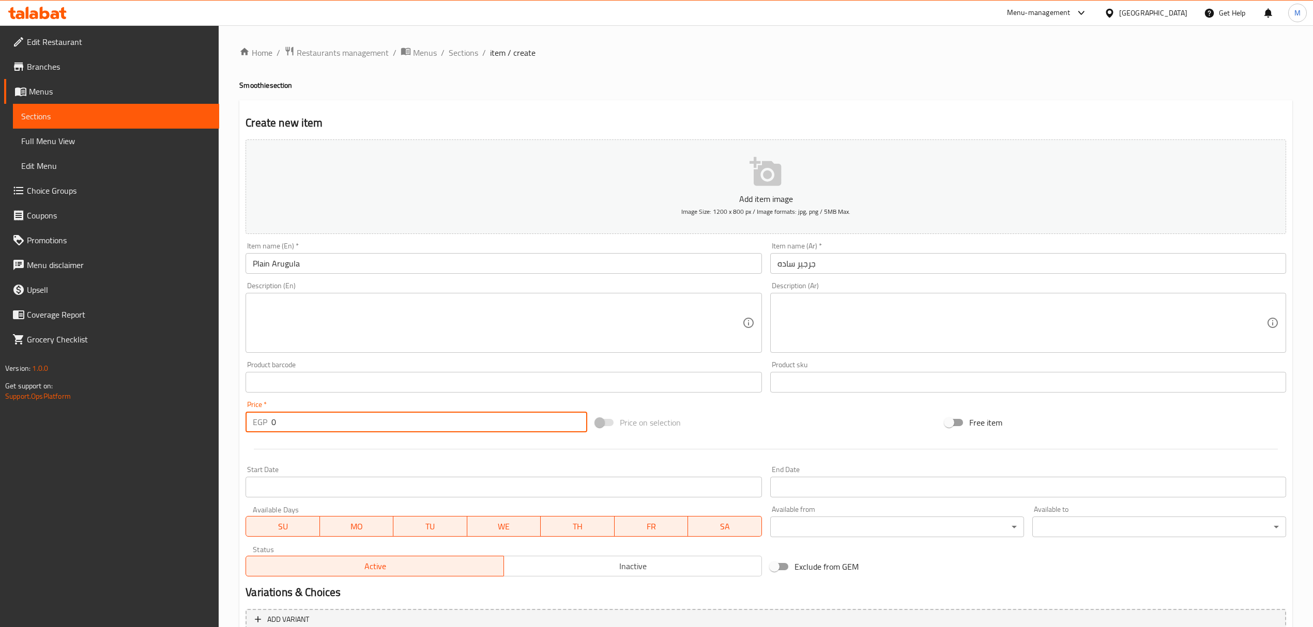
click at [369, 417] on input "0" at bounding box center [428, 422] width 315 height 21
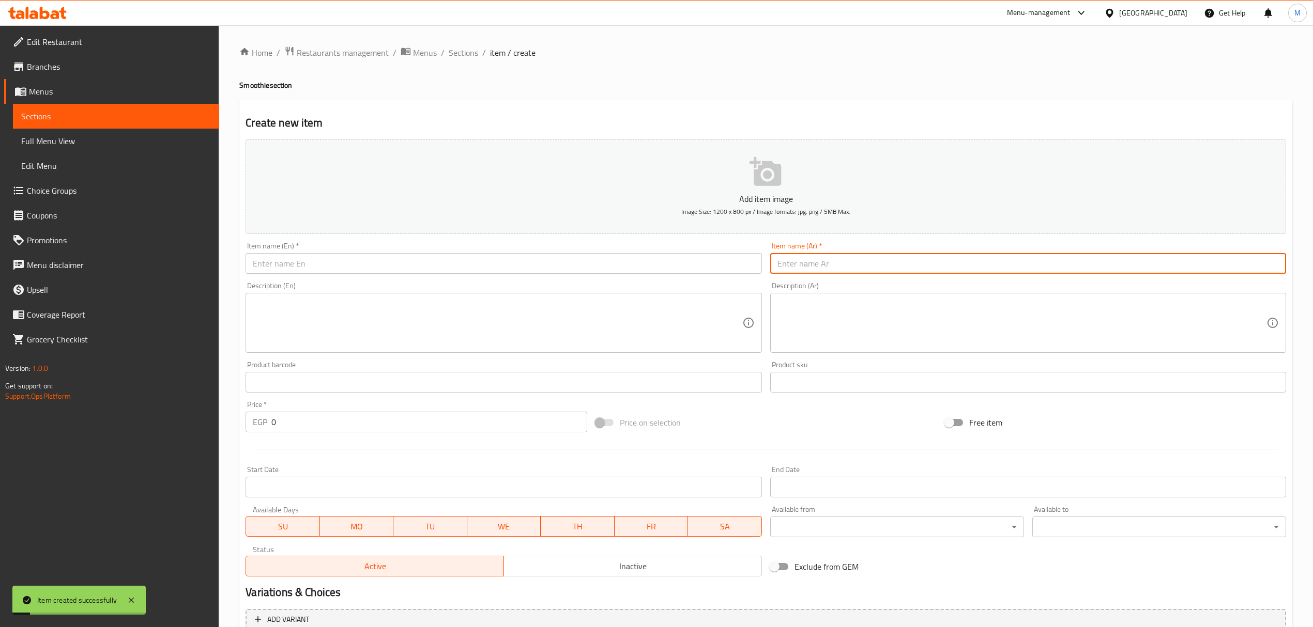
click at [1014, 267] on input "text" at bounding box center [1028, 263] width 516 height 21
click at [347, 269] on input "text" at bounding box center [504, 263] width 516 height 21
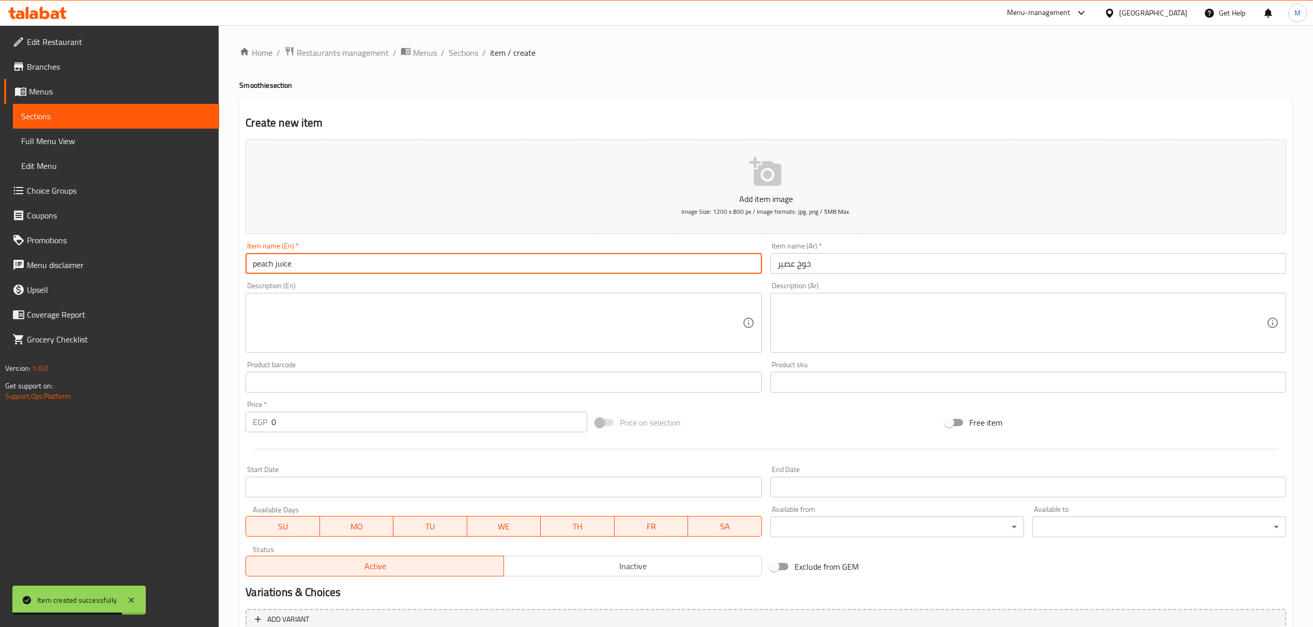
click at [347, 269] on input "peach juice" at bounding box center [504, 263] width 516 height 21
click at [306, 426] on input "0" at bounding box center [428, 422] width 315 height 21
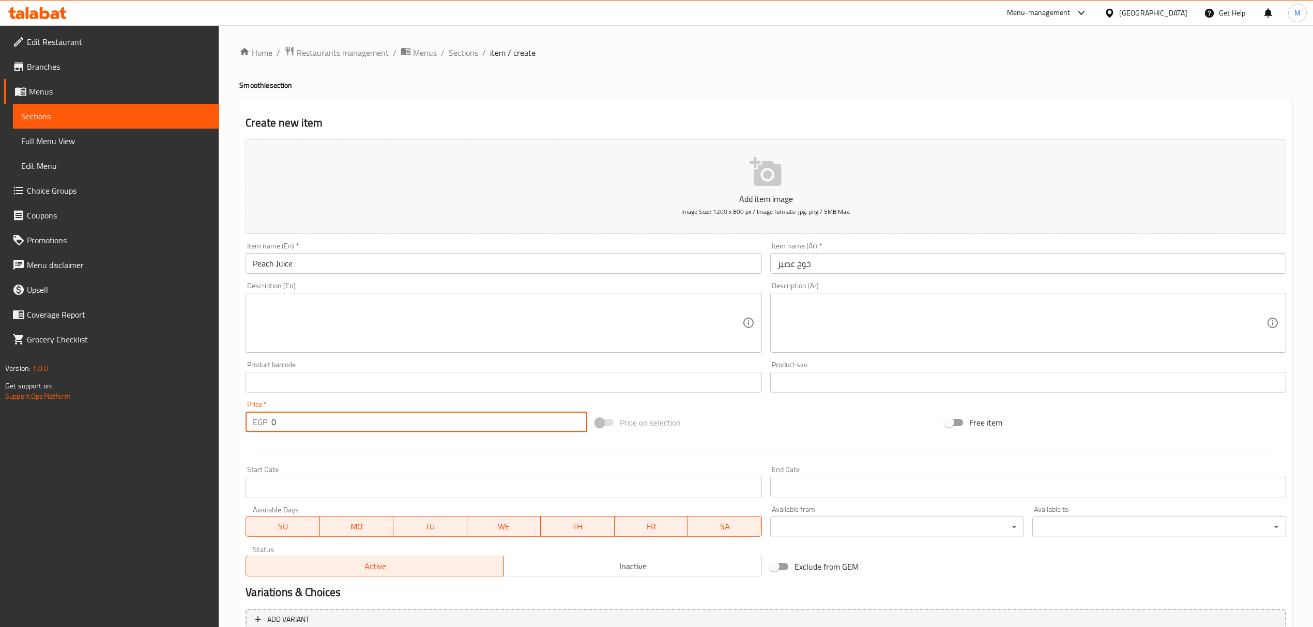
click at [306, 426] on input "0" at bounding box center [428, 422] width 315 height 21
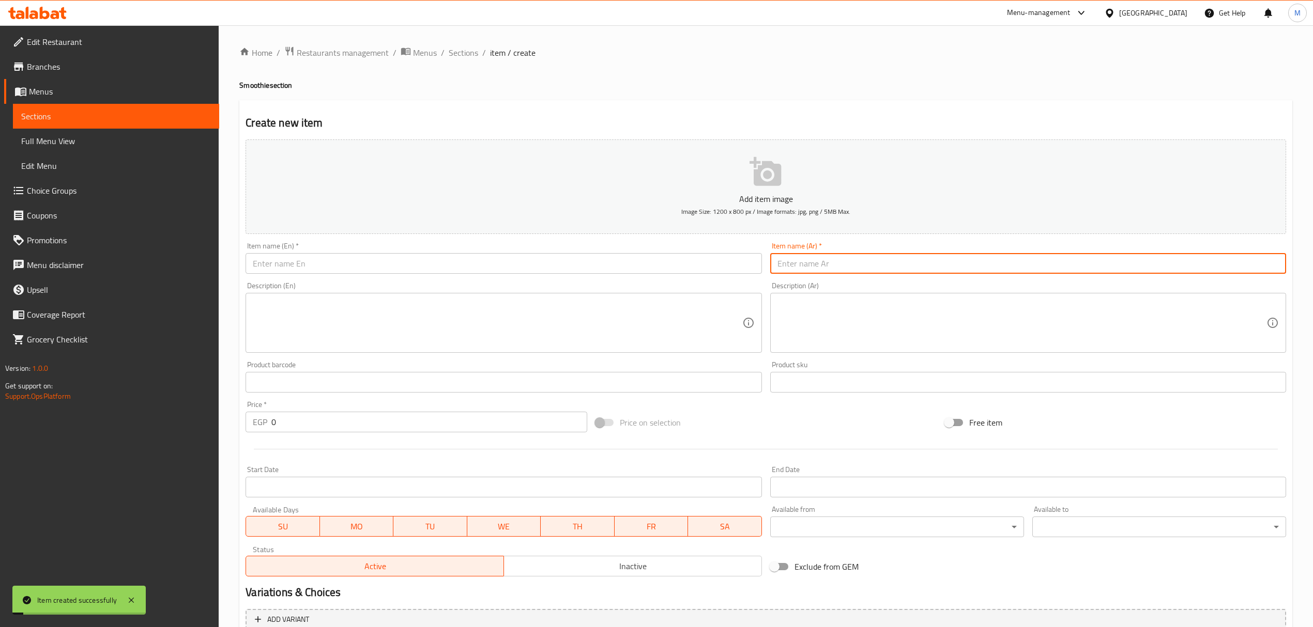
click at [907, 267] on input "text" at bounding box center [1028, 263] width 516 height 21
click at [362, 259] on input "text" at bounding box center [504, 263] width 516 height 21
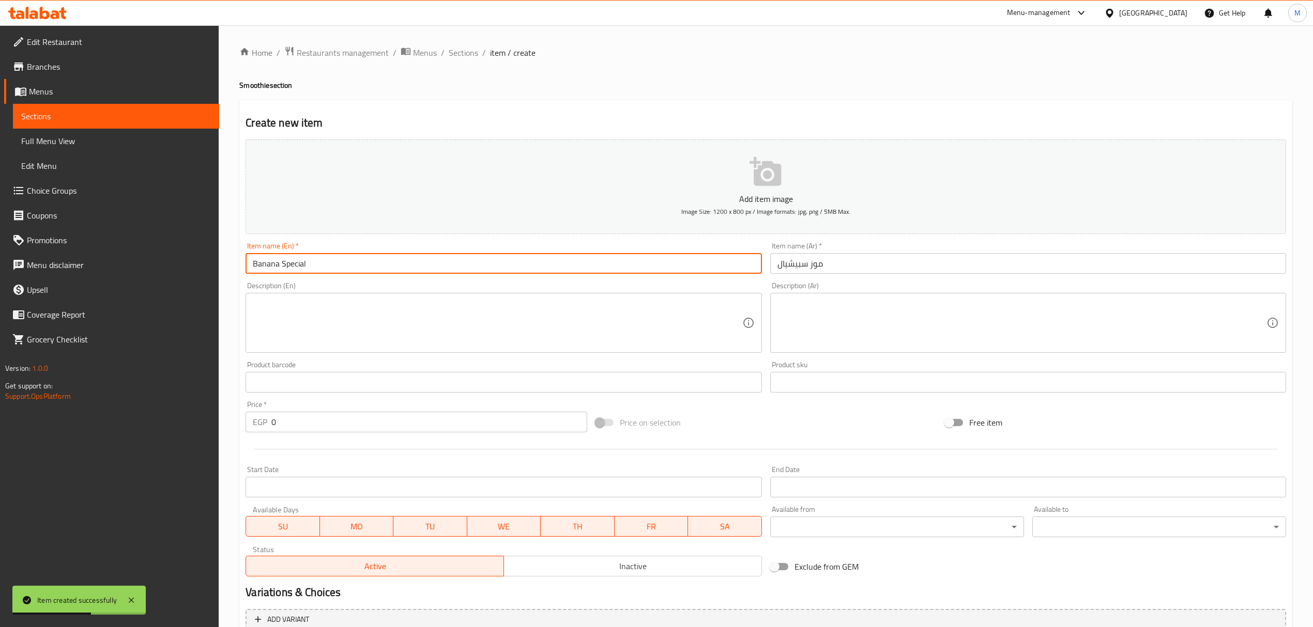
click at [381, 427] on input "0" at bounding box center [428, 422] width 315 height 21
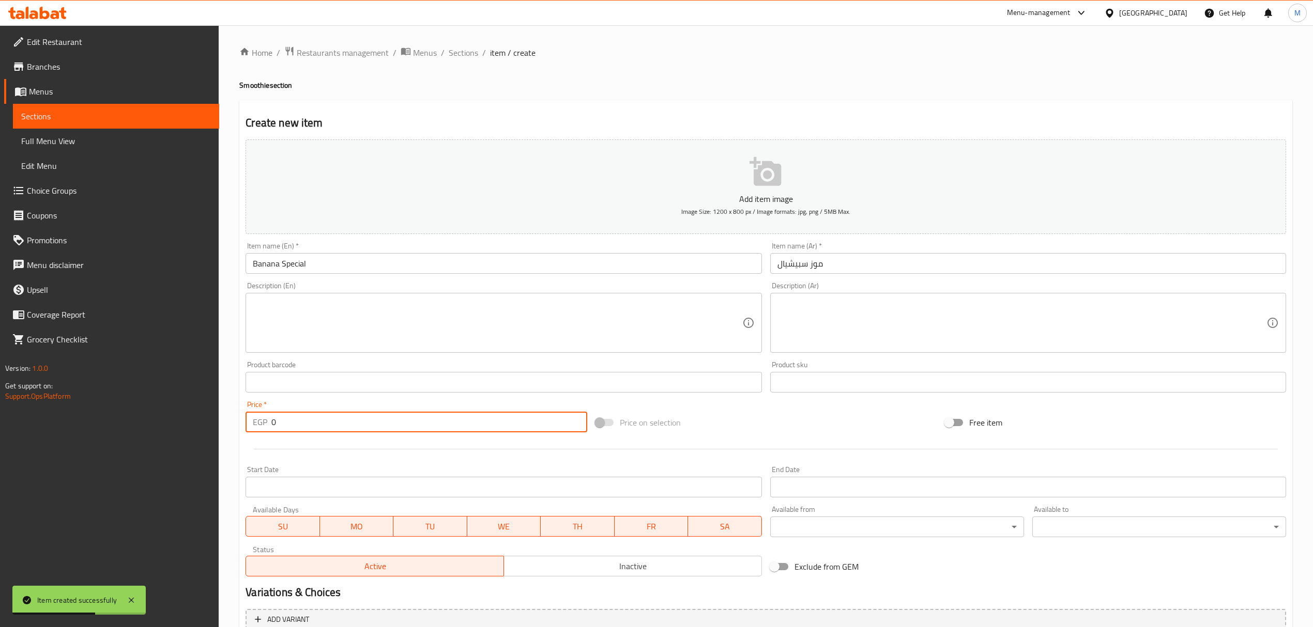
click at [381, 427] on input "0" at bounding box center [428, 422] width 315 height 21
click at [865, 265] on input "text" at bounding box center [1028, 263] width 516 height 21
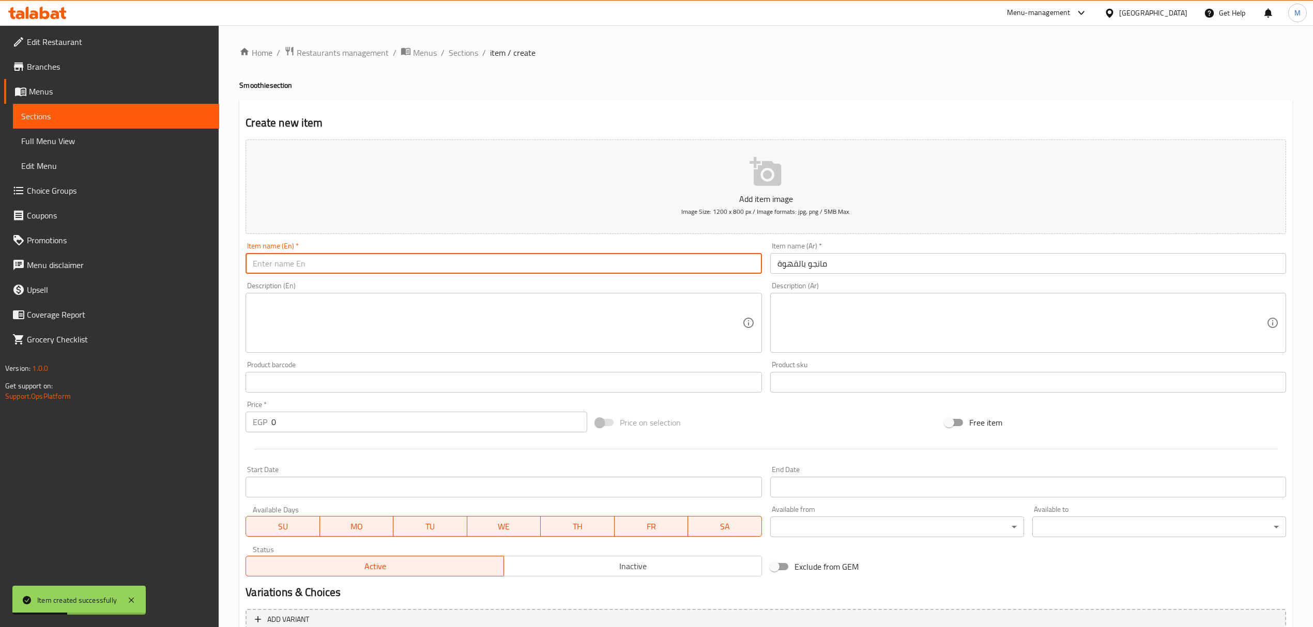
click at [567, 258] on input "text" at bounding box center [504, 263] width 516 height 21
click at [567, 258] on input "Mango with coffee" at bounding box center [504, 263] width 516 height 21
click at [290, 259] on input "Mango with Coffee" at bounding box center [504, 263] width 516 height 21
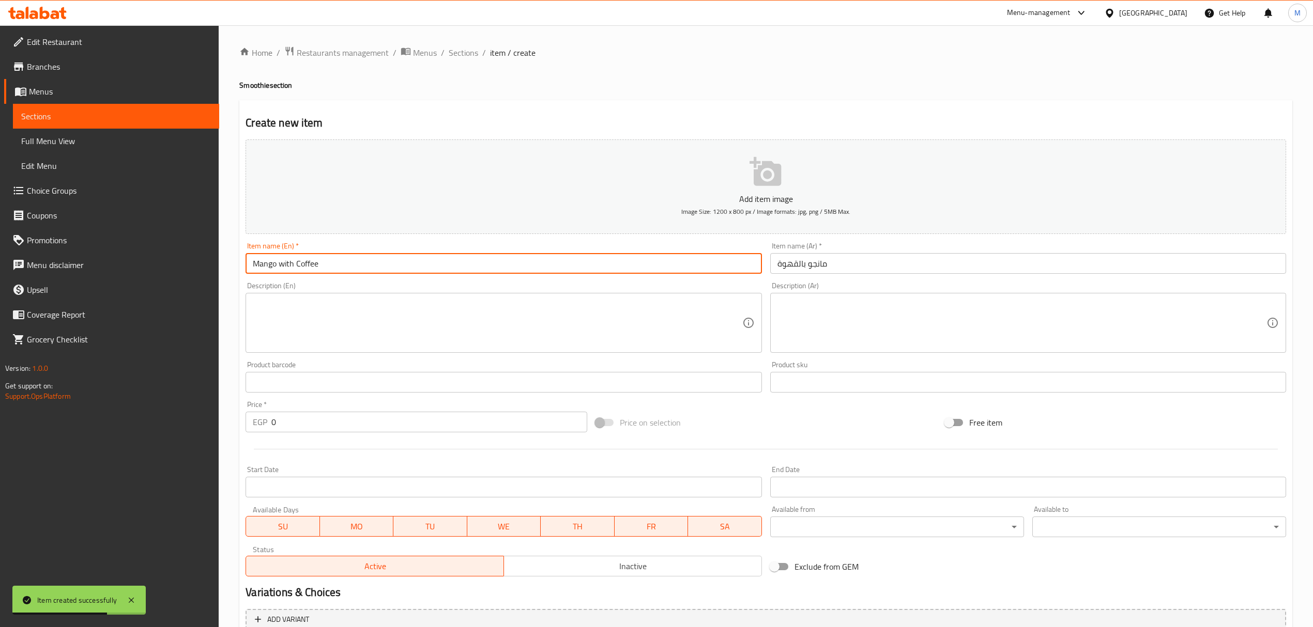
click at [290, 259] on input "Mango with Coffee" at bounding box center [504, 263] width 516 height 21
click at [362, 322] on textarea at bounding box center [497, 323] width 489 height 49
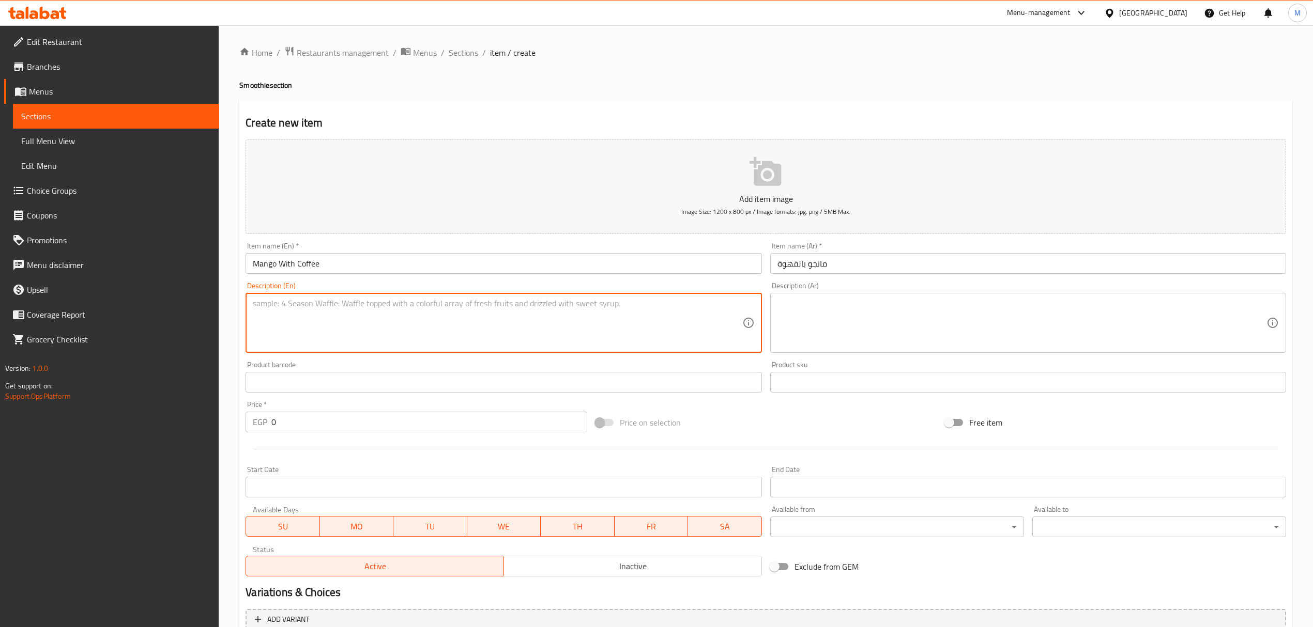
click at [437, 433] on input "0" at bounding box center [428, 422] width 315 height 21
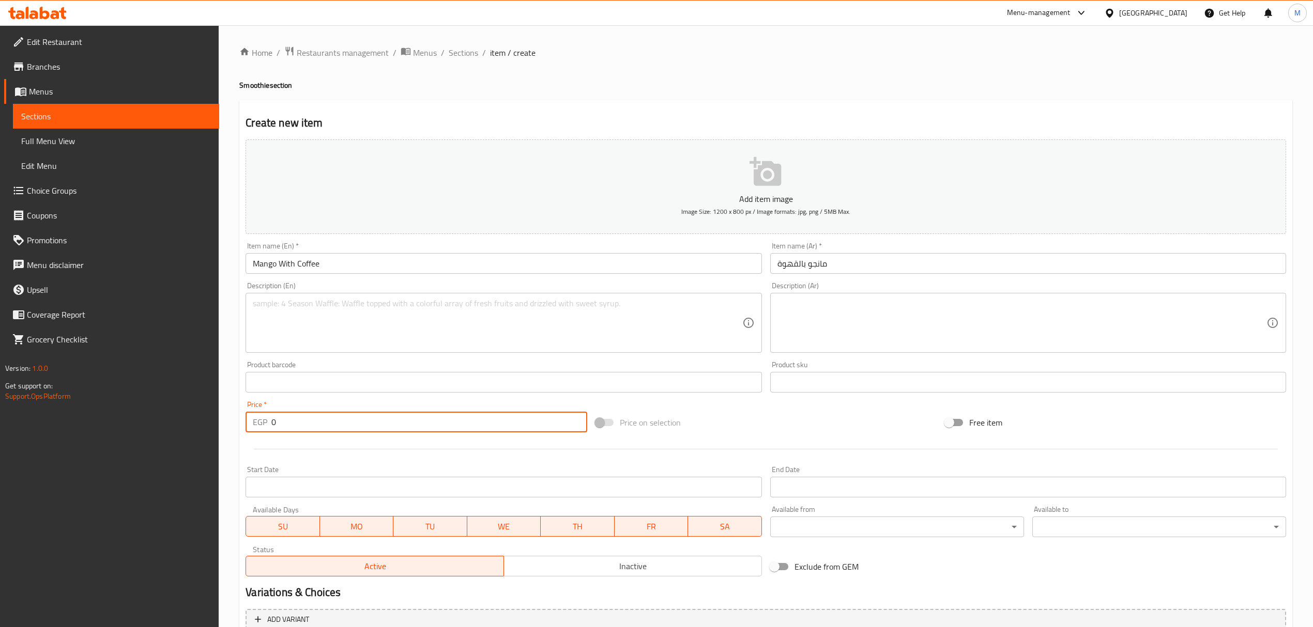
click at [437, 433] on input "0" at bounding box center [428, 422] width 315 height 21
click at [921, 272] on input "text" at bounding box center [1028, 263] width 516 height 21
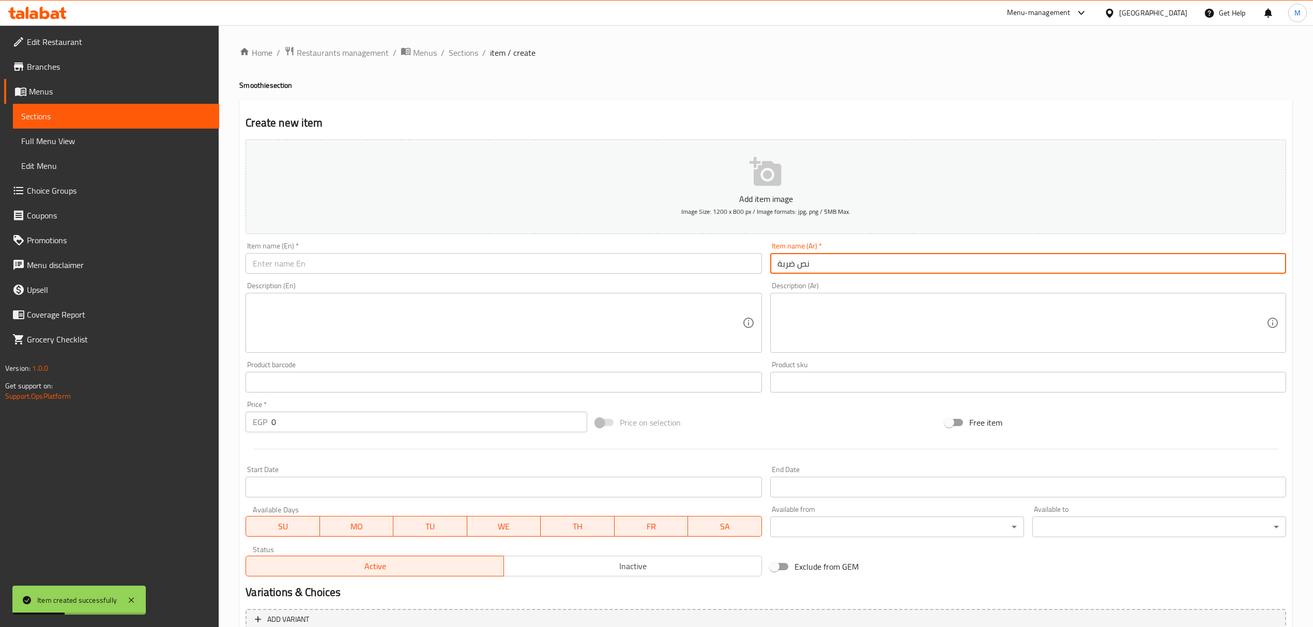
click at [379, 267] on input "text" at bounding box center [504, 263] width 516 height 21
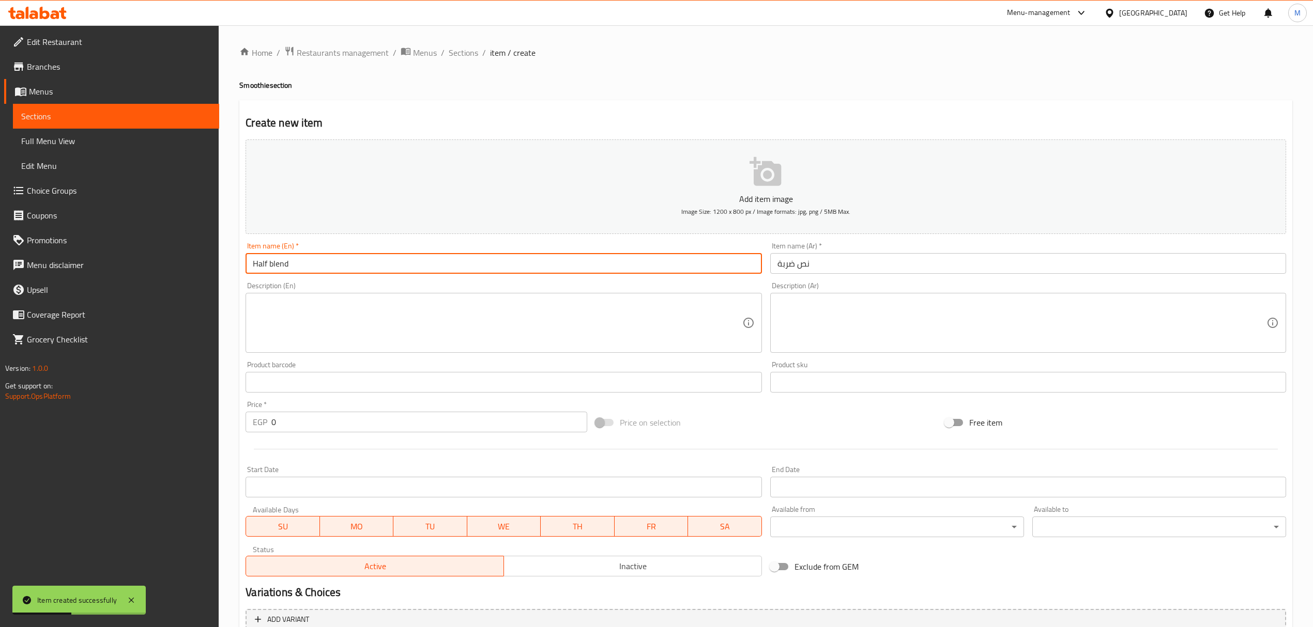
click at [379, 267] on input "Half blend" at bounding box center [504, 263] width 516 height 21
click at [362, 432] on input "0" at bounding box center [428, 422] width 315 height 21
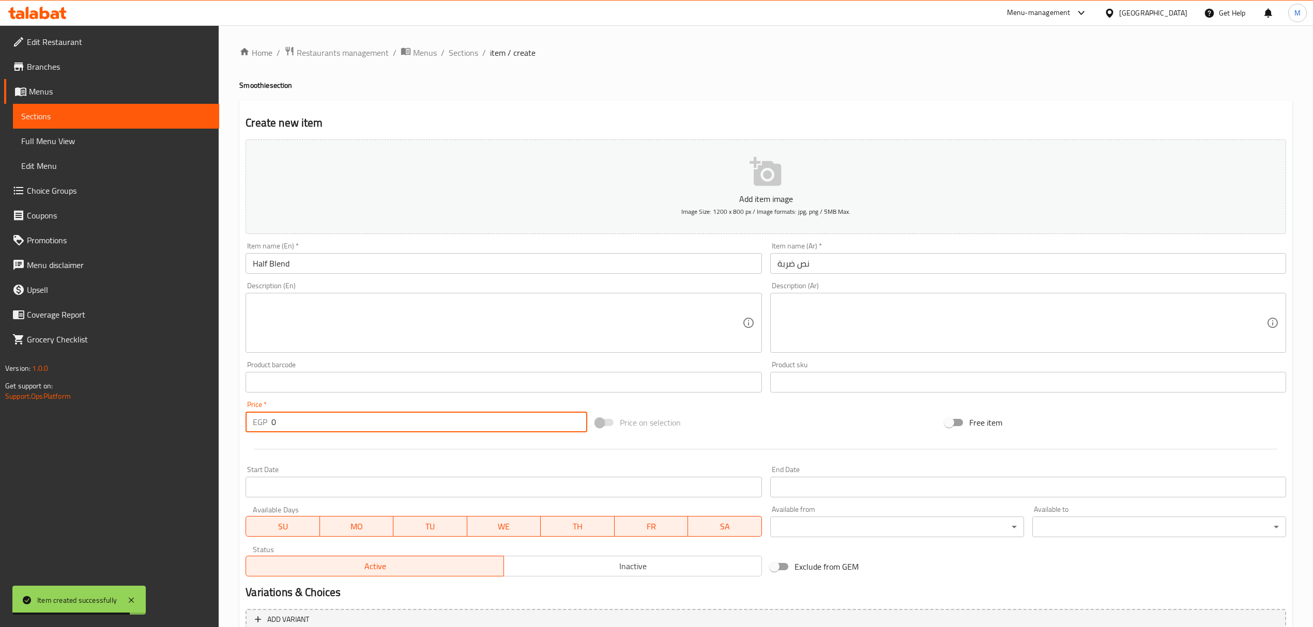
click at [358, 414] on input "0" at bounding box center [428, 422] width 315 height 21
click at [358, 414] on input "60" at bounding box center [428, 422] width 315 height 21
click at [889, 271] on input "text" at bounding box center [1028, 263] width 516 height 21
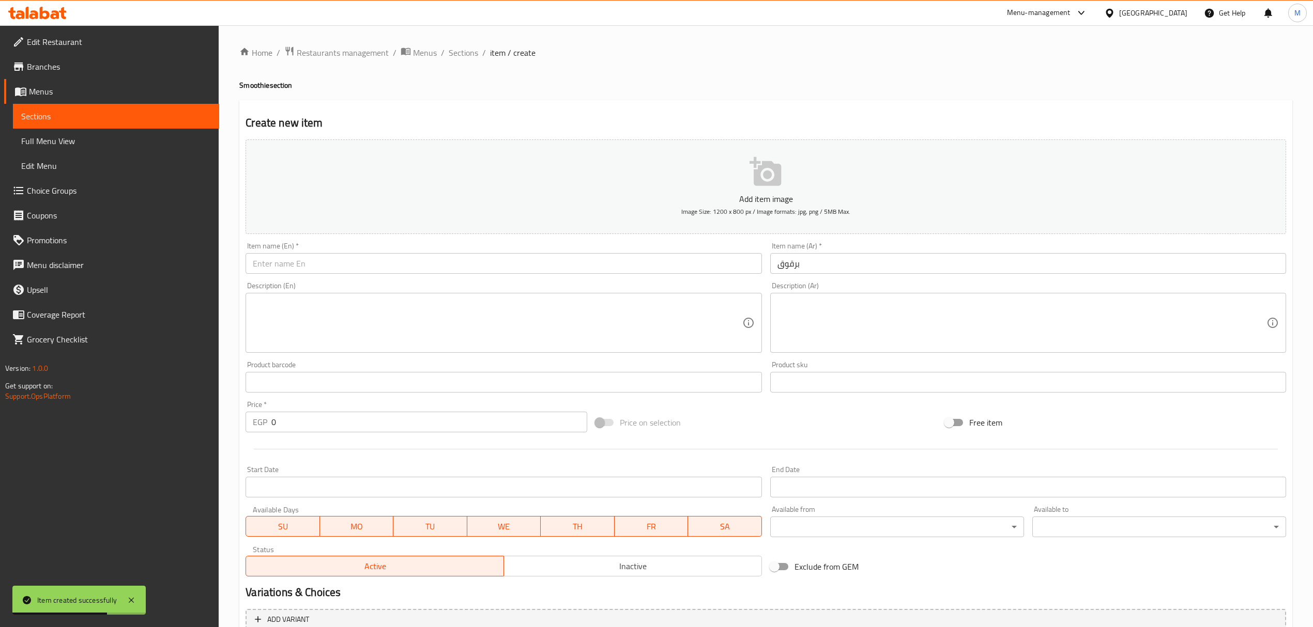
click at [466, 248] on div "Item name (En)   * Item name (En) *" at bounding box center [504, 258] width 516 height 32
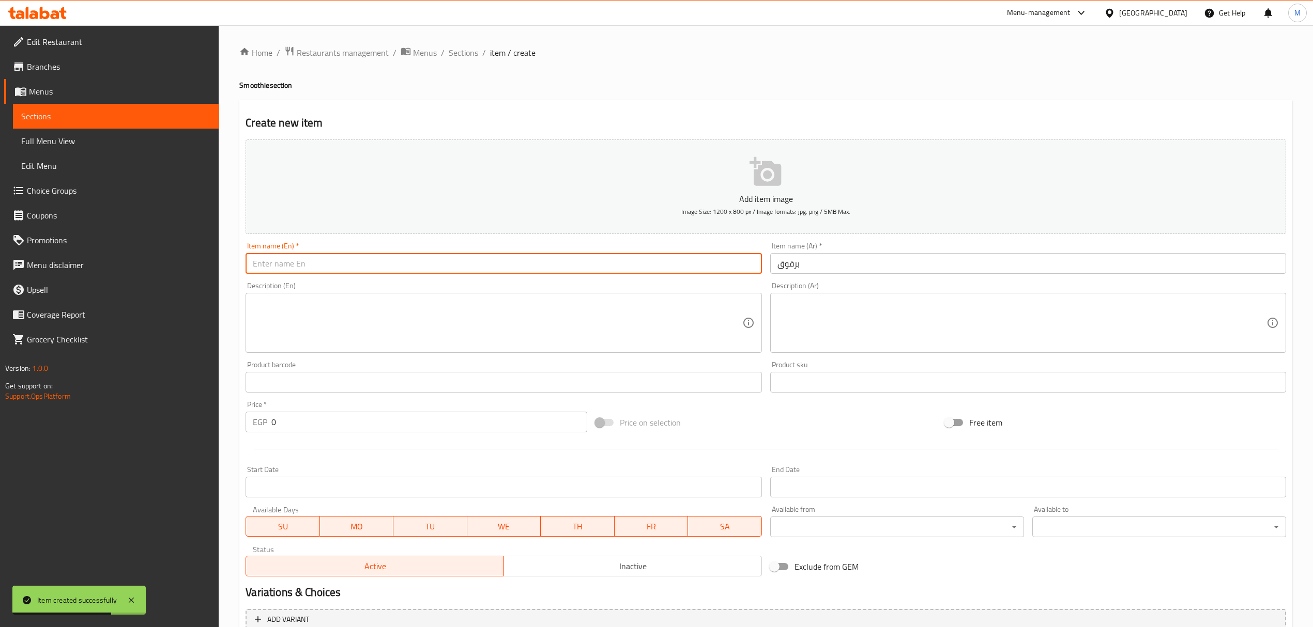
click at [464, 257] on input "text" at bounding box center [504, 263] width 516 height 21
click at [464, 257] on input "plum" at bounding box center [504, 263] width 516 height 21
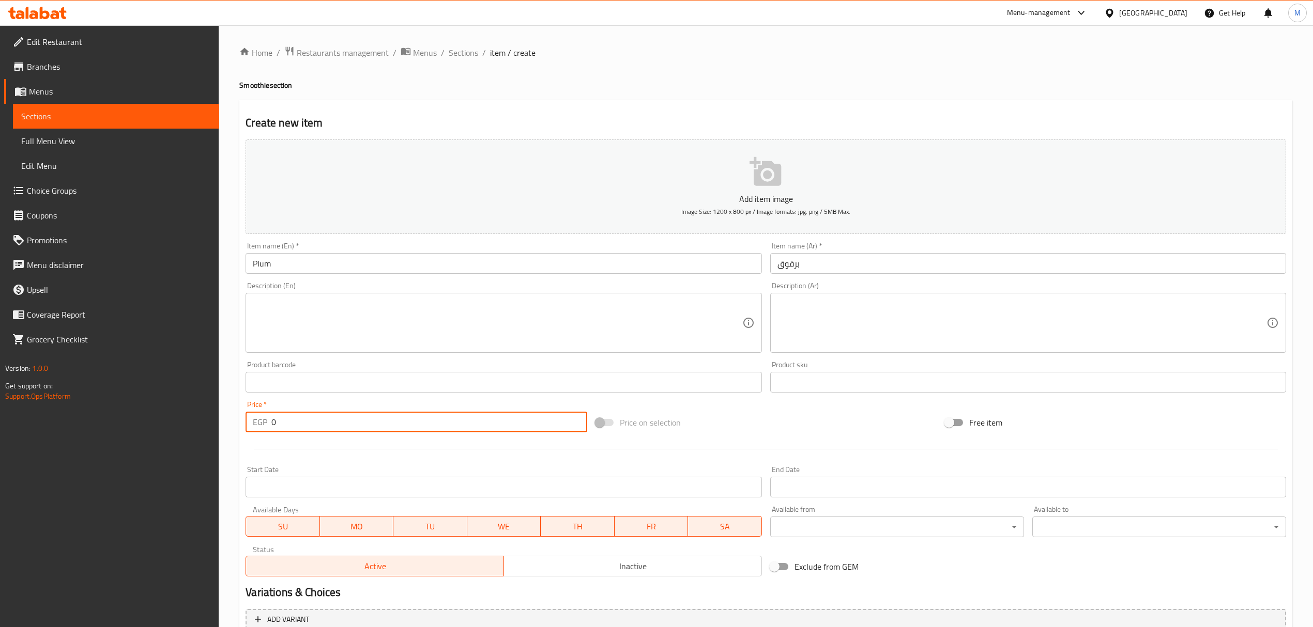
click at [331, 422] on input "0" at bounding box center [428, 422] width 315 height 21
click at [905, 259] on input "text" at bounding box center [1028, 263] width 516 height 21
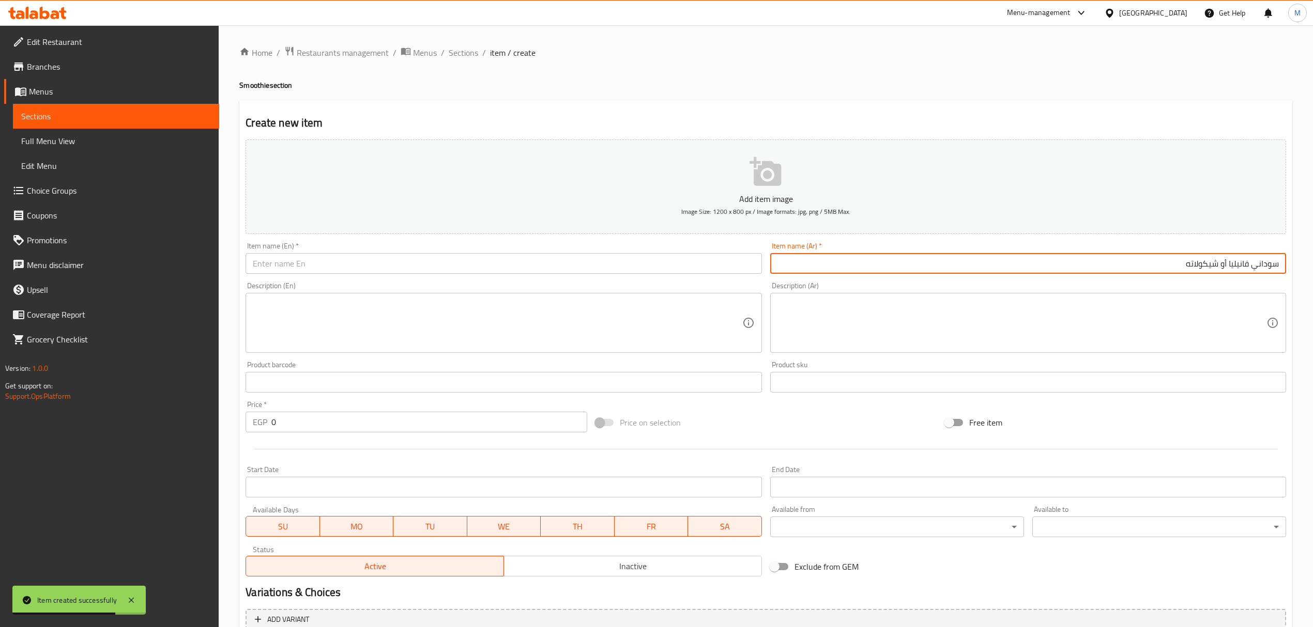
drag, startPoint x: 1060, startPoint y: 269, endPoint x: 1229, endPoint y: 268, distance: 169.5
click at [1229, 268] on input "سوداني فانيليا أو شيكولاته" at bounding box center [1028, 263] width 516 height 21
click at [1096, 282] on div "Description (Ar) Description (Ar)" at bounding box center [1028, 317] width 524 height 79
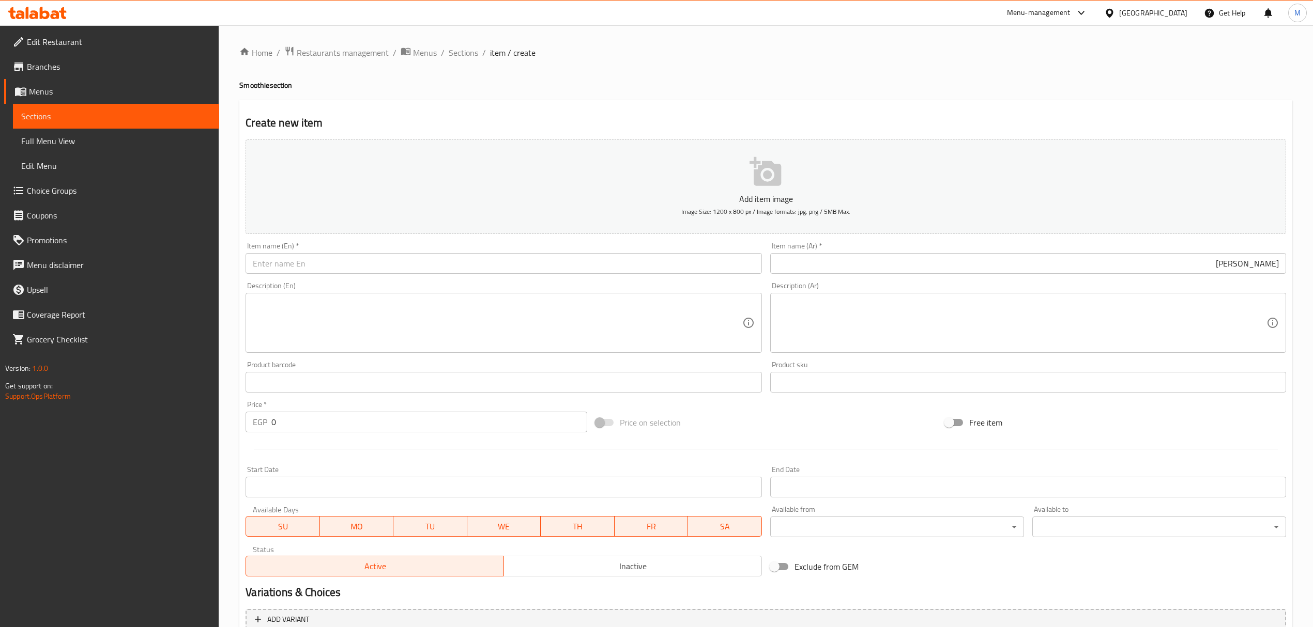
click at [1098, 267] on input "[PERSON_NAME]" at bounding box center [1028, 263] width 516 height 21
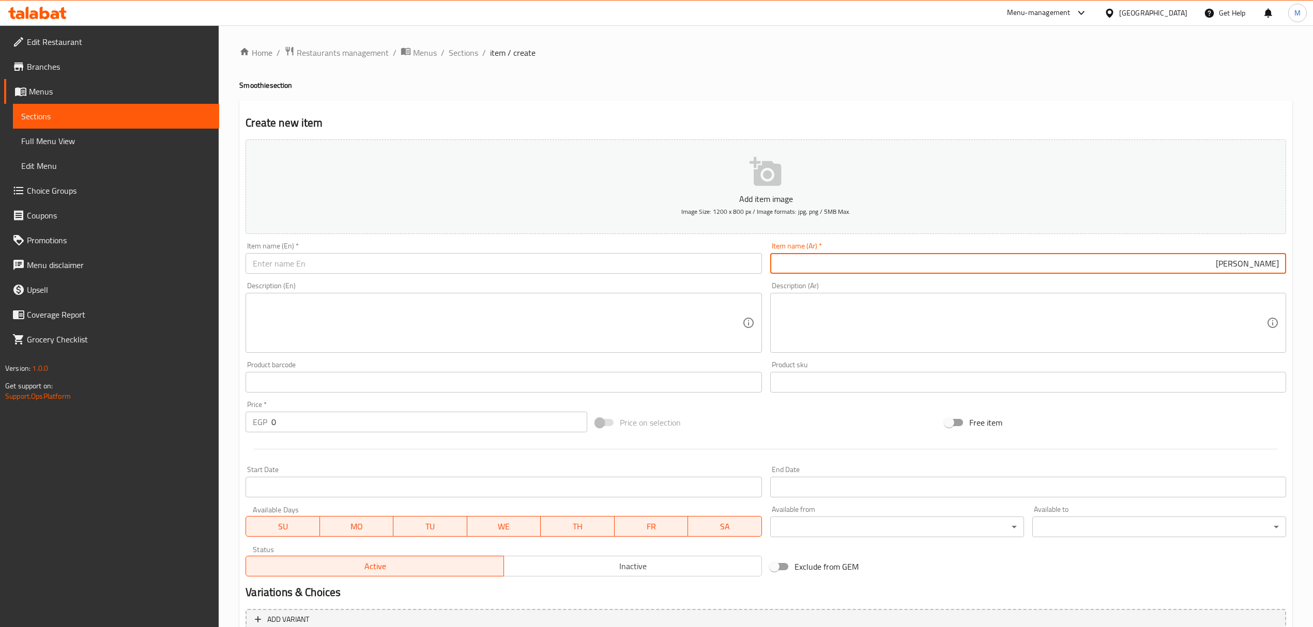
click at [1098, 267] on input "[PERSON_NAME]" at bounding box center [1028, 263] width 516 height 21
click at [358, 261] on input "text" at bounding box center [504, 263] width 516 height 21
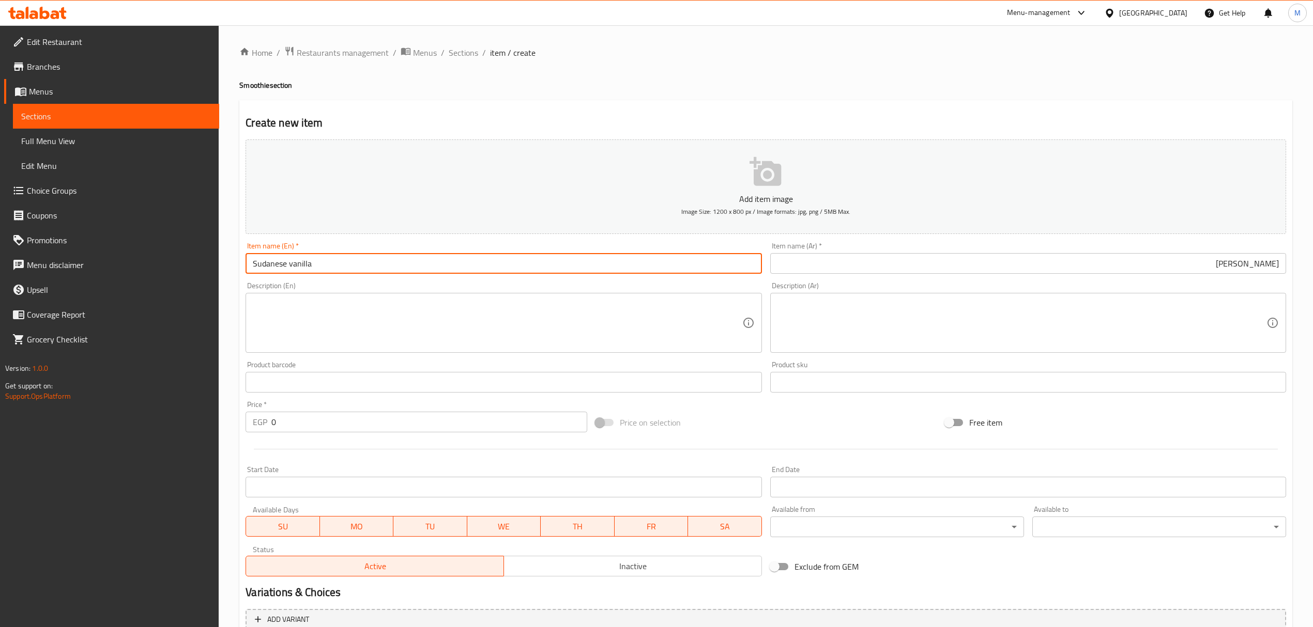
click at [269, 261] on input "Sudanese vanilla" at bounding box center [504, 263] width 516 height 21
click at [286, 271] on input "Peanut vanilla" at bounding box center [504, 263] width 516 height 21
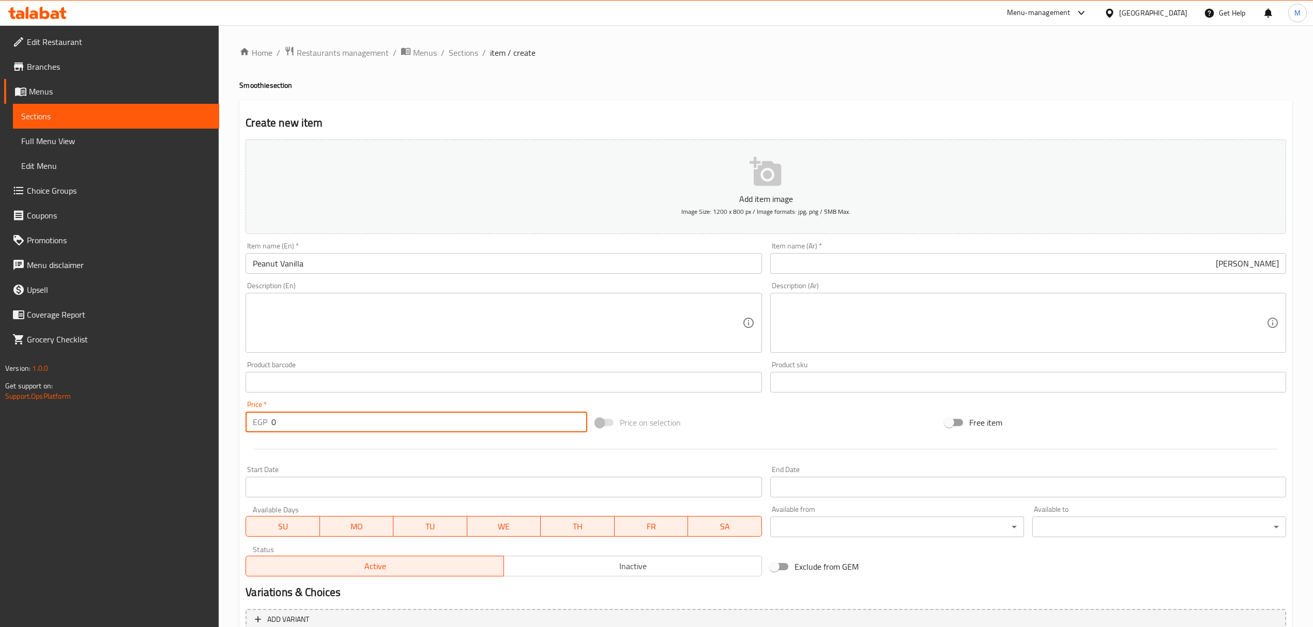
click at [358, 417] on input "0" at bounding box center [428, 422] width 315 height 21
click at [1253, 259] on input "text" at bounding box center [1028, 263] width 516 height 21
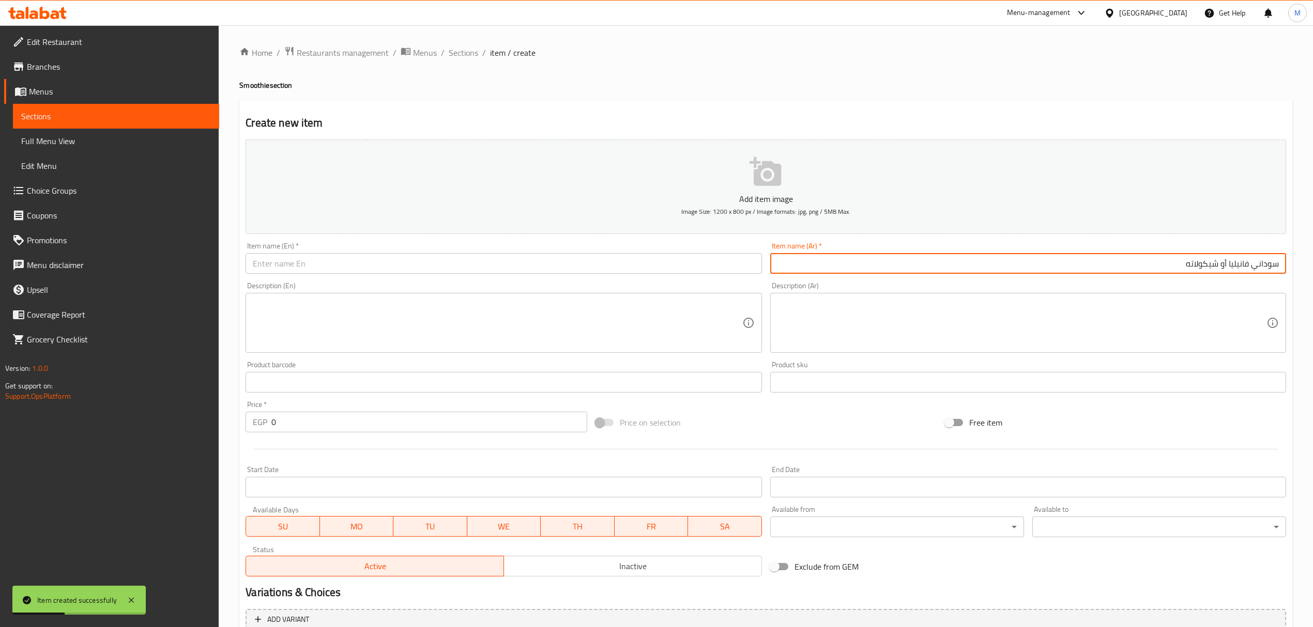
drag, startPoint x: 1220, startPoint y: 267, endPoint x: 1254, endPoint y: 271, distance: 34.4
click at [1254, 271] on input "سوداني فانيليا أو شيكولاته" at bounding box center [1028, 263] width 516 height 21
click at [1228, 269] on input "سوداني شيكولاته" at bounding box center [1028, 263] width 516 height 21
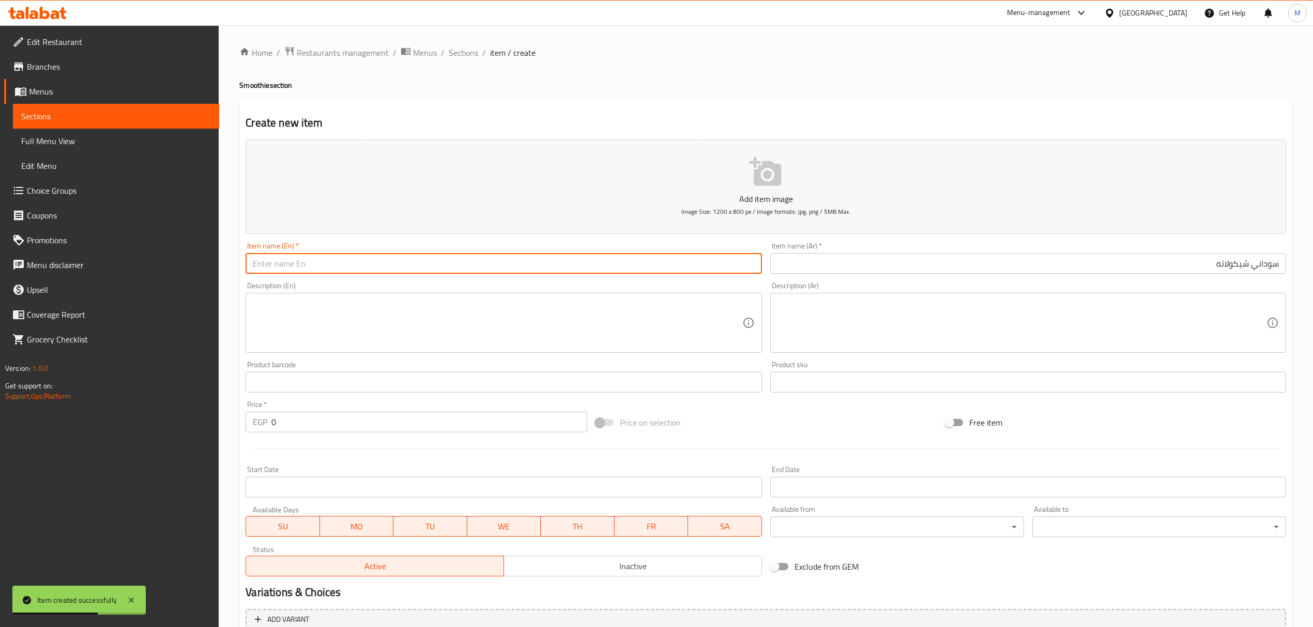
click at [468, 274] on input "text" at bounding box center [504, 263] width 516 height 21
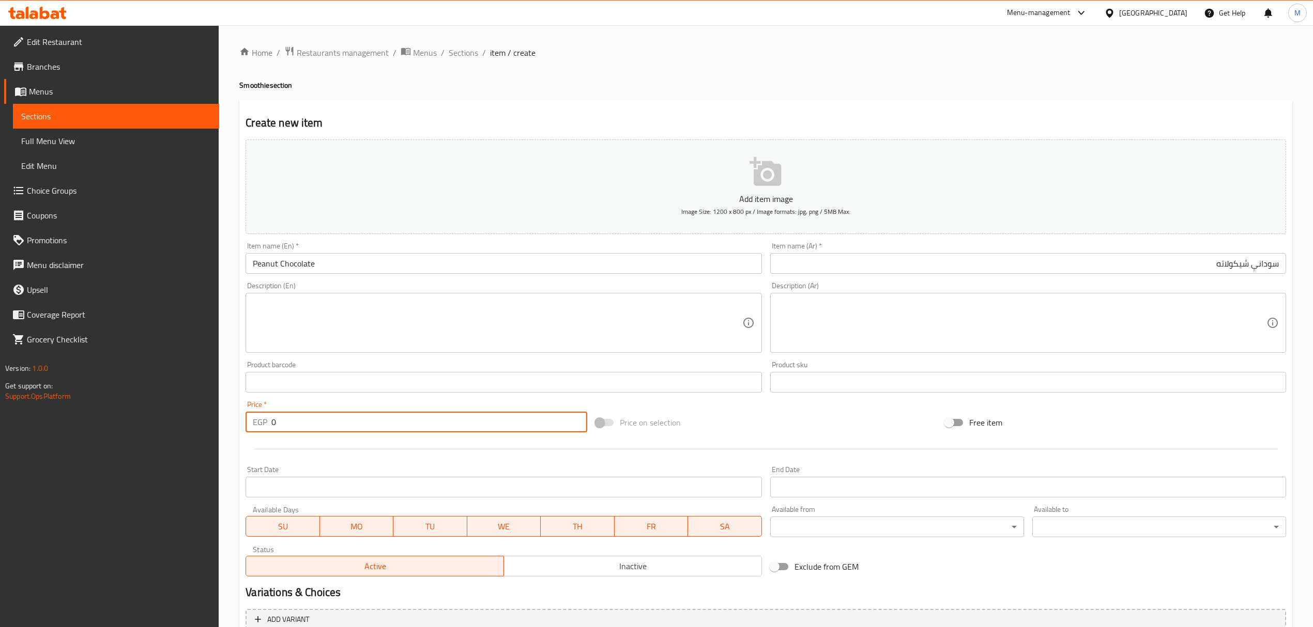
click at [341, 416] on input "0" at bounding box center [428, 422] width 315 height 21
click at [341, 415] on input "0" at bounding box center [428, 422] width 315 height 21
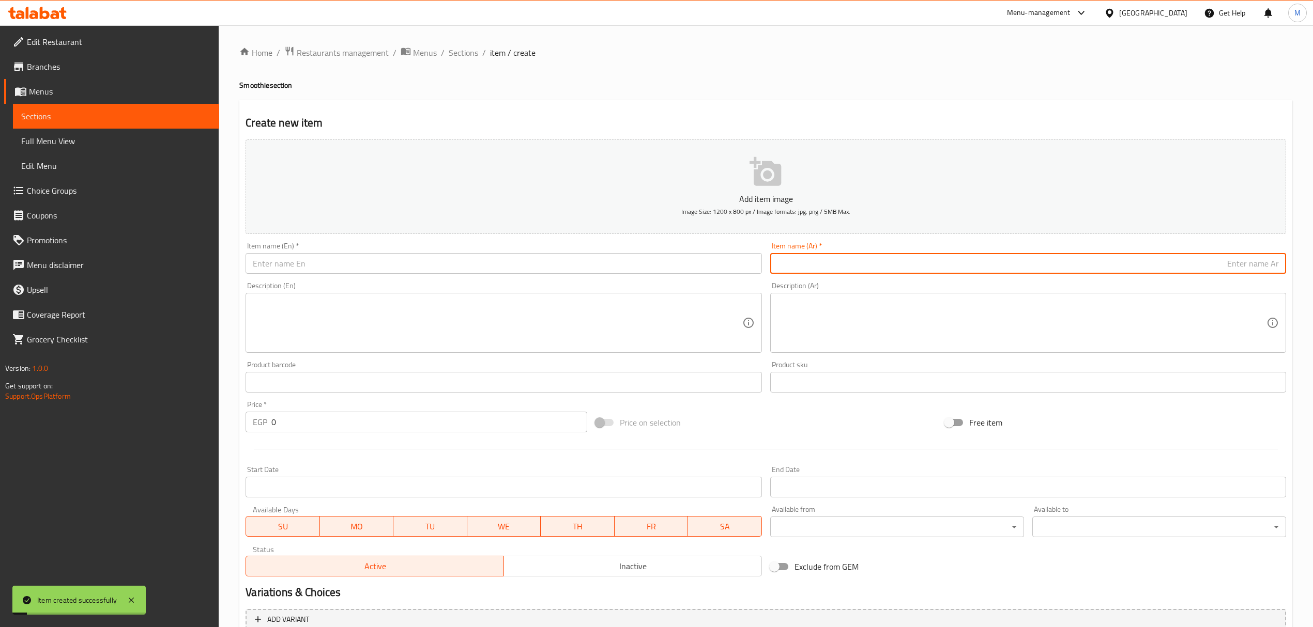
click at [1163, 265] on input "text" at bounding box center [1028, 263] width 516 height 21
click at [477, 270] on input "text" at bounding box center [504, 263] width 516 height 21
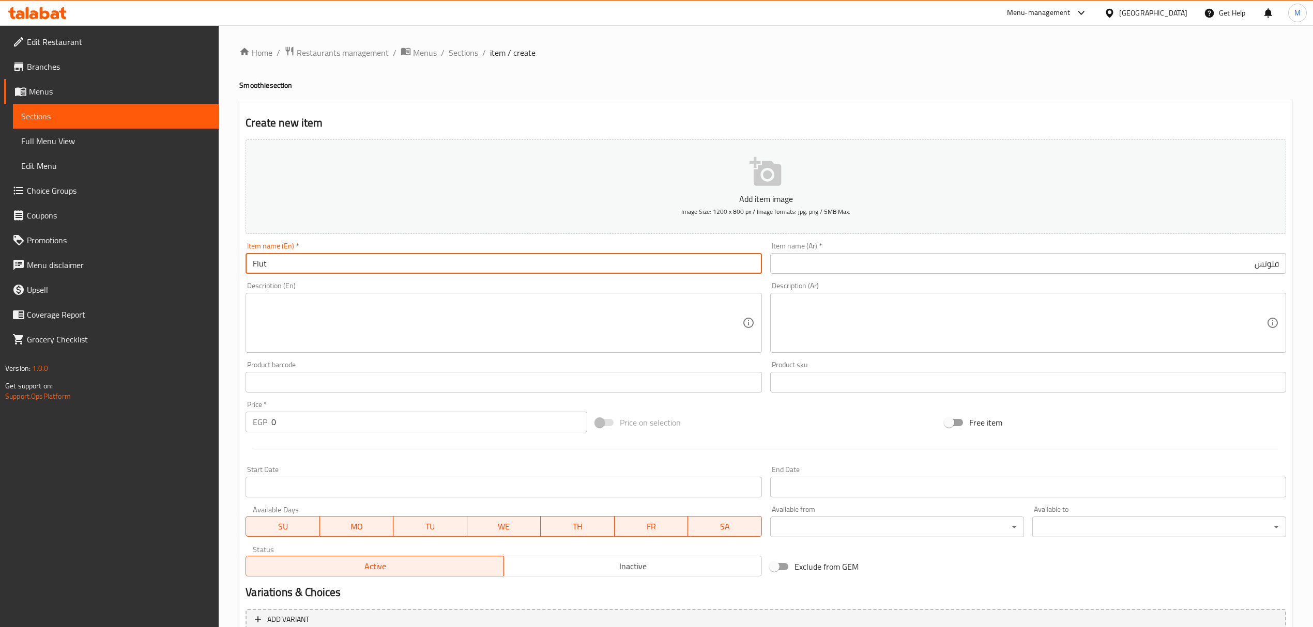
click at [1264, 271] on input "فلوتس" at bounding box center [1028, 263] width 516 height 21
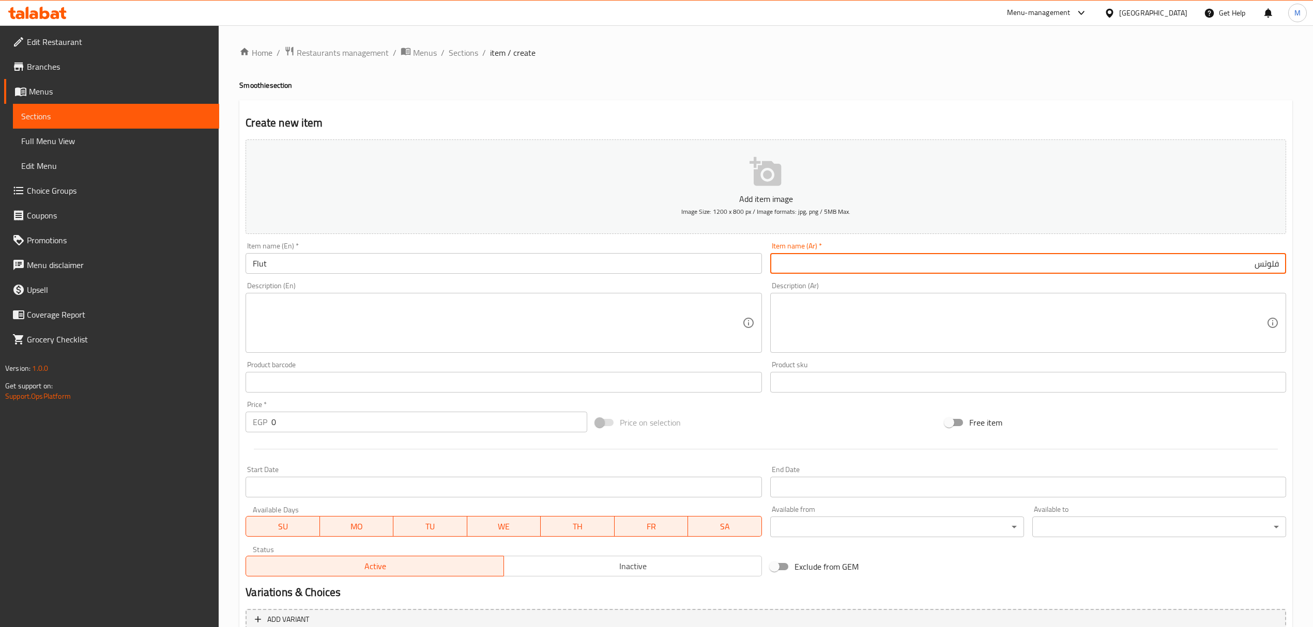
click at [1264, 271] on input "فلوتس" at bounding box center [1028, 263] width 516 height 21
click at [284, 259] on input "Flut" at bounding box center [504, 263] width 516 height 21
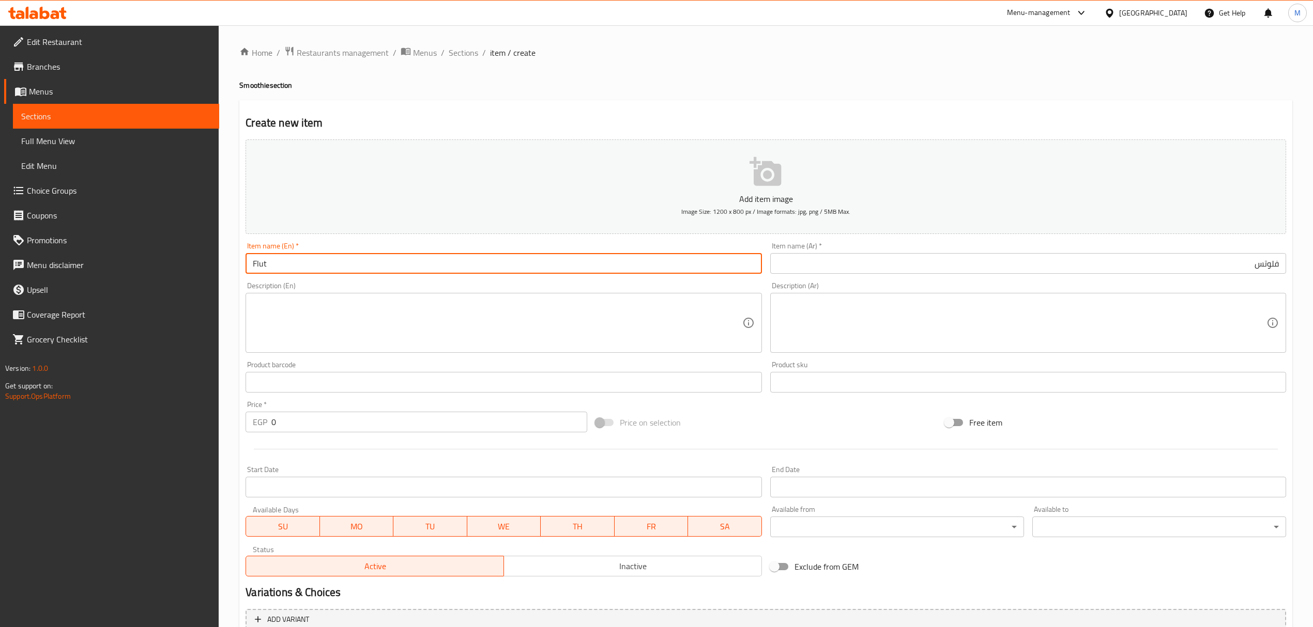
click at [284, 259] on input "Flut" at bounding box center [504, 263] width 516 height 21
click at [334, 432] on input "0" at bounding box center [428, 422] width 315 height 21
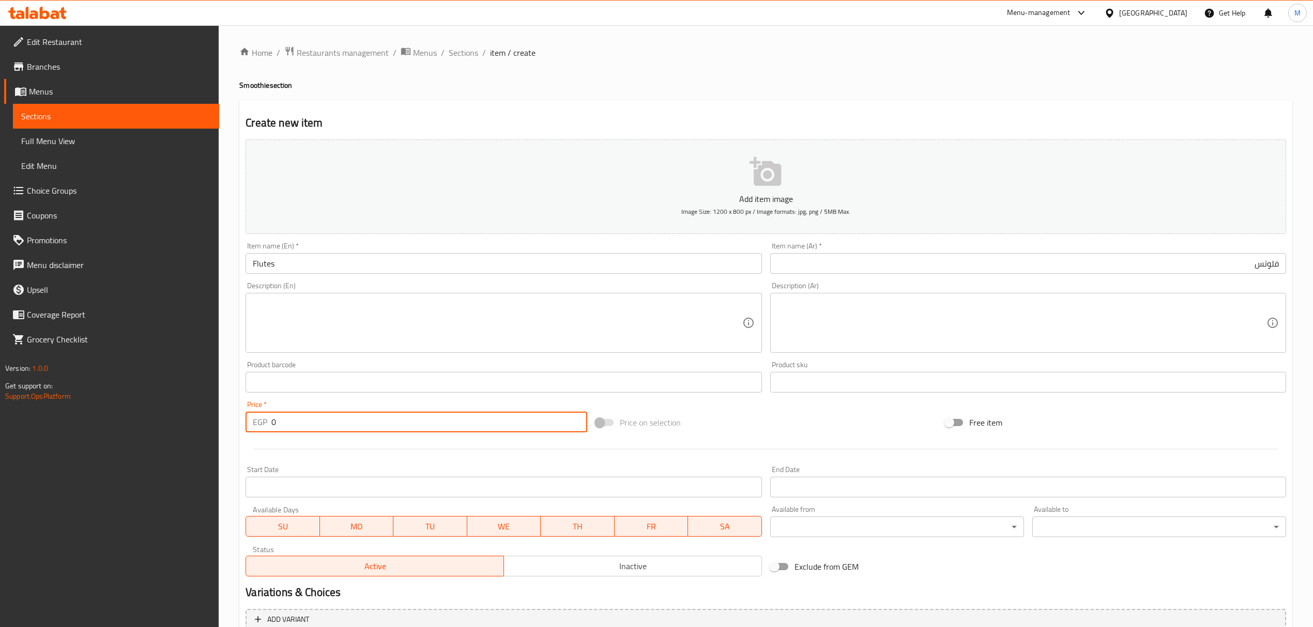
click at [334, 432] on input "0" at bounding box center [428, 422] width 315 height 21
click at [977, 257] on input "text" at bounding box center [1028, 263] width 516 height 21
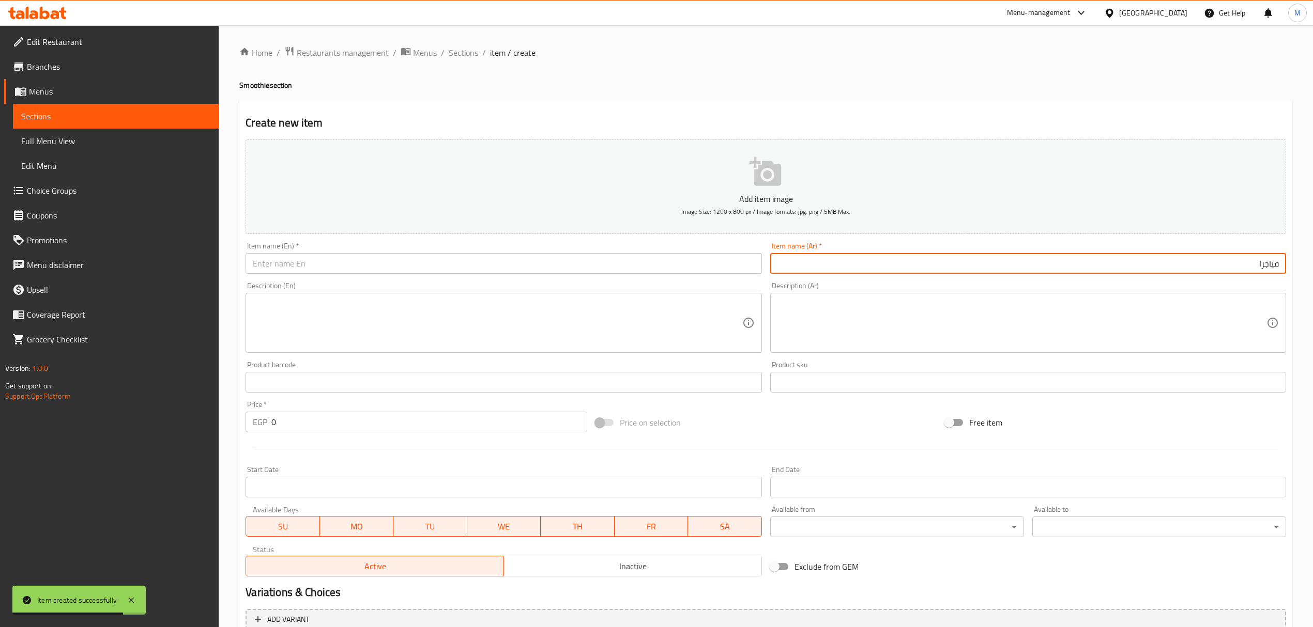
drag, startPoint x: 486, startPoint y: 270, endPoint x: 492, endPoint y: 273, distance: 7.2
click at [486, 270] on input "text" at bounding box center [504, 263] width 516 height 21
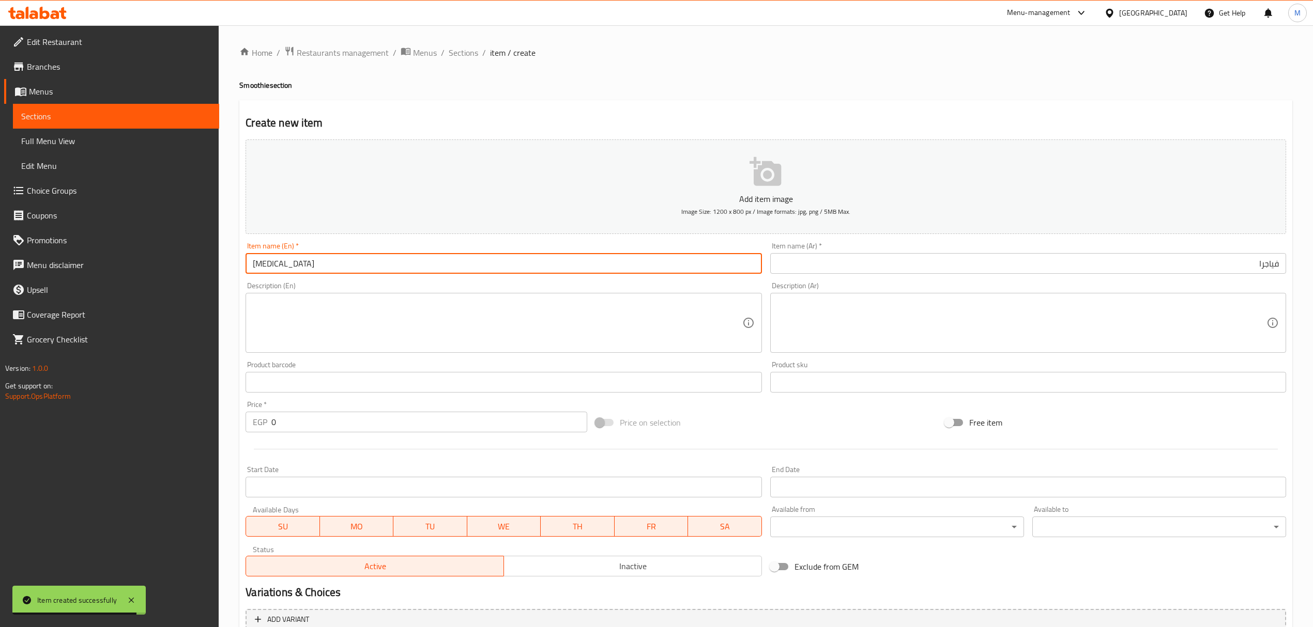
click at [555, 342] on textarea at bounding box center [497, 323] width 489 height 49
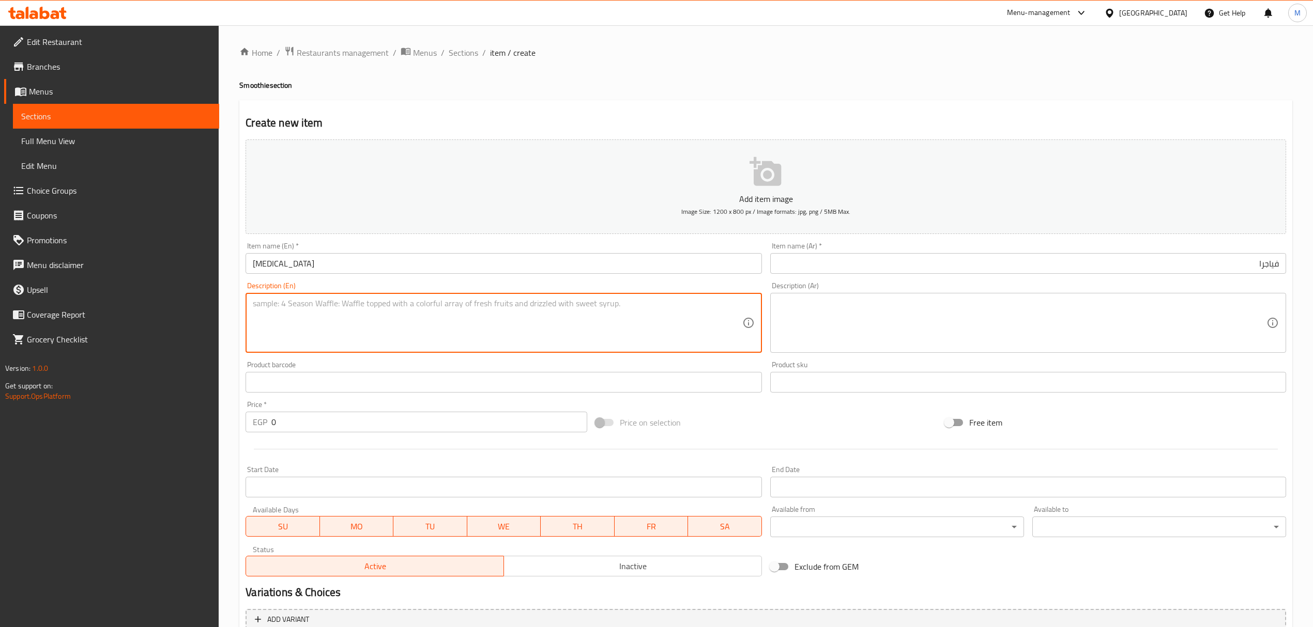
click at [412, 418] on input "0" at bounding box center [428, 422] width 315 height 21
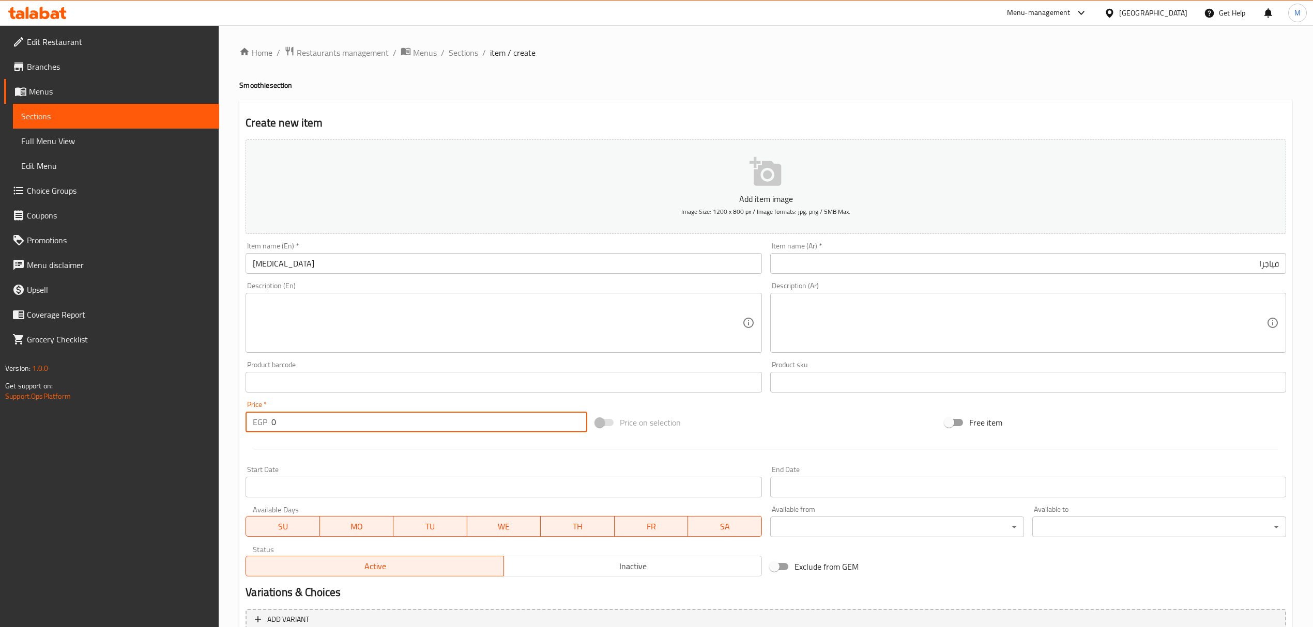
click at [412, 418] on input "0" at bounding box center [428, 422] width 315 height 21
click at [1158, 259] on input "text" at bounding box center [1028, 263] width 516 height 21
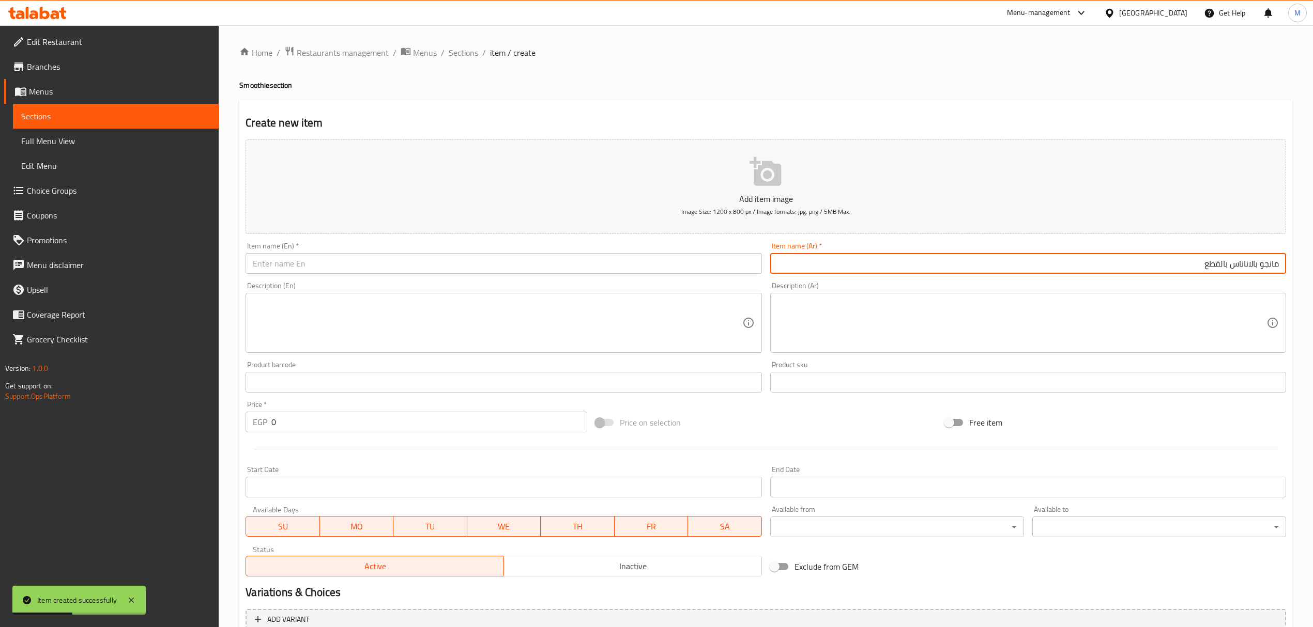
click at [536, 274] on input "text" at bounding box center [504, 263] width 516 height 21
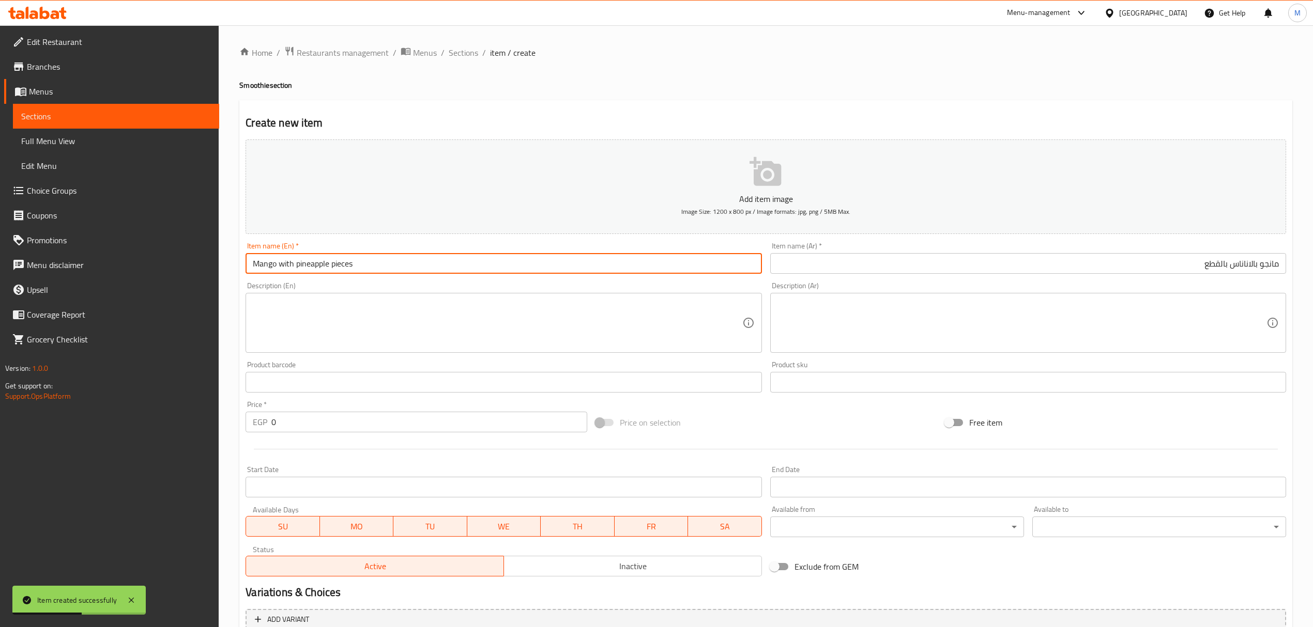
click at [536, 274] on input "Mango with pineapple pieces" at bounding box center [504, 263] width 516 height 21
click at [287, 269] on input "Mango with Pineapple Pieces" at bounding box center [504, 263] width 516 height 21
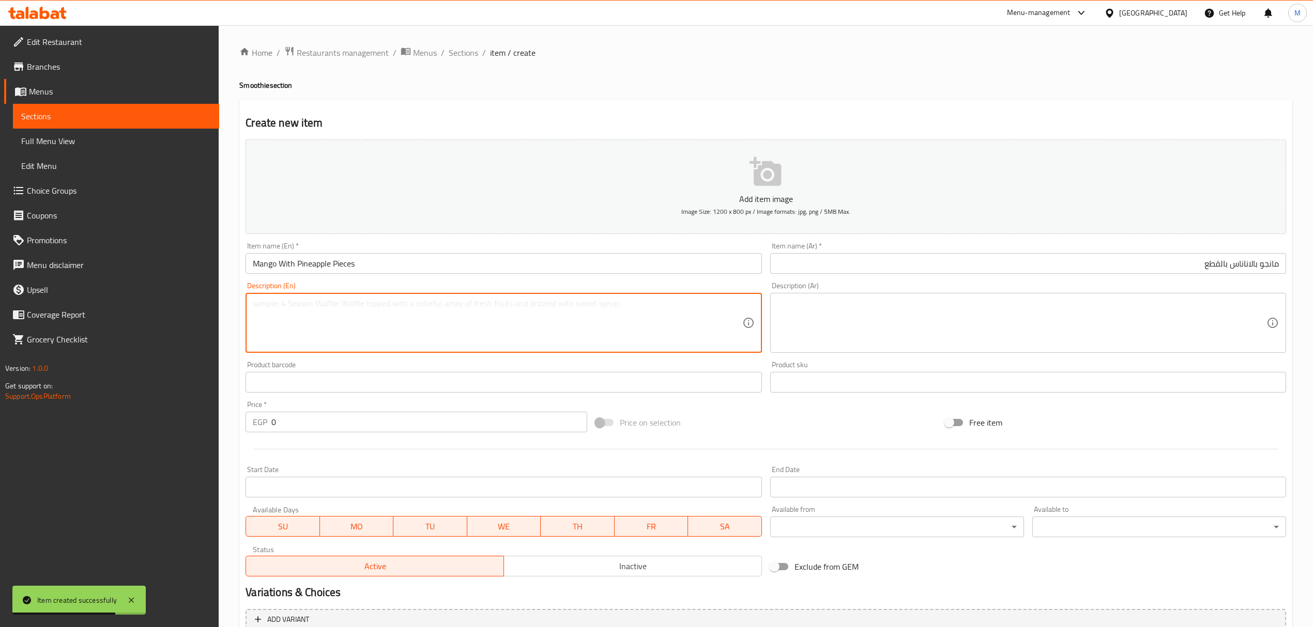
click at [389, 324] on textarea at bounding box center [497, 323] width 489 height 49
click at [343, 423] on input "0" at bounding box center [428, 422] width 315 height 21
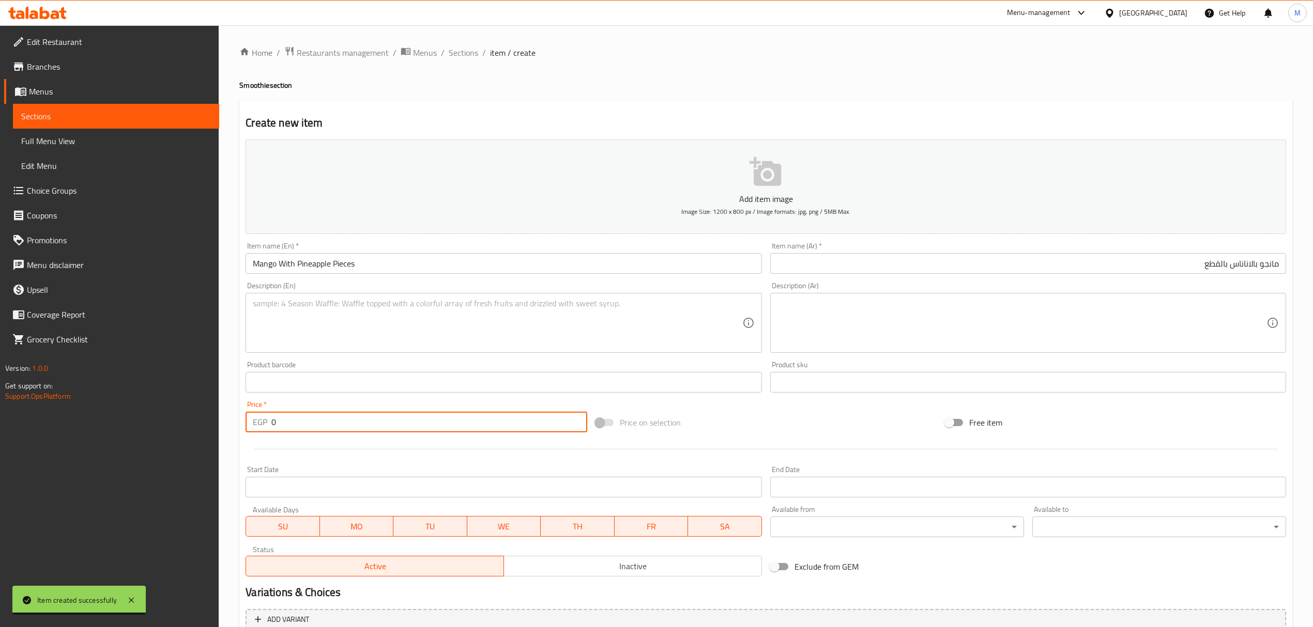
click at [343, 423] on input "0" at bounding box center [428, 422] width 315 height 21
click at [1098, 254] on input "text" at bounding box center [1028, 263] width 516 height 21
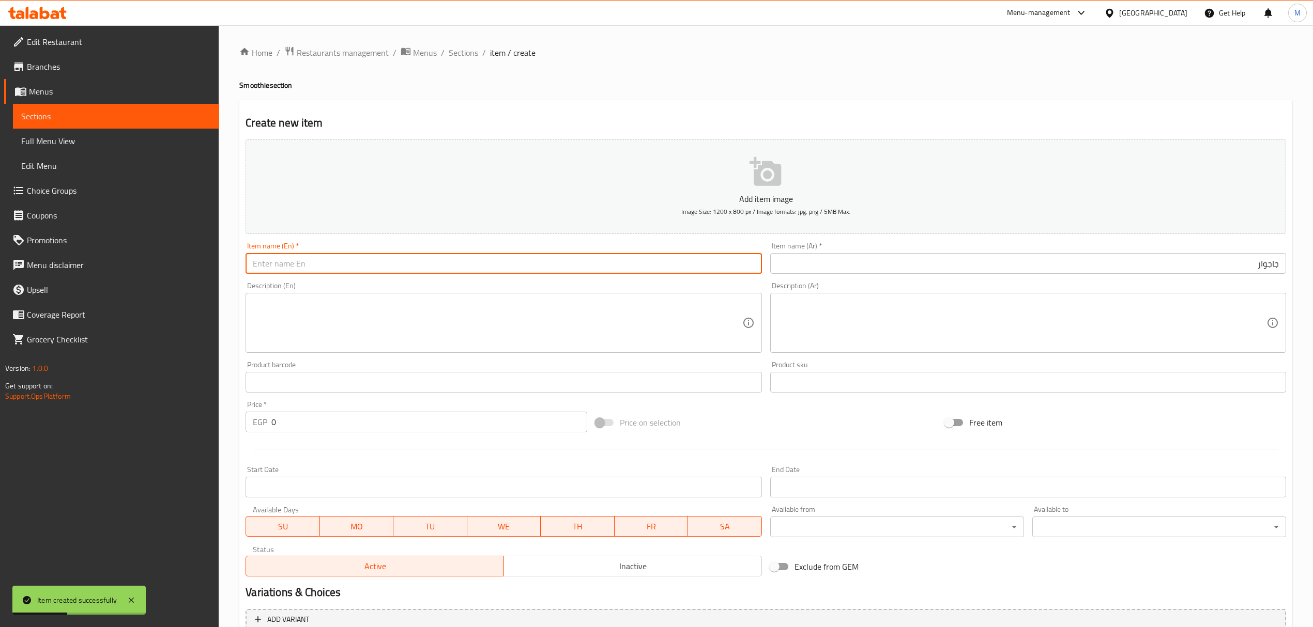
click at [447, 268] on input "text" at bounding box center [504, 263] width 516 height 21
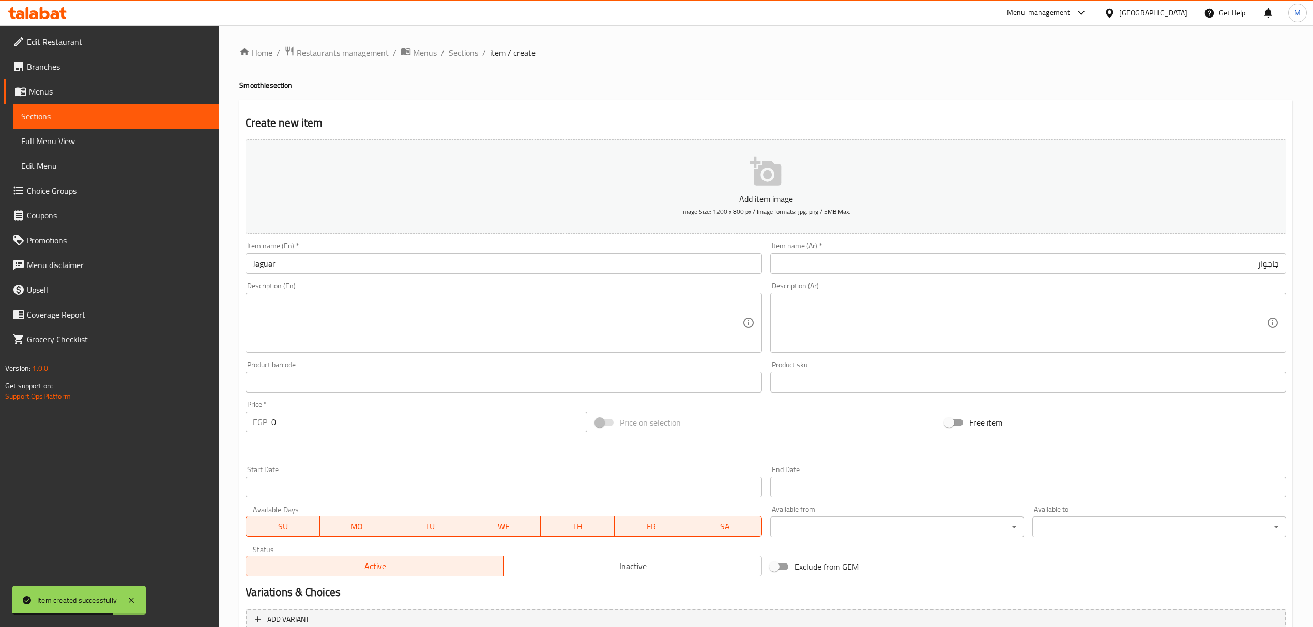
click at [310, 439] on div at bounding box center [765, 449] width 1049 height 25
click at [311, 429] on input "0" at bounding box center [428, 422] width 315 height 21
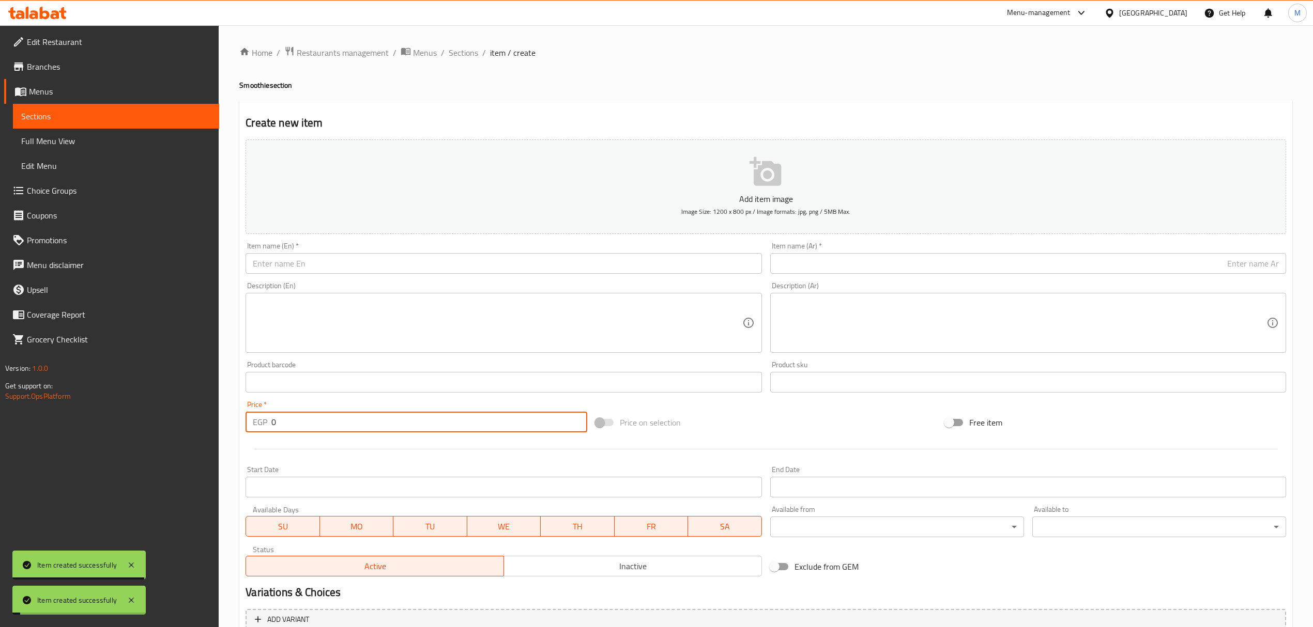
click at [1064, 261] on input "text" at bounding box center [1028, 263] width 516 height 21
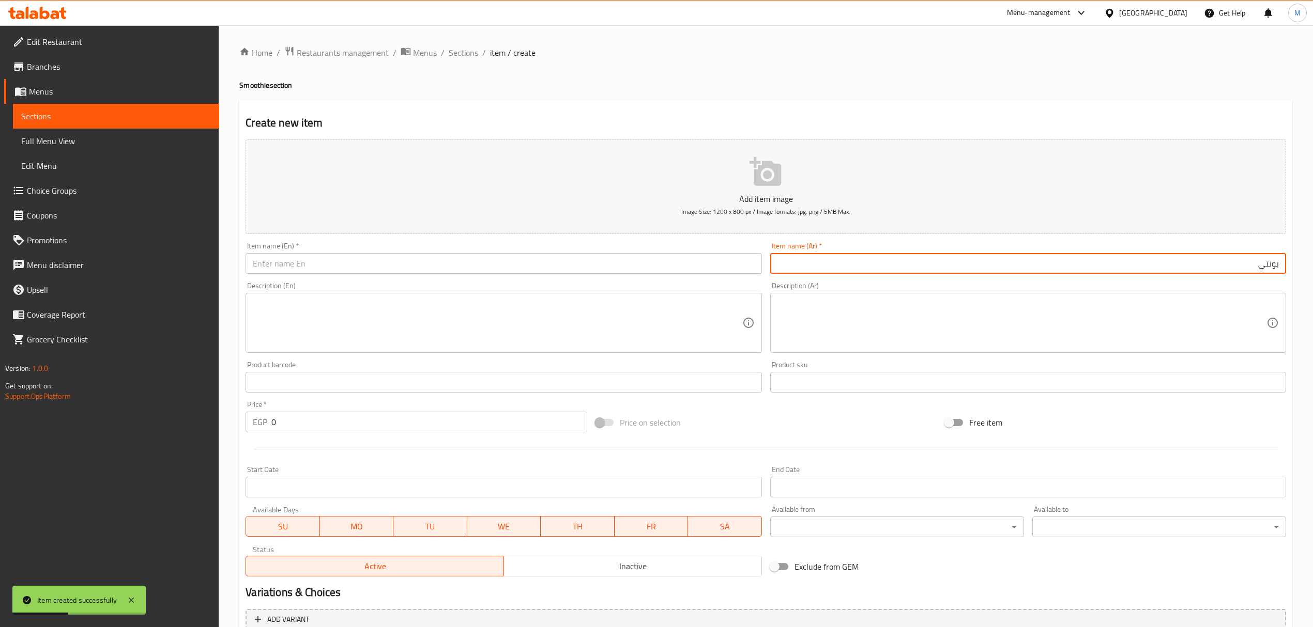
click at [400, 273] on input "text" at bounding box center [504, 263] width 516 height 21
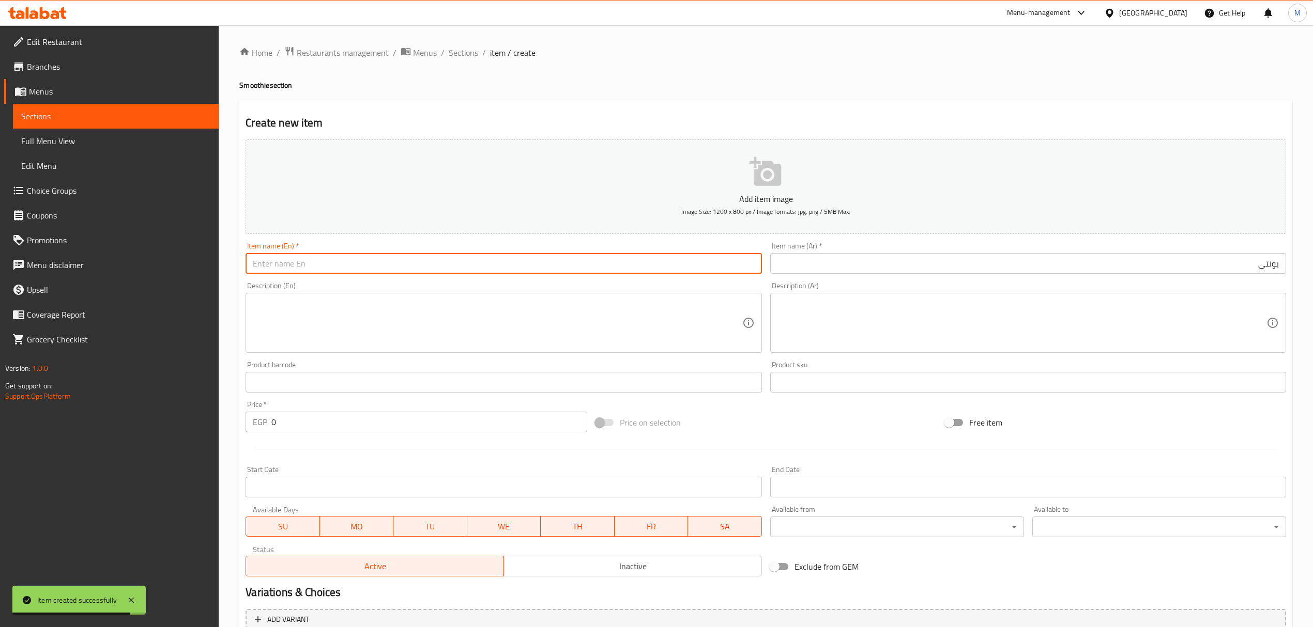
click at [295, 261] on input "text" at bounding box center [504, 263] width 516 height 21
click at [420, 425] on input "0" at bounding box center [428, 422] width 315 height 21
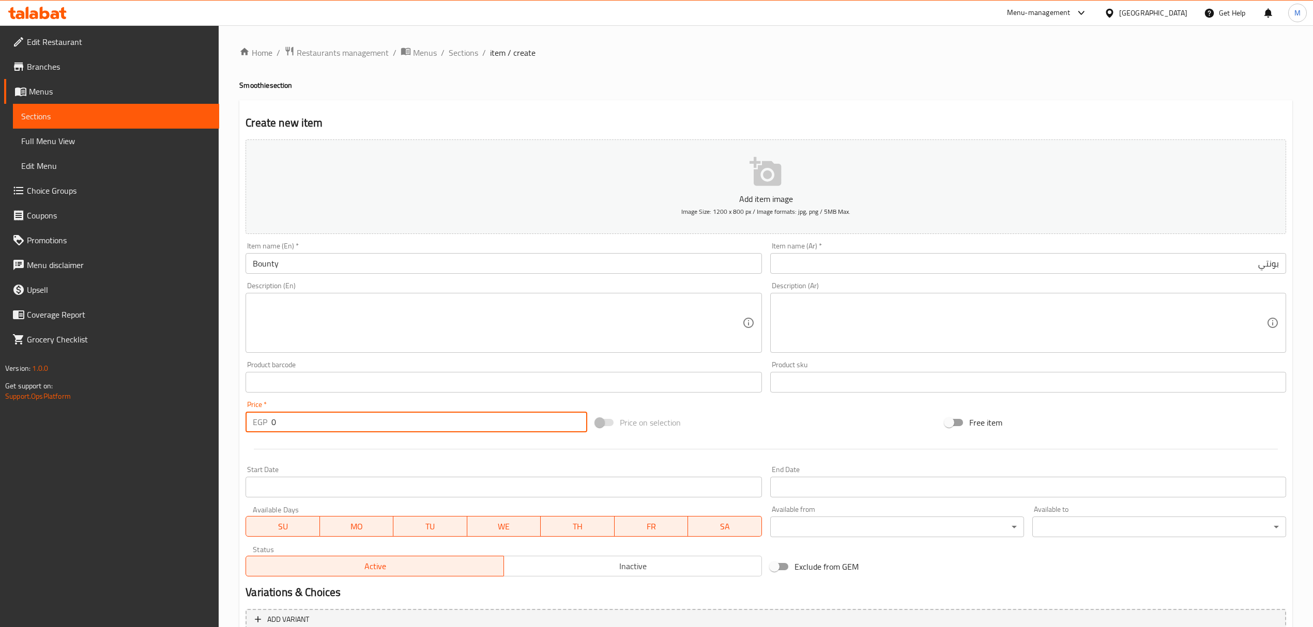
click at [420, 425] on input "0" at bounding box center [428, 422] width 315 height 21
click at [424, 428] on input "0" at bounding box center [428, 422] width 315 height 21
click at [449, 51] on span "Sections" at bounding box center [463, 53] width 29 height 12
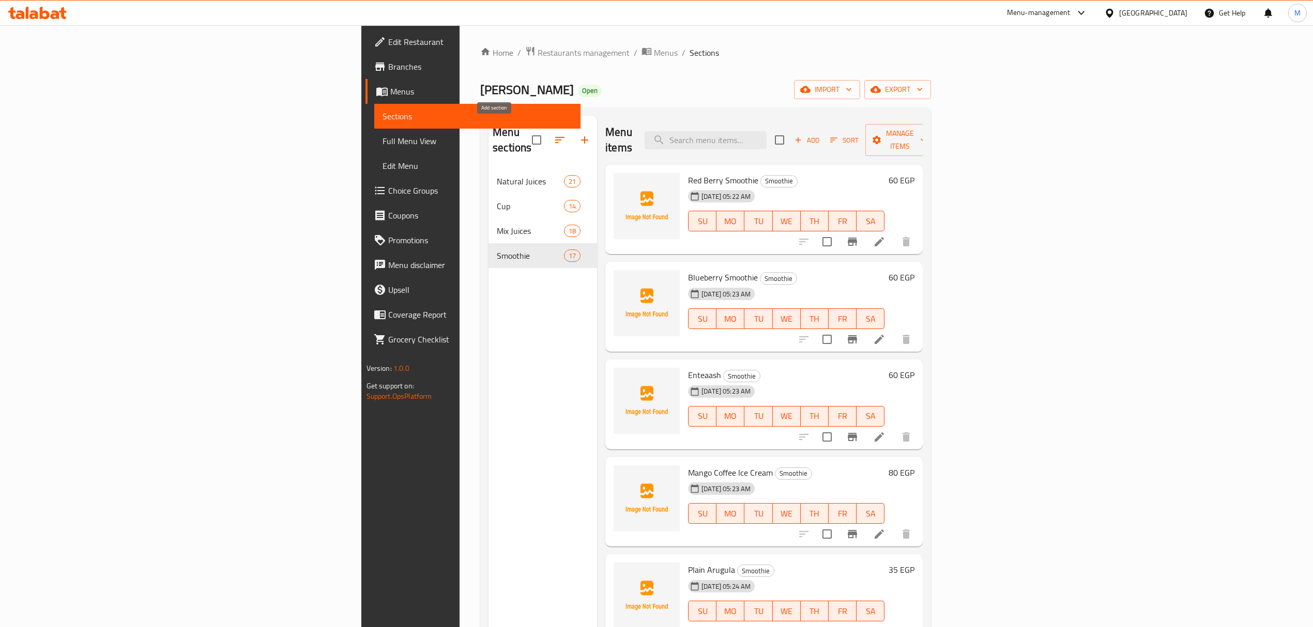
click at [578, 134] on icon "button" at bounding box center [584, 140] width 12 height 12
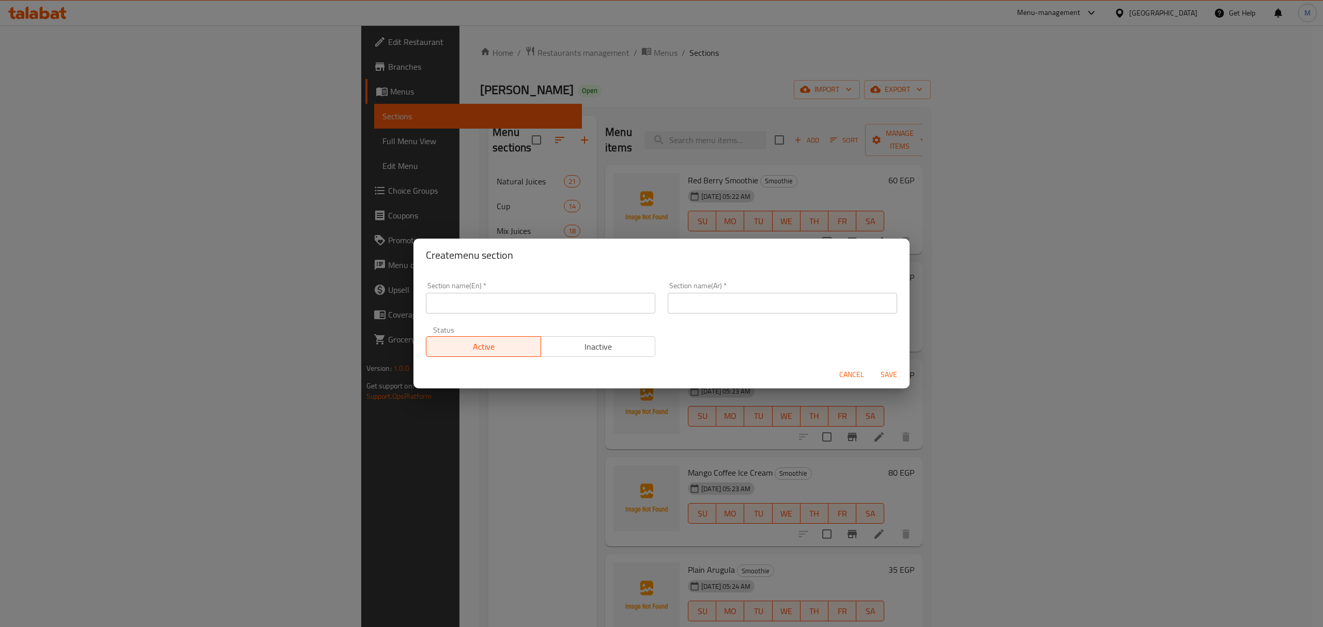
click at [525, 303] on input "text" at bounding box center [540, 303] width 229 height 21
click at [592, 266] on div "Create menu section" at bounding box center [662, 255] width 496 height 33
click at [788, 313] on input "text" at bounding box center [782, 303] width 229 height 21
click at [877, 364] on div "Cancel Save" at bounding box center [662, 374] width 496 height 27
click at [883, 374] on span "Save" at bounding box center [889, 375] width 25 height 13
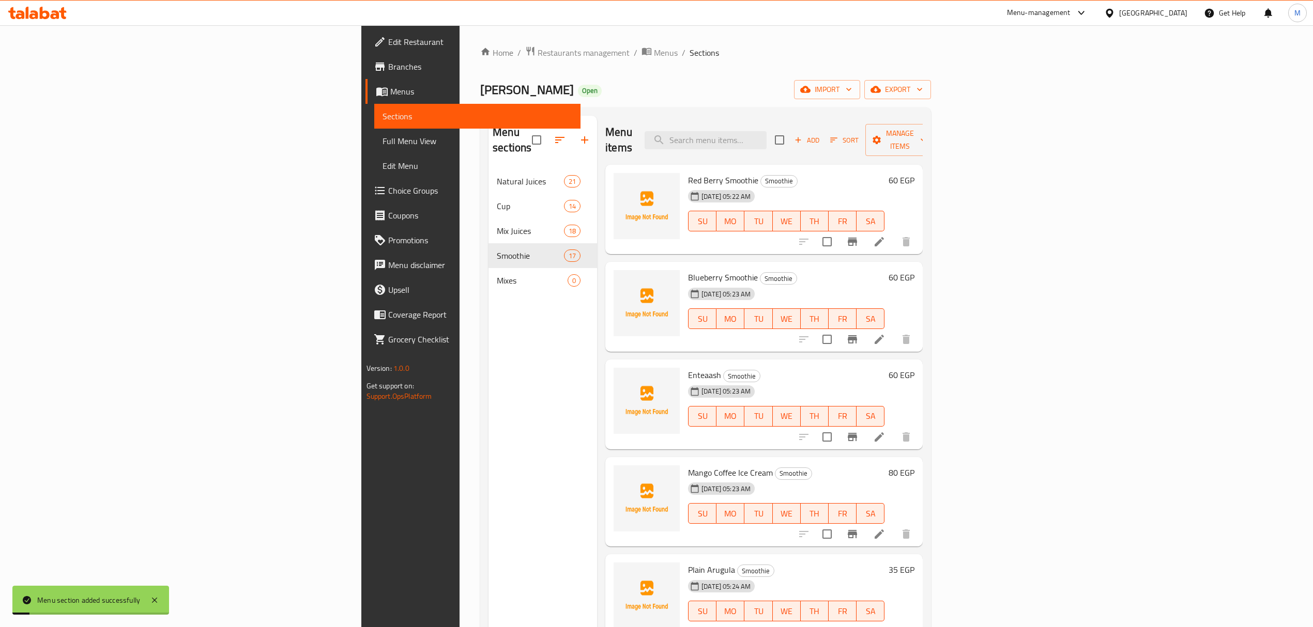
click at [488, 282] on nav "Natural Juices 21 Cup 14 Mix Juices 18 Smoothie 17 Mixes 0" at bounding box center [542, 231] width 109 height 132
click at [497, 274] on span "Mixes" at bounding box center [532, 280] width 71 height 12
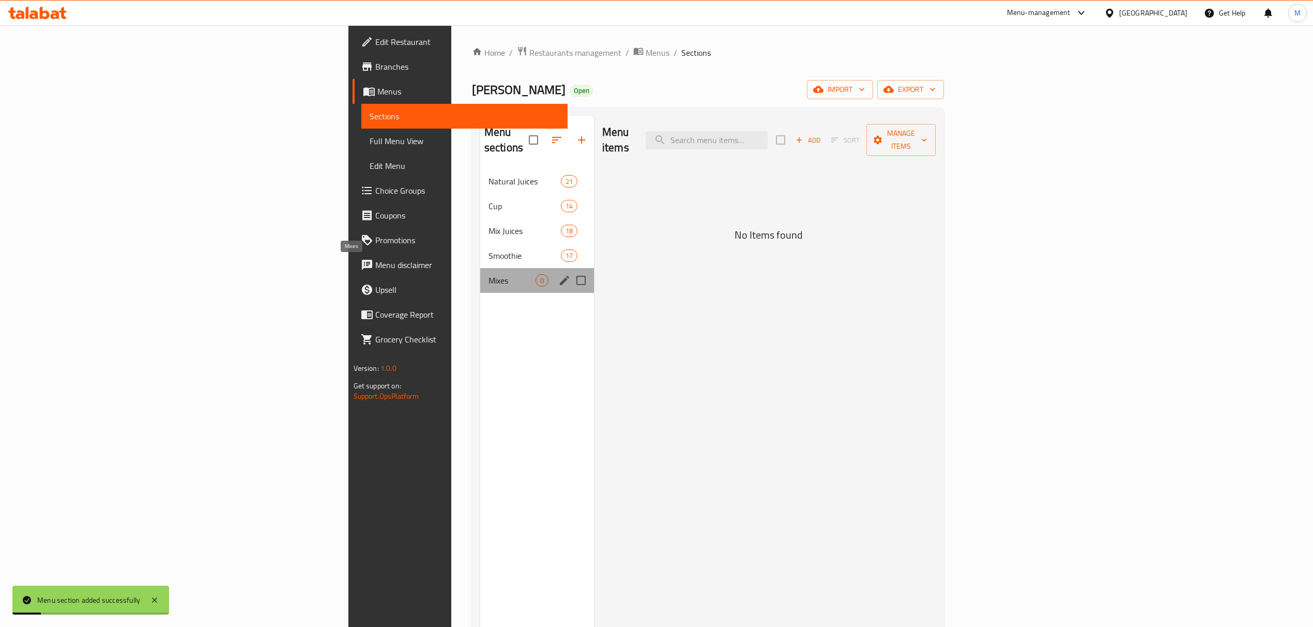
click at [488, 274] on span "Mixes" at bounding box center [511, 280] width 47 height 12
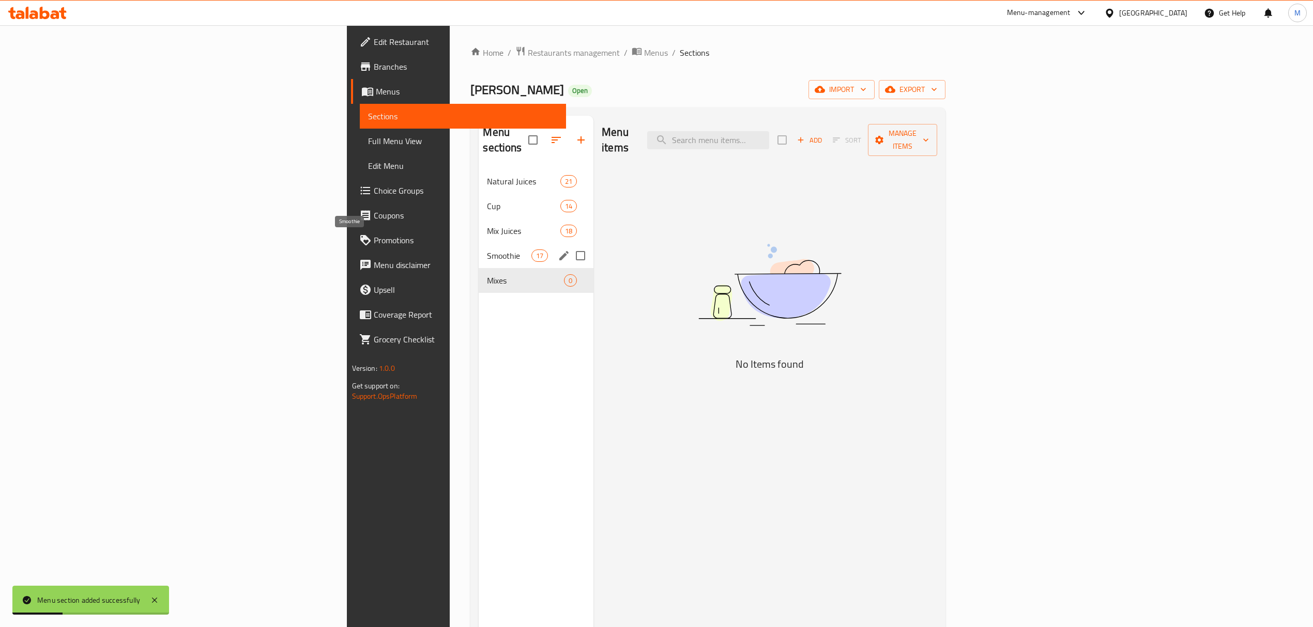
click at [487, 250] on span "Smoothie" at bounding box center [509, 256] width 44 height 12
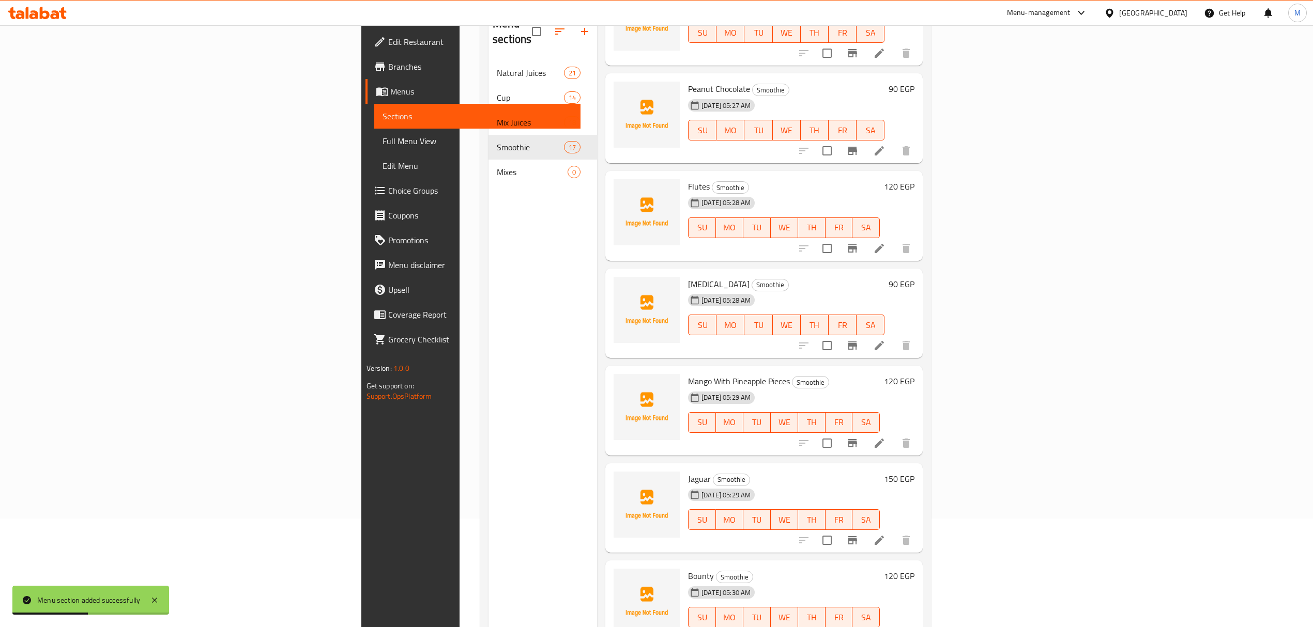
scroll to position [145, 0]
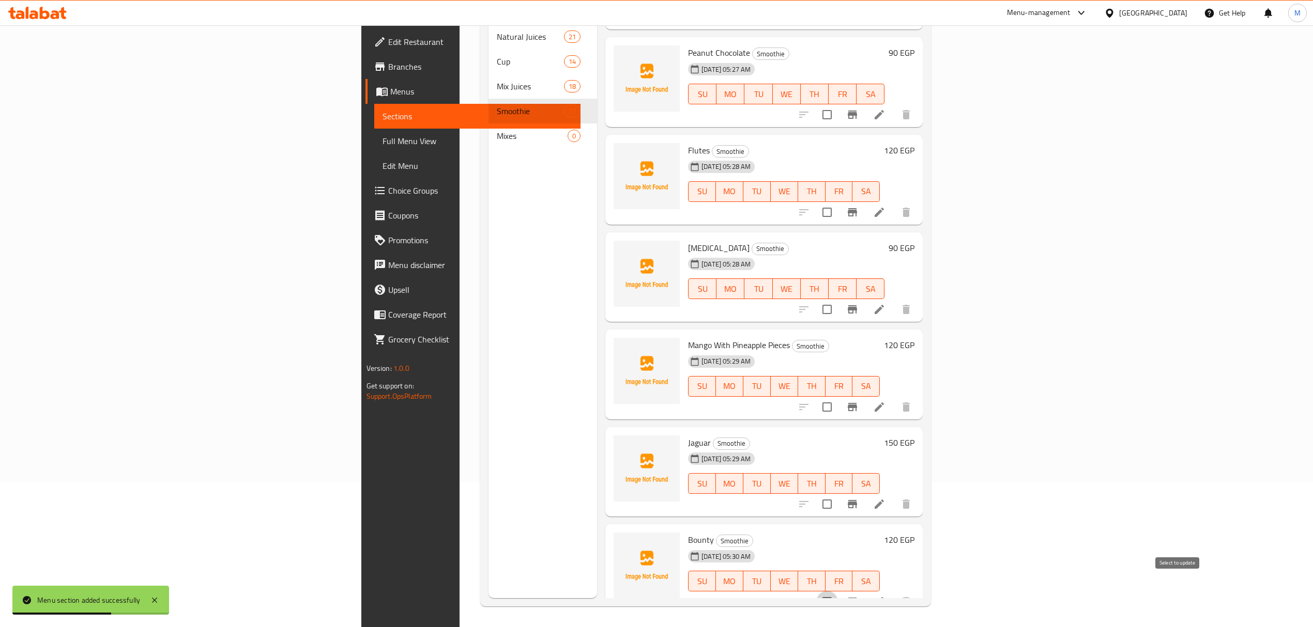
click at [838, 591] on input "checkbox" at bounding box center [827, 602] width 22 height 22
click at [838, 494] on input "checkbox" at bounding box center [827, 505] width 22 height 22
click at [838, 396] on input "checkbox" at bounding box center [827, 407] width 22 height 22
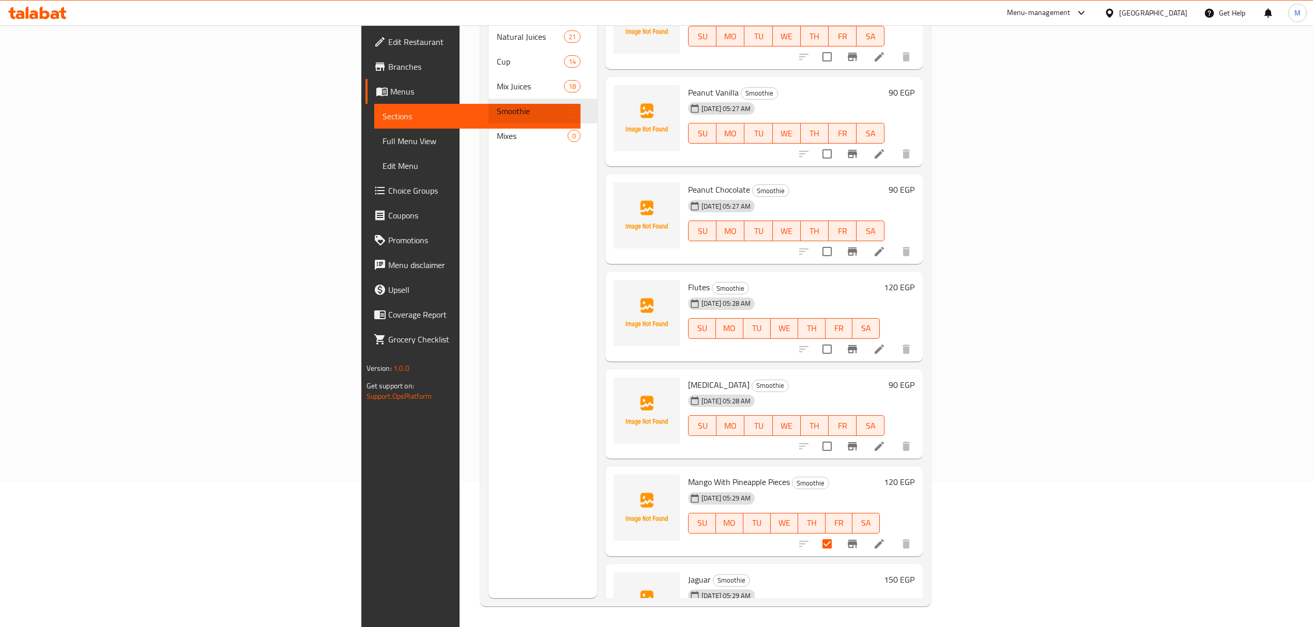
scroll to position [917, 0]
click at [838, 340] on input "checkbox" at bounding box center [827, 351] width 22 height 22
click at [838, 437] on input "checkbox" at bounding box center [827, 448] width 22 height 22
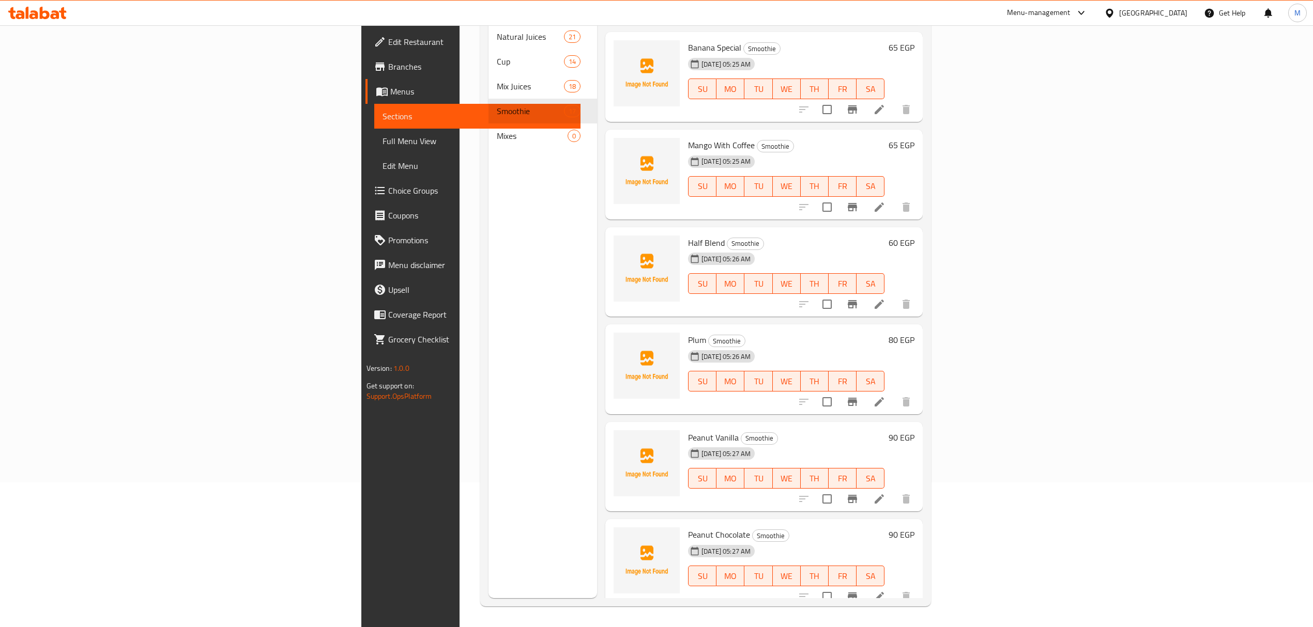
scroll to position [503, 0]
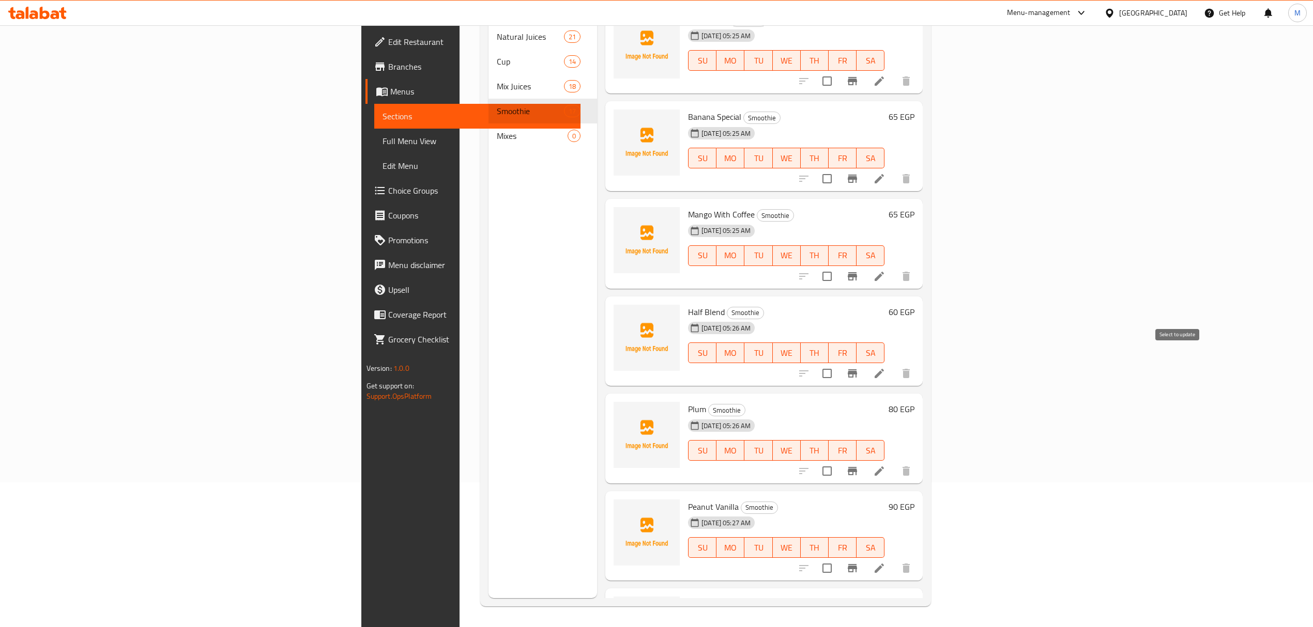
click at [838, 363] on input "checkbox" at bounding box center [827, 374] width 22 height 22
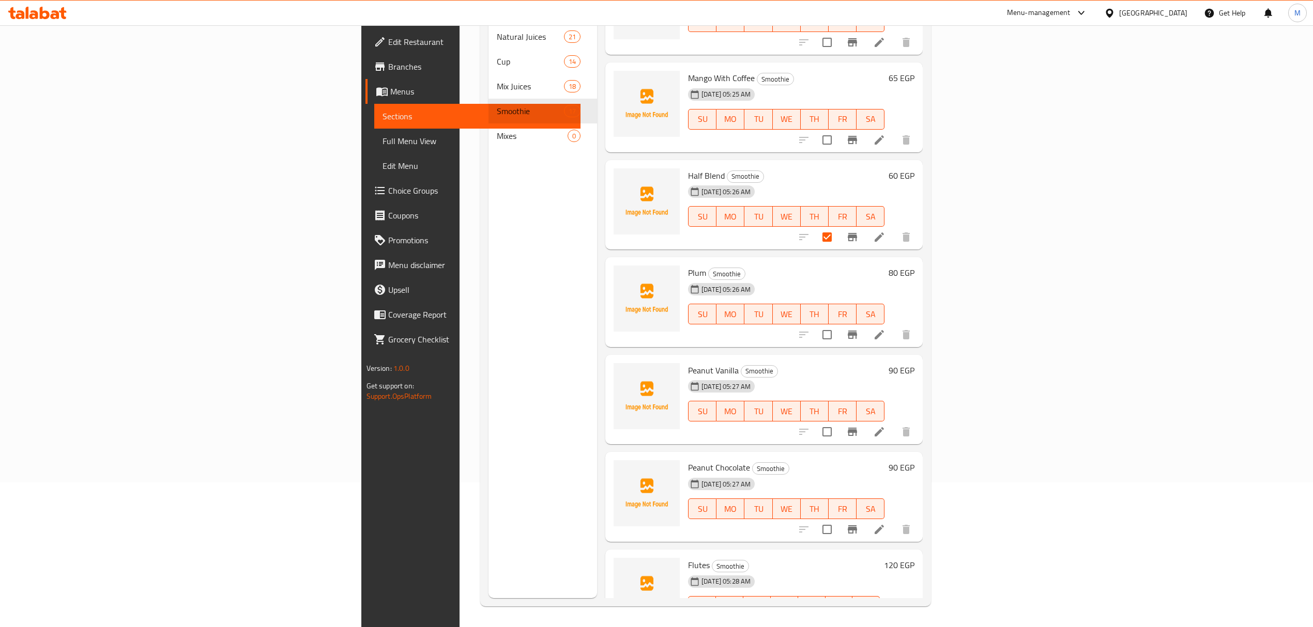
scroll to position [641, 0]
click at [838, 420] on input "checkbox" at bounding box center [827, 431] width 22 height 22
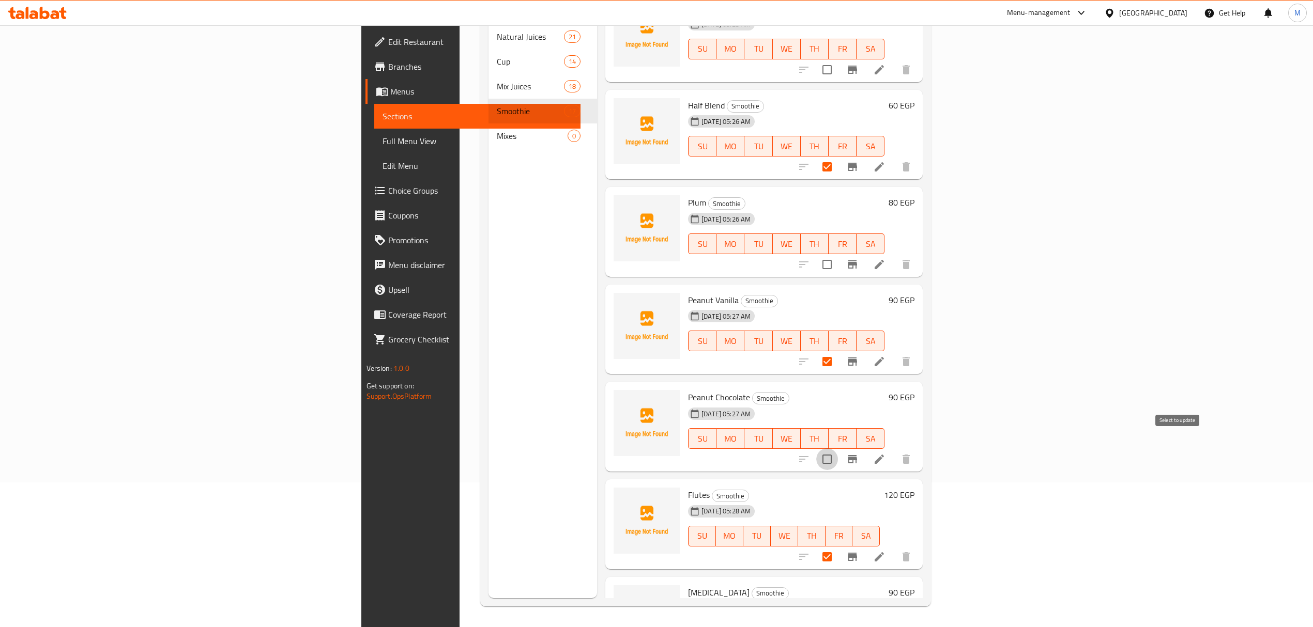
click at [838, 449] on input "checkbox" at bounding box center [827, 460] width 22 height 22
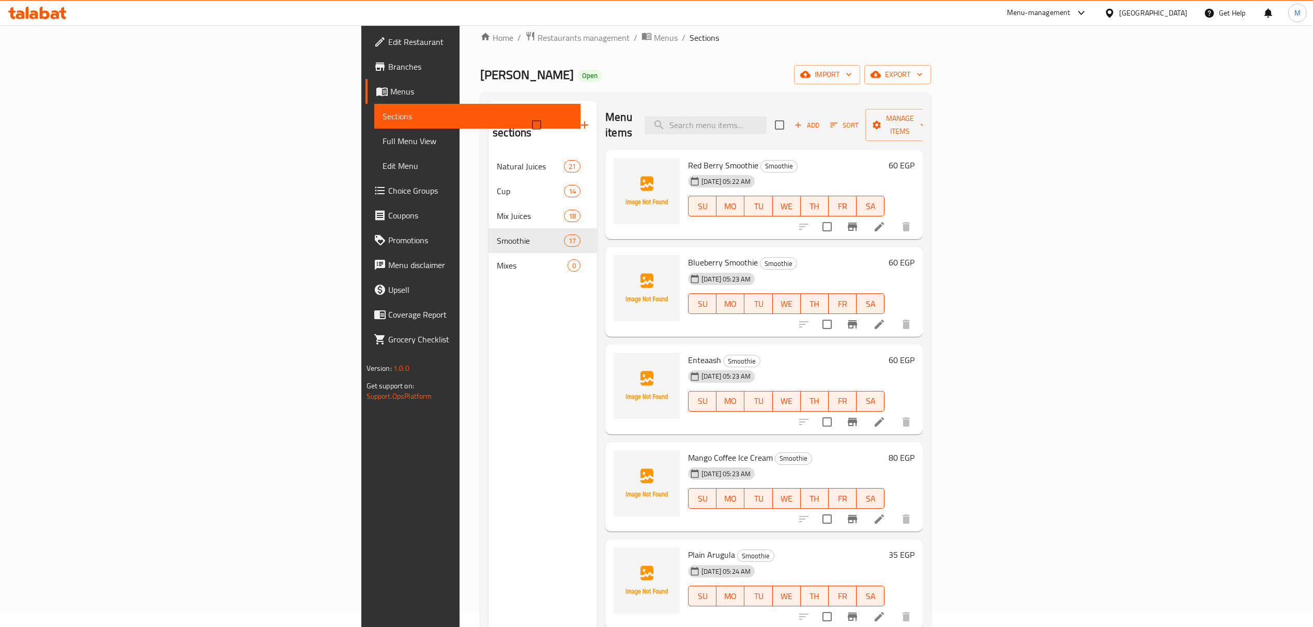
scroll to position [0, 0]
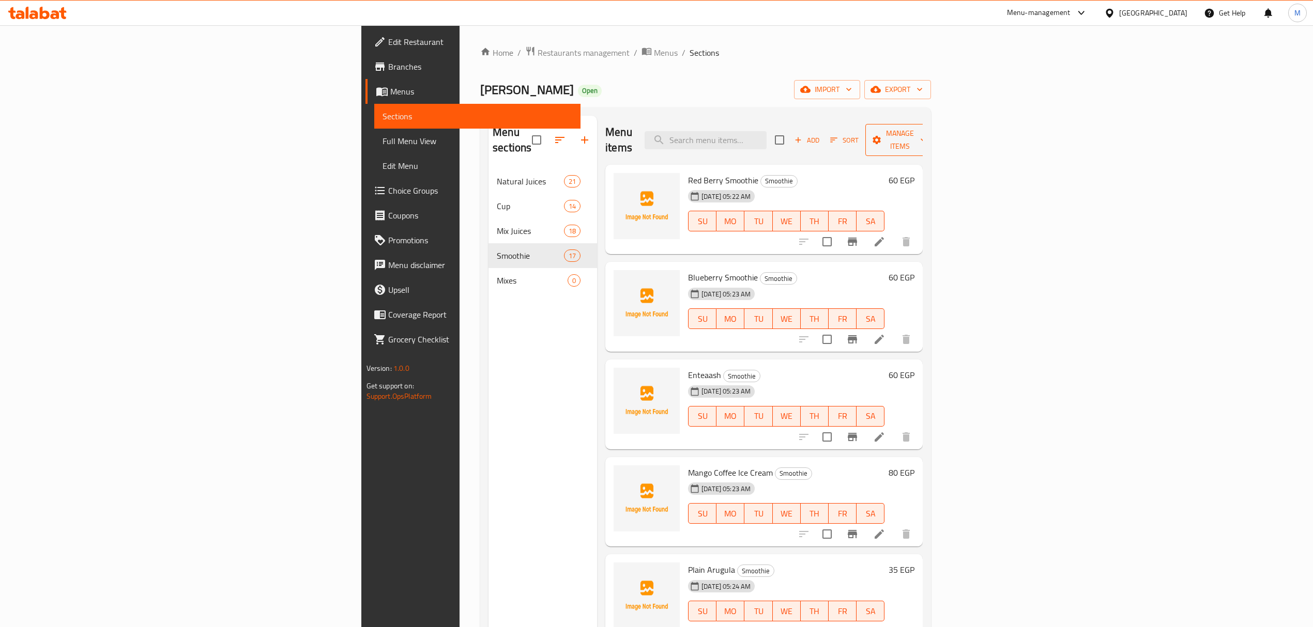
click at [882, 135] on icon "button" at bounding box center [876, 140] width 10 height 10
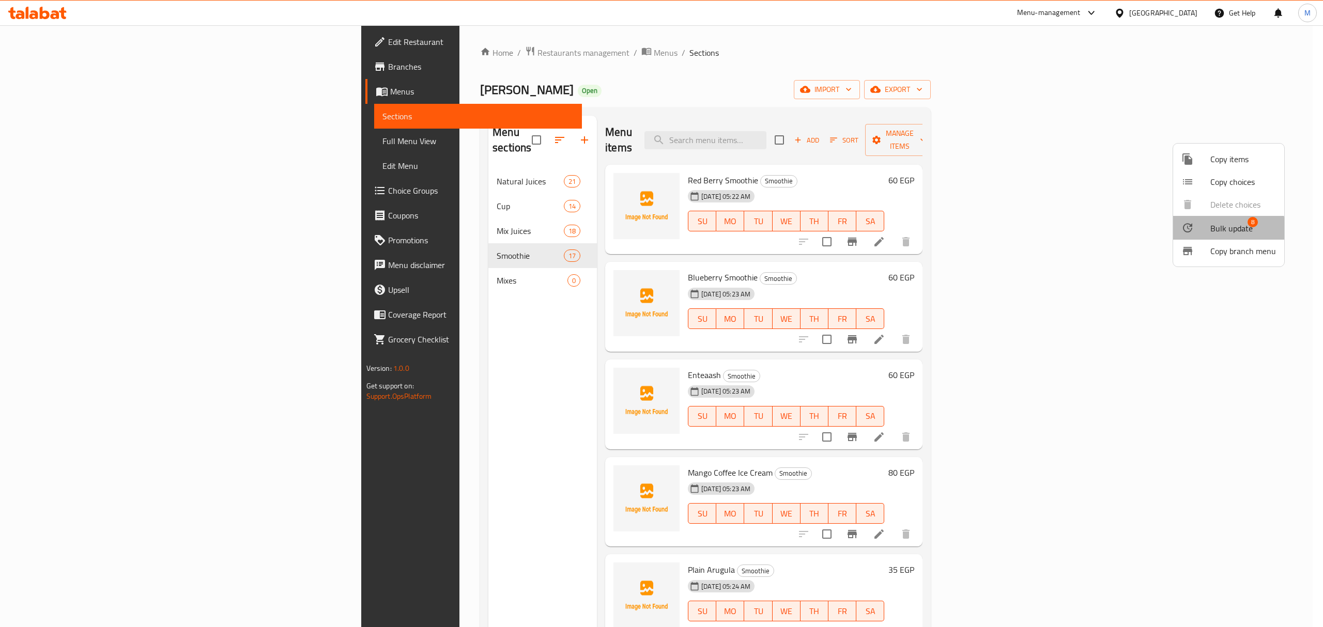
click at [1193, 232] on icon at bounding box center [1188, 228] width 12 height 12
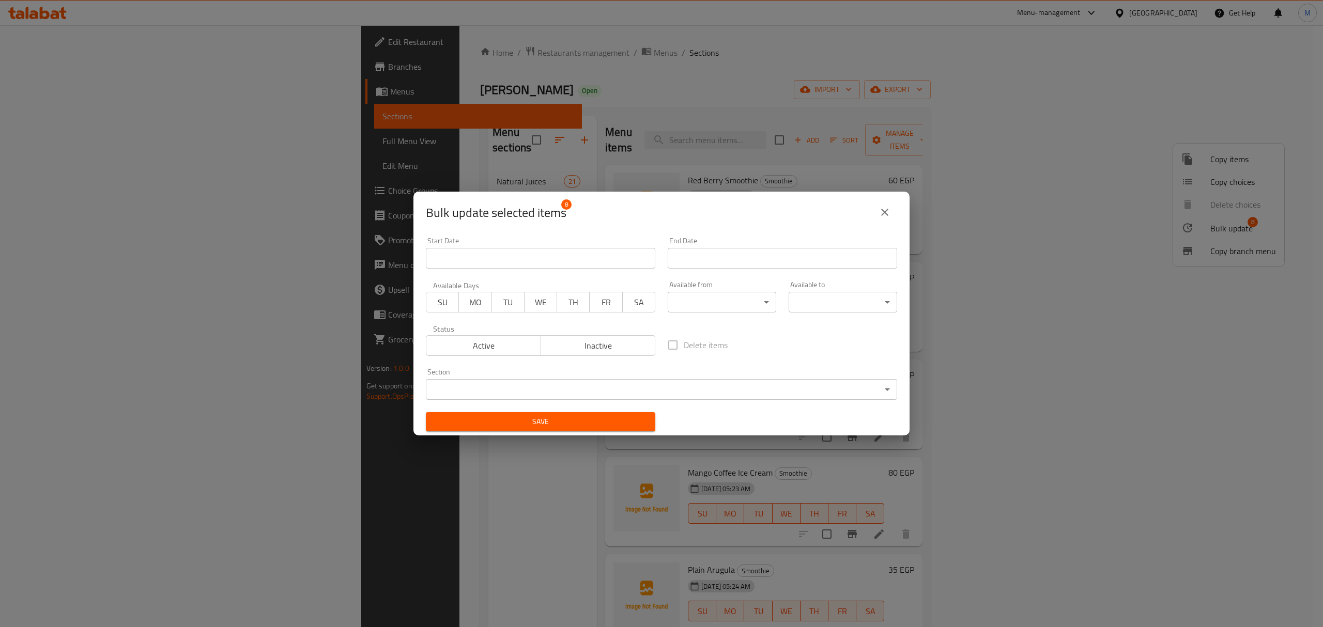
click at [767, 387] on body "​ Menu-management [GEOGRAPHIC_DATA] Get Help M Edit Restaurant Branches Menus S…" at bounding box center [661, 326] width 1323 height 602
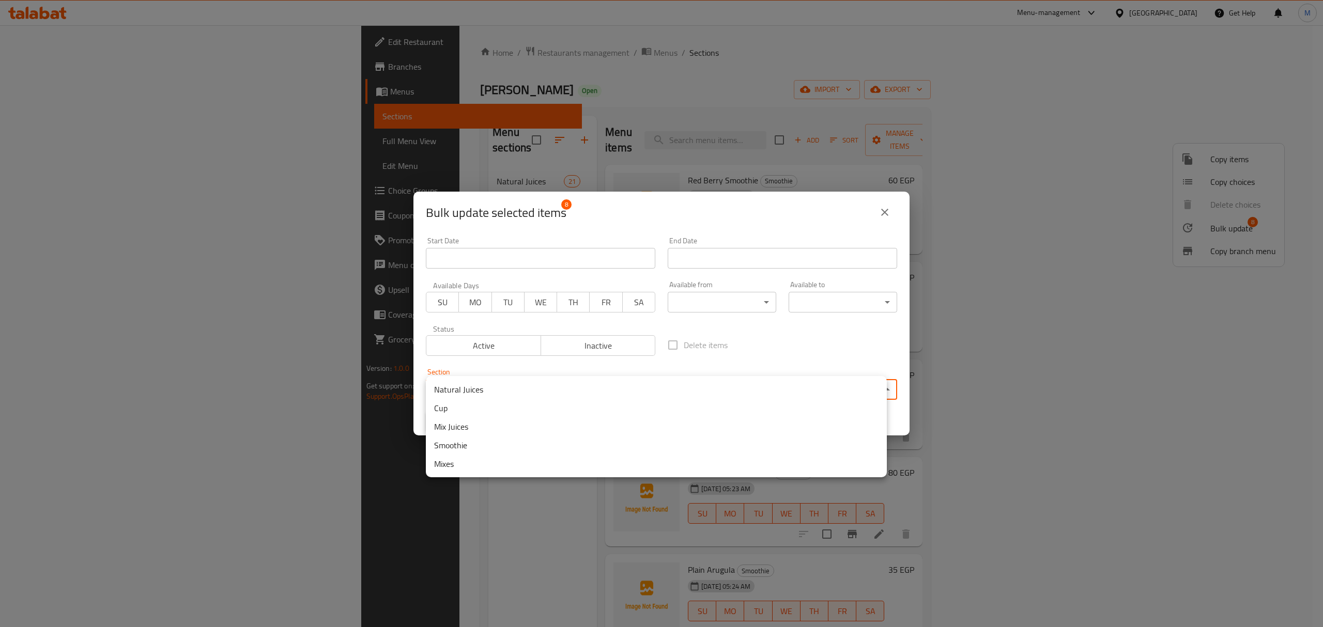
click at [623, 456] on li "Mixes" at bounding box center [656, 464] width 461 height 19
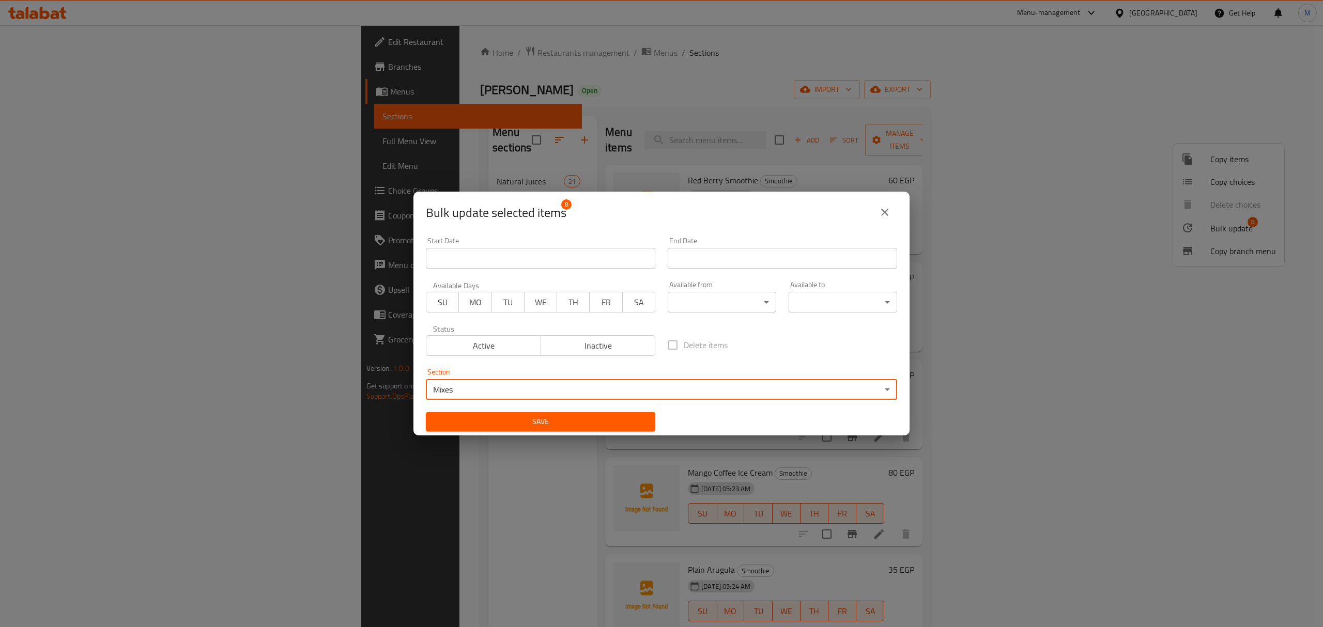
click at [641, 428] on button "Save" at bounding box center [540, 421] width 229 height 19
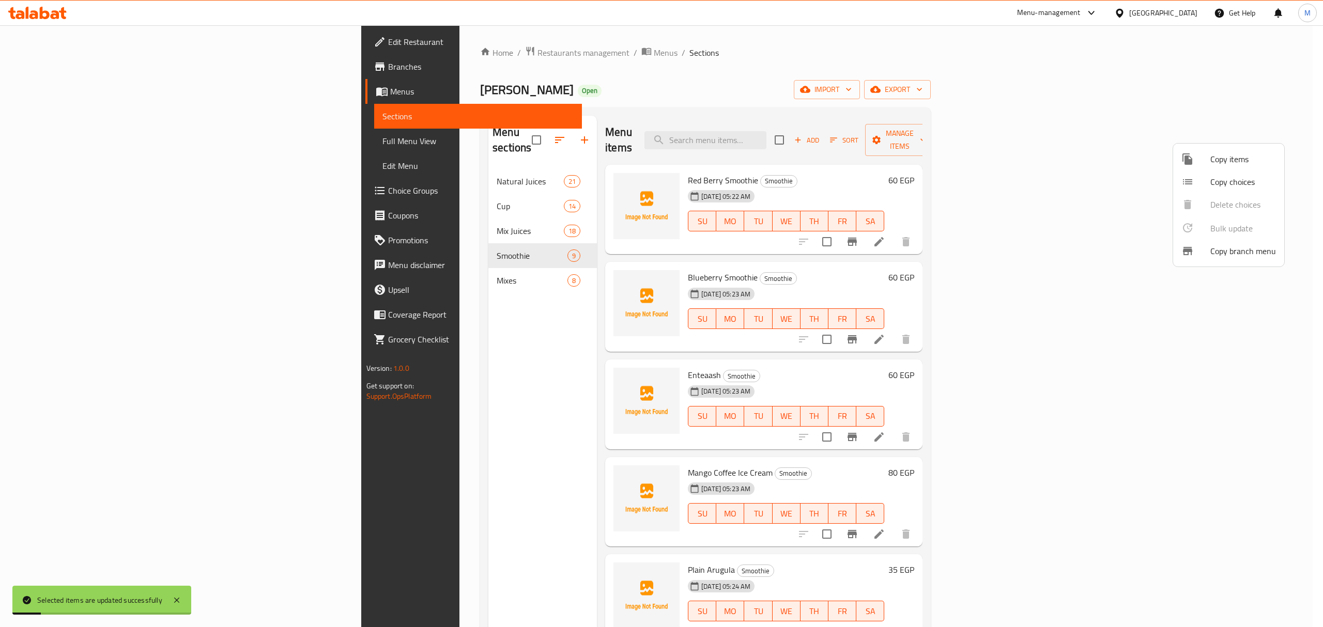
click at [431, 262] on div at bounding box center [661, 313] width 1323 height 627
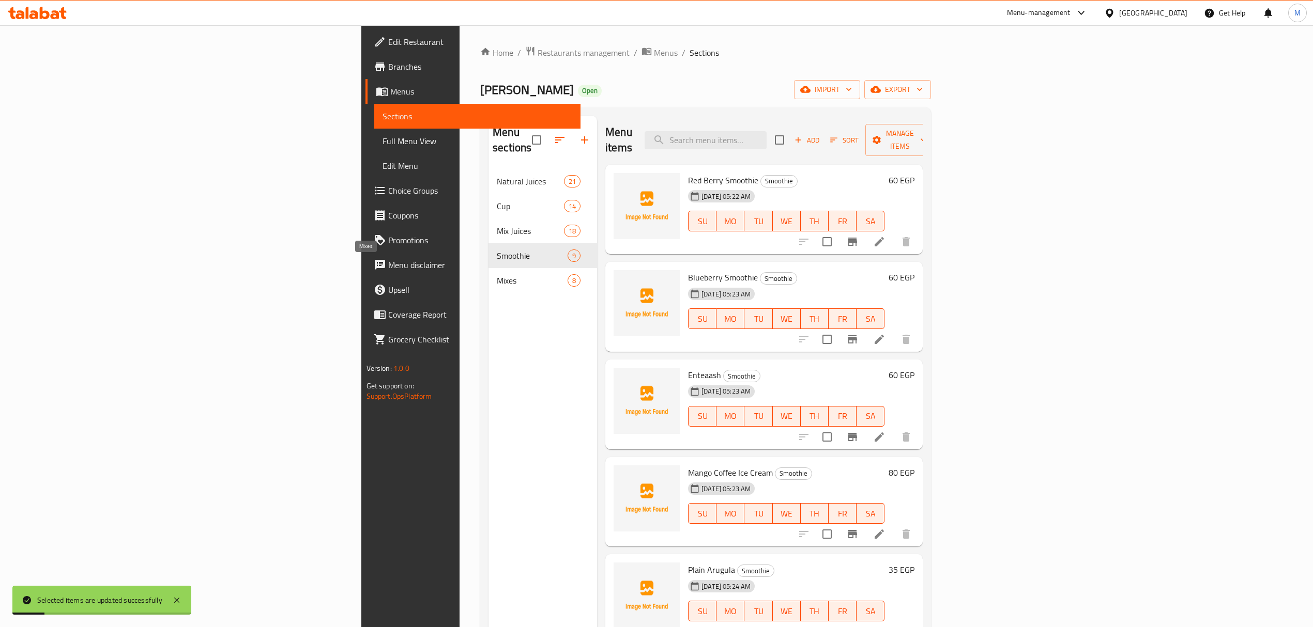
click at [497, 274] on span "Mixes" at bounding box center [532, 280] width 71 height 12
click at [838, 426] on input "checkbox" at bounding box center [827, 437] width 22 height 22
click at [838, 334] on input "checkbox" at bounding box center [827, 340] width 22 height 22
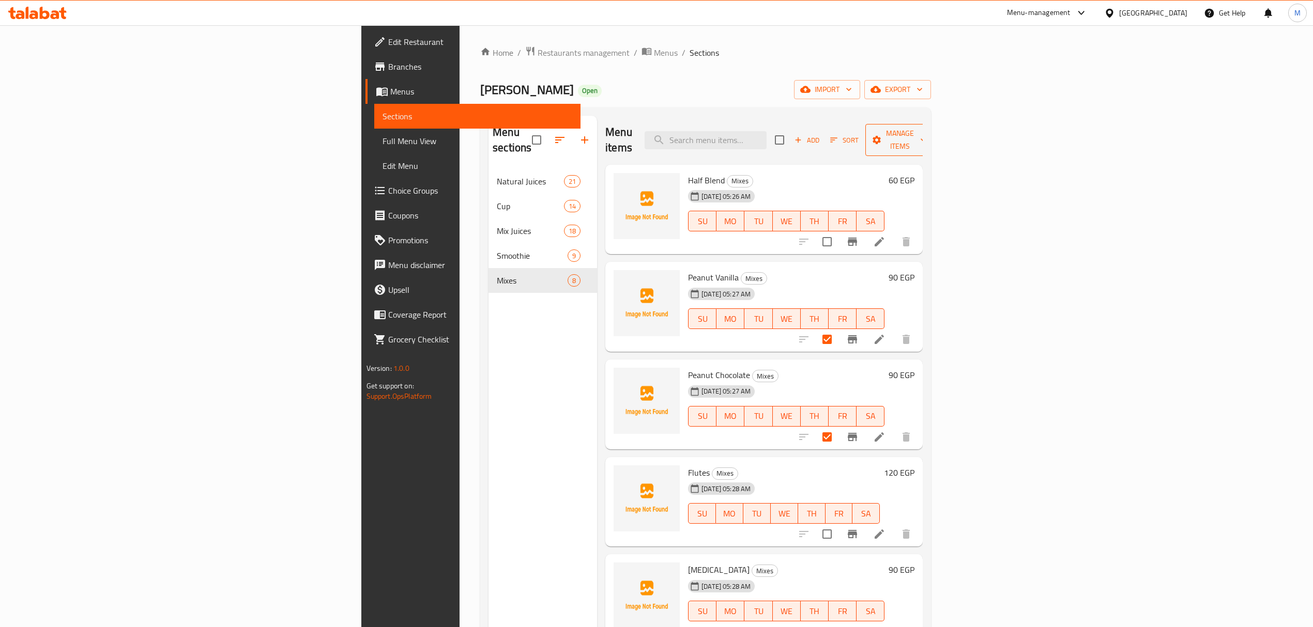
click at [935, 140] on button "Manage items" at bounding box center [899, 140] width 69 height 32
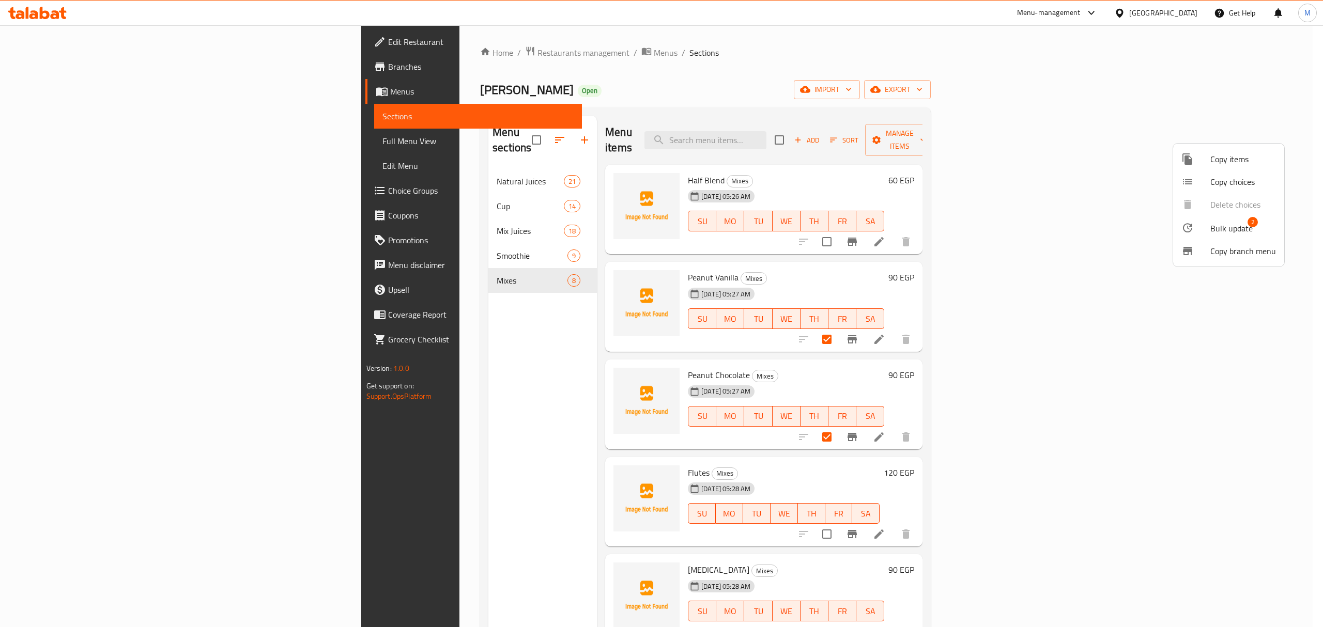
click at [1235, 226] on span "Bulk update" at bounding box center [1232, 228] width 42 height 12
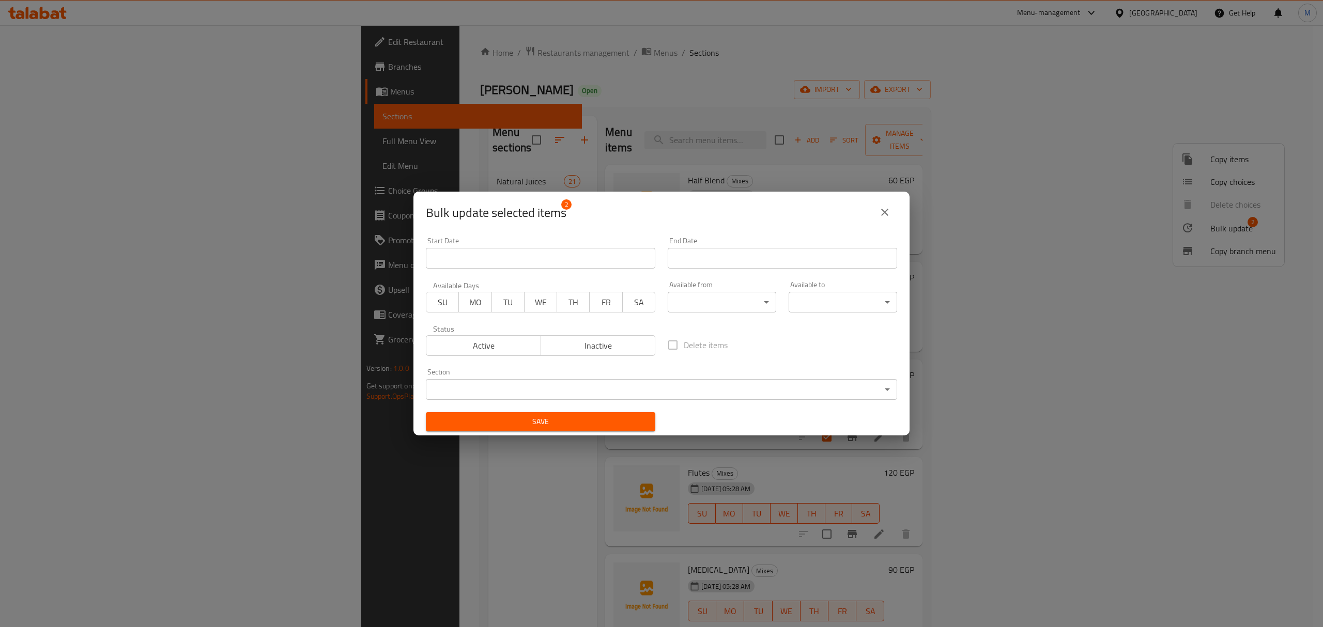
click at [603, 387] on body "​ Menu-management [GEOGRAPHIC_DATA] Get Help M Edit Restaurant Branches Menus S…" at bounding box center [661, 326] width 1323 height 602
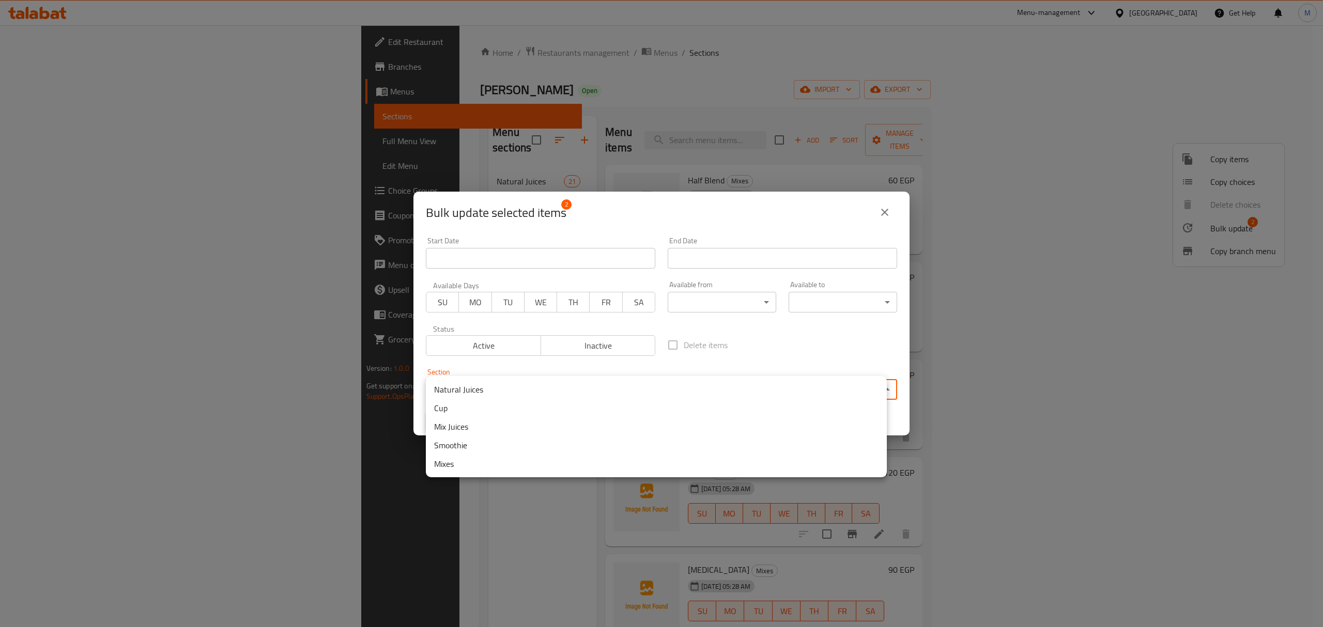
click at [531, 426] on li "Mix Juices" at bounding box center [656, 427] width 461 height 19
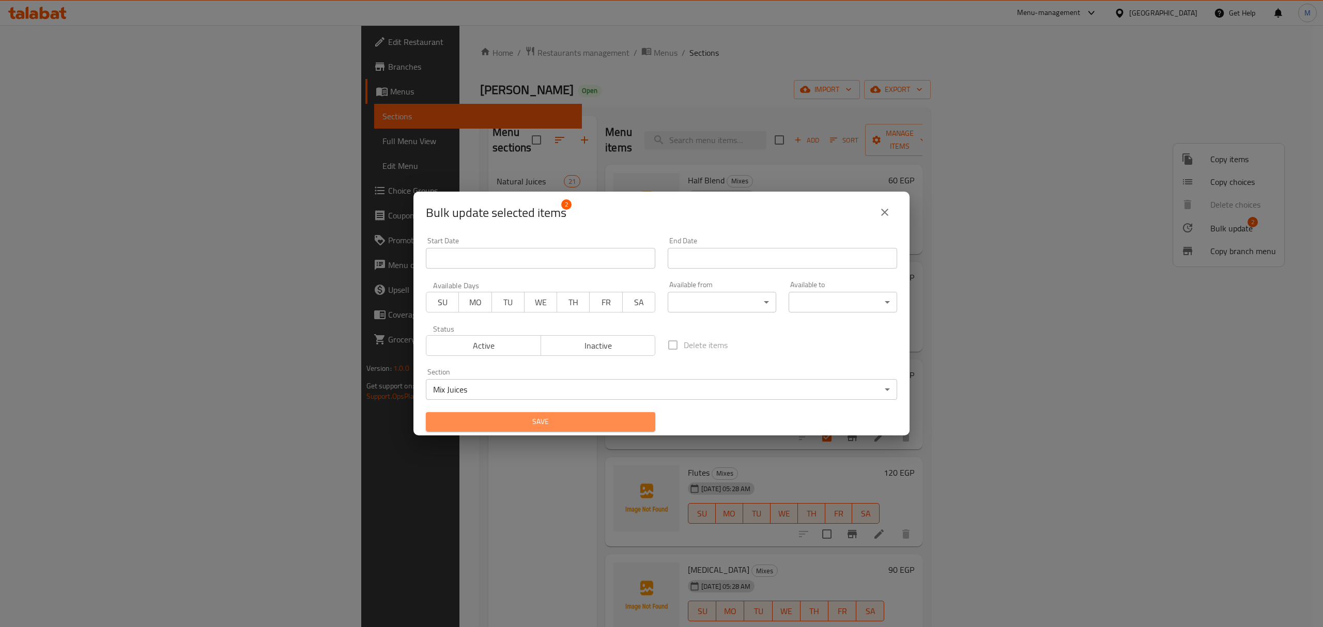
click at [590, 418] on span "Save" at bounding box center [540, 422] width 213 height 13
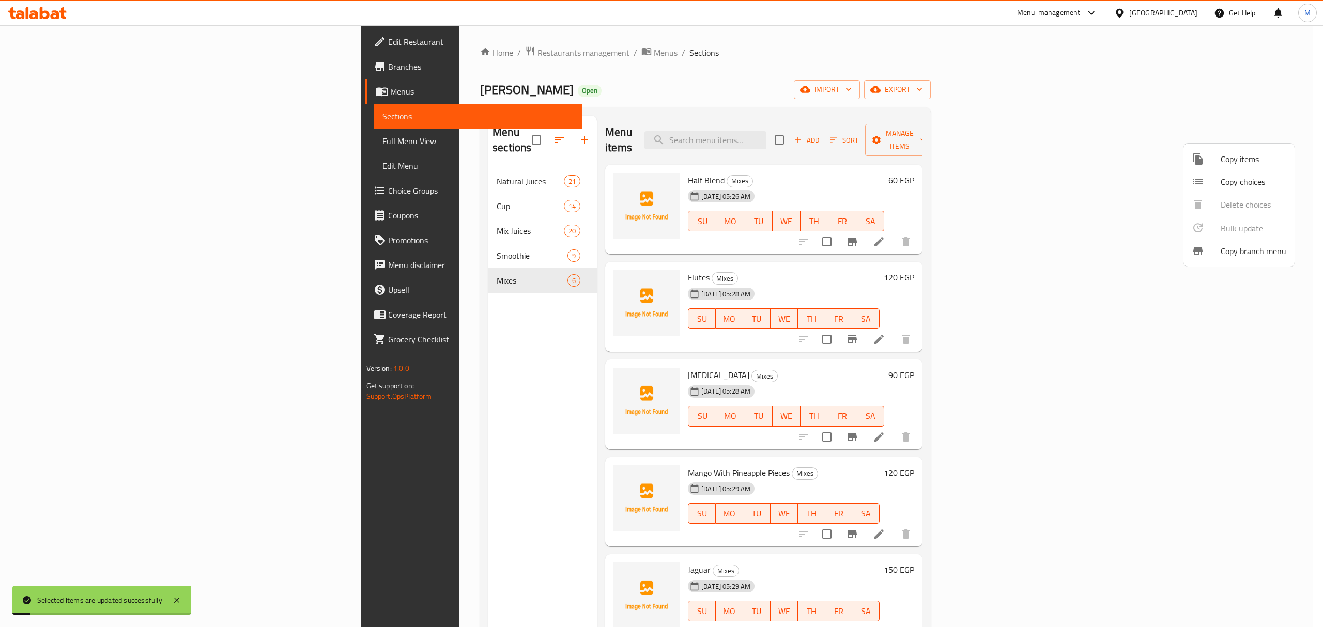
click at [993, 264] on div at bounding box center [661, 313] width 1323 height 627
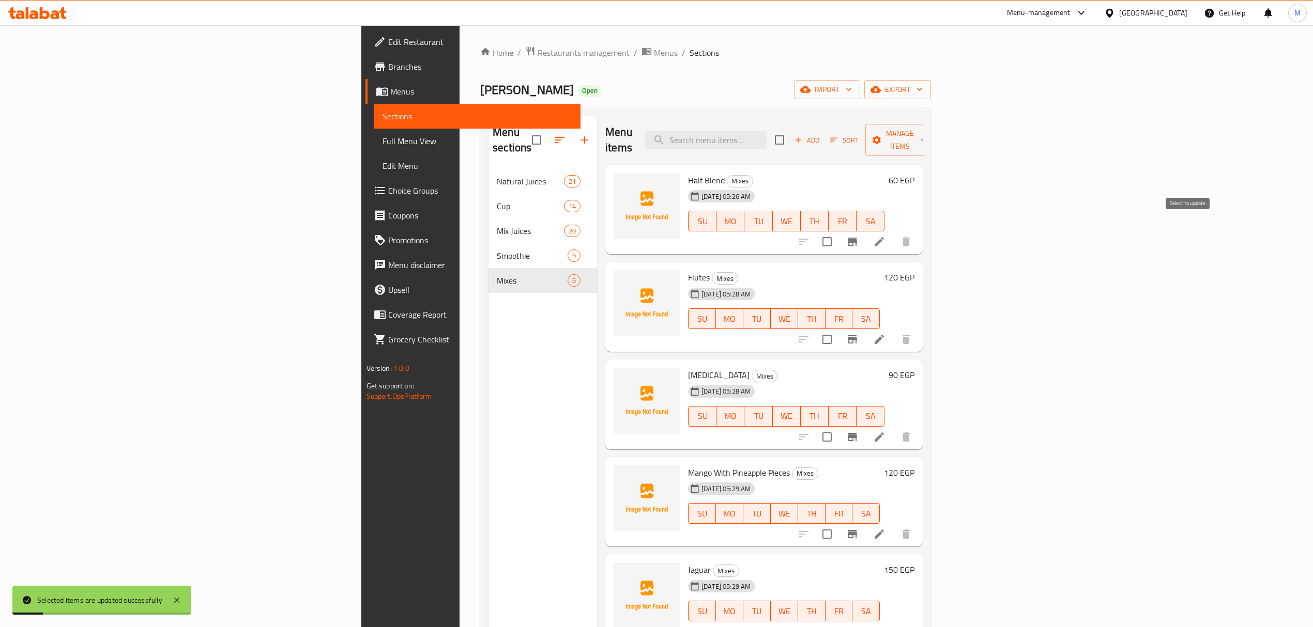
click at [838, 231] on input "checkbox" at bounding box center [827, 242] width 22 height 22
click at [926, 136] on span "Manage items" at bounding box center [900, 140] width 53 height 26
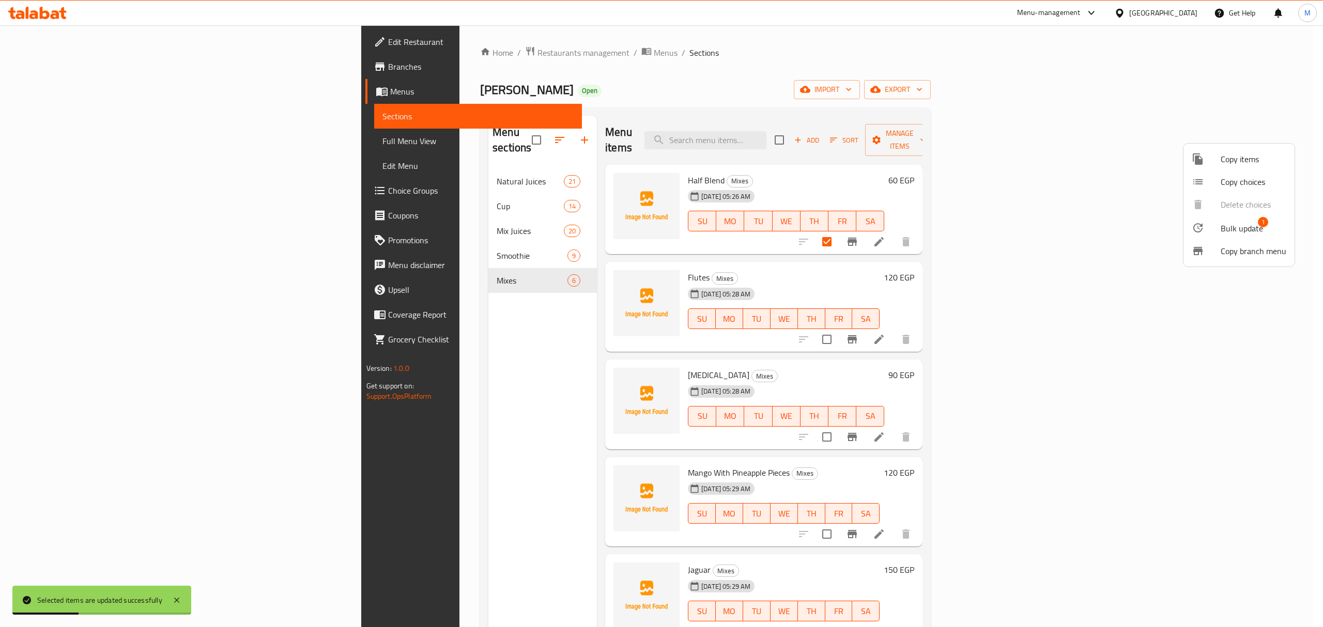
click at [1244, 226] on span "Bulk update" at bounding box center [1242, 228] width 42 height 12
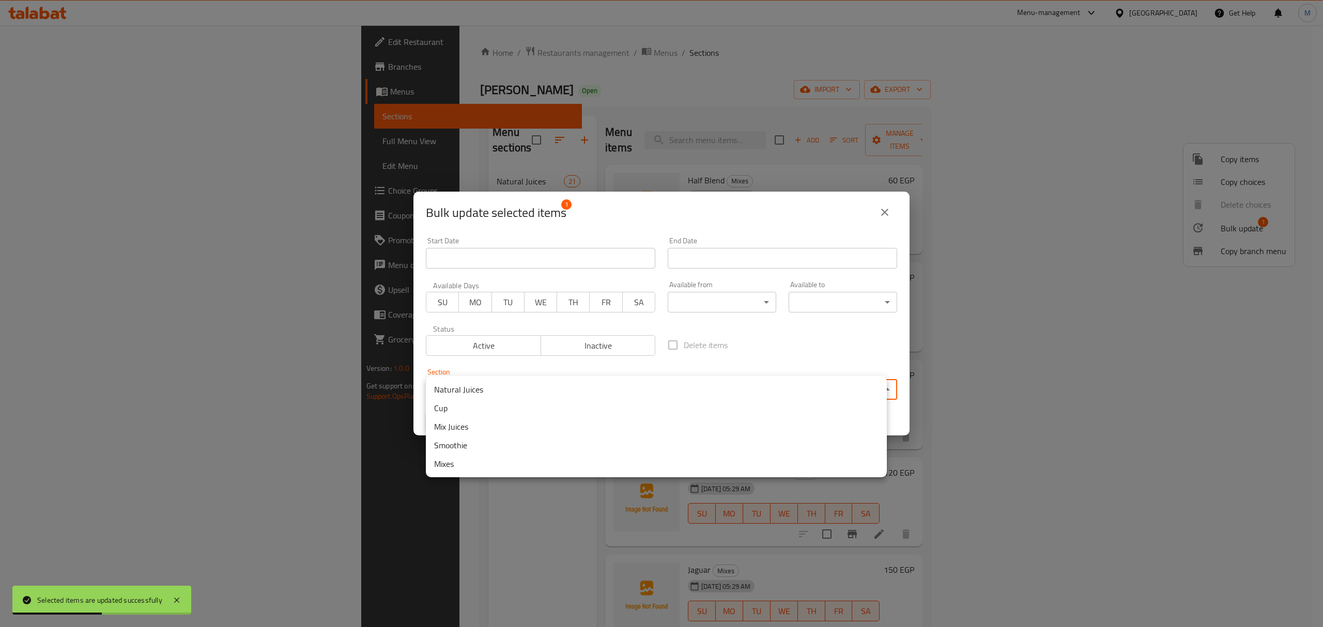
click at [675, 385] on body "Selected items are updated successfully ​ Menu-management [GEOGRAPHIC_DATA] Get…" at bounding box center [661, 326] width 1323 height 602
click at [569, 400] on li "Cup" at bounding box center [656, 408] width 461 height 19
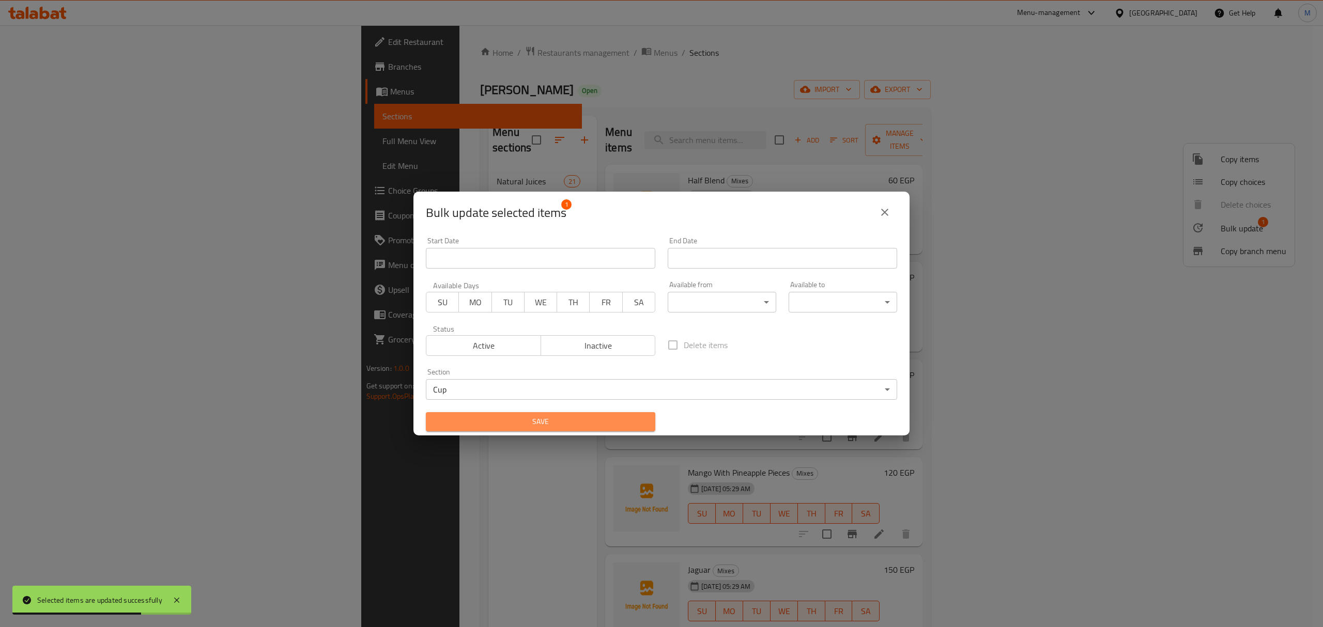
click at [596, 420] on span "Save" at bounding box center [540, 422] width 213 height 13
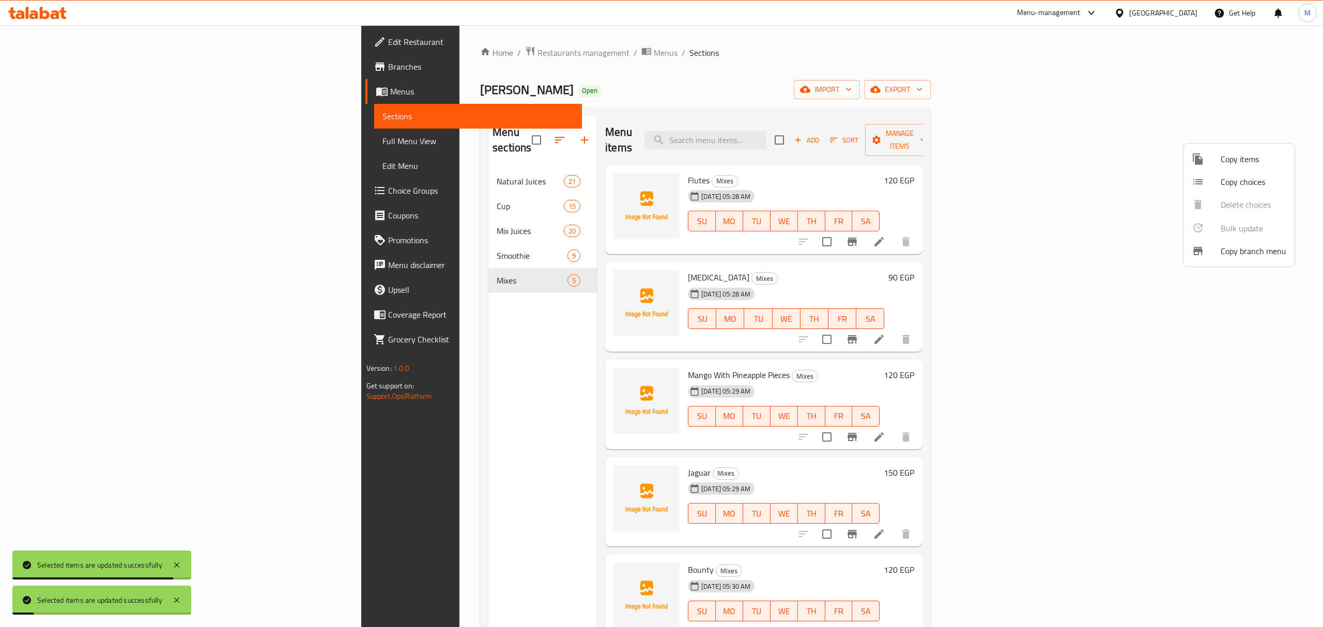
click at [394, 171] on div at bounding box center [661, 313] width 1323 height 627
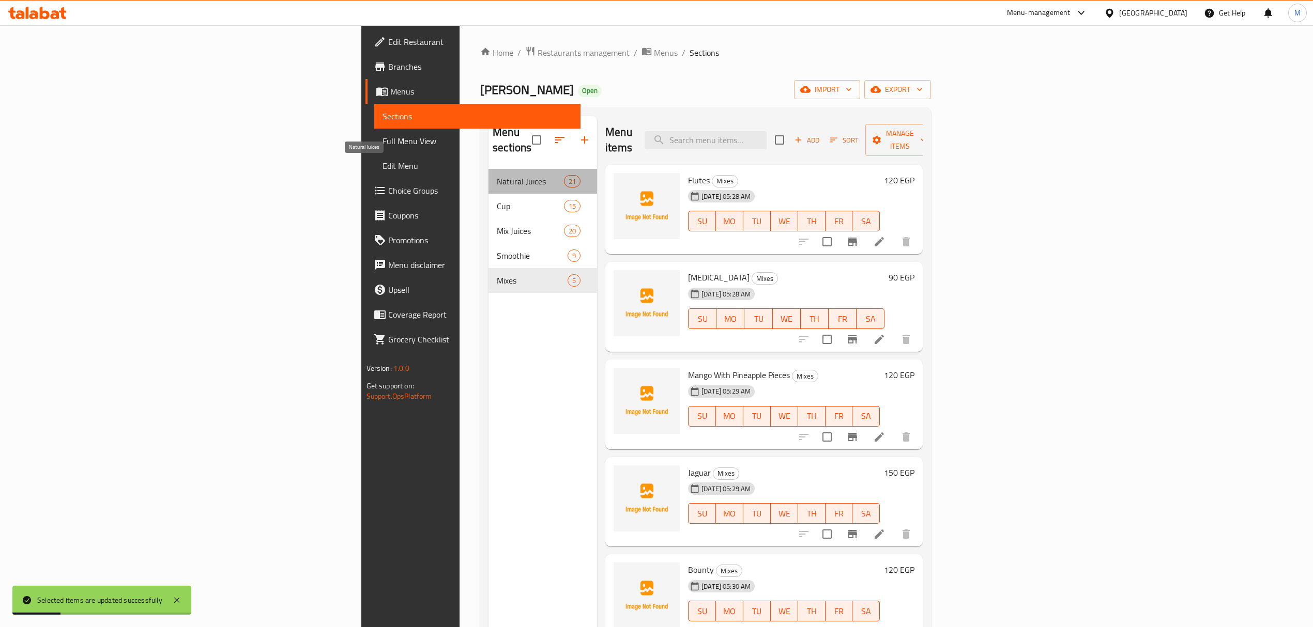
click at [497, 175] on span "Natural Juices" at bounding box center [530, 181] width 67 height 12
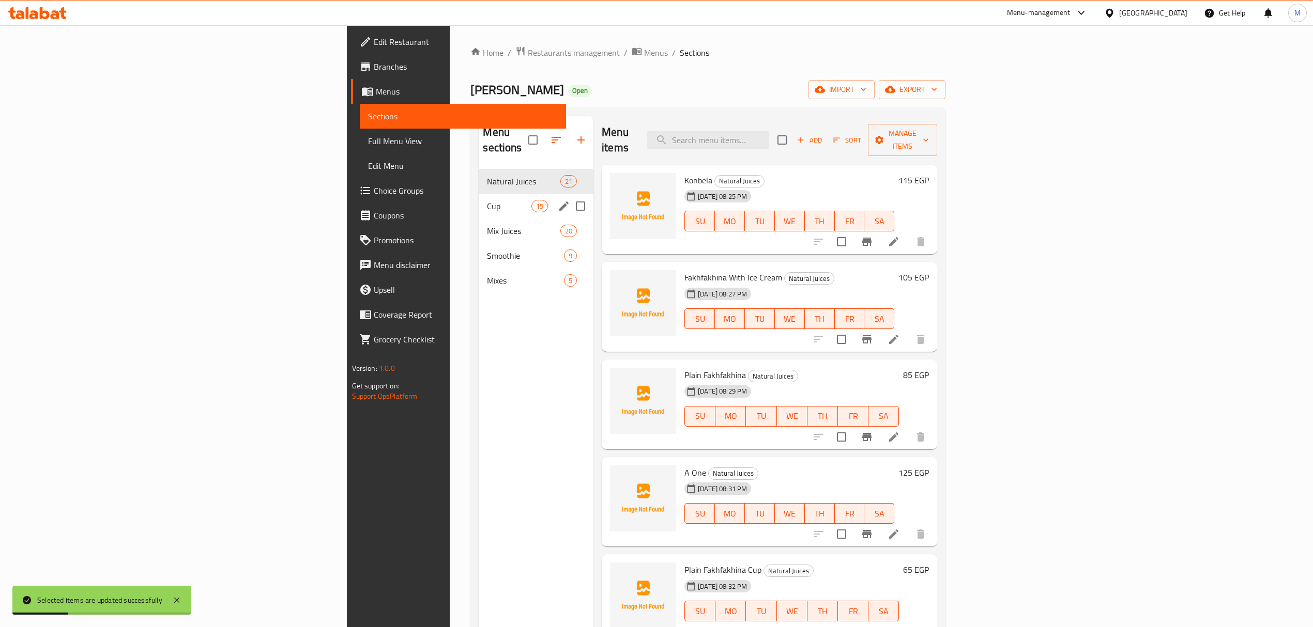
click at [487, 200] on span "Cup" at bounding box center [509, 206] width 44 height 12
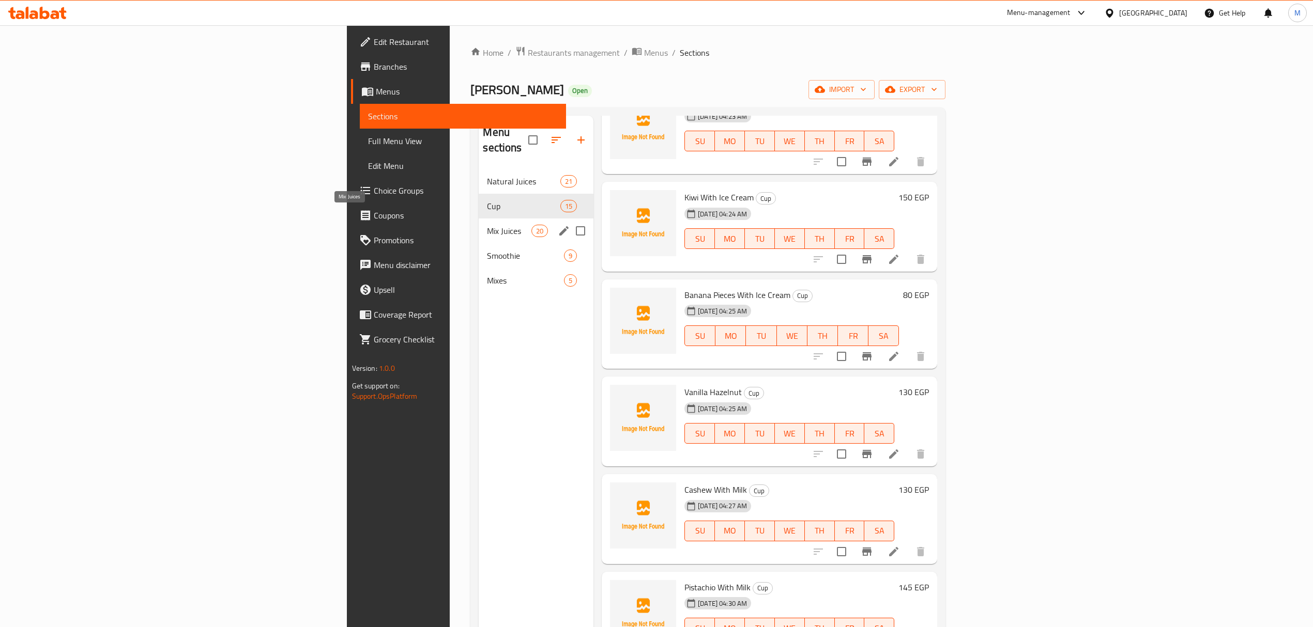
click at [487, 225] on span "Mix Juices" at bounding box center [509, 231] width 44 height 12
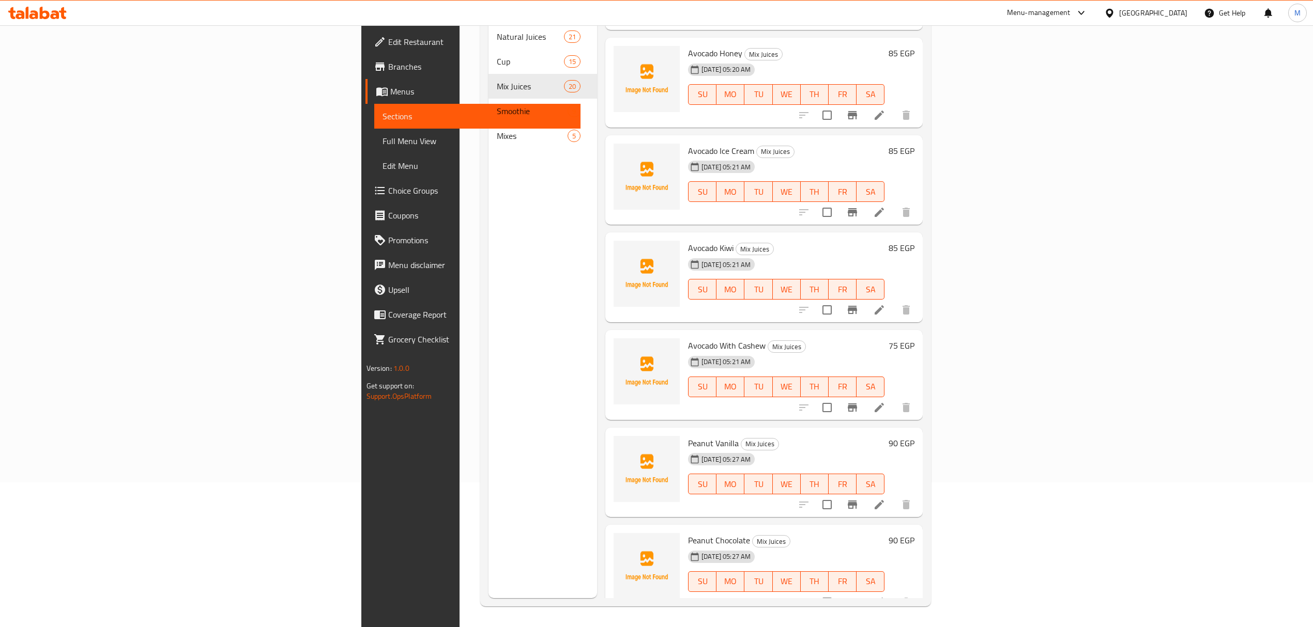
scroll to position [1072, 0]
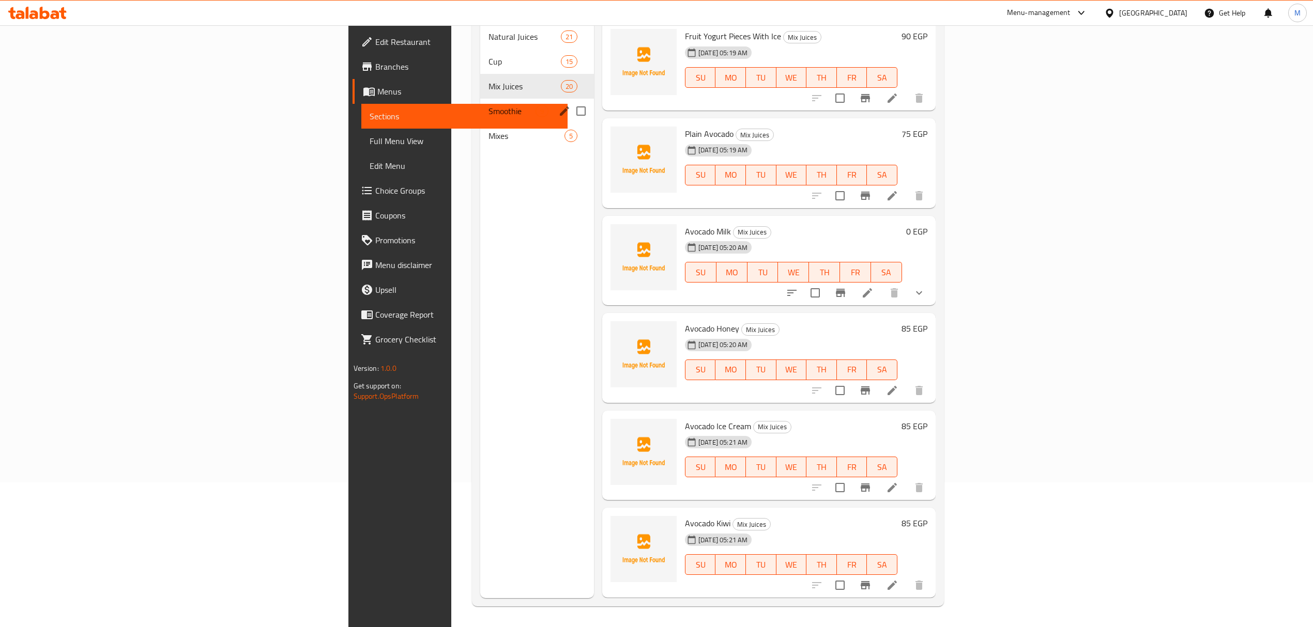
click at [488, 105] on span "Smoothie" at bounding box center [511, 111] width 47 height 12
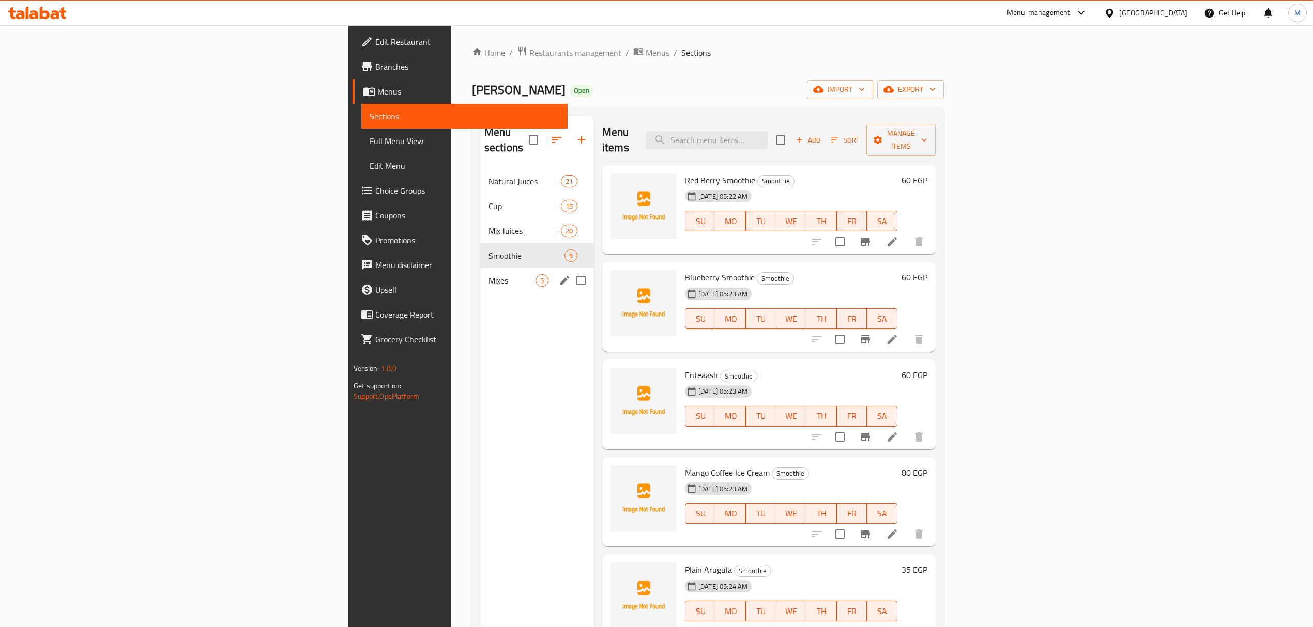
click at [480, 268] on div "Mixes 5" at bounding box center [537, 280] width 114 height 25
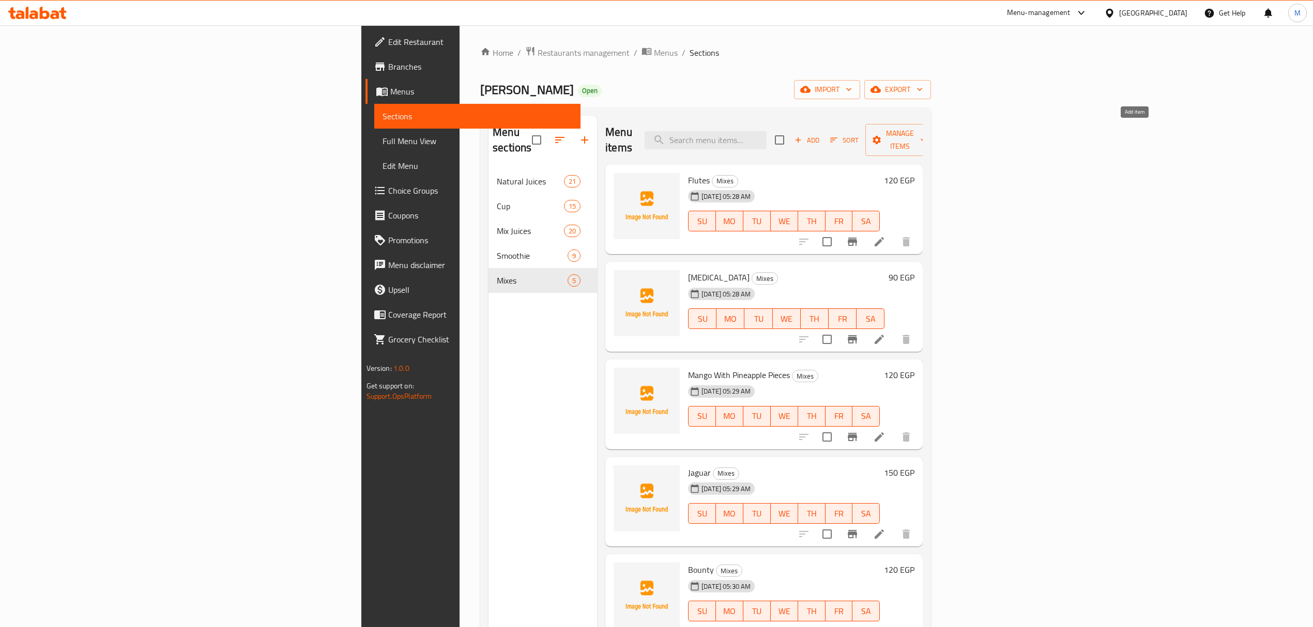
click at [821, 134] on span "Add" at bounding box center [807, 140] width 28 height 12
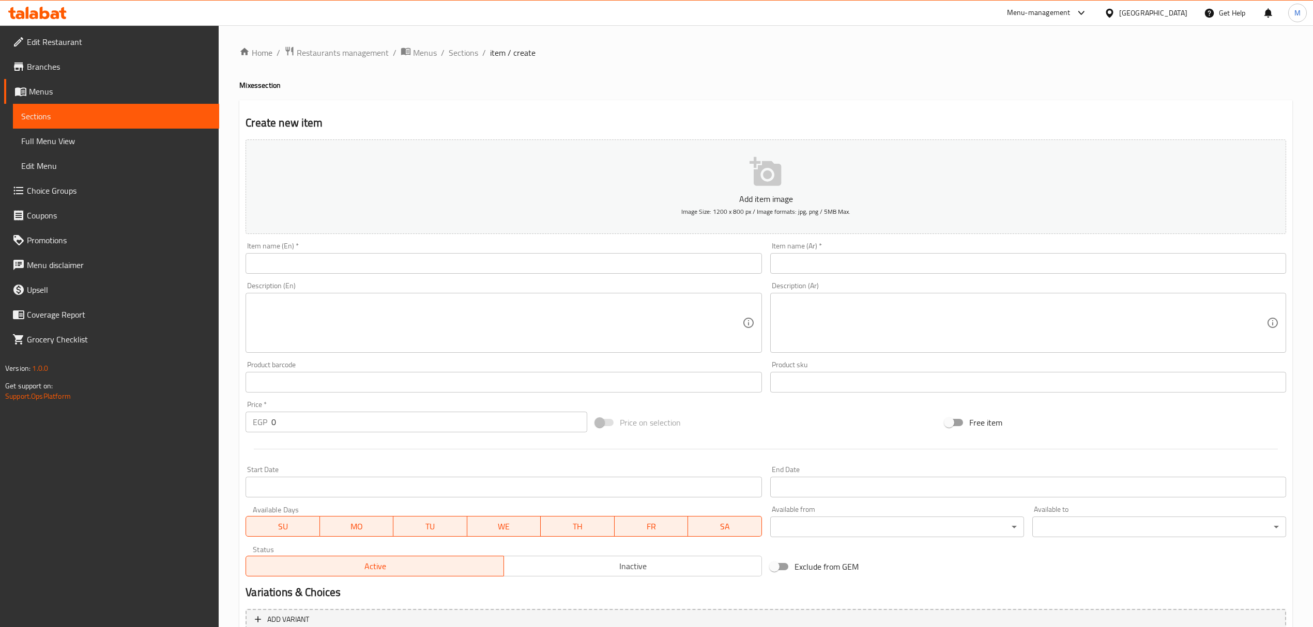
click at [1012, 280] on div "Description (Ar) Description (Ar)" at bounding box center [1028, 317] width 524 height 79
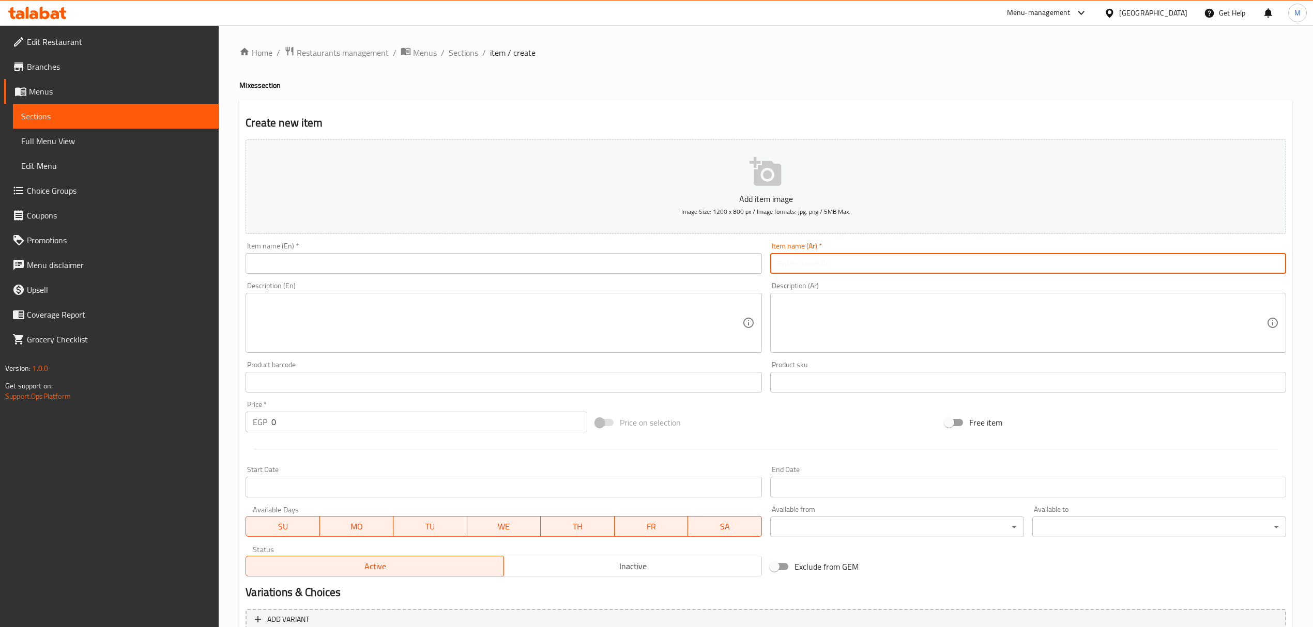
click at [1007, 262] on input "text" at bounding box center [1028, 263] width 516 height 21
click at [389, 270] on input "text" at bounding box center [504, 263] width 516 height 21
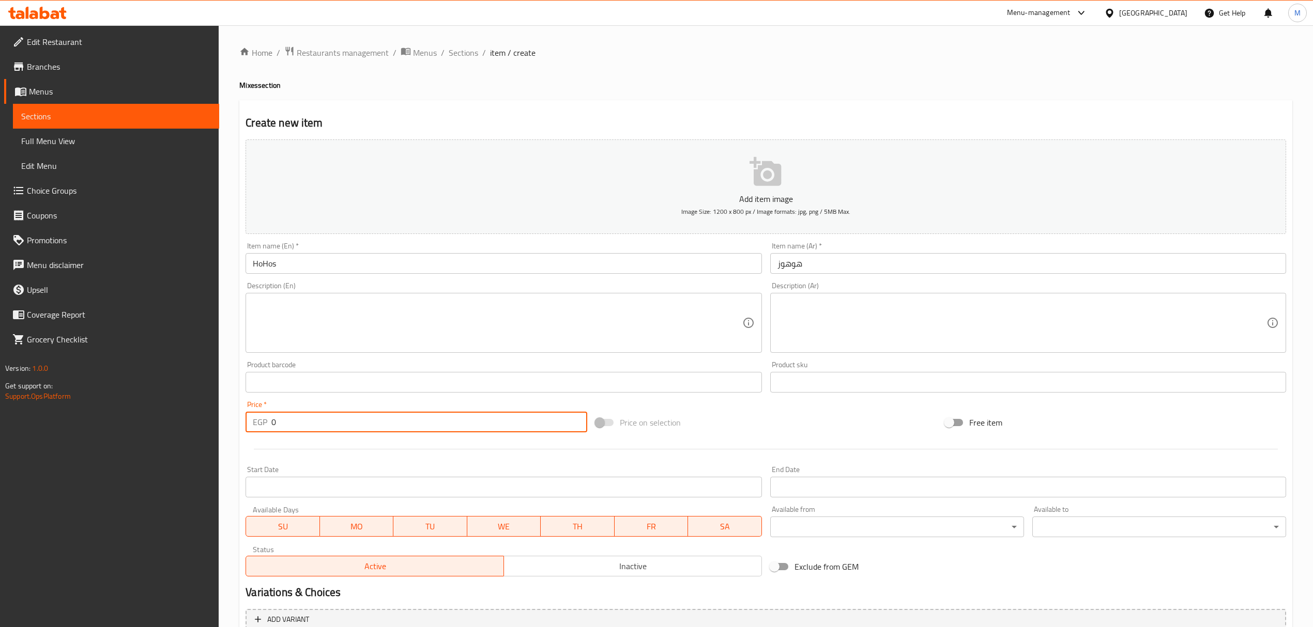
click at [408, 428] on input "0" at bounding box center [428, 422] width 315 height 21
click at [915, 265] on input "text" at bounding box center [1028, 263] width 516 height 21
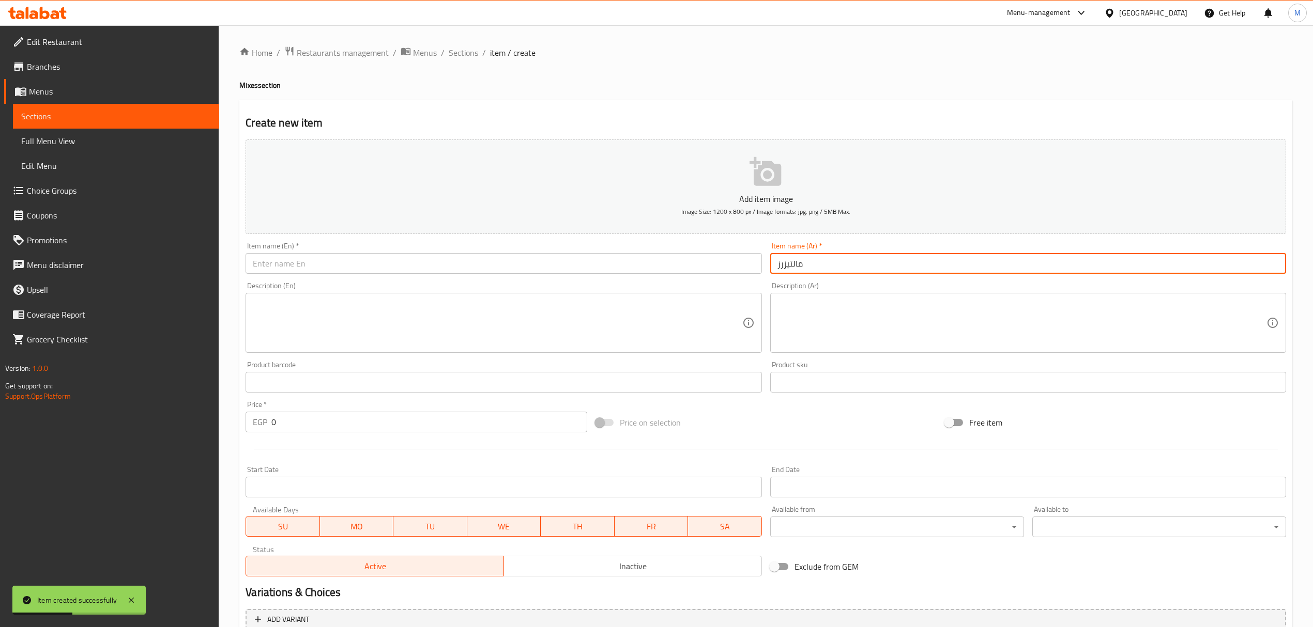
click at [377, 261] on input "text" at bounding box center [504, 263] width 516 height 21
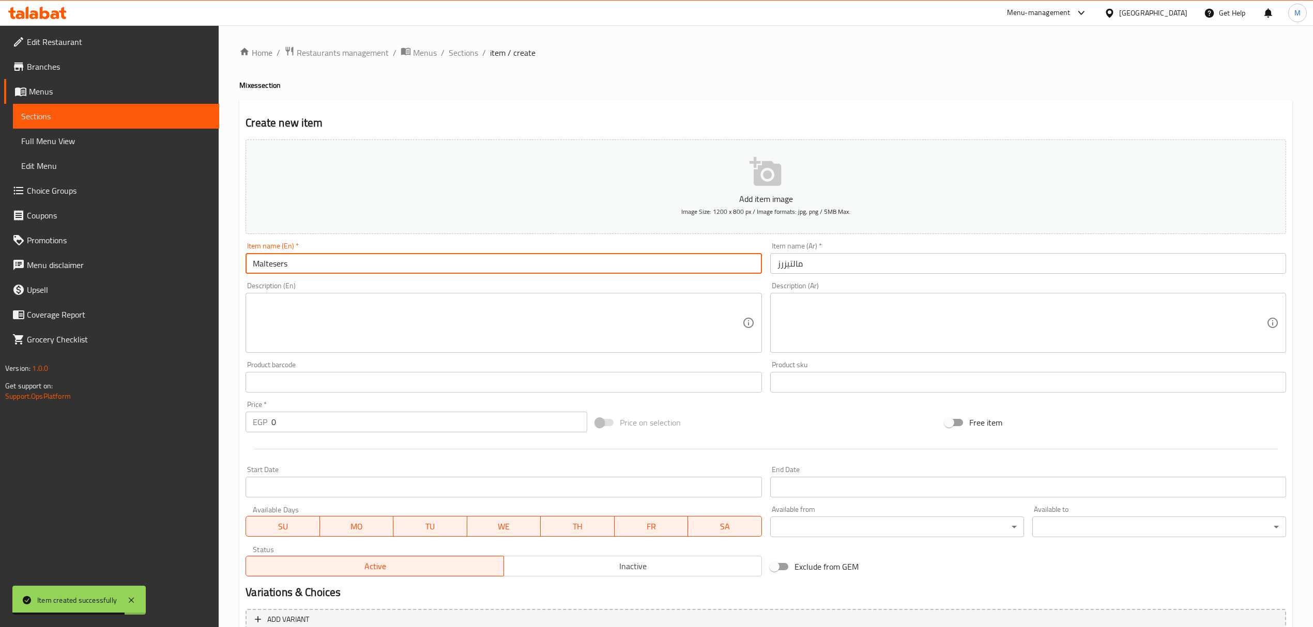
click at [397, 426] on input "0" at bounding box center [428, 422] width 315 height 21
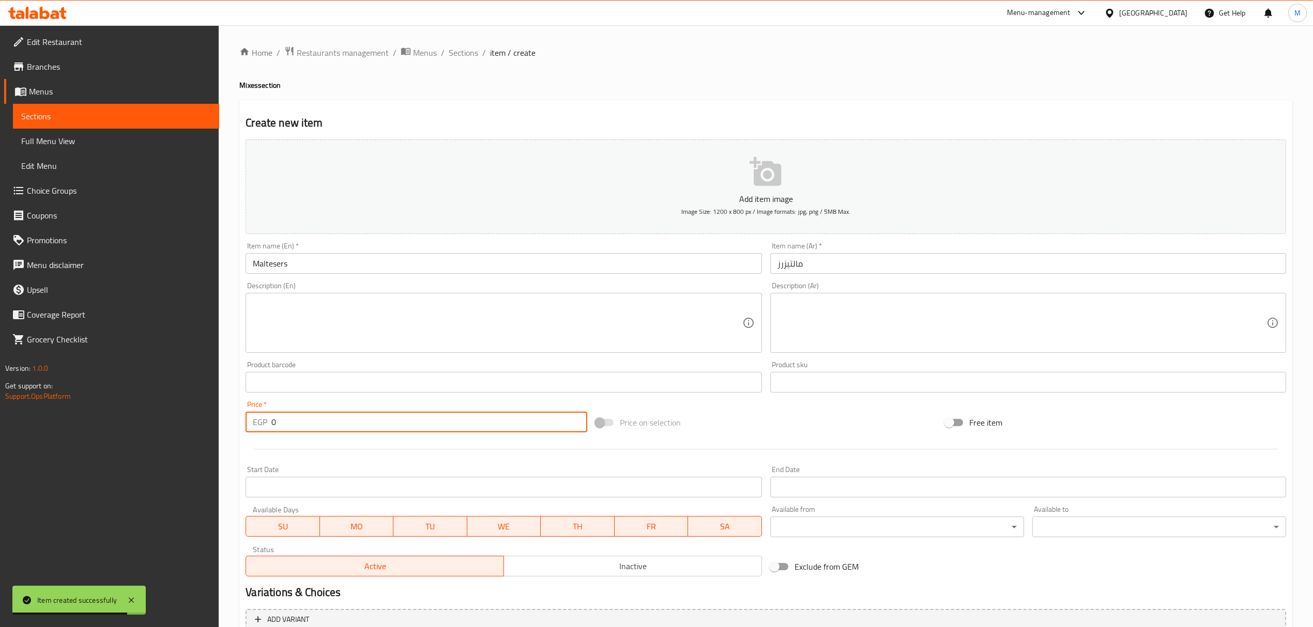
click at [397, 426] on input "0" at bounding box center [428, 422] width 315 height 21
click at [398, 426] on input "0120" at bounding box center [428, 422] width 315 height 21
click at [399, 426] on input "0120" at bounding box center [428, 422] width 315 height 21
click at [402, 416] on input "0120120" at bounding box center [428, 422] width 315 height 21
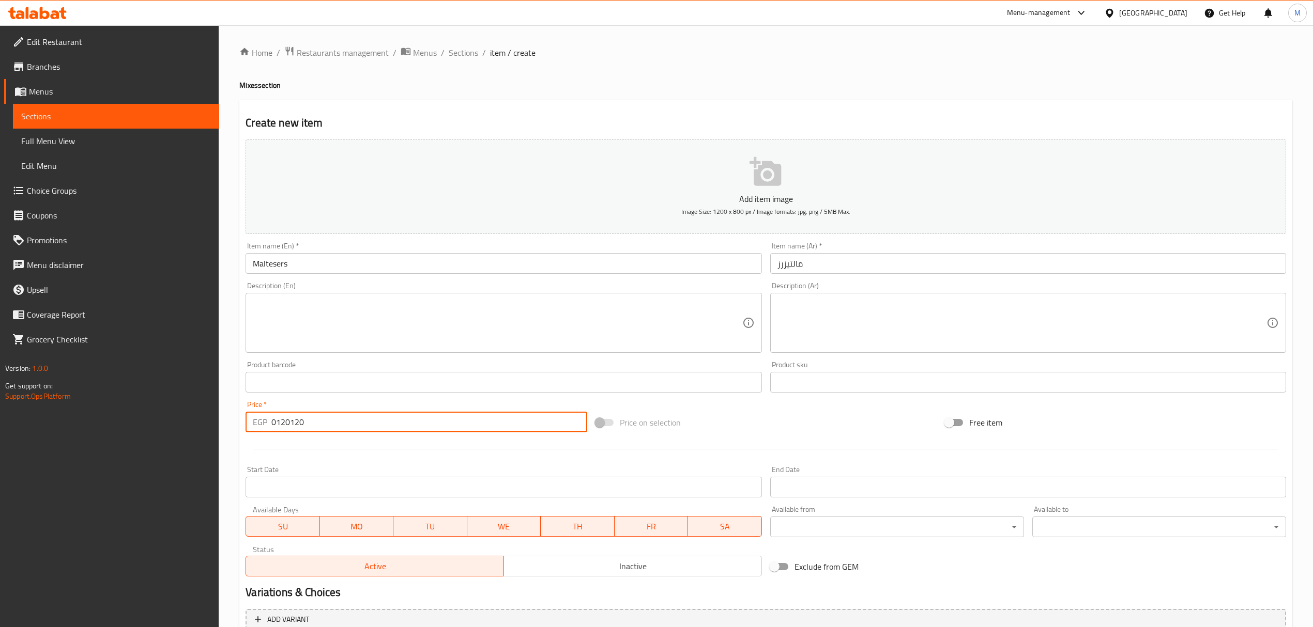
click at [402, 416] on input "0120120" at bounding box center [428, 422] width 315 height 21
click at [877, 290] on div "Description (Ar) Description (Ar)" at bounding box center [1028, 317] width 516 height 71
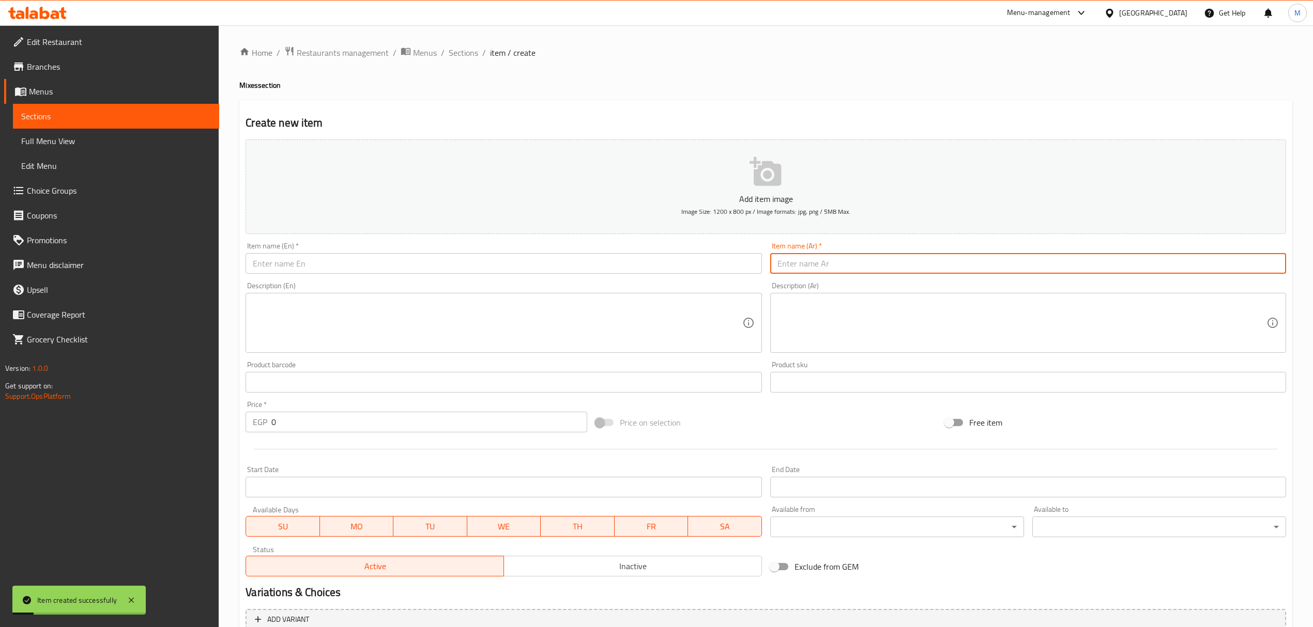
click at [877, 269] on input "text" at bounding box center [1028, 263] width 516 height 21
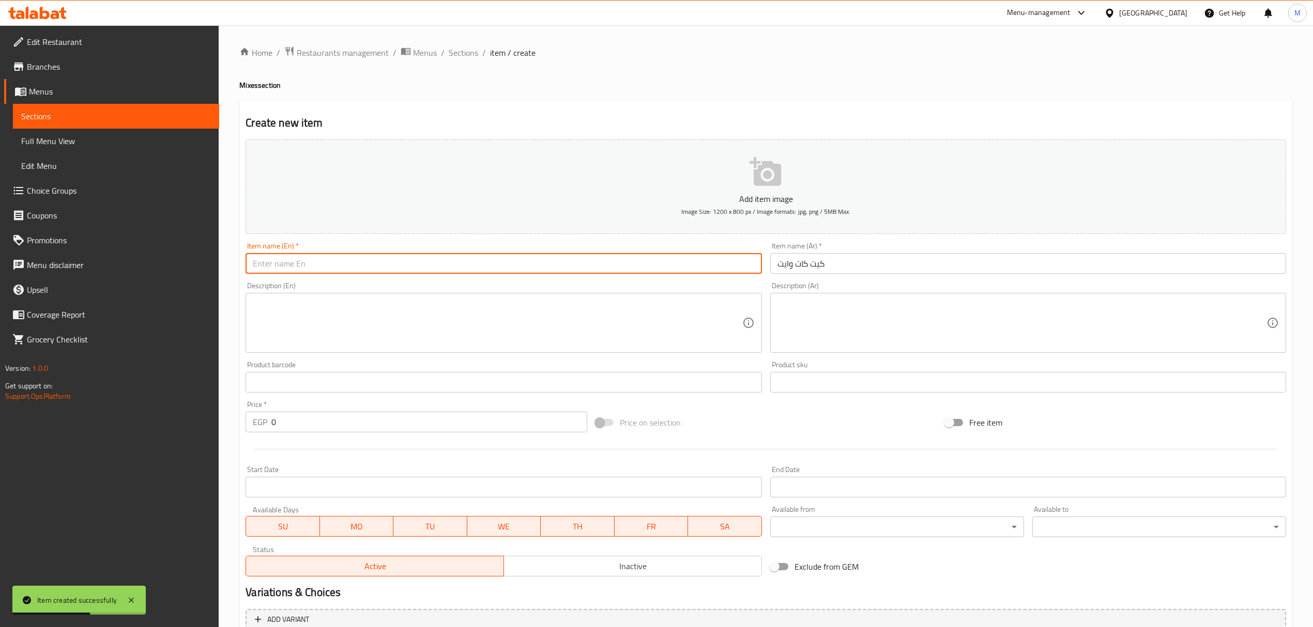
click at [310, 269] on input "text" at bounding box center [504, 263] width 516 height 21
click at [326, 411] on div "Price   * EGP 0 Price *" at bounding box center [416, 417] width 341 height 32
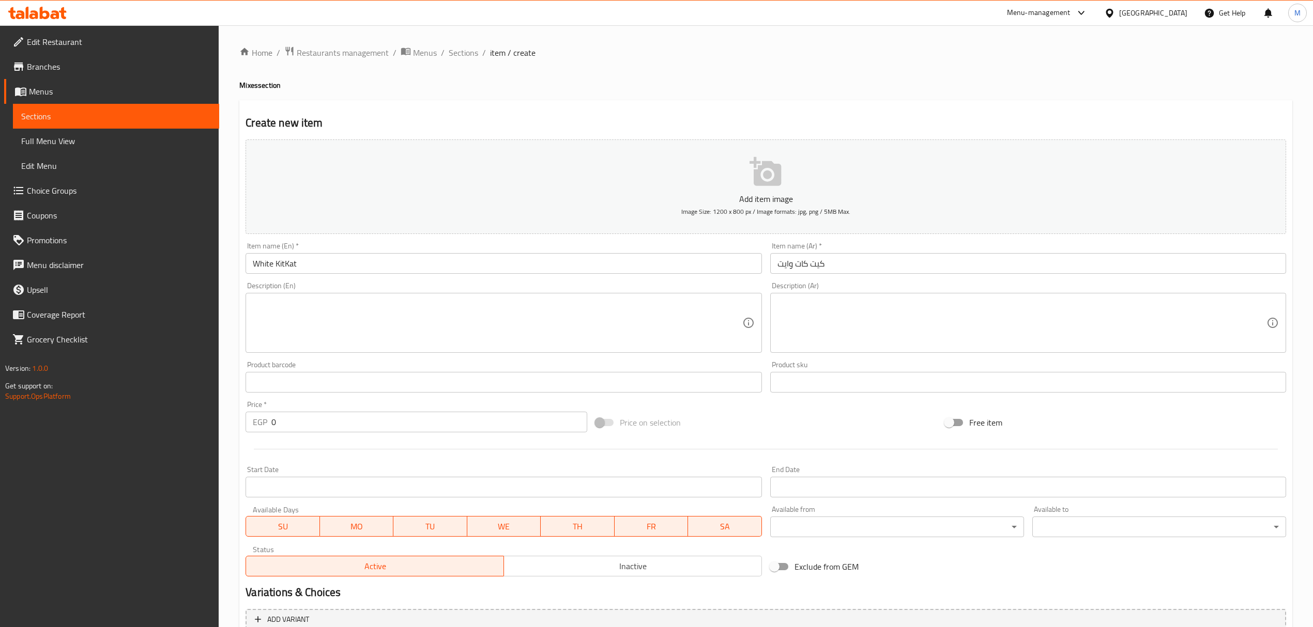
click at [325, 417] on input "0" at bounding box center [428, 422] width 315 height 21
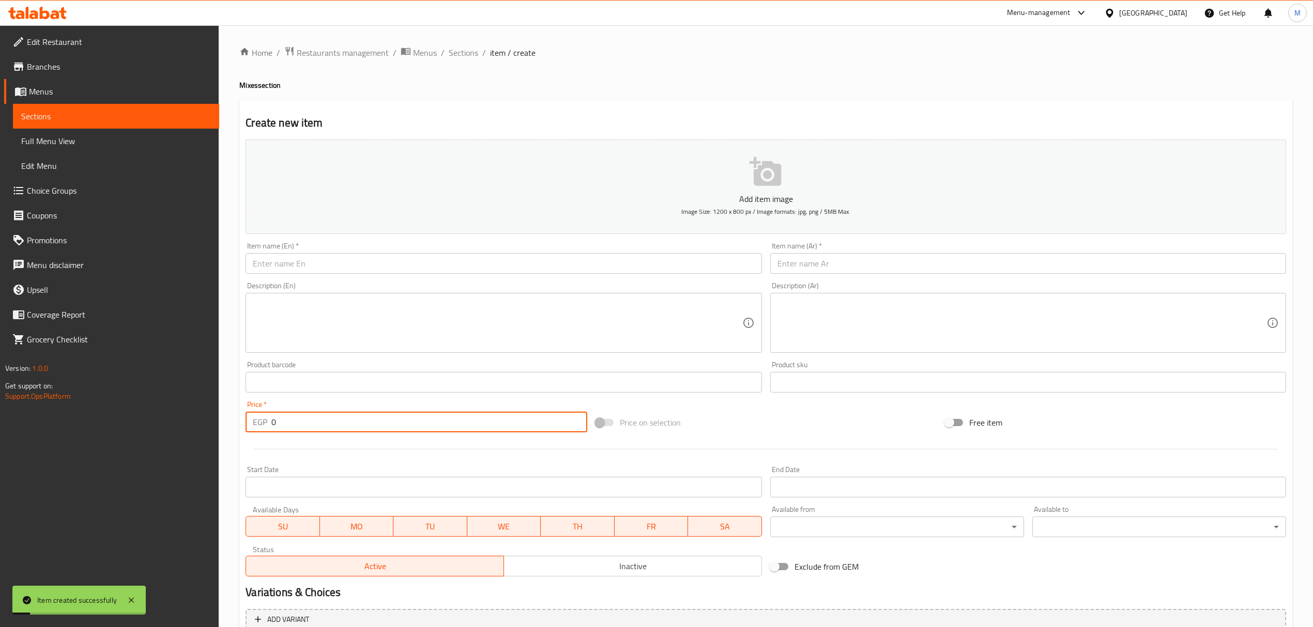
click at [854, 266] on input "text" at bounding box center [1028, 263] width 516 height 21
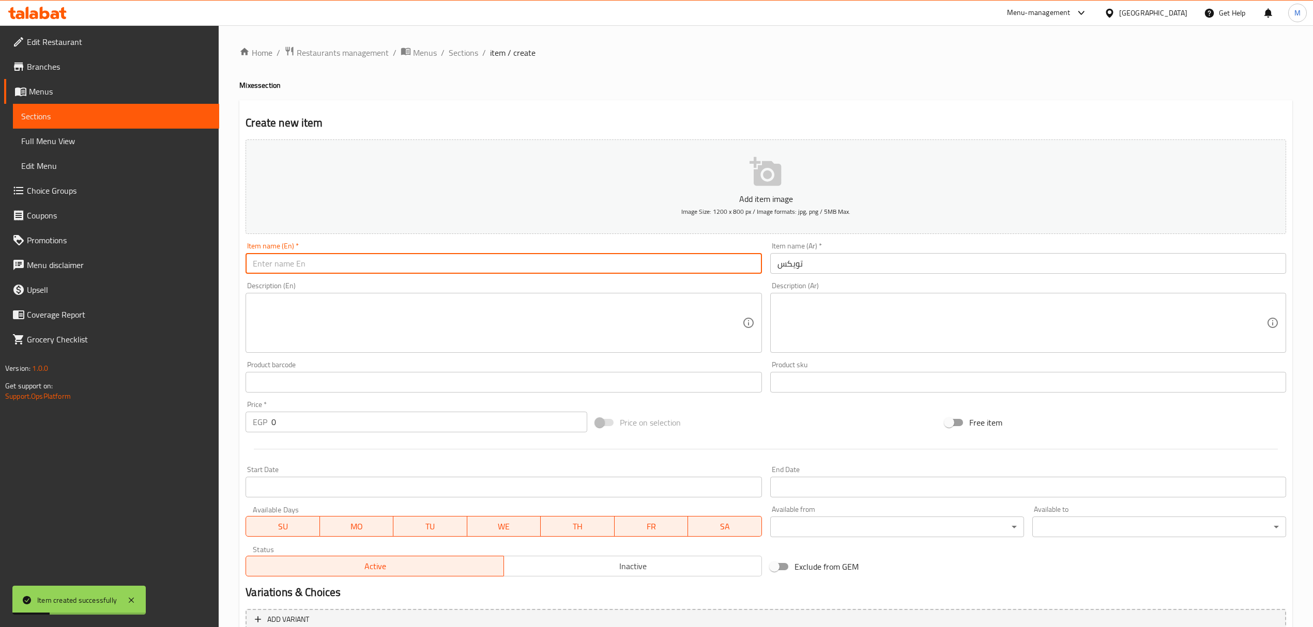
click at [607, 274] on input "text" at bounding box center [504, 263] width 516 height 21
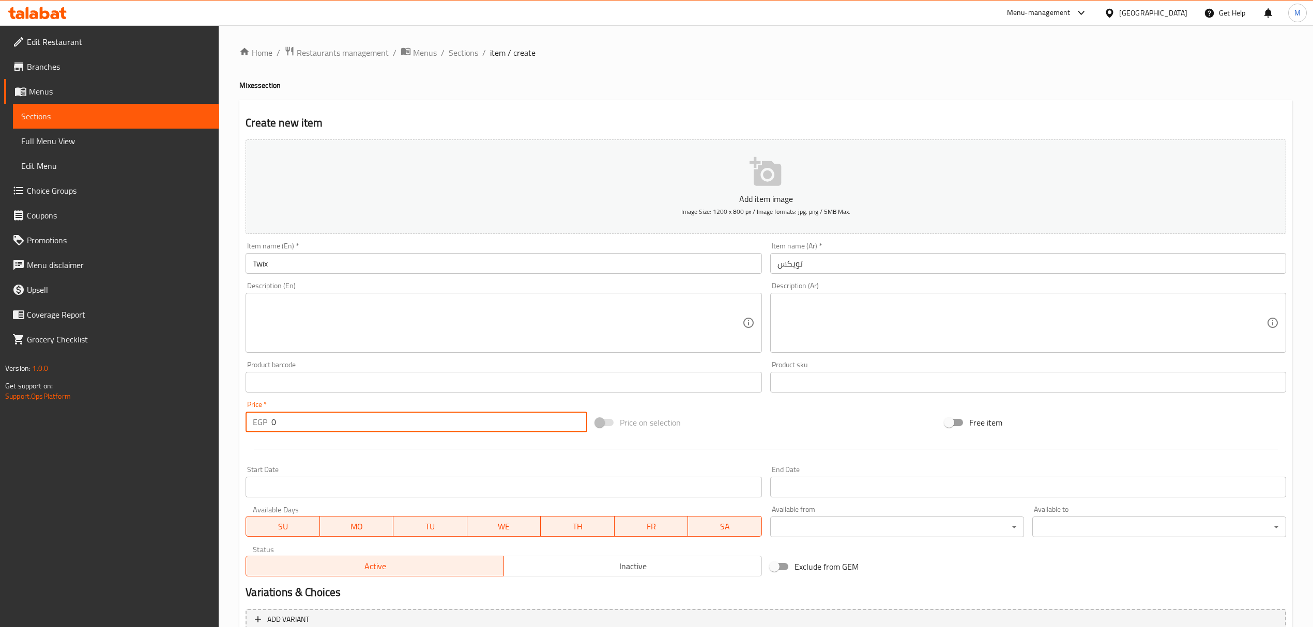
click at [341, 421] on input "0" at bounding box center [428, 422] width 315 height 21
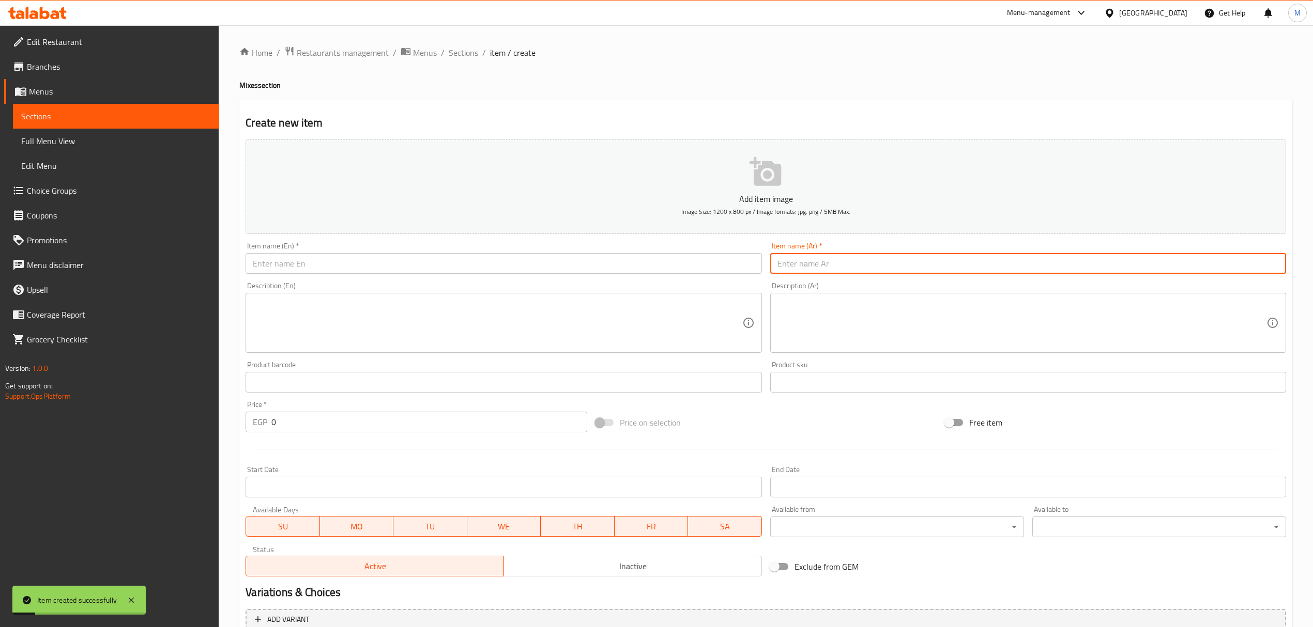
click at [874, 259] on input "text" at bounding box center [1028, 263] width 516 height 21
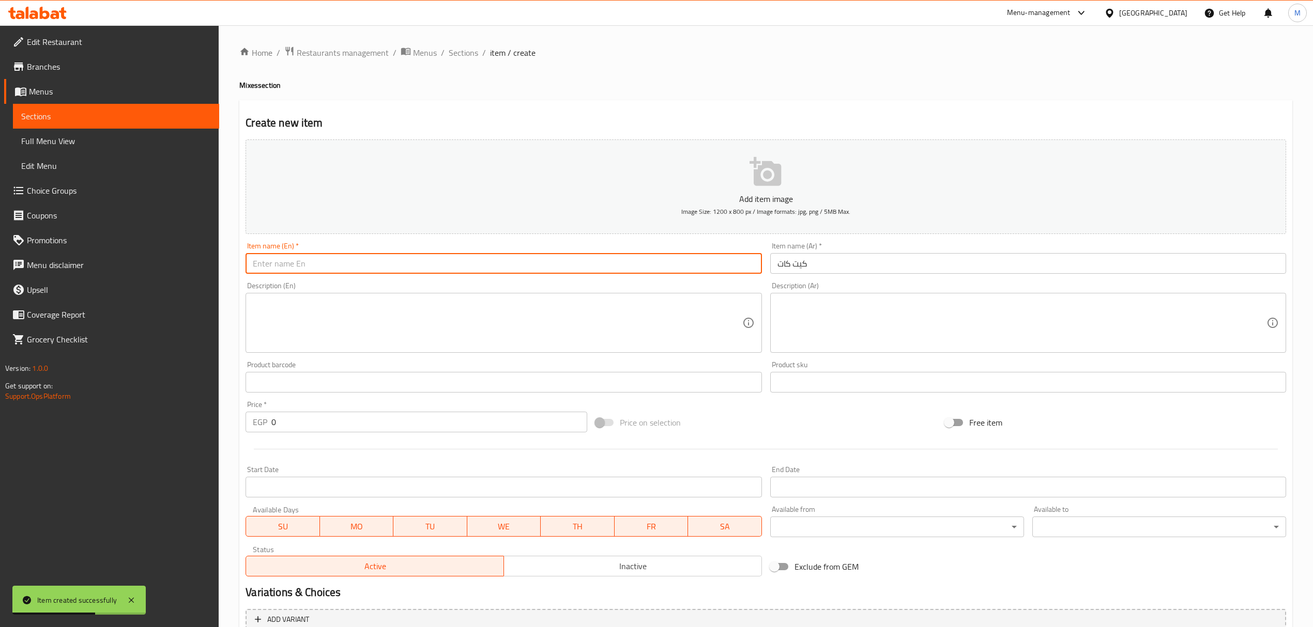
click at [275, 269] on input "text" at bounding box center [504, 263] width 516 height 21
click at [377, 414] on input "0" at bounding box center [428, 422] width 315 height 21
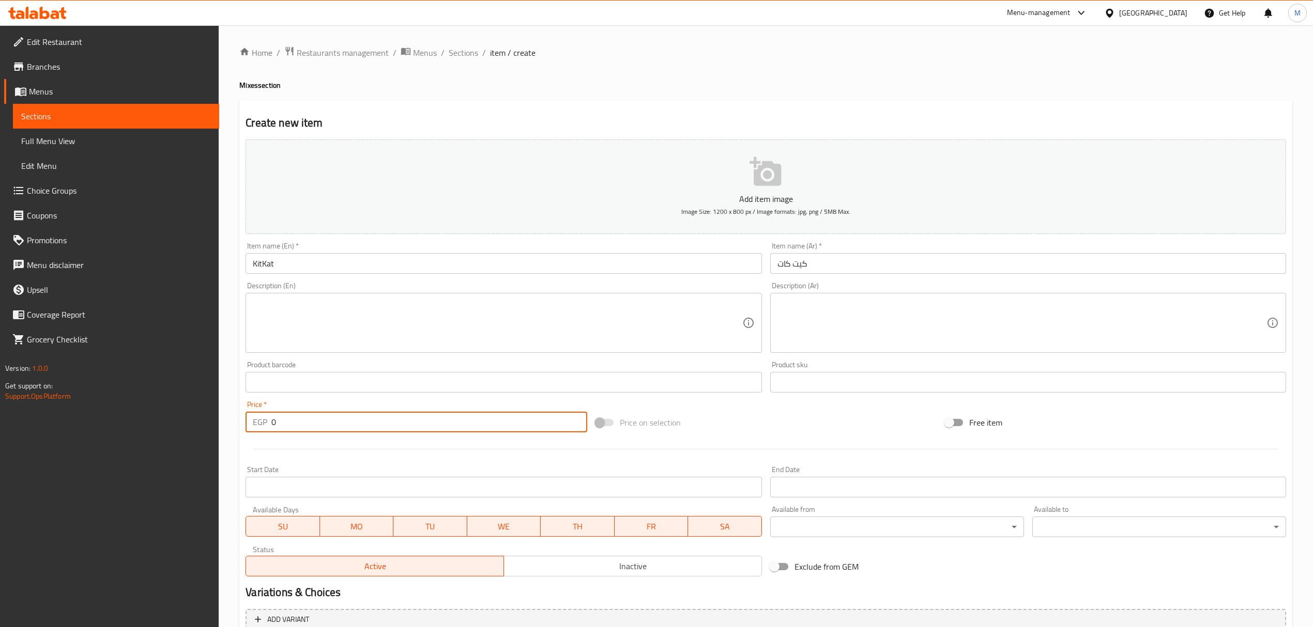
click at [377, 414] on input "0" at bounding box center [428, 422] width 315 height 21
click at [865, 264] on input "text" at bounding box center [1028, 263] width 516 height 21
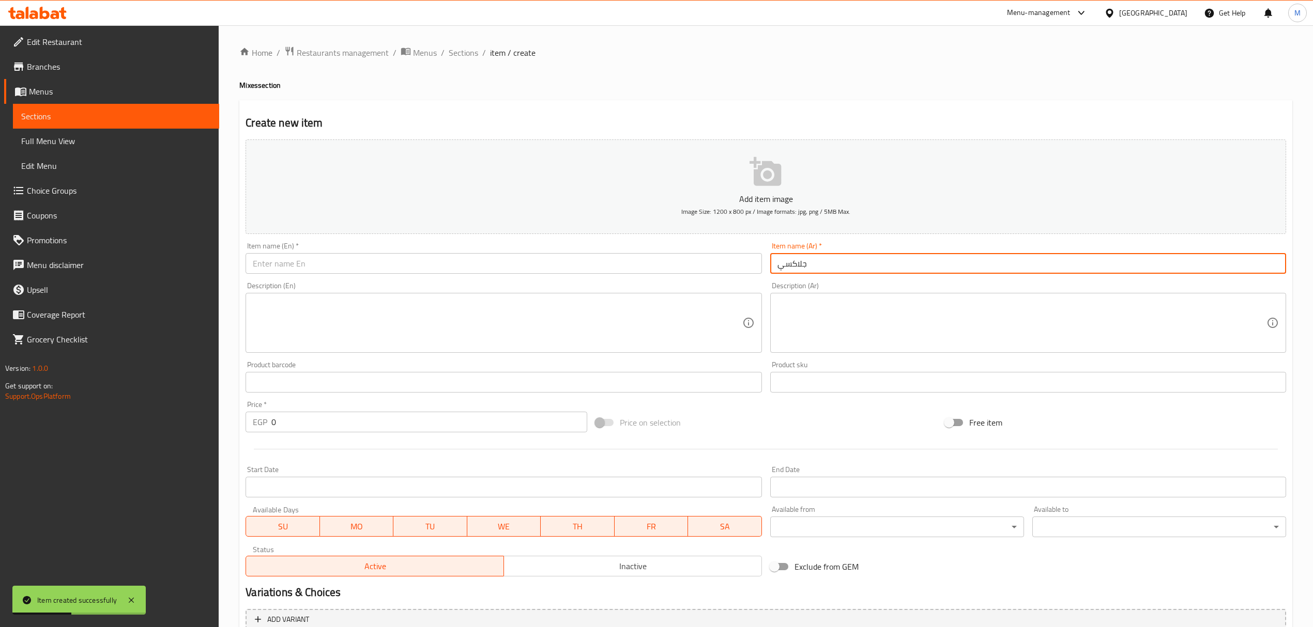
click at [362, 267] on input "text" at bounding box center [504, 263] width 516 height 21
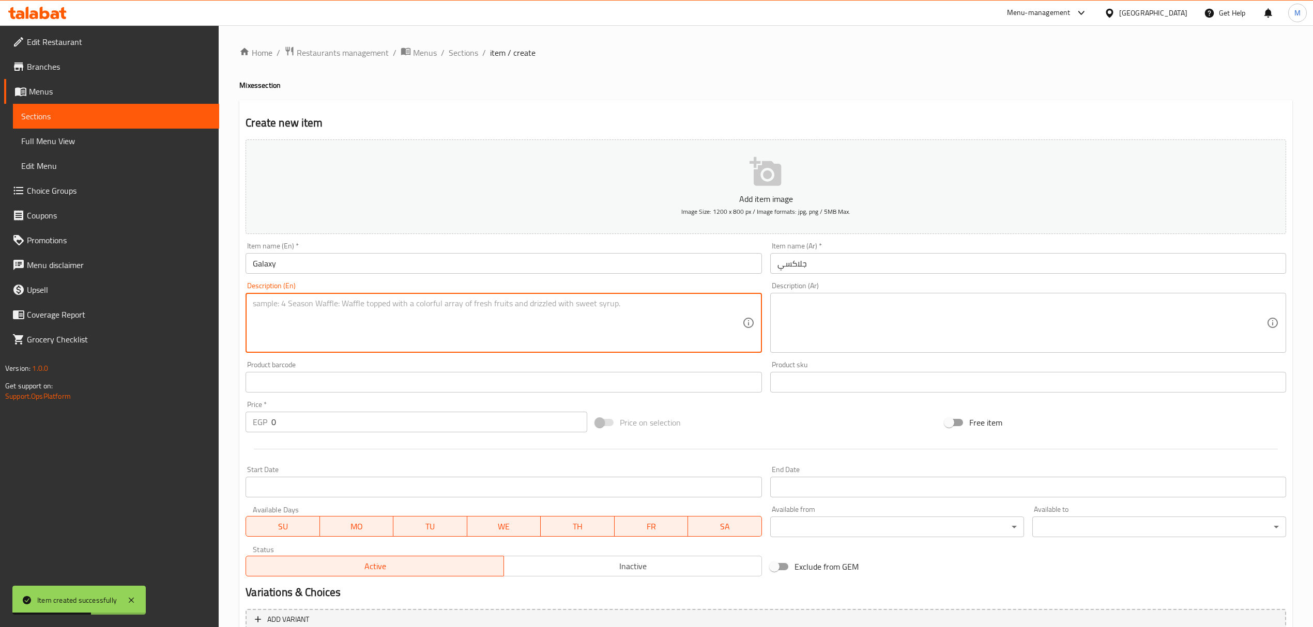
click at [269, 348] on textarea at bounding box center [497, 323] width 489 height 49
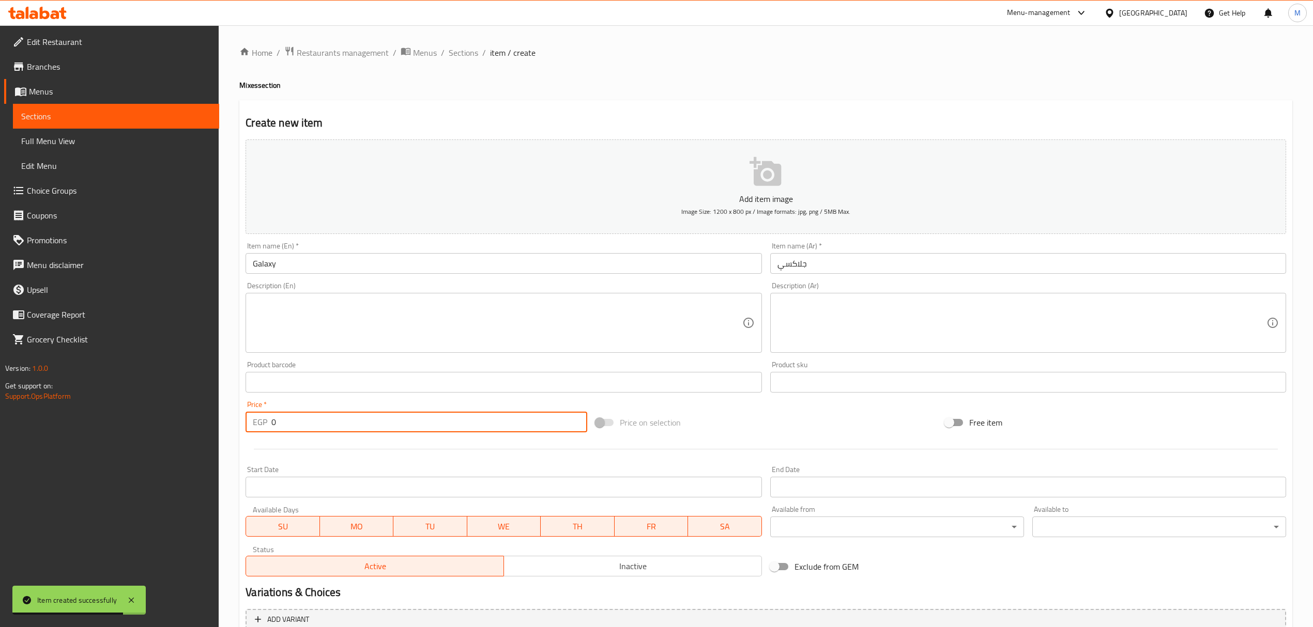
click at [359, 422] on input "0" at bounding box center [428, 422] width 315 height 21
click at [916, 267] on input "text" at bounding box center [1028, 263] width 516 height 21
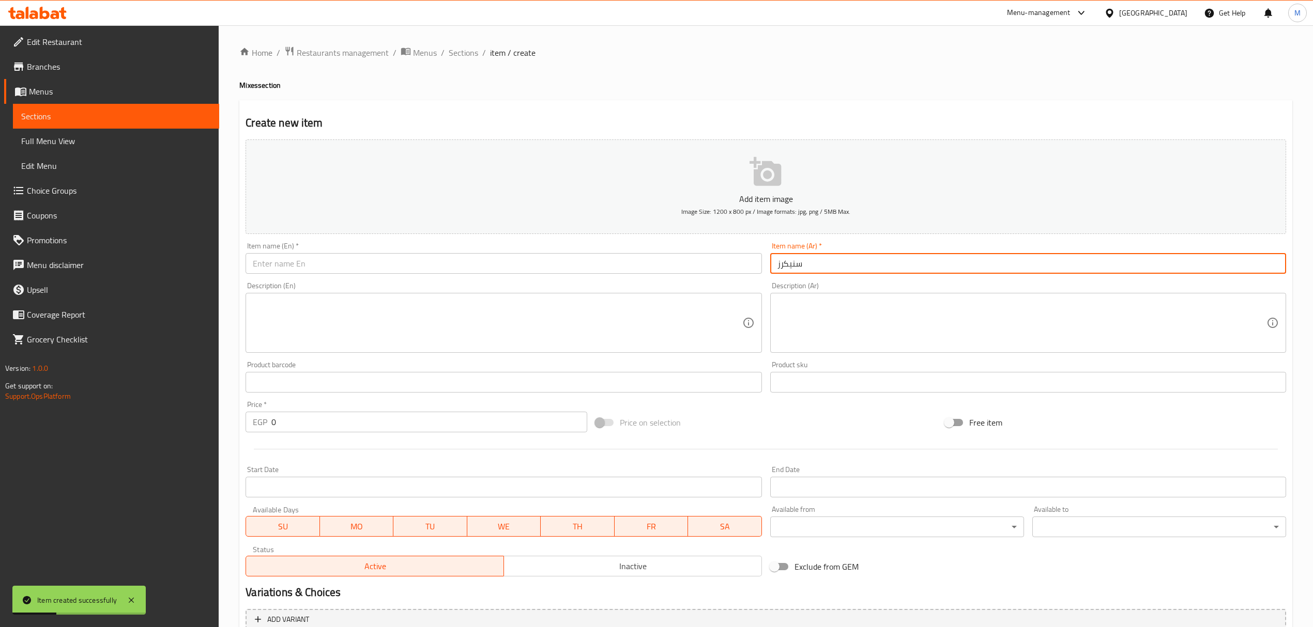
click at [457, 256] on input "text" at bounding box center [504, 263] width 516 height 21
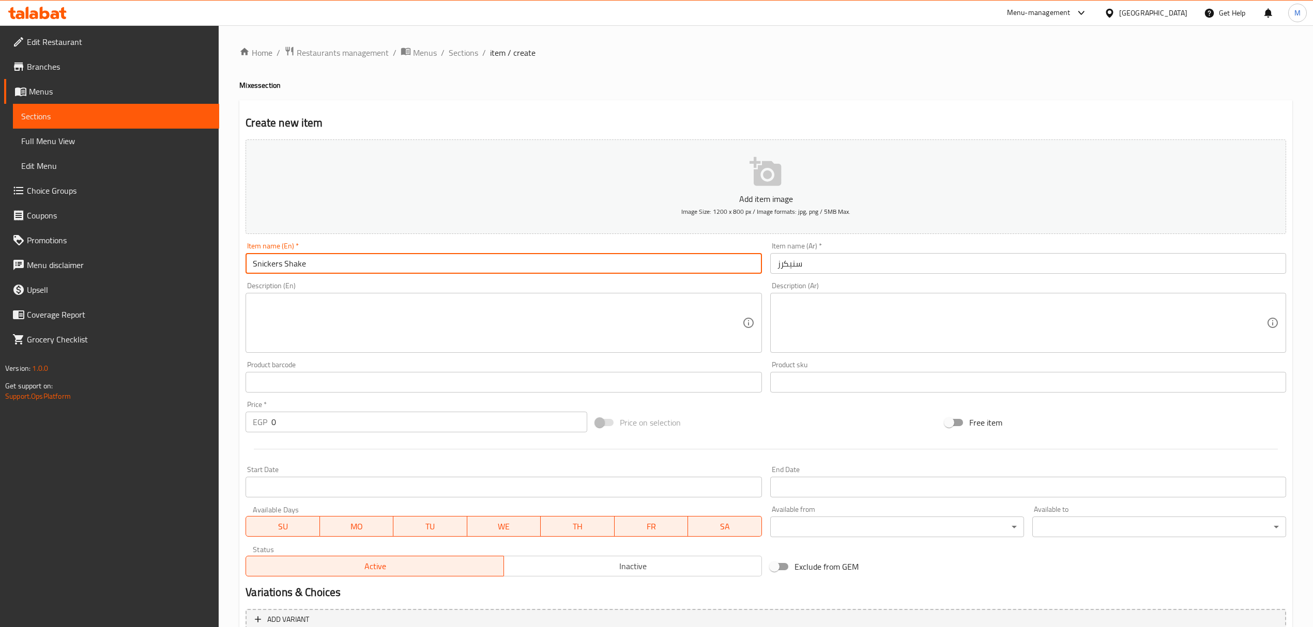
drag, startPoint x: 282, startPoint y: 269, endPoint x: 304, endPoint y: 271, distance: 21.8
click at [287, 269] on input "Snickers Shake" at bounding box center [504, 263] width 516 height 21
click at [307, 271] on input "Snickers Shake" at bounding box center [504, 263] width 516 height 21
click at [399, 421] on input "0" at bounding box center [428, 422] width 315 height 21
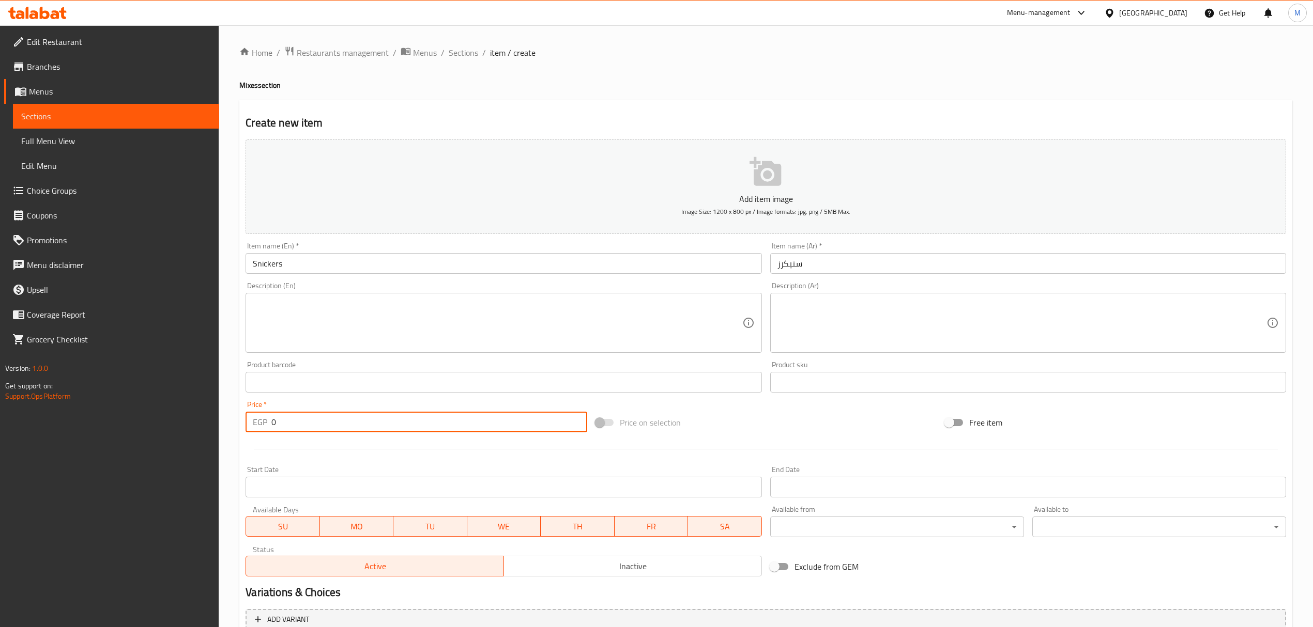
click at [399, 421] on input "0" at bounding box center [428, 422] width 315 height 21
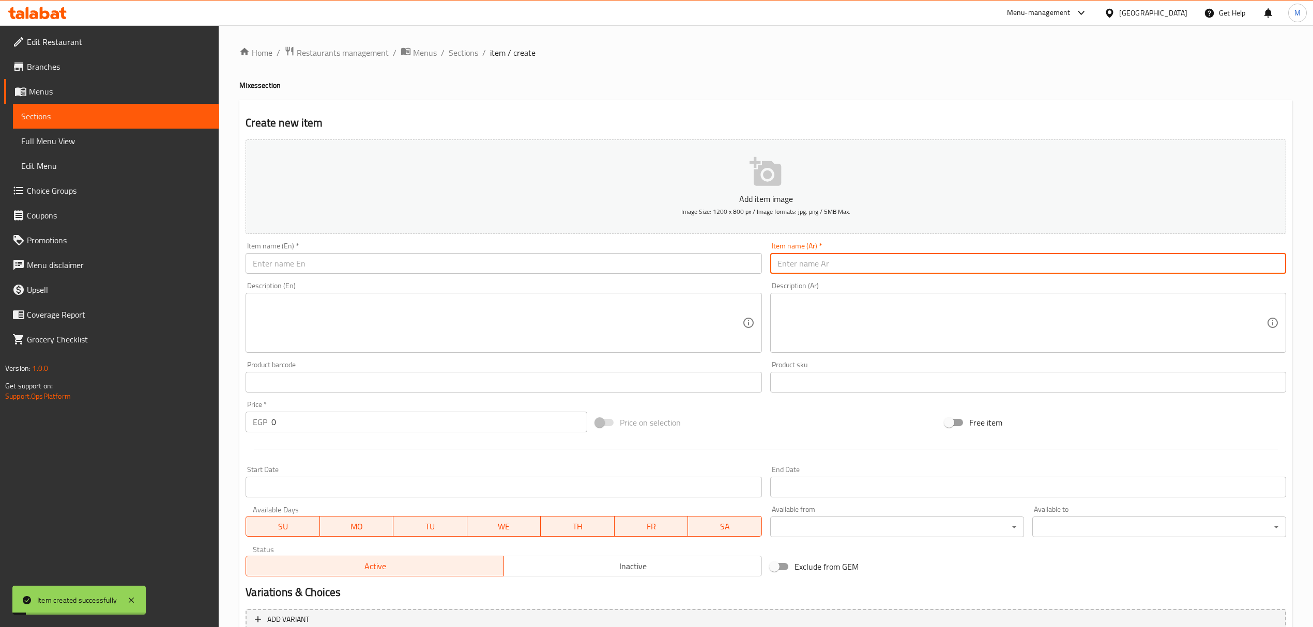
click at [879, 265] on input "text" at bounding box center [1028, 263] width 516 height 21
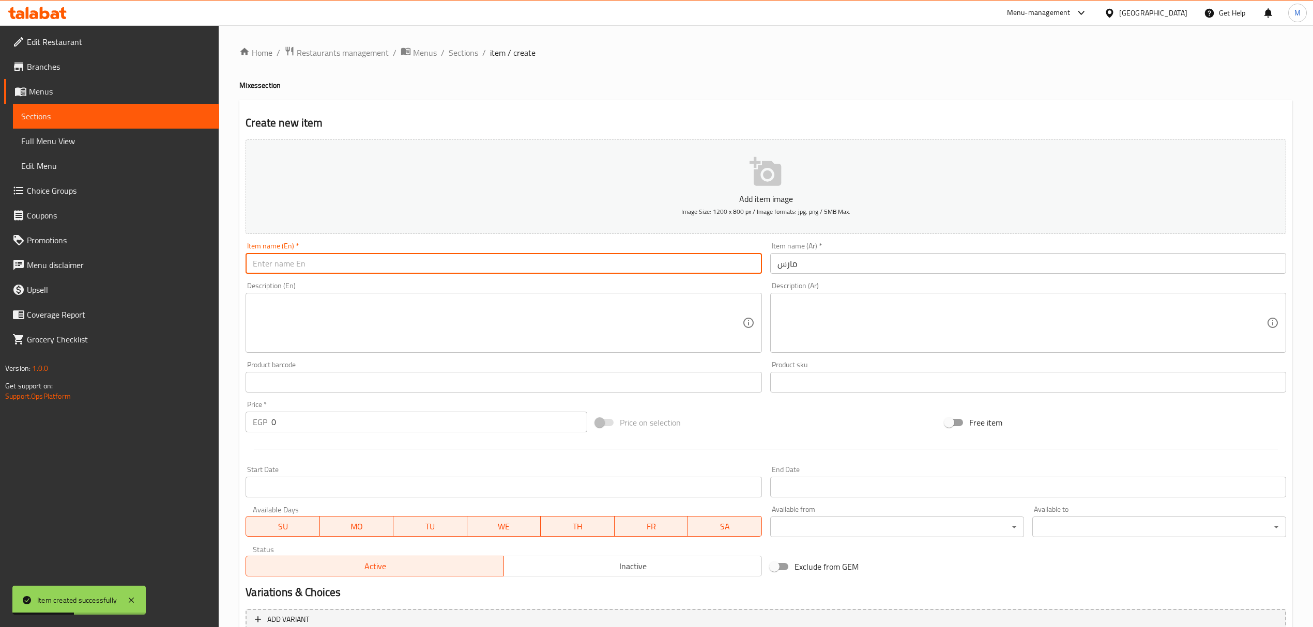
click at [370, 266] on input "text" at bounding box center [504, 263] width 516 height 21
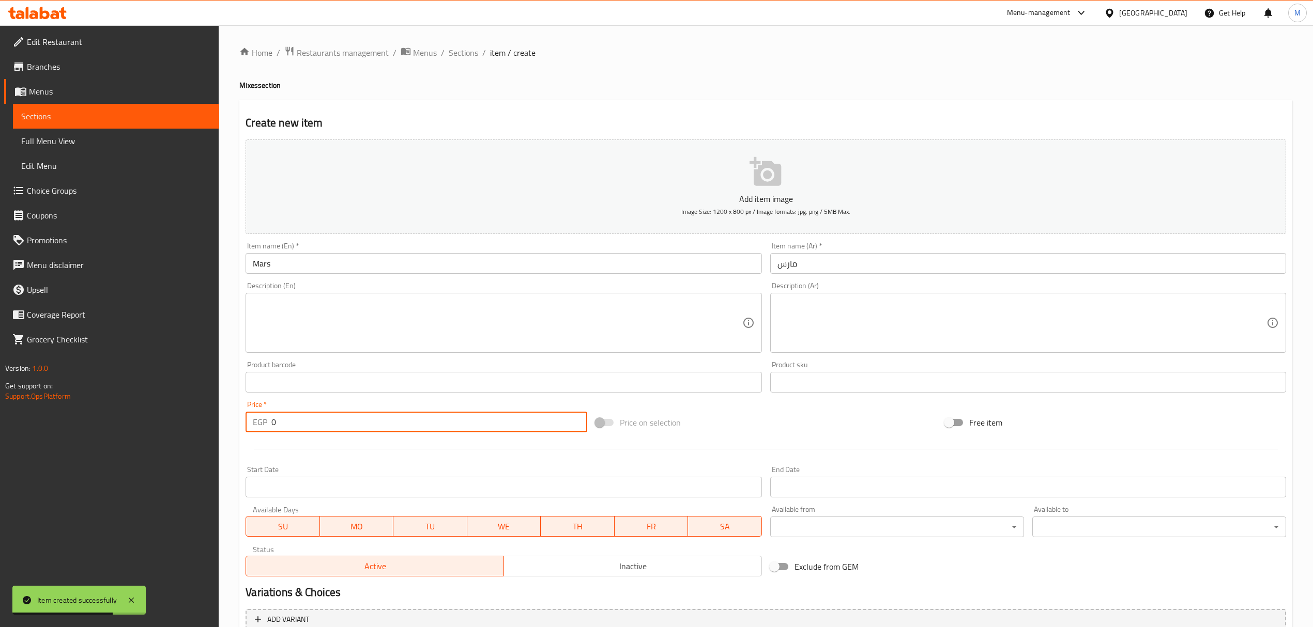
click at [377, 416] on input "0" at bounding box center [428, 422] width 315 height 21
click at [961, 269] on input "text" at bounding box center [1028, 263] width 516 height 21
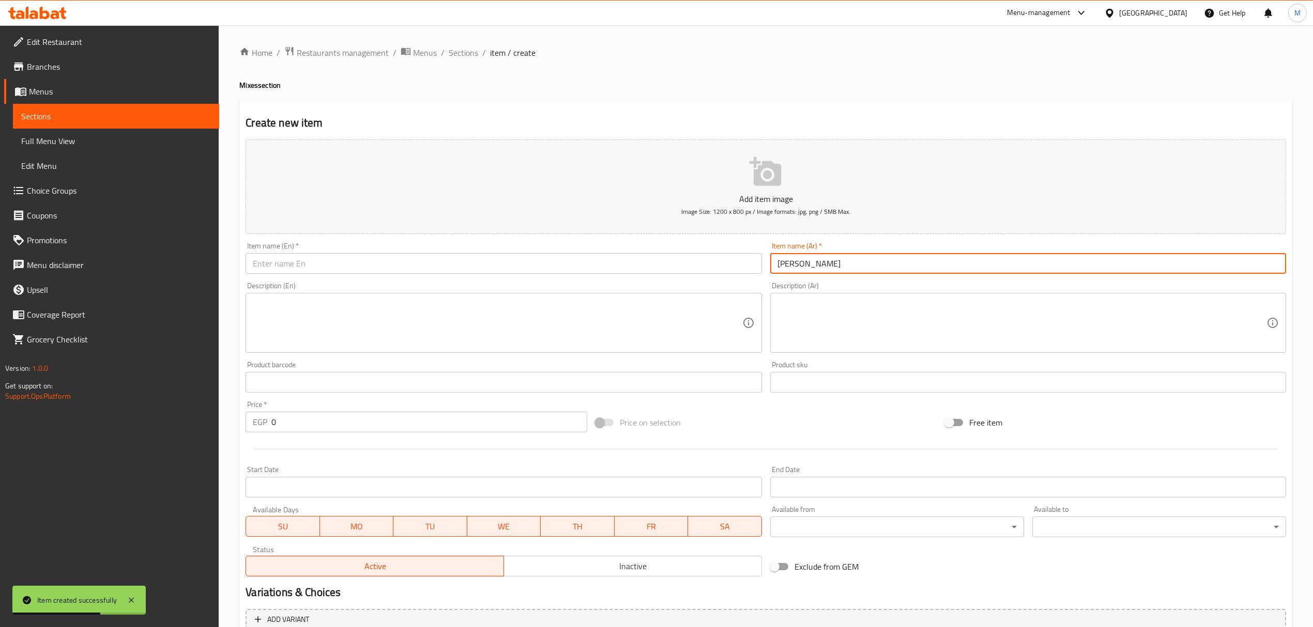
click at [909, 270] on input "[PERSON_NAME]" at bounding box center [1028, 263] width 516 height 21
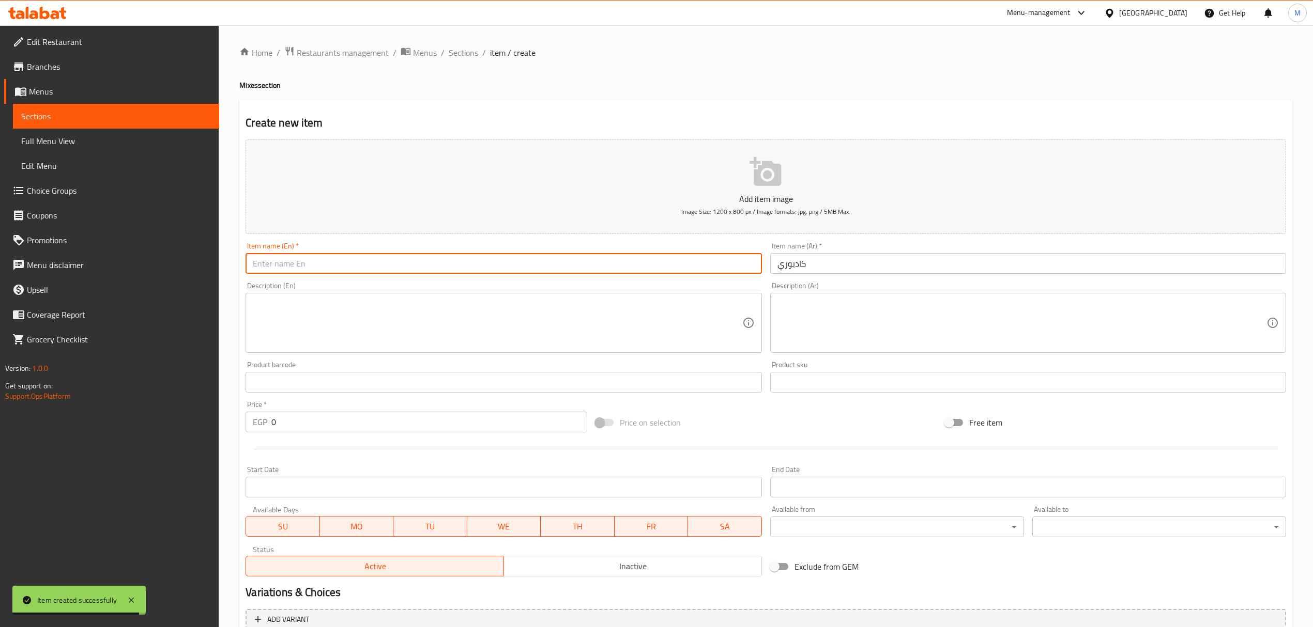
click at [476, 265] on input "text" at bounding box center [504, 263] width 516 height 21
click at [534, 333] on textarea at bounding box center [497, 323] width 489 height 49
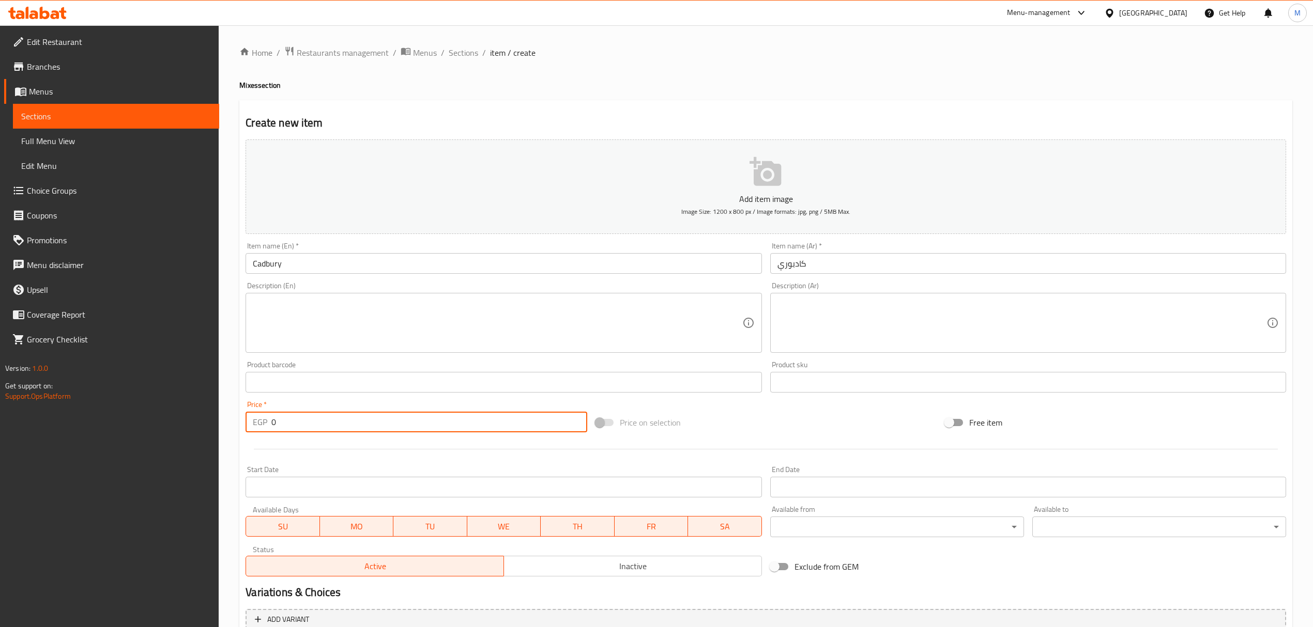
click at [381, 418] on input "0" at bounding box center [428, 422] width 315 height 21
click at [841, 273] on input "text" at bounding box center [1028, 263] width 516 height 21
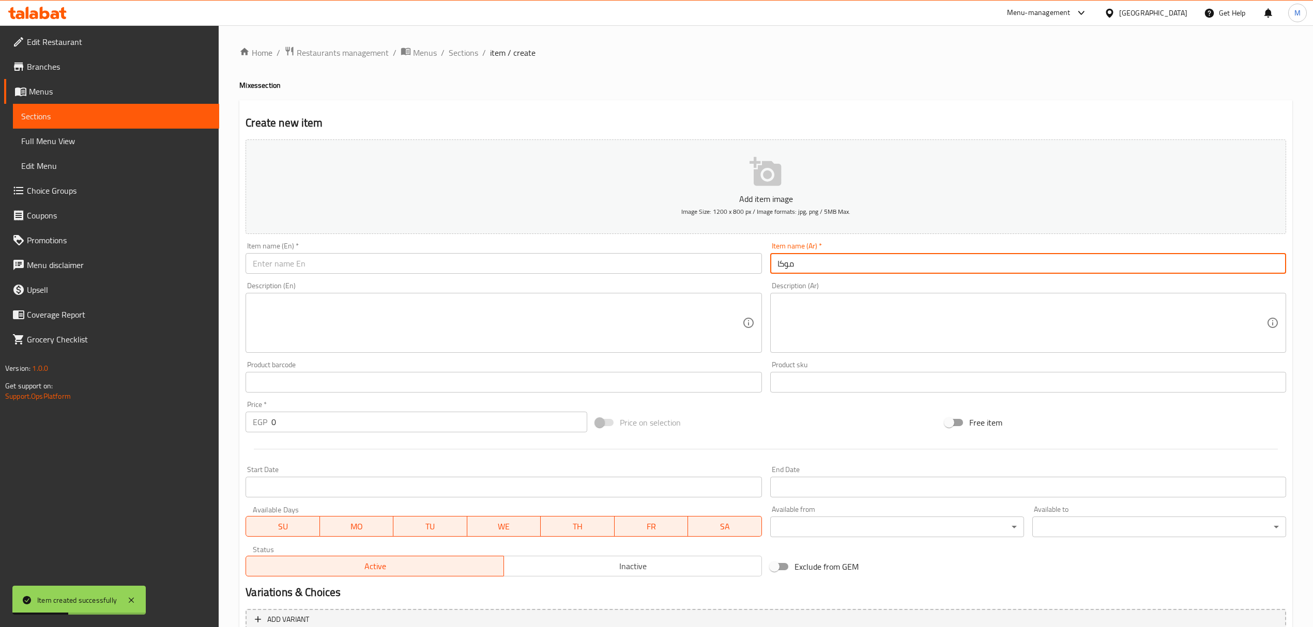
click at [365, 412] on div "Price   * EGP 0 Price *" at bounding box center [416, 417] width 341 height 32
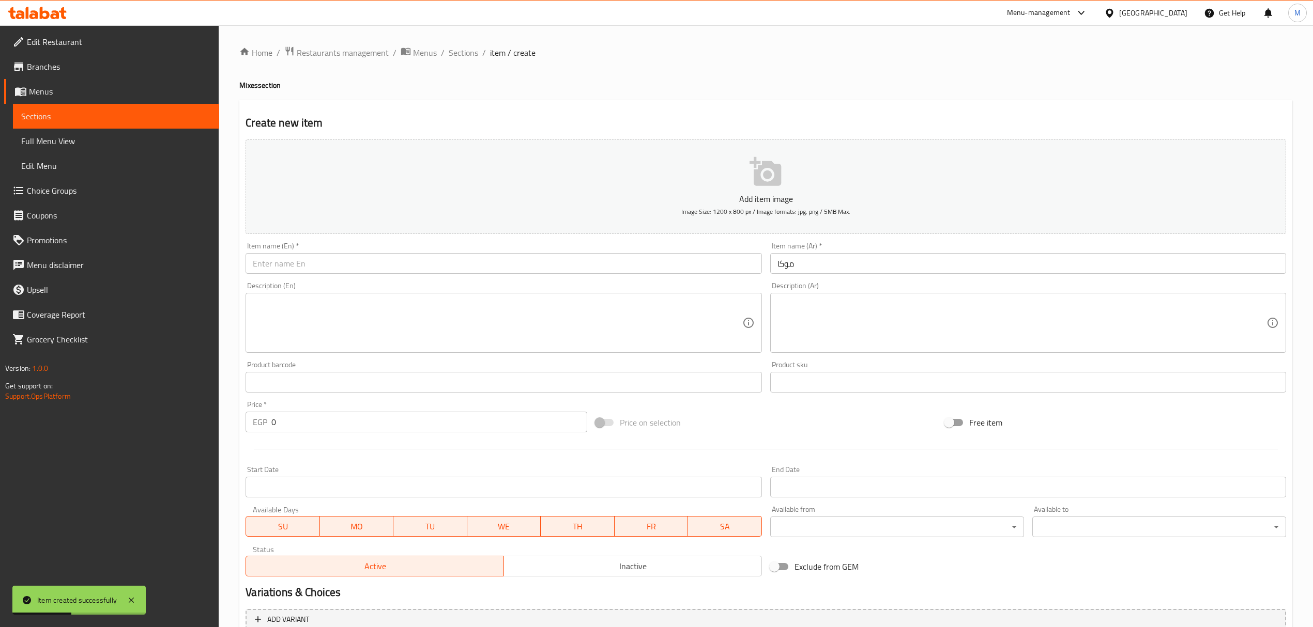
click at [365, 412] on div "Price   * EGP 0 Price *" at bounding box center [416, 417] width 341 height 32
click at [360, 424] on input "0" at bounding box center [428, 422] width 315 height 21
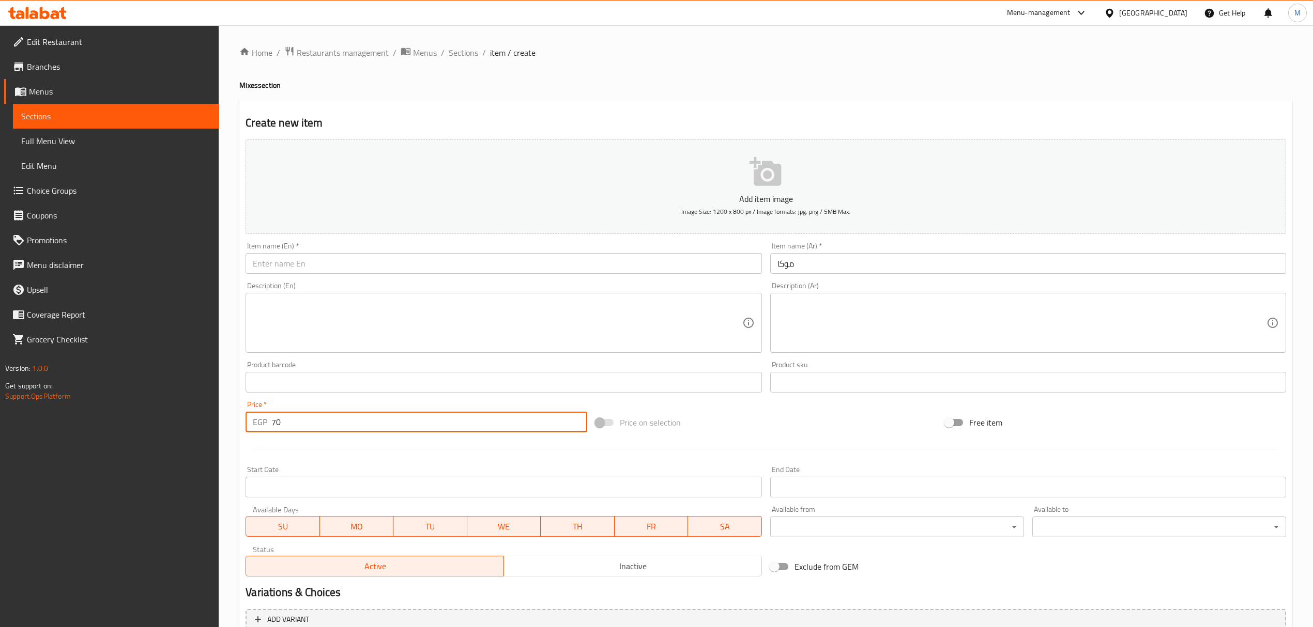
click at [420, 270] on input "text" at bounding box center [504, 263] width 516 height 21
click at [546, 353] on div "Description (En)" at bounding box center [504, 323] width 516 height 60
click at [354, 429] on input "70" at bounding box center [428, 422] width 315 height 21
click at [888, 265] on input "text" at bounding box center [1028, 263] width 516 height 21
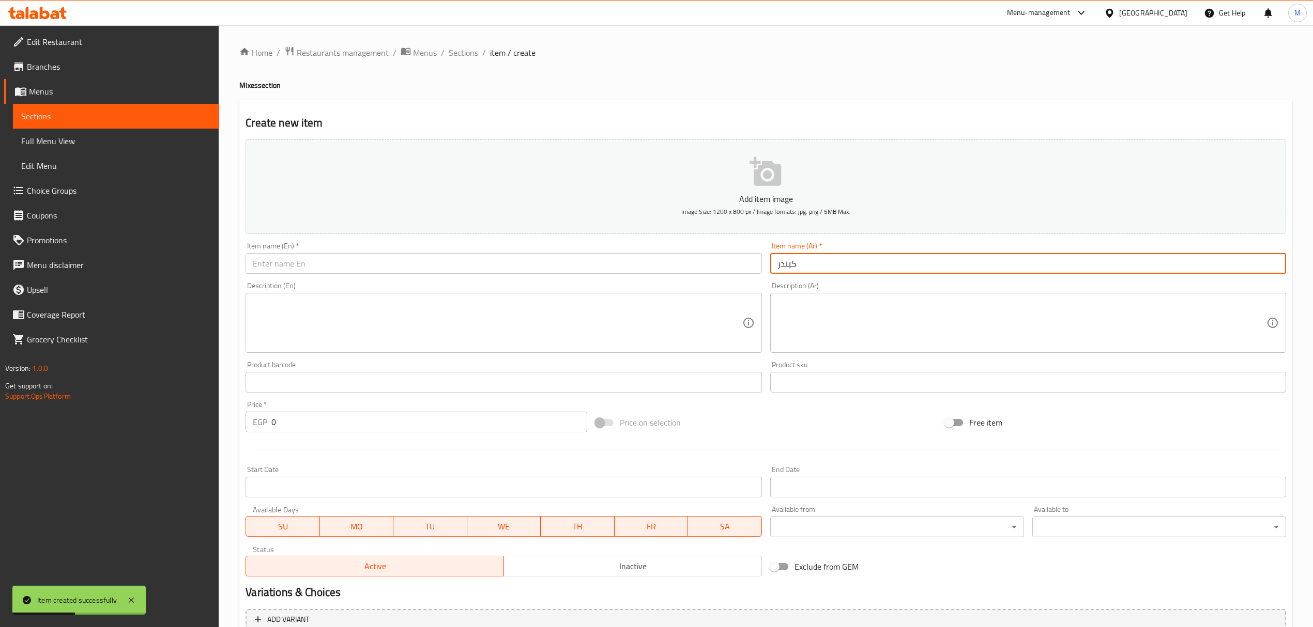
click at [422, 265] on input "text" at bounding box center [504, 263] width 516 height 21
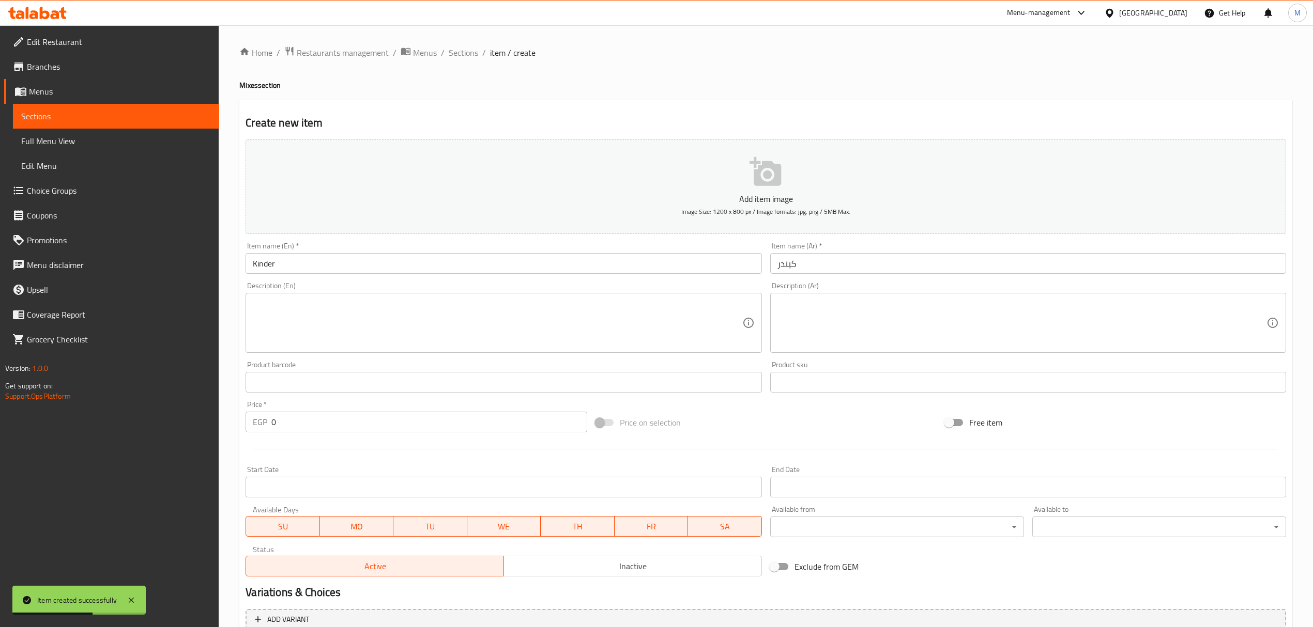
click at [542, 359] on div "Product barcode Product barcode" at bounding box center [503, 377] width 524 height 40
click at [379, 430] on input "0" at bounding box center [428, 422] width 315 height 21
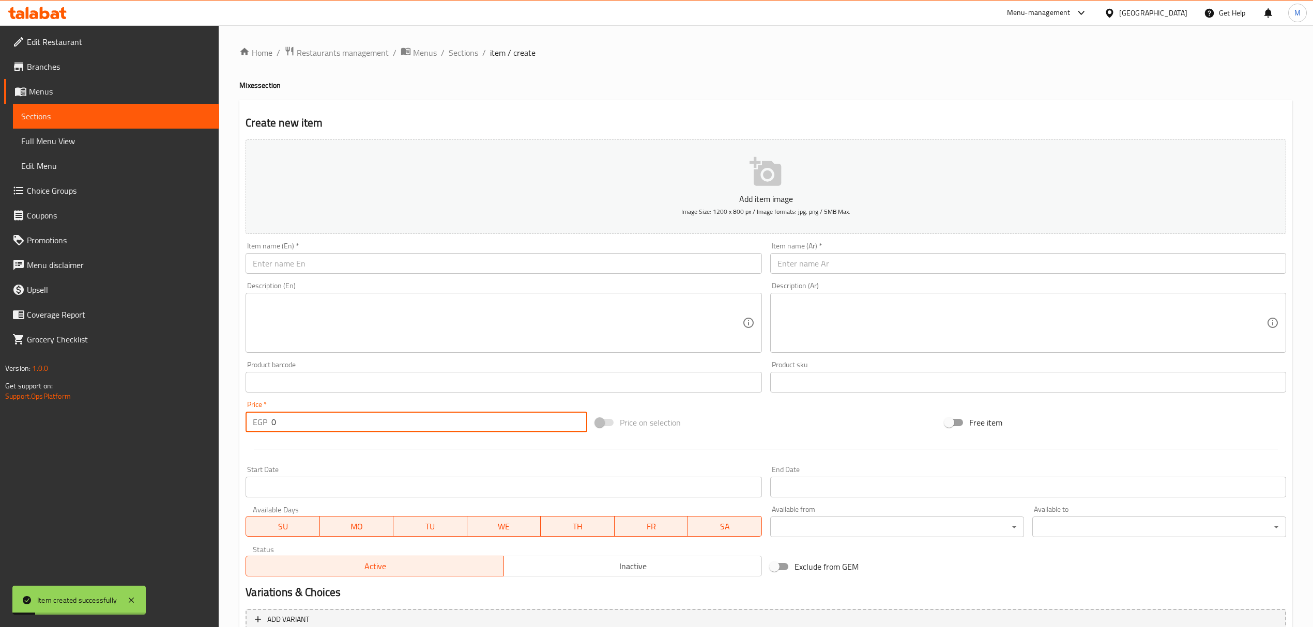
click at [959, 271] on input "text" at bounding box center [1028, 263] width 516 height 21
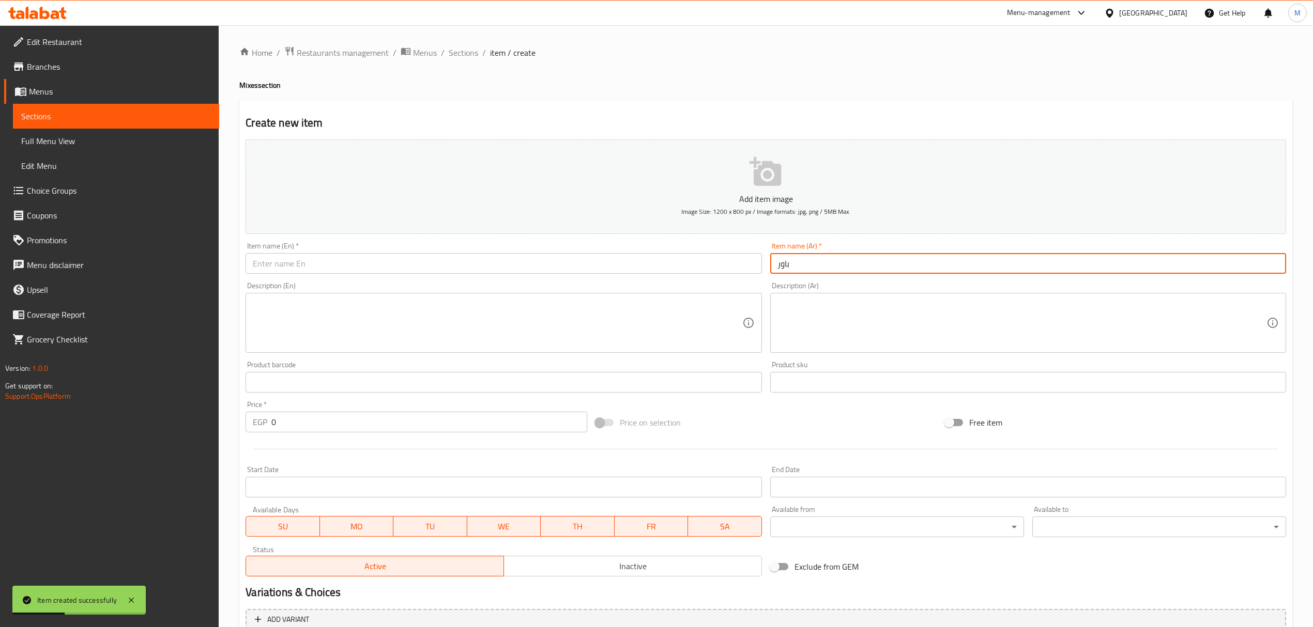
click at [569, 269] on input "text" at bounding box center [504, 263] width 516 height 21
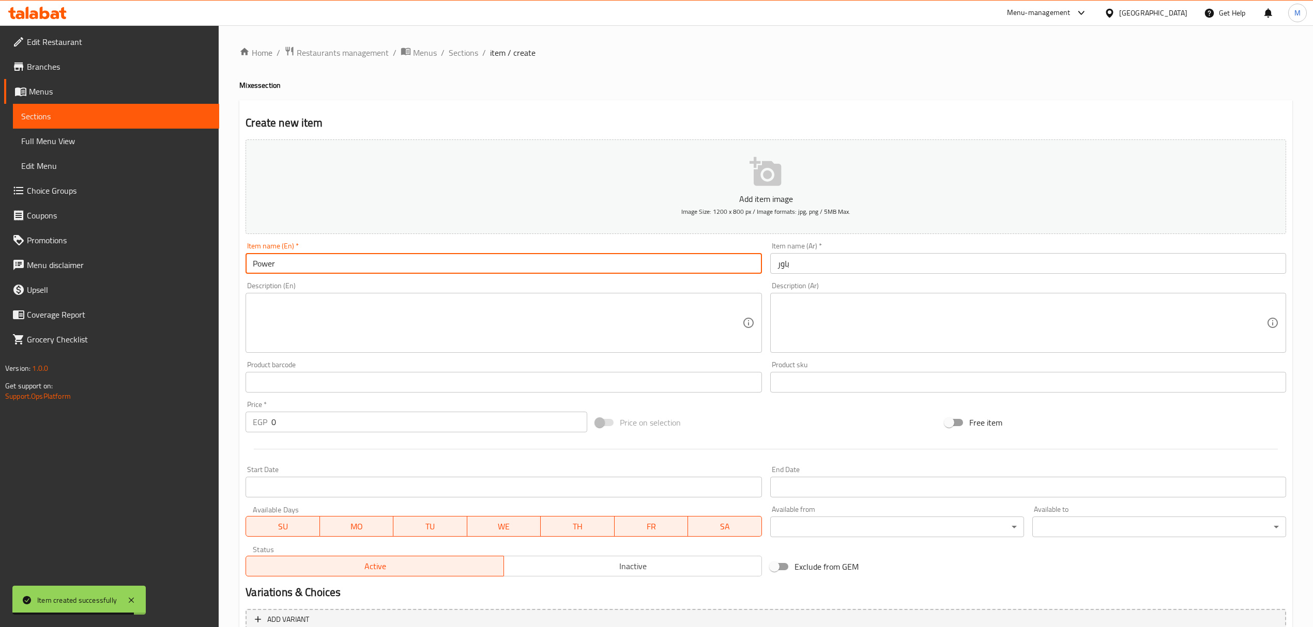
drag, startPoint x: 577, startPoint y: 304, endPoint x: 585, endPoint y: 308, distance: 9.0
click at [580, 307] on textarea at bounding box center [497, 323] width 489 height 49
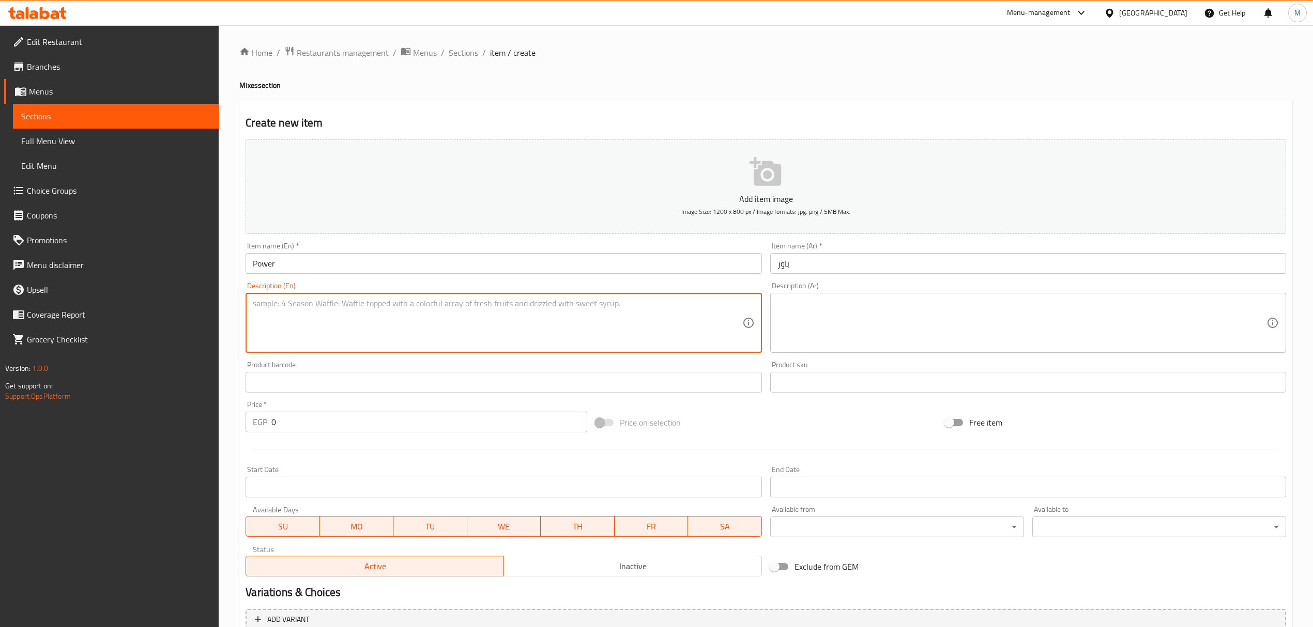
click at [333, 418] on input "0" at bounding box center [428, 422] width 315 height 21
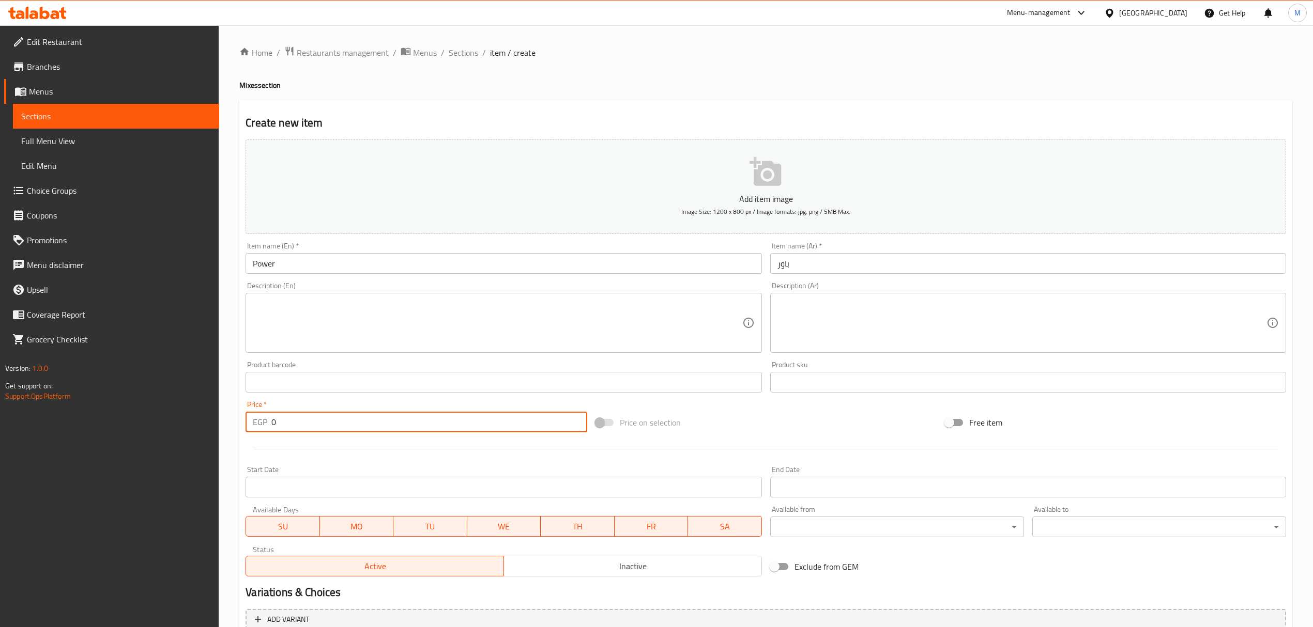
click at [333, 418] on input "0" at bounding box center [428, 422] width 315 height 21
click at [473, 52] on span "Sections" at bounding box center [463, 53] width 29 height 12
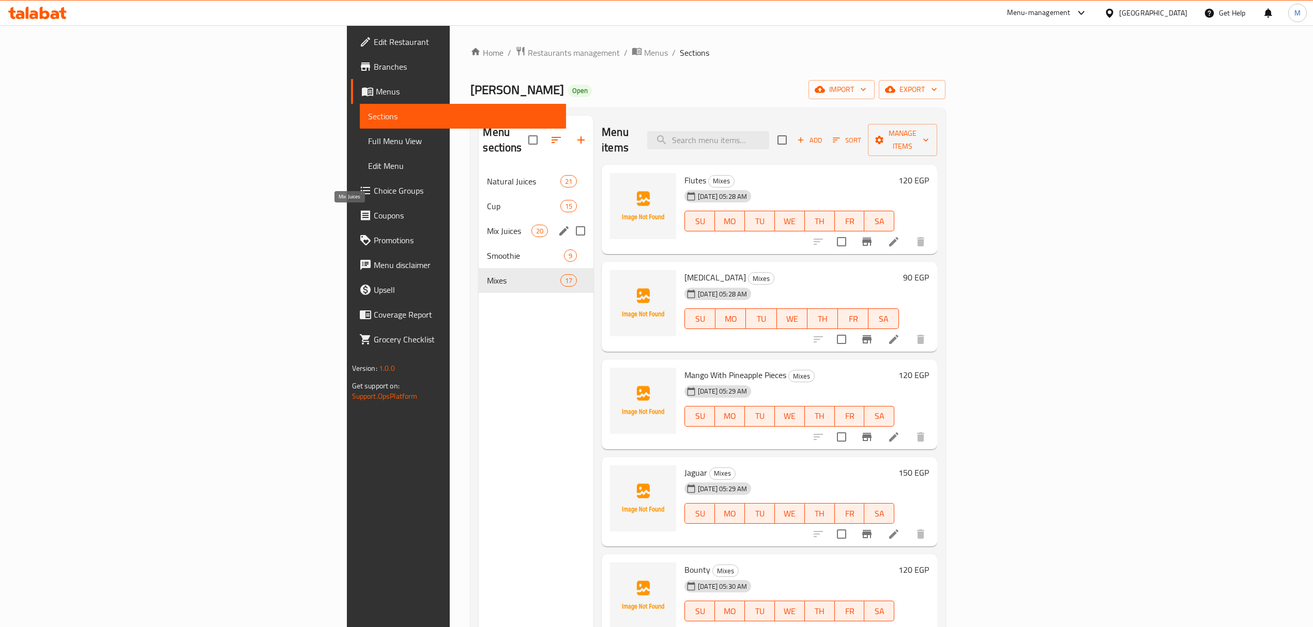
click at [487, 225] on span "Mix Juices" at bounding box center [509, 231] width 44 height 12
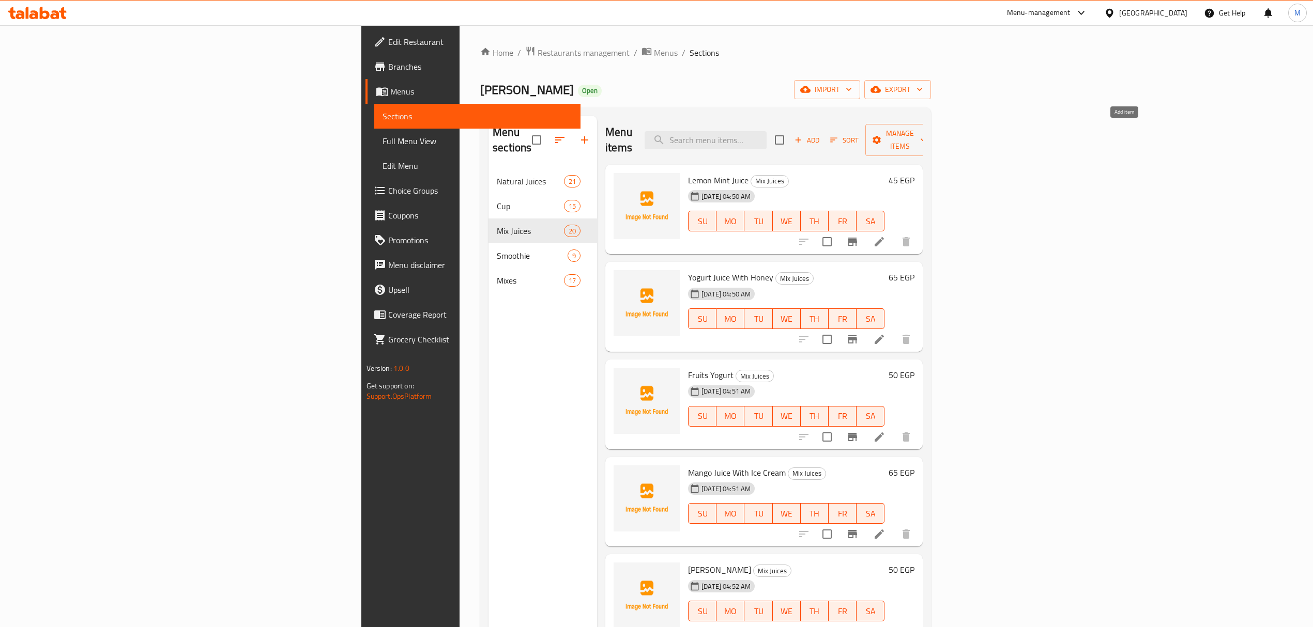
click at [821, 134] on span "Add" at bounding box center [807, 140] width 28 height 12
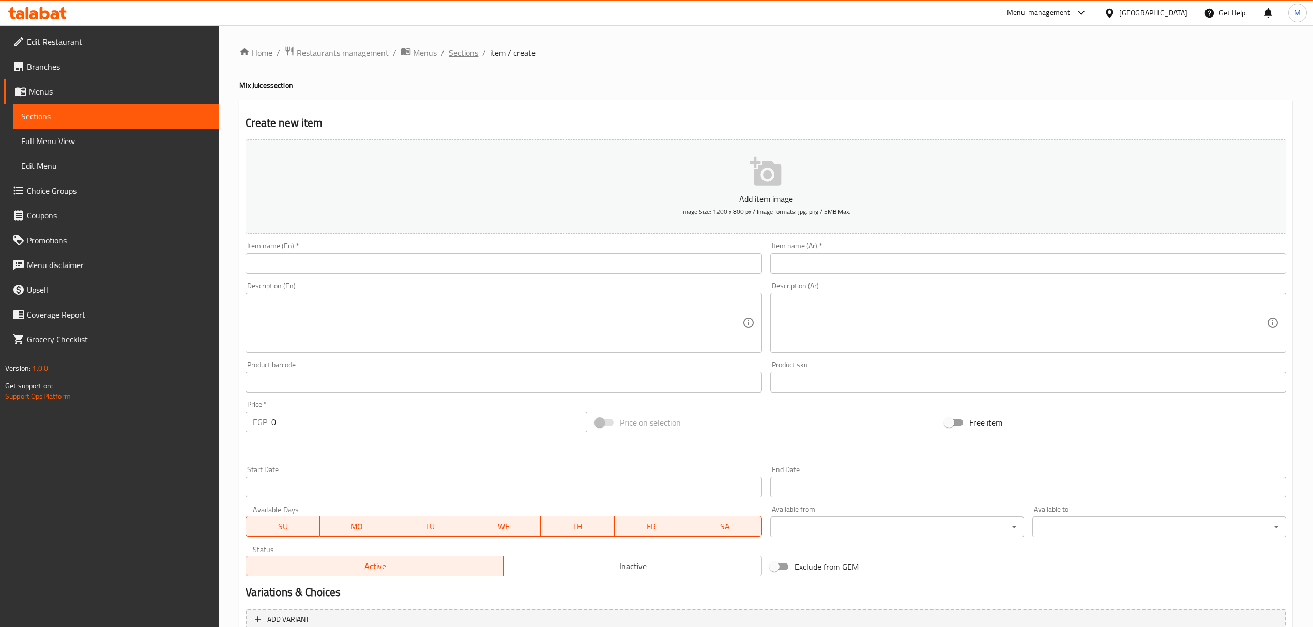
click at [456, 48] on span "Sections" at bounding box center [463, 53] width 29 height 12
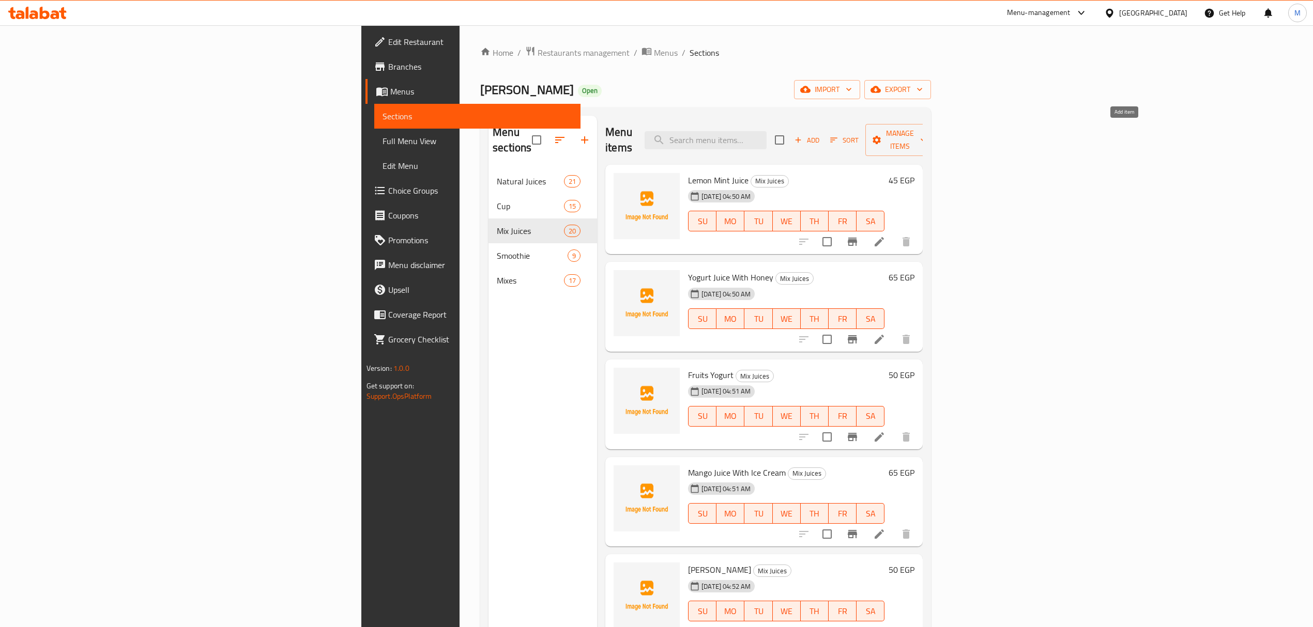
click at [821, 135] on span "Add" at bounding box center [807, 140] width 28 height 12
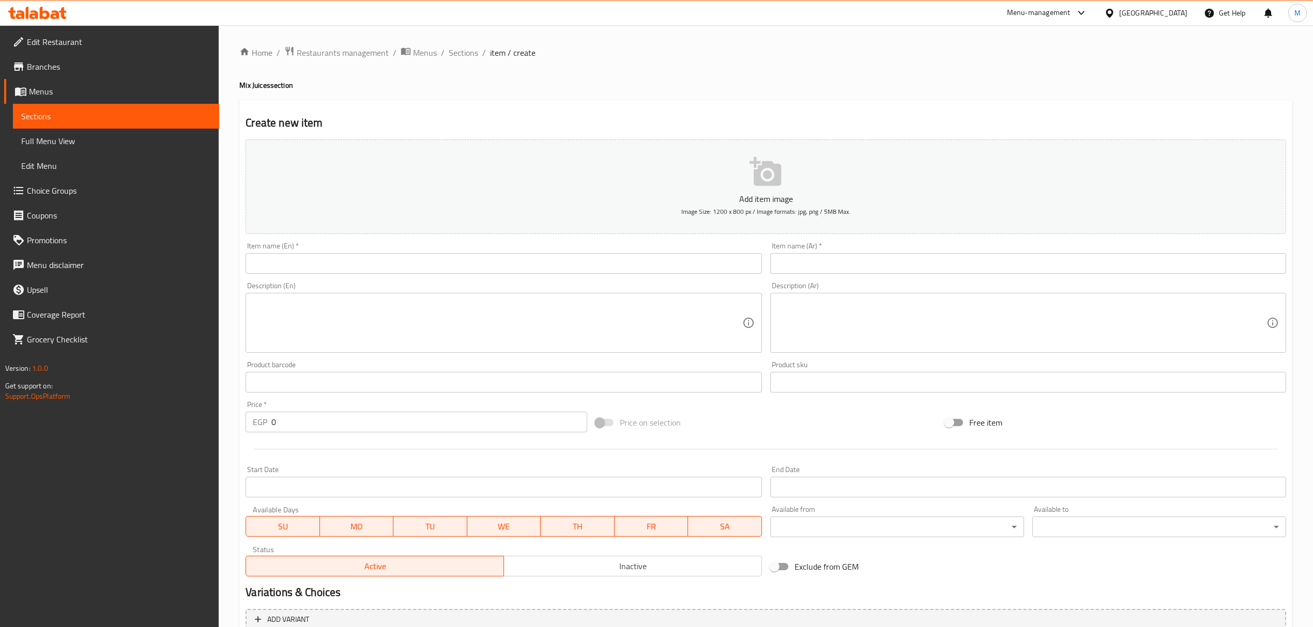
click at [989, 242] on div "Item name (Ar)   * Item name (Ar) *" at bounding box center [1028, 258] width 524 height 40
click at [987, 245] on div "Item name (Ar)   * Item name (Ar) *" at bounding box center [1028, 258] width 516 height 32
click at [988, 254] on input "text" at bounding box center [1028, 263] width 516 height 21
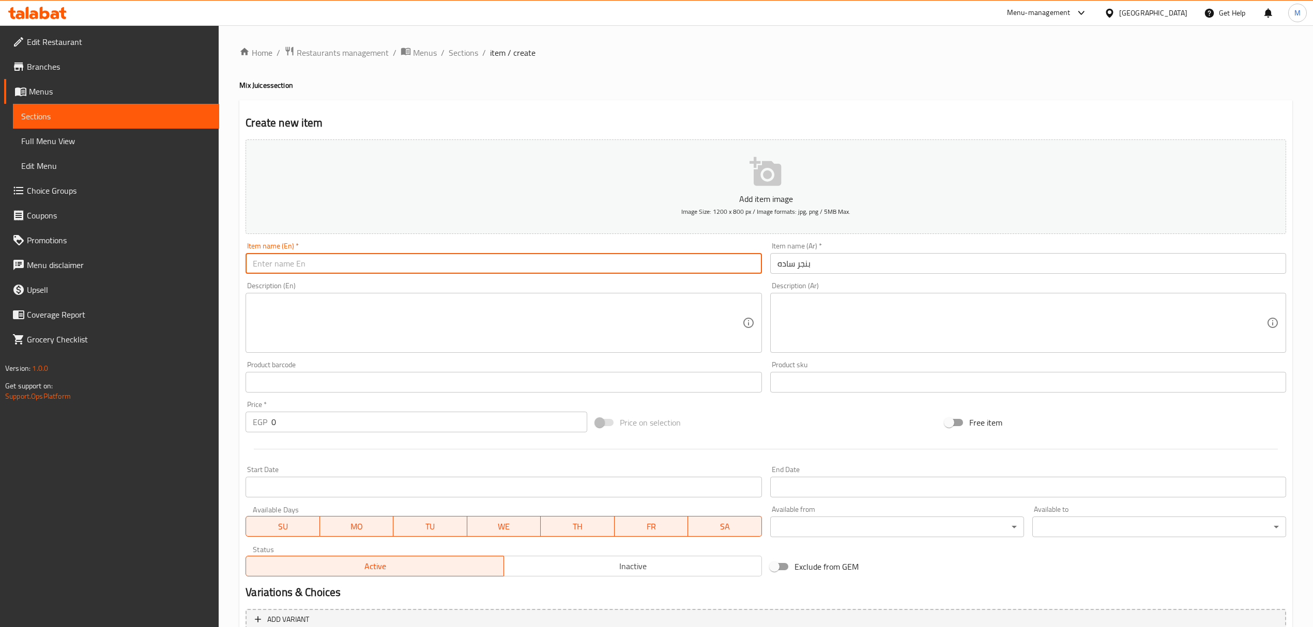
click at [425, 259] on input "text" at bounding box center [504, 263] width 516 height 21
click at [290, 267] on input "Plain [DEMOGRAPHIC_DATA]" at bounding box center [504, 263] width 516 height 21
click at [292, 263] on input "Plain [DEMOGRAPHIC_DATA]" at bounding box center [504, 263] width 516 height 21
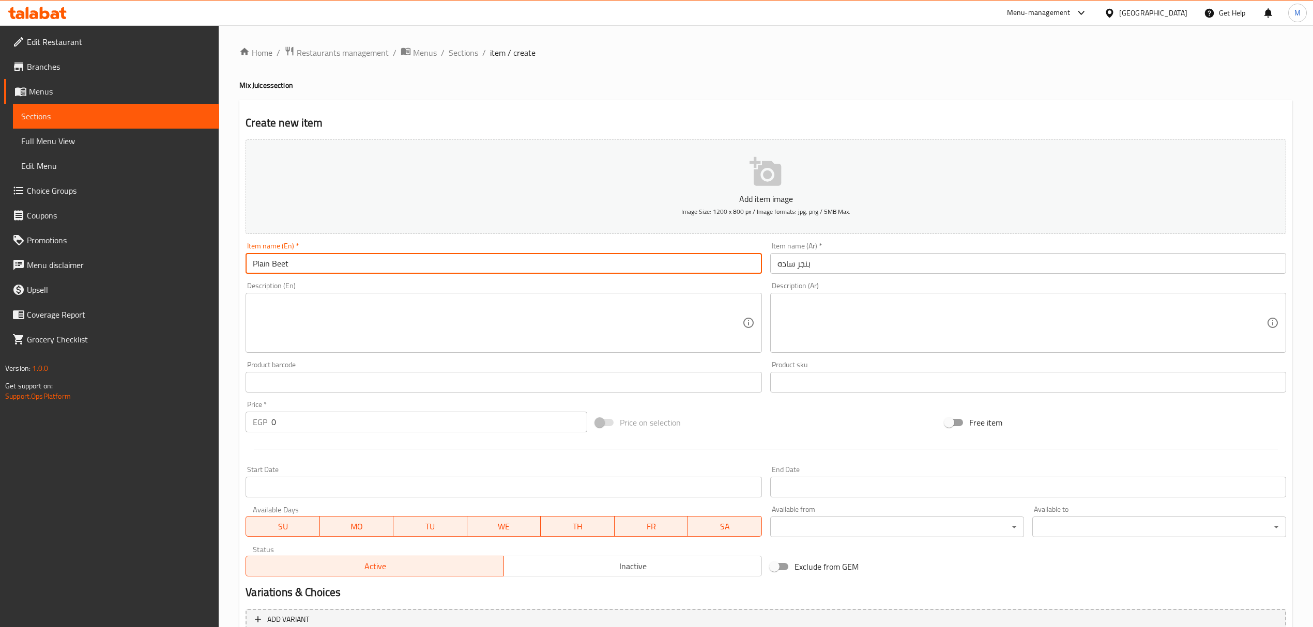
click at [406, 323] on textarea at bounding box center [497, 323] width 489 height 49
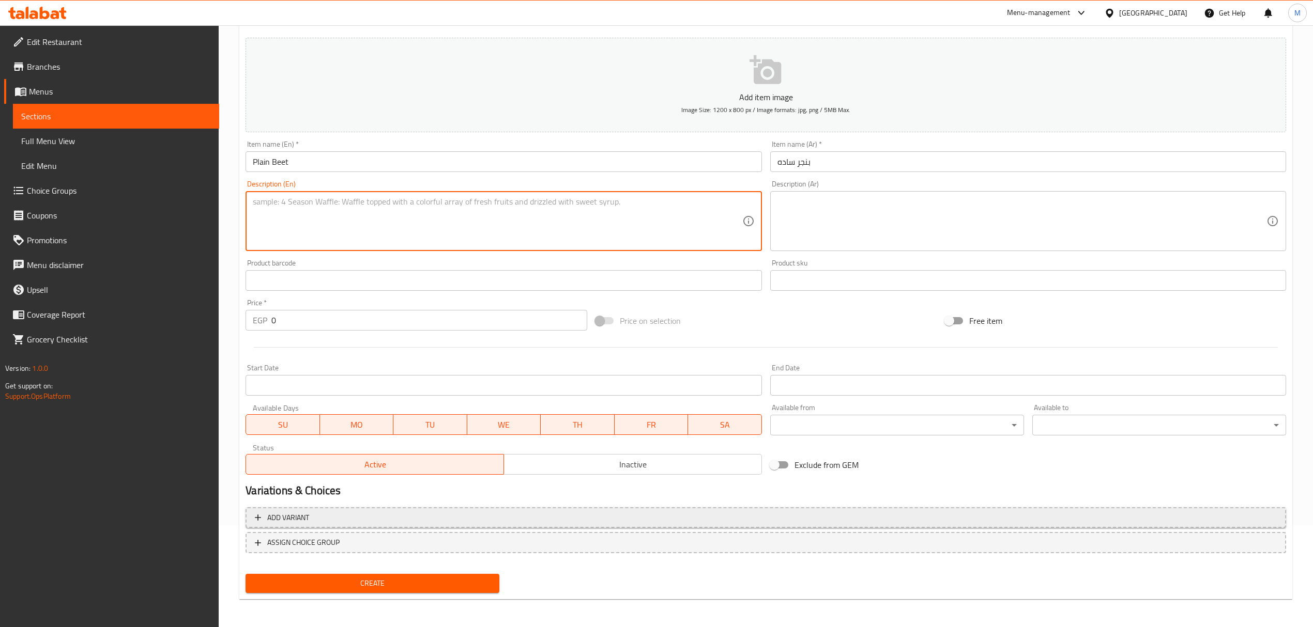
click at [911, 518] on span "Add variant" at bounding box center [766, 518] width 1022 height 13
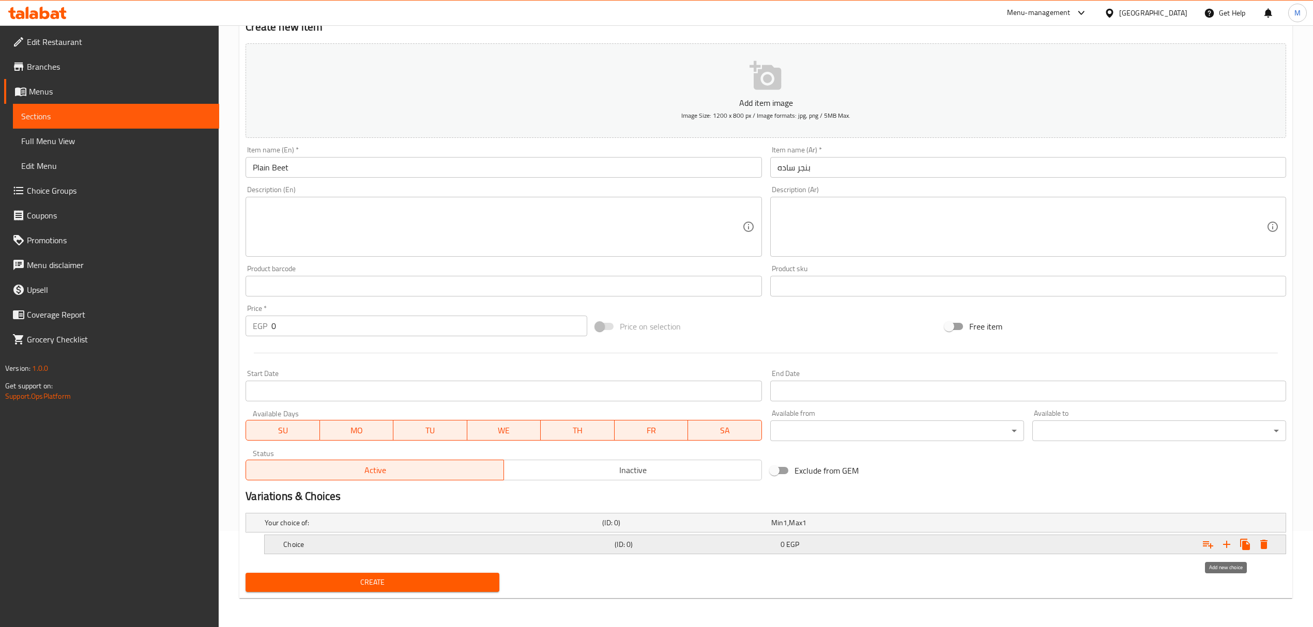
click at [1229, 542] on icon "Expand" at bounding box center [1226, 545] width 12 height 12
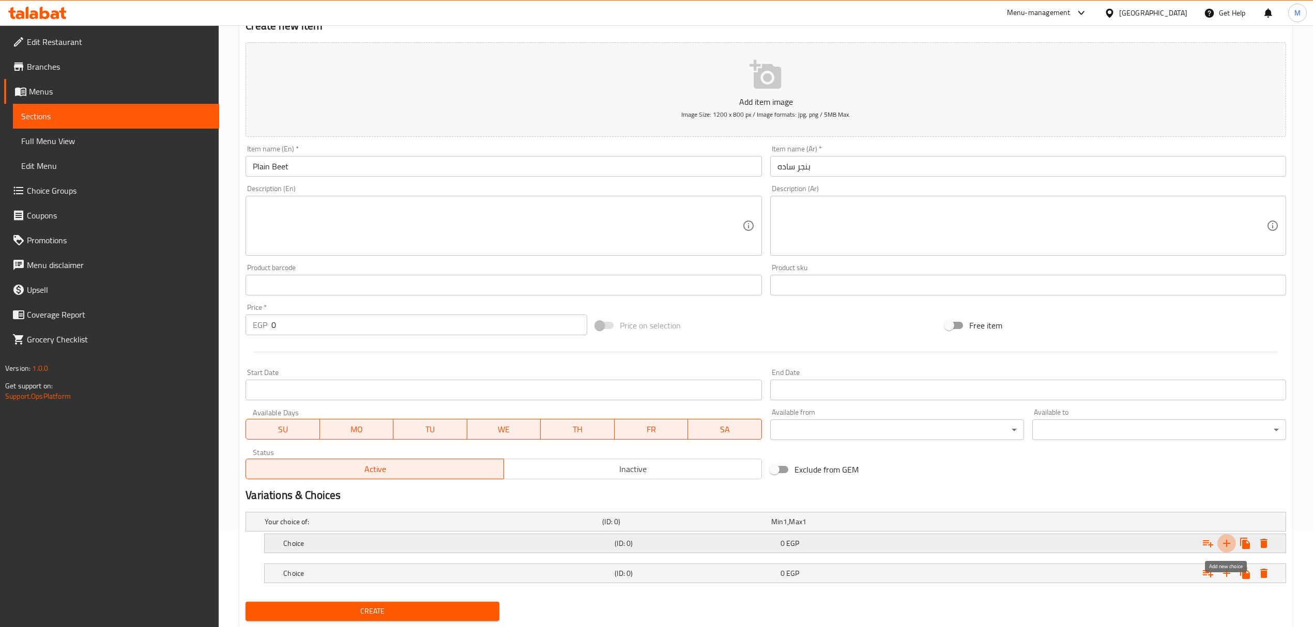
click at [1229, 542] on icon "Expand" at bounding box center [1226, 544] width 12 height 12
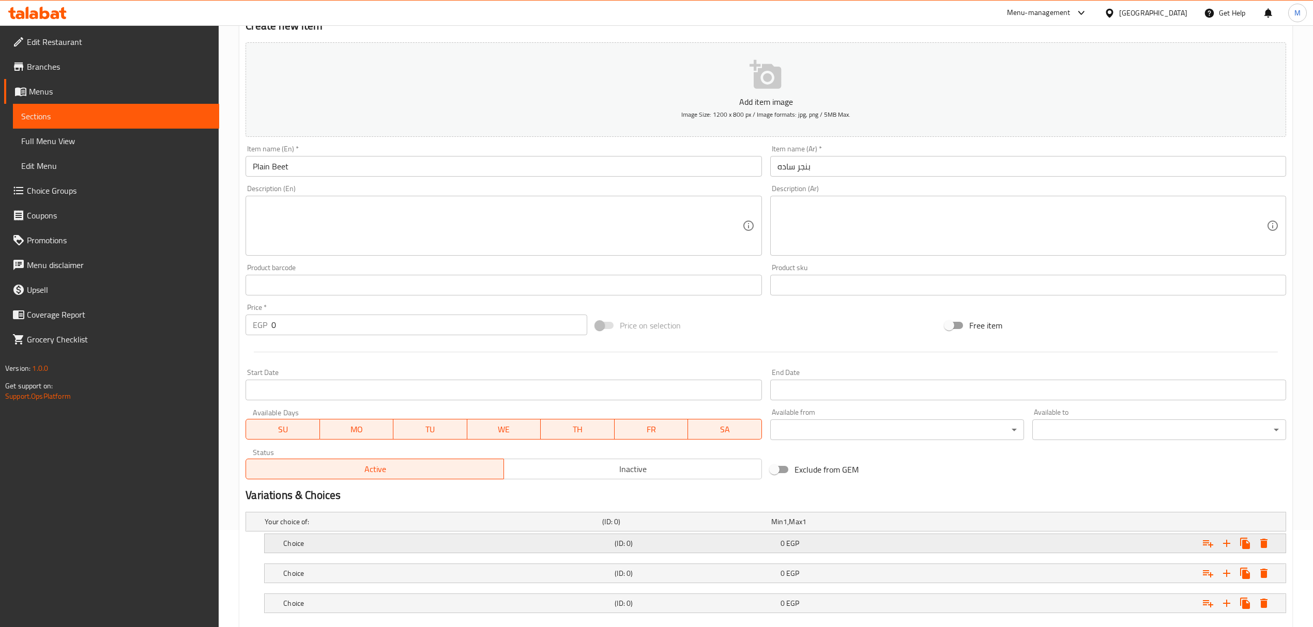
click at [748, 544] on h5 "(ID: 0)" at bounding box center [695, 544] width 161 height 10
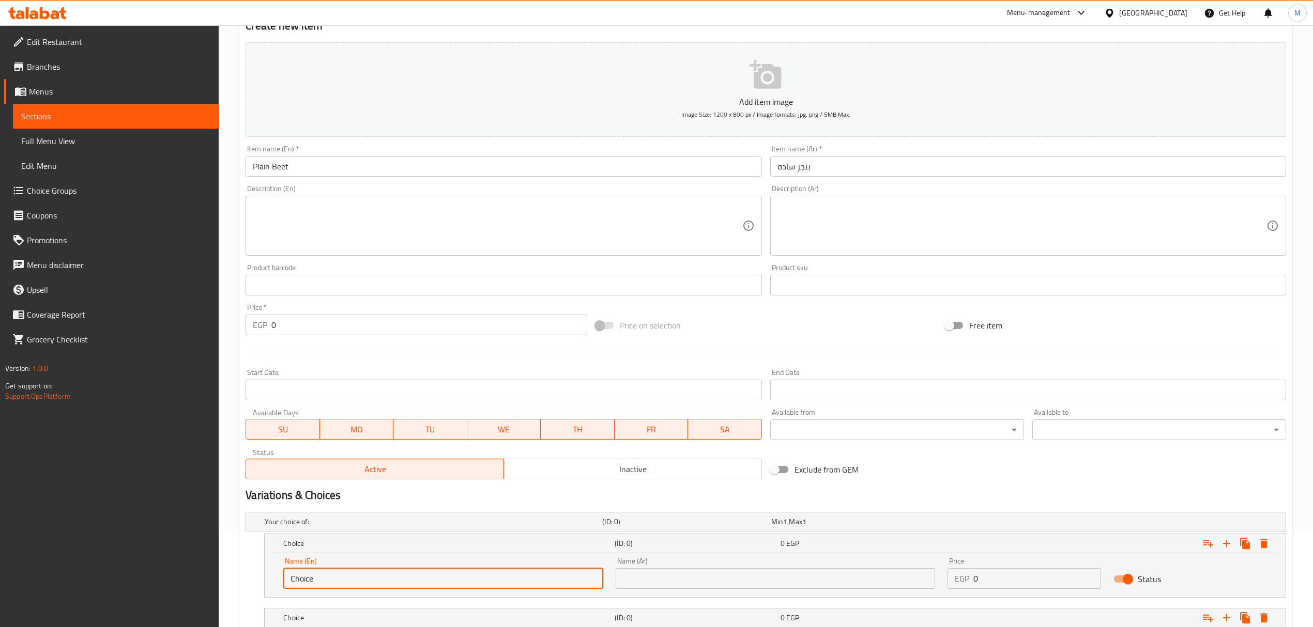
click at [478, 588] on input "Choice" at bounding box center [442, 579] width 319 height 21
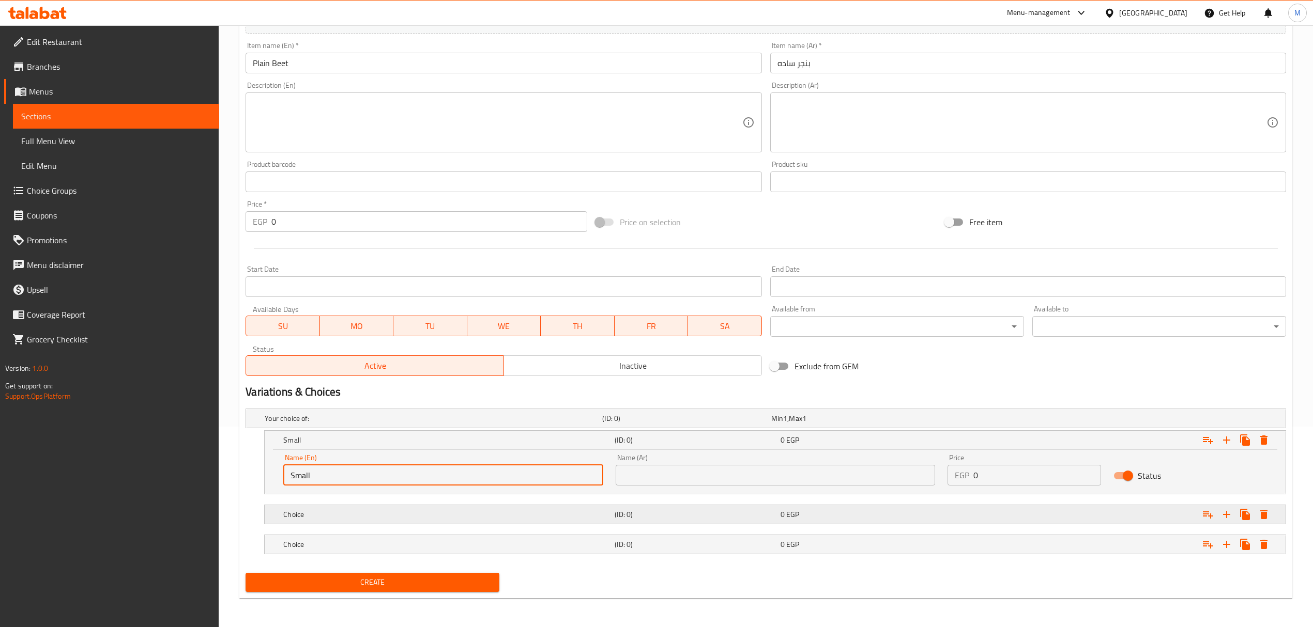
scroll to position [202, 0]
click at [391, 527] on nav at bounding box center [766, 531] width 1040 height 8
drag, startPoint x: 375, startPoint y: 509, endPoint x: 371, endPoint y: 520, distance: 11.4
click at [377, 510] on h5 "Choice" at bounding box center [446, 515] width 327 height 10
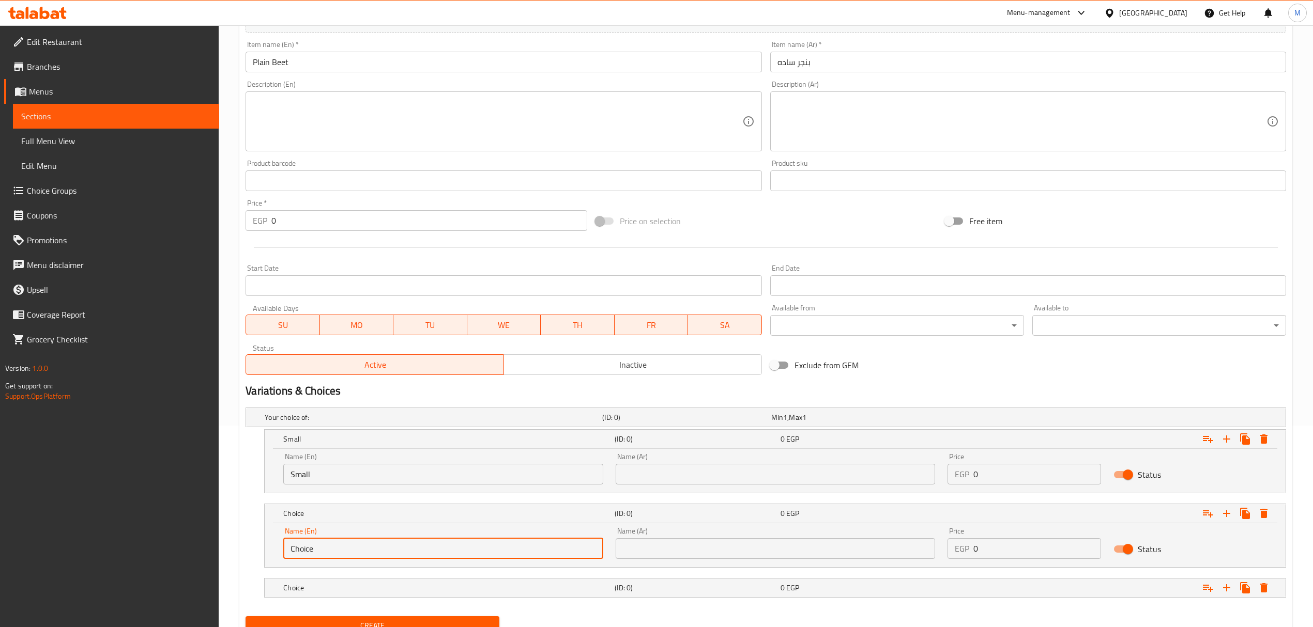
click at [338, 549] on input "Choice" at bounding box center [442, 549] width 319 height 21
click at [381, 590] on h5 "Choice" at bounding box center [446, 588] width 327 height 10
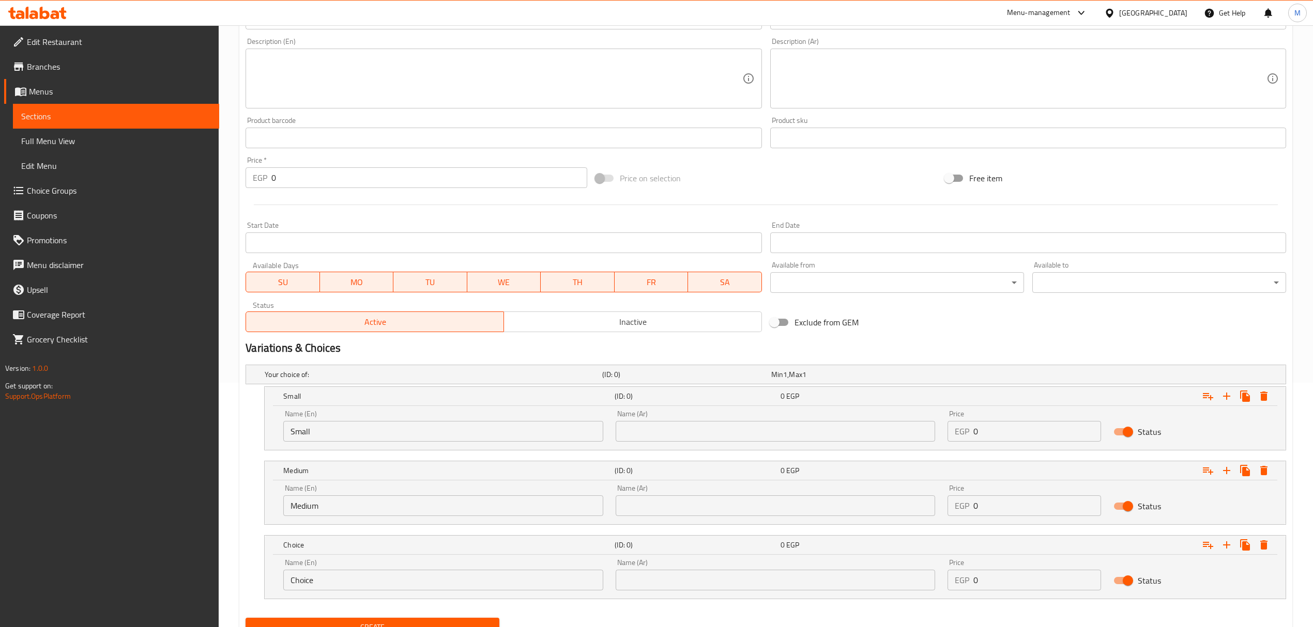
scroll to position [290, 0]
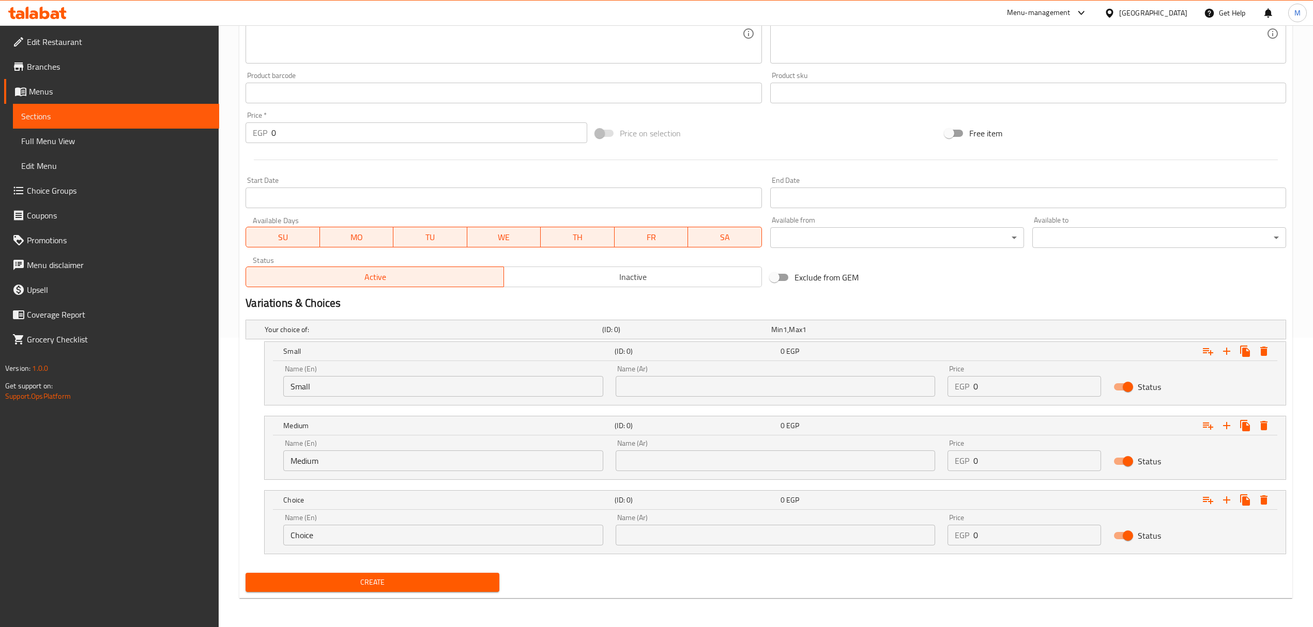
click at [371, 526] on input "Choice" at bounding box center [442, 535] width 319 height 21
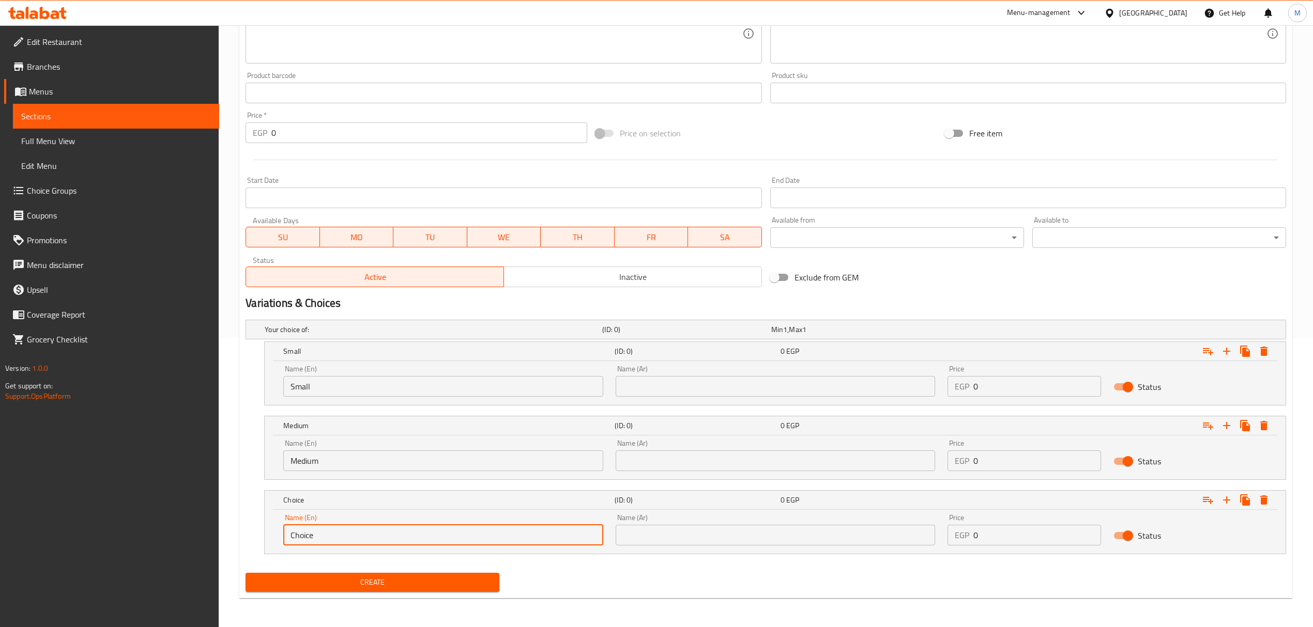
click at [371, 526] on input "Choice" at bounding box center [442, 535] width 319 height 21
click at [699, 389] on input "text" at bounding box center [775, 386] width 319 height 21
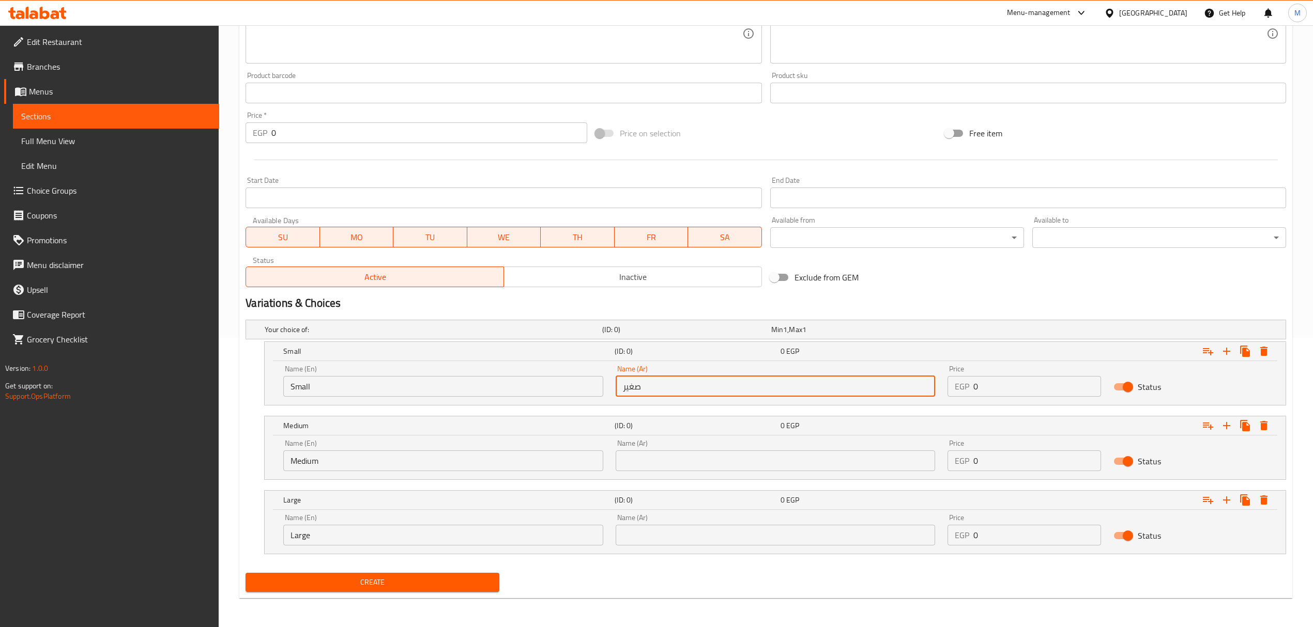
click at [700, 451] on input "text" at bounding box center [775, 461] width 319 height 21
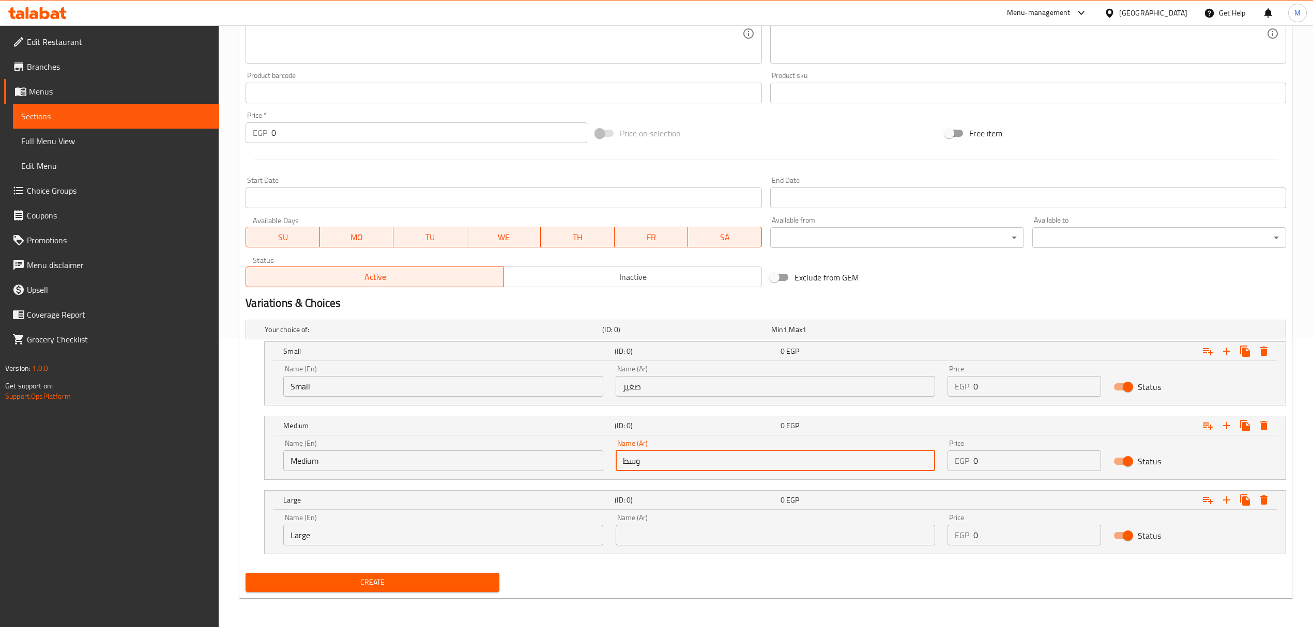
click at [682, 542] on input "text" at bounding box center [775, 535] width 319 height 21
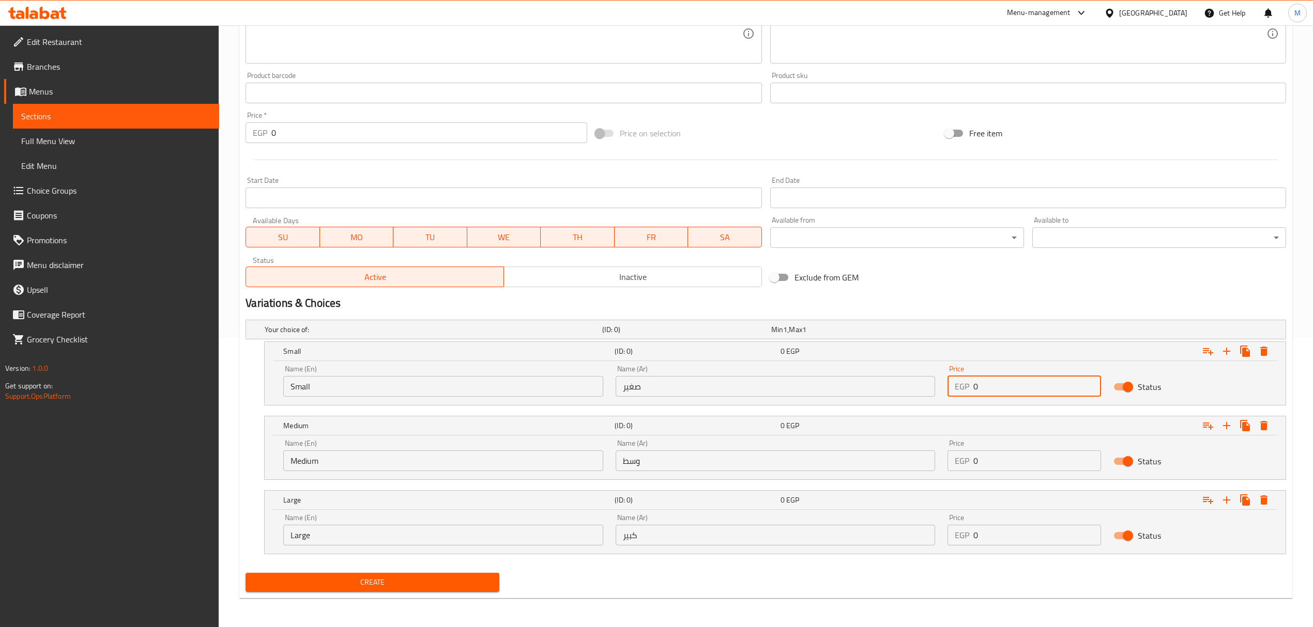
click at [1022, 378] on input "0" at bounding box center [1037, 386] width 128 height 21
click at [984, 471] on input "0" at bounding box center [1037, 461] width 128 height 21
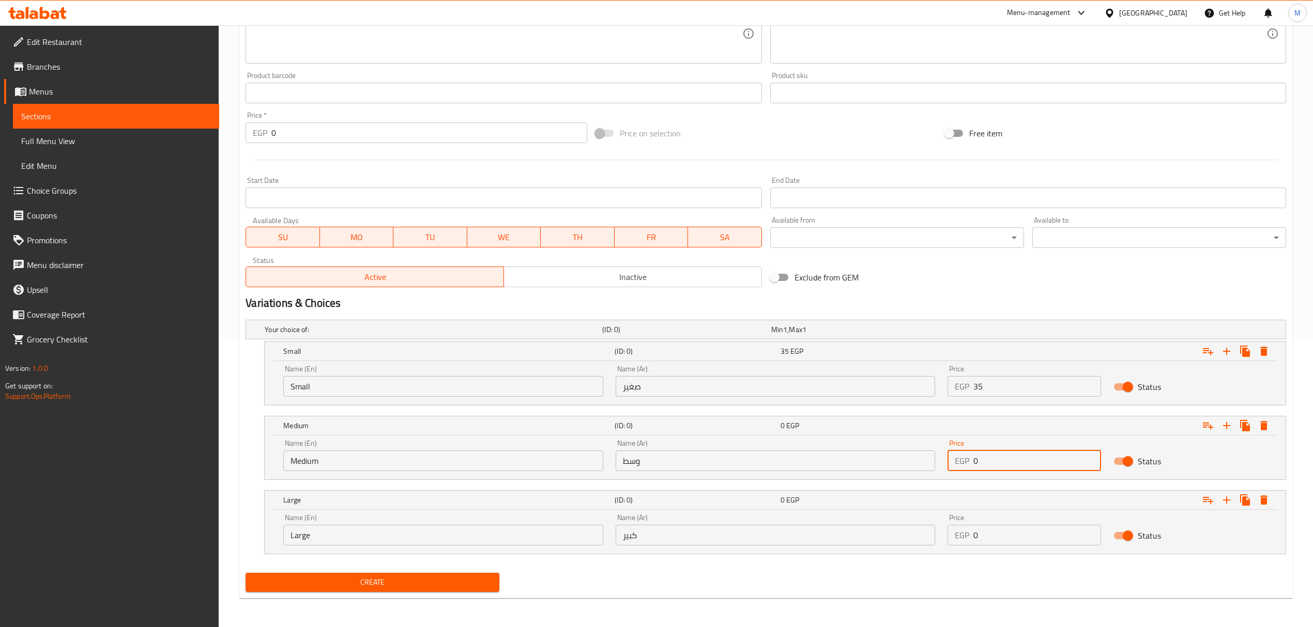
click at [984, 471] on input "0" at bounding box center [1037, 461] width 128 height 21
click at [990, 538] on input "0" at bounding box center [1037, 535] width 128 height 21
click at [246, 573] on button "Create" at bounding box center [373, 582] width 254 height 19
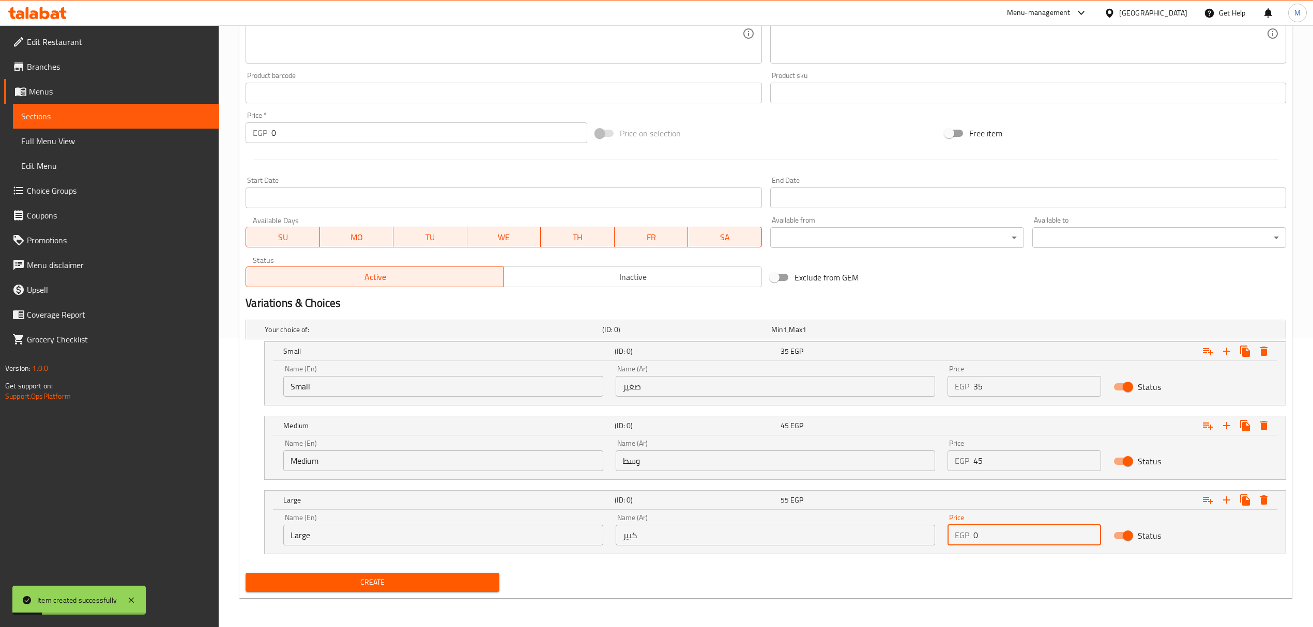
click at [1038, 385] on input "35" at bounding box center [1037, 386] width 128 height 21
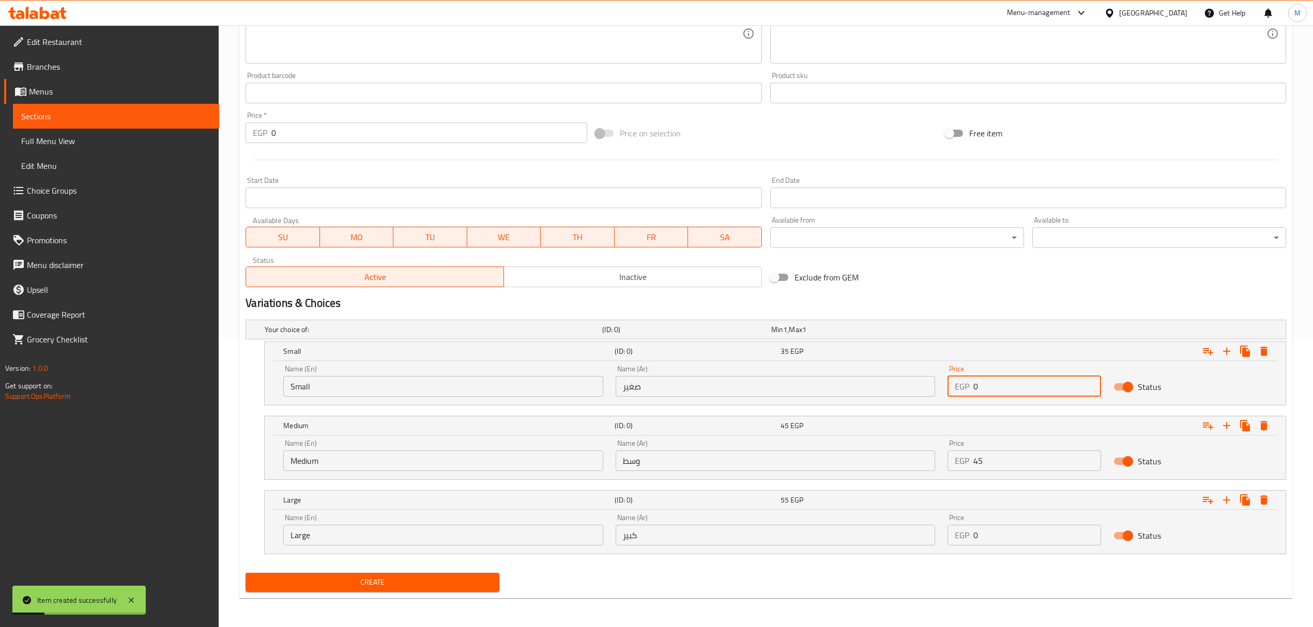
click at [1038, 385] on input "0" at bounding box center [1037, 386] width 128 height 21
click at [985, 449] on div "Price EGP 45 Price" at bounding box center [1024, 456] width 154 height 32
click at [990, 453] on input "45" at bounding box center [1037, 461] width 128 height 21
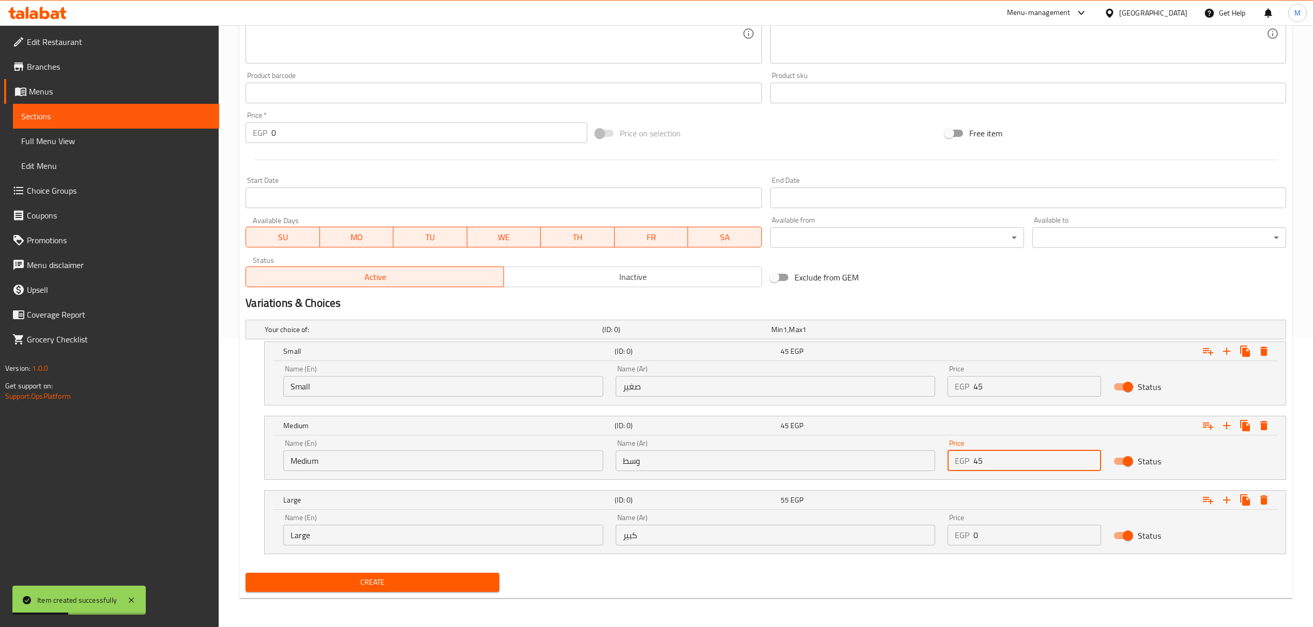
click at [990, 453] on input "45" at bounding box center [1037, 461] width 128 height 21
click at [992, 536] on input "0" at bounding box center [1037, 535] width 128 height 21
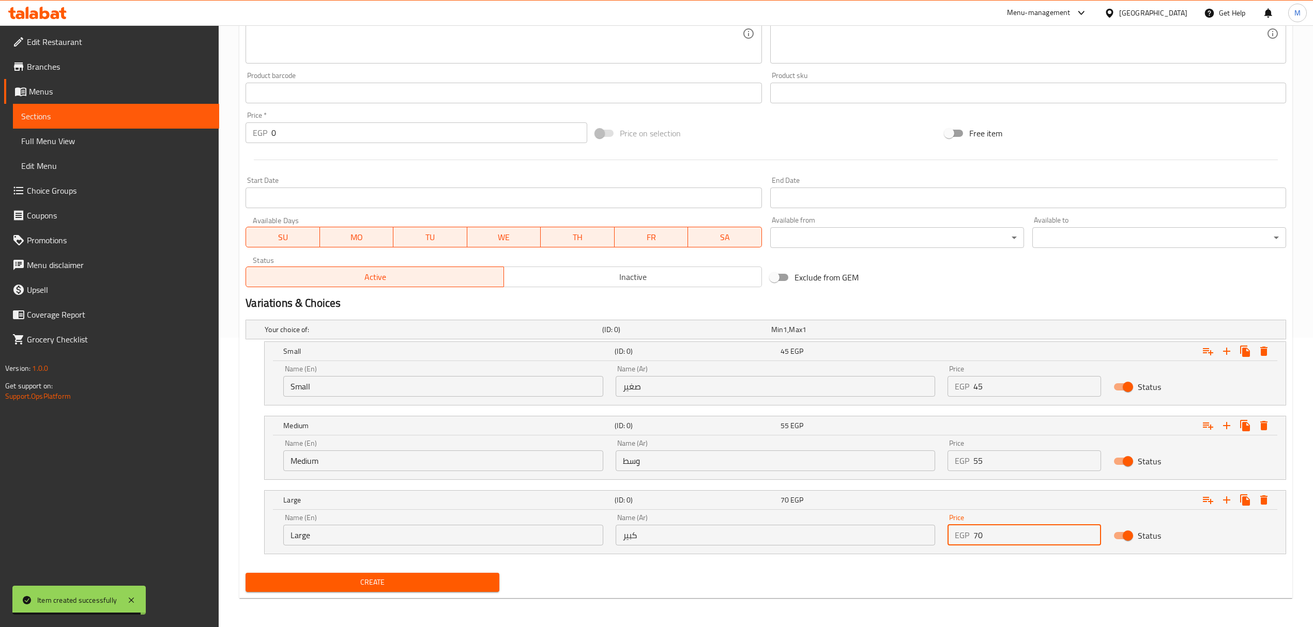
click at [1060, 296] on h2 "Variations & Choices" at bounding box center [766, 304] width 1040 height 16
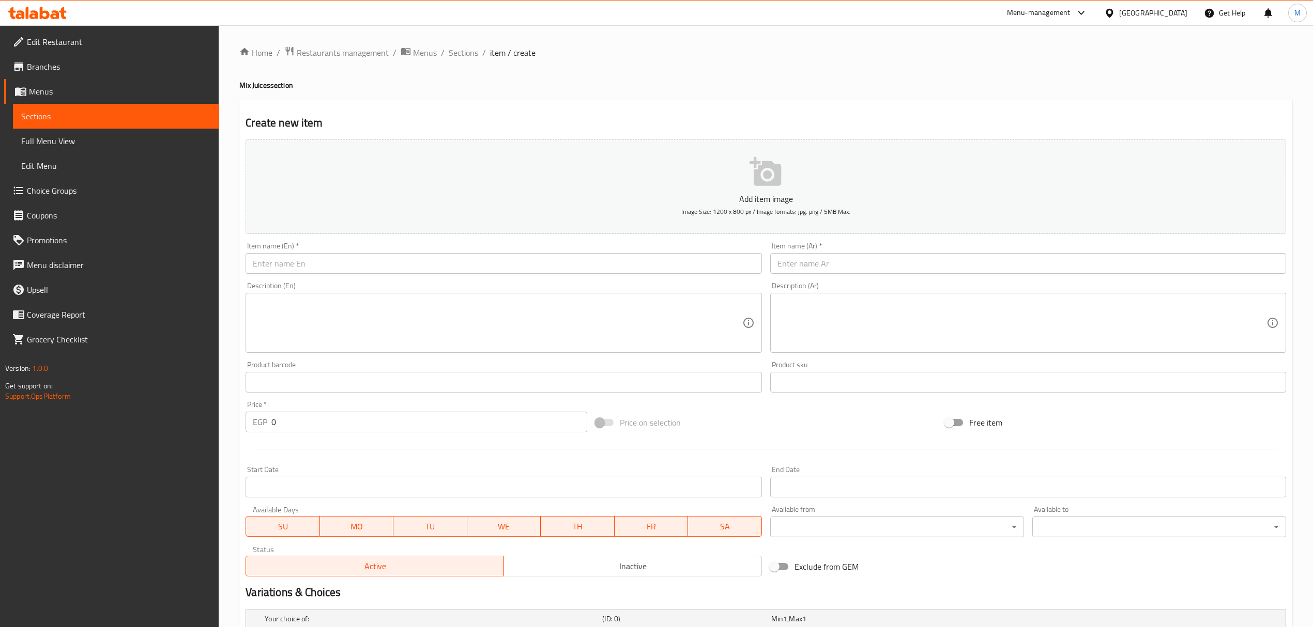
click at [1058, 264] on input "text" at bounding box center [1028, 263] width 516 height 21
click at [544, 251] on div "Item name (En)   * Item name (En) *" at bounding box center [504, 258] width 516 height 32
click at [532, 265] on input "text" at bounding box center [504, 263] width 516 height 21
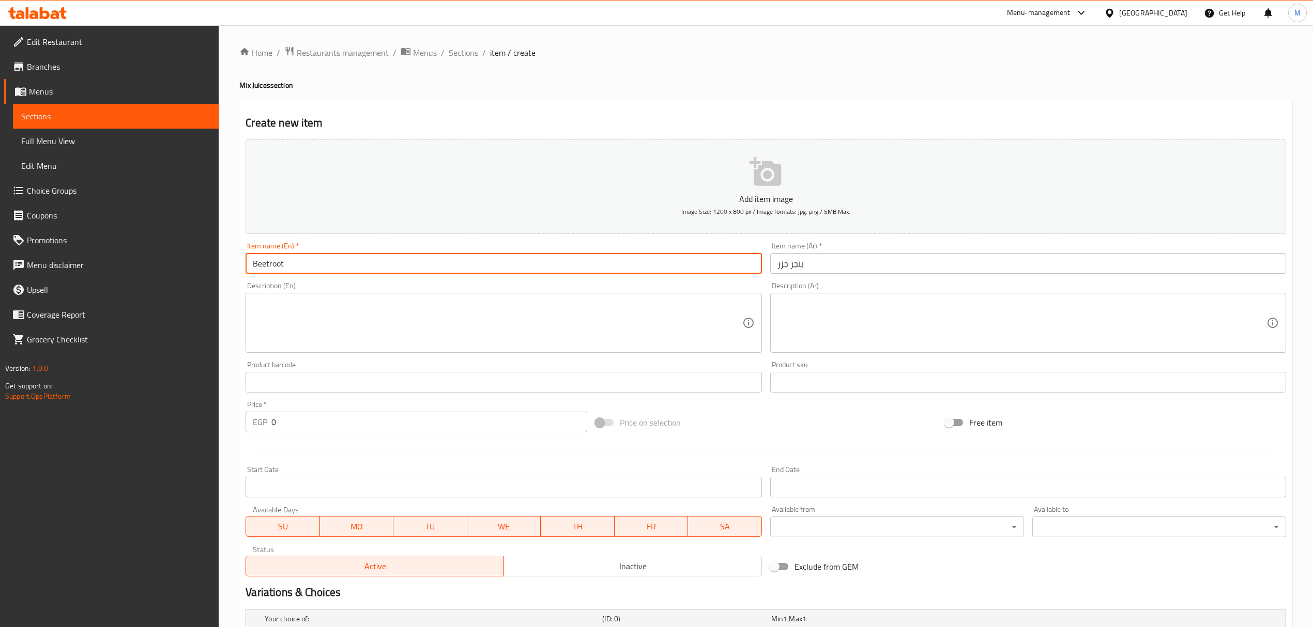
click at [815, 261] on input "بنجر جزر" at bounding box center [1028, 263] width 516 height 21
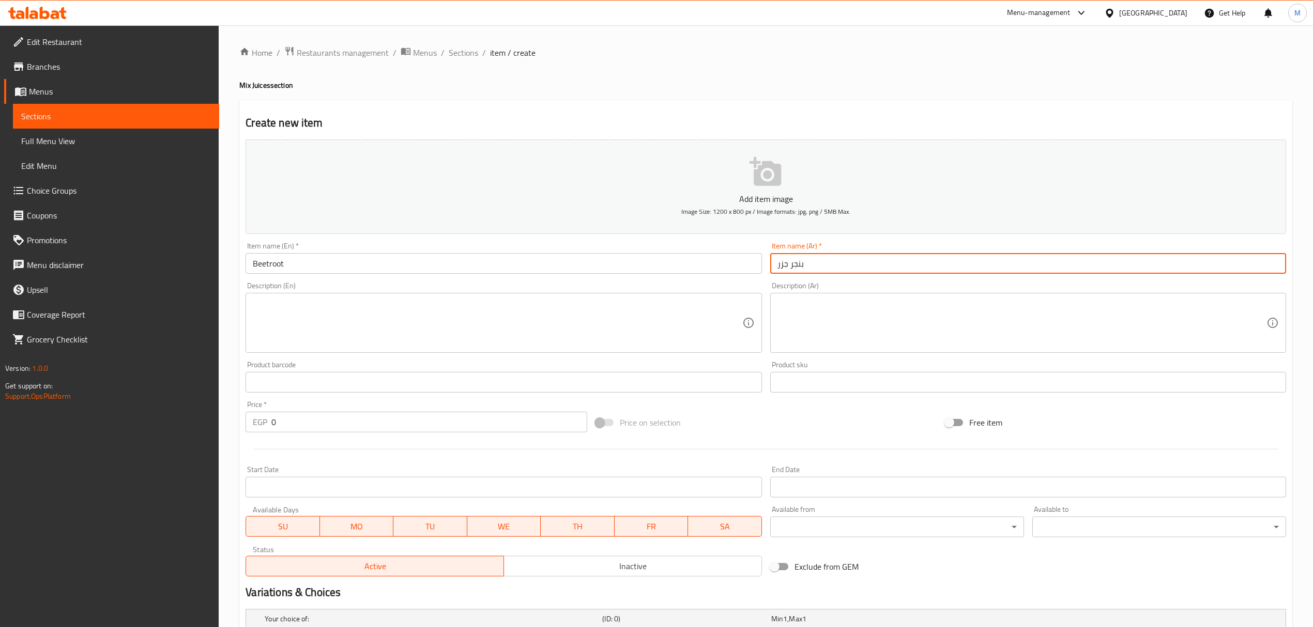
drag, startPoint x: 803, startPoint y: 267, endPoint x: 790, endPoint y: 265, distance: 13.1
click at [790, 265] on input "بنجر جزر" at bounding box center [1028, 263] width 516 height 21
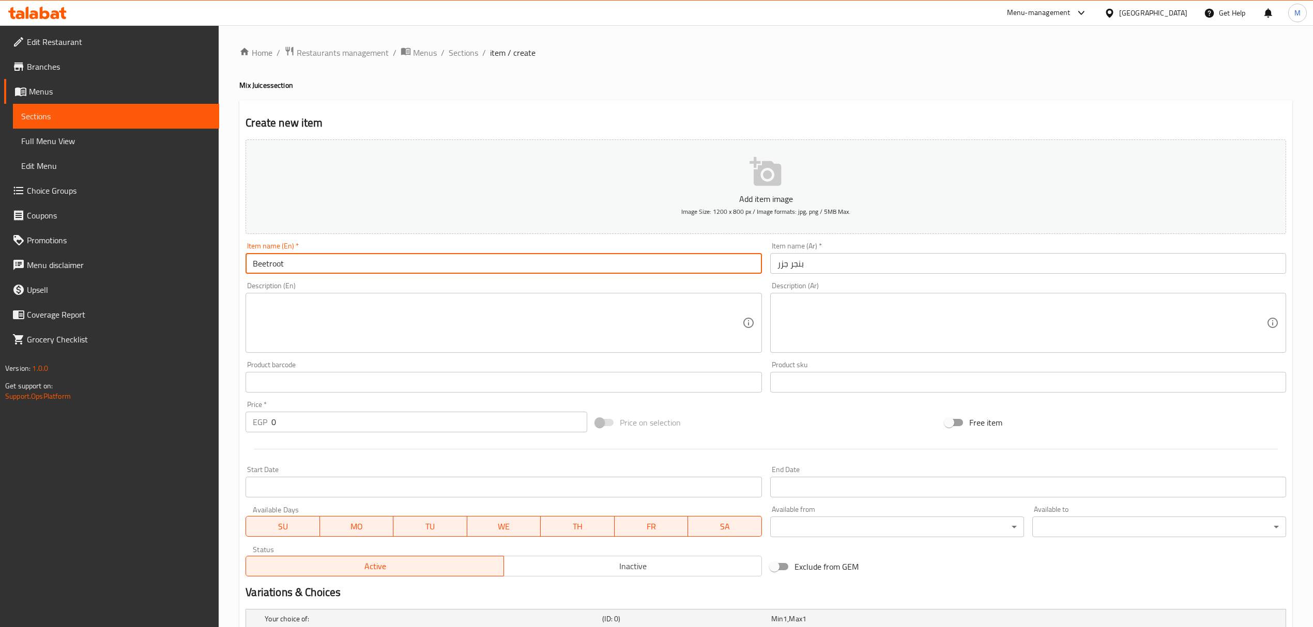
drag, startPoint x: 290, startPoint y: 263, endPoint x: 268, endPoint y: 258, distance: 22.7
click at [268, 258] on input "Beetroot" at bounding box center [504, 263] width 516 height 21
click at [253, 271] on input "Beet" at bounding box center [504, 263] width 516 height 21
click at [271, 266] on input "carrot Beet" at bounding box center [504, 263] width 516 height 21
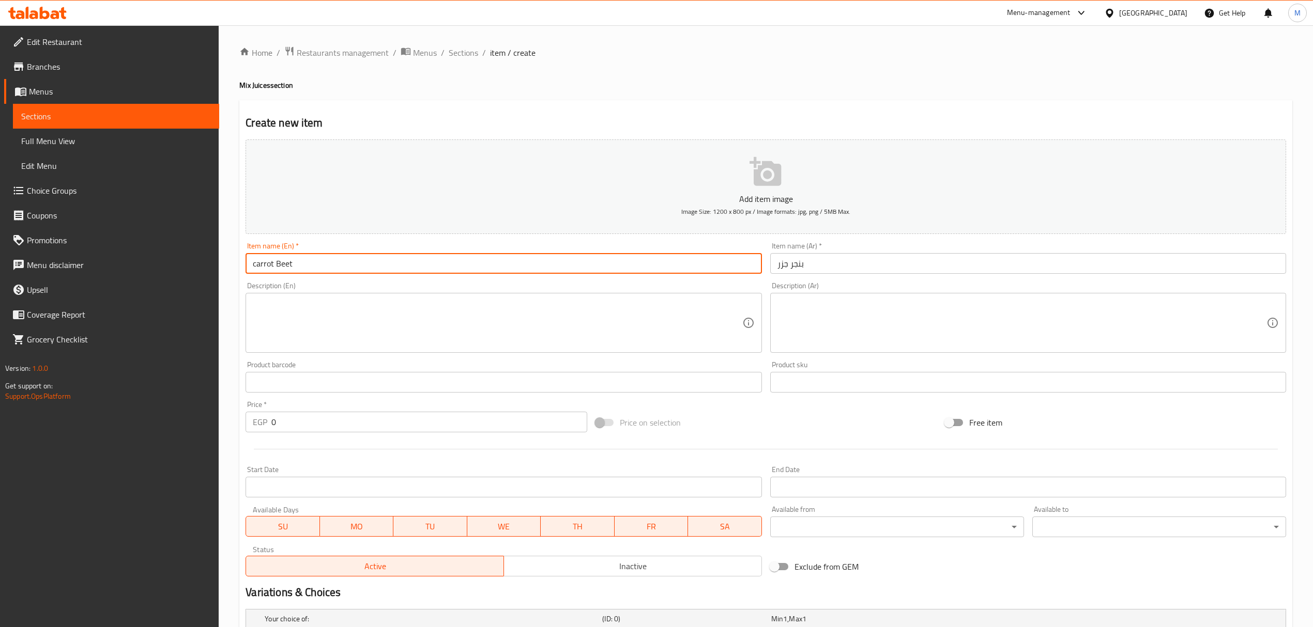
click at [271, 266] on input "carrot Beet" at bounding box center [504, 263] width 516 height 21
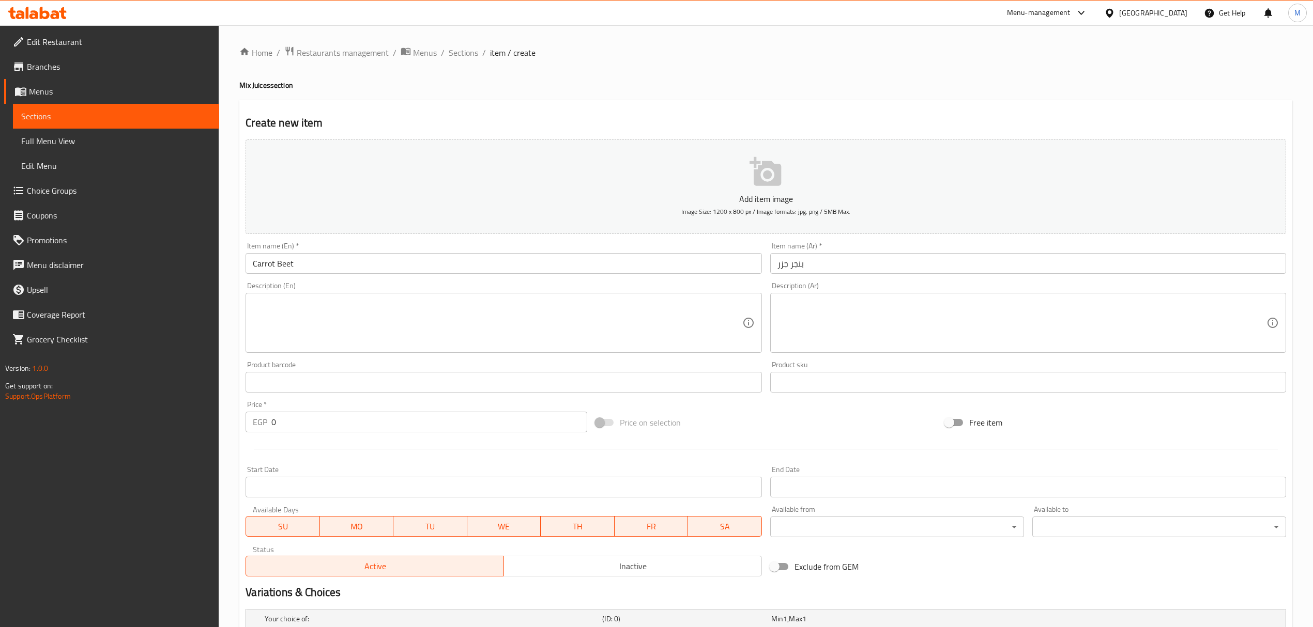
click at [526, 275] on div "Item name (En)   * Carrot Beet Item name (En) *" at bounding box center [503, 258] width 524 height 40
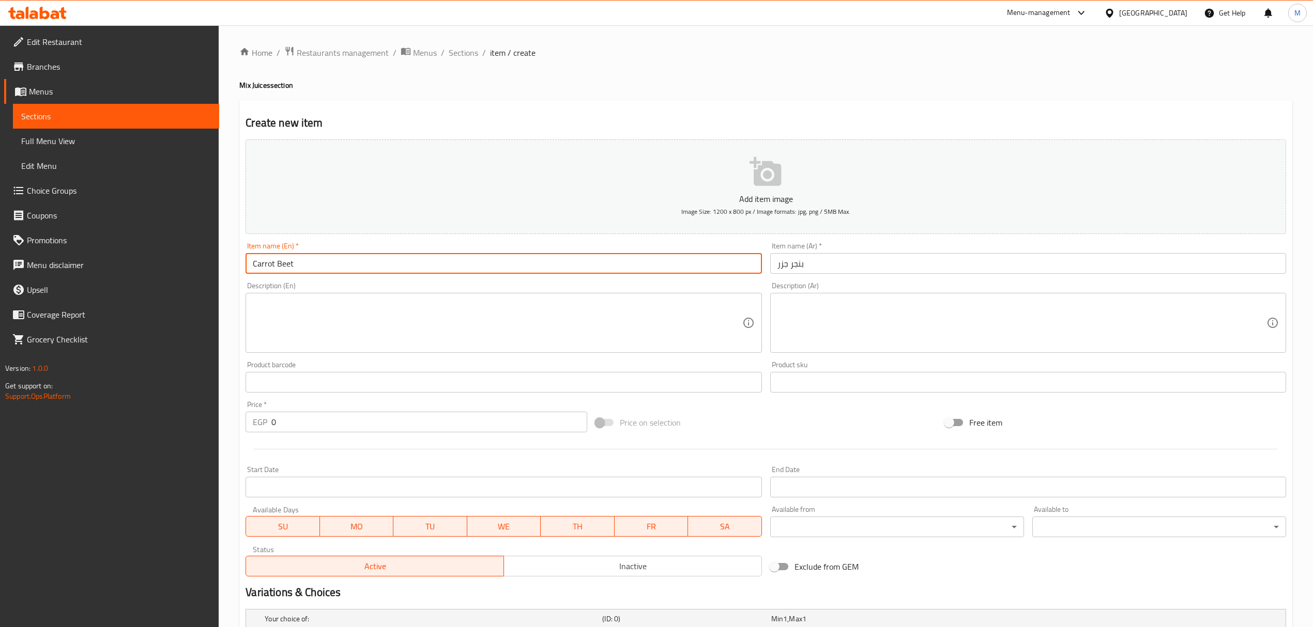
click at [524, 271] on input "Carrot Beet" at bounding box center [504, 263] width 516 height 21
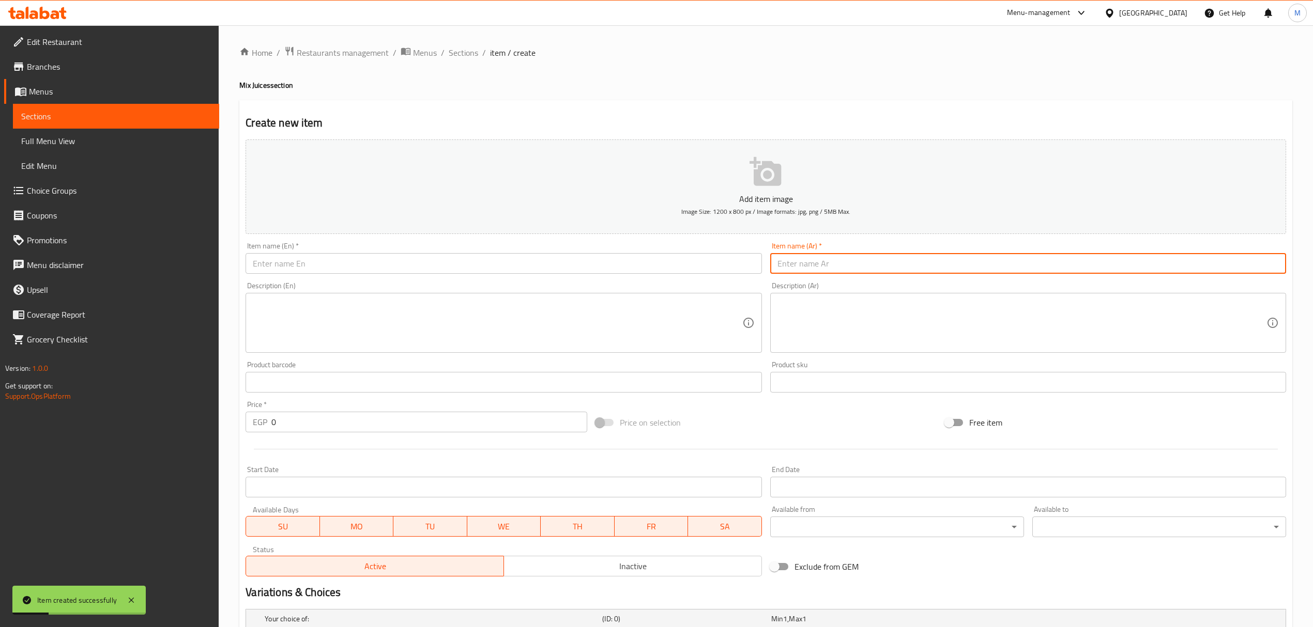
click at [821, 257] on input "text" at bounding box center [1028, 263] width 516 height 21
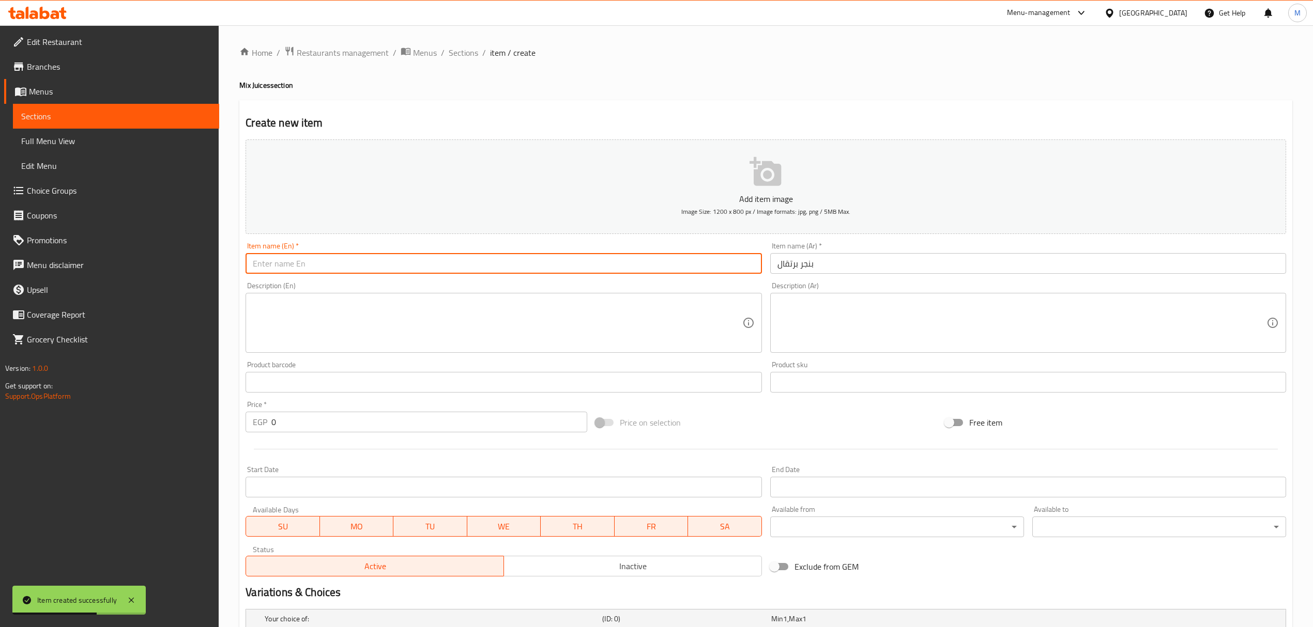
click at [340, 262] on input "text" at bounding box center [504, 263] width 516 height 21
click at [261, 268] on input "beet orange" at bounding box center [504, 263] width 516 height 21
click at [280, 269] on input "beet orange" at bounding box center [504, 263] width 516 height 21
click at [258, 269] on input "beet" at bounding box center [504, 263] width 516 height 21
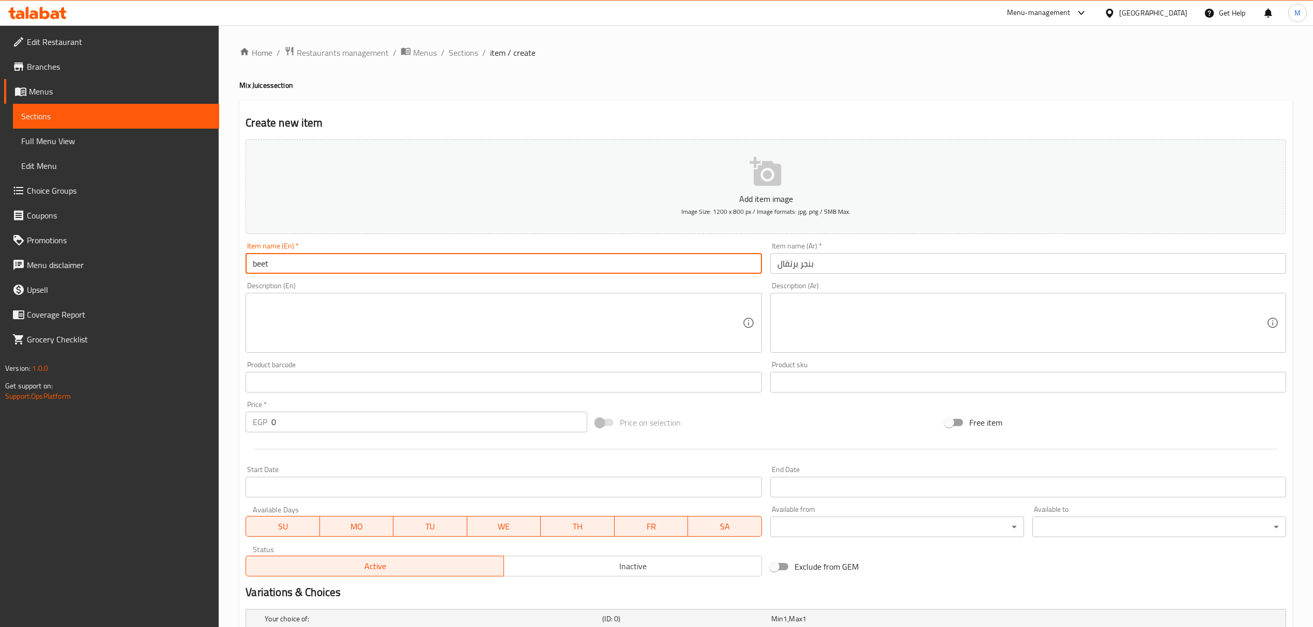
click at [253, 267] on input "beet" at bounding box center [504, 263] width 516 height 21
click at [282, 267] on input "orange beet" at bounding box center [504, 263] width 516 height 21
click at [484, 255] on input "Orange Beet" at bounding box center [504, 263] width 516 height 21
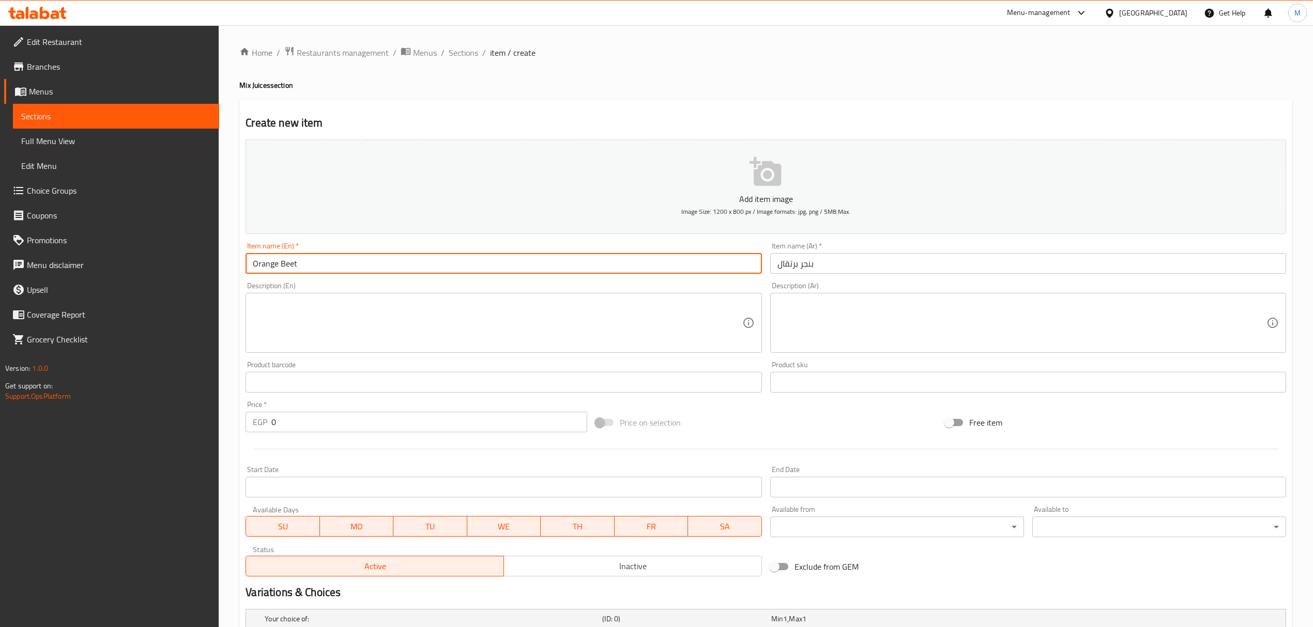
click at [858, 275] on div "Item name (Ar)   * Item name (Ar) *" at bounding box center [1028, 258] width 524 height 40
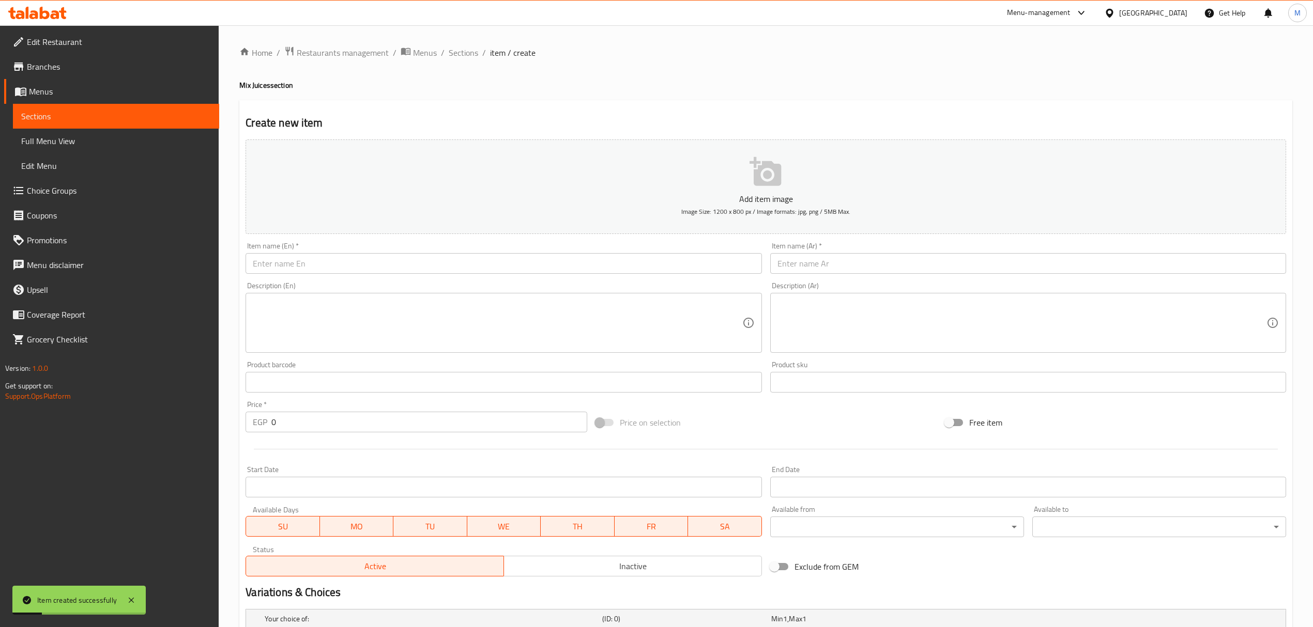
click at [858, 273] on input "text" at bounding box center [1028, 263] width 516 height 21
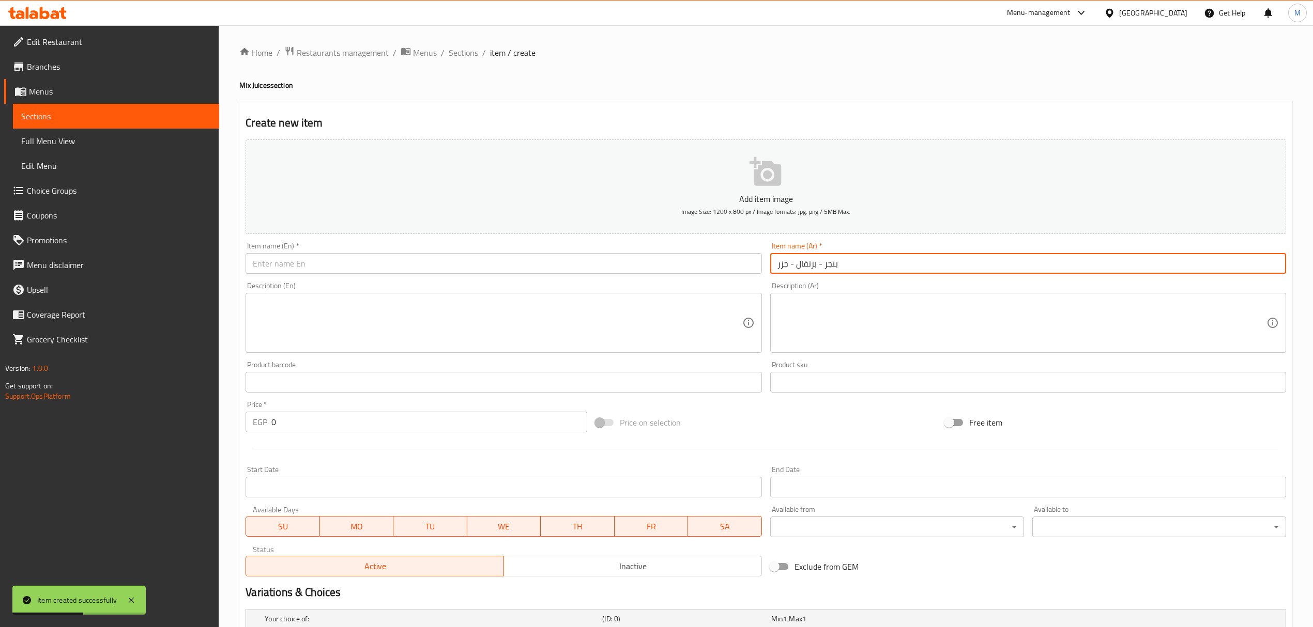
click at [483, 269] on input "text" at bounding box center [504, 263] width 516 height 21
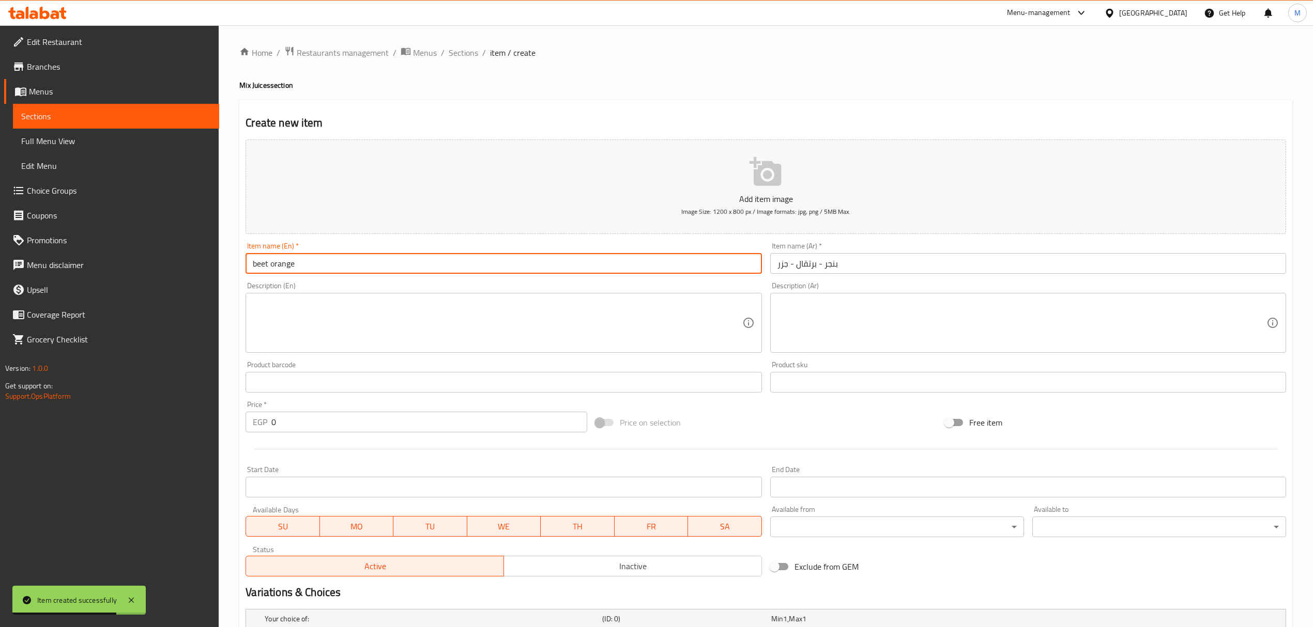
click at [280, 270] on input "beet orange" at bounding box center [504, 263] width 516 height 21
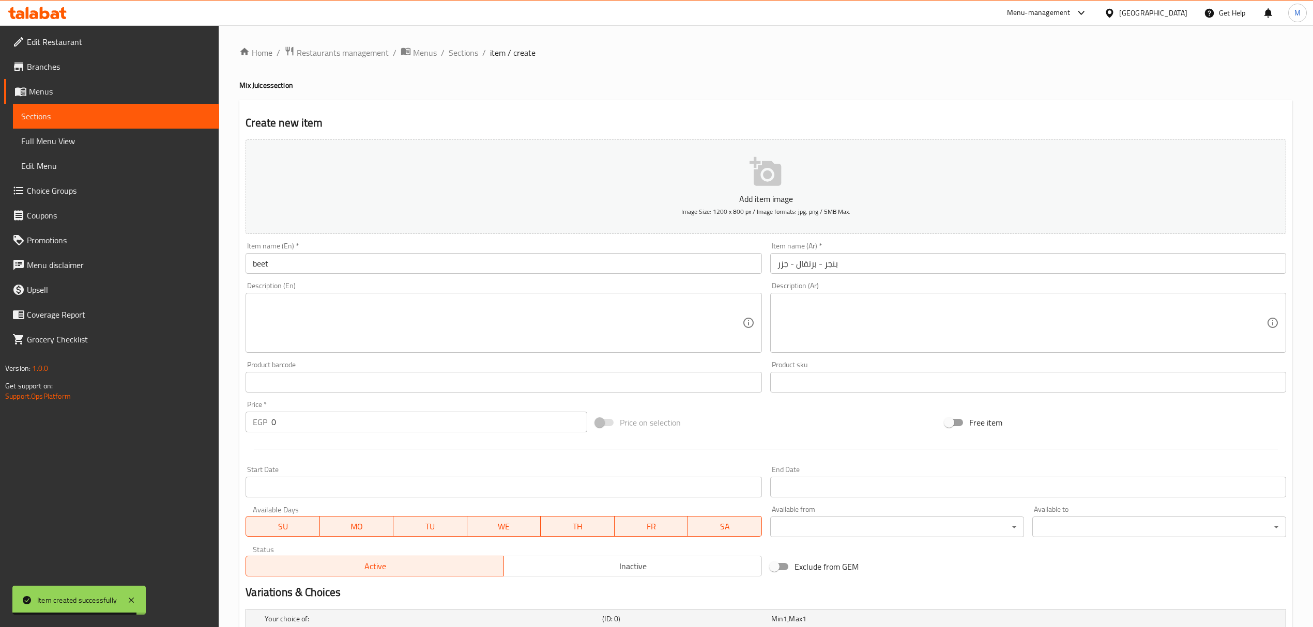
click at [244, 262] on div "Item name (En)   * beet Item name (En) *" at bounding box center [503, 258] width 524 height 40
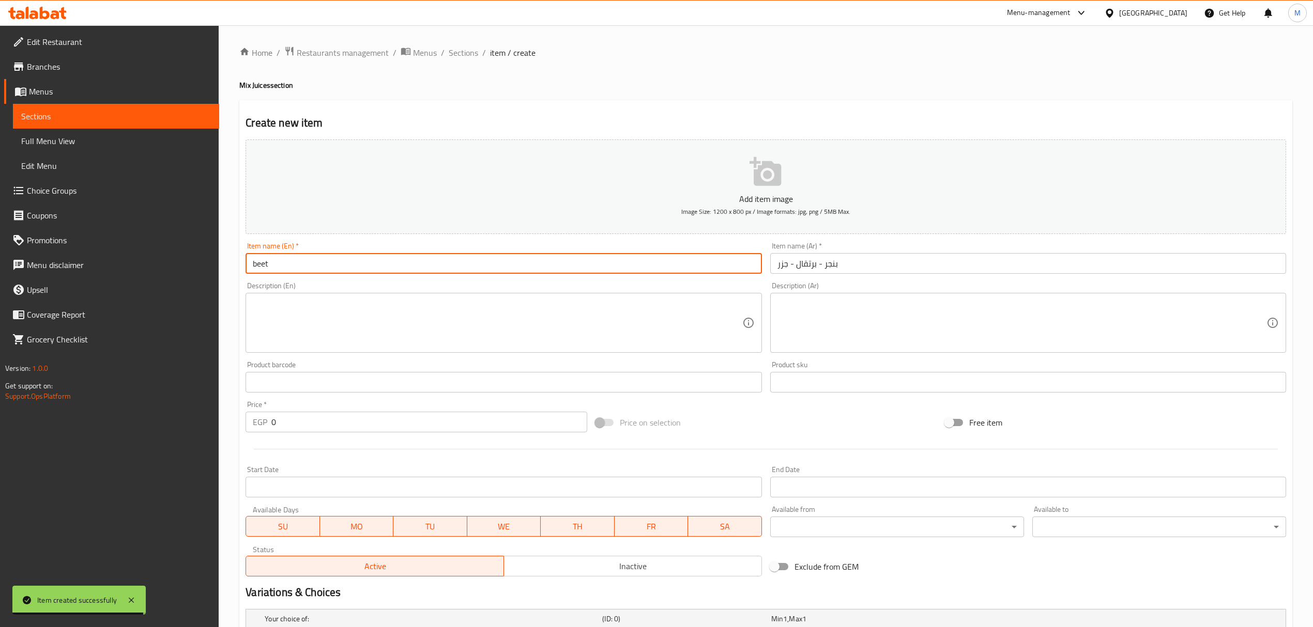
click at [253, 269] on input "beet" at bounding box center [504, 263] width 516 height 21
click at [774, 265] on input "بنجر - برتقال - جزر" at bounding box center [1028, 263] width 516 height 21
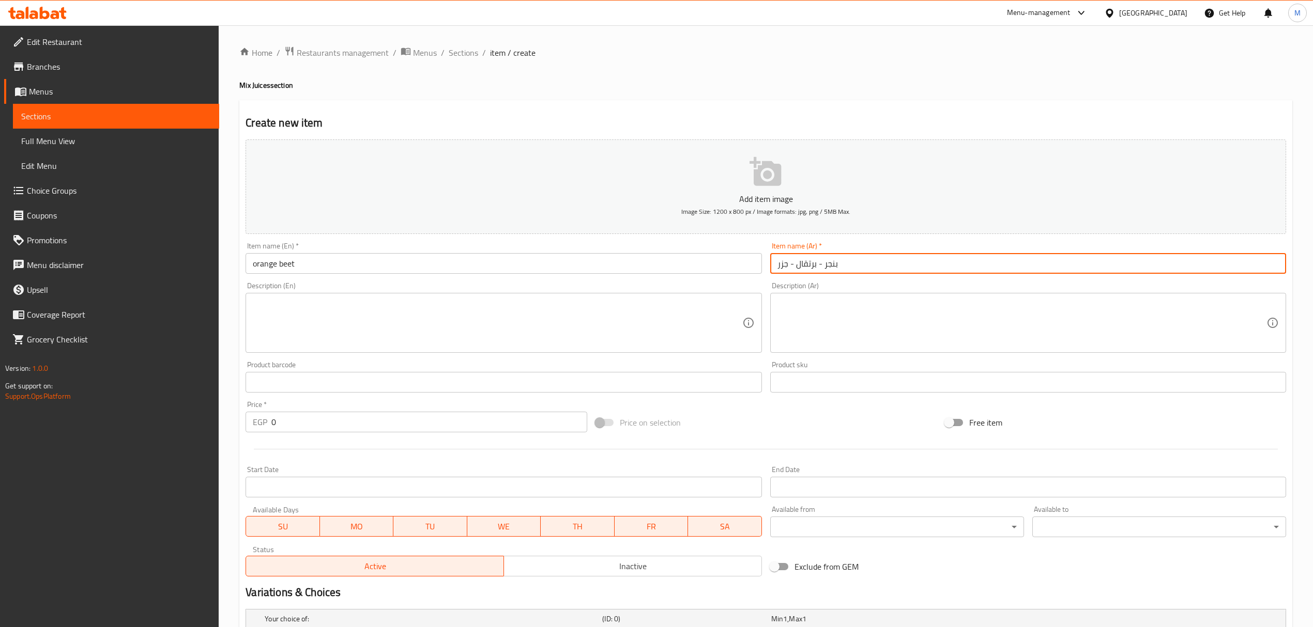
click at [785, 267] on input "بنجر - برتقال - جزر" at bounding box center [1028, 263] width 516 height 21
click at [247, 262] on input "orange beet" at bounding box center [504, 263] width 516 height 21
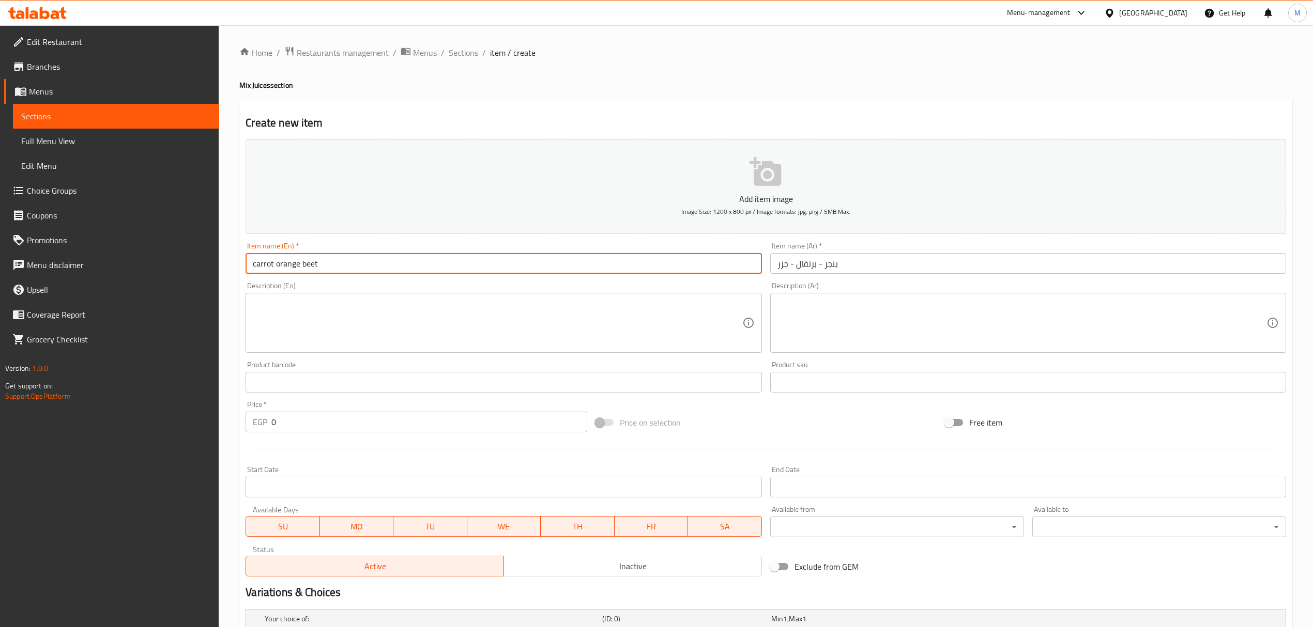
click at [252, 265] on input "carrot orange beet" at bounding box center [504, 263] width 516 height 21
click at [464, 271] on input "Carrot Orange Beet" at bounding box center [504, 263] width 516 height 21
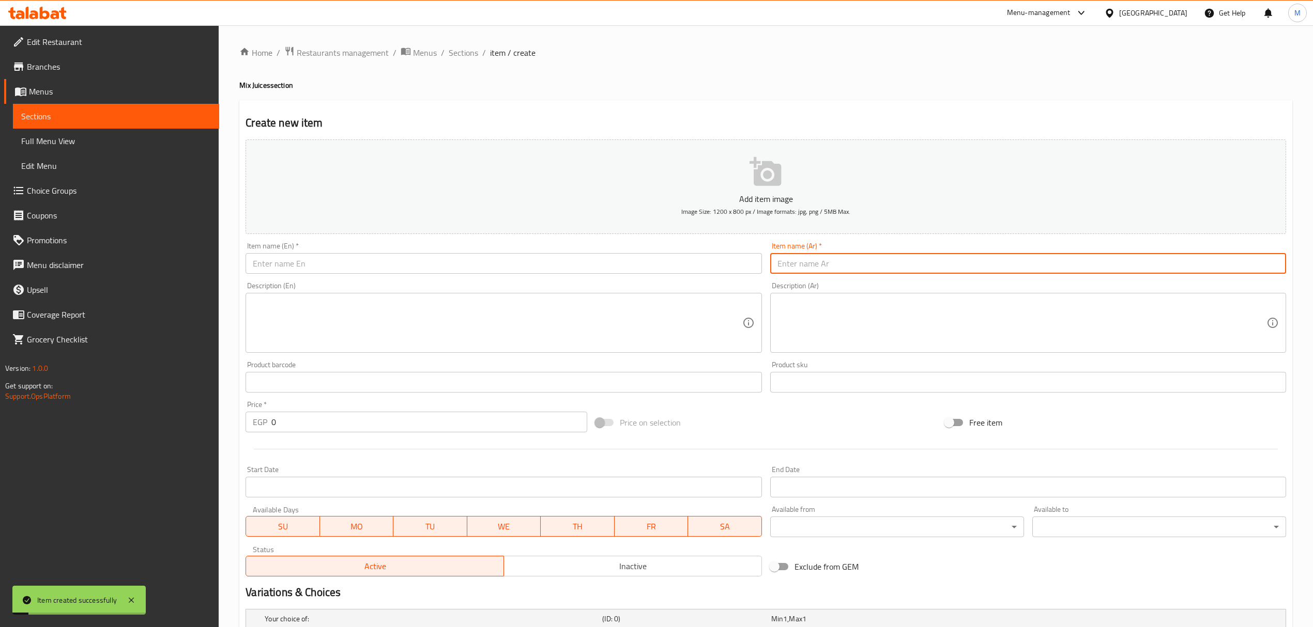
click at [875, 261] on input "text" at bounding box center [1028, 263] width 516 height 21
click at [344, 265] on input "text" at bounding box center [504, 263] width 516 height 21
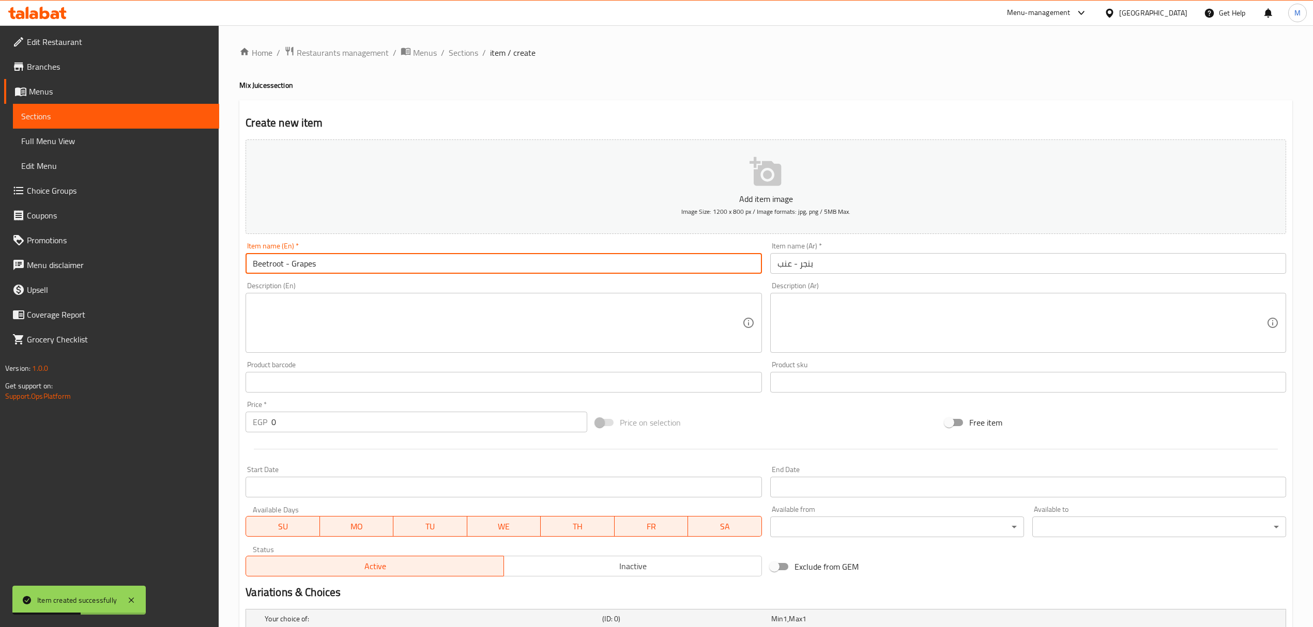
click at [284, 266] on input "Beetroot - Grapes" at bounding box center [504, 263] width 516 height 21
click at [271, 264] on input "Beetroot - Grapes" at bounding box center [504, 263] width 516 height 21
drag, startPoint x: 267, startPoint y: 264, endPoint x: 280, endPoint y: 266, distance: 12.6
click at [280, 266] on input "Beetroot - Grapes" at bounding box center [504, 263] width 516 height 21
click at [271, 265] on input "Beetroot - Grapes" at bounding box center [504, 263] width 516 height 21
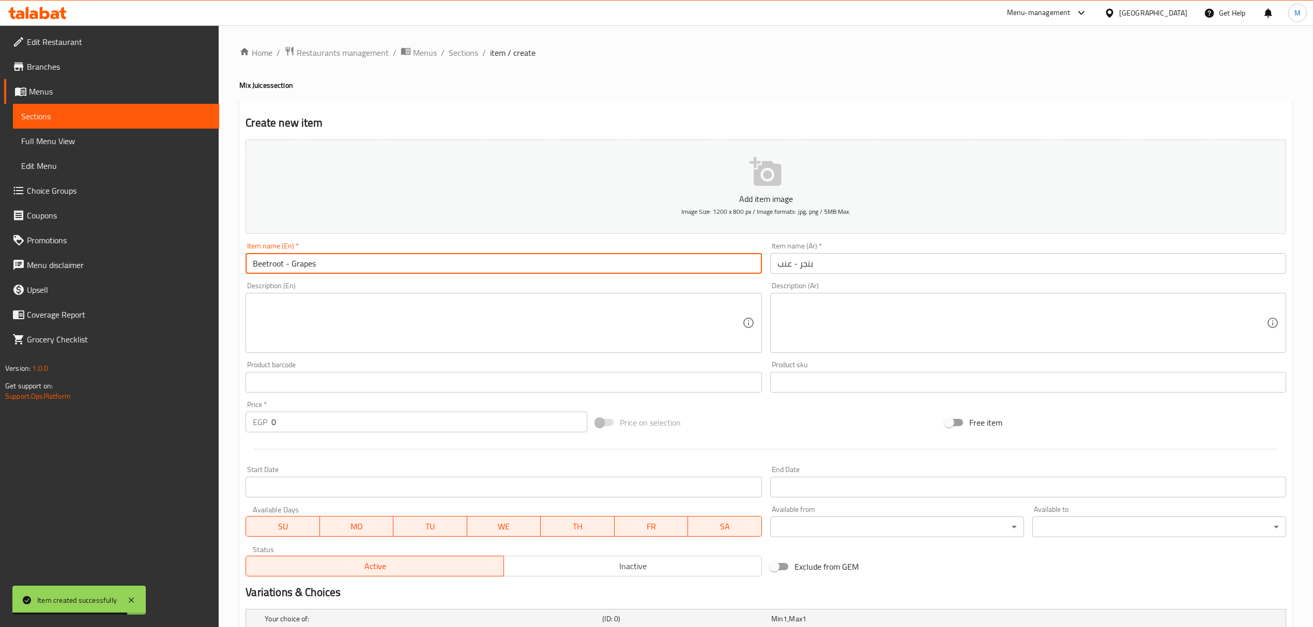
drag, startPoint x: 268, startPoint y: 265, endPoint x: 290, endPoint y: 269, distance: 22.6
click at [290, 269] on input "Beetroot - Grapes" at bounding box center [504, 263] width 516 height 21
click at [332, 262] on input "Beet Grapes" at bounding box center [504, 263] width 516 height 21
click at [859, 257] on input "text" at bounding box center [1028, 263] width 516 height 21
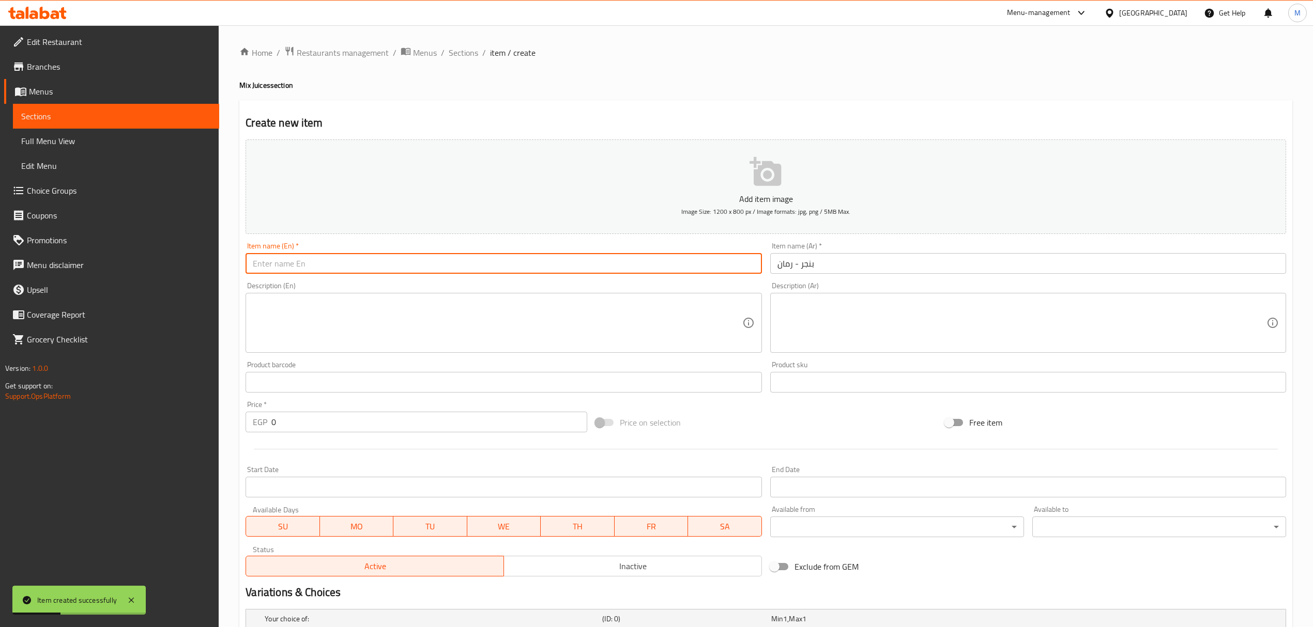
click at [272, 263] on input "text" at bounding box center [504, 263] width 516 height 21
click at [266, 265] on input "Beetroot - Pomegranate" at bounding box center [504, 263] width 516 height 21
drag, startPoint x: 269, startPoint y: 266, endPoint x: 292, endPoint y: 270, distance: 23.6
click at [292, 270] on input "Beetroot - Pomegranate" at bounding box center [504, 263] width 516 height 21
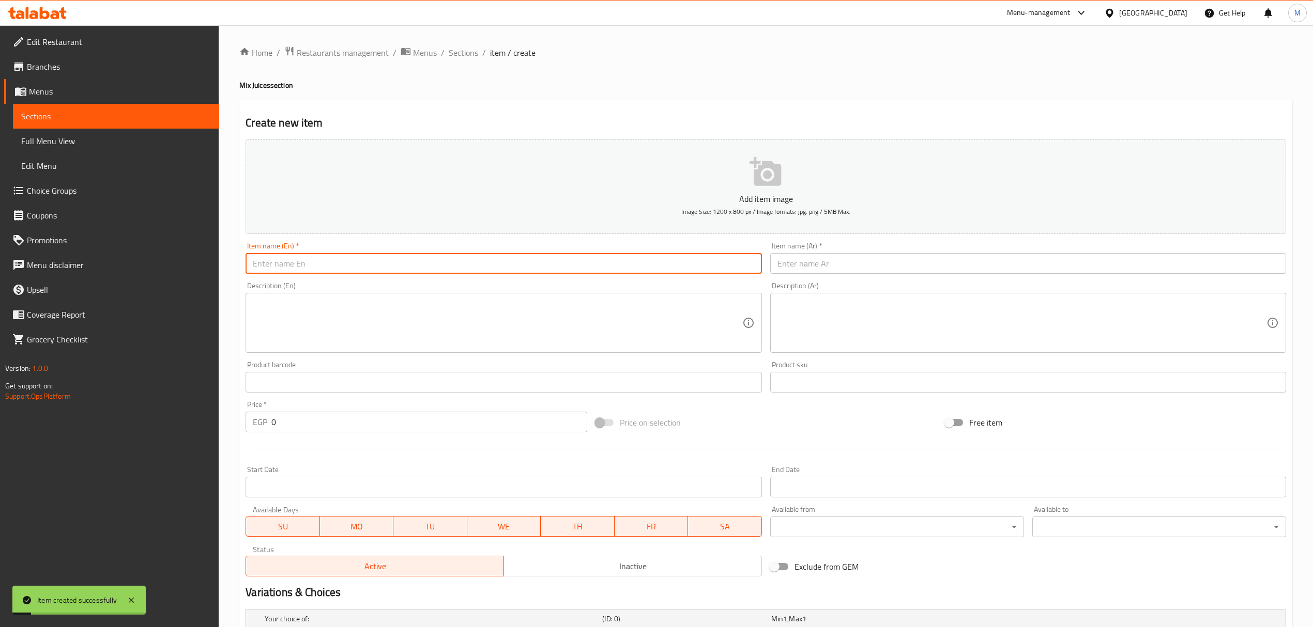
drag, startPoint x: 970, startPoint y: 246, endPoint x: 967, endPoint y: 268, distance: 22.0
click at [970, 246] on div "Item name (Ar)   * Item name (Ar) *" at bounding box center [1028, 258] width 516 height 32
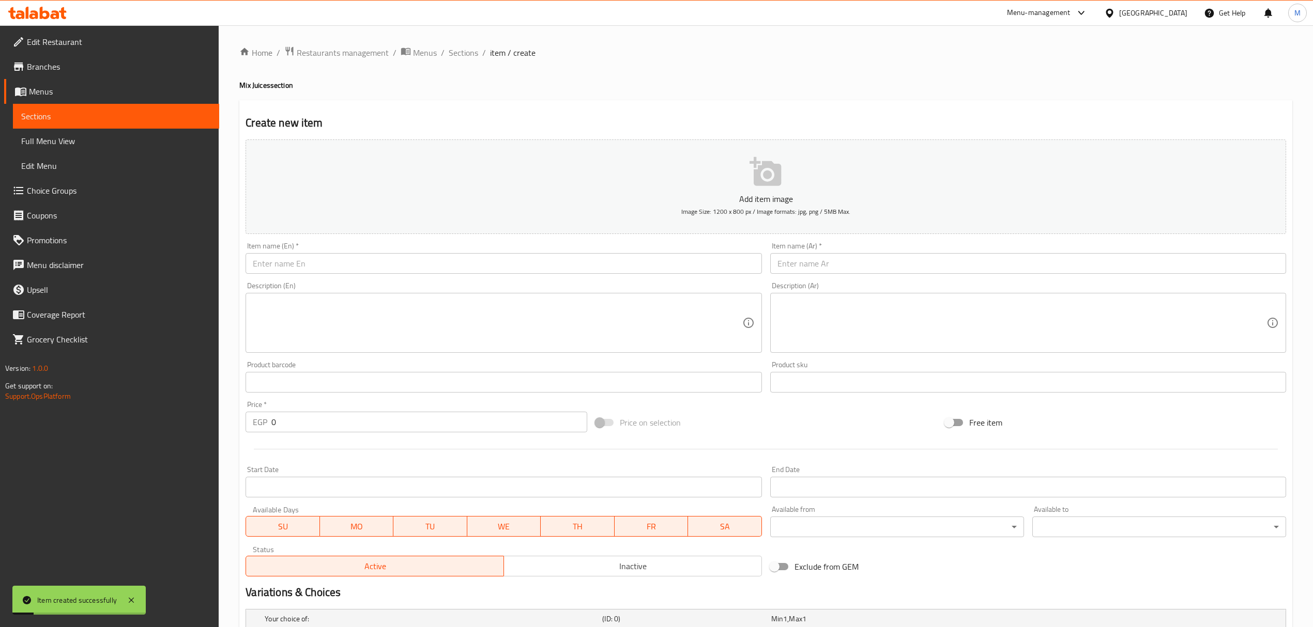
click at [967, 268] on input "text" at bounding box center [1028, 263] width 516 height 21
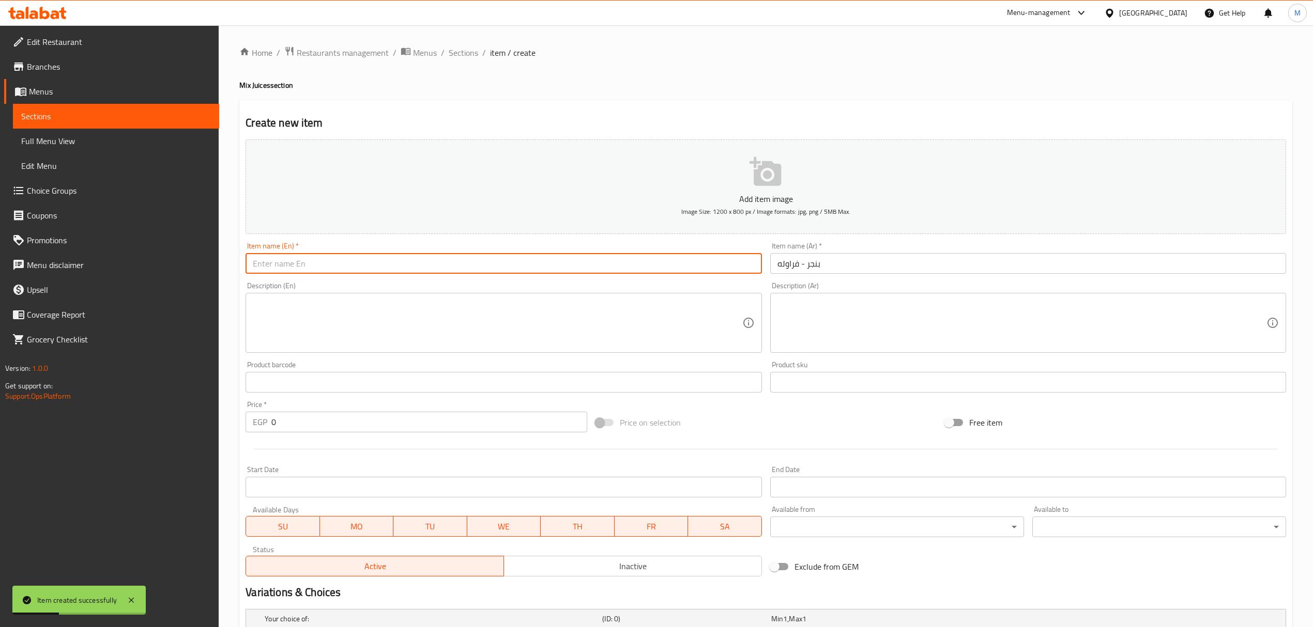
click at [411, 255] on input "text" at bounding box center [504, 263] width 516 height 21
drag, startPoint x: 267, startPoint y: 263, endPoint x: 293, endPoint y: 267, distance: 25.6
click at [293, 267] on input "Beetroot - Strawberry" at bounding box center [504, 263] width 516 height 21
click at [314, 265] on input "Beet Strawberry" at bounding box center [504, 263] width 516 height 21
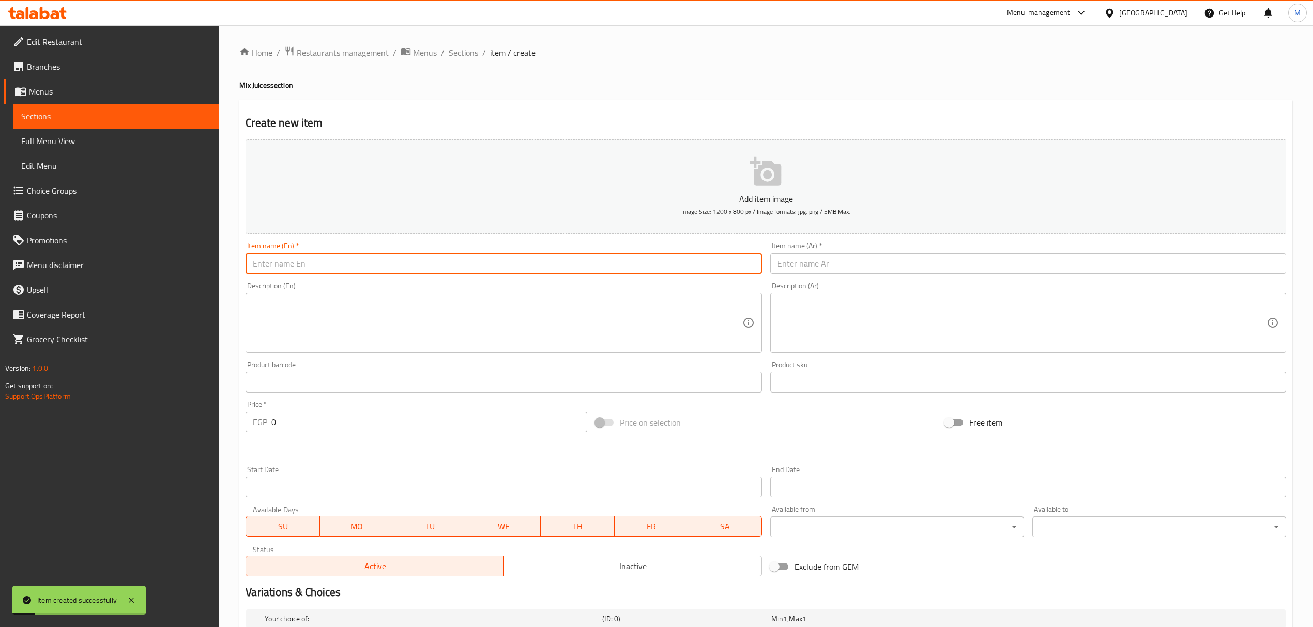
click at [953, 263] on input "text" at bounding box center [1028, 263] width 516 height 21
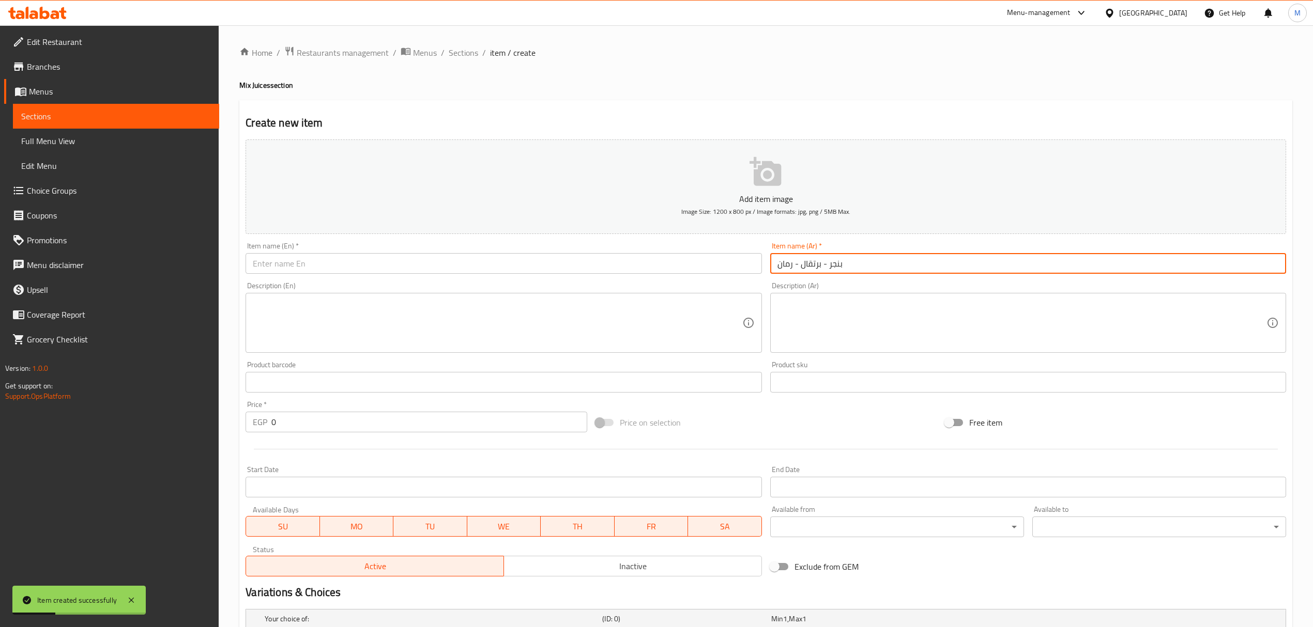
click at [432, 265] on input "text" at bounding box center [504, 263] width 516 height 21
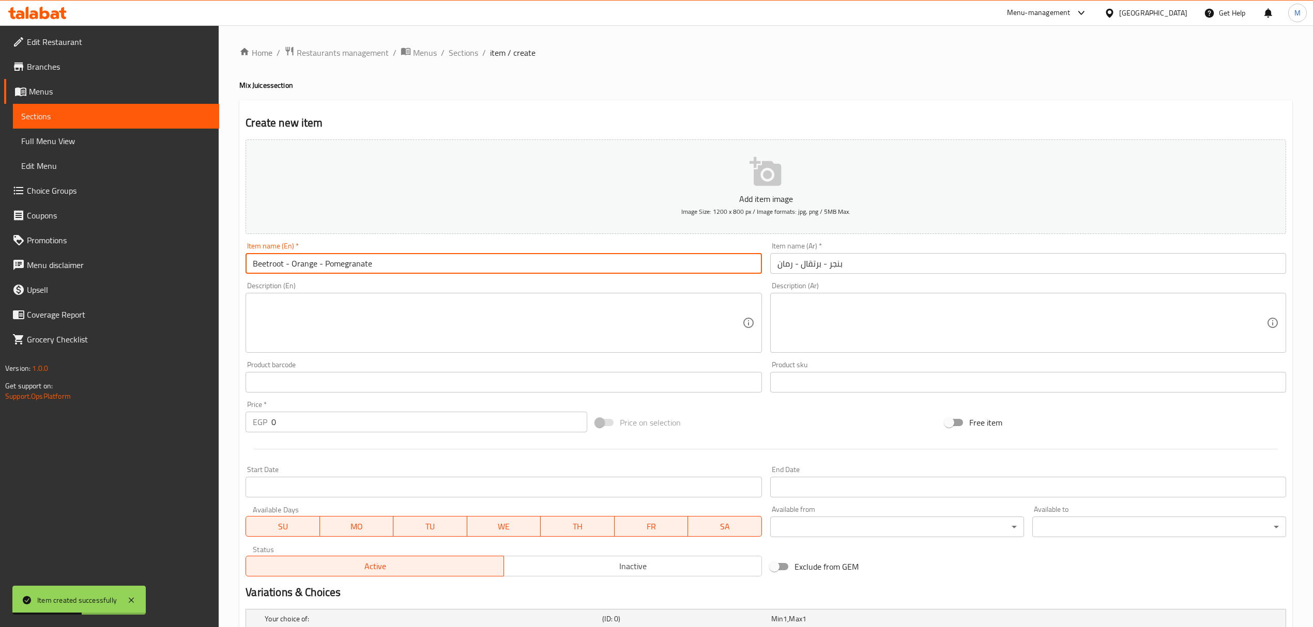
click at [267, 266] on input "Beetroot - Orange - Pomegranate" at bounding box center [504, 263] width 516 height 21
drag, startPoint x: 268, startPoint y: 266, endPoint x: 293, endPoint y: 271, distance: 25.3
click at [293, 271] on input "Beetroot - Orange - Pomegranate" at bounding box center [504, 263] width 516 height 21
drag, startPoint x: 302, startPoint y: 265, endPoint x: 292, endPoint y: 263, distance: 10.0
click at [292, 263] on input "Beet Orange - Pomegranate" at bounding box center [504, 263] width 516 height 21
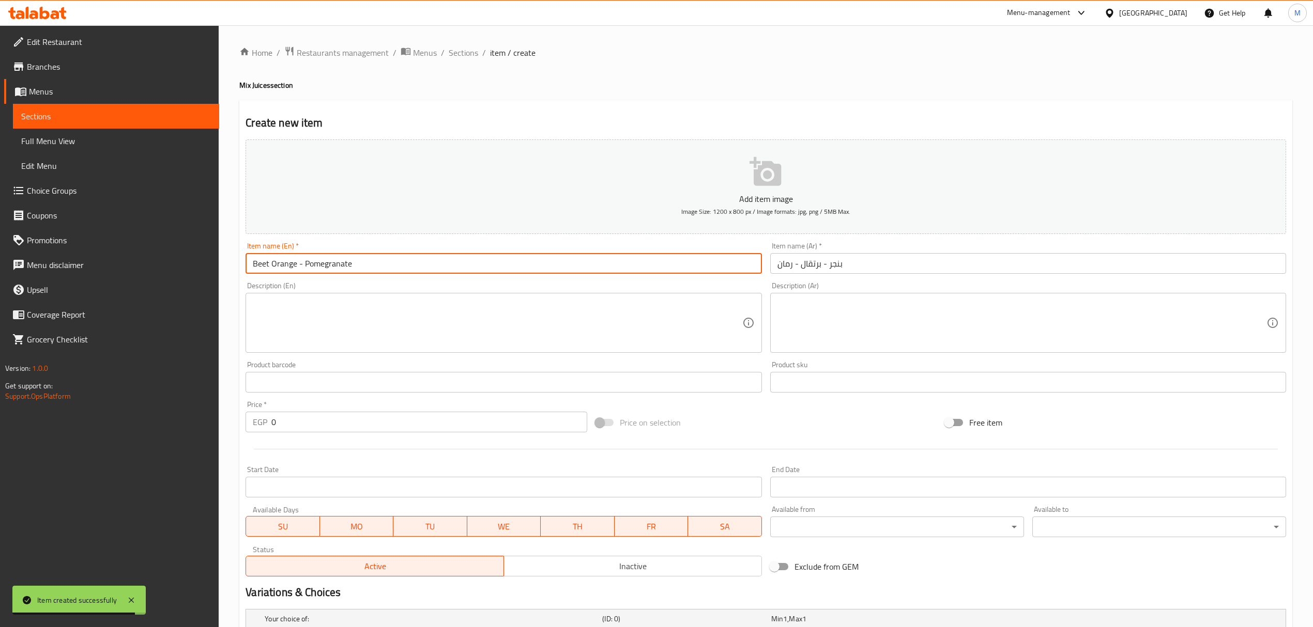
click at [303, 265] on input "Beet Orange - Pomegranate" at bounding box center [504, 263] width 516 height 21
drag, startPoint x: 304, startPoint y: 265, endPoint x: 297, endPoint y: 265, distance: 7.8
click at [297, 265] on input "Beet Orange - Pomegranate" at bounding box center [504, 263] width 516 height 21
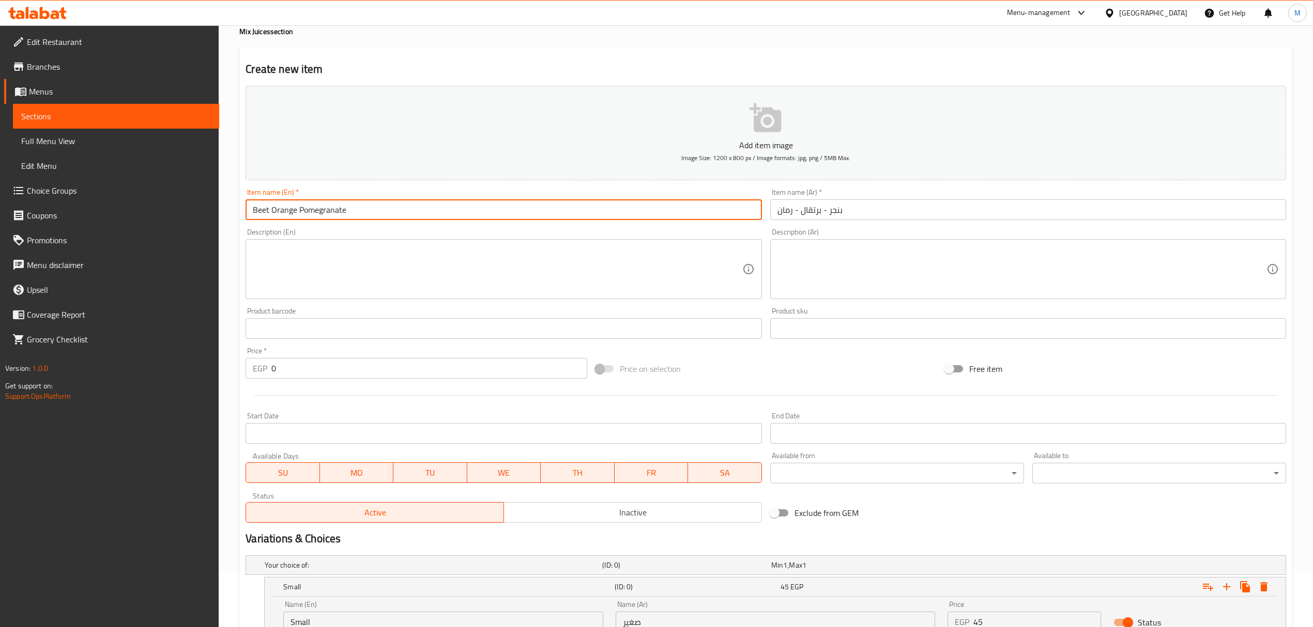
scroll to position [290, 0]
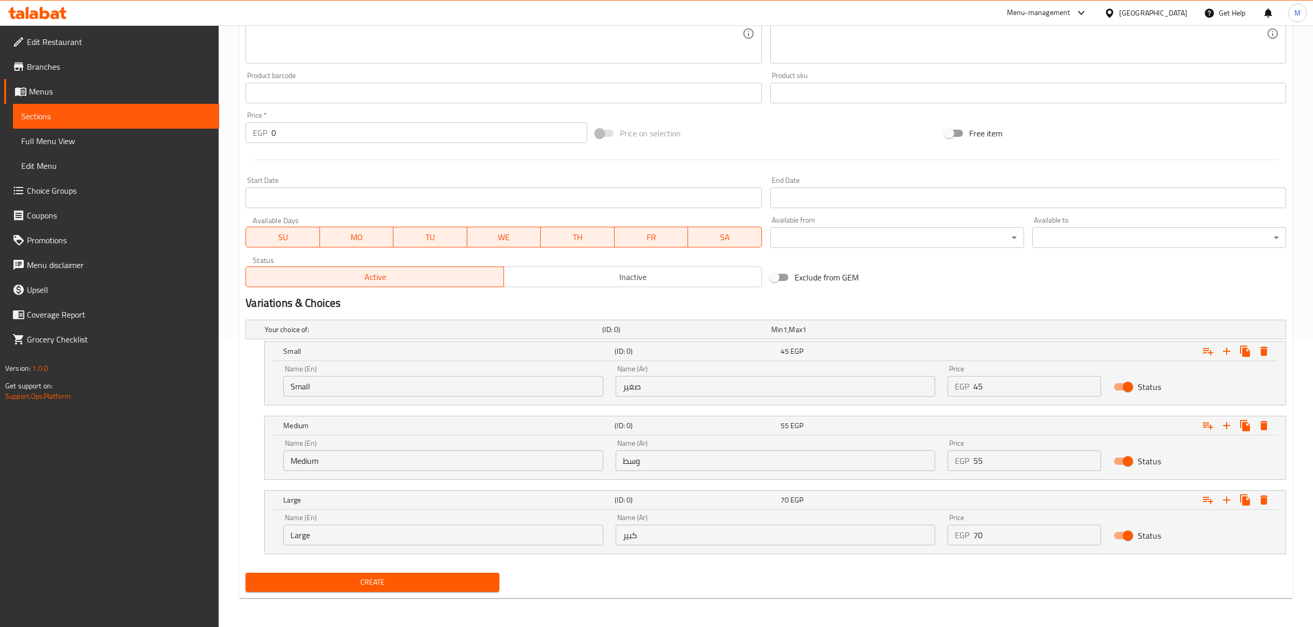
click at [1028, 389] on input "45" at bounding box center [1037, 386] width 128 height 21
click at [1028, 389] on input "0" at bounding box center [1037, 386] width 128 height 21
click at [1009, 460] on input "55" at bounding box center [1037, 461] width 128 height 21
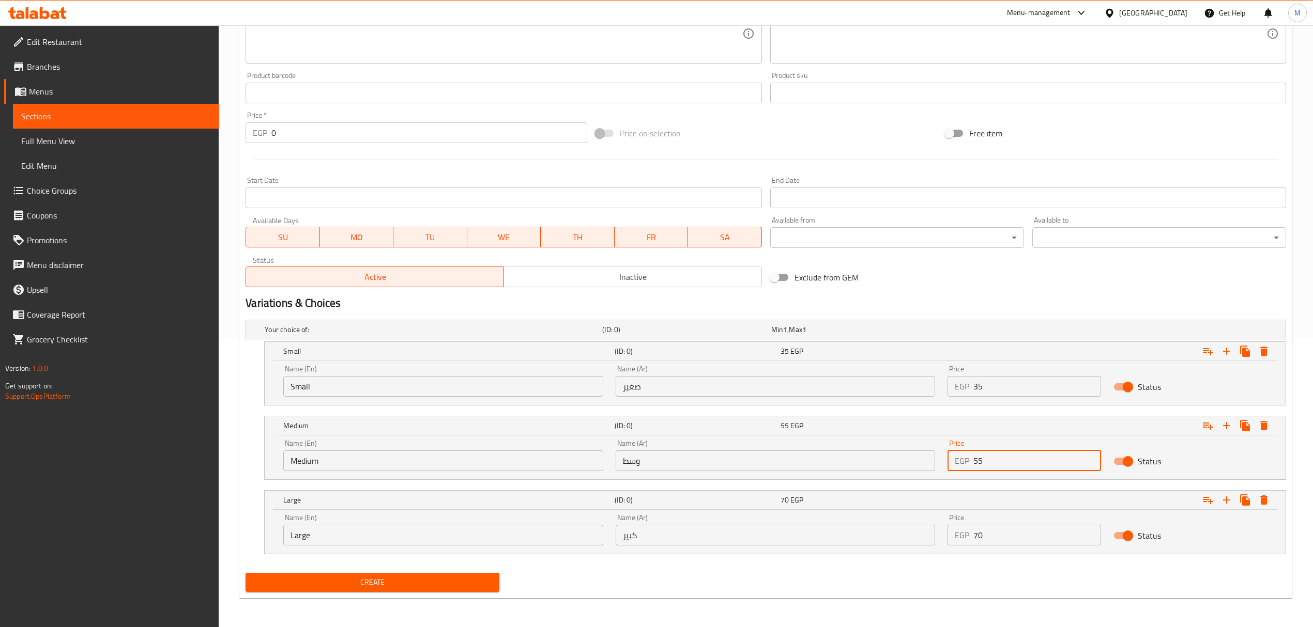
click at [1009, 460] on input "55" at bounding box center [1037, 461] width 128 height 21
click at [1014, 535] on input "70" at bounding box center [1037, 535] width 128 height 21
click at [246, 573] on button "Create" at bounding box center [373, 582] width 254 height 19
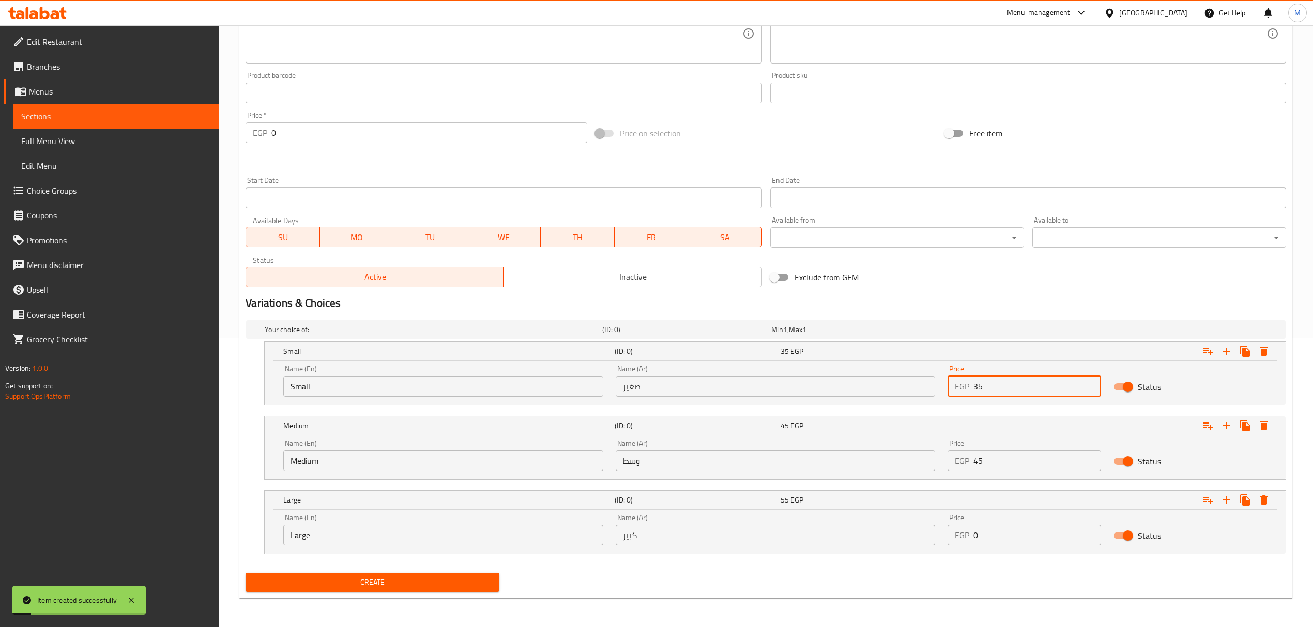
click at [1060, 381] on input "35" at bounding box center [1037, 386] width 128 height 21
click at [1003, 460] on input "45" at bounding box center [1037, 461] width 128 height 21
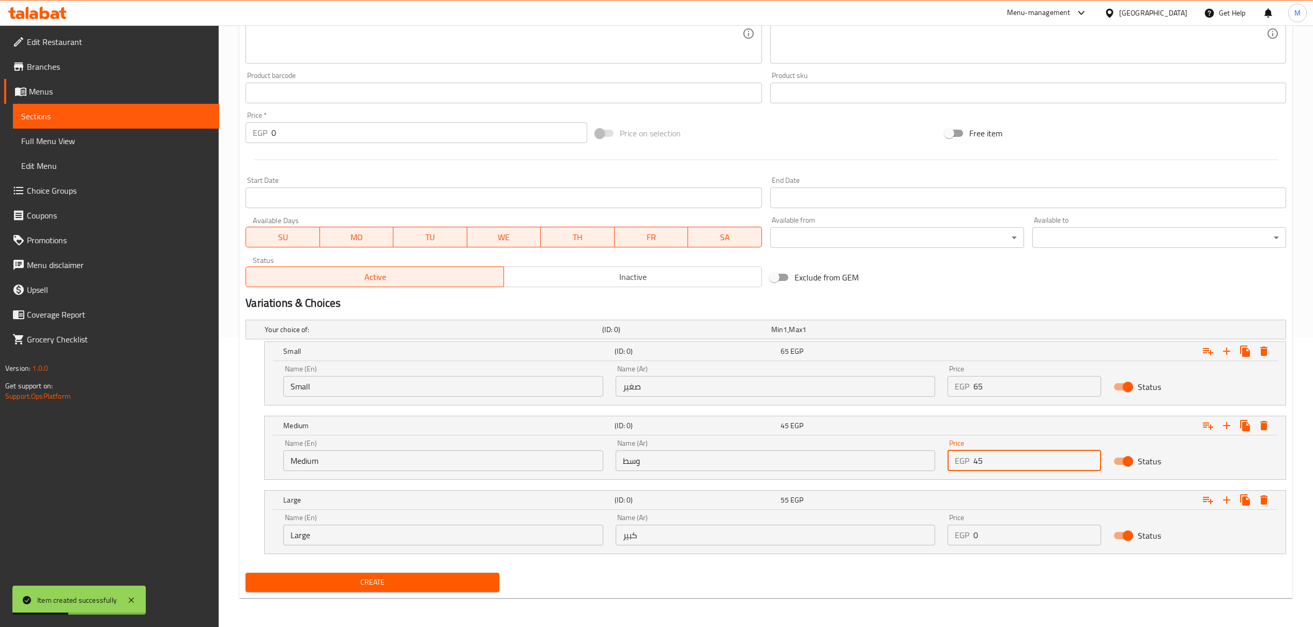
click at [1003, 460] on input "45" at bounding box center [1037, 461] width 128 height 21
click at [1018, 538] on input "0" at bounding box center [1037, 535] width 128 height 21
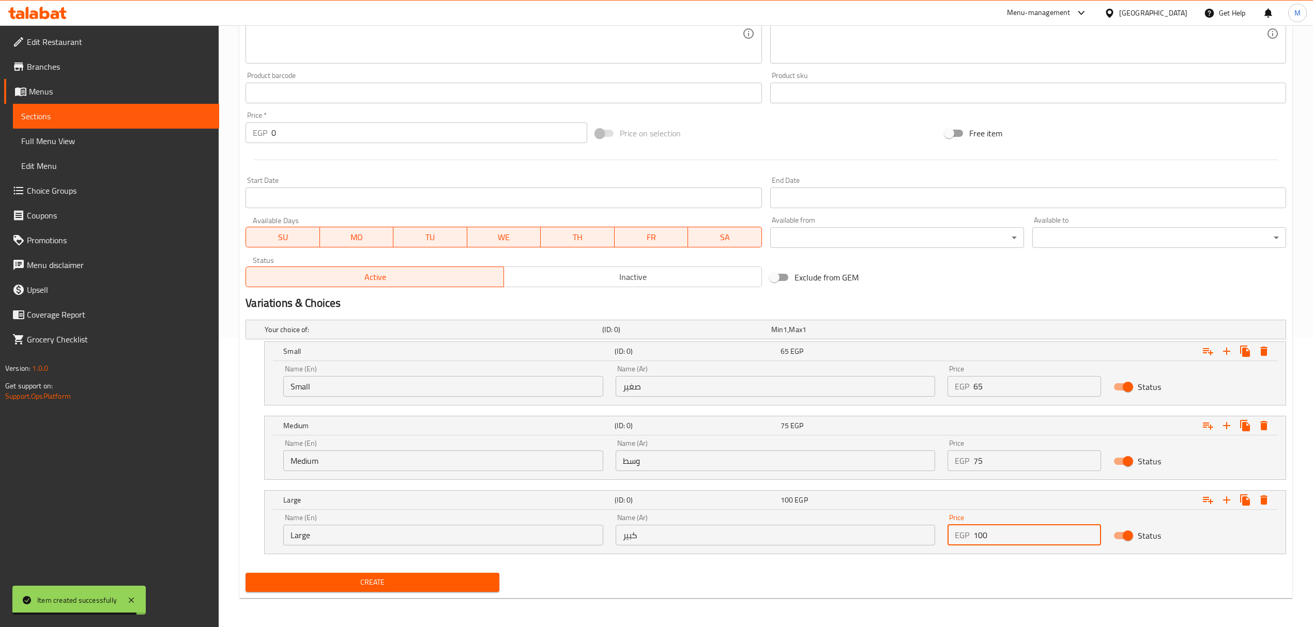
click at [1107, 280] on div "Exclude from GEM" at bounding box center [940, 278] width 349 height 28
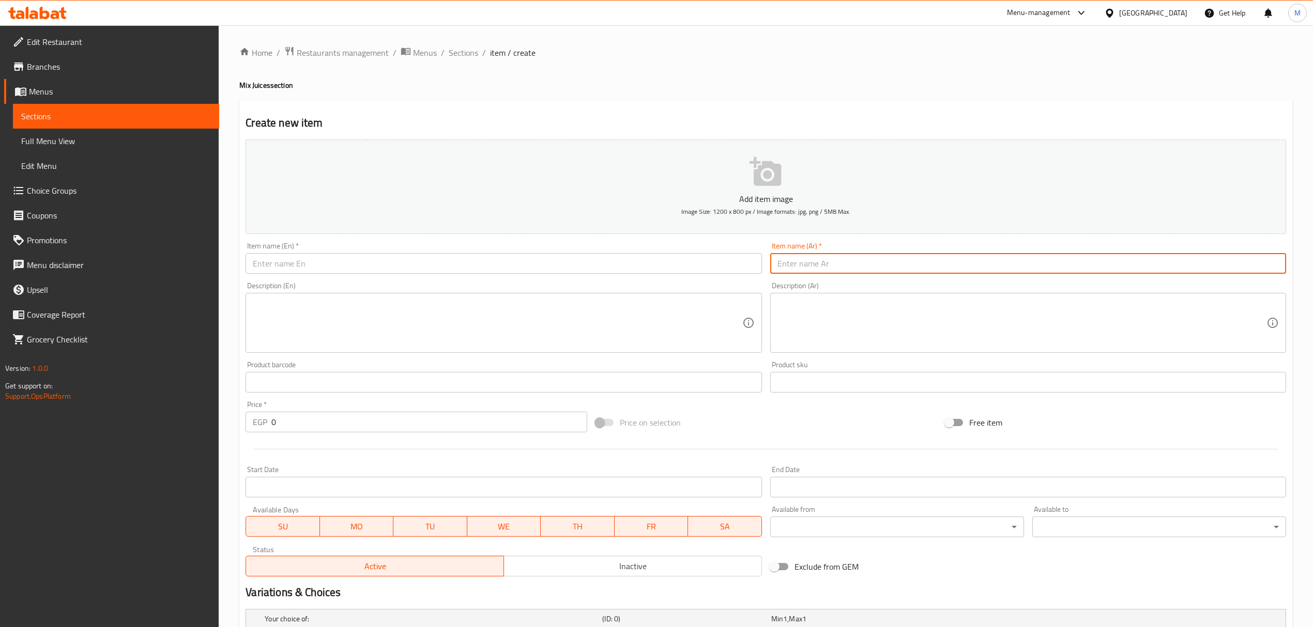
click at [943, 266] on input "text" at bounding box center [1028, 263] width 516 height 21
drag, startPoint x: 339, startPoint y: 268, endPoint x: 324, endPoint y: 268, distance: 15.5
click at [339, 268] on input "text" at bounding box center [504, 263] width 516 height 21
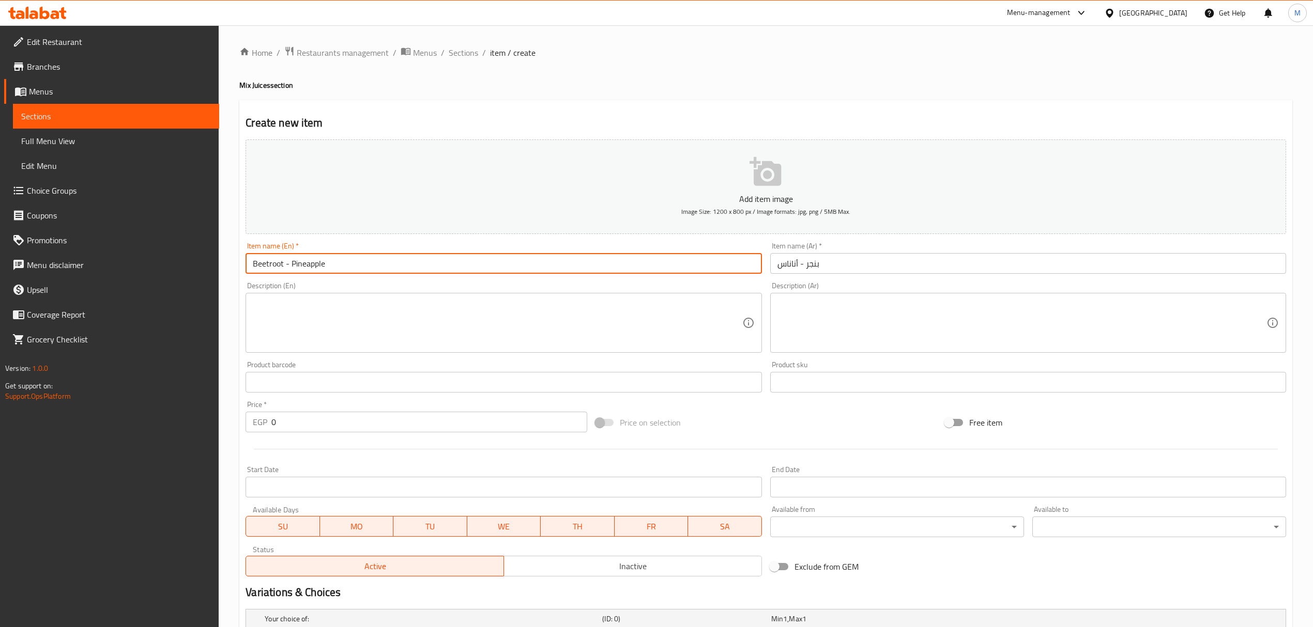
drag, startPoint x: 268, startPoint y: 263, endPoint x: 293, endPoint y: 268, distance: 25.2
click at [293, 268] on input "Beetroot - Pineapple" at bounding box center [504, 263] width 516 height 21
click at [333, 266] on input "Beet Pineapple" at bounding box center [504, 263] width 516 height 21
click at [967, 254] on input "text" at bounding box center [1028, 263] width 516 height 21
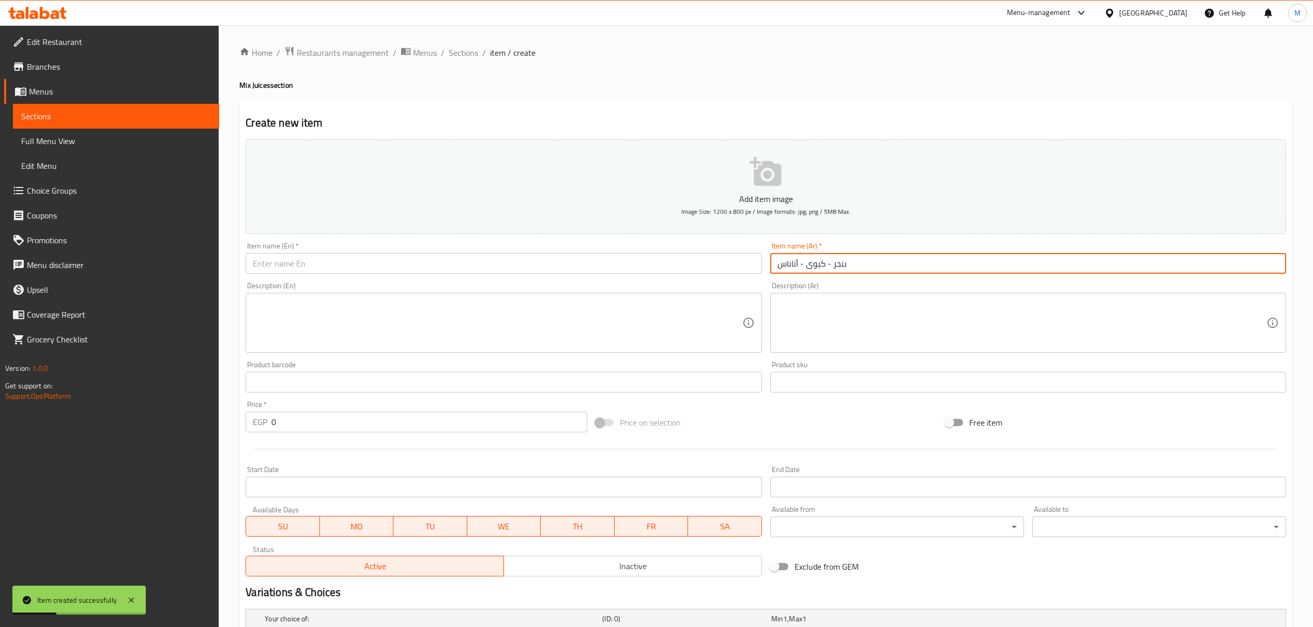
click at [304, 267] on input "text" at bounding box center [504, 263] width 516 height 21
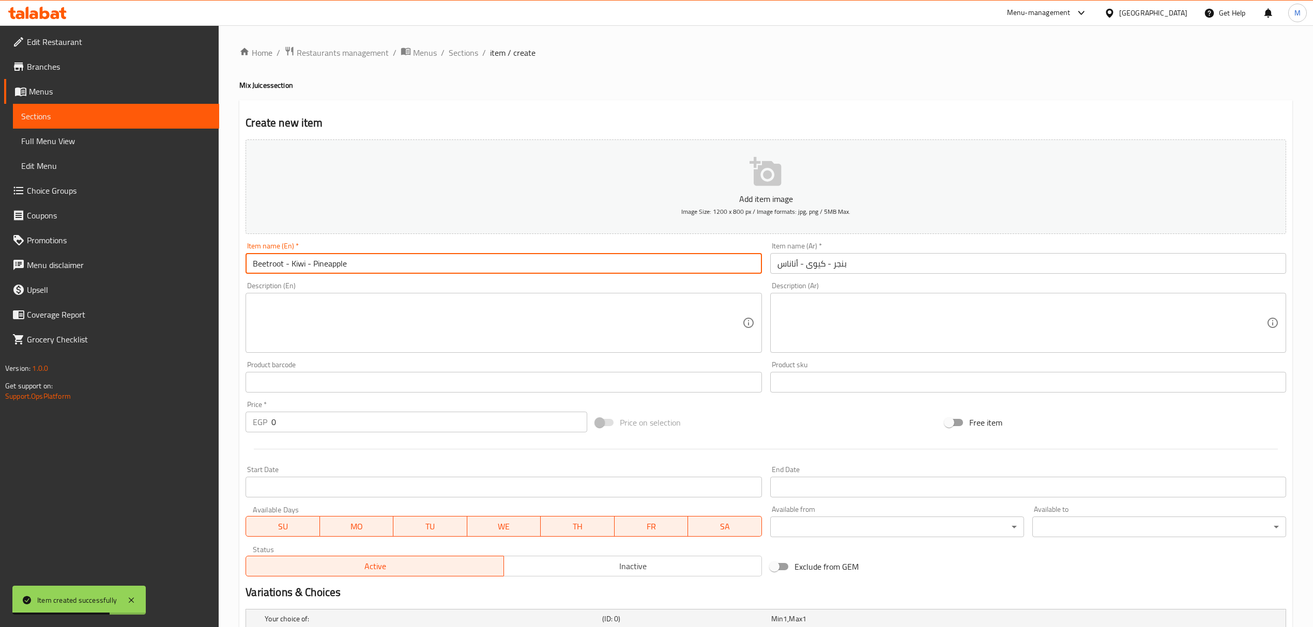
click at [272, 265] on input "Beetroot - Kiwi - Pineapple" at bounding box center [504, 263] width 516 height 21
click at [267, 265] on input "Beetroot - Kiwi - Pineapple" at bounding box center [504, 263] width 516 height 21
drag, startPoint x: 269, startPoint y: 265, endPoint x: 292, endPoint y: 274, distance: 24.4
click at [292, 274] on input "Beetroot - Kiwi - Pineapple" at bounding box center [504, 263] width 516 height 21
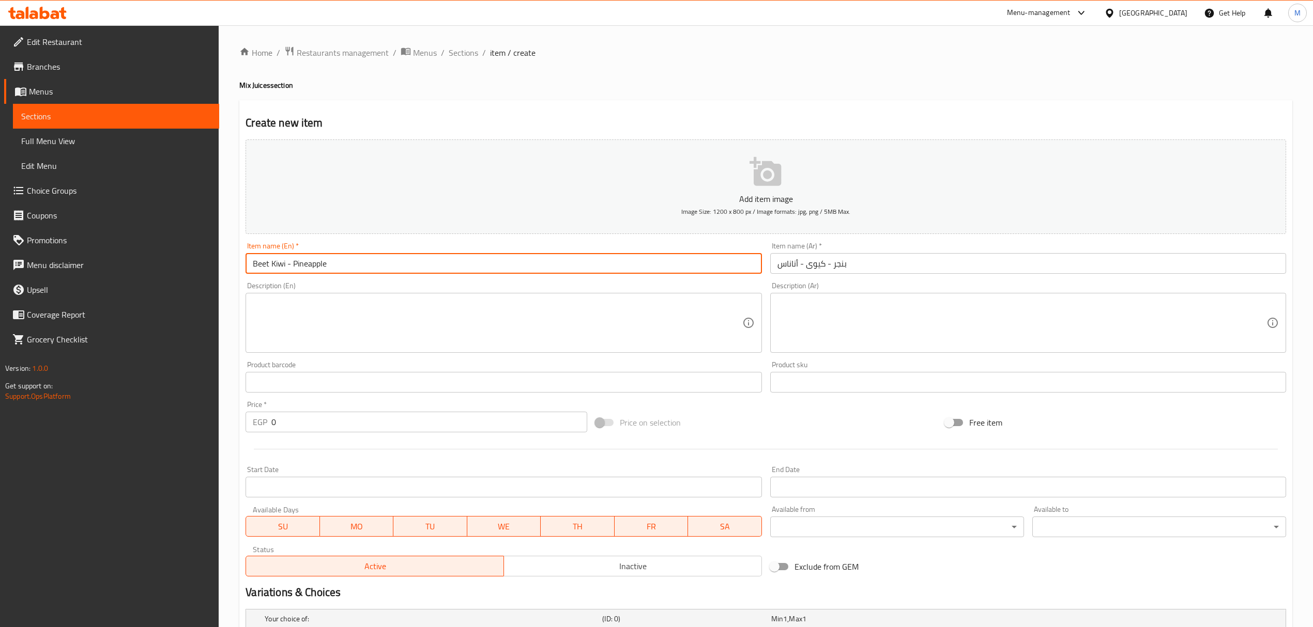
drag, startPoint x: 293, startPoint y: 269, endPoint x: 284, endPoint y: 267, distance: 8.5
click at [284, 267] on input "Beet Kiwi - Pineapple" at bounding box center [504, 263] width 516 height 21
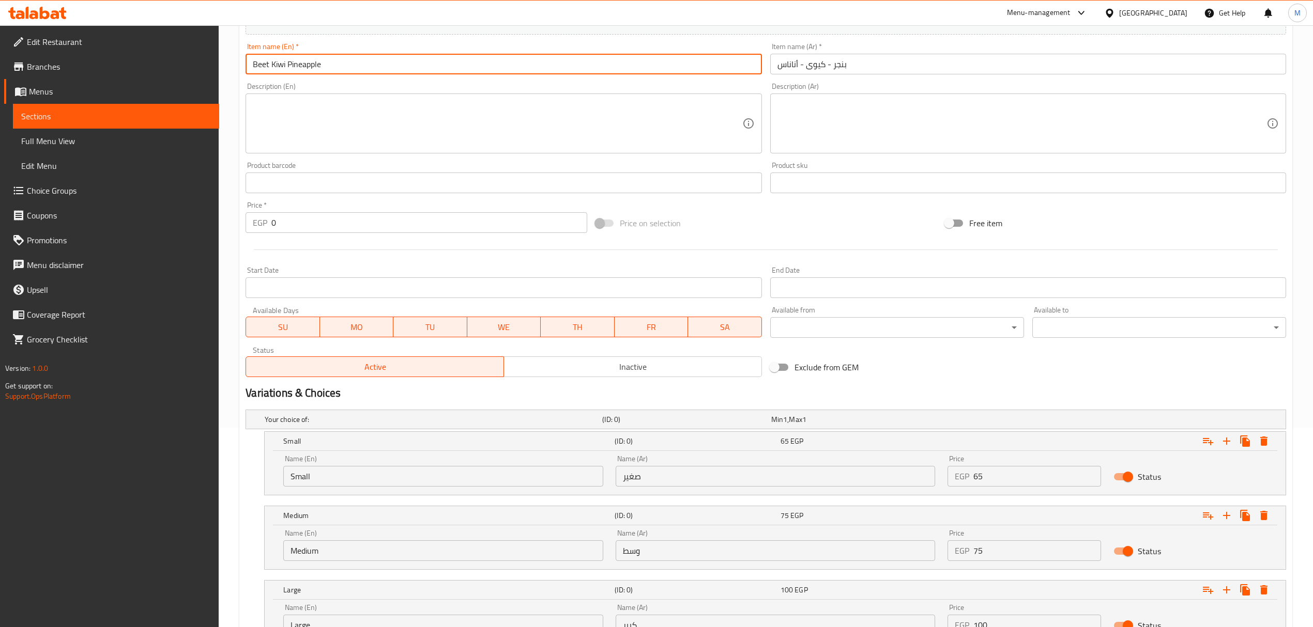
scroll to position [290, 0]
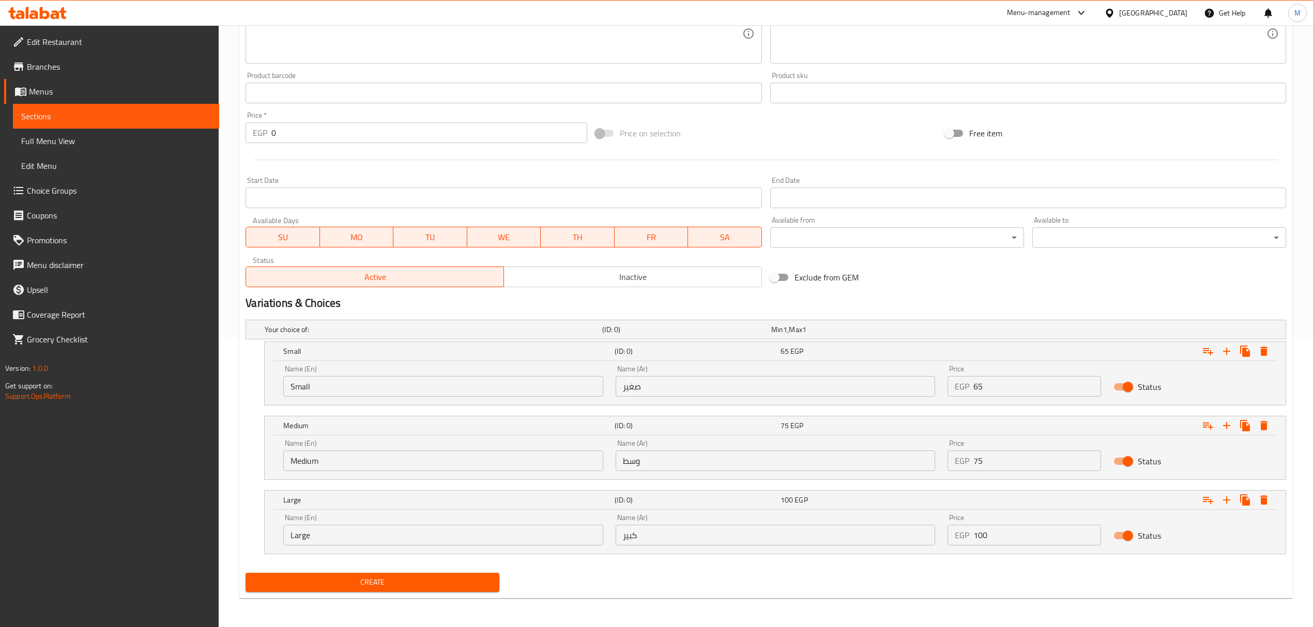
click at [1001, 366] on div "Price EGP 65 Price" at bounding box center [1024, 381] width 154 height 32
click at [994, 393] on input "65" at bounding box center [1037, 386] width 128 height 21
click at [985, 466] on input "75" at bounding box center [1037, 461] width 128 height 21
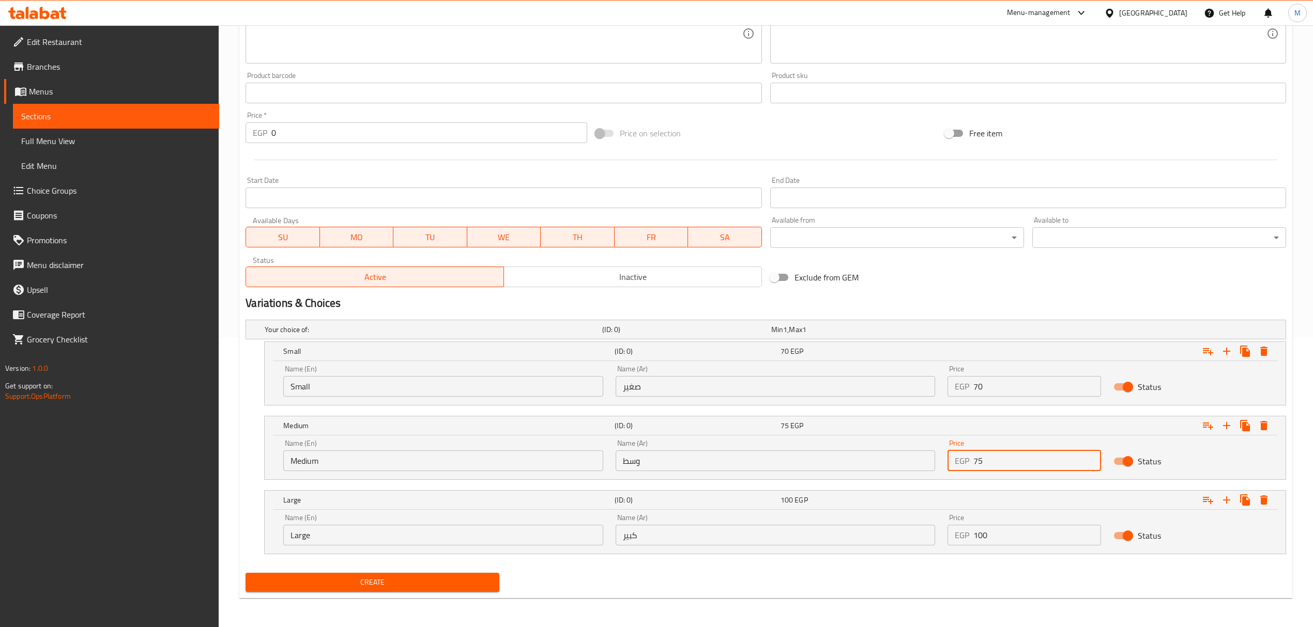
click at [985, 466] on input "75" at bounding box center [1037, 461] width 128 height 21
click at [997, 534] on input "100" at bounding box center [1037, 535] width 128 height 21
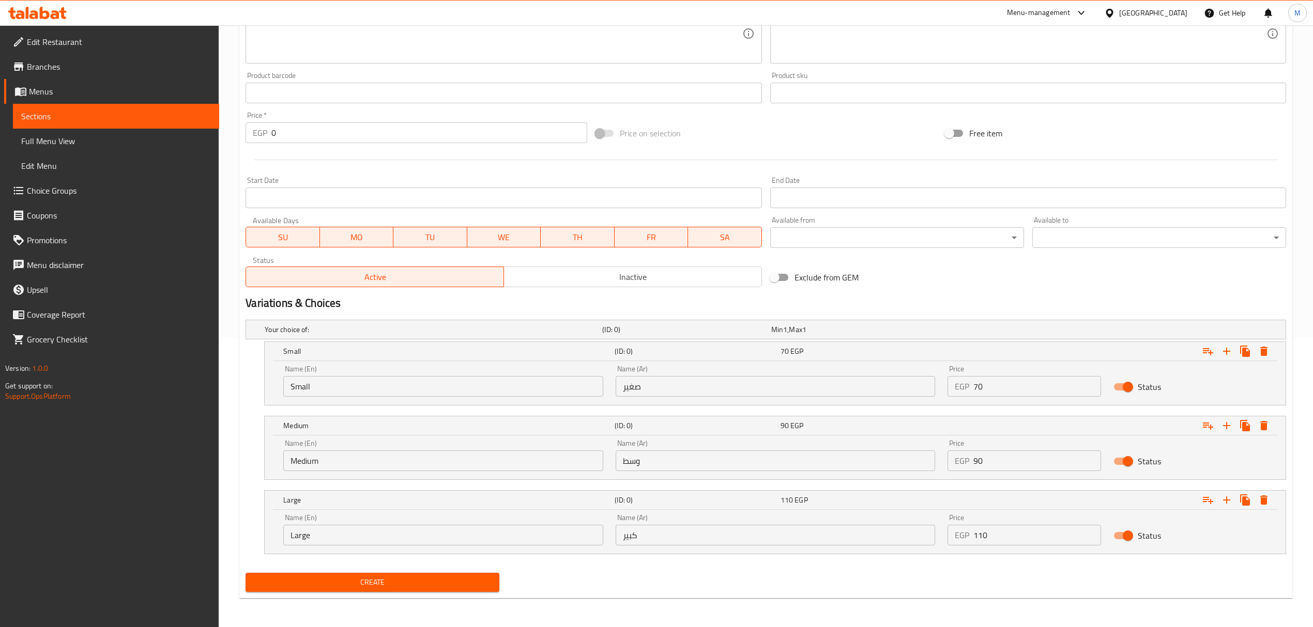
click at [988, 287] on div "Exclude from GEM" at bounding box center [940, 278] width 349 height 28
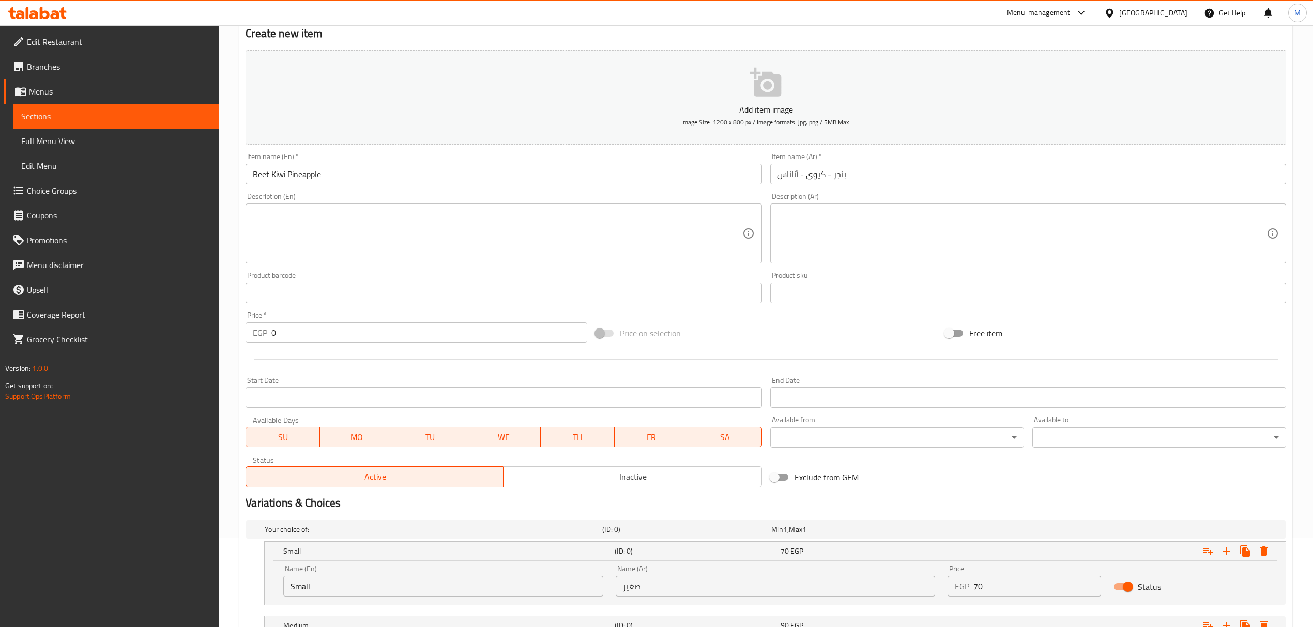
scroll to position [0, 0]
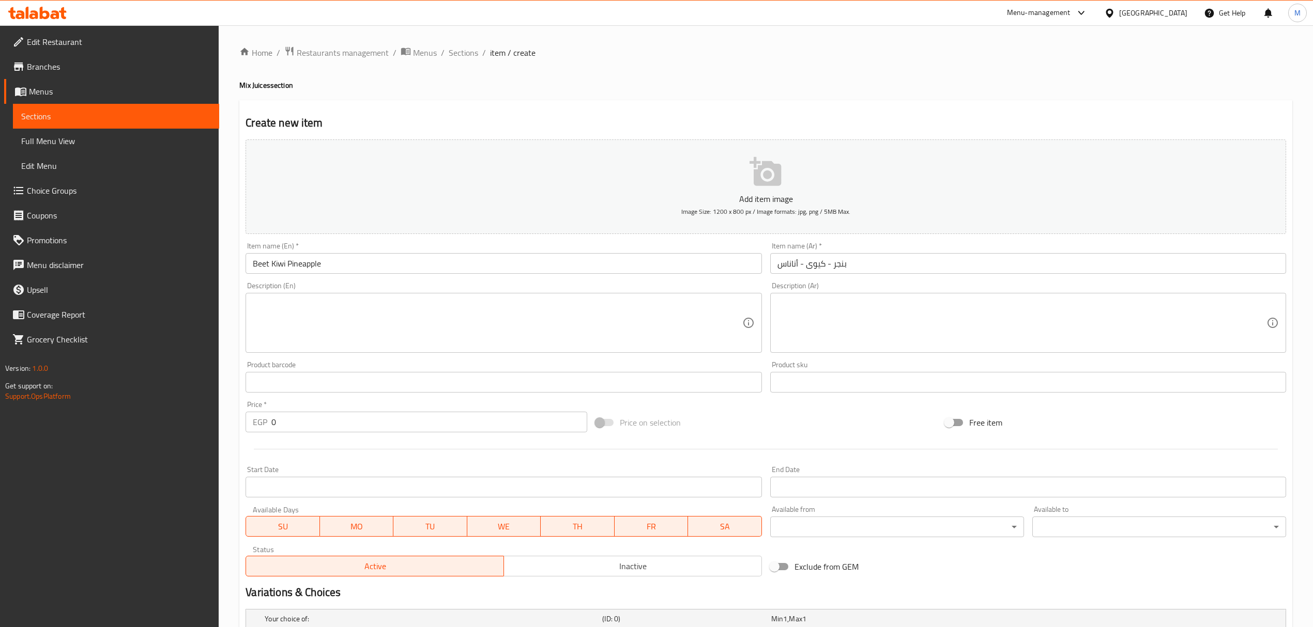
click at [898, 263] on input "بنجر - كيوى - أناناس" at bounding box center [1028, 263] width 516 height 21
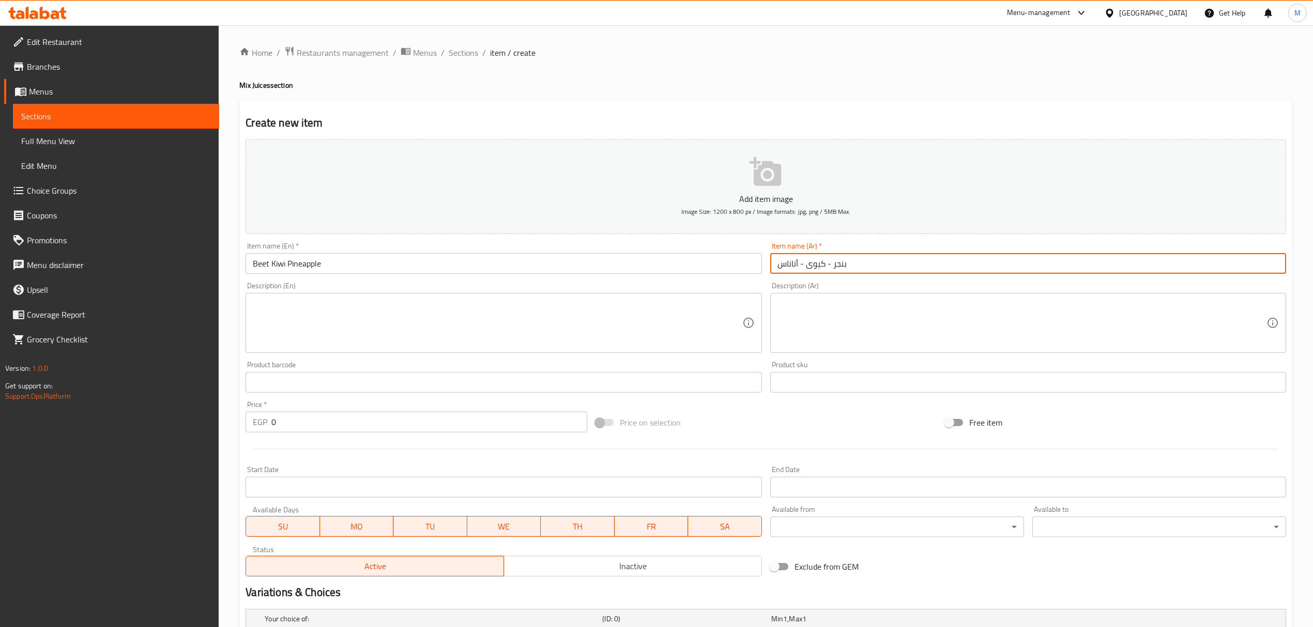
click at [962, 267] on input "text" at bounding box center [1028, 263] width 516 height 21
click at [898, 256] on input "بنجر" at bounding box center [1028, 263] width 516 height 21
click at [1140, 256] on input "بنجر - موز" at bounding box center [1028, 263] width 516 height 21
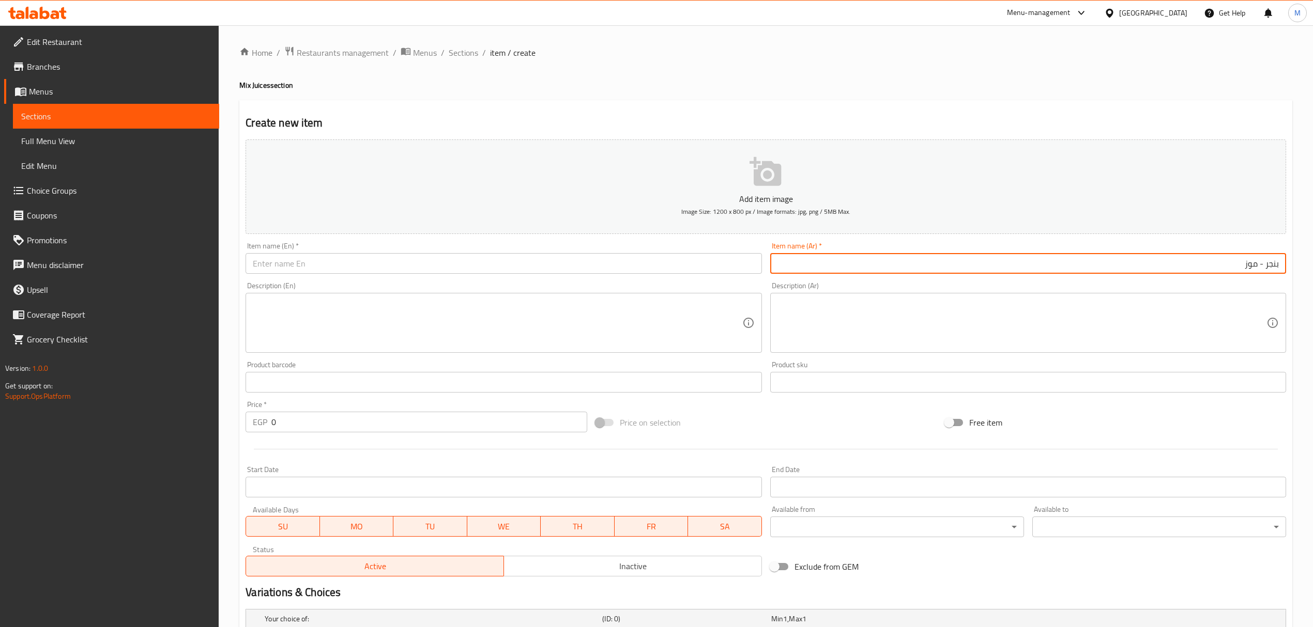
click at [1140, 256] on input "بنجر - موز" at bounding box center [1028, 263] width 516 height 21
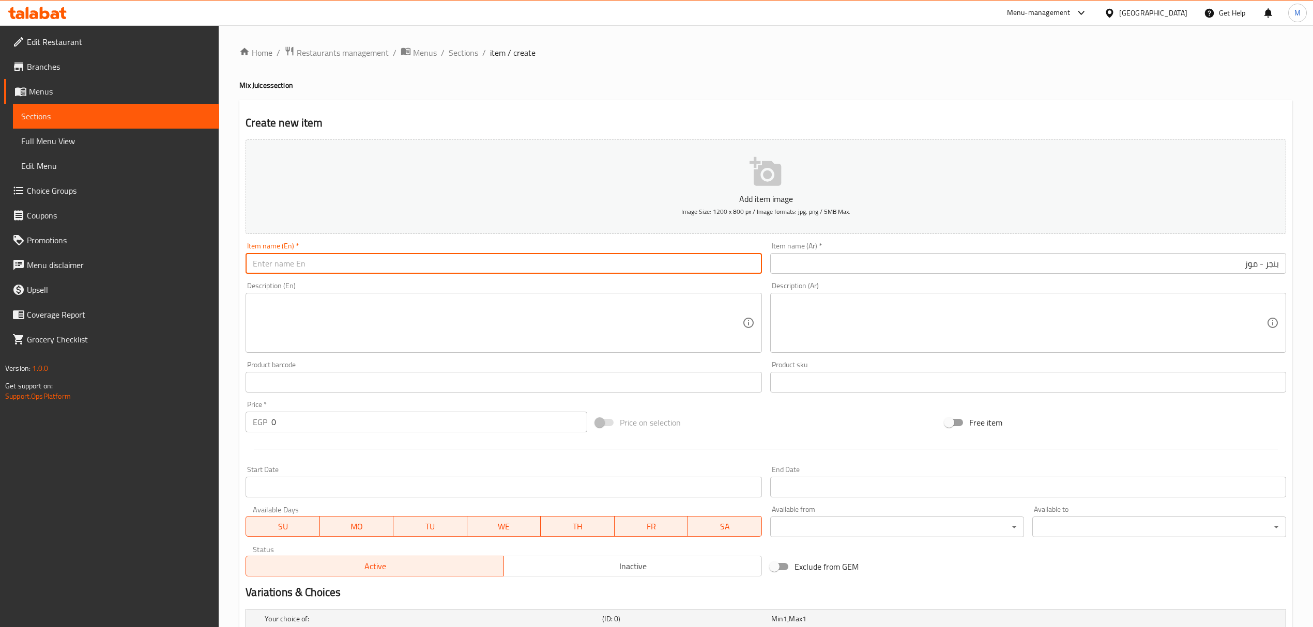
drag, startPoint x: 371, startPoint y: 263, endPoint x: 338, endPoint y: 262, distance: 33.6
click at [371, 263] on input "text" at bounding box center [504, 263] width 516 height 21
click at [267, 263] on input "Beetroot - Banana" at bounding box center [504, 263] width 516 height 21
click at [270, 273] on input "Beetroot - Banana" at bounding box center [504, 263] width 516 height 21
drag, startPoint x: 268, startPoint y: 267, endPoint x: 293, endPoint y: 271, distance: 25.2
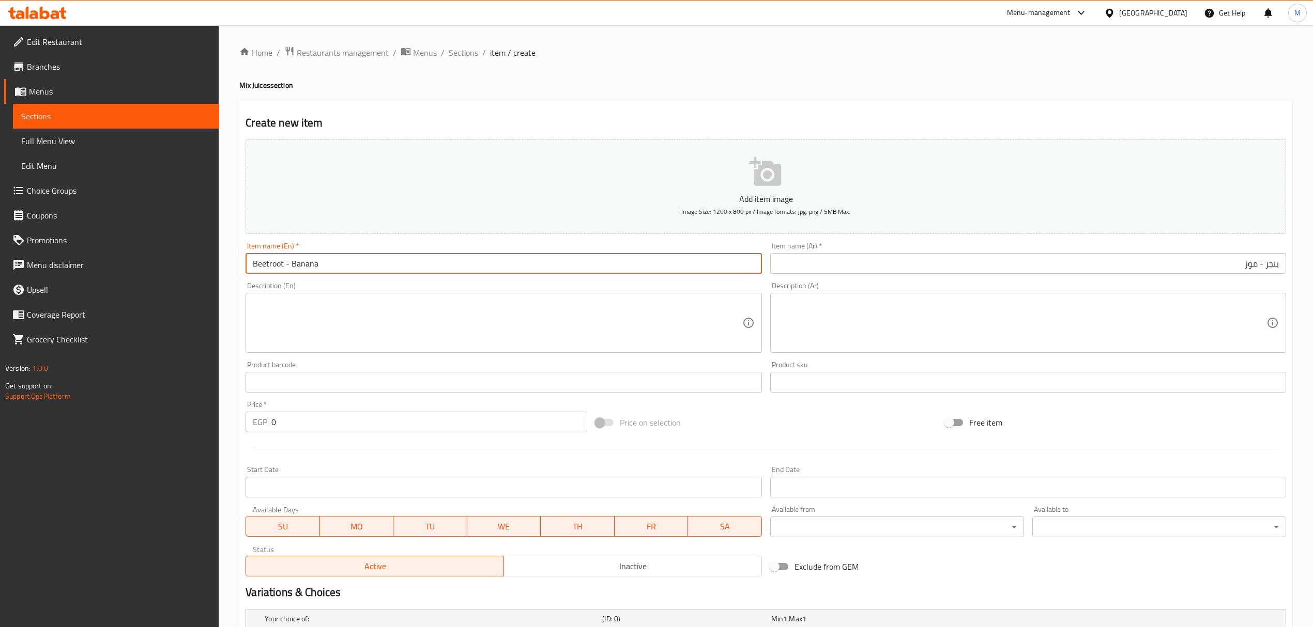
click at [293, 271] on input "Beetroot - Banana" at bounding box center [504, 263] width 516 height 21
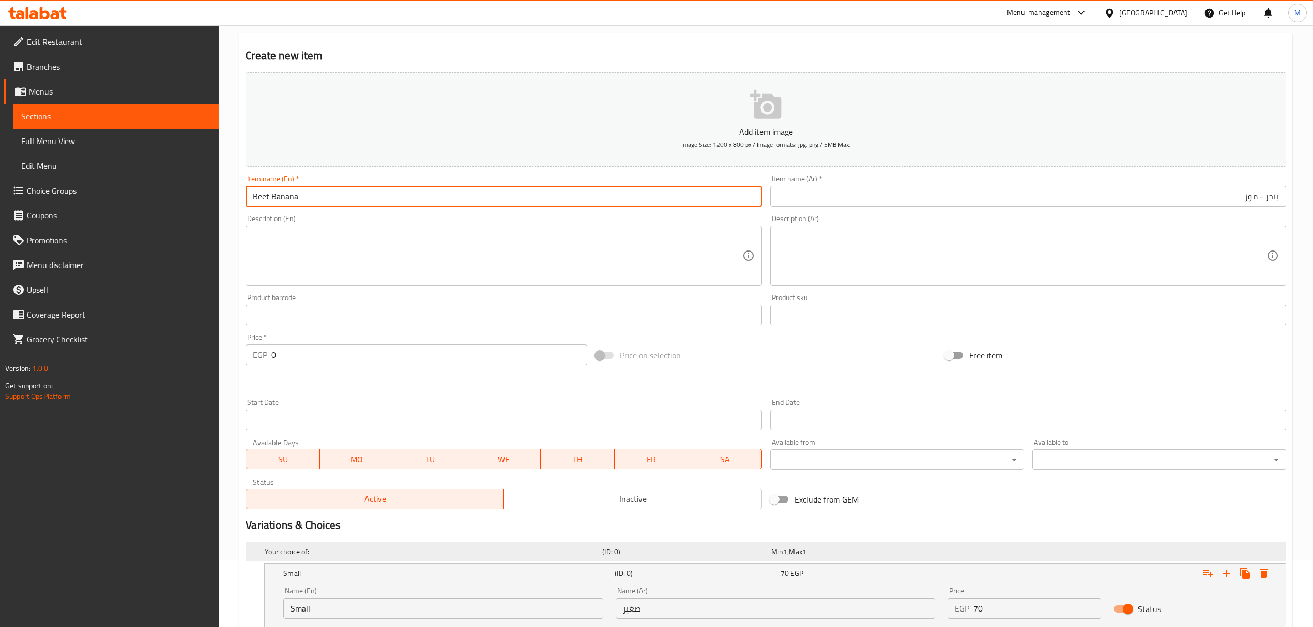
scroll to position [290, 0]
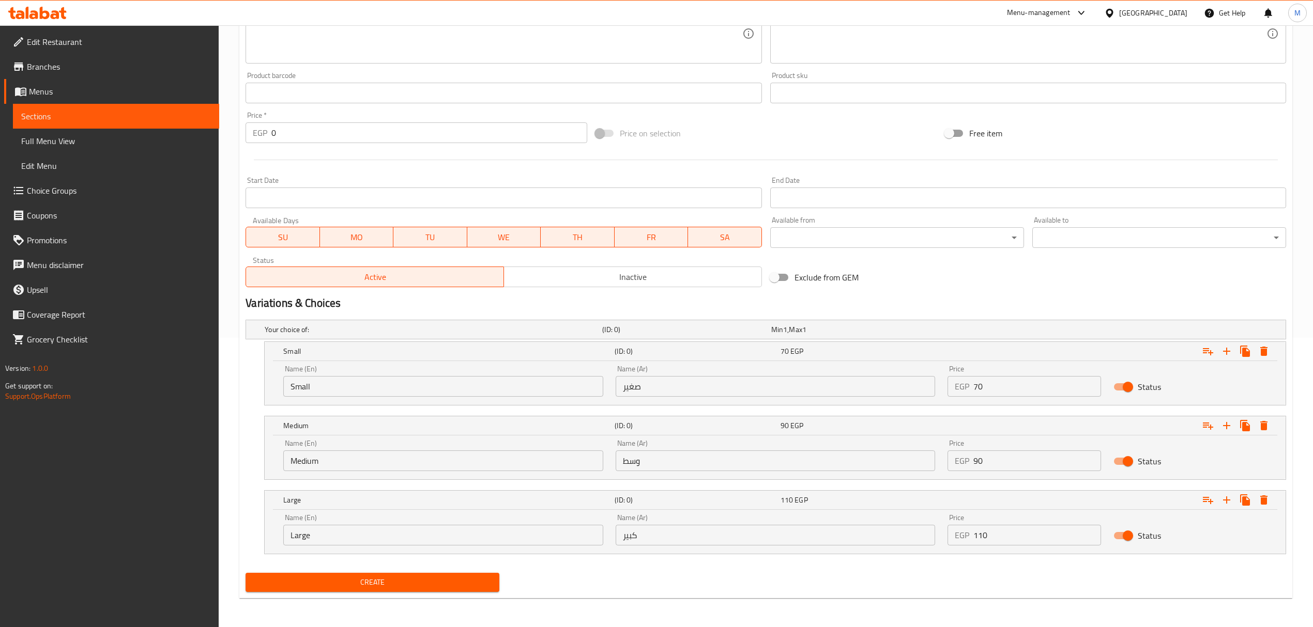
click at [1039, 393] on input "70" at bounding box center [1037, 386] width 128 height 21
click at [1002, 461] on input "90" at bounding box center [1037, 461] width 128 height 21
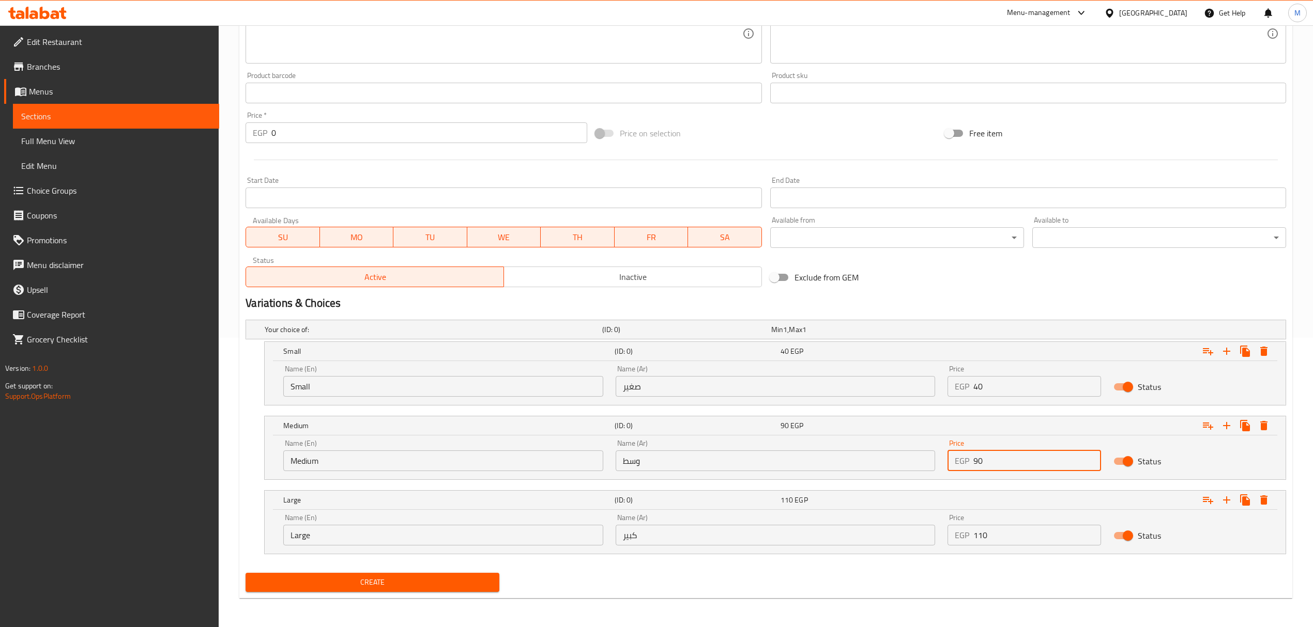
click at [1002, 461] on input "90" at bounding box center [1037, 461] width 128 height 21
click at [1002, 461] on input "05" at bounding box center [1037, 461] width 128 height 21
click at [1003, 530] on input "110" at bounding box center [1037, 535] width 128 height 21
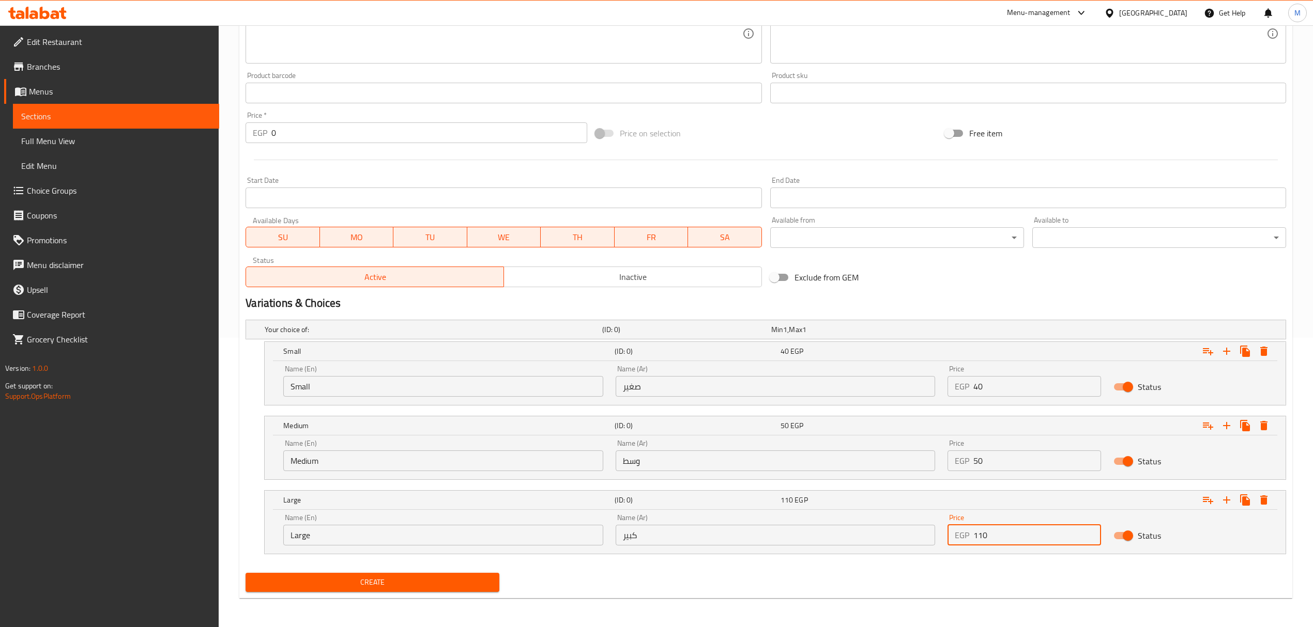
click at [1003, 530] on input "110" at bounding box center [1037, 535] width 128 height 21
click at [836, 576] on div "Create" at bounding box center [765, 582] width 1049 height 27
click at [467, 577] on span "Create" at bounding box center [372, 582] width 237 height 13
click at [1004, 536] on input "65" at bounding box center [1037, 535] width 128 height 21
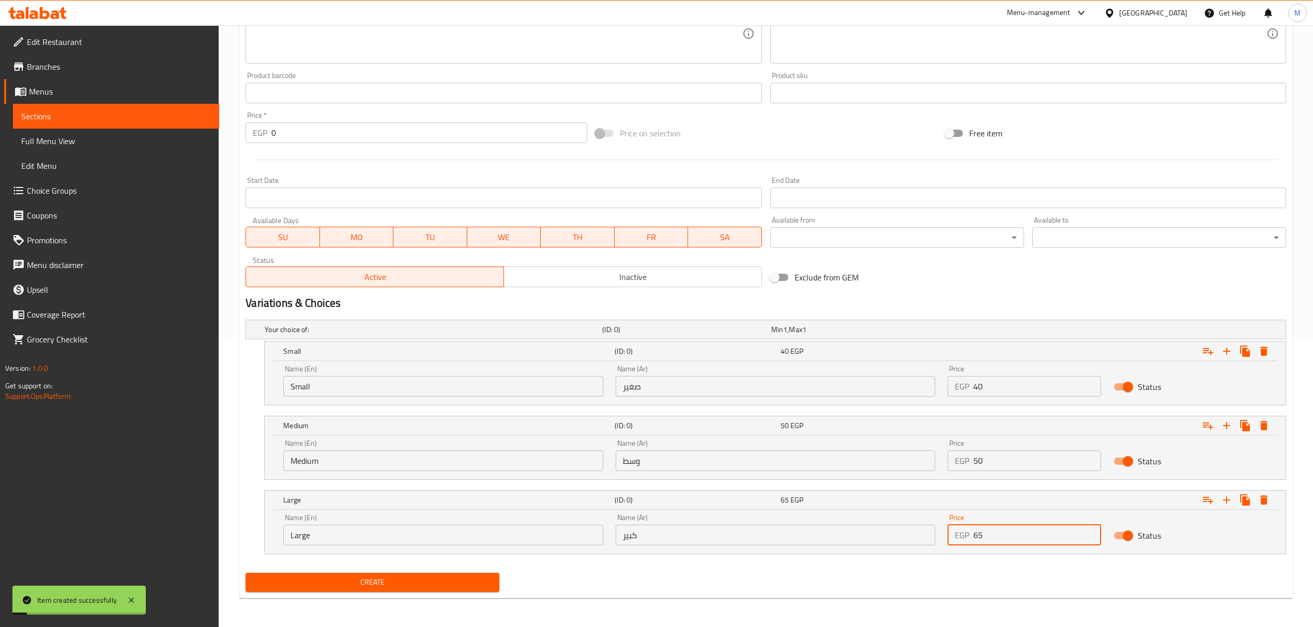
click at [1004, 536] on input "65" at bounding box center [1037, 535] width 128 height 21
click at [1035, 465] on input "50" at bounding box center [1037, 461] width 128 height 21
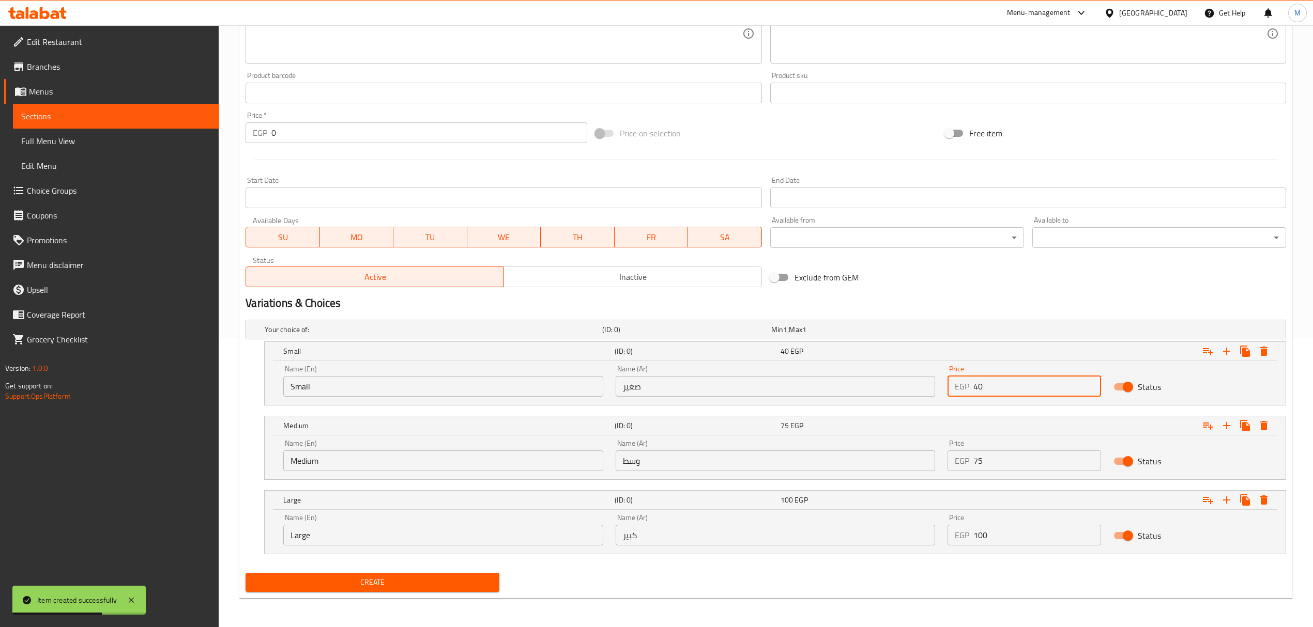
click at [1040, 382] on input "40" at bounding box center [1037, 386] width 128 height 21
click at [1078, 292] on div "Variations & Choices" at bounding box center [765, 304] width 1049 height 24
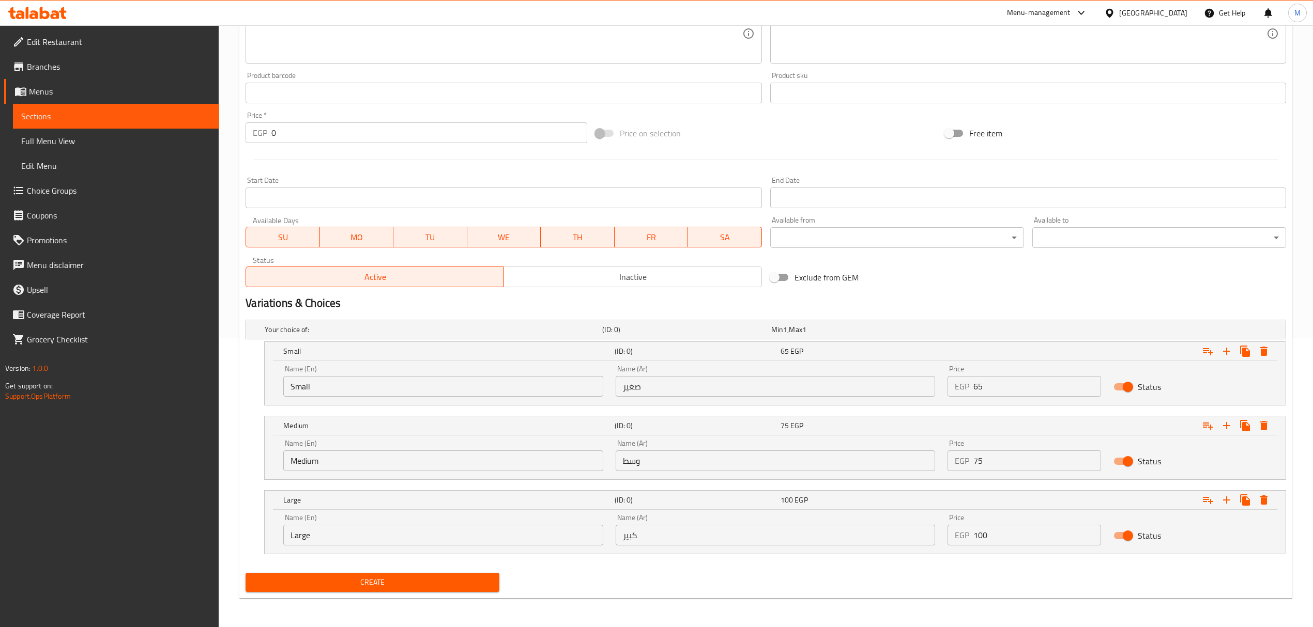
click at [1058, 280] on div "Exclude from GEM" at bounding box center [940, 278] width 349 height 28
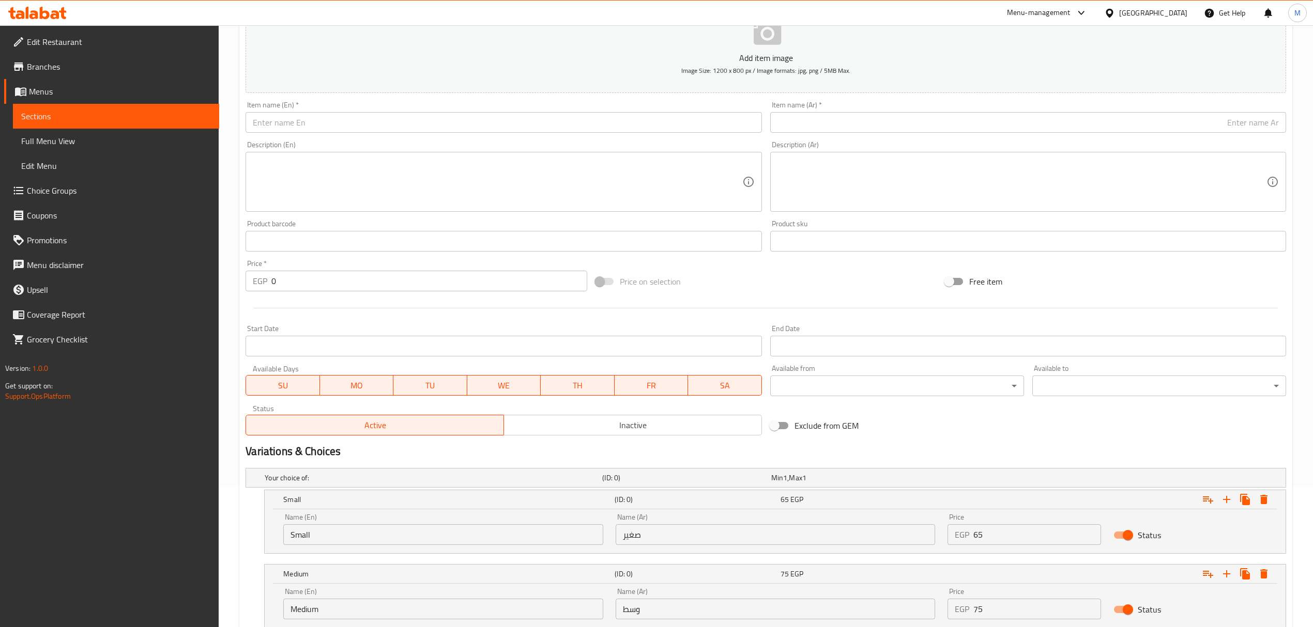
scroll to position [0, 0]
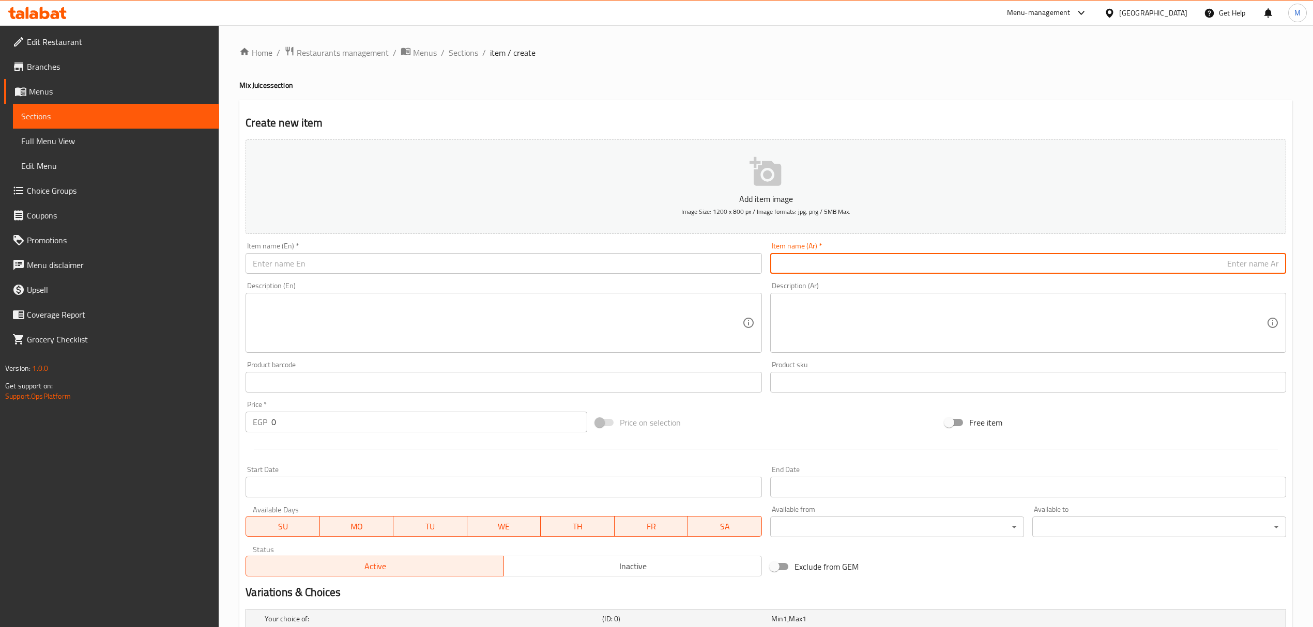
click at [879, 267] on input "text" at bounding box center [1028, 263] width 516 height 21
click at [356, 263] on input "text" at bounding box center [504, 263] width 516 height 21
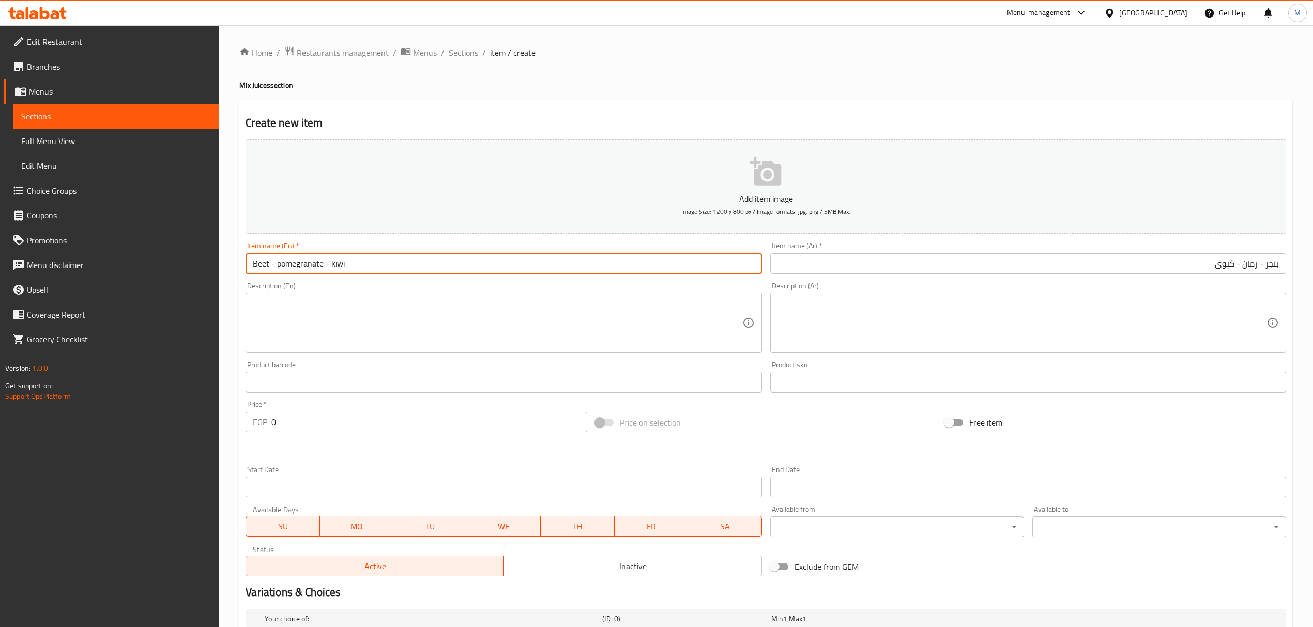
click at [326, 261] on input "Beet - pomegranate - kiwi" at bounding box center [504, 263] width 516 height 21
click at [278, 265] on input "Beet - pomegranate kiwi" at bounding box center [504, 263] width 516 height 21
click at [308, 269] on input "Beet pomegranate kiwi" at bounding box center [504, 263] width 516 height 21
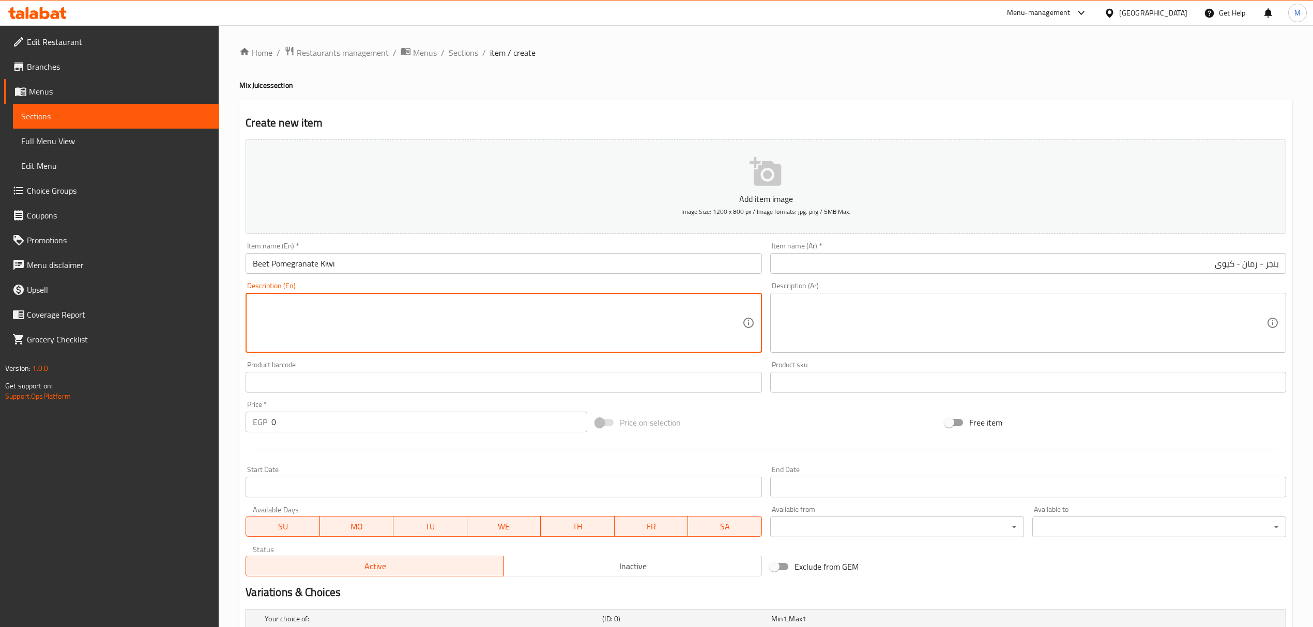
click at [345, 323] on textarea at bounding box center [497, 323] width 489 height 49
click at [393, 261] on input "Beet Pomegranate Kiwi" at bounding box center [504, 263] width 516 height 21
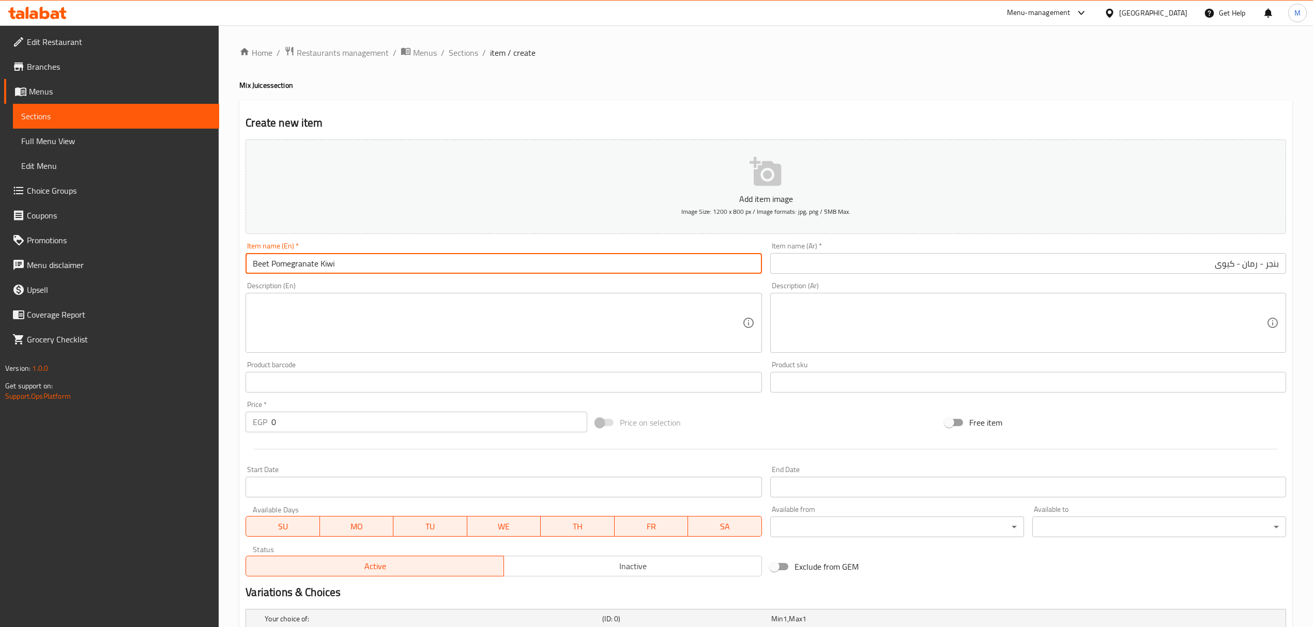
click at [539, 254] on input "Beet Pomegranate Kiwi" at bounding box center [504, 263] width 516 height 21
click at [537, 267] on input "Beet Pomegranate Kiwi" at bounding box center [504, 263] width 516 height 21
click at [460, 54] on span "Sections" at bounding box center [463, 53] width 29 height 12
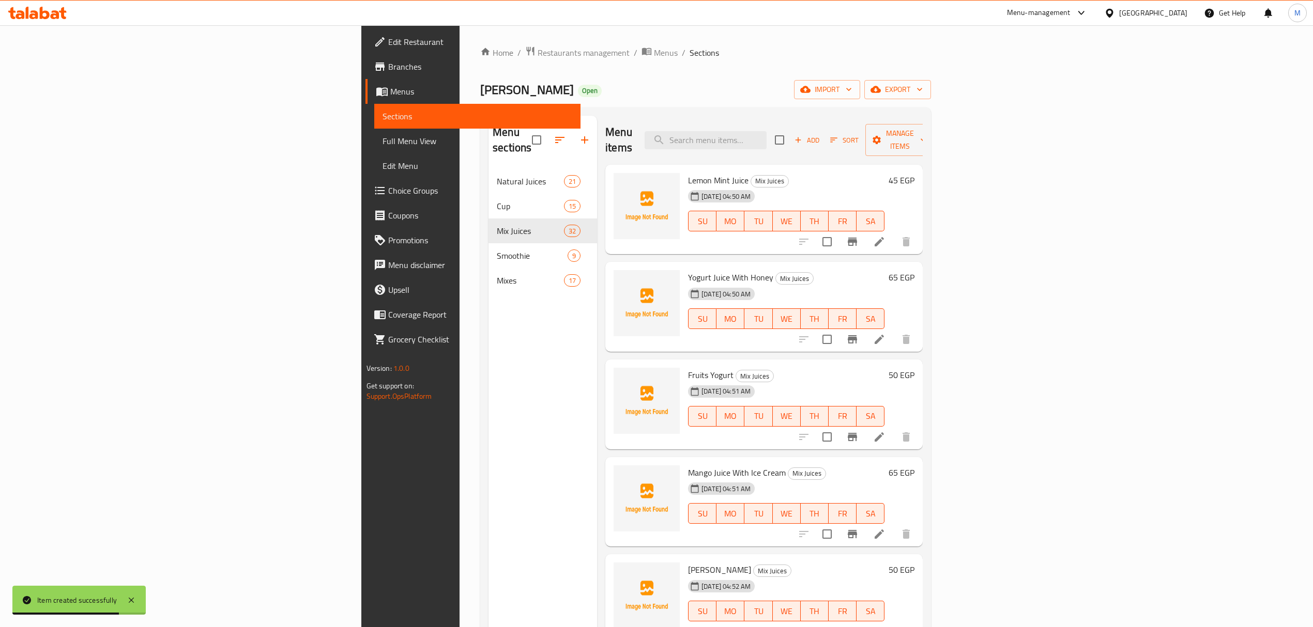
click at [488, 310] on div "Menu sections Natural Juices 21 Cup 15 Mix Juices 32 Smoothie 9 Mixes 17" at bounding box center [542, 429] width 109 height 627
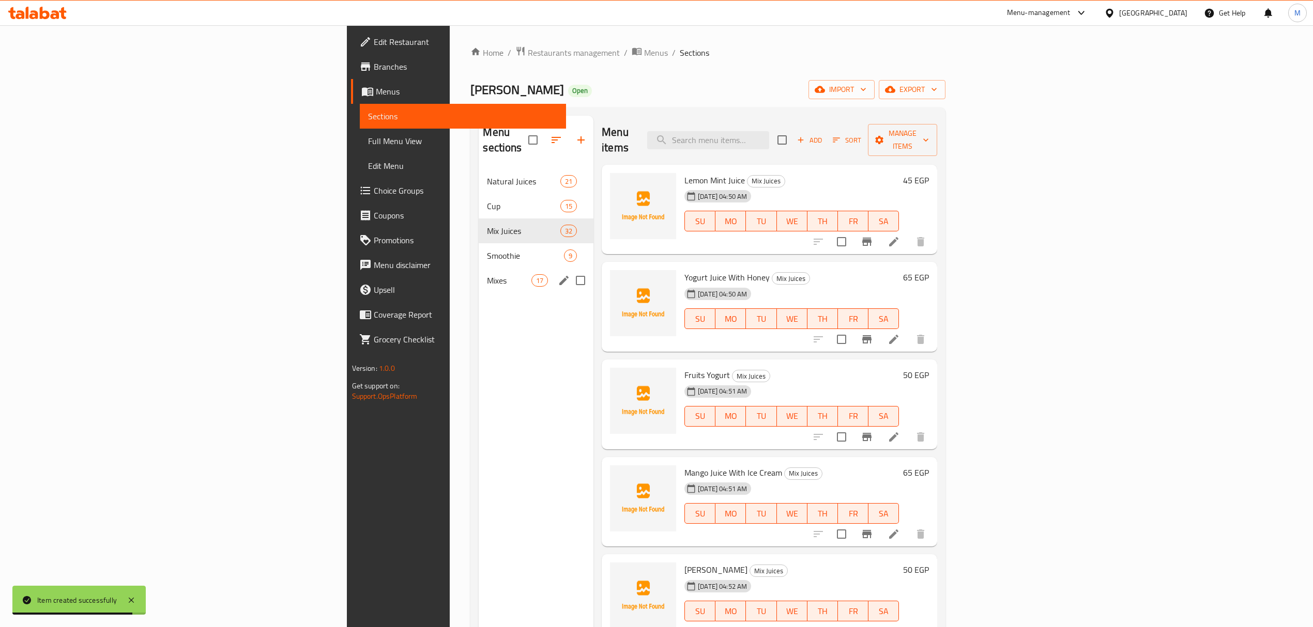
click at [479, 268] on div "Mixes 17" at bounding box center [536, 280] width 115 height 25
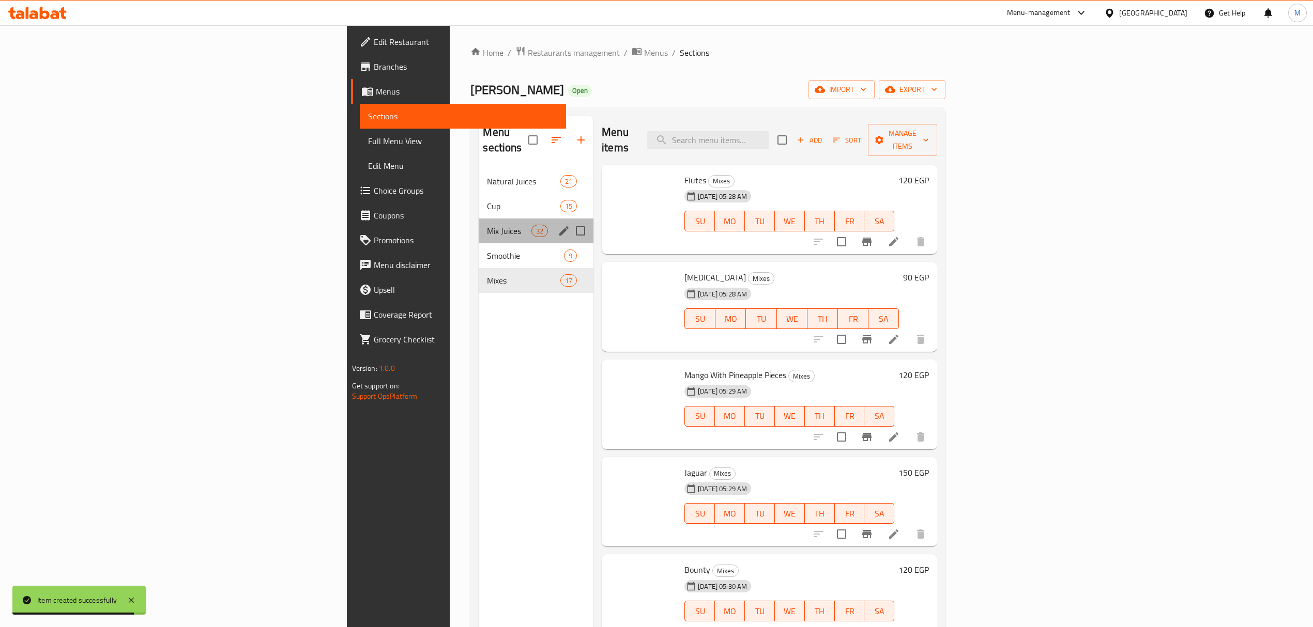
click at [479, 224] on div "Mix Juices 32" at bounding box center [536, 231] width 115 height 25
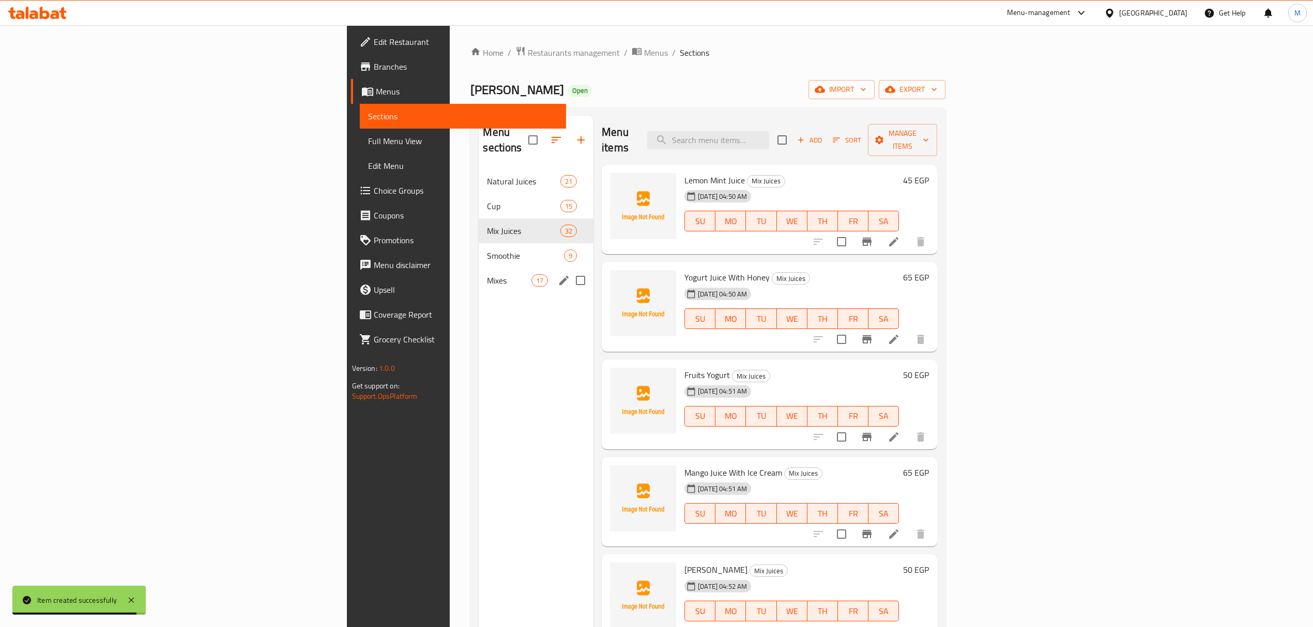
click at [487, 274] on span "Mixes" at bounding box center [509, 280] width 44 height 12
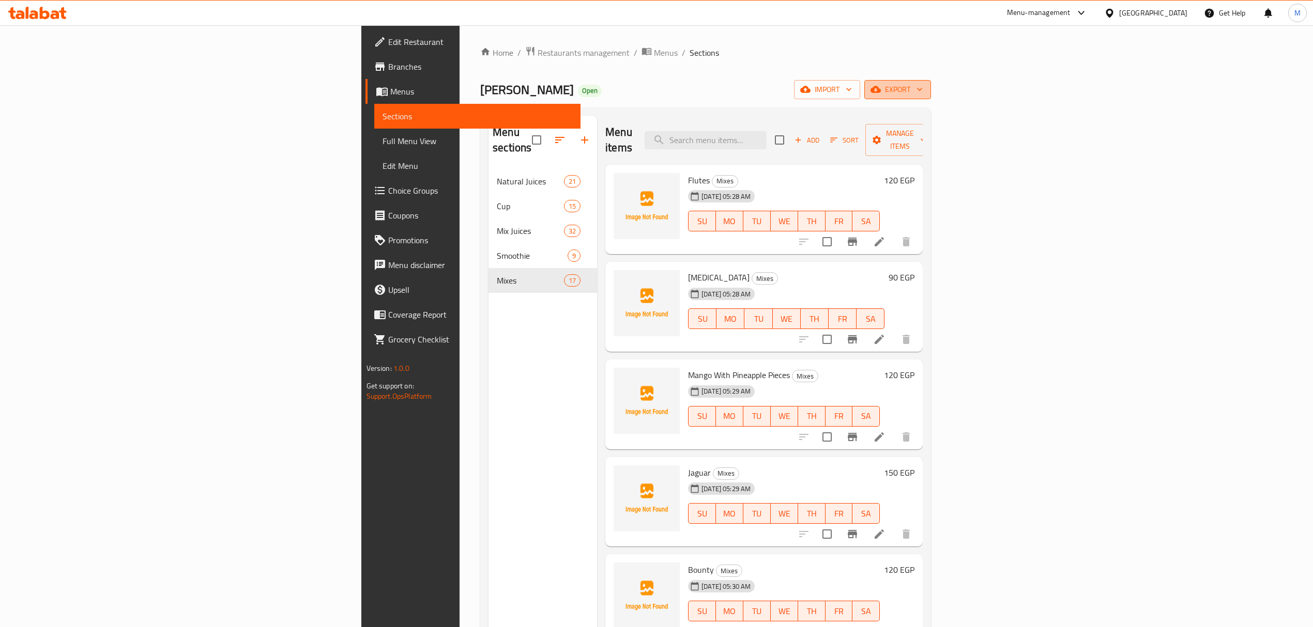
click at [923, 90] on span "export" at bounding box center [898, 89] width 50 height 13
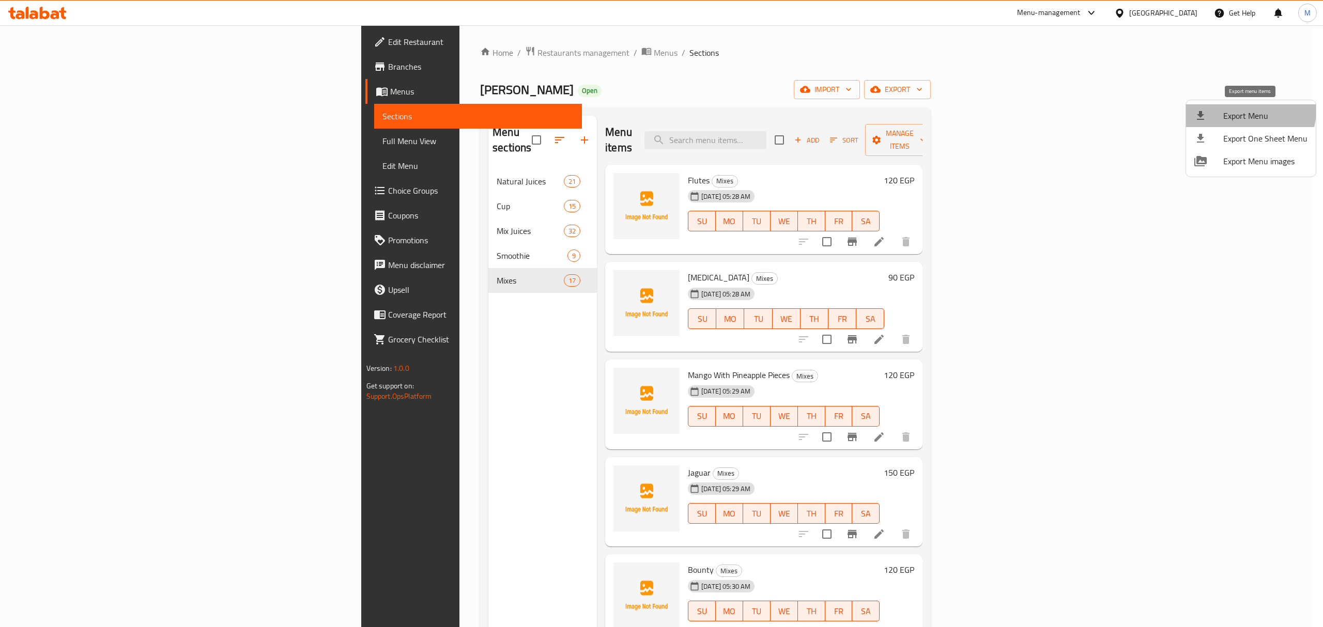
click at [1239, 110] on span "Export Menu" at bounding box center [1265, 116] width 84 height 12
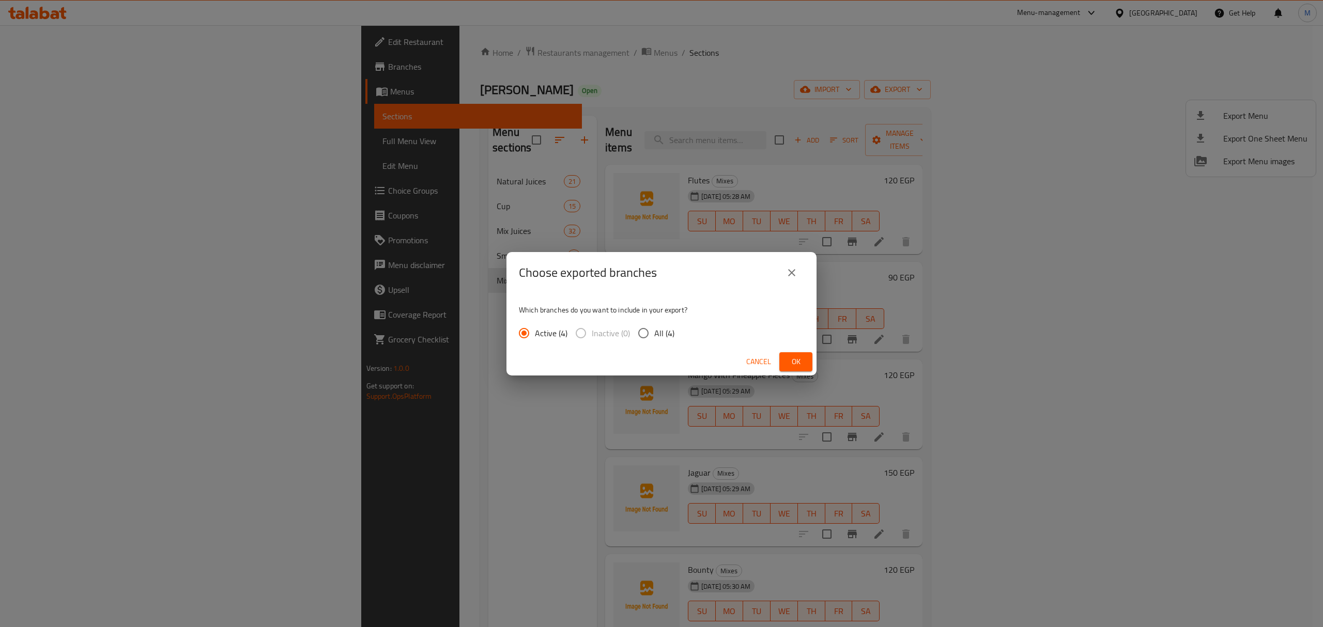
click at [642, 333] on input "All (4)" at bounding box center [644, 334] width 22 height 22
click at [800, 362] on span "Ok" at bounding box center [796, 362] width 17 height 13
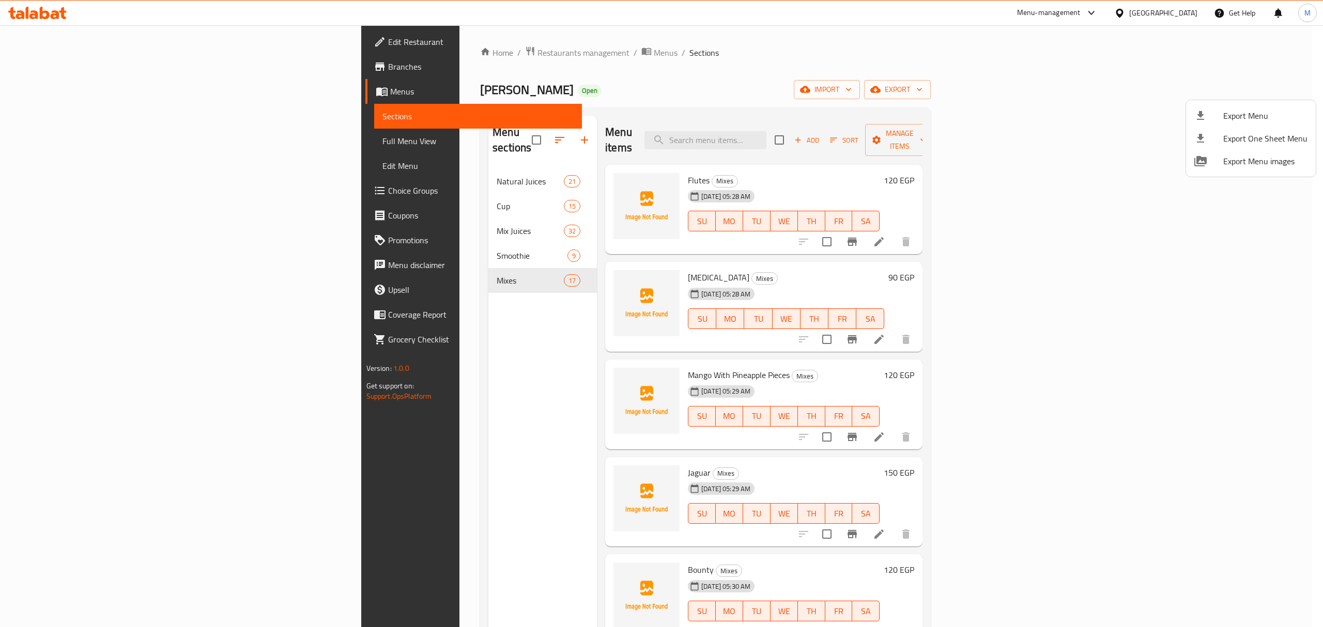
click at [782, 360] on div at bounding box center [661, 313] width 1323 height 627
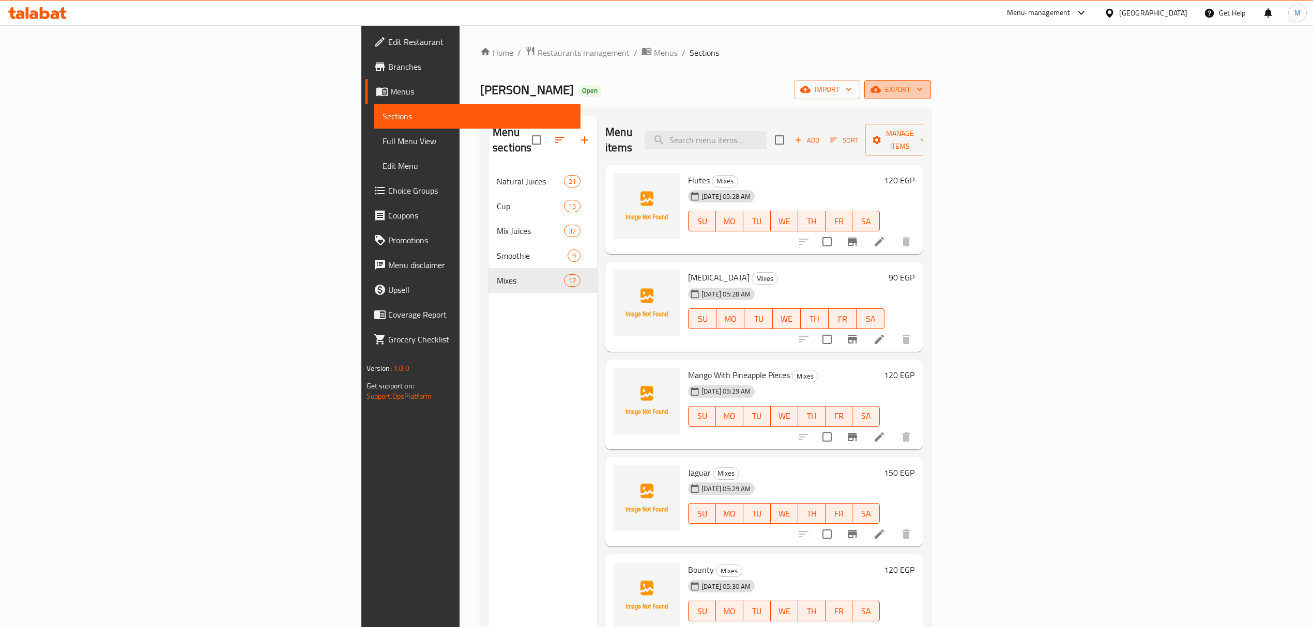
click at [923, 84] on span "export" at bounding box center [898, 89] width 50 height 13
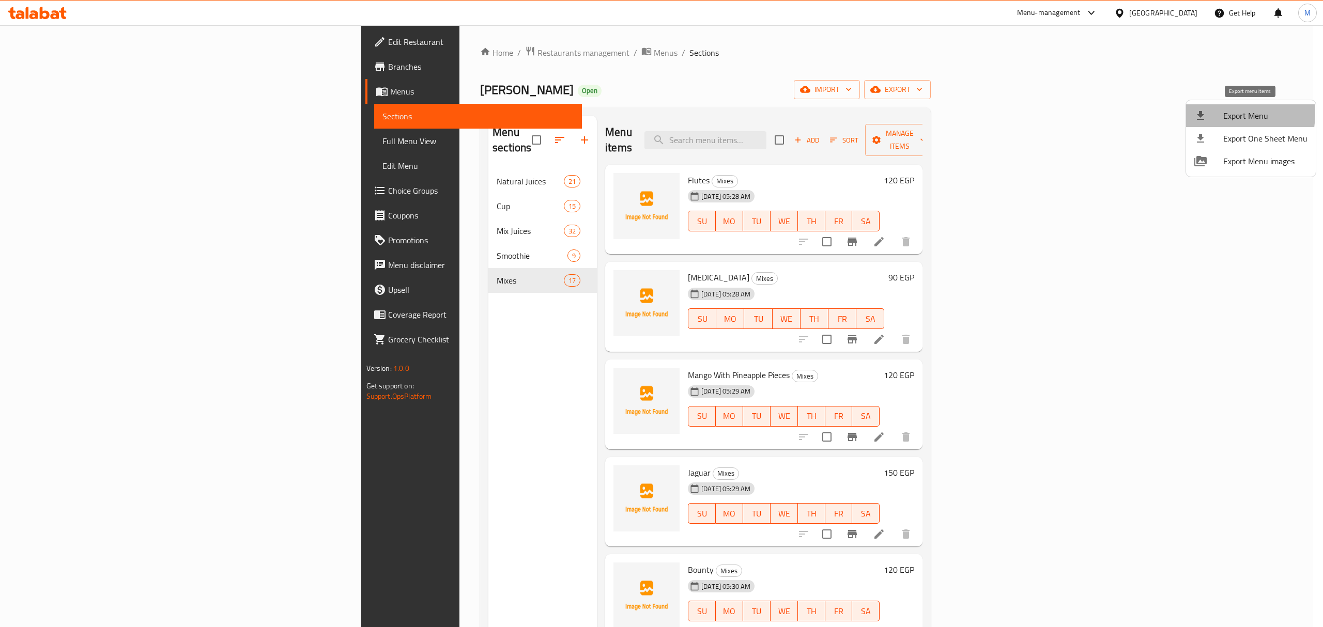
click at [1220, 114] on div at bounding box center [1209, 116] width 29 height 12
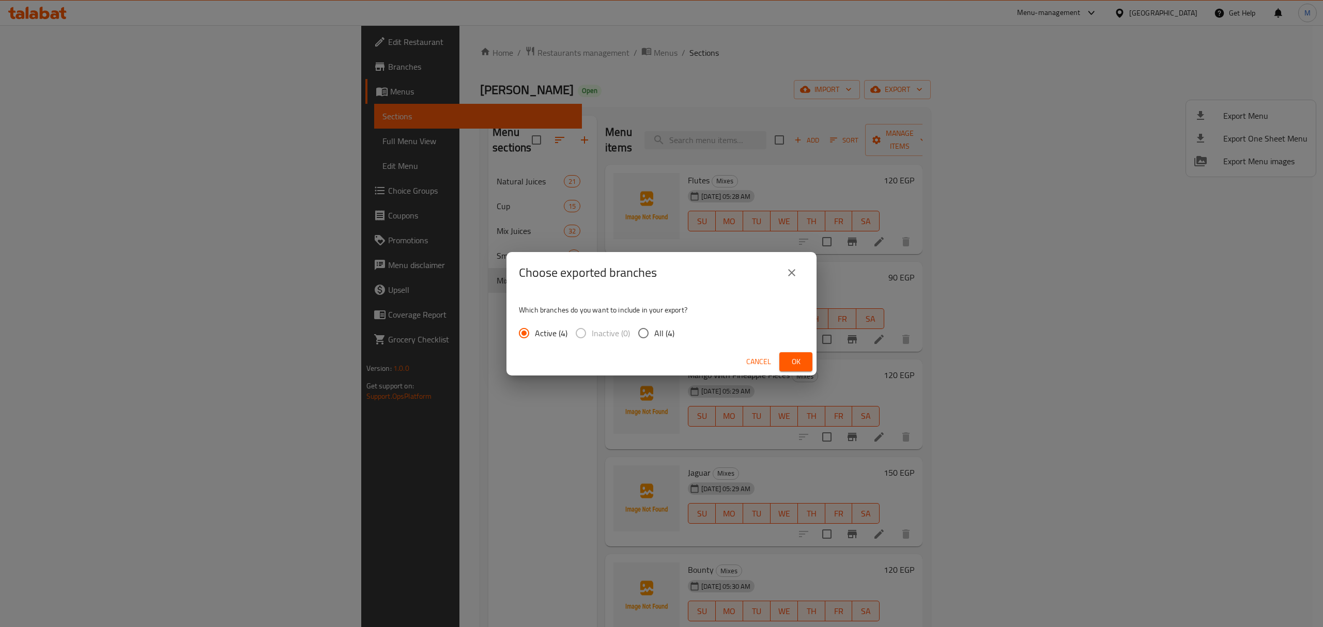
click at [660, 346] on div "Which branches do you want to include in your export? Active (4) Inactive (0) A…" at bounding box center [662, 321] width 310 height 55
click at [659, 334] on span "All (4)" at bounding box center [664, 333] width 20 height 12
click at [654, 334] on input "All (4)" at bounding box center [644, 334] width 22 height 22
click at [801, 360] on span "Ok" at bounding box center [796, 362] width 17 height 13
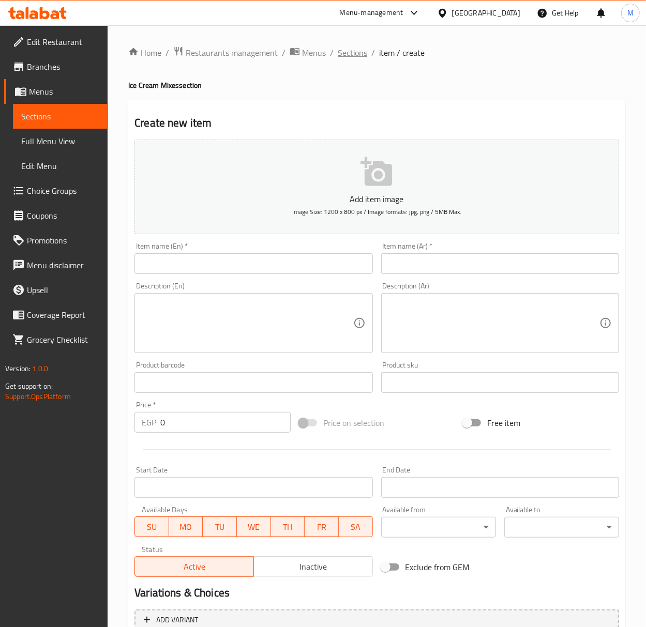
click at [359, 50] on span "Sections" at bounding box center [352, 53] width 29 height 12
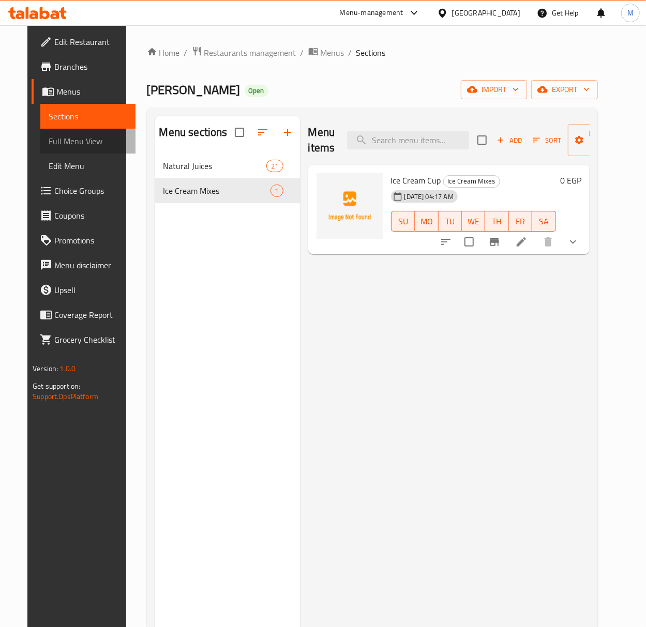
click at [71, 139] on span "Full Menu View" at bounding box center [88, 141] width 79 height 12
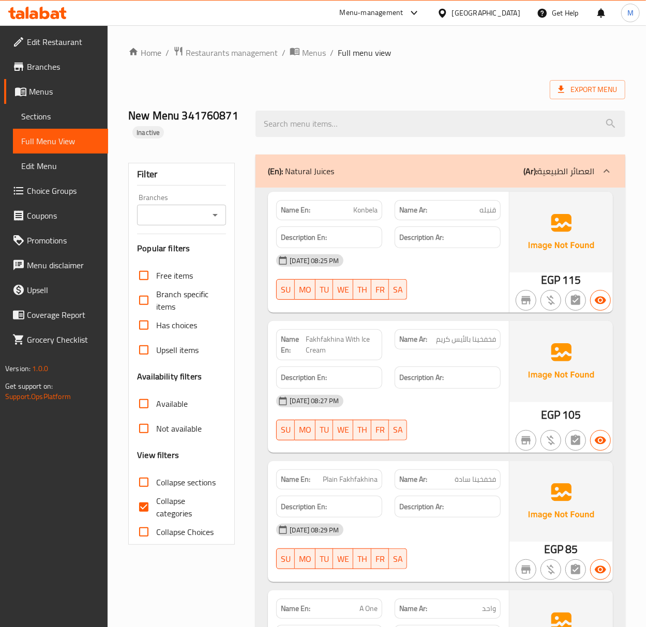
click at [54, 94] on span "Menus" at bounding box center [64, 91] width 71 height 12
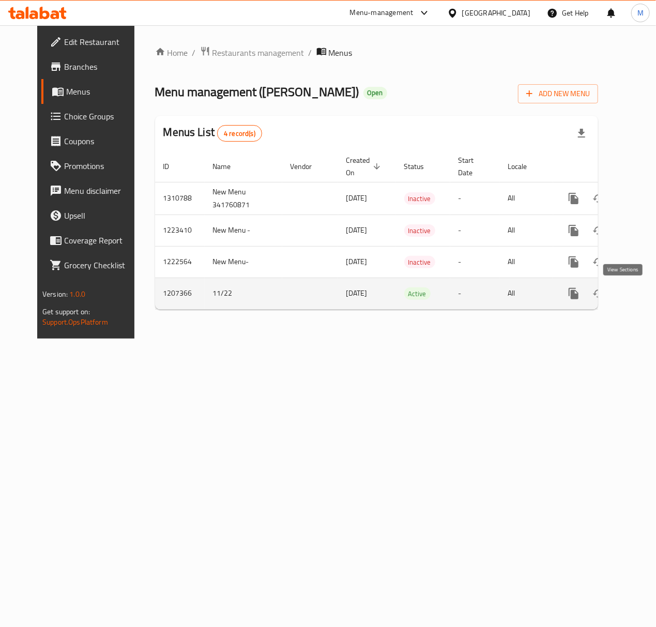
click at [642, 288] on icon "enhanced table" at bounding box center [648, 293] width 12 height 12
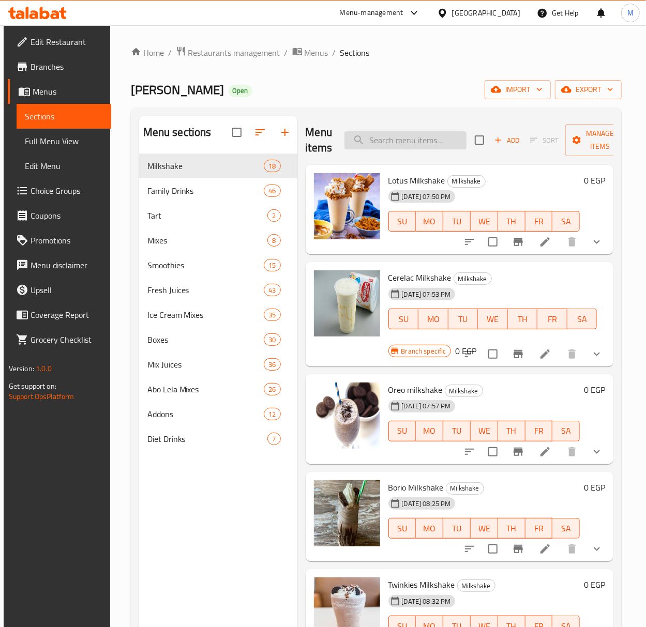
click at [437, 147] on input "search" at bounding box center [405, 140] width 122 height 18
paste input "[PERSON_NAME] نص ضربة"
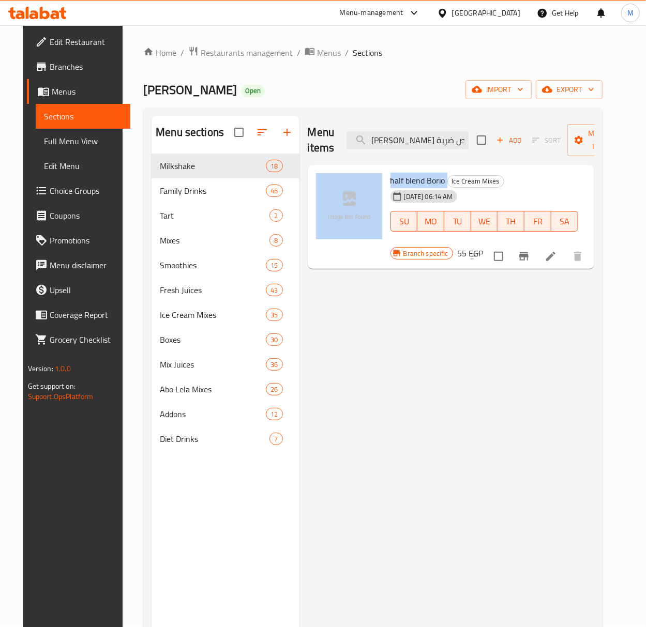
drag, startPoint x: 443, startPoint y: 182, endPoint x: 382, endPoint y: 178, distance: 60.6
click at [382, 178] on div "half blend Borio Ice Cream Mixes 23-11-2023 06:14 AM SU MO TU WE TH FR SA Branc…" at bounding box center [451, 217] width 279 height 96
copy div "half blend Borio"
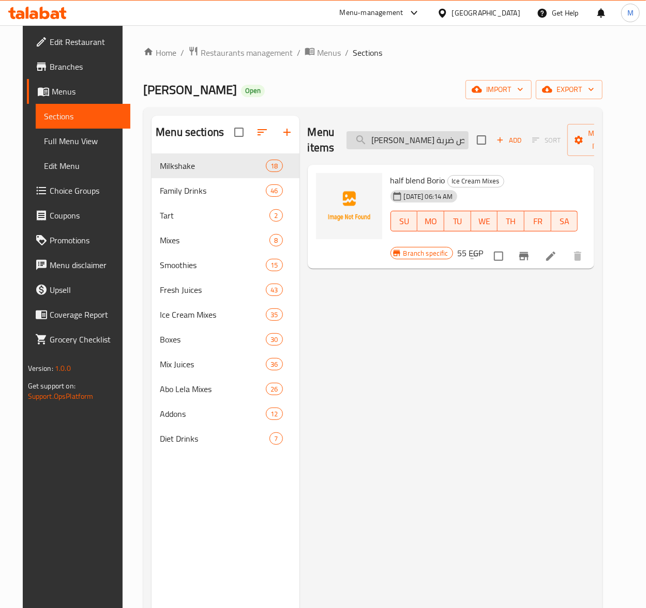
click at [417, 147] on input "[PERSON_NAME] نص ضربة" at bounding box center [407, 140] width 122 height 18
paste input "search"
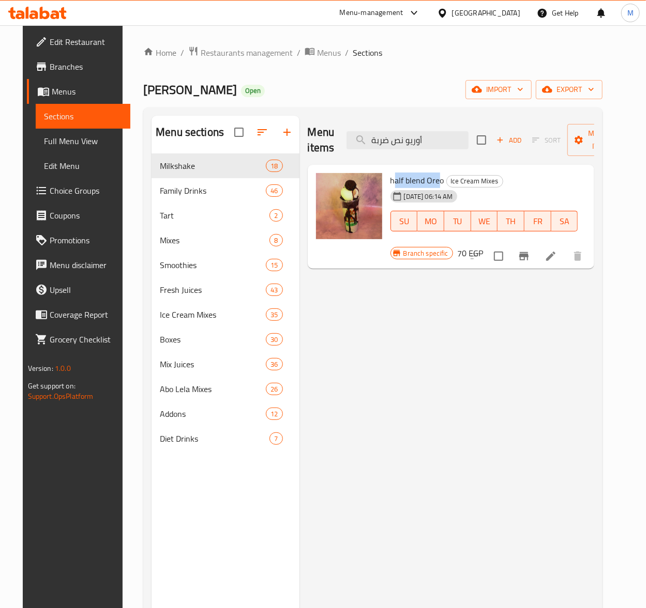
drag, startPoint x: 437, startPoint y: 182, endPoint x: 391, endPoint y: 183, distance: 46.5
click at [391, 183] on span "half blend Oreo" at bounding box center [417, 181] width 54 height 16
click at [390, 183] on span "half blend Oreo" at bounding box center [417, 181] width 54 height 16
drag, startPoint x: 389, startPoint y: 183, endPoint x: 436, endPoint y: 185, distance: 47.6
click at [428, 185] on span "half blend Oreo" at bounding box center [417, 181] width 54 height 16
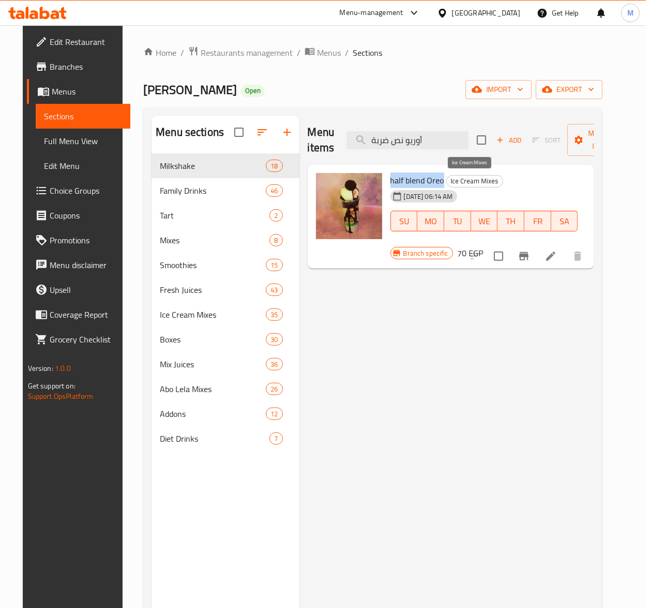
copy span "half blend Oreo"
click at [416, 135] on input "أوريو نص ضربة" at bounding box center [407, 140] width 122 height 18
paste input "كوباية سوداني آيس"
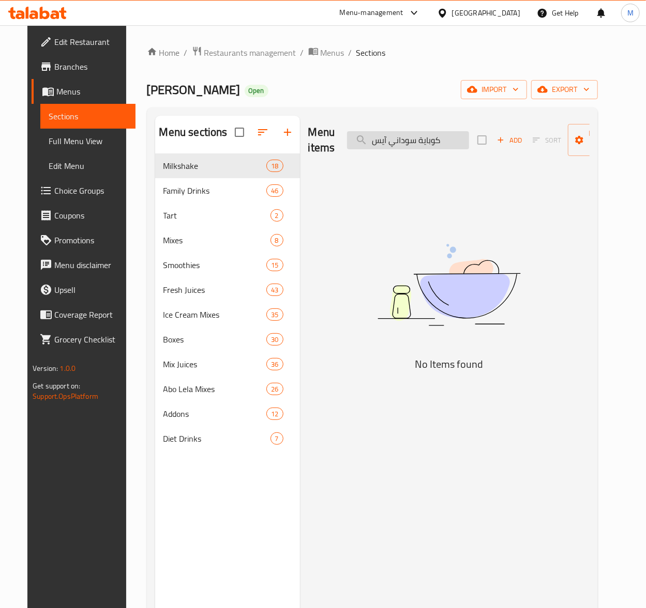
drag, startPoint x: 437, startPoint y: 141, endPoint x: 414, endPoint y: 140, distance: 23.3
click at [414, 140] on input "كوباية سوداني آيس" at bounding box center [408, 140] width 122 height 18
drag, startPoint x: 412, startPoint y: 144, endPoint x: 389, endPoint y: 147, distance: 24.1
click at [389, 147] on input "سوداني آيس" at bounding box center [408, 140] width 122 height 18
click at [408, 140] on input "ي آيس" at bounding box center [408, 140] width 122 height 18
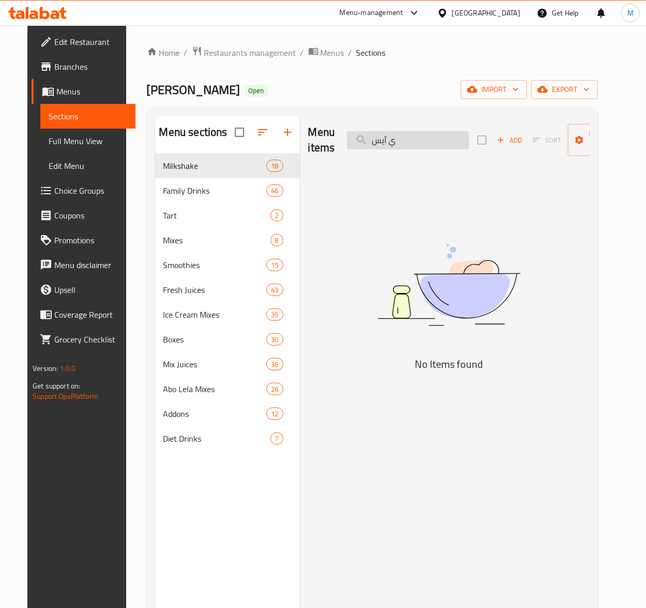
click at [408, 140] on input "ي آيس" at bounding box center [408, 140] width 122 height 18
paste input "سودان"
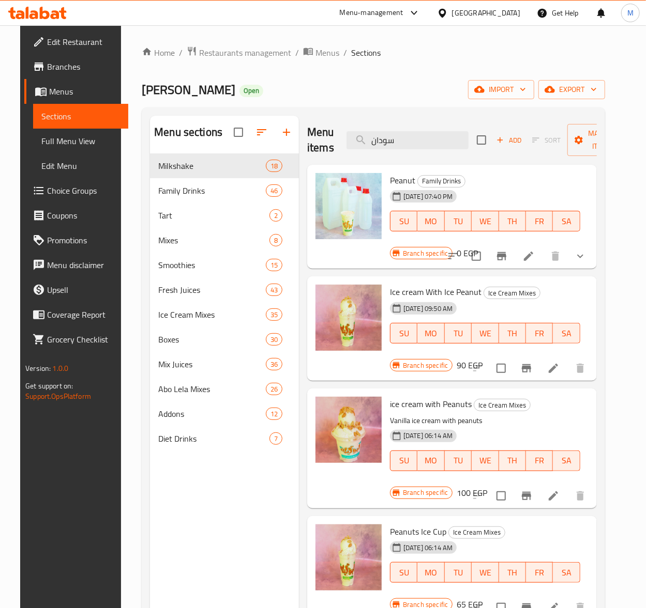
click at [459, 292] on span "Ice cream With Ice Peanut" at bounding box center [435, 292] width 91 height 16
copy h6 "Ice cream With Ice Peanut"
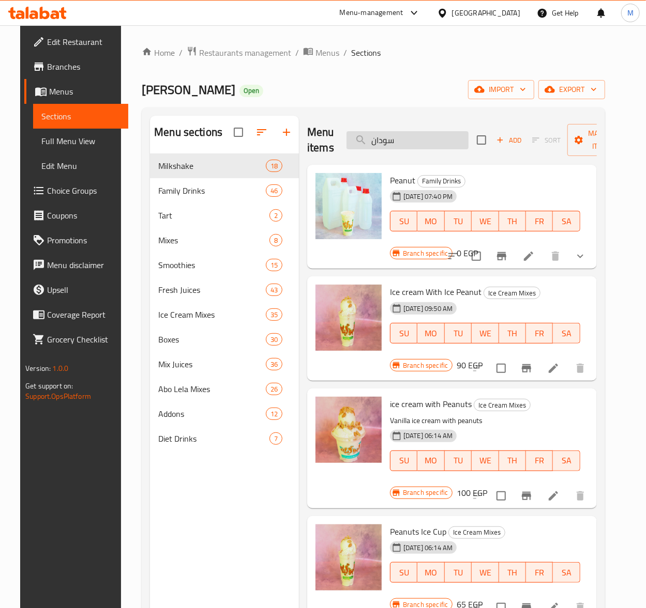
click at [450, 139] on input "سودان" at bounding box center [407, 140] width 122 height 18
paste input "كوب أناناس قطع"
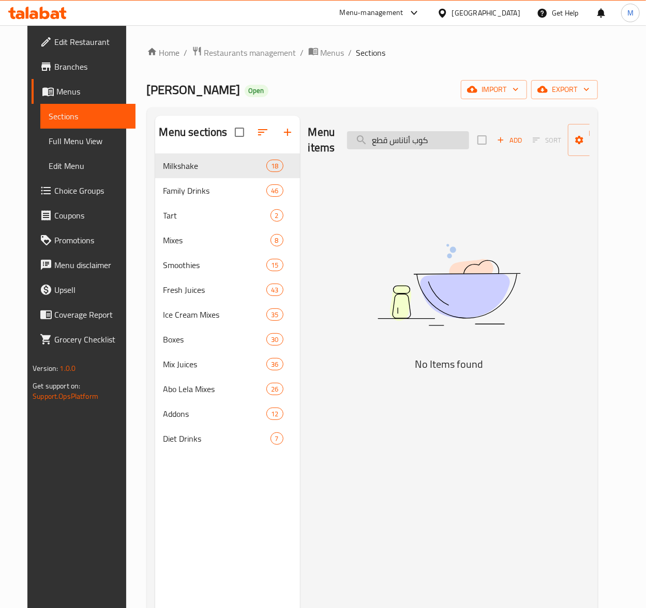
drag, startPoint x: 429, startPoint y: 145, endPoint x: 408, endPoint y: 145, distance: 21.2
click at [408, 145] on input "كوب أناناس قطع" at bounding box center [408, 140] width 122 height 18
type input "أناناس قطع"
drag, startPoint x: 410, startPoint y: 140, endPoint x: 354, endPoint y: 137, distance: 56.4
click at [354, 137] on input "أناناس قطع" at bounding box center [408, 140] width 122 height 18
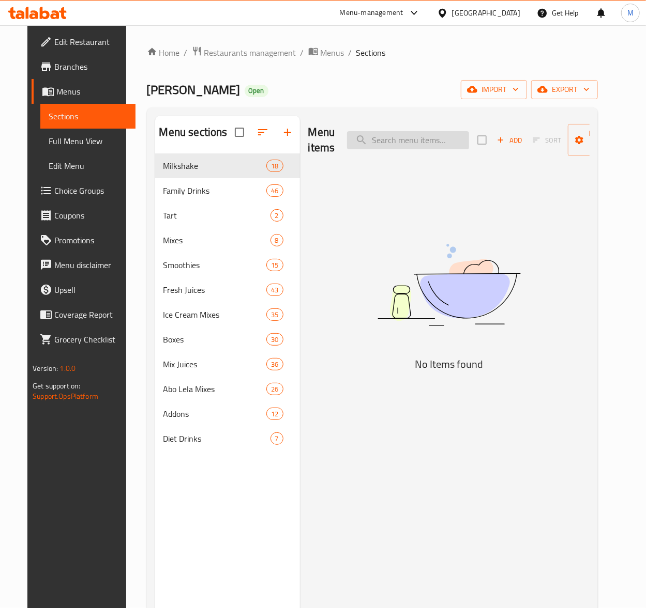
click at [418, 140] on input "search" at bounding box center [408, 140] width 122 height 18
paste input "أناناس قطع"
click at [385, 139] on input "أناناس قطع" at bounding box center [408, 140] width 122 height 18
drag, startPoint x: 390, startPoint y: 143, endPoint x: 319, endPoint y: 137, distance: 70.6
click at [319, 137] on div "Menu items أناناس قطع Add Sort Manage items" at bounding box center [448, 140] width 281 height 49
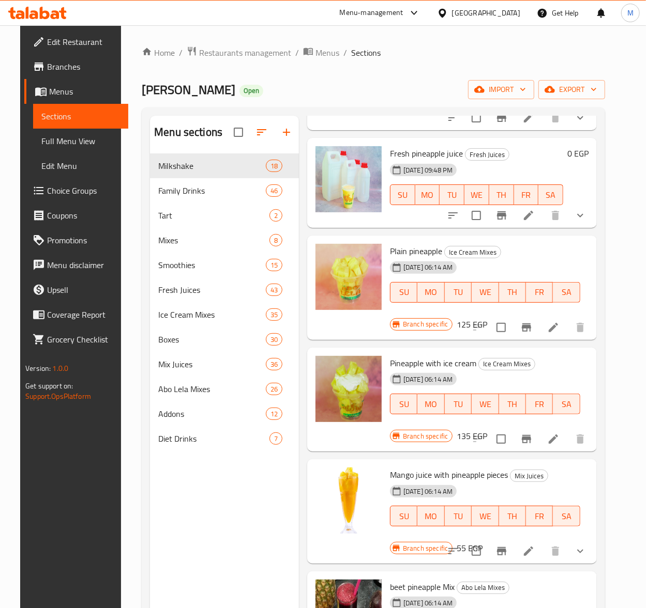
scroll to position [137, 0]
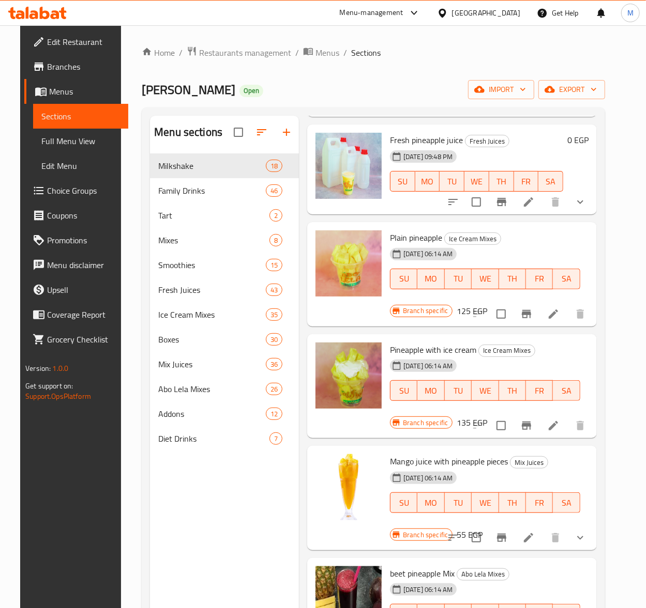
click at [412, 350] on span "Pineapple with ice cream" at bounding box center [433, 350] width 86 height 16
copy span "Pineapple"
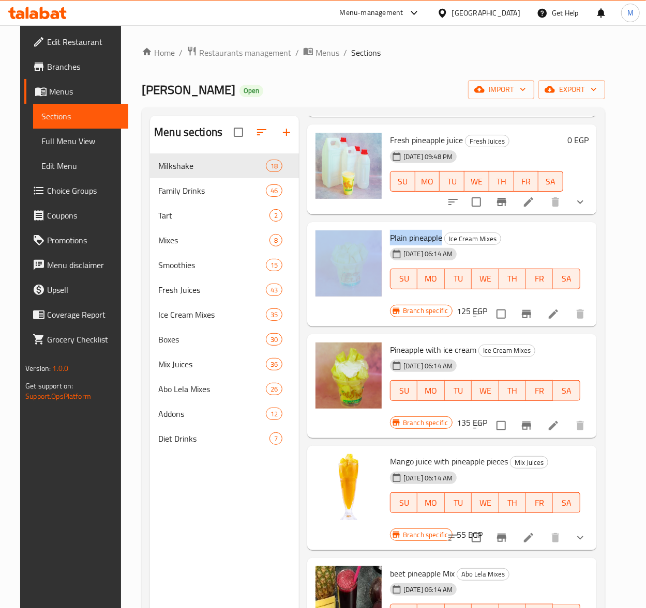
drag, startPoint x: 439, startPoint y: 236, endPoint x: 380, endPoint y: 236, distance: 58.9
click at [380, 236] on div "Plain pineapple Ice Cream Mixes 23-11-2023 06:14 AM SU MO TU WE TH FR SA Branch…" at bounding box center [451, 274] width 281 height 96
copy div "Plain pineapple"
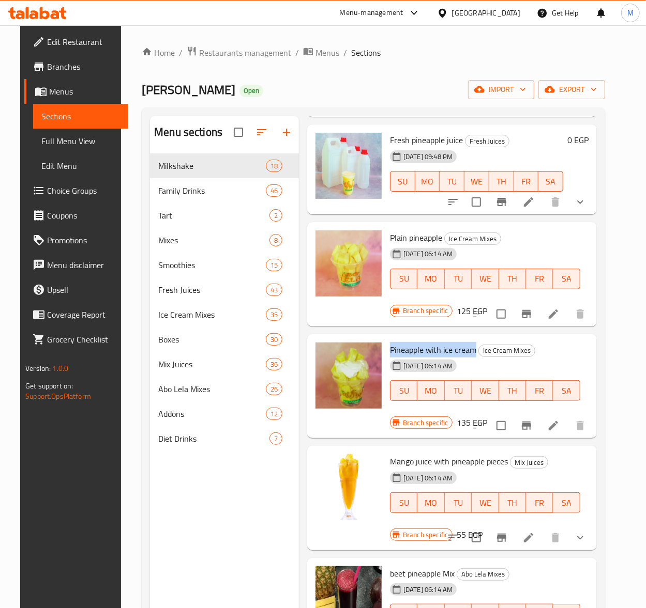
drag, startPoint x: 474, startPoint y: 352, endPoint x: 384, endPoint y: 352, distance: 90.5
click at [386, 352] on div "Pineapple with ice cream Ice Cream Mixes 23-11-2023 06:14 AM SU MO TU WE TH FR …" at bounding box center [485, 380] width 198 height 82
copy span "Pineapple with ice cream"
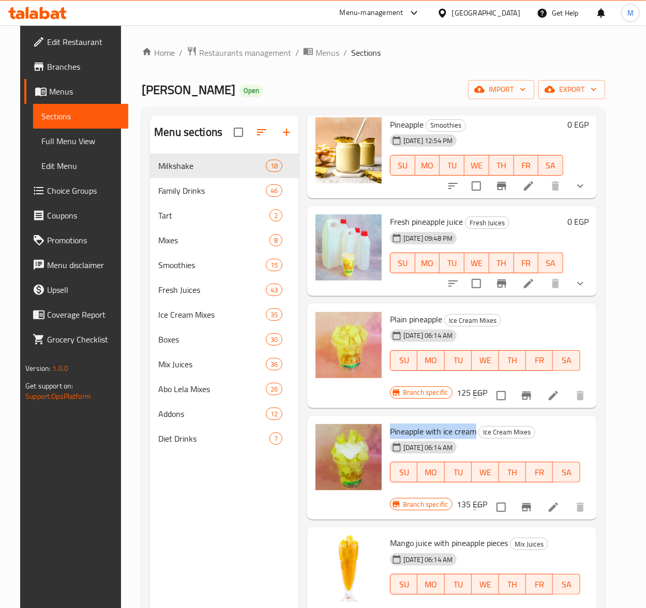
scroll to position [0, 0]
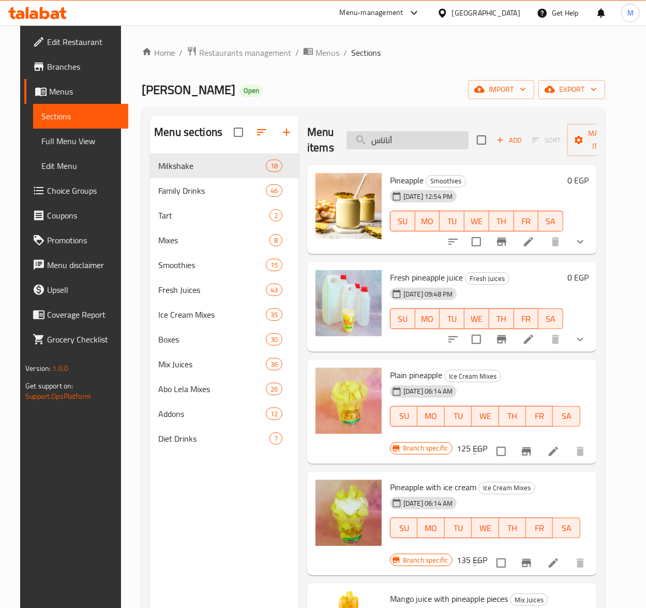
click at [423, 136] on input "أناناس" at bounding box center [407, 140] width 122 height 18
paste input "قطع"
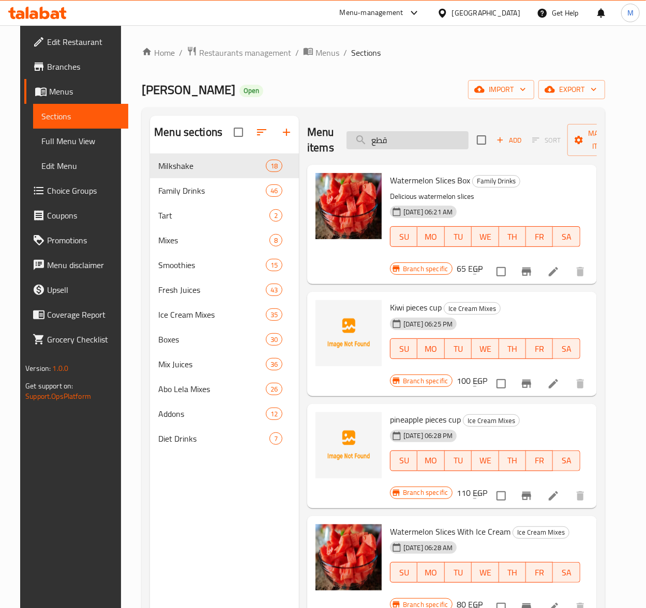
click at [427, 147] on input "قطع" at bounding box center [407, 140] width 122 height 18
drag, startPoint x: 460, startPoint y: 422, endPoint x: 429, endPoint y: 420, distance: 30.5
click at [429, 420] on h6 "pineapple pieces cup Ice Cream Mixes" at bounding box center [485, 419] width 190 height 14
click at [439, 309] on h6 "Kiwi pieces cup Ice Cream Mixes" at bounding box center [485, 307] width 190 height 14
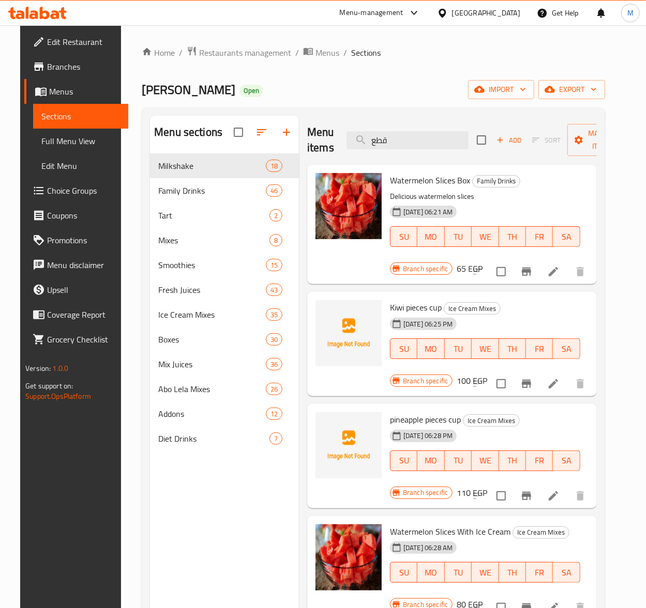
click at [437, 308] on span "Kiwi pieces cup" at bounding box center [416, 308] width 52 height 16
drag, startPoint x: 438, startPoint y: 308, endPoint x: 388, endPoint y: 309, distance: 50.7
click at [390, 309] on span "Kiwi pieces cup" at bounding box center [416, 308] width 52 height 16
copy span "Kiwi pieces cup"
click at [389, 137] on input "قطع" at bounding box center [407, 140] width 122 height 18
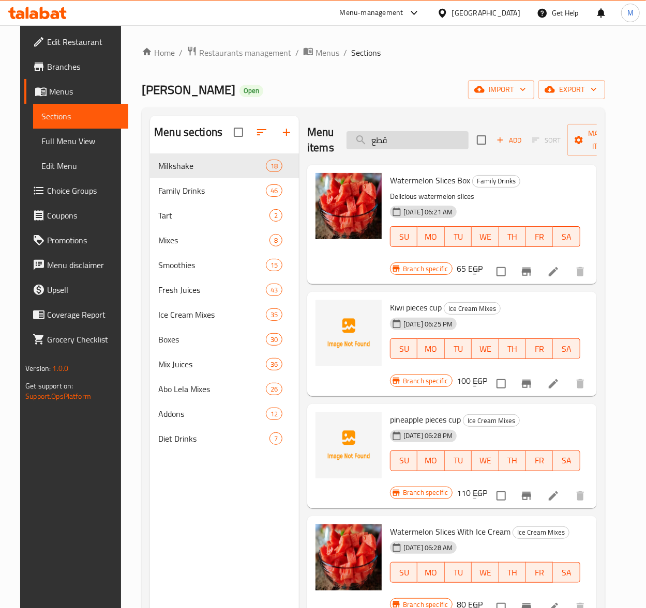
click at [389, 137] on input "قطع" at bounding box center [407, 140] width 122 height 18
paste input "کیوی ساده"
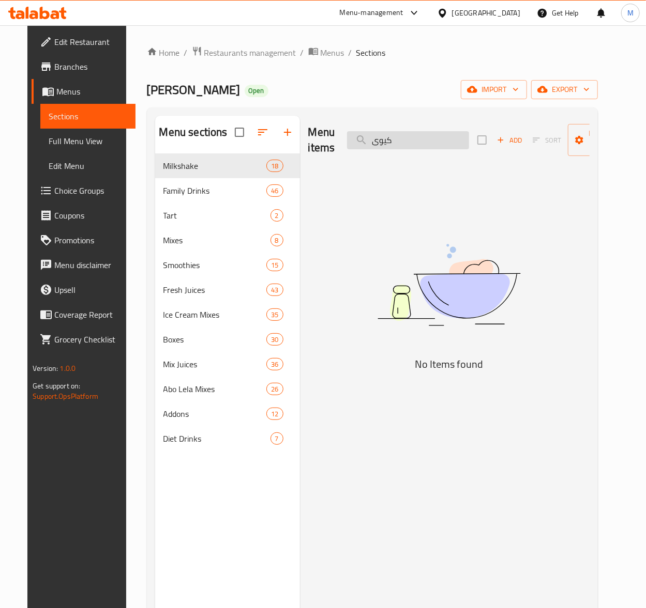
type input "کیو"
click at [377, 131] on input "کیو" at bounding box center [408, 140] width 122 height 18
drag, startPoint x: 386, startPoint y: 140, endPoint x: 360, endPoint y: 141, distance: 25.3
click at [360, 141] on input "کیو" at bounding box center [408, 140] width 122 height 18
click at [407, 142] on input "search" at bounding box center [408, 140] width 122 height 18
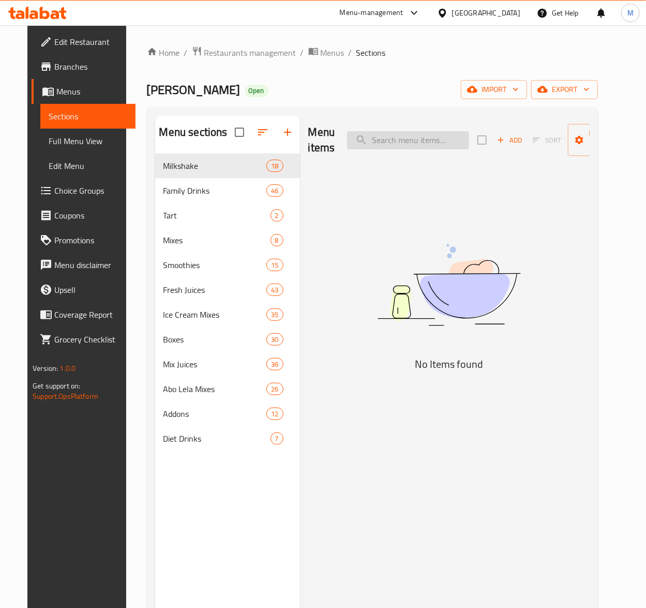
click at [407, 142] on input "search" at bounding box center [408, 140] width 122 height 18
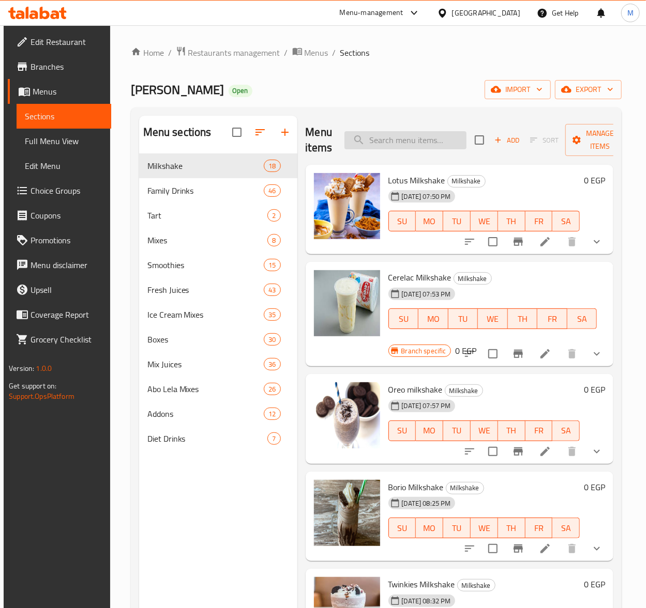
paste input "کیو"
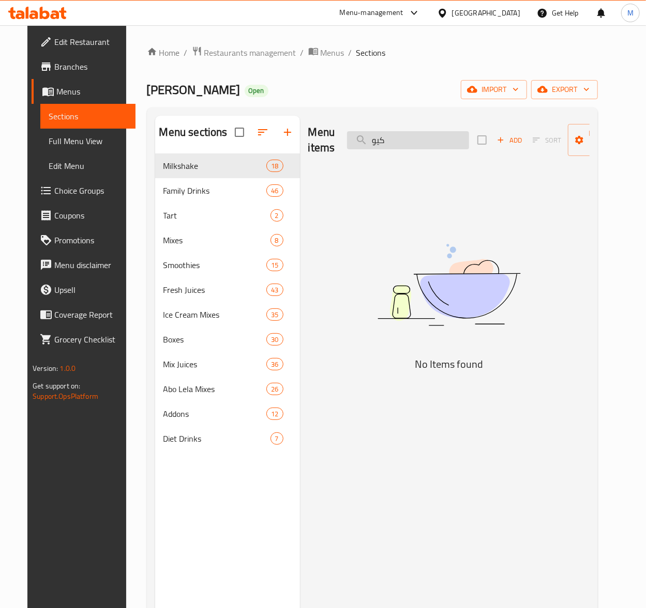
click at [414, 141] on input "کیو" at bounding box center [408, 140] width 122 height 18
paste input "موز قطع بالأيس كريم"
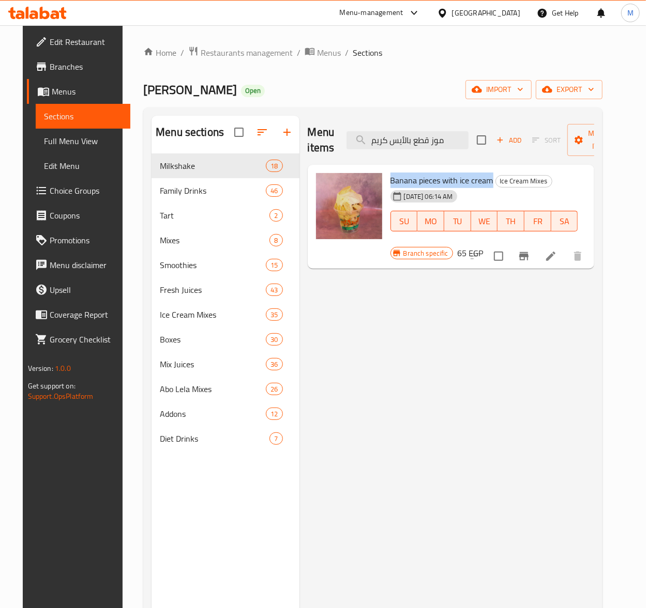
drag, startPoint x: 489, startPoint y: 182, endPoint x: 389, endPoint y: 185, distance: 100.3
click at [390, 185] on h6 "Banana pieces with ice cream Ice Cream Mixes" at bounding box center [484, 180] width 188 height 14
copy span "Banana pieces with ice cream"
click at [388, 141] on input "موز قطع بالأيس كريم" at bounding box center [407, 140] width 122 height 18
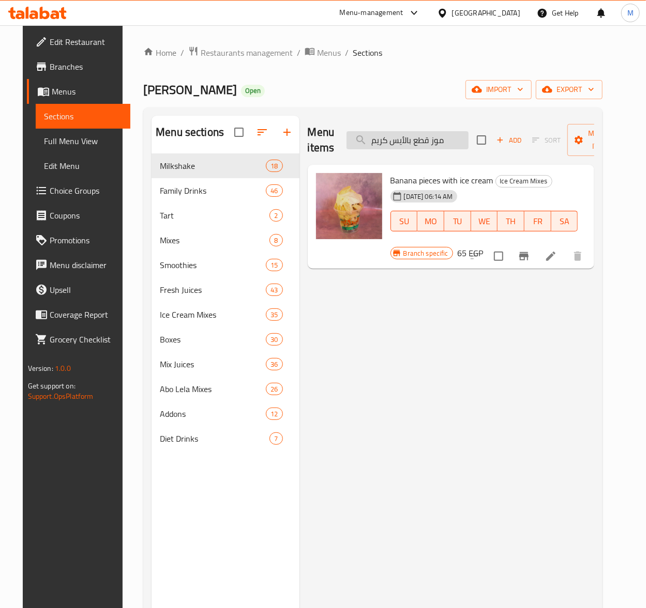
click at [388, 141] on input "موز قطع بالأيس كريم" at bounding box center [407, 140] width 122 height 18
paste input "بندق فانيليا"
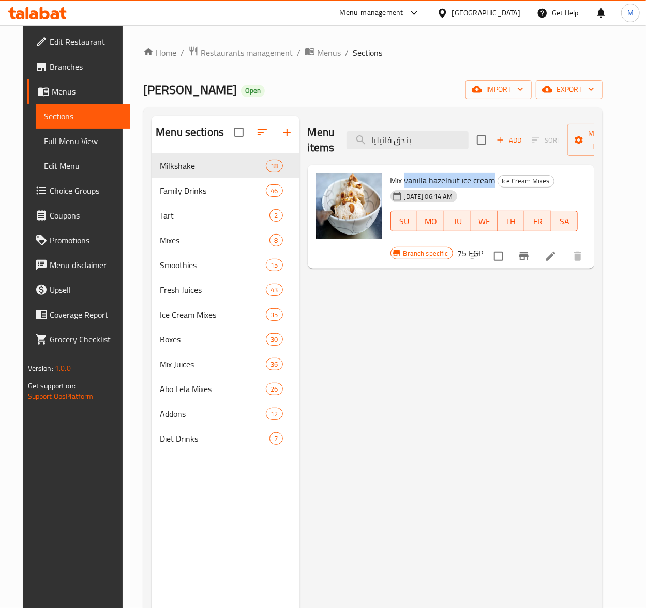
drag, startPoint x: 491, startPoint y: 181, endPoint x: 403, endPoint y: 185, distance: 87.5
click at [403, 185] on h6 "Mix vanilla hazelnut ice cream Ice Cream Mixes" at bounding box center [484, 180] width 188 height 14
copy span "vanilla hazelnut ice cream"
click at [420, 131] on div "Menu items بندق فانيليا Add Sort Manage items" at bounding box center [451, 140] width 287 height 49
click at [419, 148] on input "بندق فانيليا" at bounding box center [407, 140] width 122 height 18
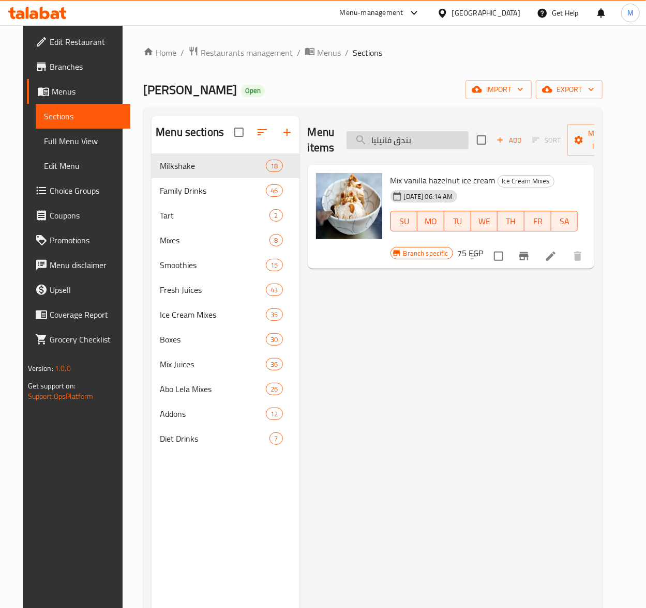
click at [419, 148] on input "بندق فانيليا" at bounding box center [407, 140] width 122 height 18
paste input "كاجو باللبن"
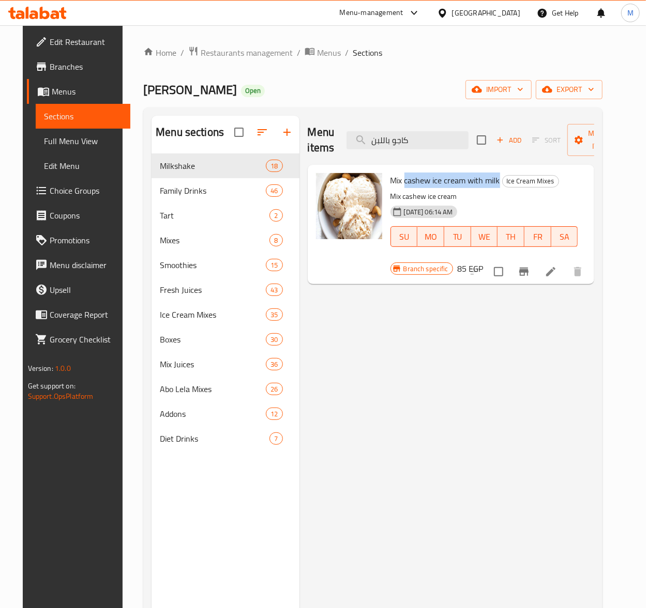
drag, startPoint x: 495, startPoint y: 183, endPoint x: 402, endPoint y: 182, distance: 93.0
click at [402, 182] on span "Mix cashew ice cream with milk" at bounding box center [445, 181] width 110 height 16
copy span "cashew ice cream with milk"
click at [419, 145] on input "كاجو باللبن" at bounding box center [407, 140] width 122 height 18
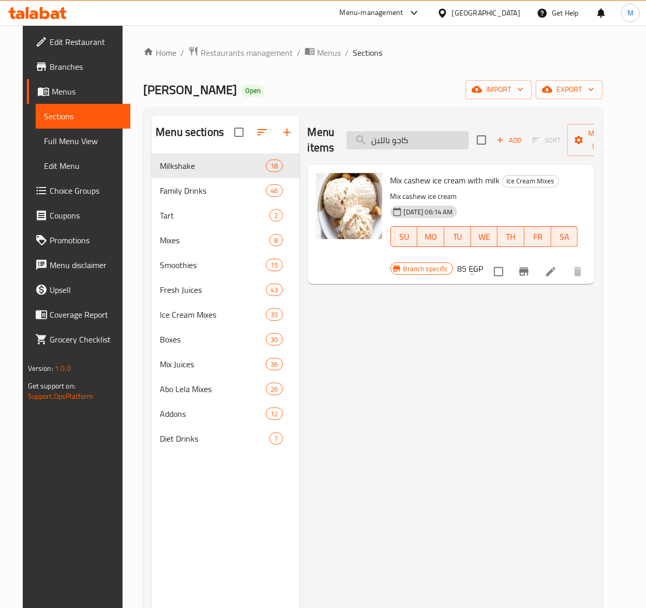
click at [419, 145] on input "كاجو باللبن" at bounding box center [407, 140] width 122 height 18
paste input "ستق"
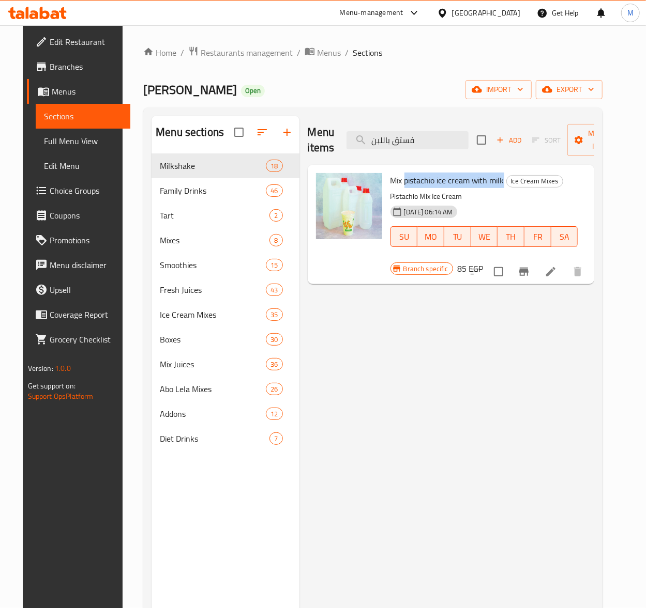
drag, startPoint x: 499, startPoint y: 184, endPoint x: 404, endPoint y: 175, distance: 96.1
click at [404, 175] on span "Mix pistachio ice cream with milk" at bounding box center [447, 181] width 114 height 16
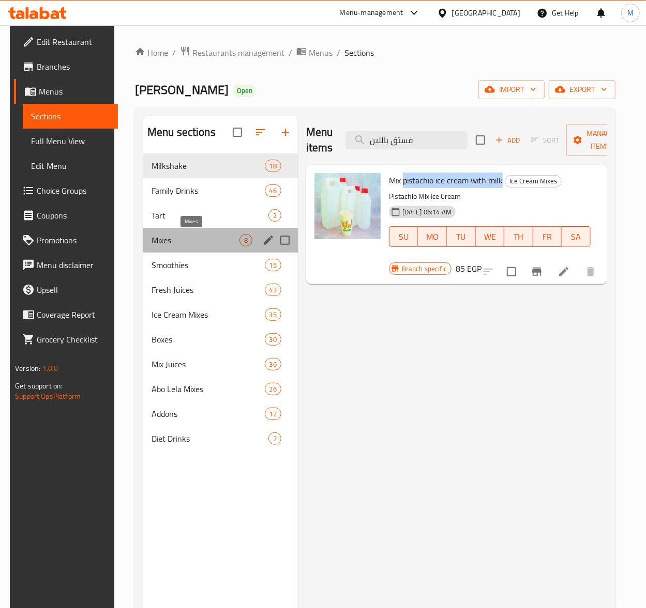
click at [215, 242] on span "Mixes" at bounding box center [195, 240] width 88 height 12
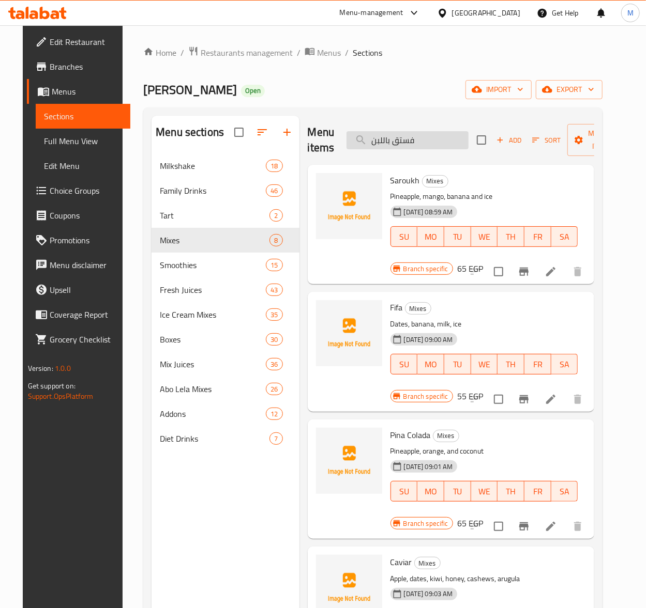
click at [428, 133] on input "فستق باللبن" at bounding box center [407, 140] width 122 height 18
paste input "يمون بالنعناع"
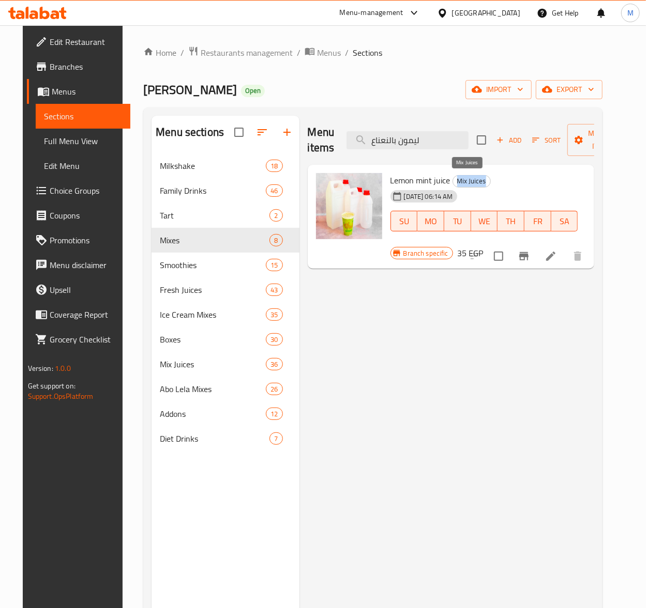
drag, startPoint x: 483, startPoint y: 180, endPoint x: 455, endPoint y: 177, distance: 28.1
click at [455, 177] on span "Mix Juices" at bounding box center [471, 181] width 37 height 12
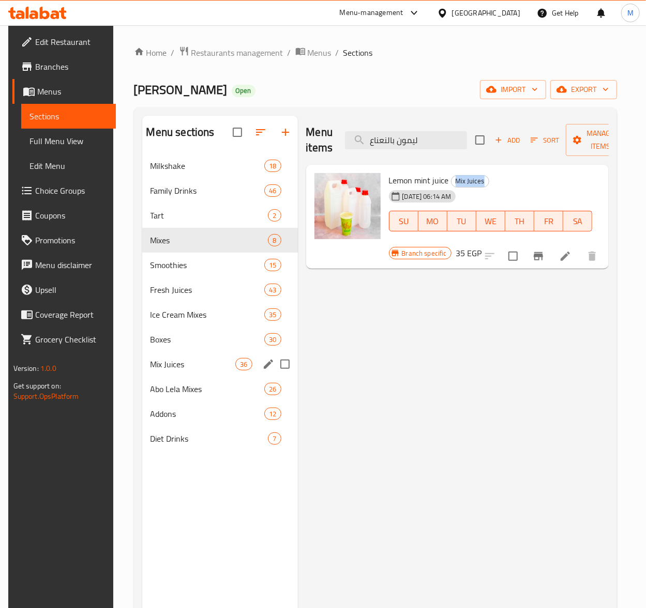
click at [261, 369] on button "edit" at bounding box center [269, 365] width 16 height 16
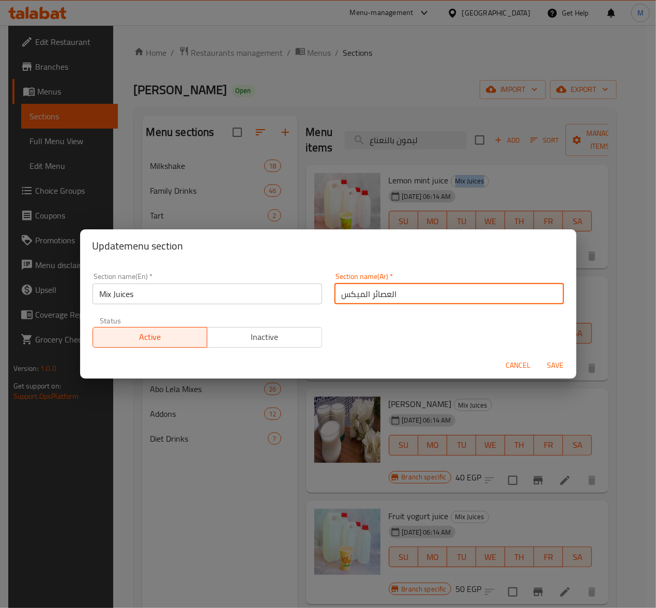
click at [416, 296] on input "العصائر الميكس" at bounding box center [448, 294] width 229 height 21
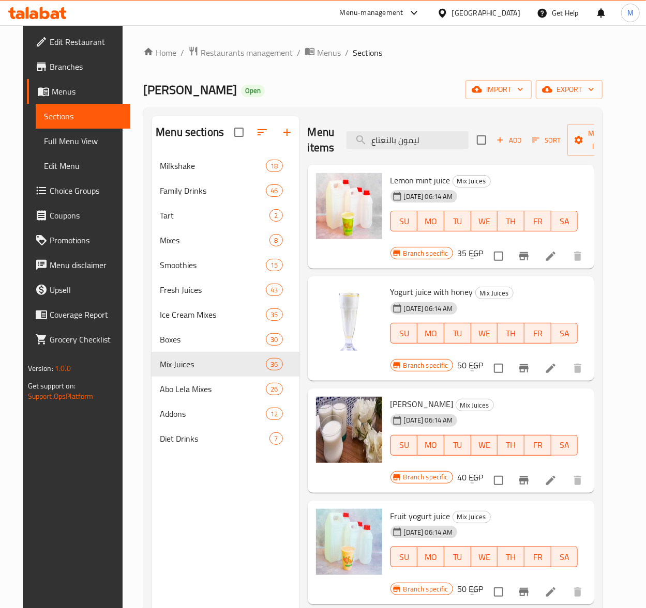
click at [441, 184] on span "Lemon mint juice" at bounding box center [420, 181] width 60 height 16
click at [408, 151] on div "Menu items ليمون بالنعناع Add Sort Manage items" at bounding box center [451, 140] width 287 height 49
click at [422, 139] on input "ليمون بالنعناع" at bounding box center [407, 140] width 122 height 18
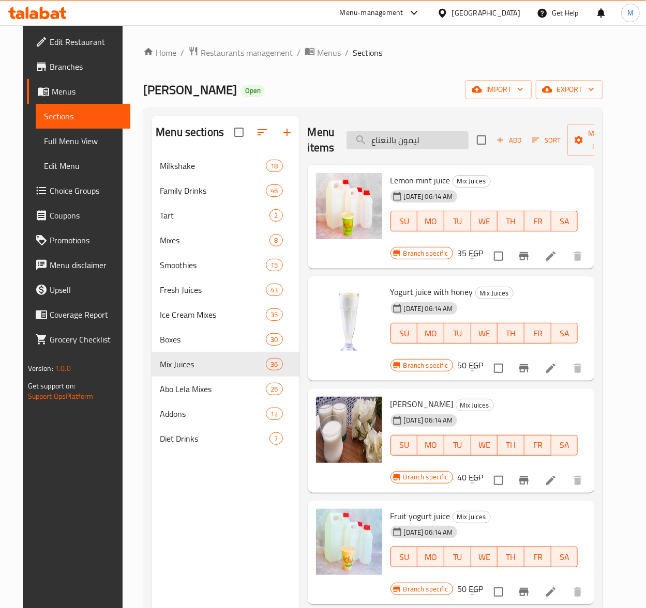
click at [422, 139] on input "ليمون بالنعناع" at bounding box center [407, 140] width 122 height 18
paste input "زبادي بالعسل"
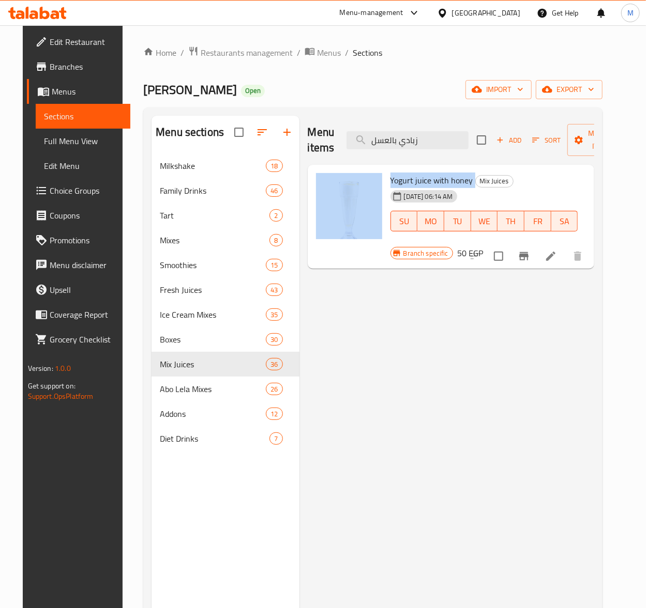
drag, startPoint x: 469, startPoint y: 180, endPoint x: 380, endPoint y: 178, distance: 88.9
click at [380, 178] on div "Yogurt juice with honey Mix Juices 23-11-2023 06:14 AM SU MO TU WE TH FR SA Bra…" at bounding box center [451, 217] width 279 height 96
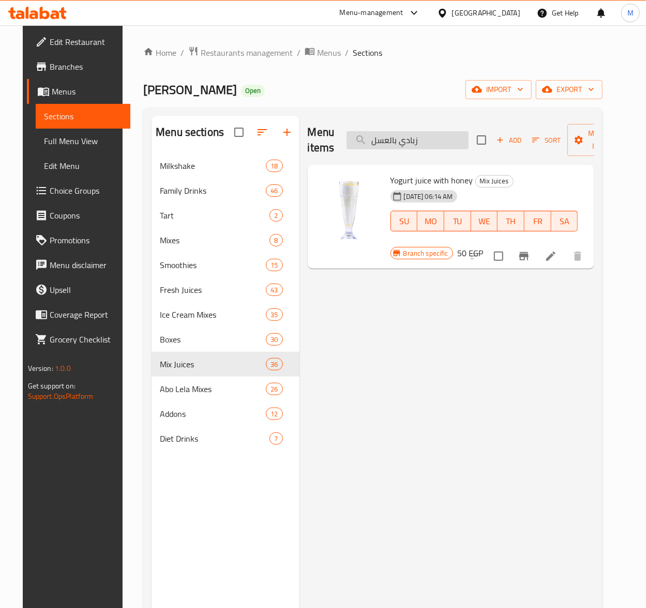
click at [424, 143] on input "زبادي بالعسل" at bounding box center [407, 140] width 122 height 18
paste input "فواكه"
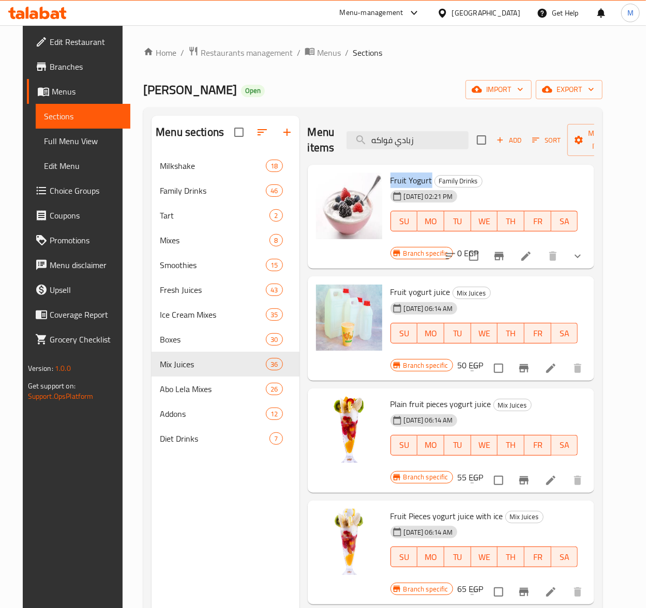
drag, startPoint x: 428, startPoint y: 182, endPoint x: 384, endPoint y: 185, distance: 44.6
click at [386, 185] on div "Fruit Yogurt Family Drinks 24-12-2023 02:21 PM SU MO TU WE TH FR SA" at bounding box center [484, 210] width 196 height 82
click at [461, 140] on input "زبادي فواكه" at bounding box center [407, 140] width 122 height 18
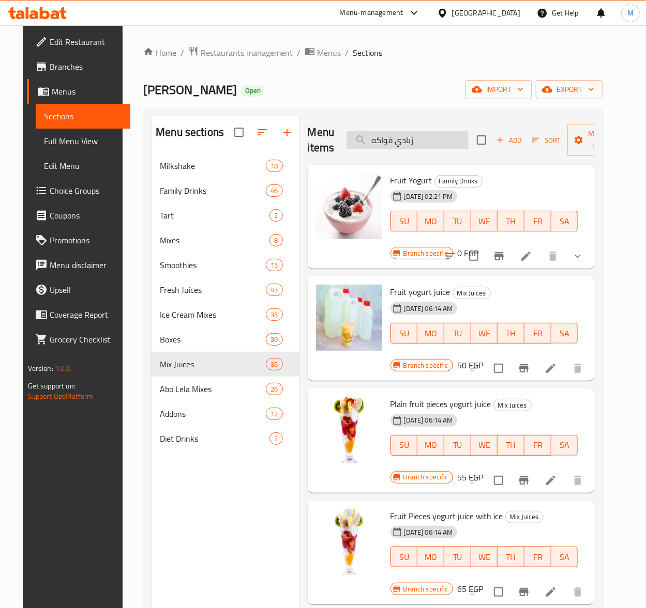
paste input "صير مانجو بالآيس كريم"
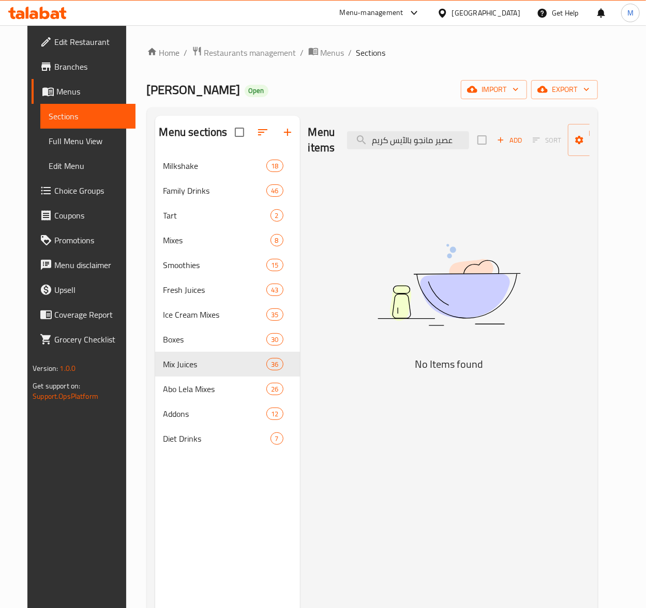
click at [380, 157] on div "Menu items عصير مانجو بالآيس كريم Add Sort Manage items" at bounding box center [448, 140] width 281 height 49
click at [385, 139] on input "عصير مانجو بالآيس كريم" at bounding box center [408, 140] width 122 height 18
paste input "[PERSON_NAME]"
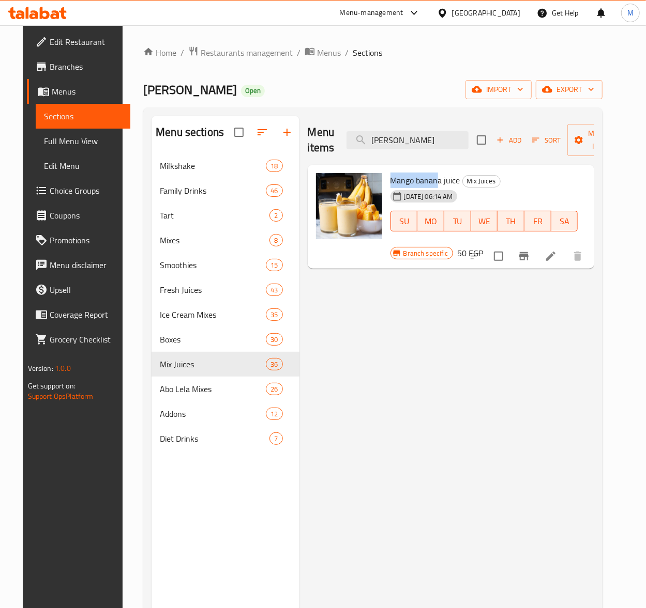
drag, startPoint x: 437, startPoint y: 182, endPoint x: 385, endPoint y: 184, distance: 52.2
click at [386, 184] on div "Mango banana juice Mix Juices 23-11-2023 06:14 AM SU MO TU WE TH FR SA" at bounding box center [484, 210] width 196 height 82
click at [428, 143] on input "[PERSON_NAME]" at bounding box center [407, 140] width 122 height 18
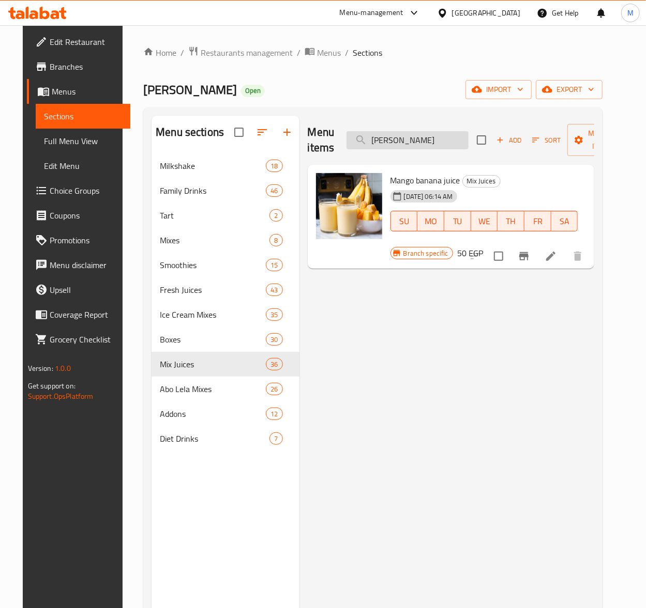
paste input "رمان"
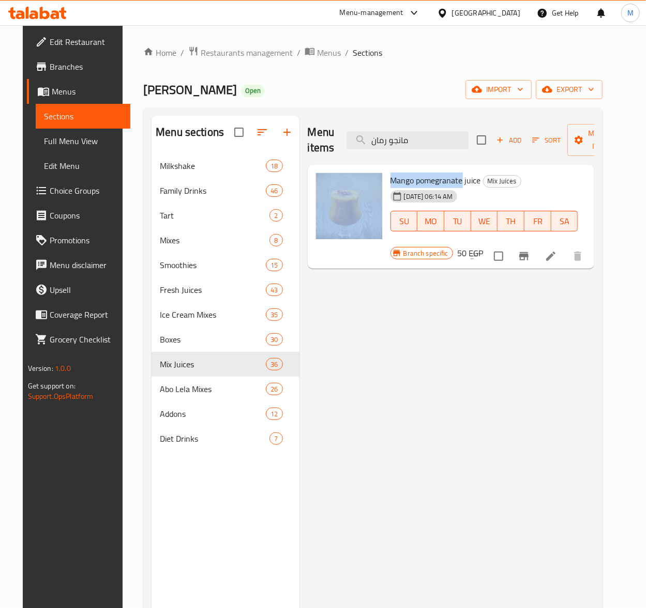
drag, startPoint x: 460, startPoint y: 181, endPoint x: 380, endPoint y: 182, distance: 79.1
click at [380, 182] on div "Mango pomegranate juice Mix Juices 23-11-2023 06:14 AM SU MO TU WE TH FR SA Bra…" at bounding box center [451, 217] width 279 height 96
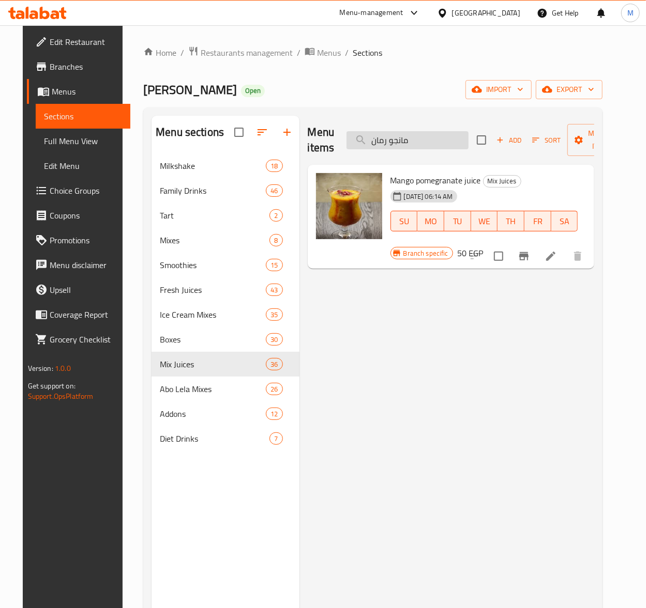
click at [412, 147] on input "مانجو رمان" at bounding box center [407, 140] width 122 height 18
paste input "يتامين سي"
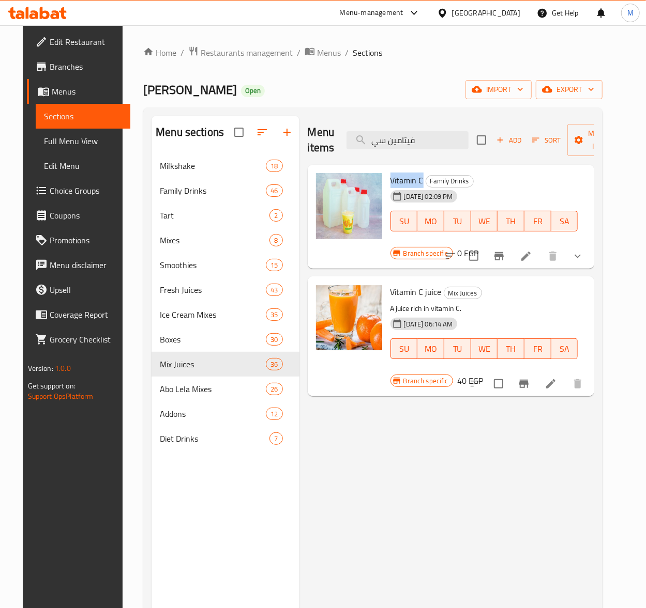
drag, startPoint x: 420, startPoint y: 184, endPoint x: 388, endPoint y: 184, distance: 32.0
click at [390, 184] on span "Vitamin C" at bounding box center [406, 181] width 33 height 16
click at [436, 144] on input "فيتامين سي" at bounding box center [407, 140] width 122 height 18
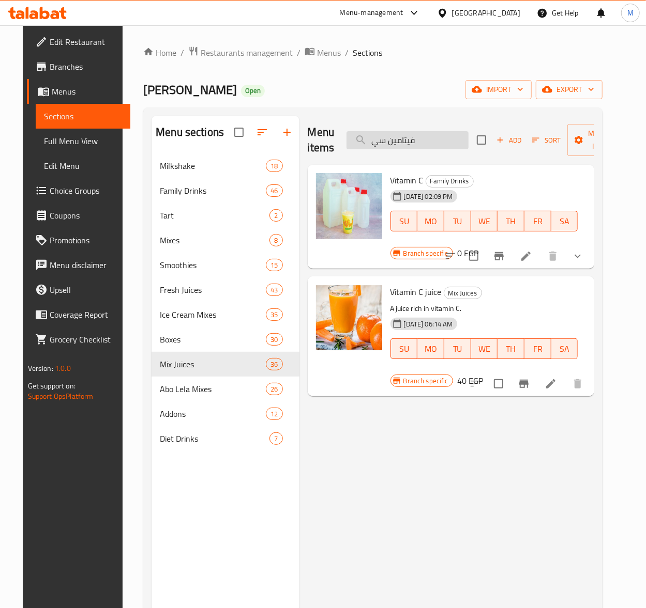
paste input "ثافة حمراء أو صفراء"
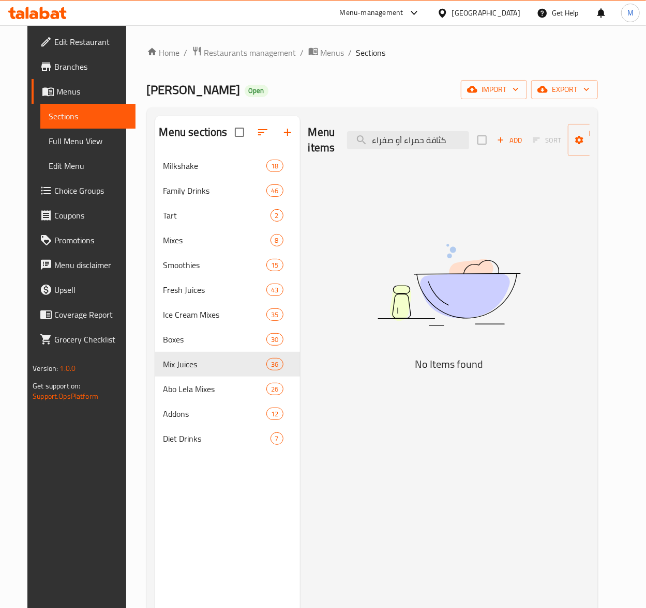
drag, startPoint x: 400, startPoint y: 137, endPoint x: 310, endPoint y: 137, distance: 89.9
click at [310, 137] on div "Menu items كثافة حمراء أو صفراء Add Sort Manage items" at bounding box center [448, 140] width 281 height 49
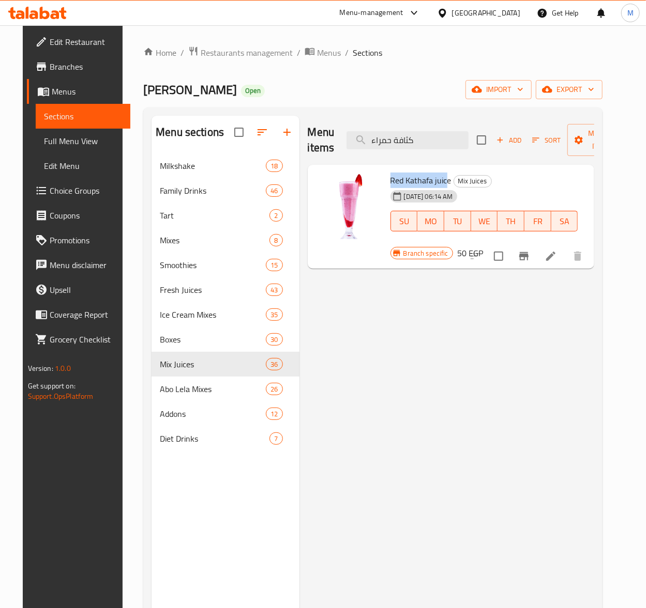
drag, startPoint x: 445, startPoint y: 180, endPoint x: 389, endPoint y: 183, distance: 56.4
click at [390, 183] on span "Red Kathafa juice" at bounding box center [420, 181] width 61 height 16
click at [424, 178] on span "Red Kathafa juice" at bounding box center [420, 181] width 61 height 16
click at [425, 186] on span "Red Kathafa juice" at bounding box center [420, 181] width 61 height 16
drag, startPoint x: 431, startPoint y: 182, endPoint x: 389, endPoint y: 176, distance: 42.3
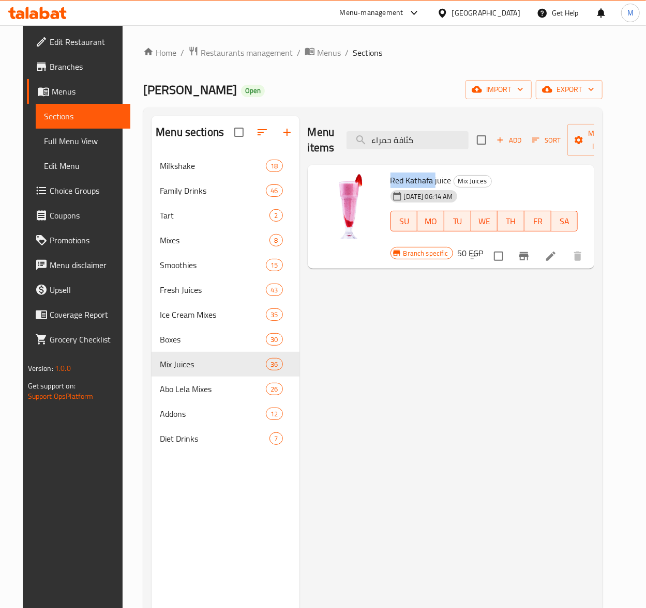
click at [390, 176] on span "Red Kathafa juice" at bounding box center [420, 181] width 61 height 16
click at [406, 140] on input "كثافة حمراء" at bounding box center [407, 140] width 122 height 18
click at [412, 141] on input "كثافة حمراء" at bounding box center [407, 140] width 122 height 18
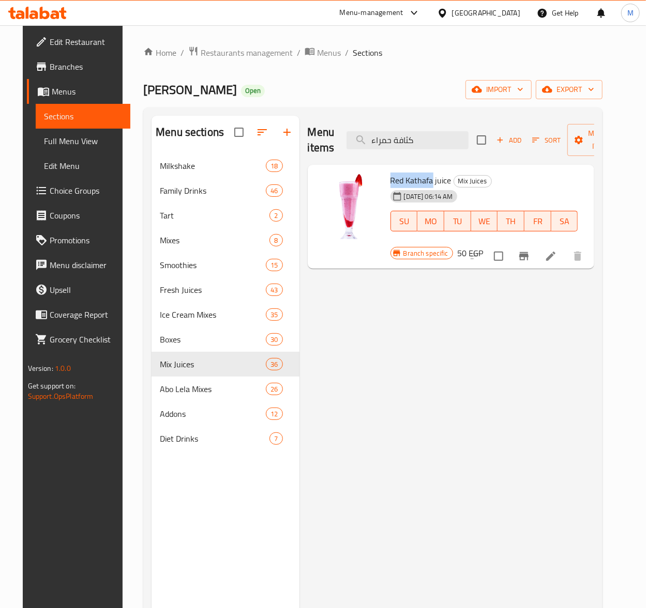
drag, startPoint x: 431, startPoint y: 182, endPoint x: 389, endPoint y: 182, distance: 41.9
click at [390, 182] on span "Red Kathafa juice" at bounding box center [420, 181] width 61 height 16
click at [419, 131] on div "Menu items كثافة حمراء Add Sort Manage items" at bounding box center [451, 140] width 287 height 49
click at [419, 146] on input "كثافة حمراء" at bounding box center [407, 140] width 122 height 18
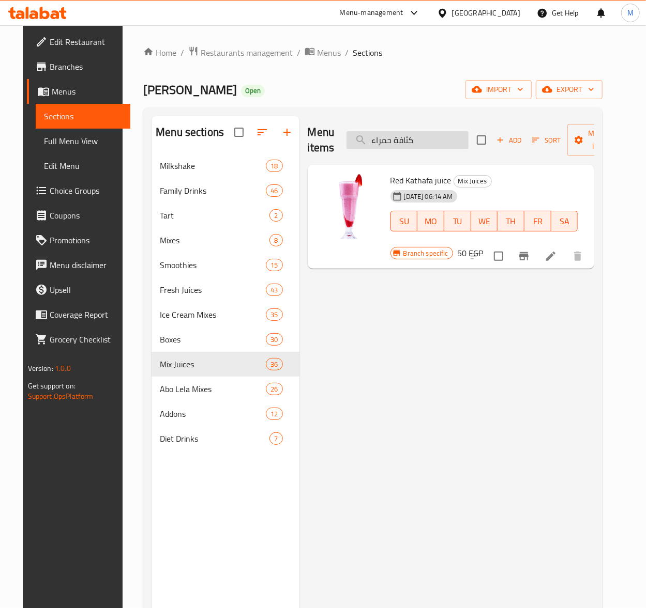
click at [419, 146] on input "كثافة حمراء" at bounding box center [407, 140] width 122 height 18
paste input "صف"
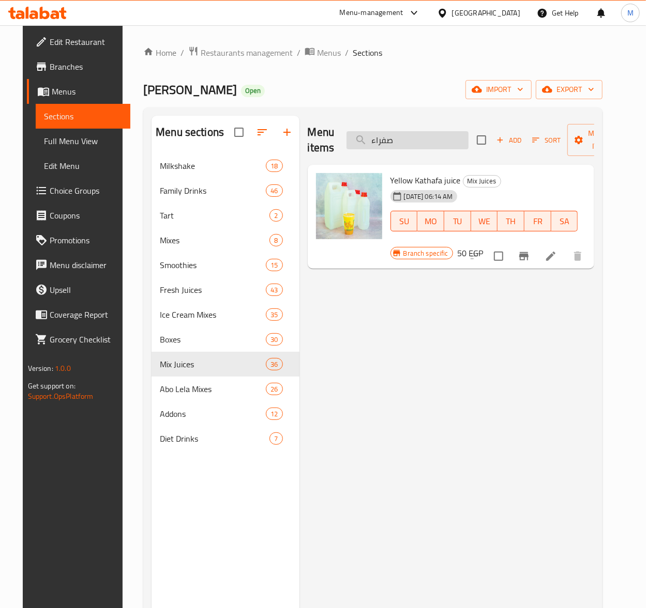
click at [412, 146] on input "صفراء" at bounding box center [407, 140] width 122 height 18
paste input "كوكتيل طبقات"
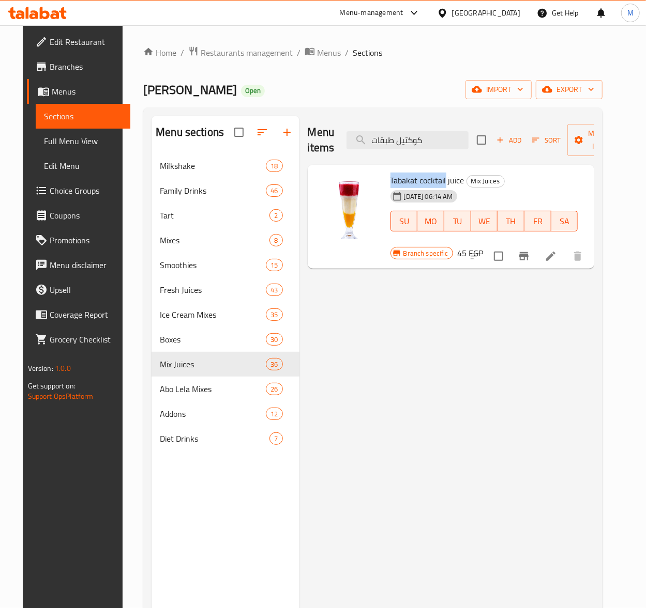
drag, startPoint x: 443, startPoint y: 179, endPoint x: 389, endPoint y: 176, distance: 53.8
click at [390, 176] on span "Tabakat cocktail juice" at bounding box center [427, 181] width 74 height 16
click at [427, 135] on input "كوكتيل طبقات" at bounding box center [407, 140] width 122 height 18
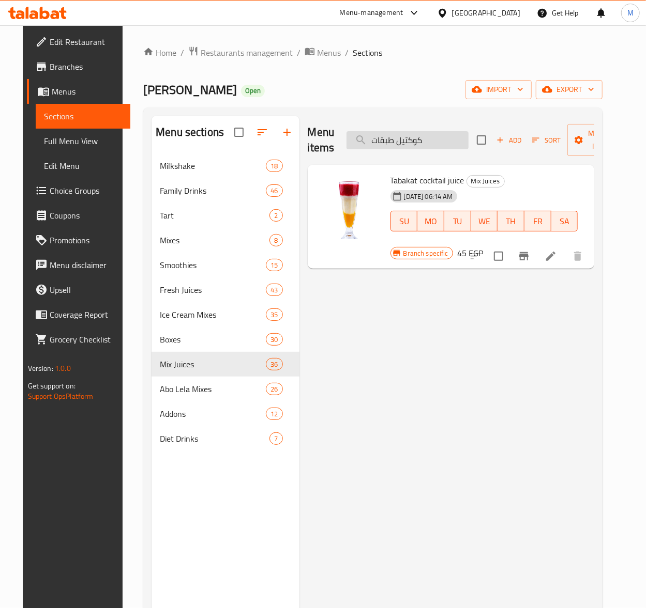
paste input "زبادى فواكه قطع ساده"
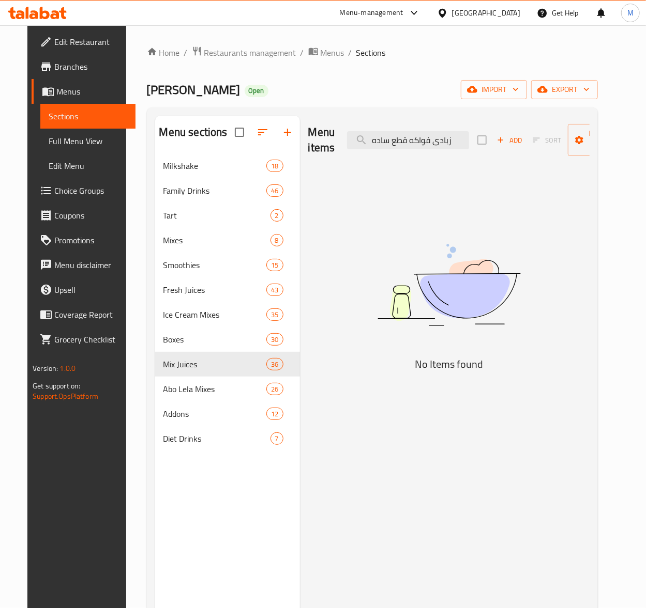
drag, startPoint x: 404, startPoint y: 145, endPoint x: 333, endPoint y: 145, distance: 70.8
click at [333, 145] on div "Menu items زبادى فواكه قطع ساده Add Sort Manage items" at bounding box center [448, 140] width 281 height 49
click at [391, 149] on input "زبادى فواكه قطع ساده" at bounding box center [408, 140] width 122 height 18
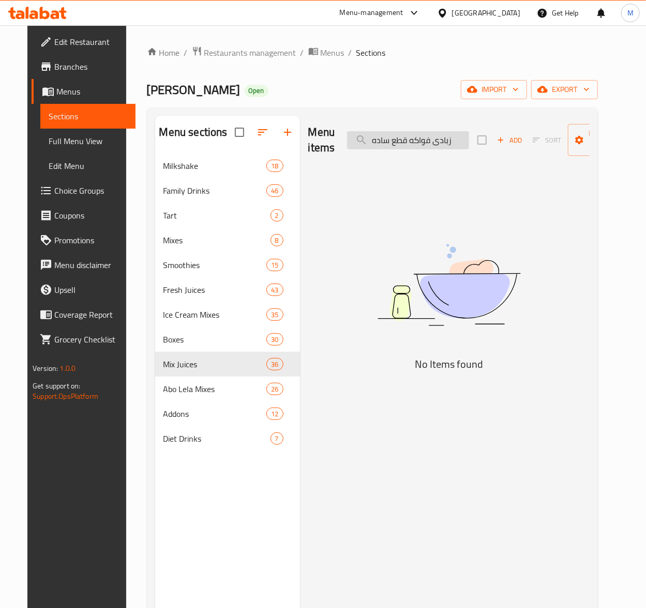
paste input "نتعاش"
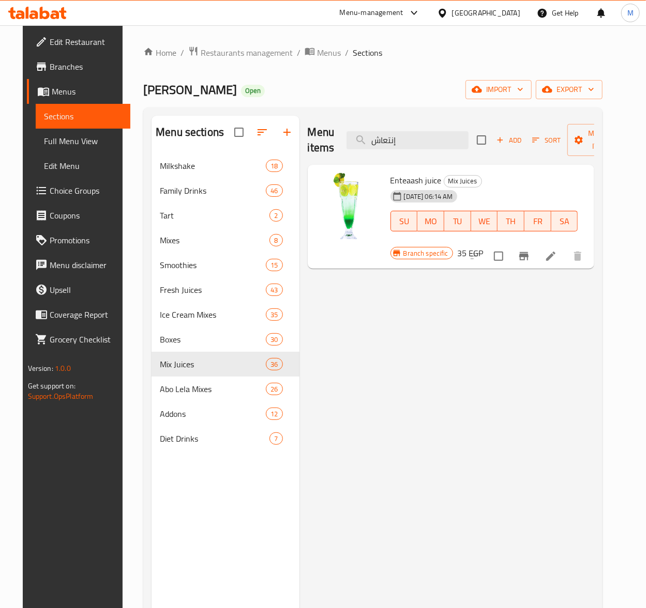
click at [404, 180] on span "Enteaash juice" at bounding box center [415, 181] width 51 height 16
click at [421, 135] on input "إنتعاش" at bounding box center [407, 140] width 122 height 18
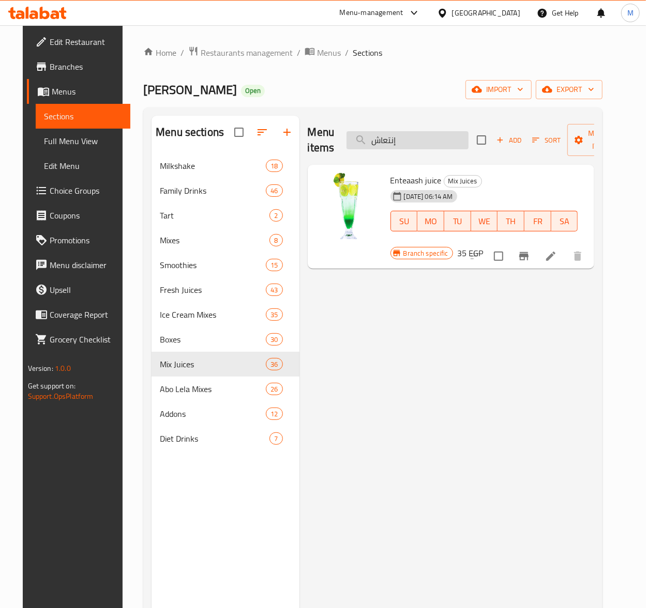
paste input "رجير"
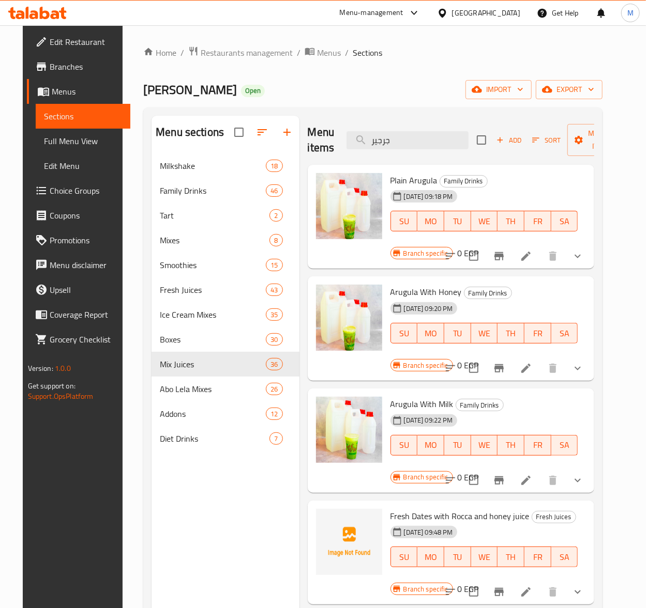
click at [422, 174] on span "Plain Arugula" at bounding box center [413, 181] width 47 height 16
click at [379, 135] on input "جرجير" at bounding box center [407, 140] width 122 height 18
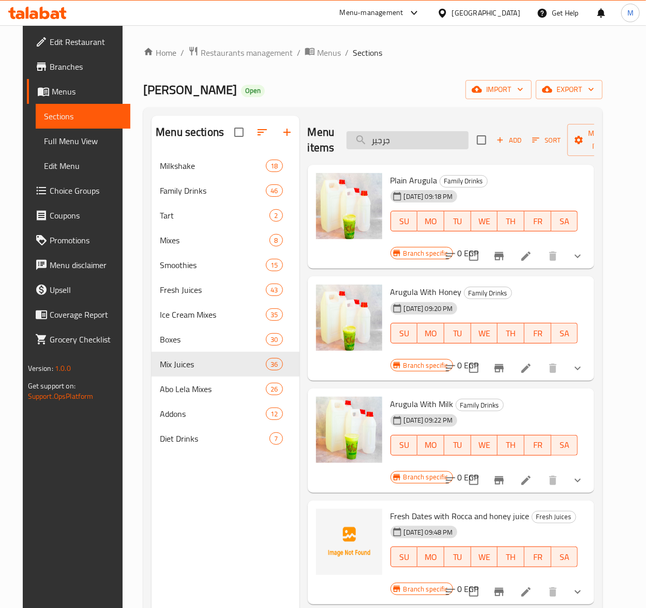
paste input "نص ضربة"
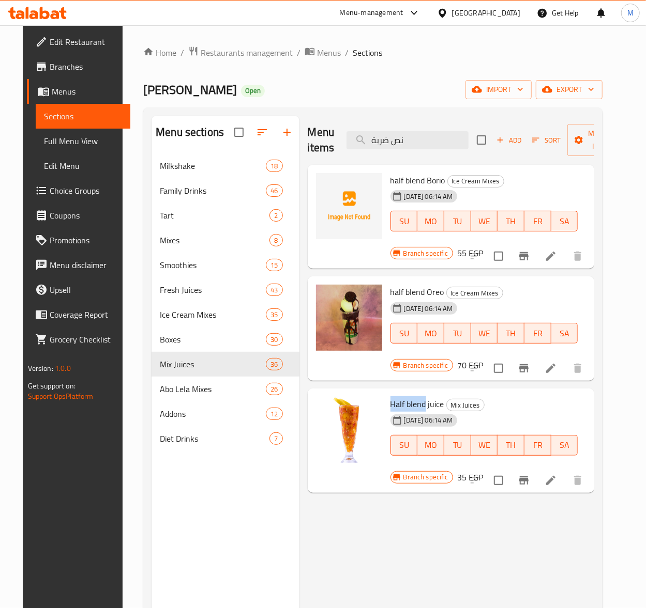
drag, startPoint x: 422, startPoint y: 403, endPoint x: 384, endPoint y: 404, distance: 38.3
click at [386, 404] on div "Half blend juice Mix Juices 23-11-2023 06:14 AM SU MO TU WE TH FR SA" at bounding box center [484, 434] width 196 height 82
click at [441, 130] on div "Menu items نص ضربة Add Sort Manage items" at bounding box center [451, 140] width 287 height 49
click at [420, 149] on input "نص ضربة" at bounding box center [407, 140] width 122 height 18
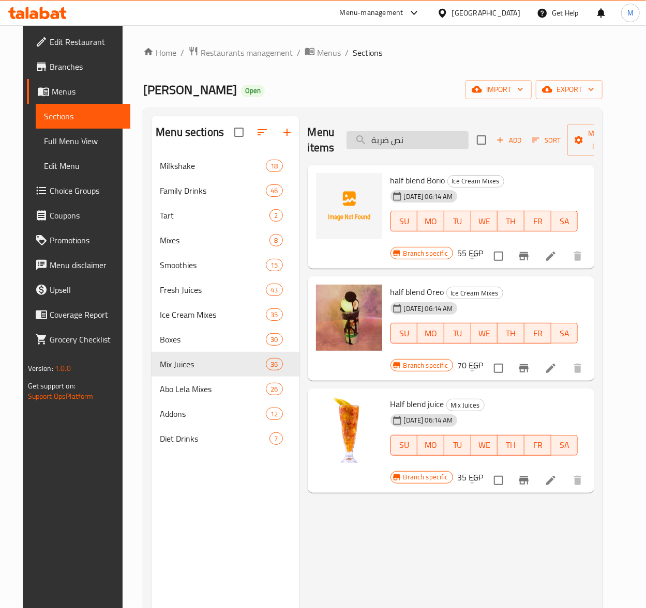
click at [420, 149] on input "نص ضربة" at bounding box center [407, 140] width 122 height 18
paste input "وهوز"
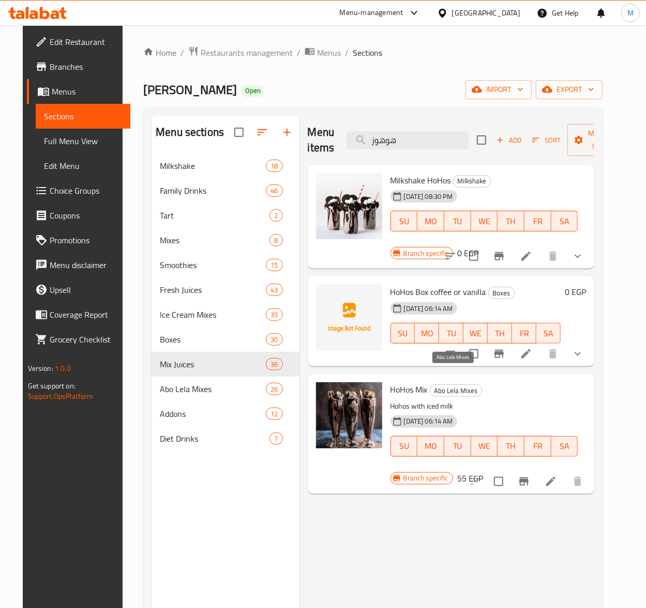
type input "هوهوز"
click at [473, 385] on span "Abo Lela Mixes" at bounding box center [456, 391] width 52 height 12
drag, startPoint x: 474, startPoint y: 376, endPoint x: 434, endPoint y: 375, distance: 39.8
click at [434, 385] on span "Abo Lela Mixes" at bounding box center [456, 391] width 52 height 12
click at [462, 385] on span "Abo Lela Mixes" at bounding box center [456, 391] width 52 height 12
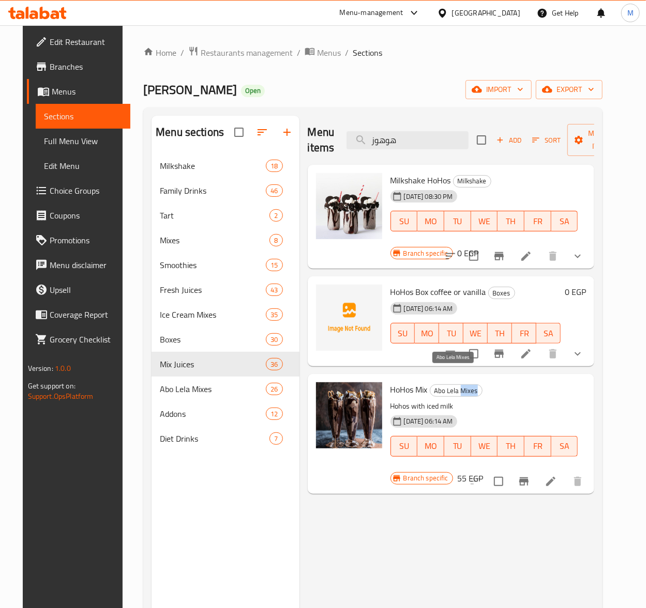
click at [462, 385] on span "Abo Lela Mixes" at bounding box center [456, 391] width 52 height 12
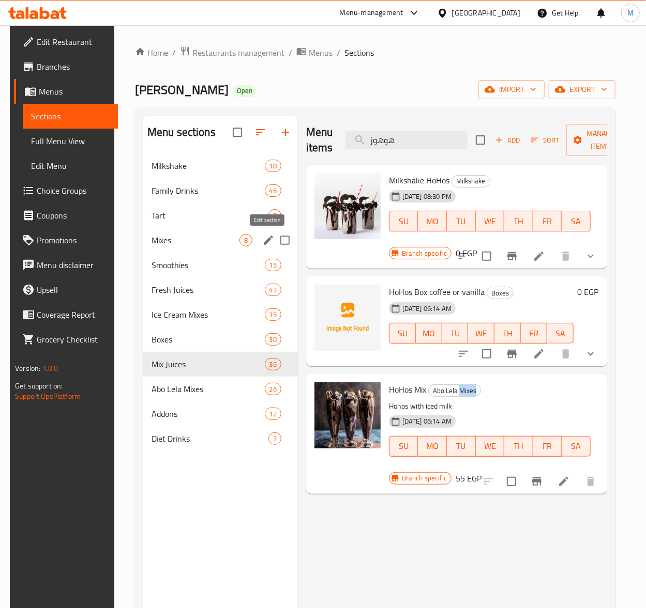
click at [267, 237] on icon "edit" at bounding box center [268, 240] width 12 height 12
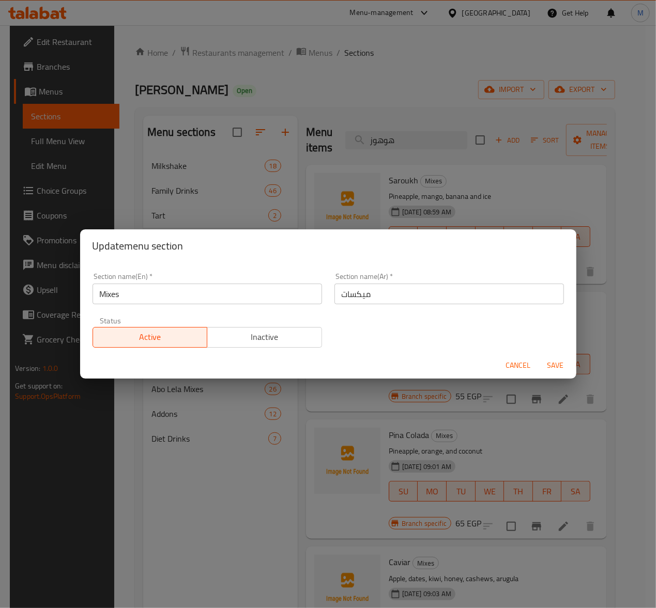
click at [359, 298] on input "ميكسات" at bounding box center [448, 294] width 229 height 21
click at [524, 363] on span "Cancel" at bounding box center [518, 365] width 25 height 13
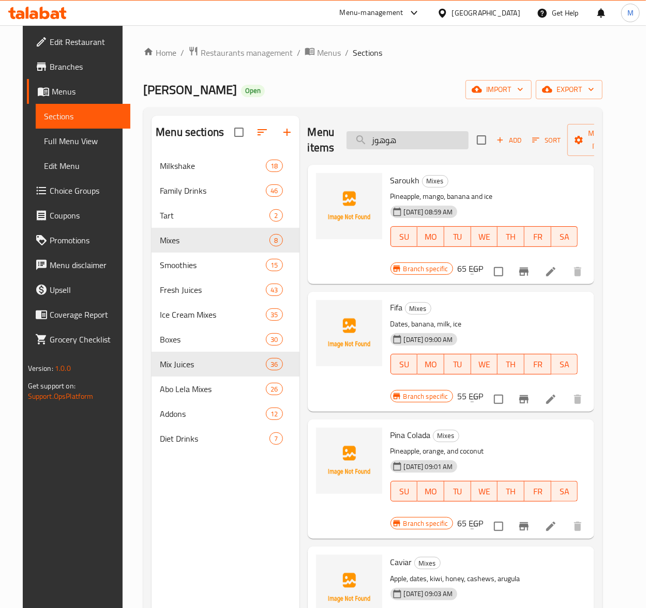
click at [406, 148] on input "هوهوز" at bounding box center [407, 140] width 122 height 18
click at [414, 148] on input "هوهوز" at bounding box center [407, 140] width 122 height 18
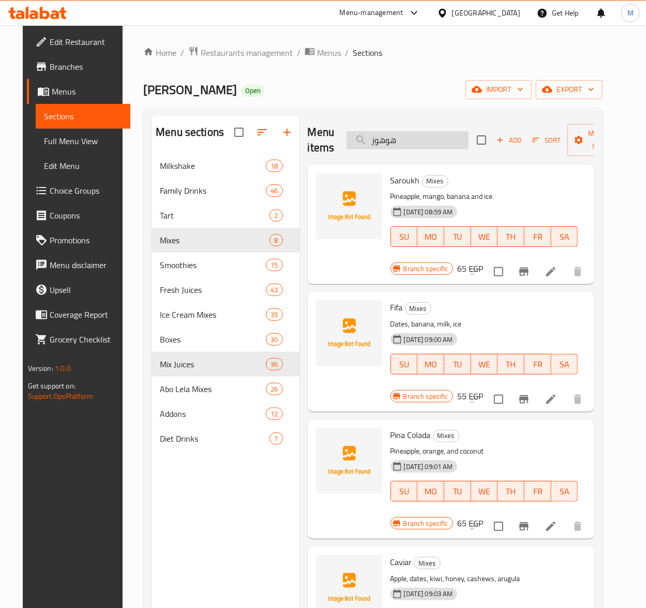
click at [414, 148] on input "هوهوز" at bounding box center [407, 140] width 122 height 18
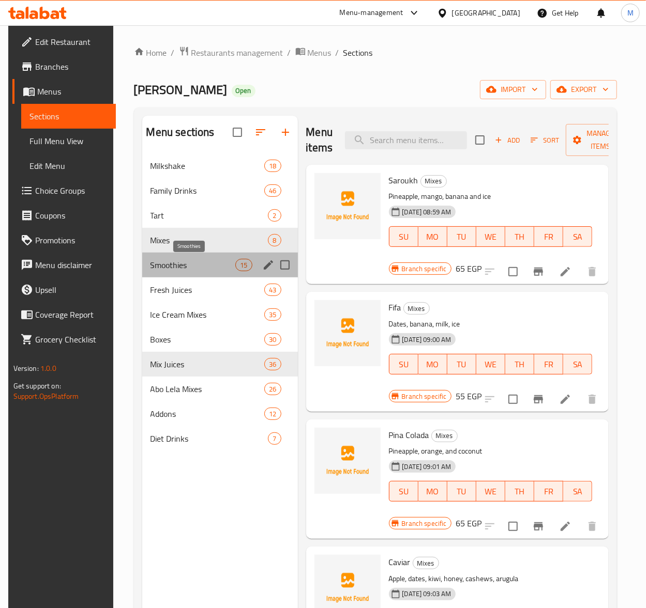
click at [228, 268] on span "Smoothies" at bounding box center [192, 265] width 85 height 12
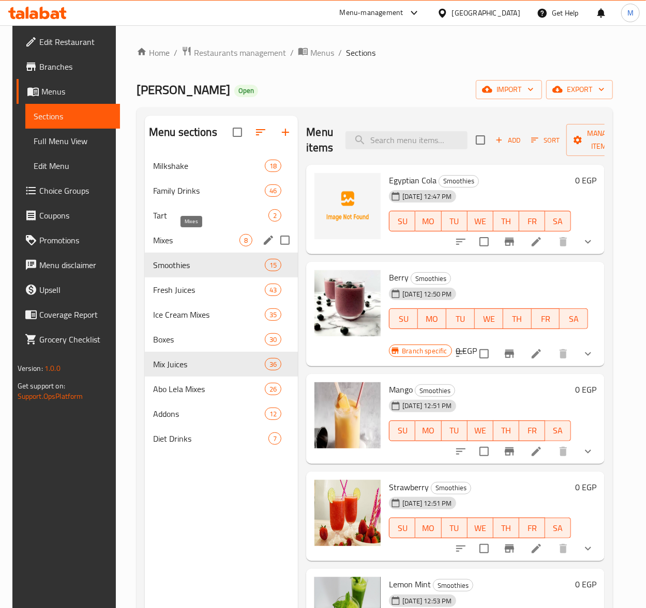
click at [221, 242] on span "Mixes" at bounding box center [196, 240] width 86 height 12
click at [220, 325] on div "Ice Cream Mixes 35" at bounding box center [221, 314] width 153 height 25
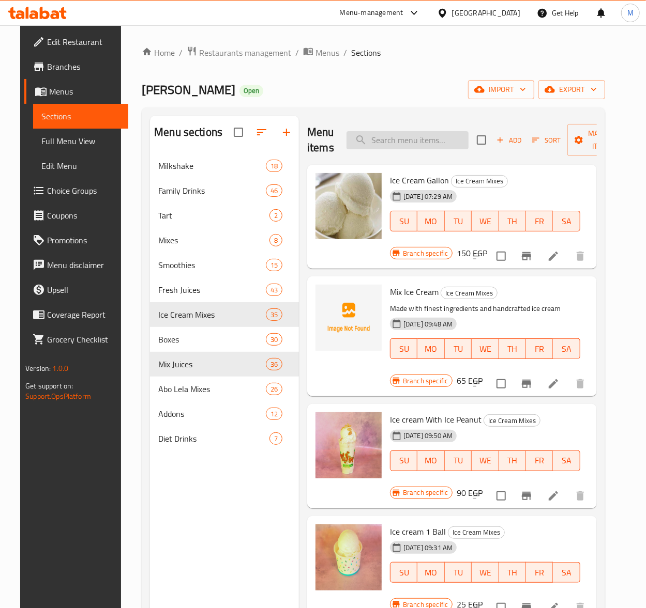
click at [398, 146] on input "search" at bounding box center [407, 140] width 122 height 18
paste input "هوهوز"
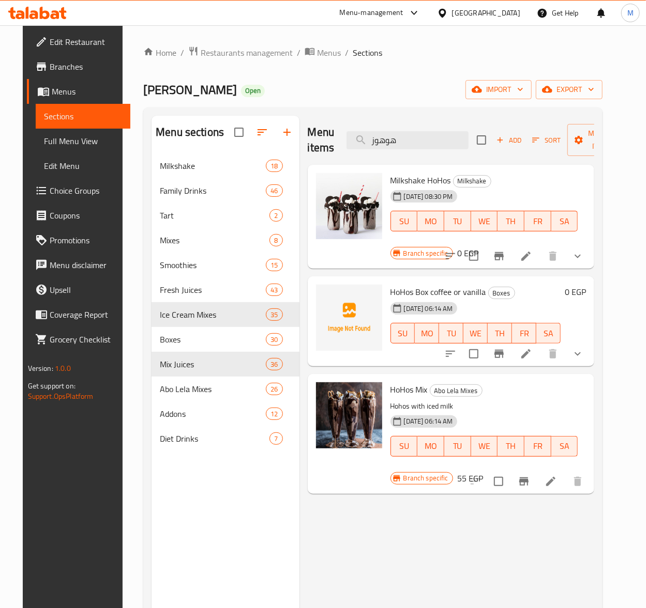
click at [401, 298] on div "[DATE] 06:14 AM" at bounding box center [408, 308] width 44 height 21
click at [394, 284] on span "HoHos Box coffee or vanilla" at bounding box center [438, 292] width 96 height 16
click at [410, 137] on input "هوهوز" at bounding box center [407, 140] width 122 height 18
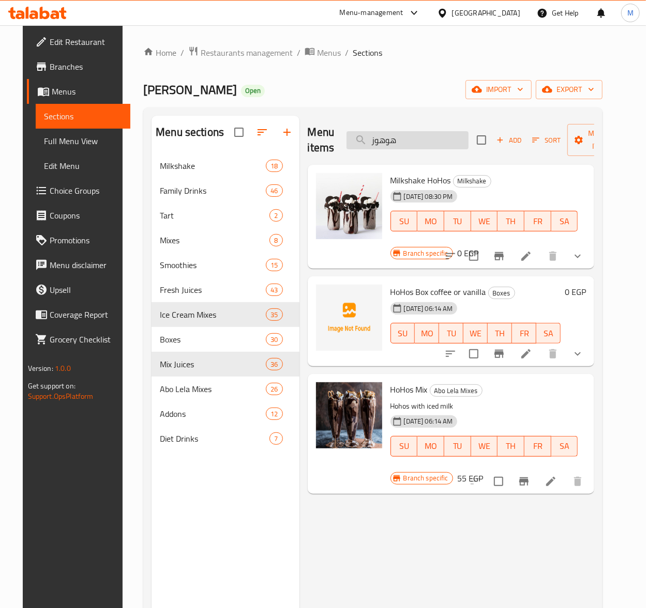
click at [410, 137] on input "هوهوز" at bounding box center [407, 140] width 122 height 18
paste input "بنجر ساده"
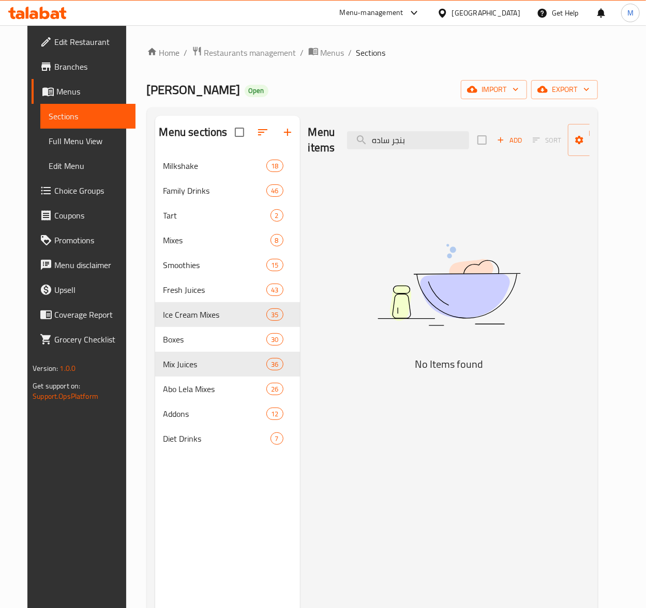
type input "بنجر ساده"
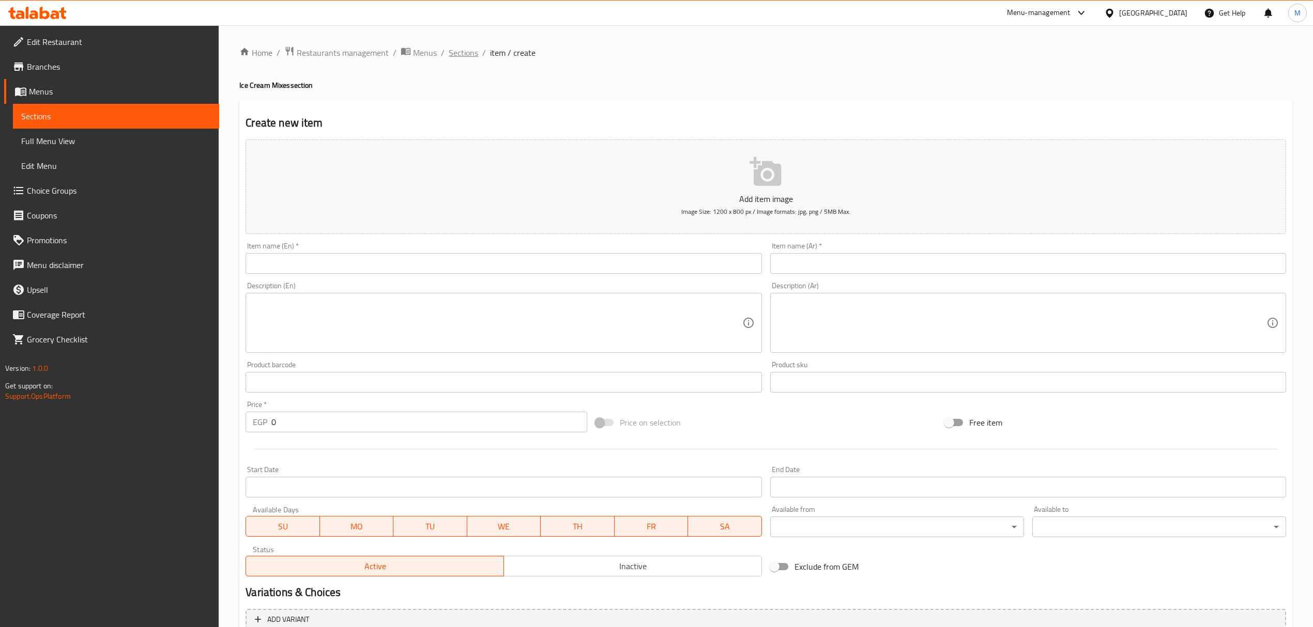
click at [471, 47] on span "Sections" at bounding box center [463, 53] width 29 height 12
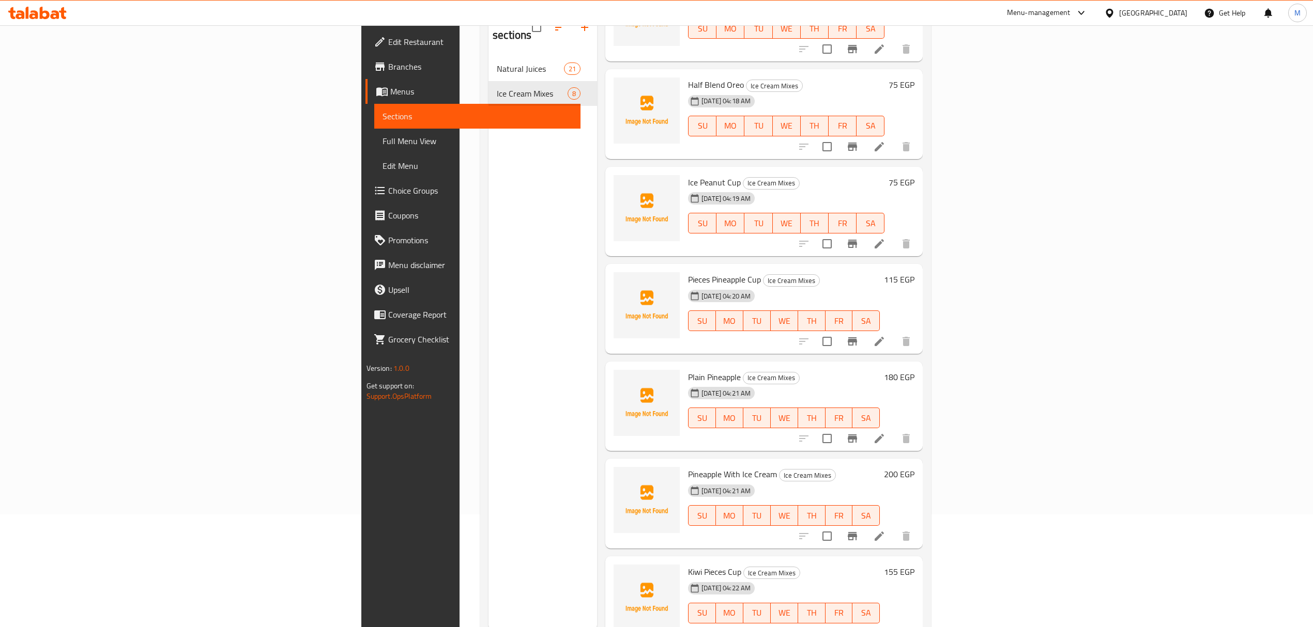
scroll to position [145, 0]
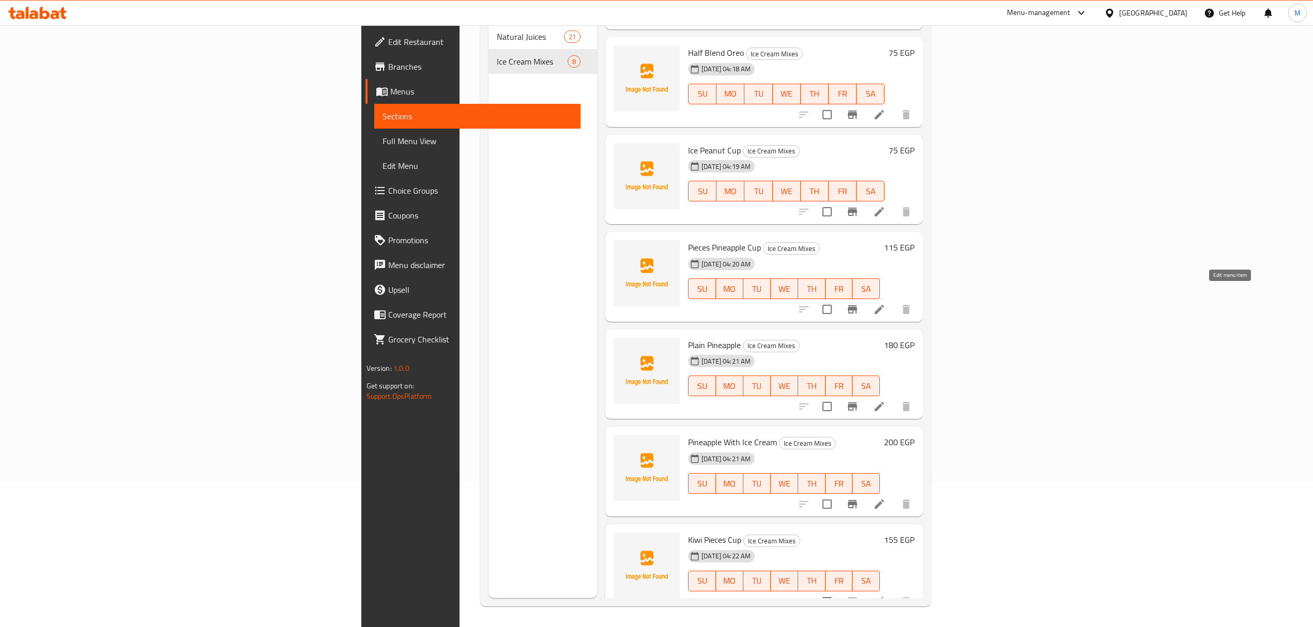
click at [885, 303] on icon at bounding box center [879, 309] width 12 height 12
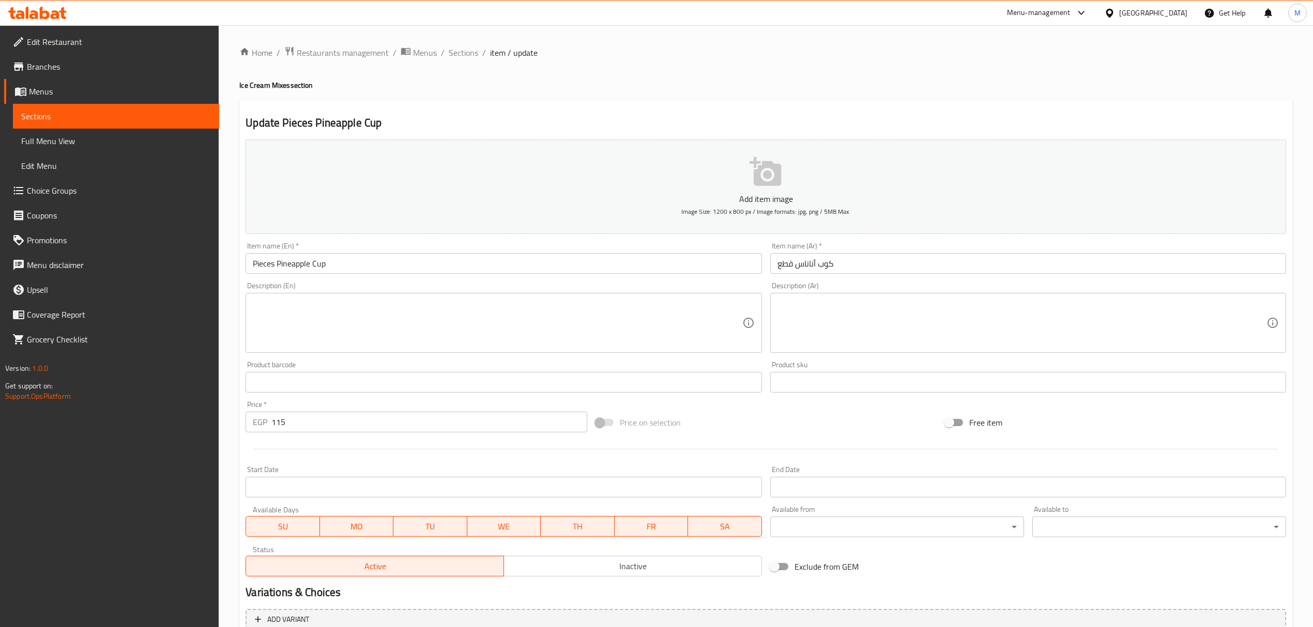
click at [299, 271] on input "Pieces Pineapple Cup" at bounding box center [504, 263] width 516 height 21
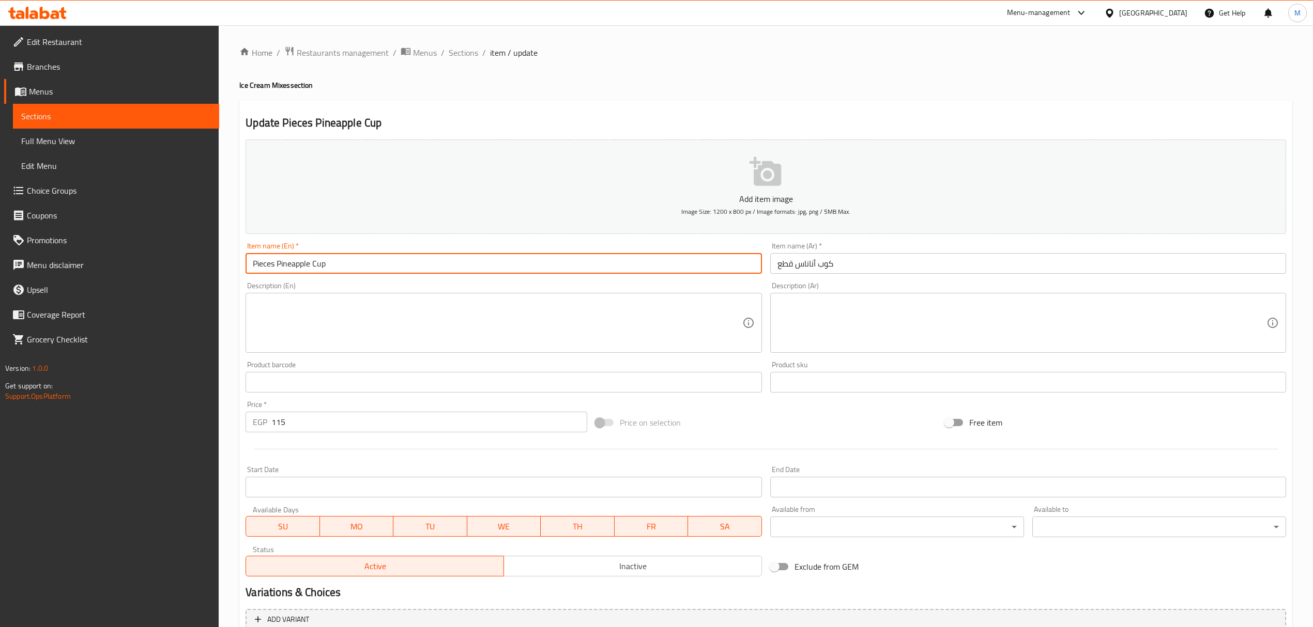
click at [299, 271] on input "Pieces Pineapple Cup" at bounding box center [504, 263] width 516 height 21
click at [247, 269] on input "Pieces Cup" at bounding box center [504, 263] width 516 height 21
paste input "Pineapple"
type input "Pineapple Pieces Cup"
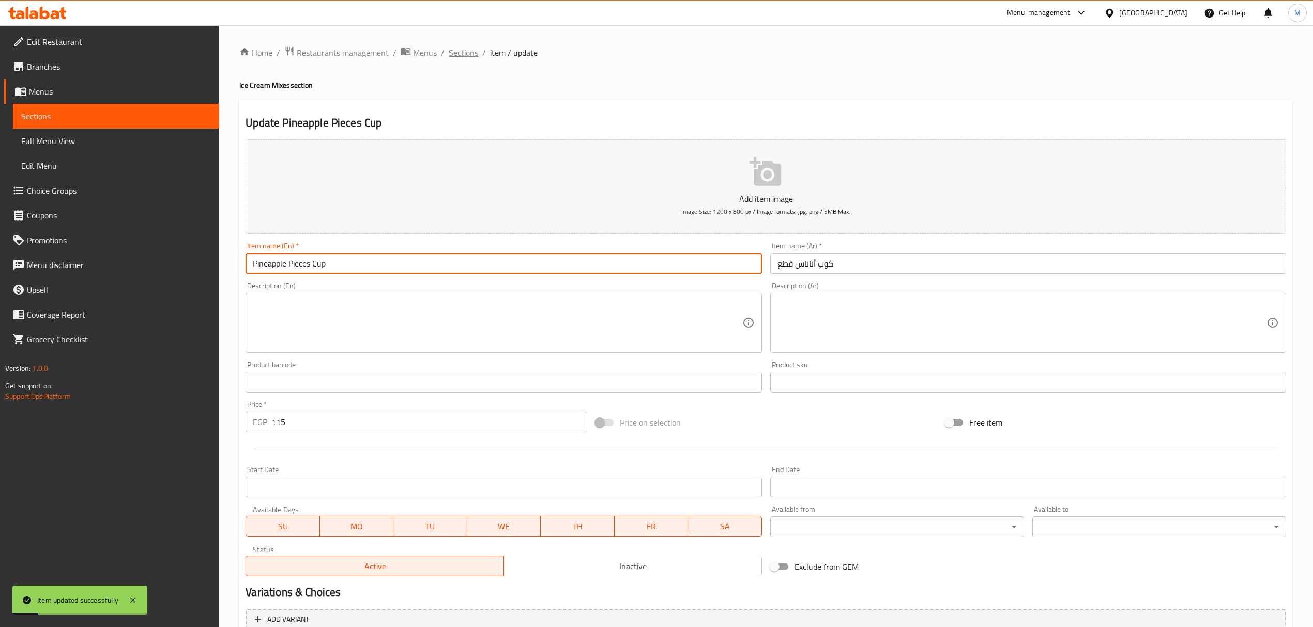
click at [460, 52] on span "Sections" at bounding box center [463, 53] width 29 height 12
